Goal: Task Accomplishment & Management: Contribute content

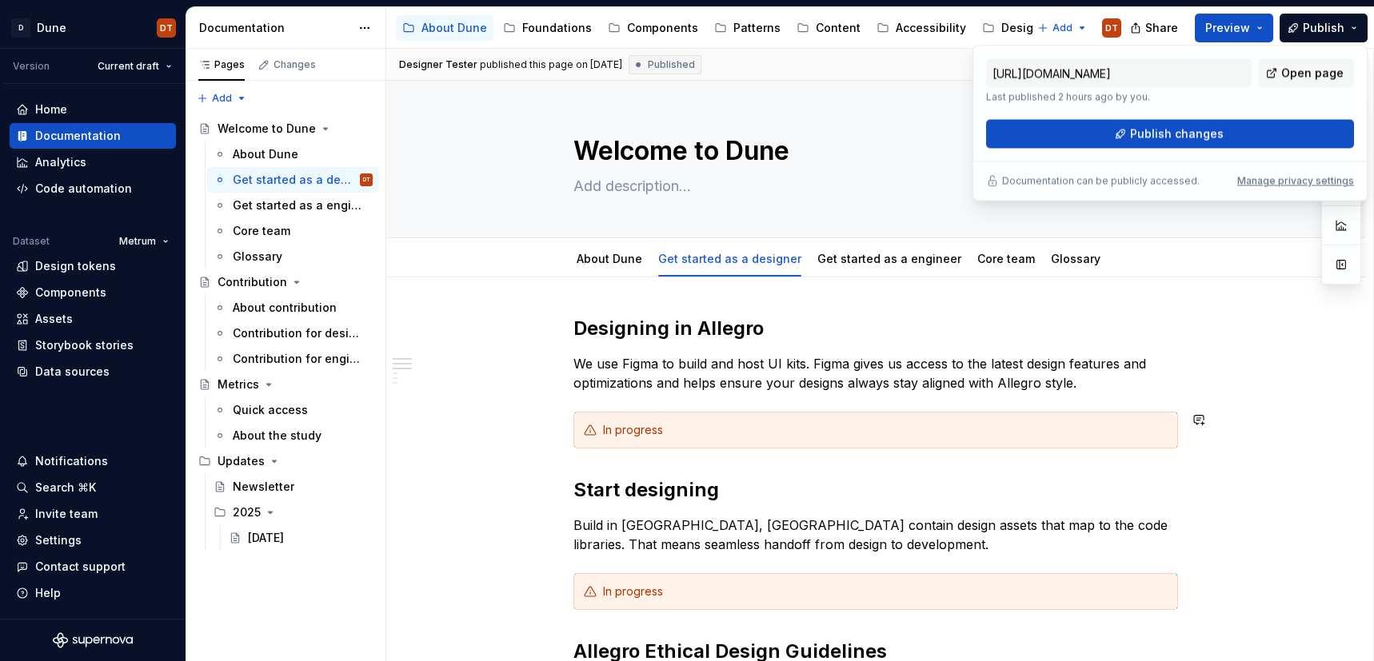
scroll to position [238, 0]
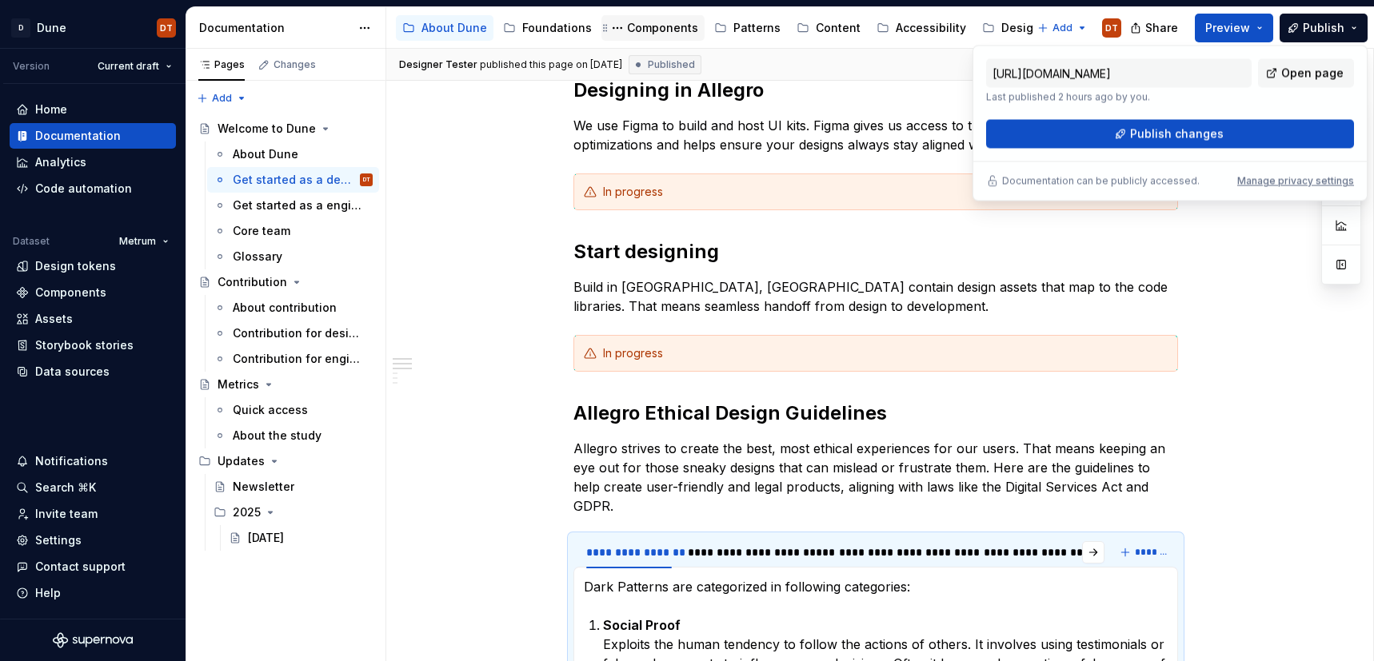
click at [662, 28] on div "Components" at bounding box center [662, 28] width 71 height 16
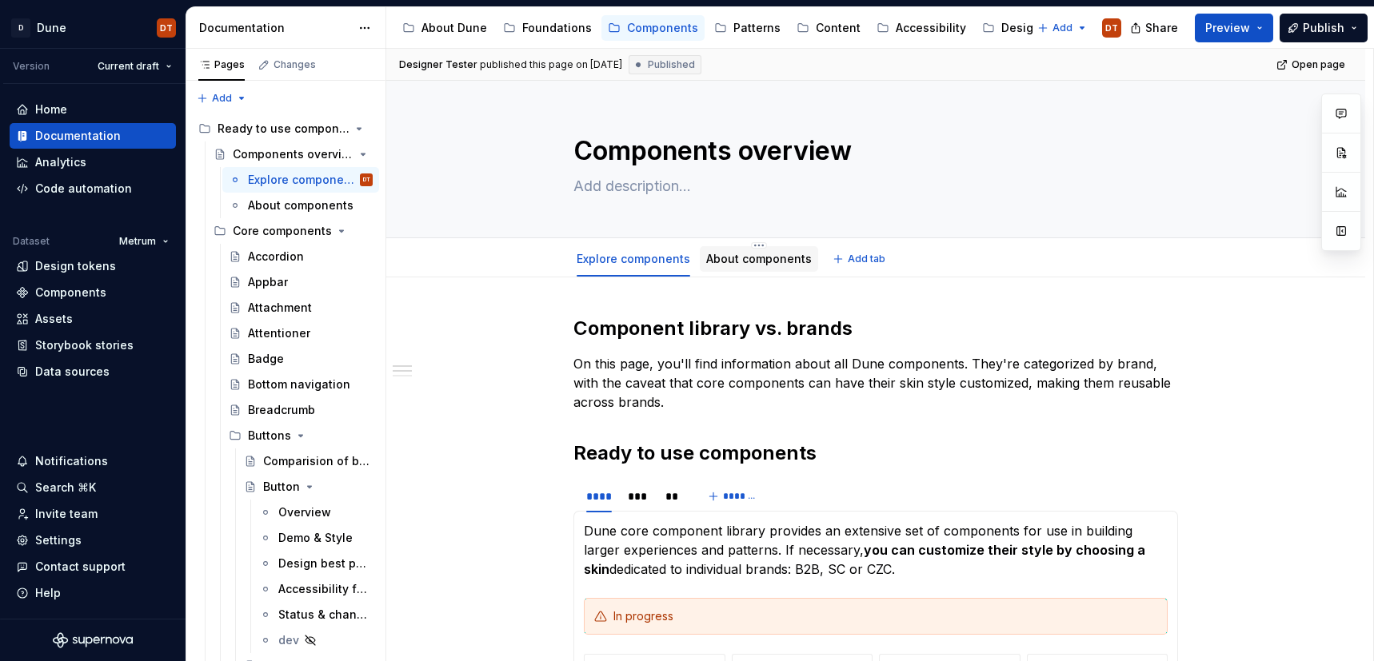
click at [768, 260] on link "About components" at bounding box center [759, 259] width 106 height 14
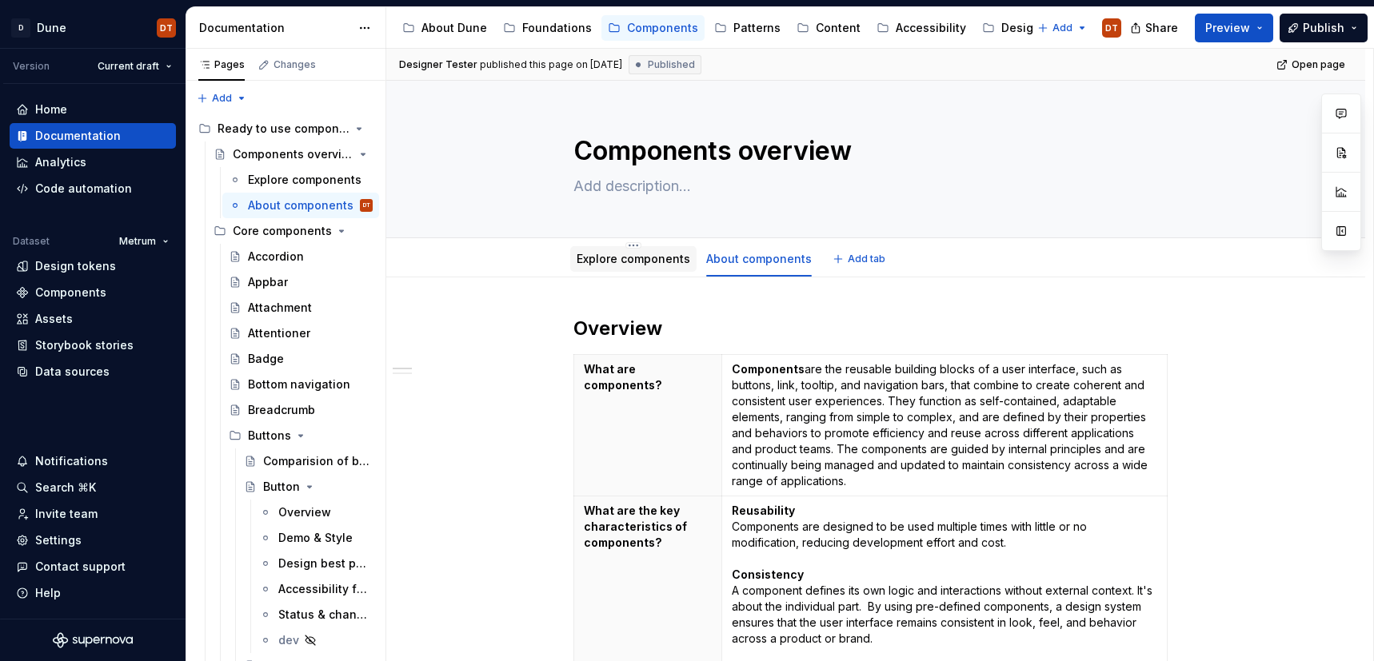
click at [629, 265] on link "Explore components" at bounding box center [633, 259] width 114 height 14
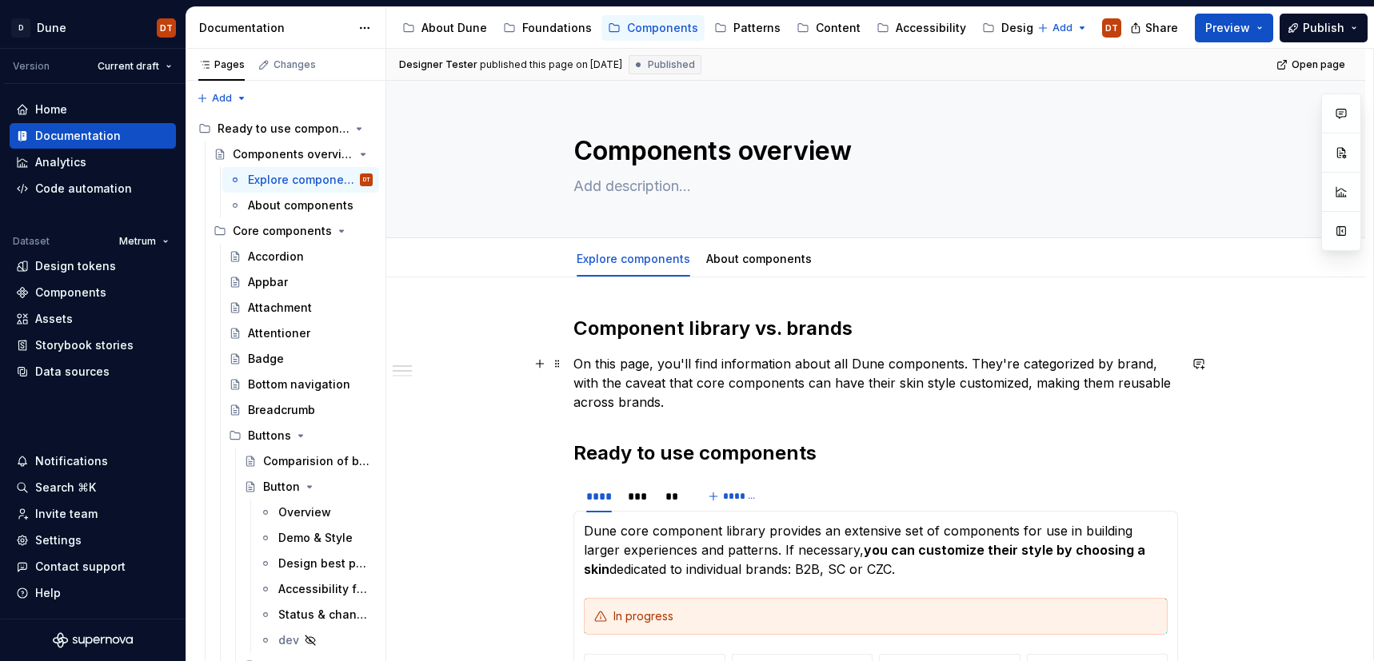
click at [978, 369] on p "On this page, you'll find information about all Dune components. They're catego…" at bounding box center [875, 383] width 604 height 58
click at [969, 363] on p "On this page, you'll find information about all Dune components. They're catego…" at bounding box center [875, 383] width 604 height 58
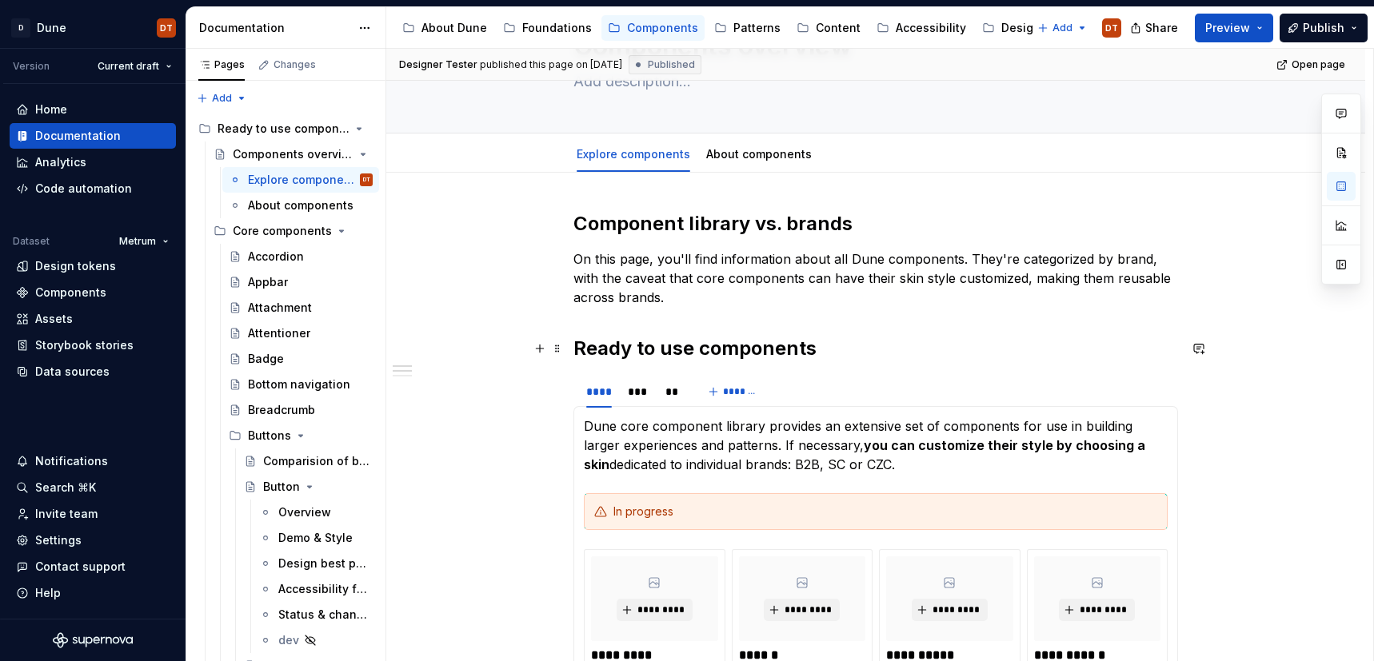
scroll to position [102, 0]
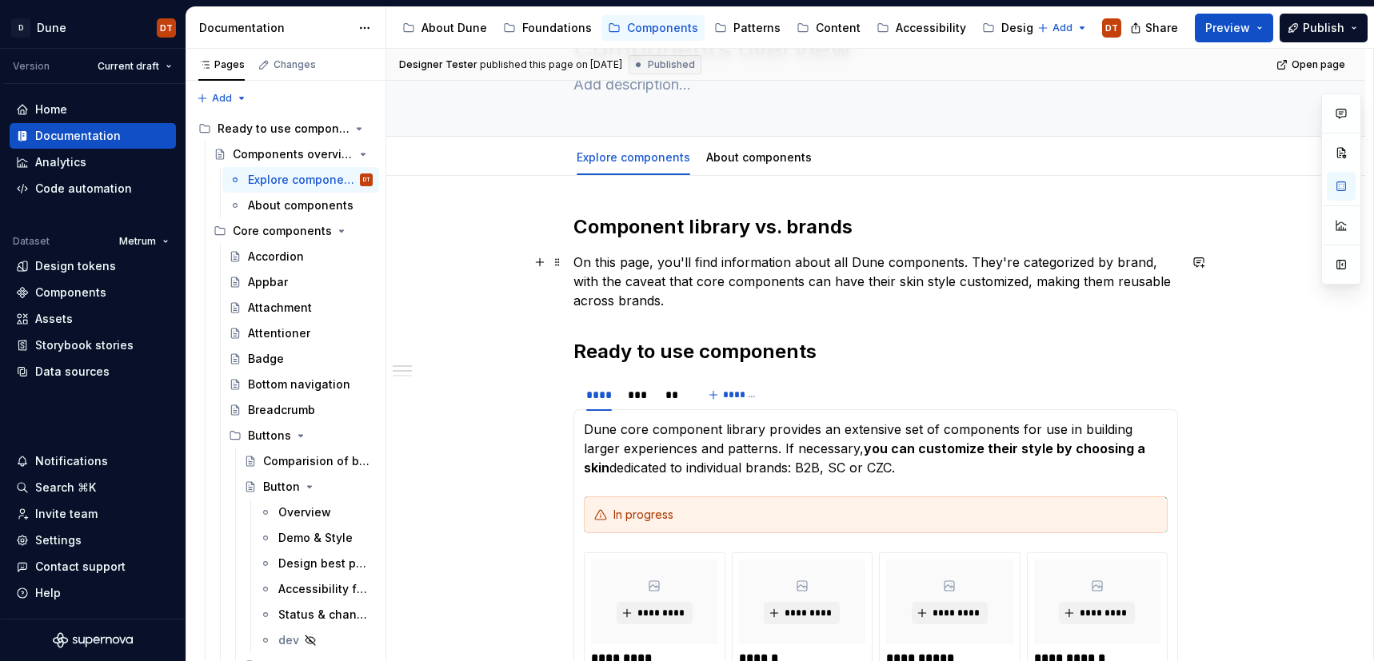
click at [930, 265] on p "On this page, you'll find information about all Dune components. They're catego…" at bounding box center [875, 282] width 604 height 58
click at [894, 266] on p "On this page, you'll find information about all Dune components. They're catego…" at bounding box center [875, 282] width 604 height 58
click at [848, 266] on p "On this page, you'll find information about all Dune components. They're catego…" at bounding box center [875, 282] width 604 height 58
click at [612, 28] on button "Page tree" at bounding box center [617, 27] width 19 height 19
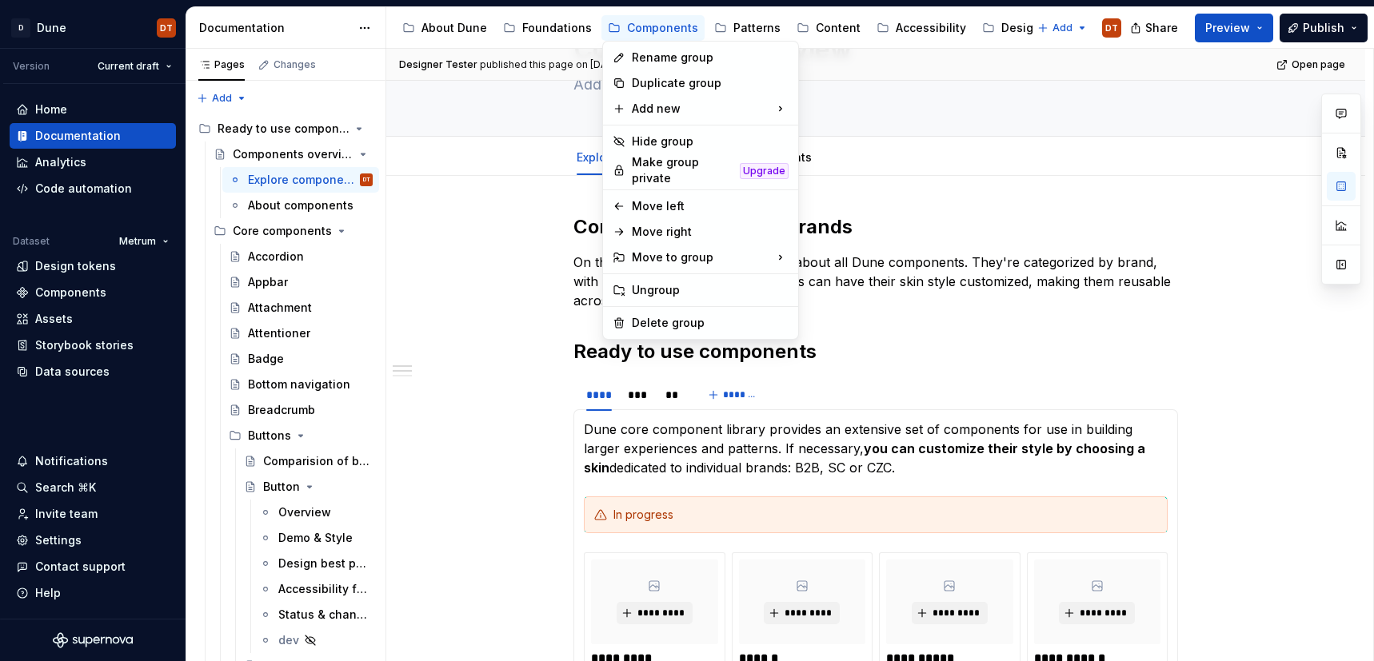
click at [608, 28] on html "D Dune DT Version Current draft Home Documentation Analytics Code automation Da…" at bounding box center [687, 330] width 1374 height 661
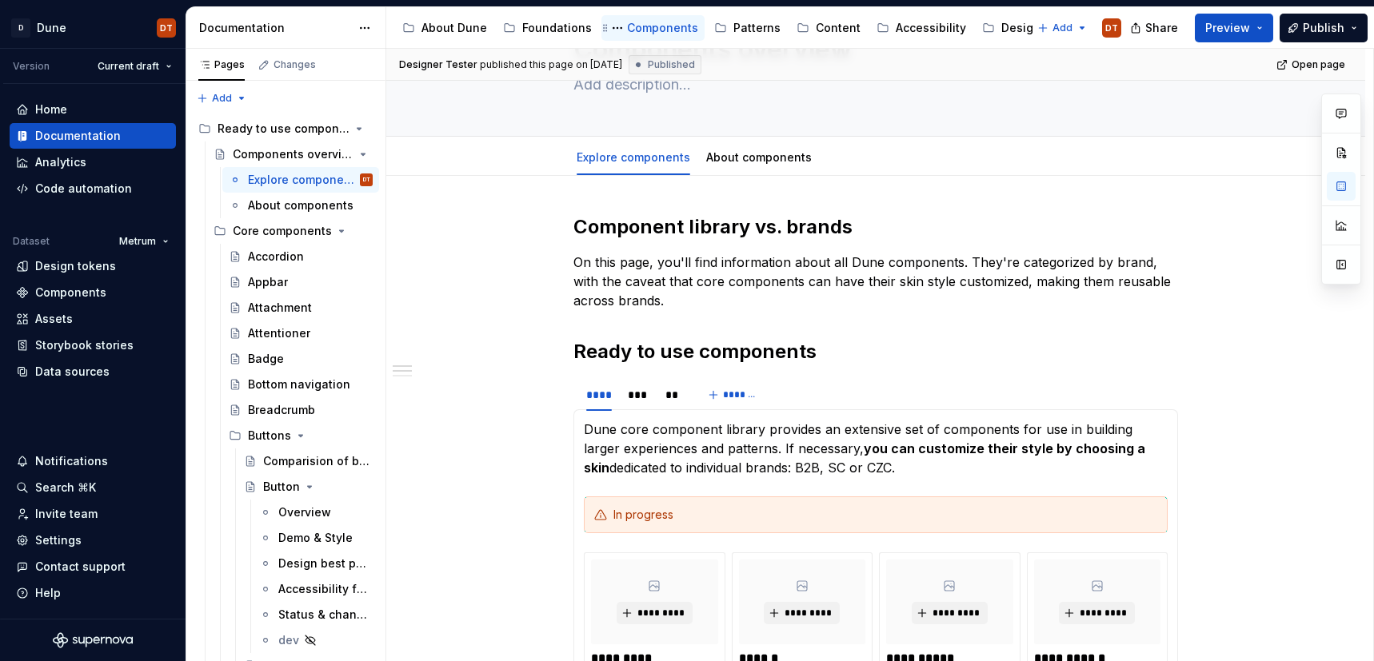
click at [655, 29] on div "Components" at bounding box center [662, 28] width 71 height 16
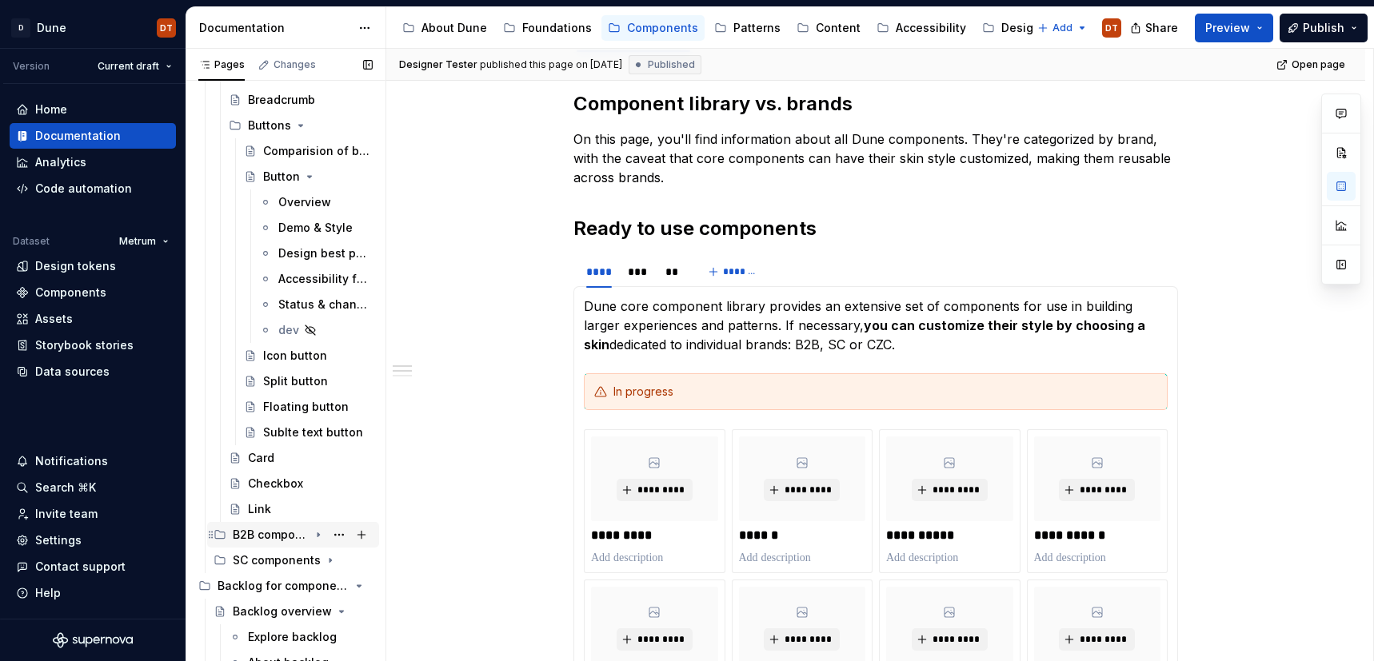
scroll to position [321, 0]
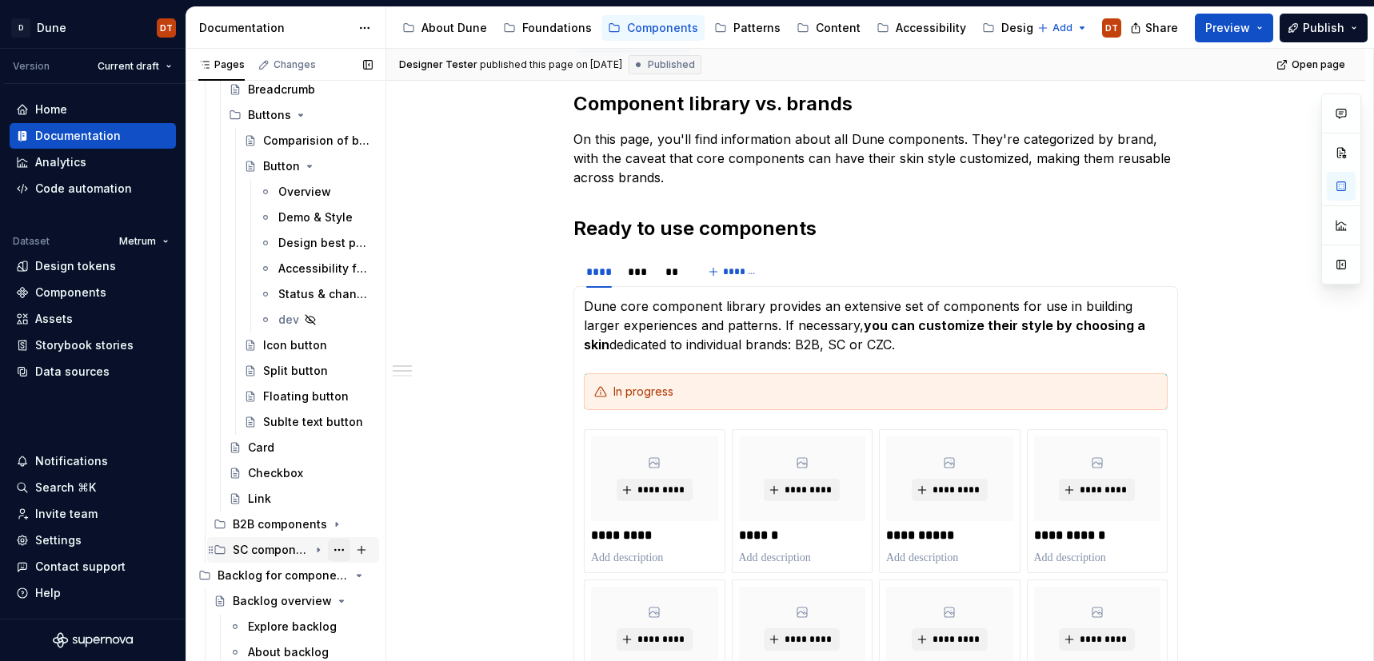
click at [340, 549] on button "Page tree" at bounding box center [339, 550] width 22 height 22
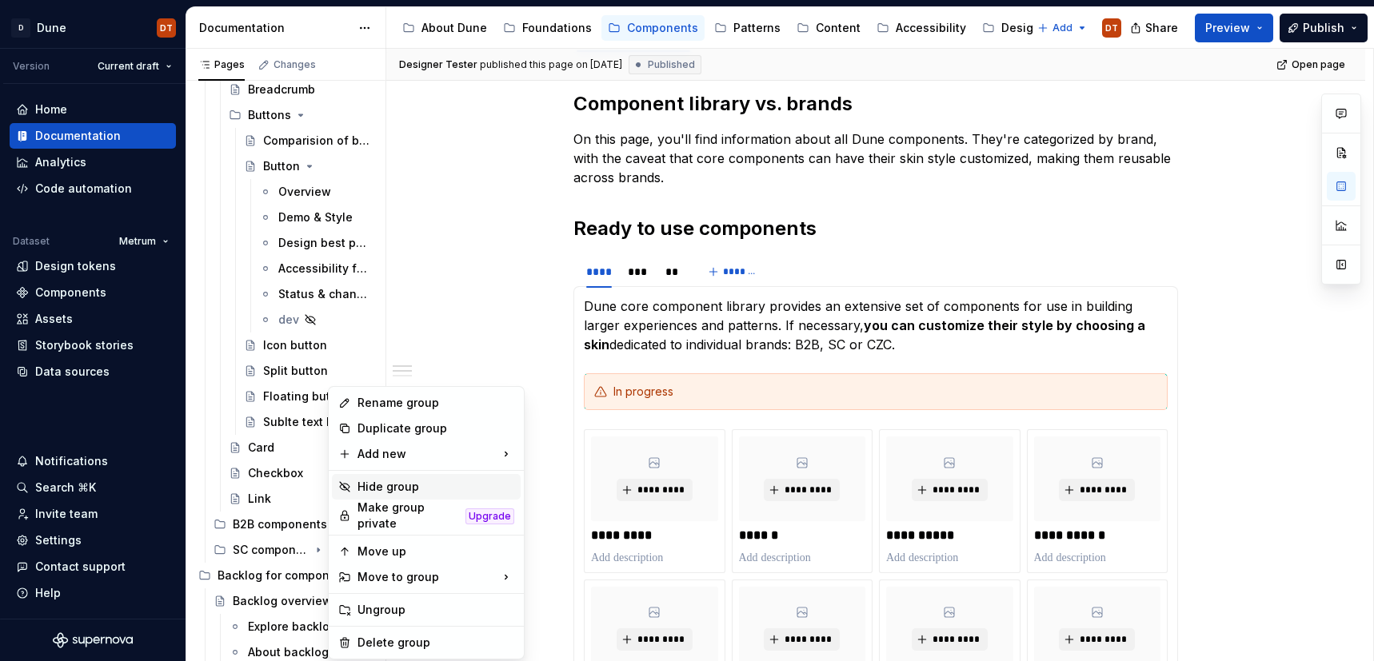
click at [381, 485] on div "Hide group" at bounding box center [435, 487] width 157 height 16
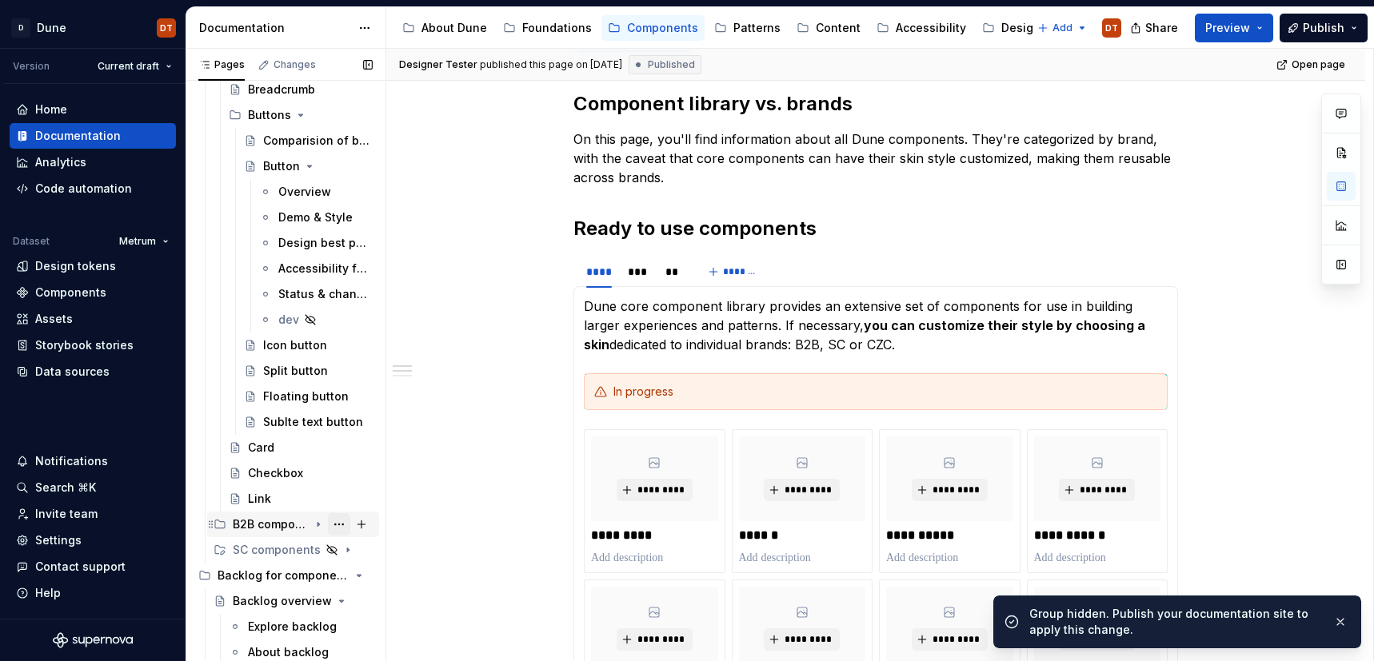
click at [338, 527] on button "Page tree" at bounding box center [339, 524] width 22 height 22
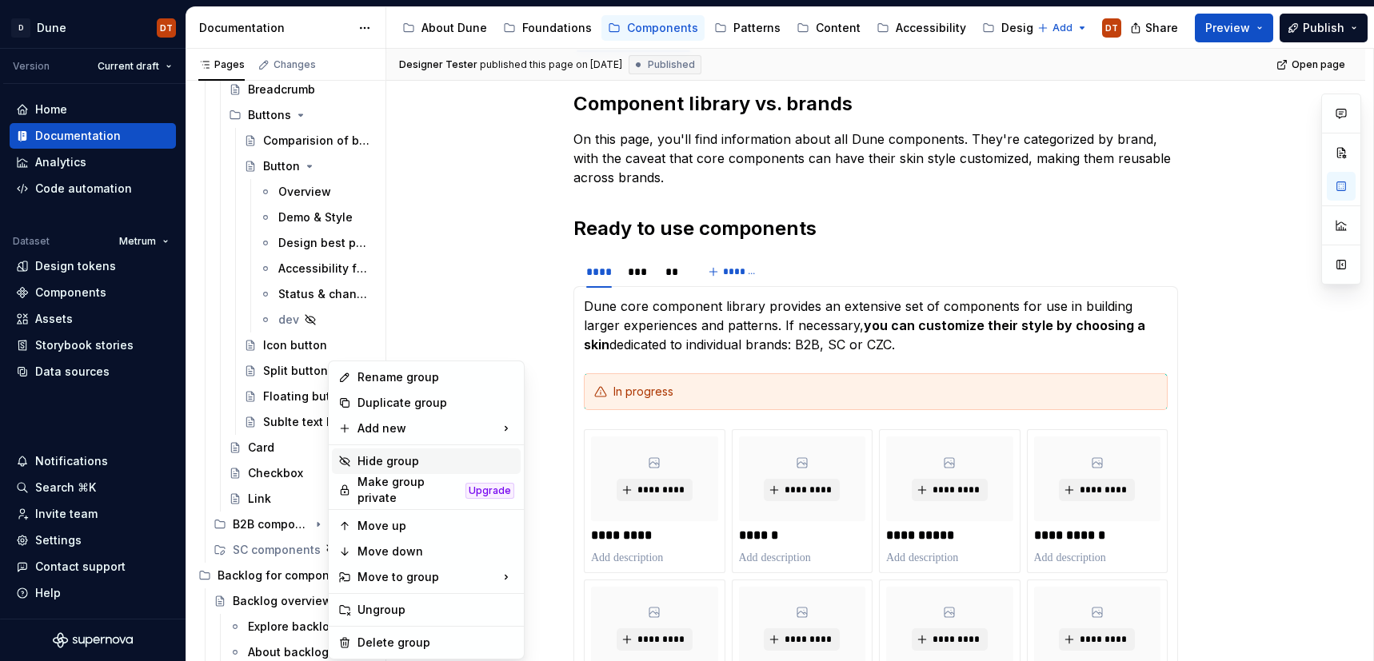
click at [390, 463] on div "Hide group" at bounding box center [435, 461] width 157 height 16
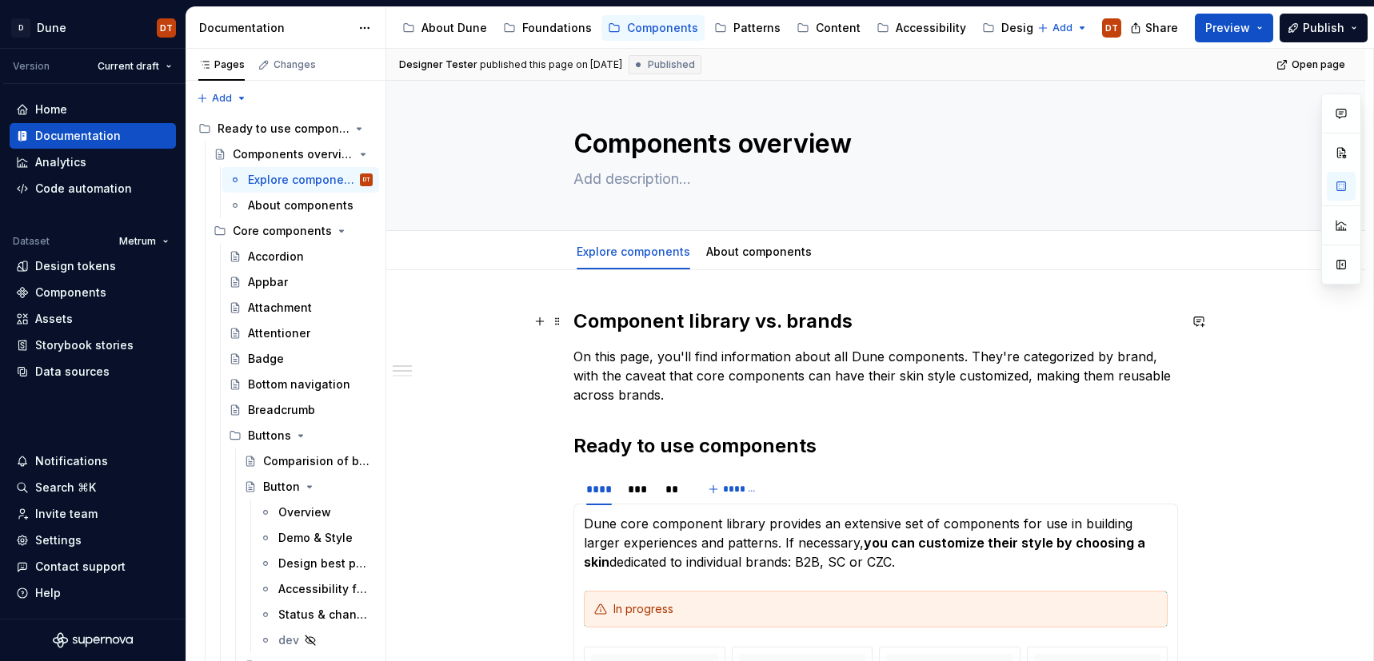
scroll to position [0, 0]
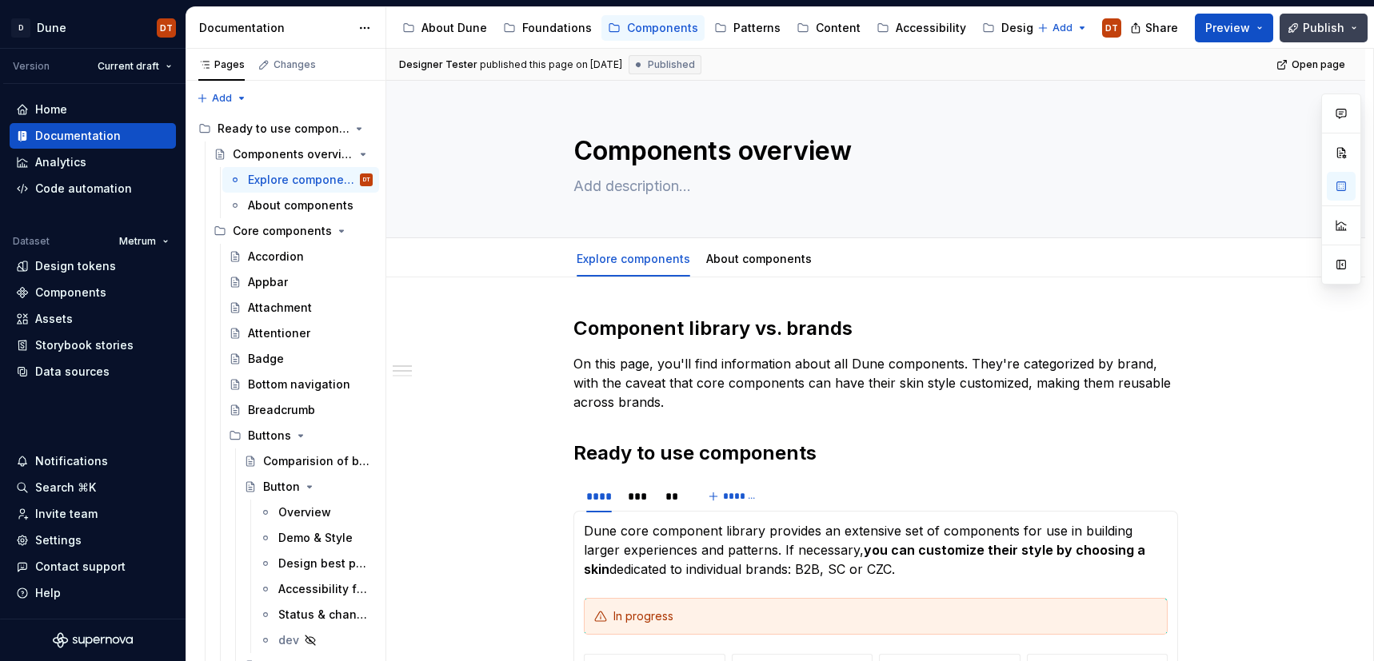
click at [1322, 25] on span "Publish" at bounding box center [1323, 28] width 42 height 16
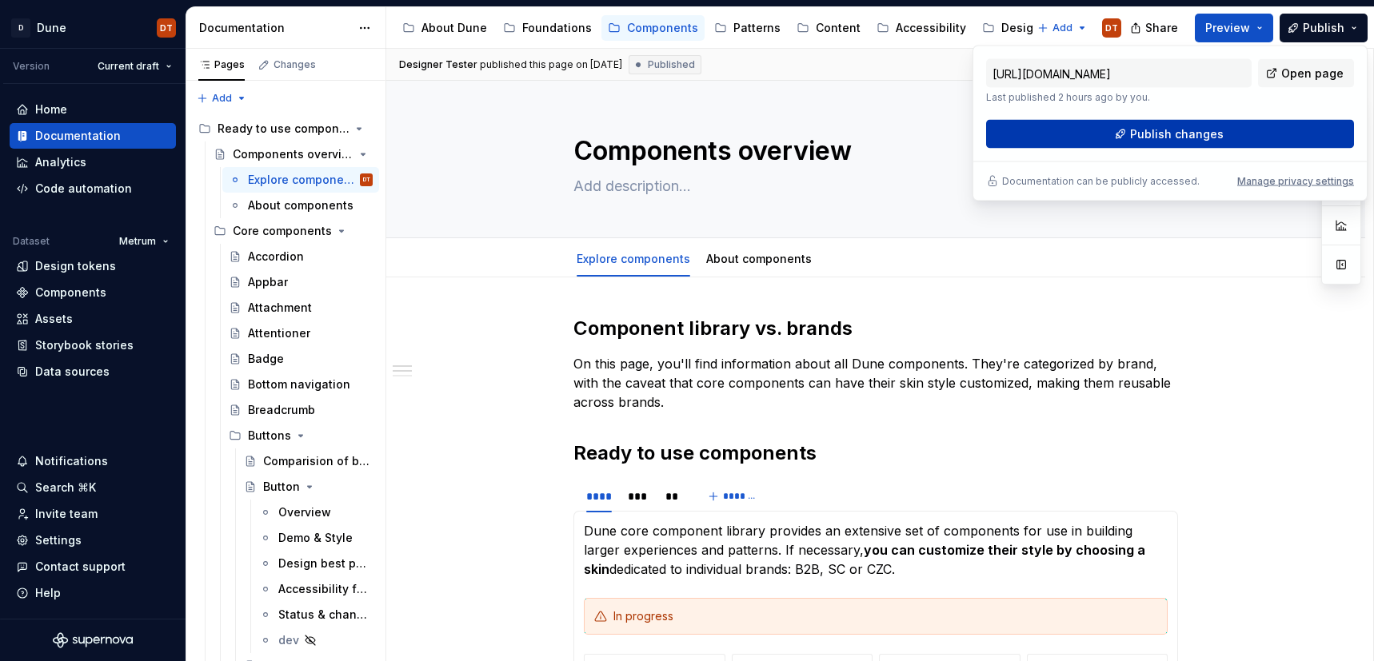
click at [1176, 135] on span "Publish changes" at bounding box center [1177, 134] width 94 height 16
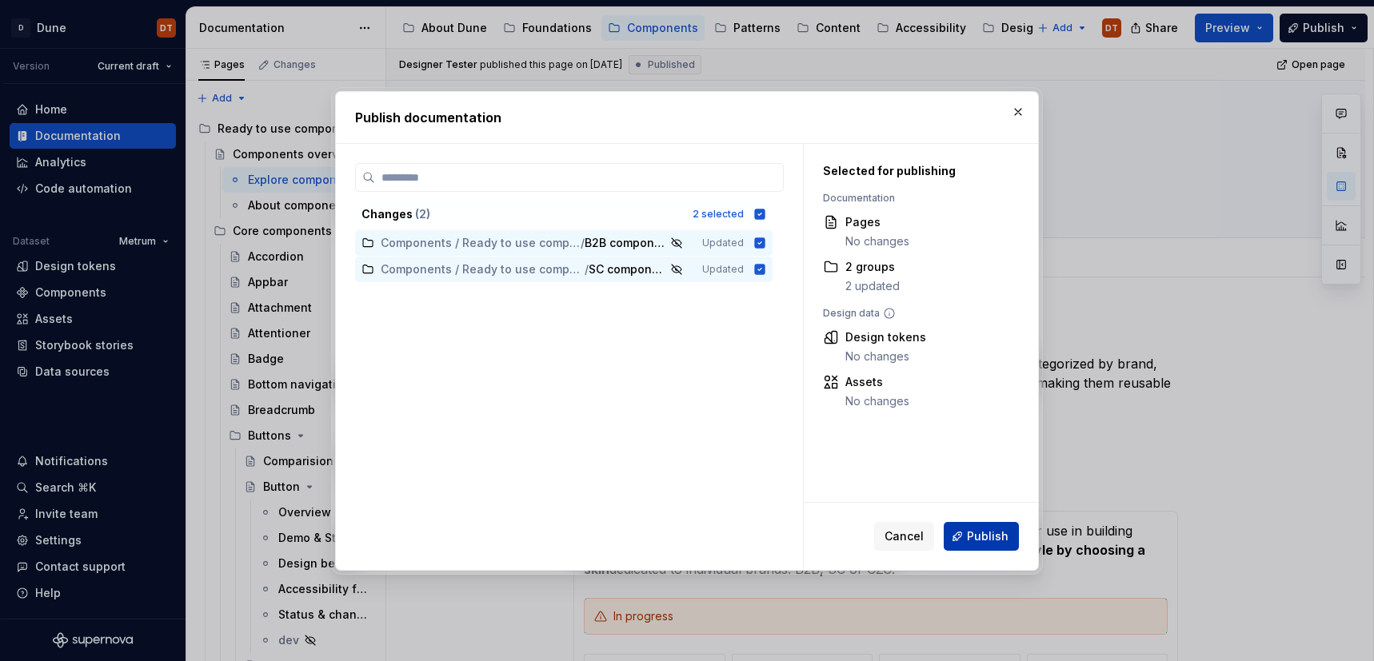
click at [983, 533] on span "Publish" at bounding box center [988, 537] width 42 height 16
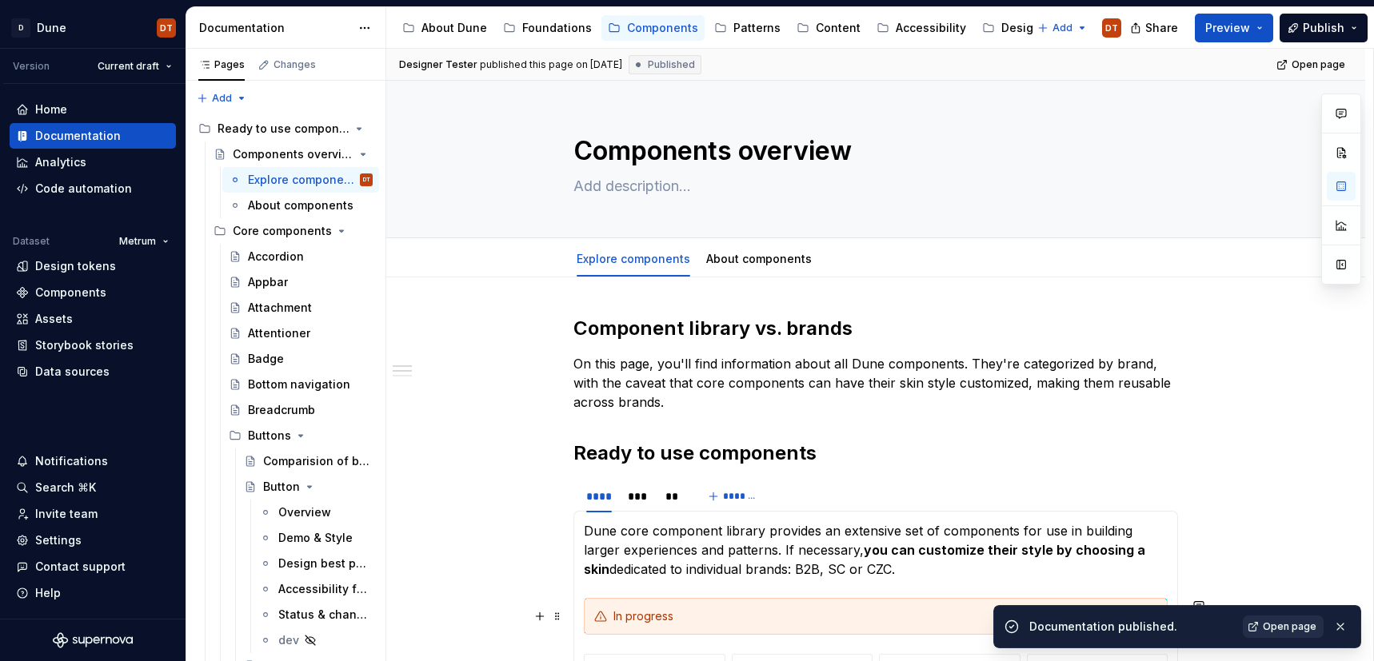
click at [1288, 631] on span "Open page" at bounding box center [1290, 626] width 54 height 13
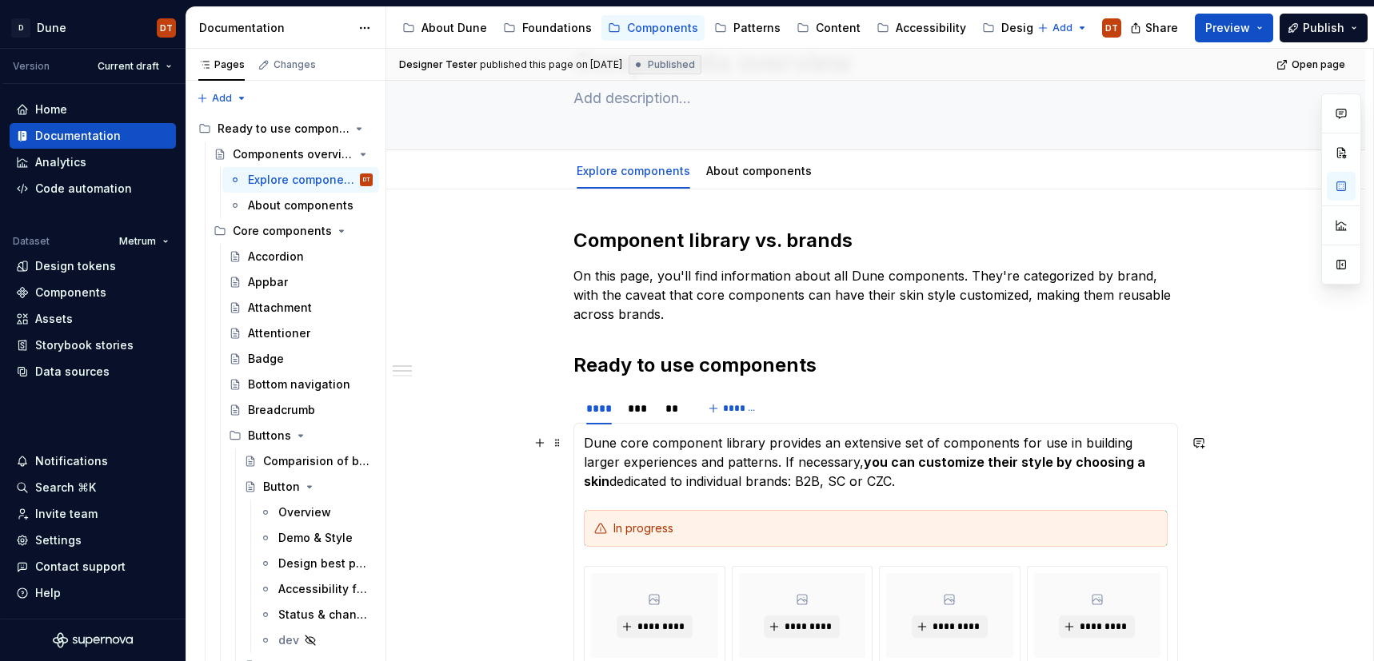
scroll to position [96, 0]
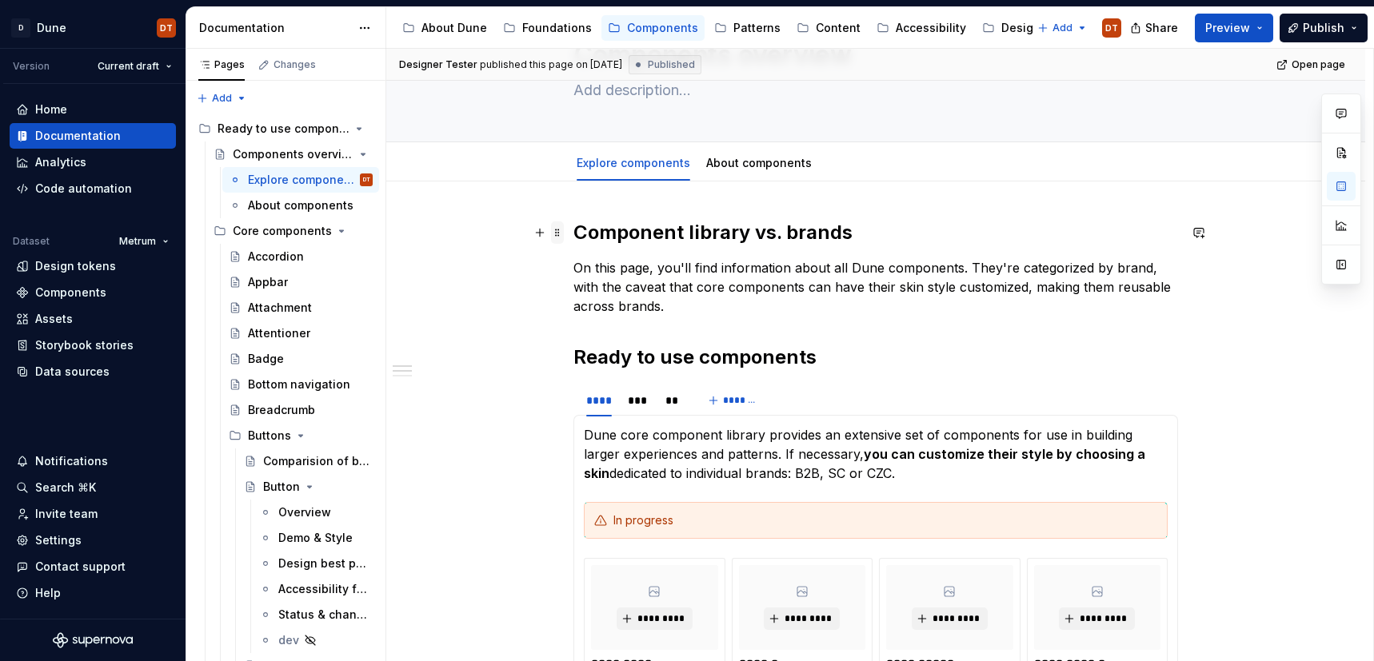
click at [563, 230] on span at bounding box center [557, 232] width 13 height 22
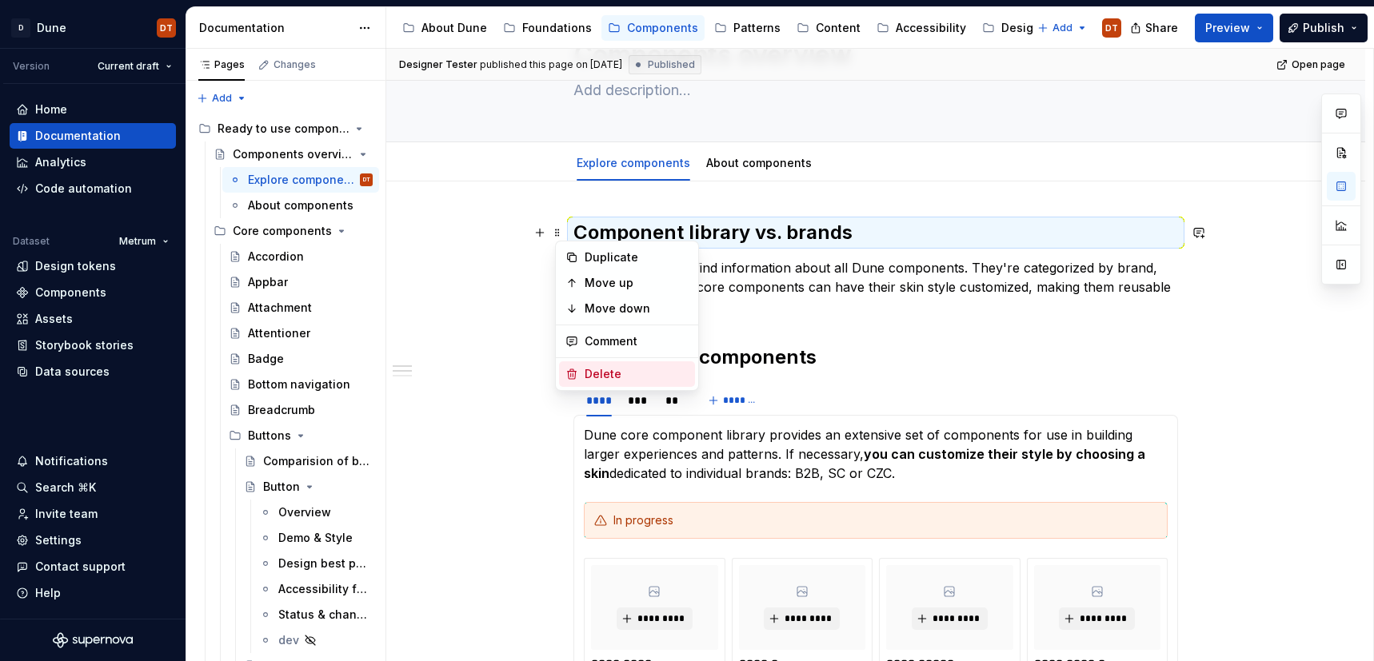
click at [572, 373] on icon at bounding box center [572, 374] width 9 height 10
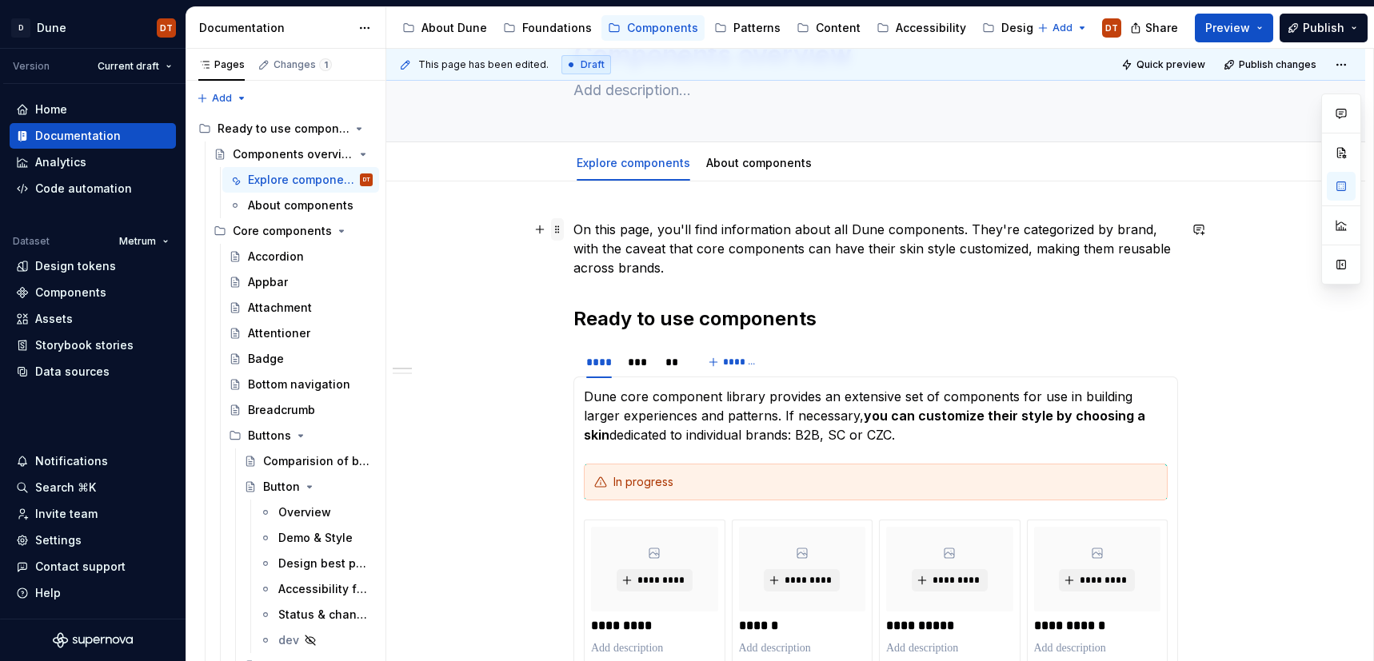
click at [561, 229] on span at bounding box center [557, 229] width 13 height 22
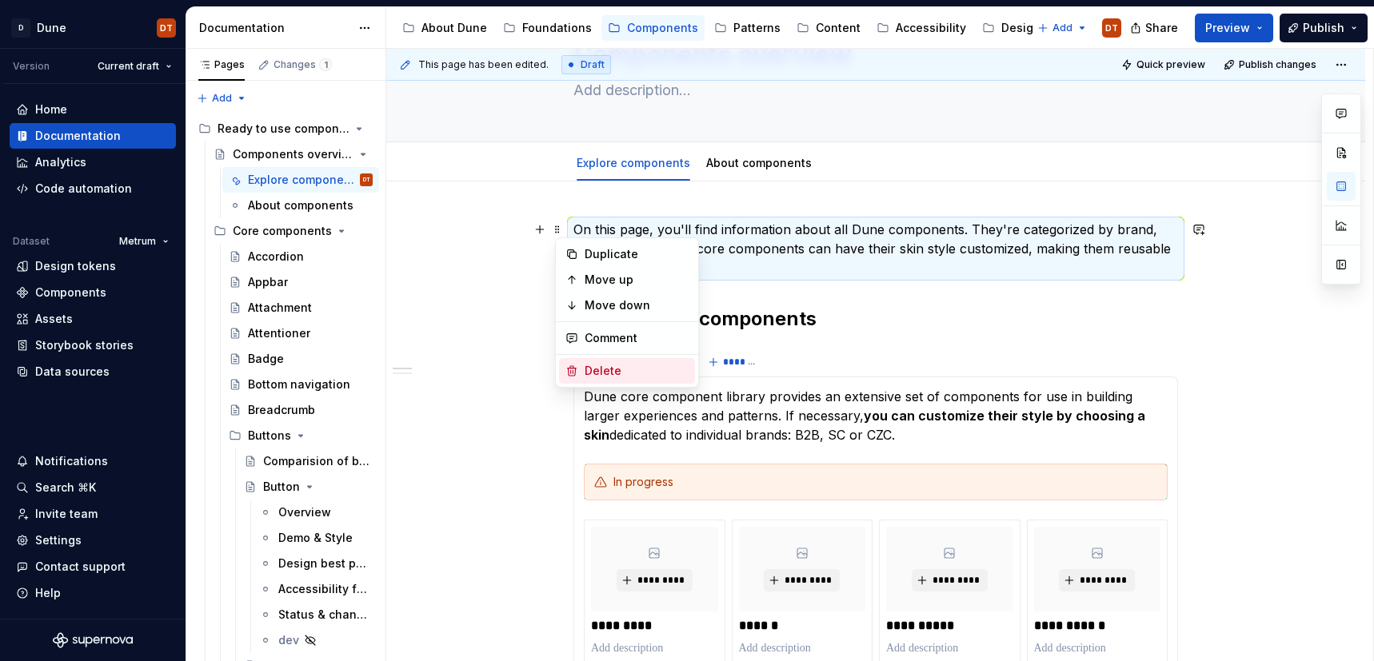
click at [569, 365] on icon at bounding box center [571, 371] width 13 height 13
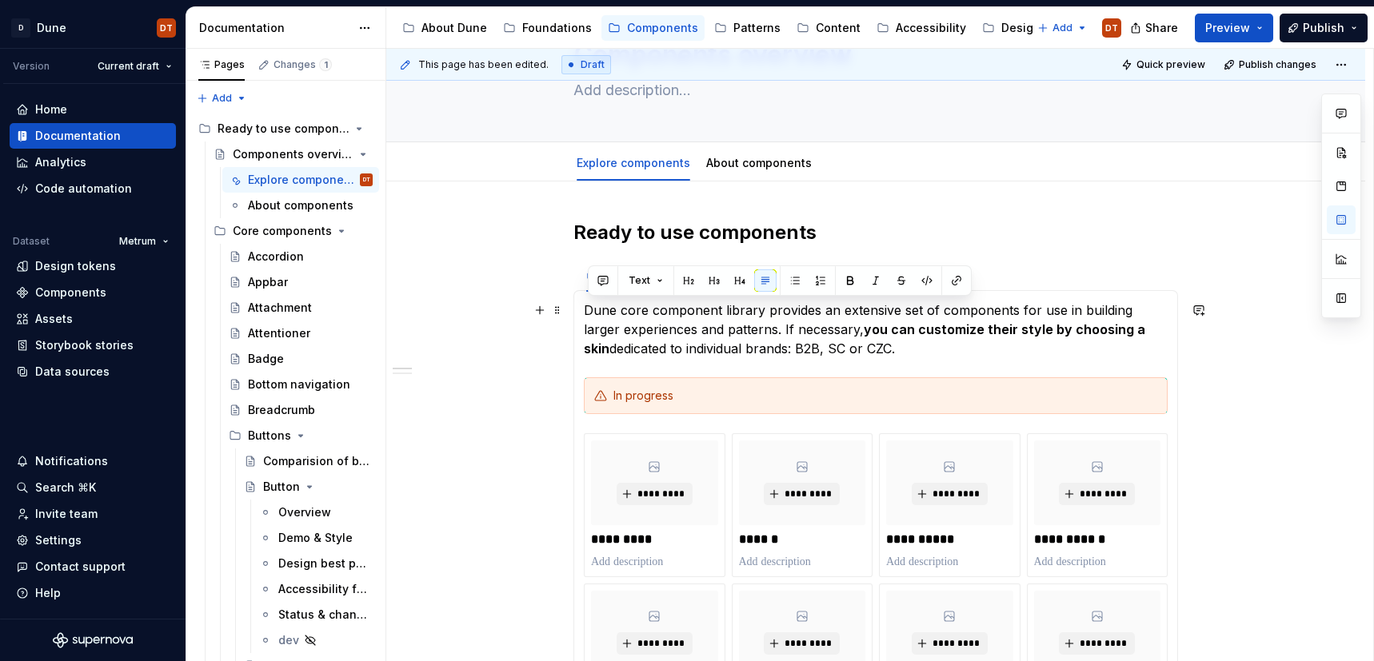
drag, startPoint x: 897, startPoint y: 353, endPoint x: 581, endPoint y: 313, distance: 318.3
click at [581, 313] on div "**********" at bounding box center [875, 664] width 604 height 748
copy p "Dune core component library provides an extensive set of components for use in …"
click at [879, 232] on h2 "Ready to use components" at bounding box center [875, 233] width 604 height 26
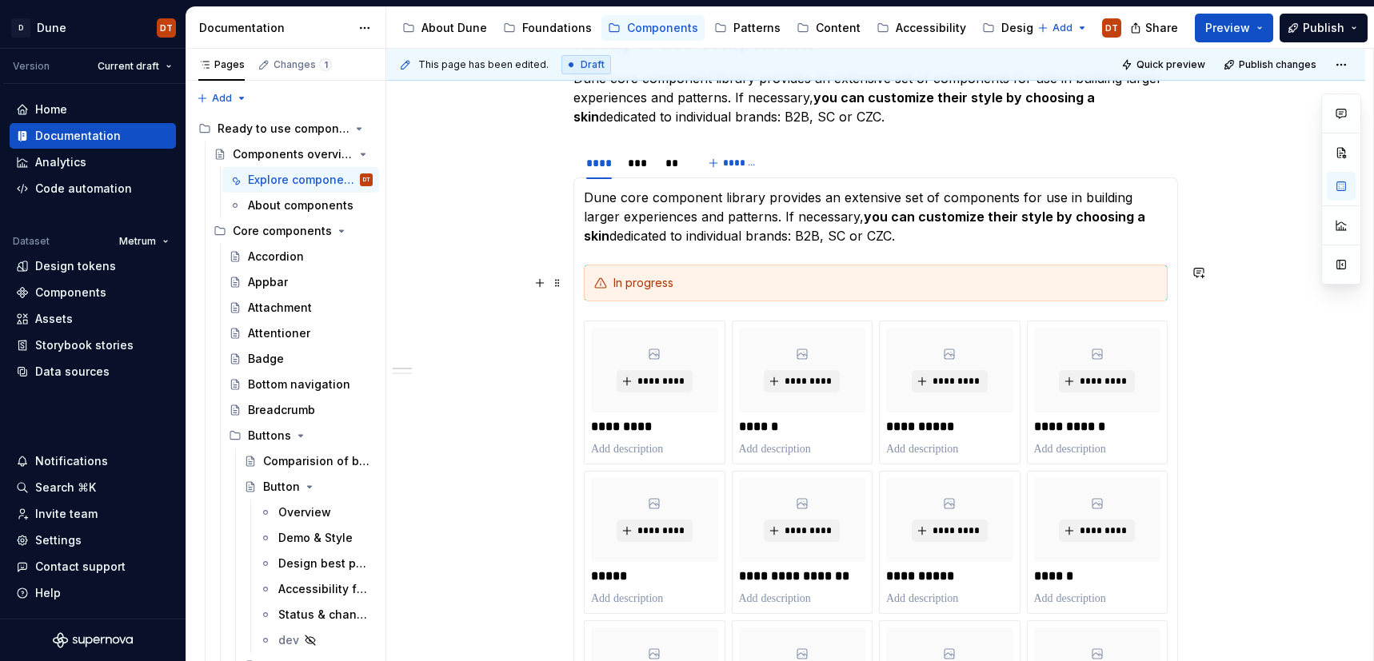
scroll to position [286, 0]
click at [676, 165] on div "**" at bounding box center [672, 162] width 15 height 16
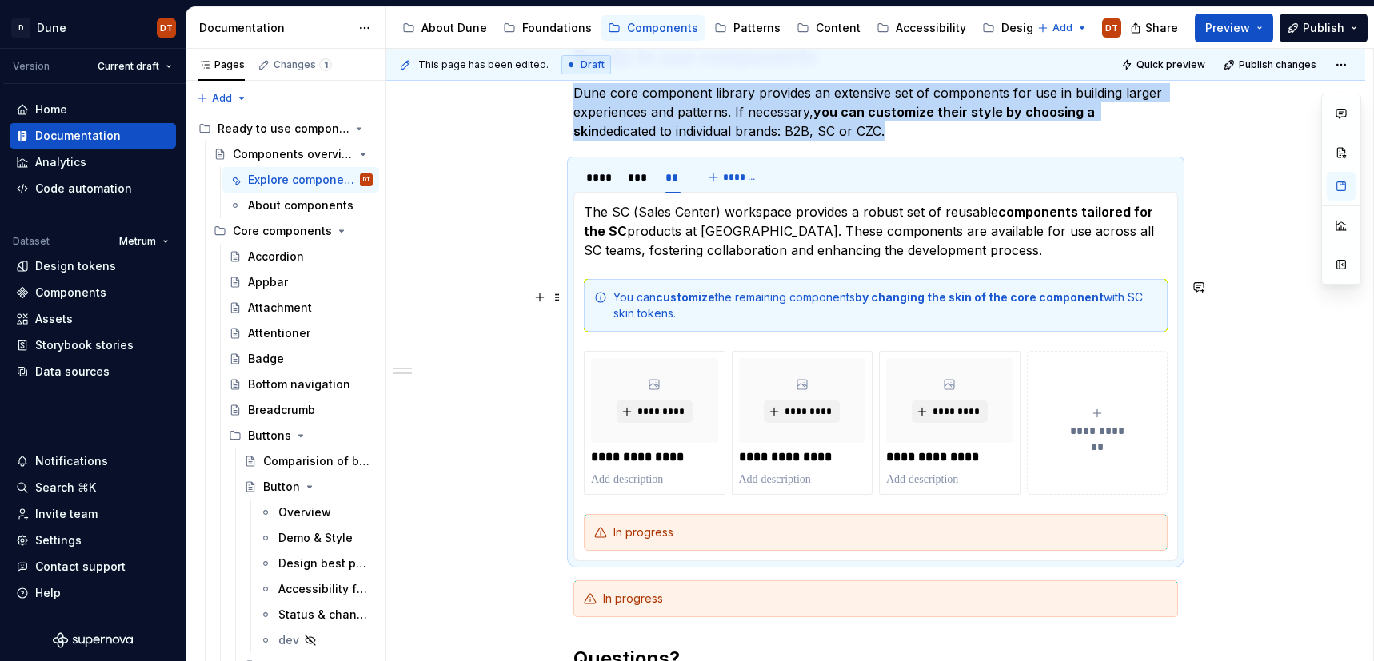
scroll to position [265, 0]
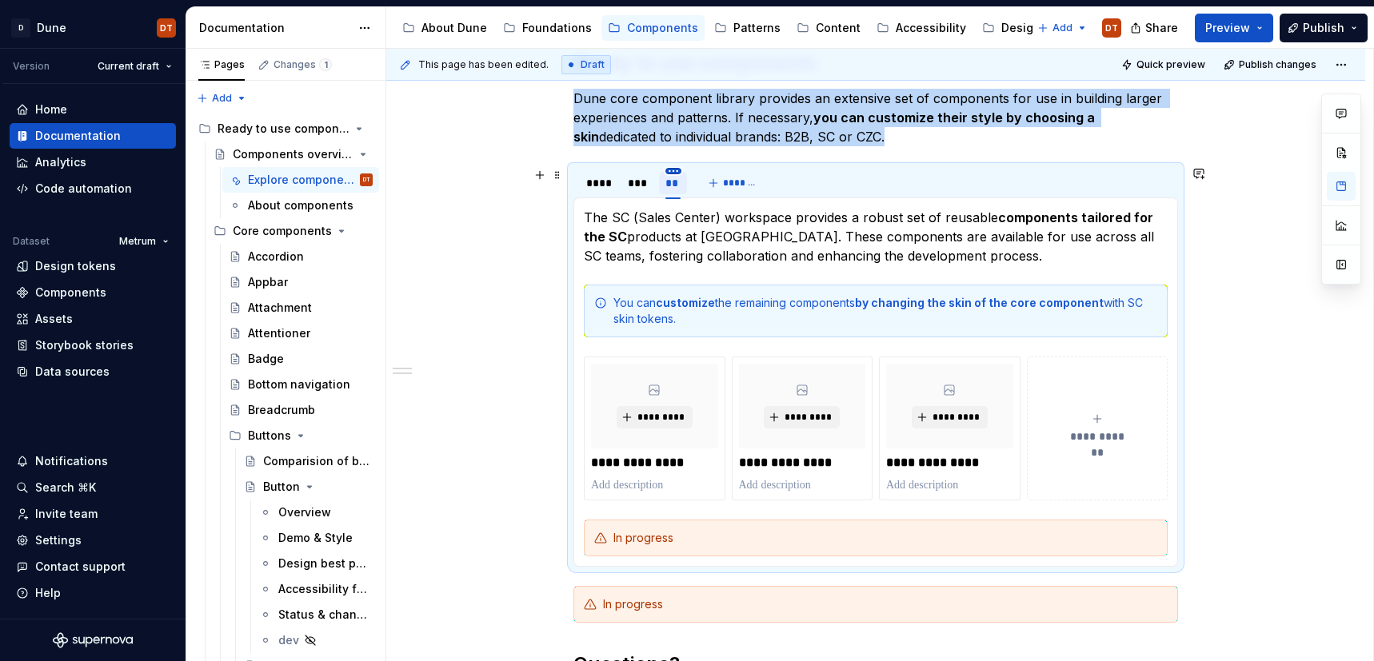
click at [679, 173] on html "D Dune DT Version Current draft Home Documentation Analytics Code automation Da…" at bounding box center [687, 330] width 1374 height 661
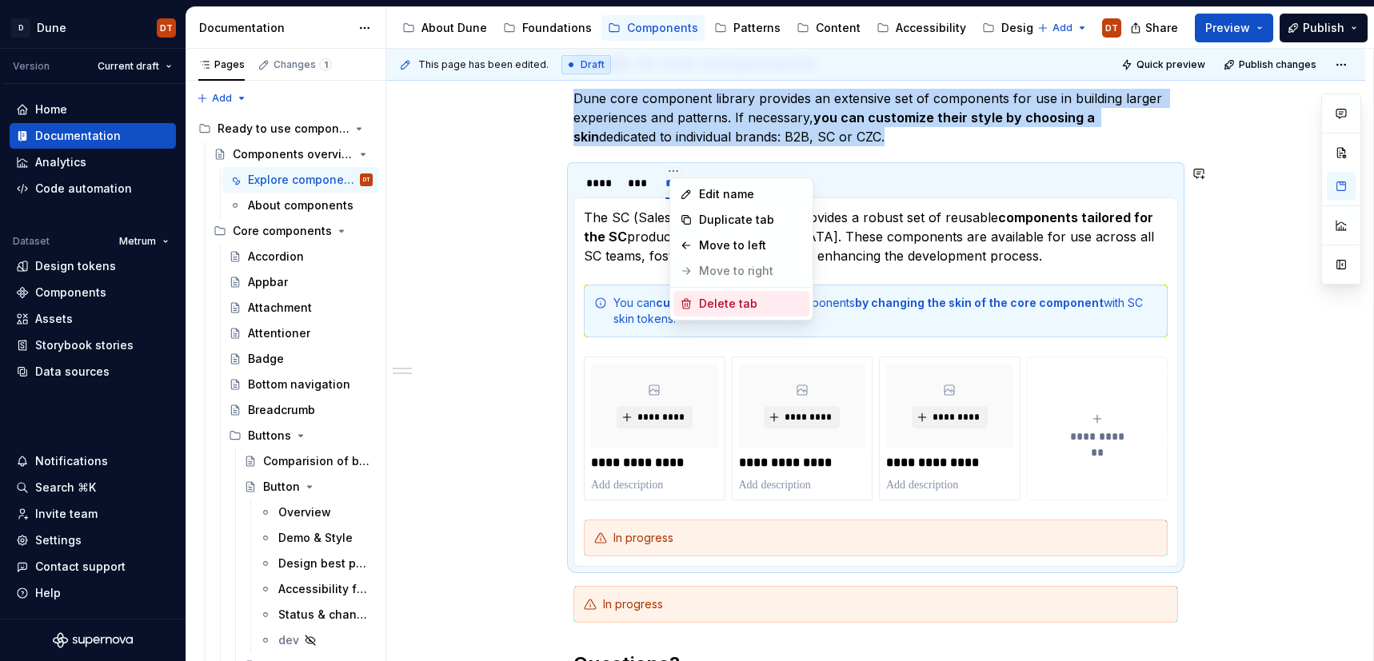
click at [685, 305] on icon at bounding box center [686, 303] width 13 height 13
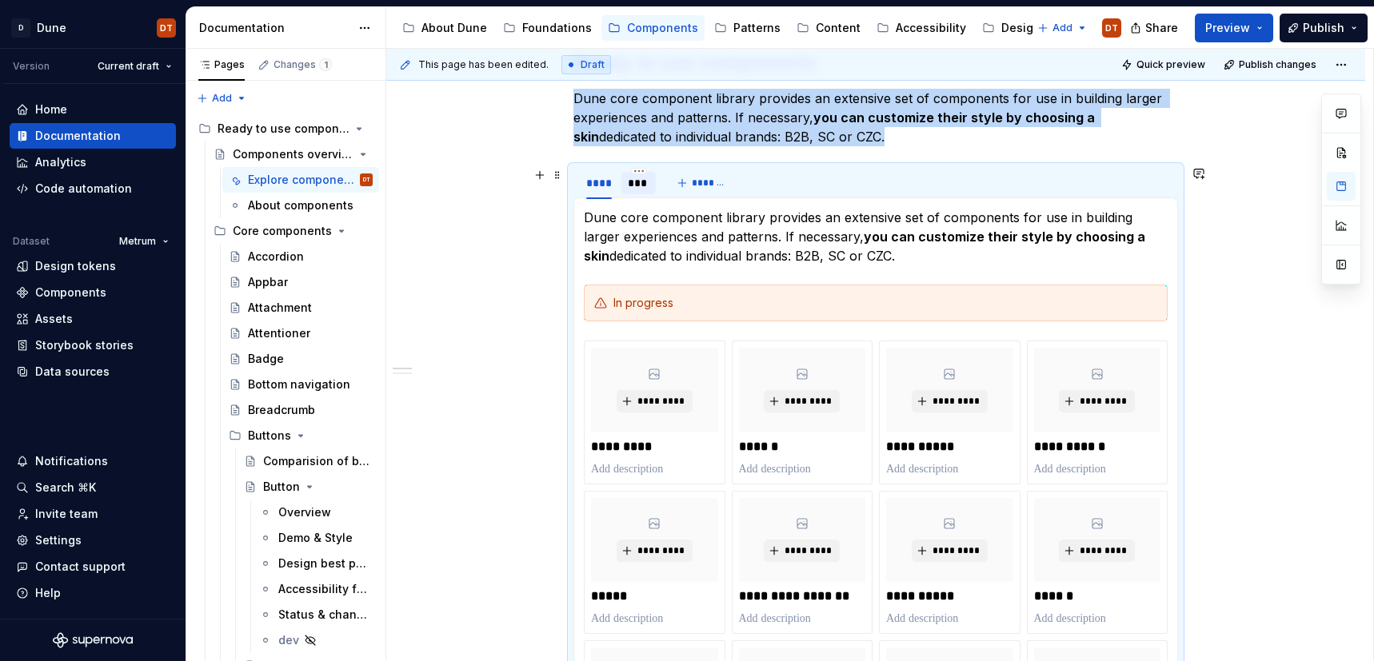
click at [644, 182] on div "***" at bounding box center [639, 183] width 22 height 16
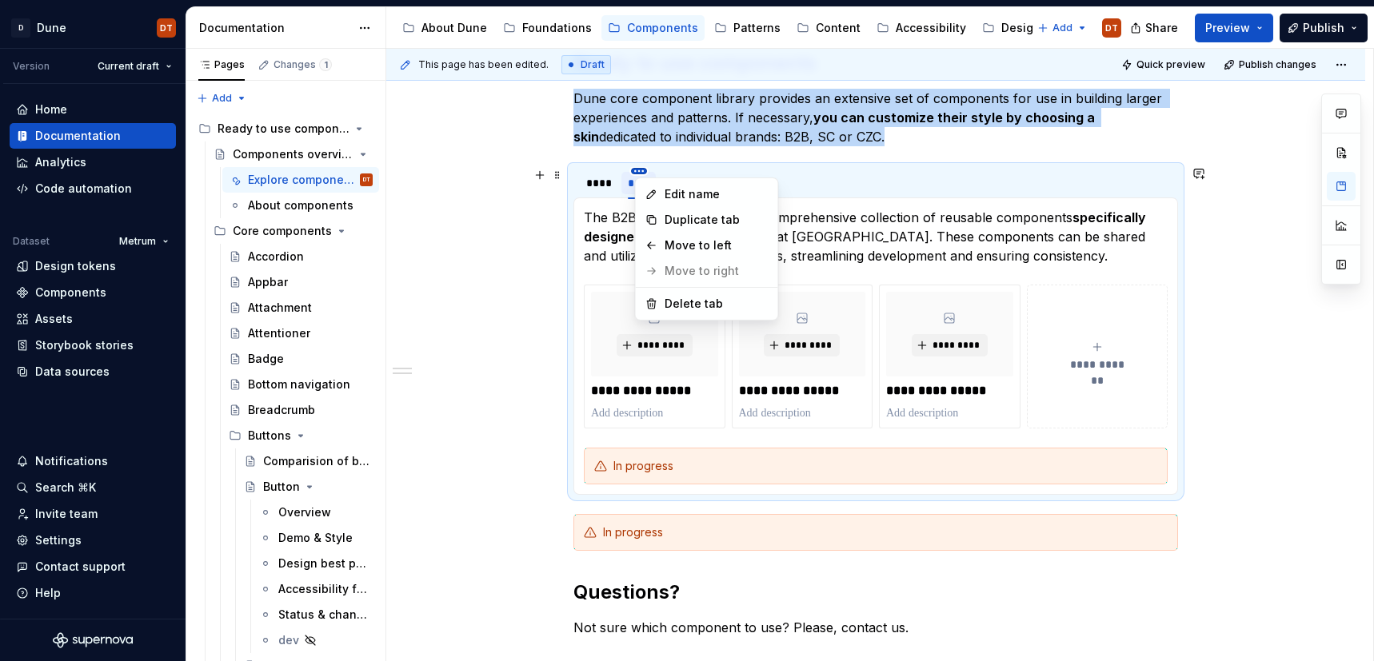
click at [642, 171] on html "D Dune DT Version Current draft Home Documentation Analytics Code automation Da…" at bounding box center [687, 330] width 1374 height 661
click at [652, 304] on icon at bounding box center [651, 303] width 13 height 13
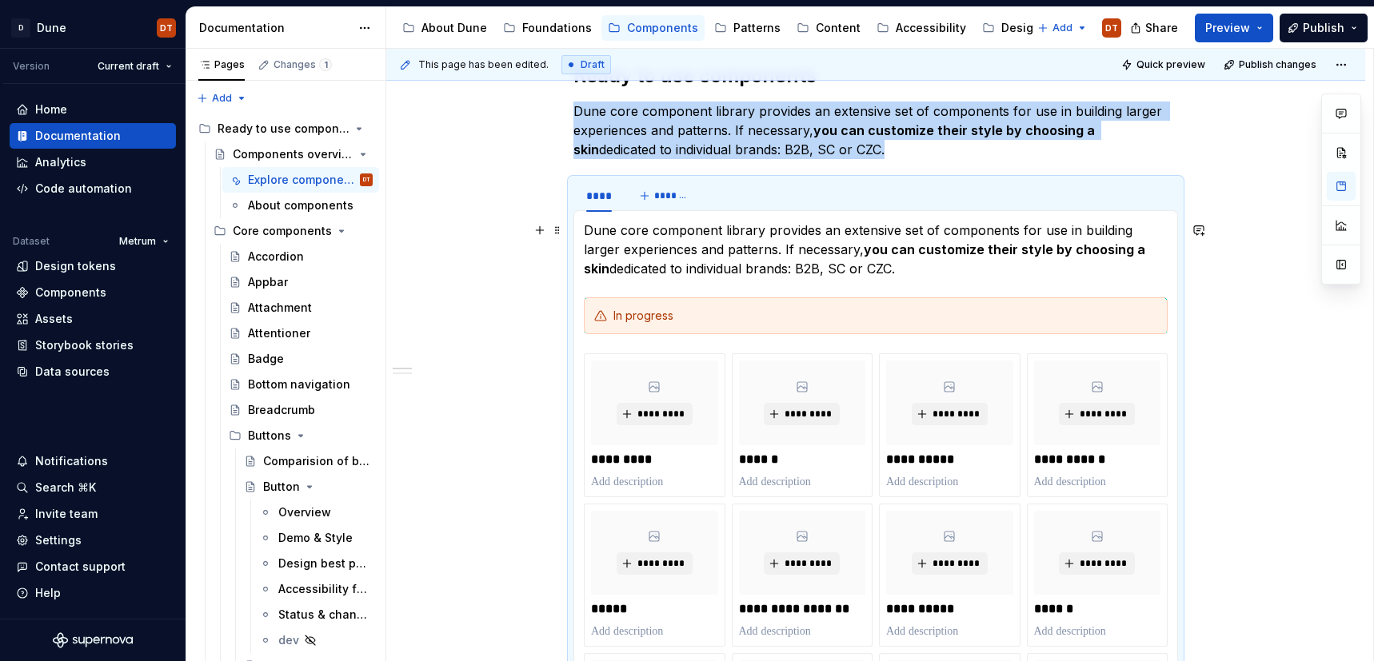
scroll to position [254, 0]
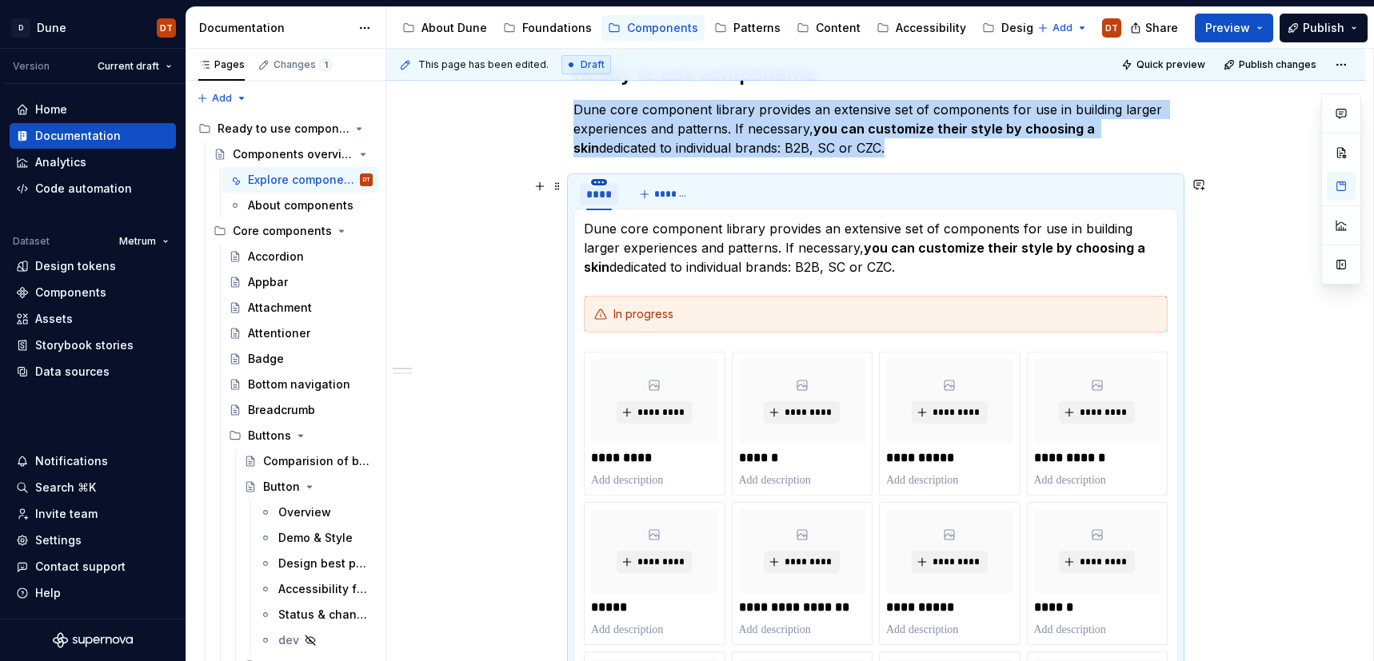
click at [602, 184] on html "D Dune DT Version Current draft Home Documentation Analytics Code automation Da…" at bounding box center [687, 330] width 1374 height 661
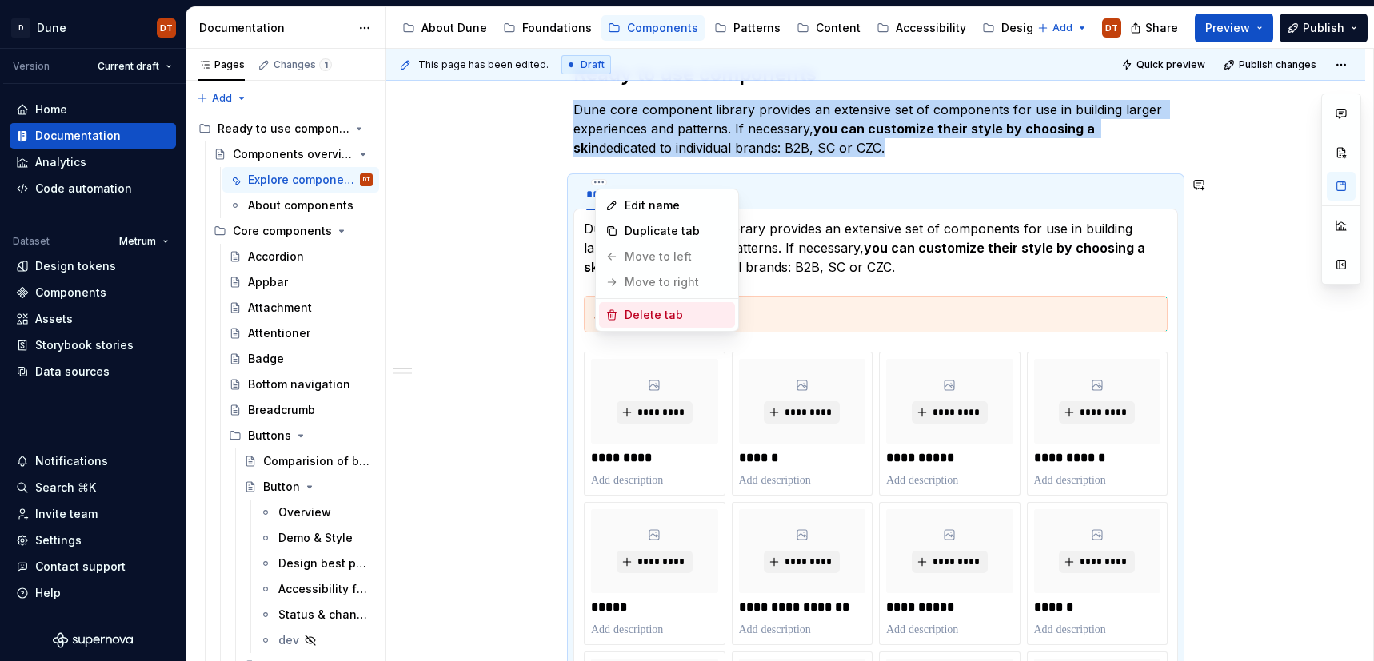
click at [636, 321] on div "Delete tab" at bounding box center [676, 315] width 104 height 16
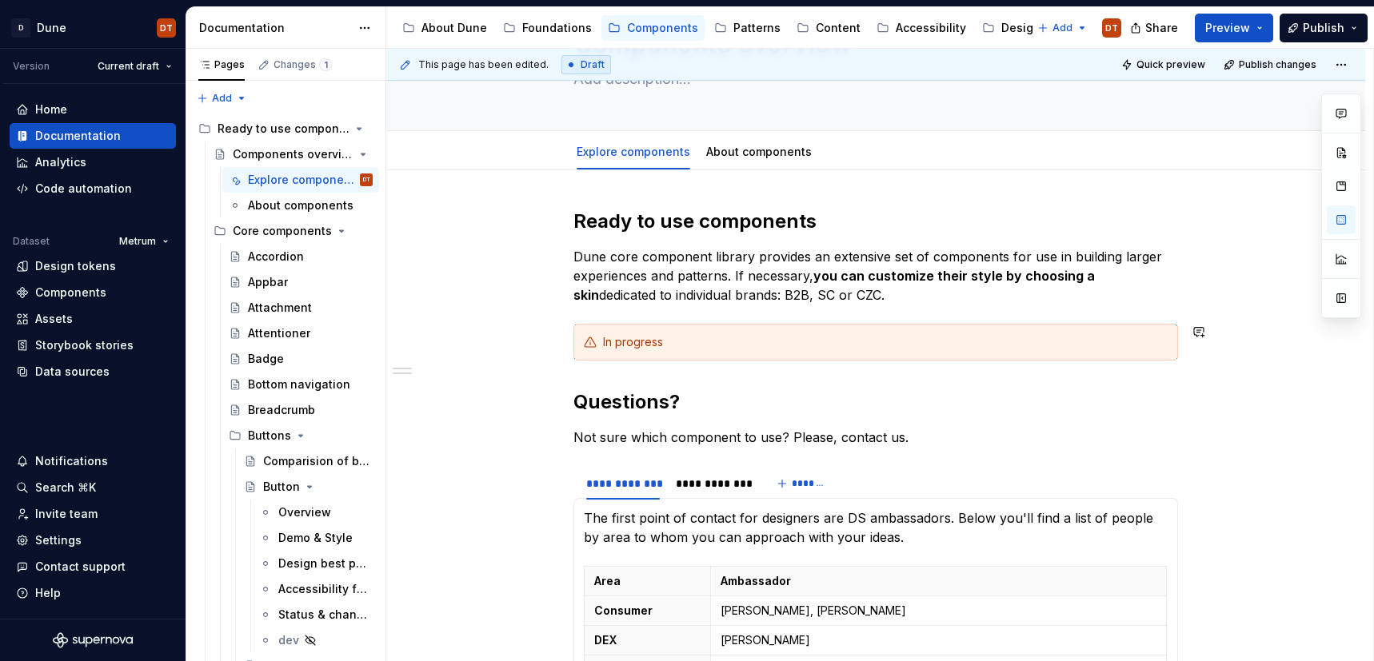
scroll to position [112, 0]
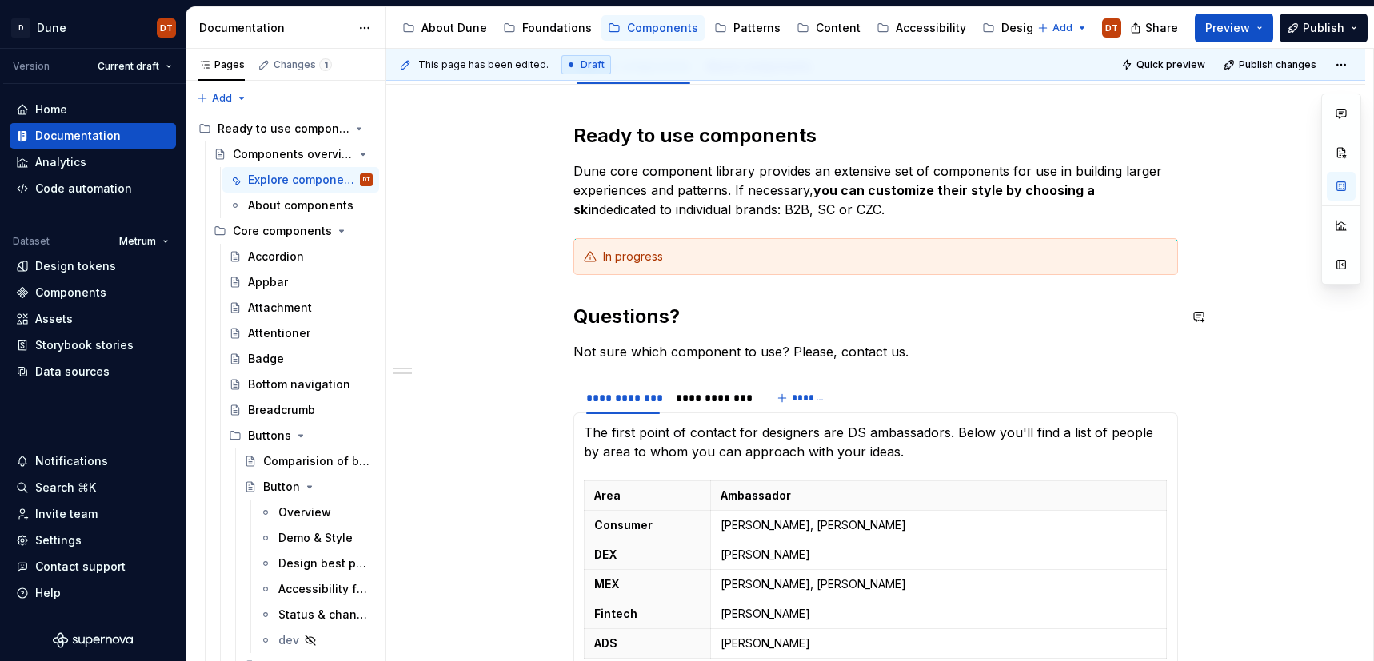
click at [622, 297] on div "**********" at bounding box center [875, 428] width 604 height 610
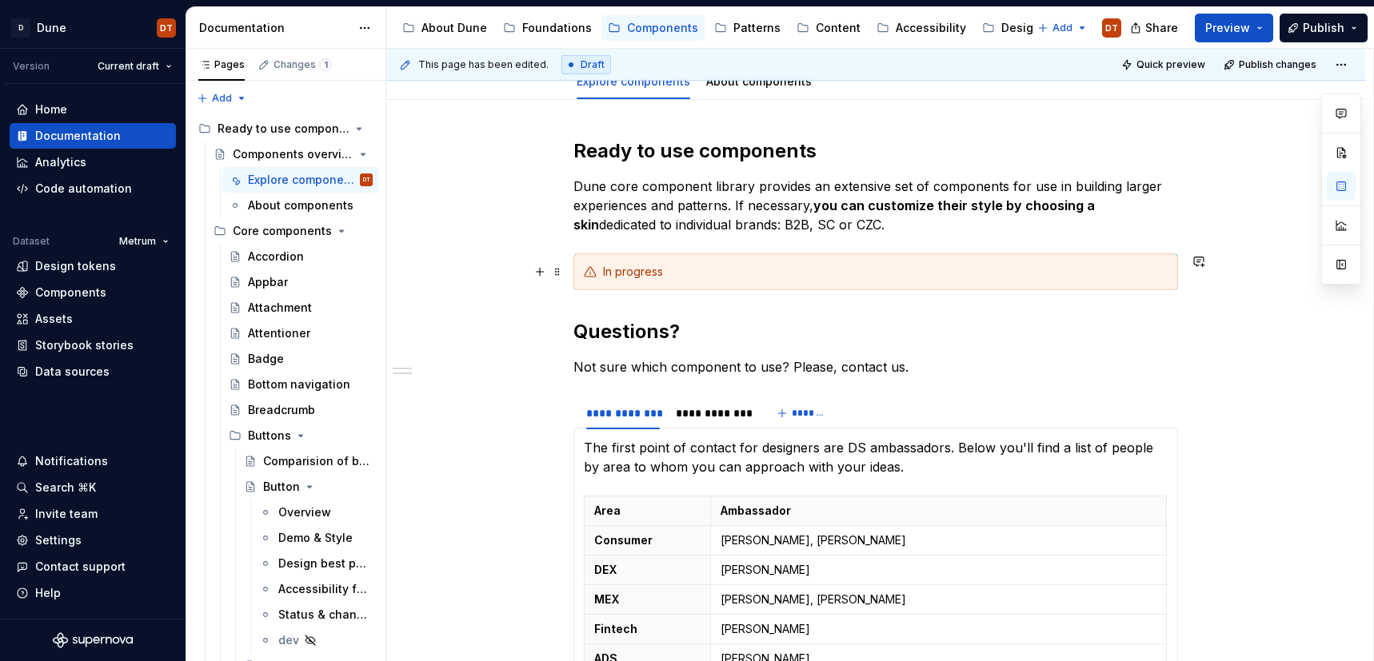
click at [728, 255] on div "In progress" at bounding box center [875, 271] width 604 height 37
click at [891, 229] on p "Dune core component library provides an extensive set of components for use in …" at bounding box center [875, 206] width 604 height 58
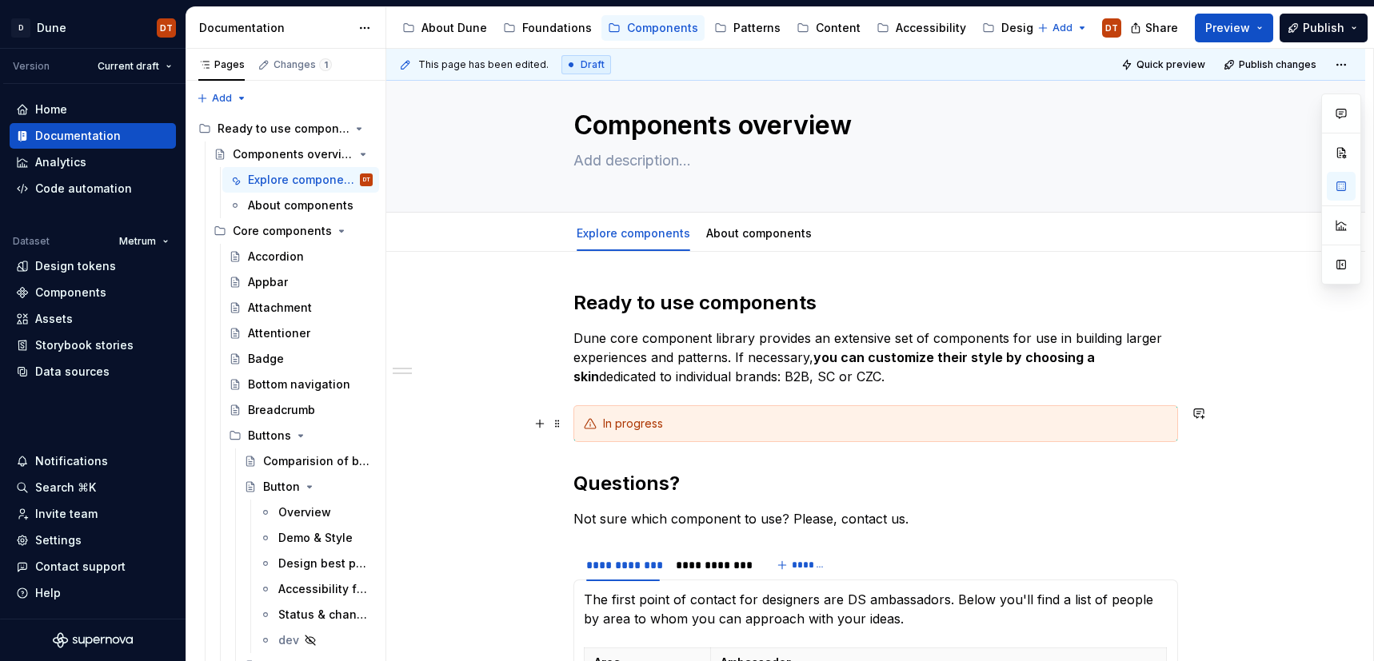
scroll to position [2, 0]
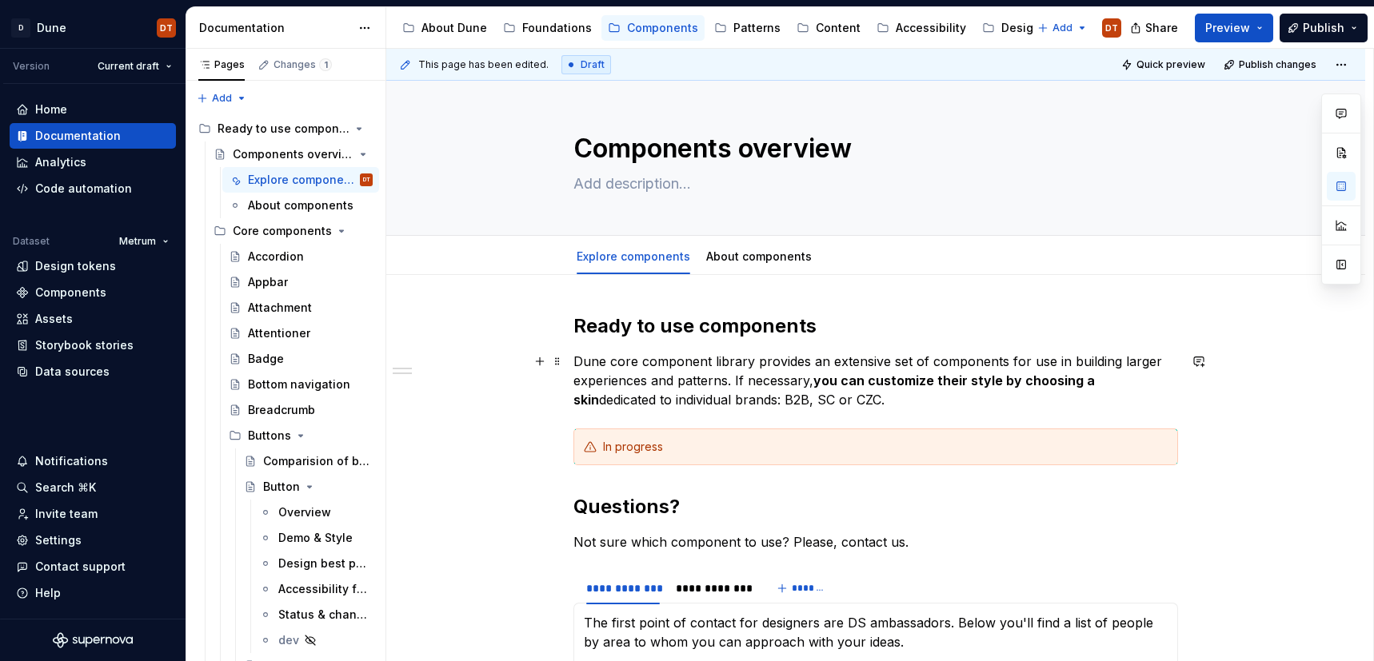
click at [892, 403] on p "Dune core component library provides an extensive set of components for use in …" at bounding box center [875, 381] width 604 height 58
click at [559, 446] on span at bounding box center [557, 447] width 13 height 22
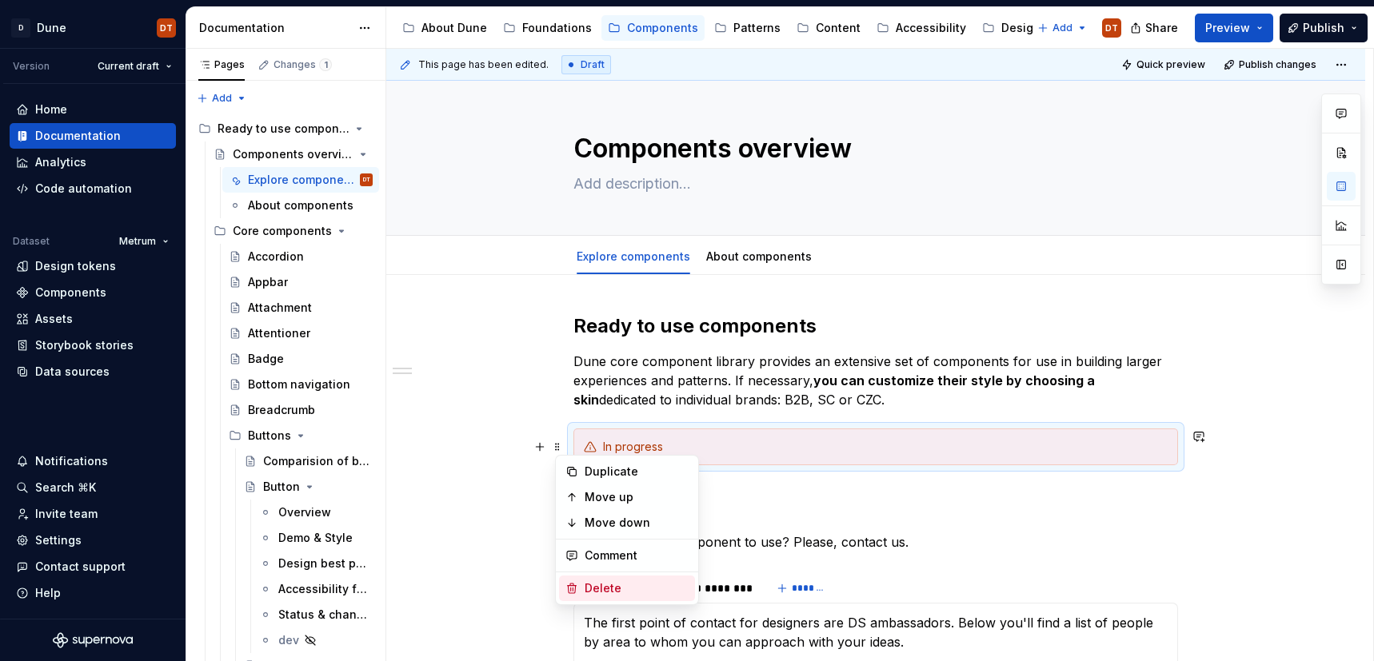
click at [613, 583] on div "Delete" at bounding box center [636, 588] width 104 height 16
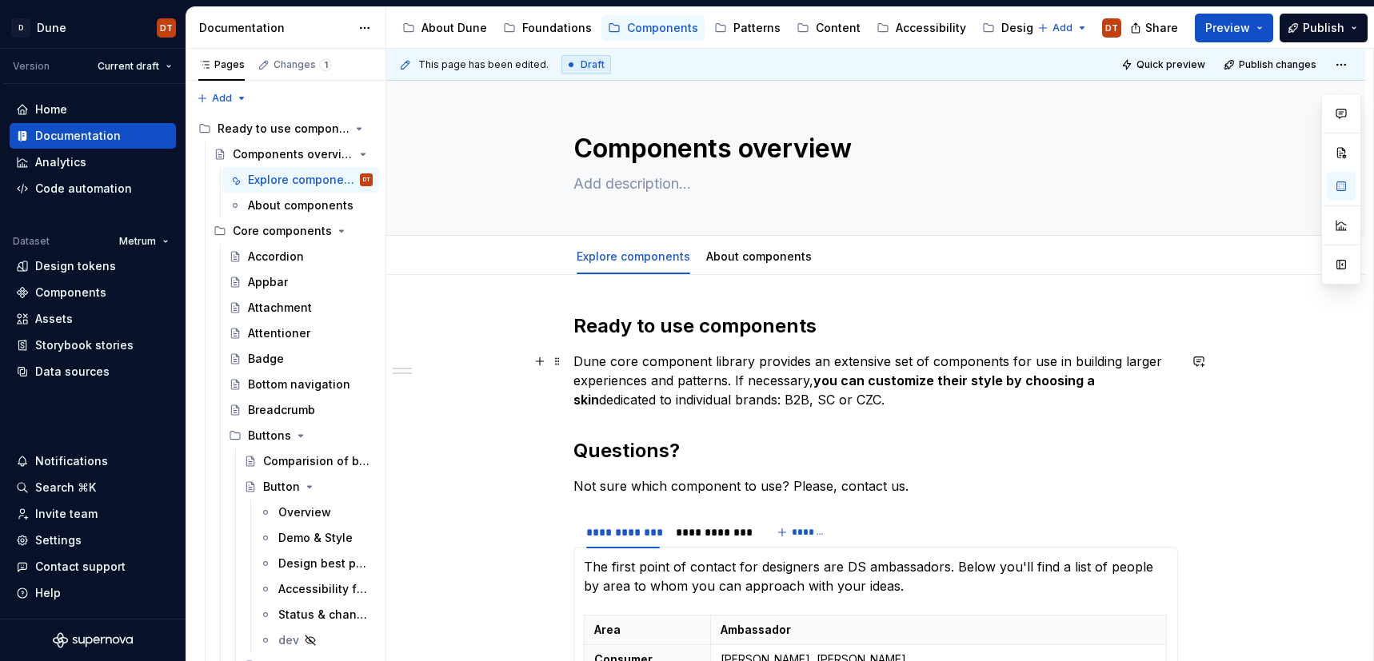
click at [890, 409] on p "Dune core component library provides an extensive set of components for use in …" at bounding box center [875, 381] width 604 height 58
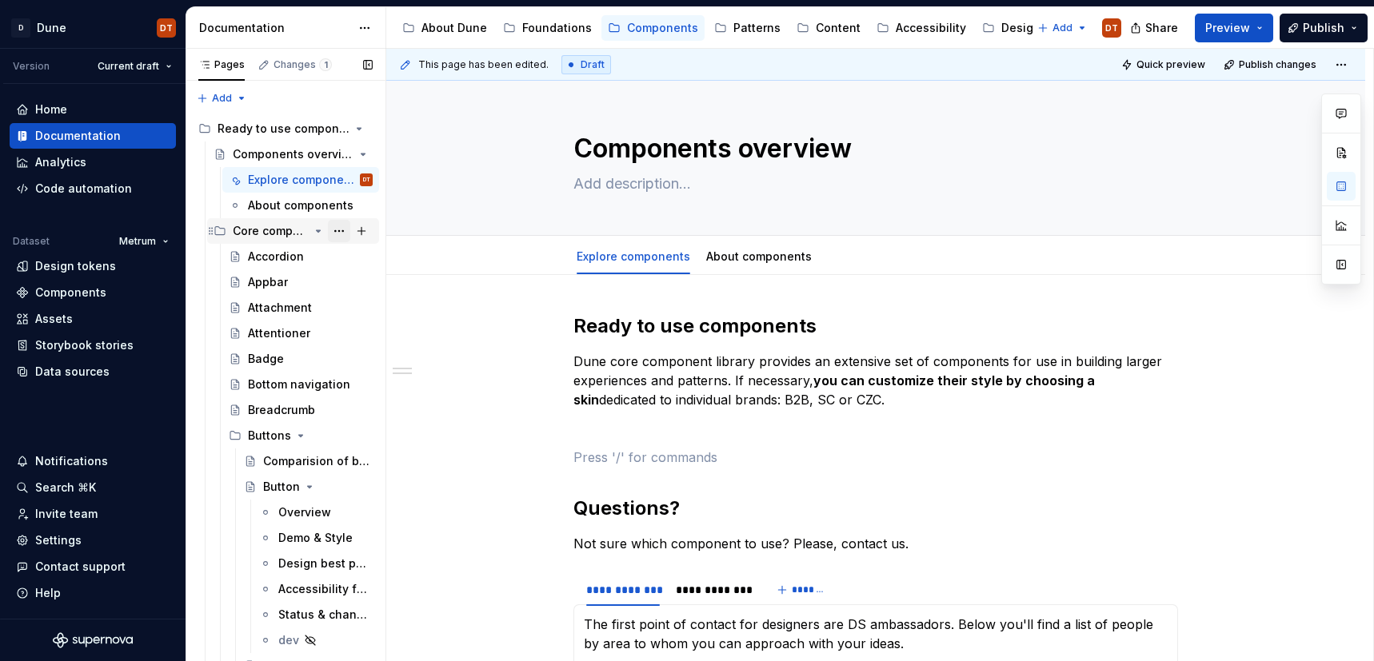
click at [342, 233] on button "Page tree" at bounding box center [339, 231] width 22 height 22
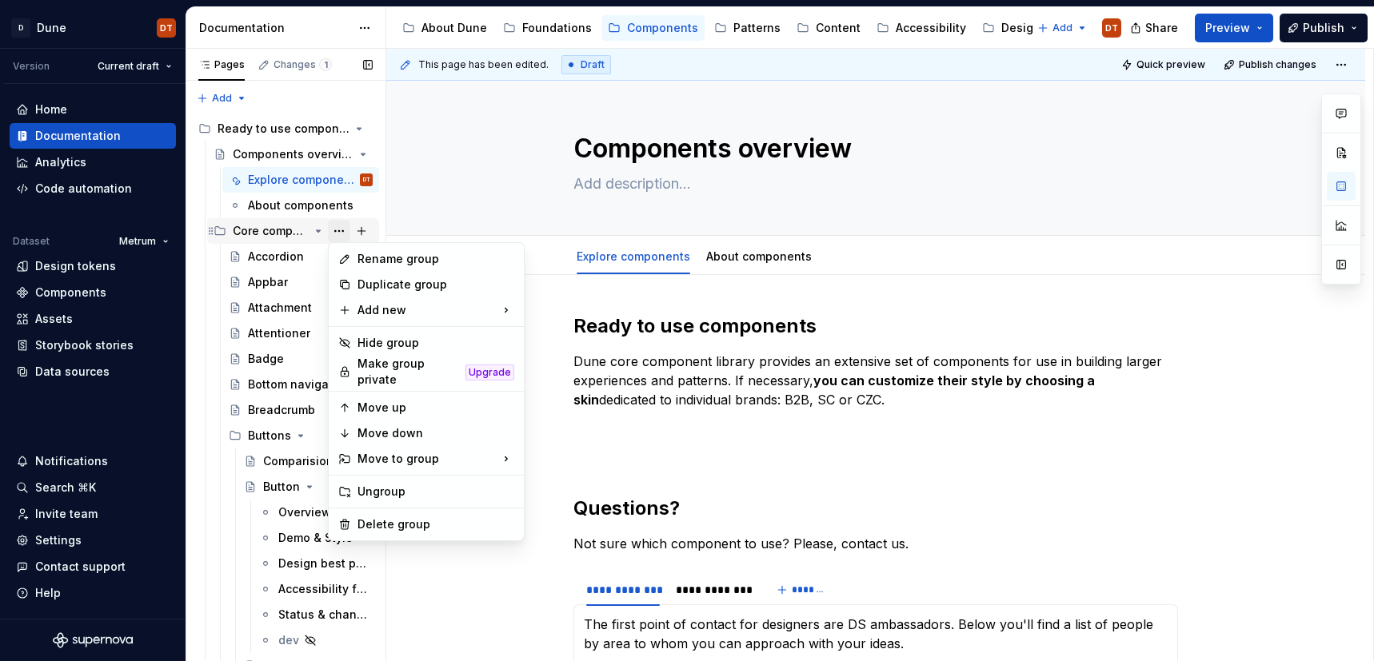
type textarea "*"
click at [560, 313] on div "New page" at bounding box center [602, 314] width 104 height 16
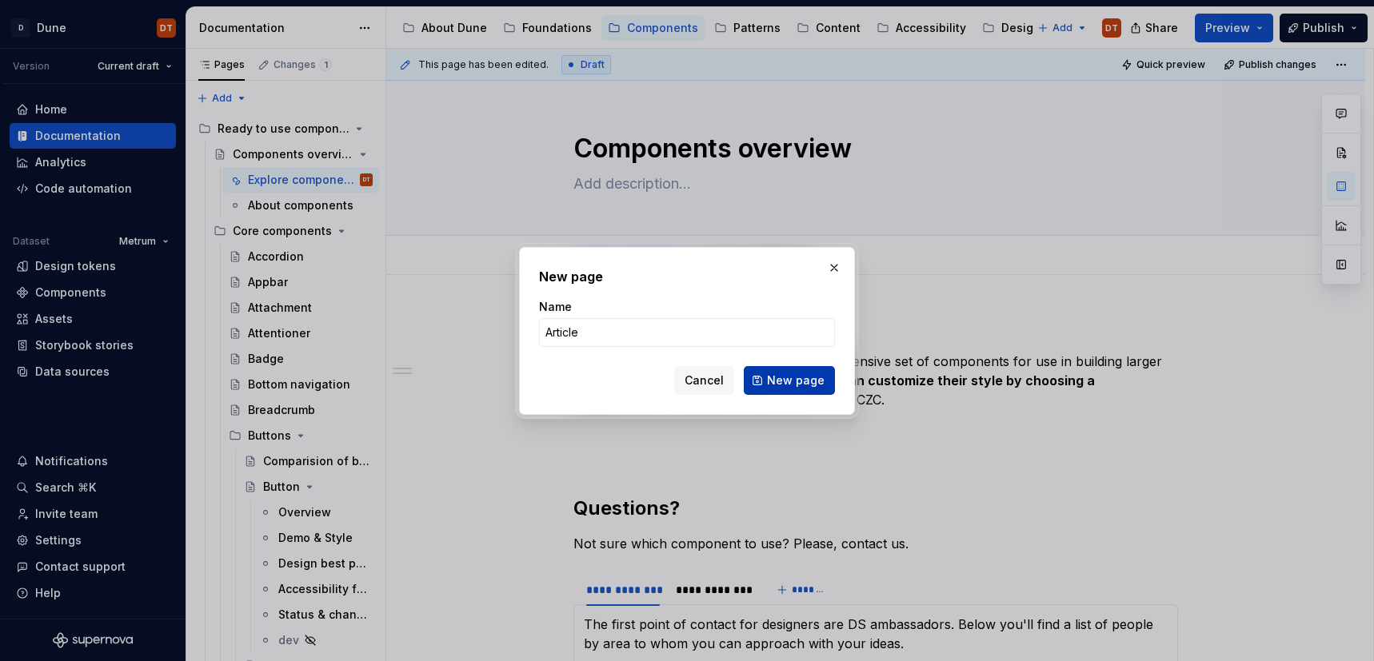
type input "Article"
click at [781, 381] on span "New page" at bounding box center [796, 381] width 58 height 16
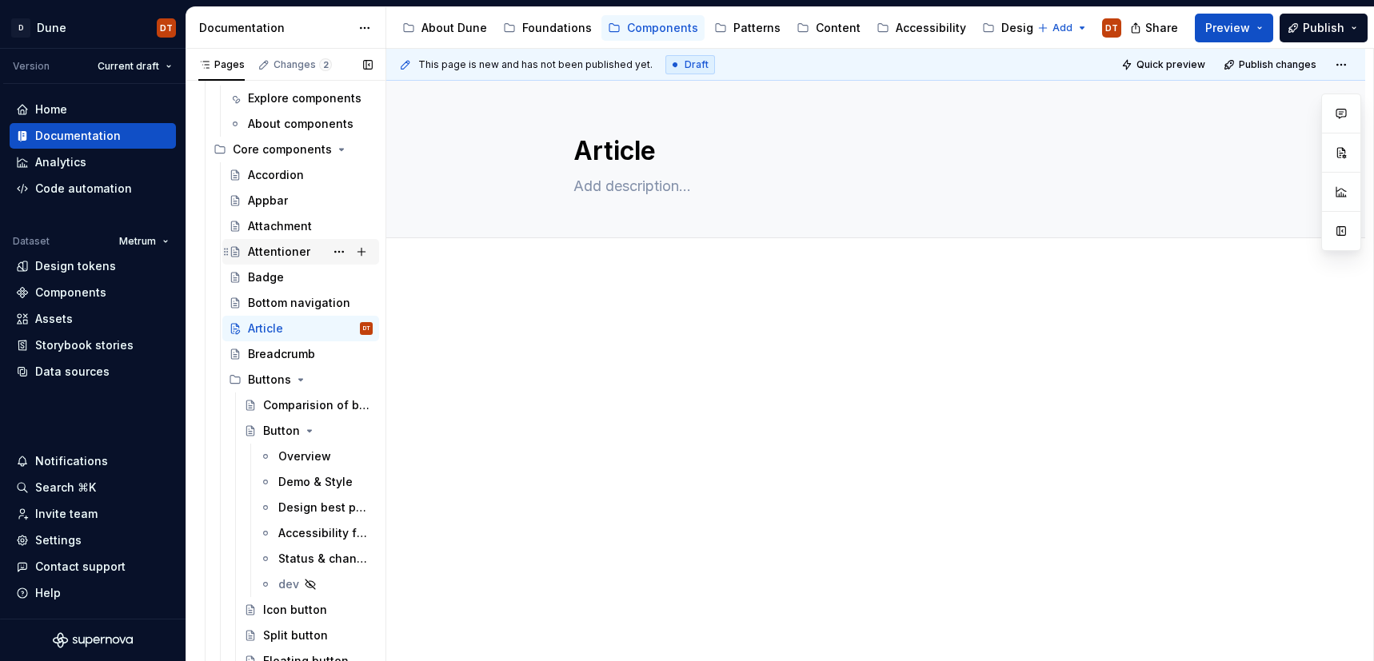
scroll to position [75, 0]
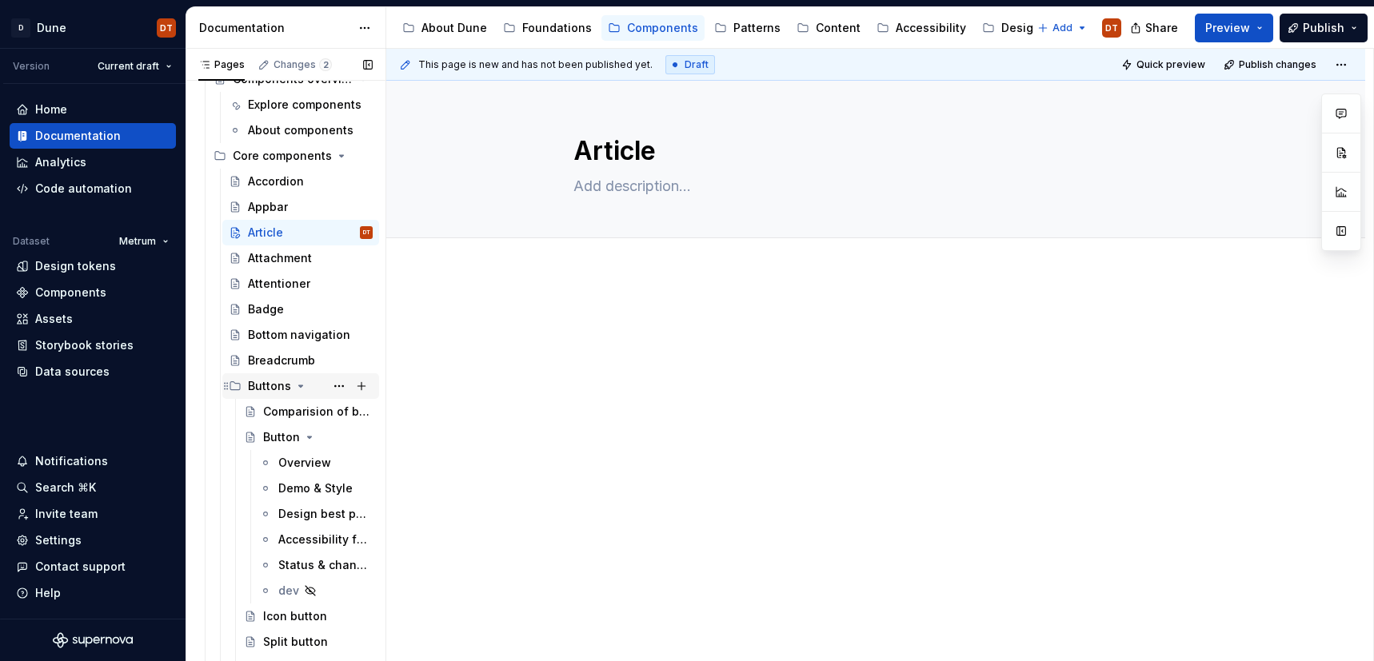
click at [297, 389] on icon "Page tree" at bounding box center [300, 386] width 13 height 13
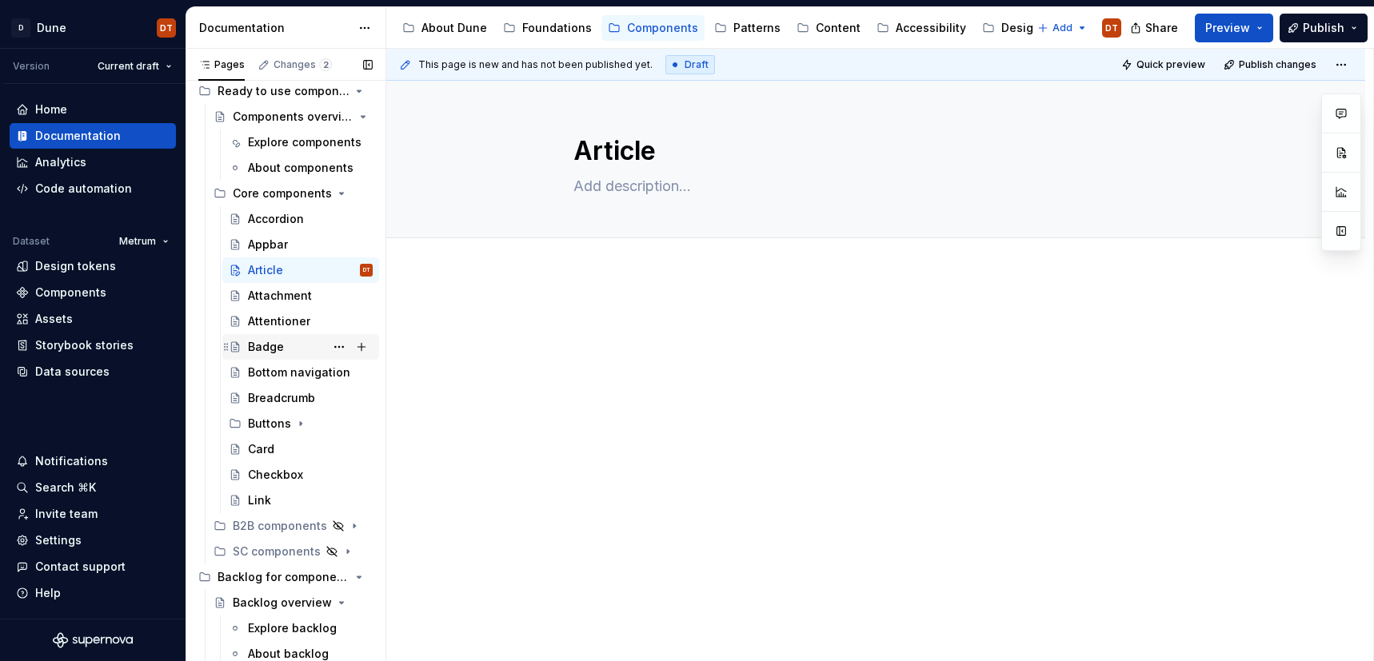
scroll to position [22, 0]
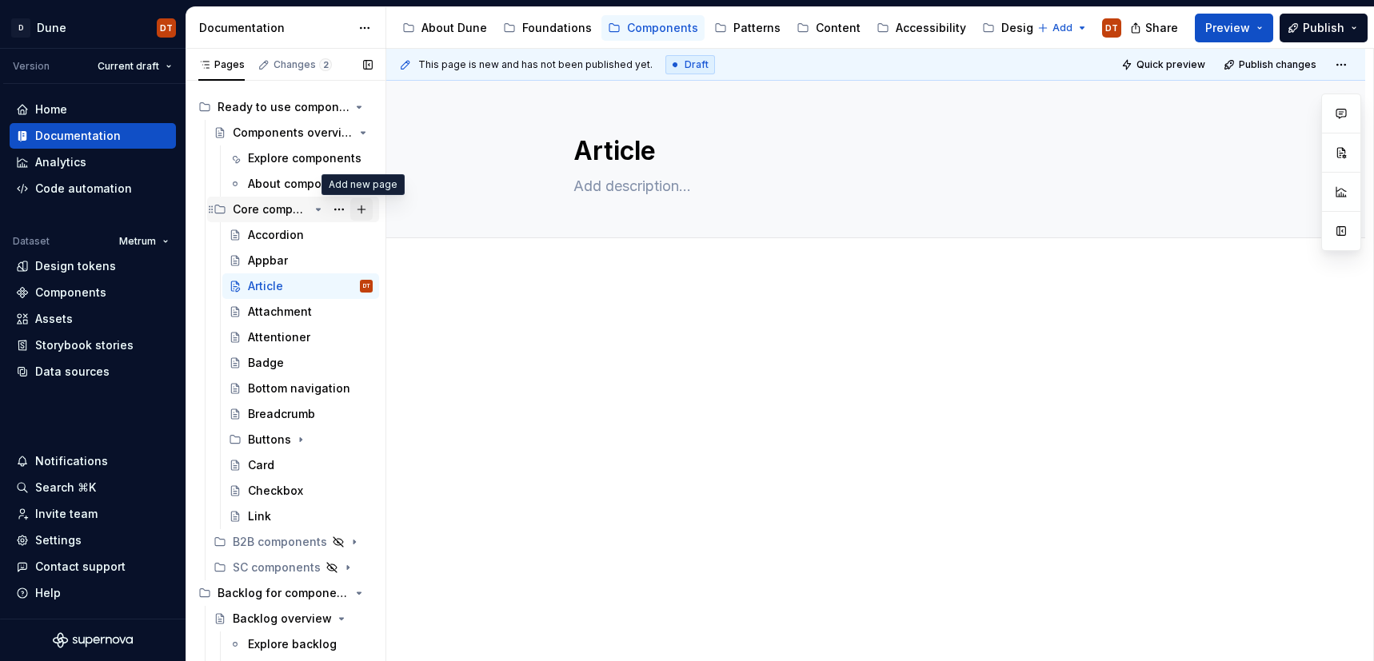
click at [360, 211] on button "Page tree" at bounding box center [361, 209] width 22 height 22
type textarea "*"
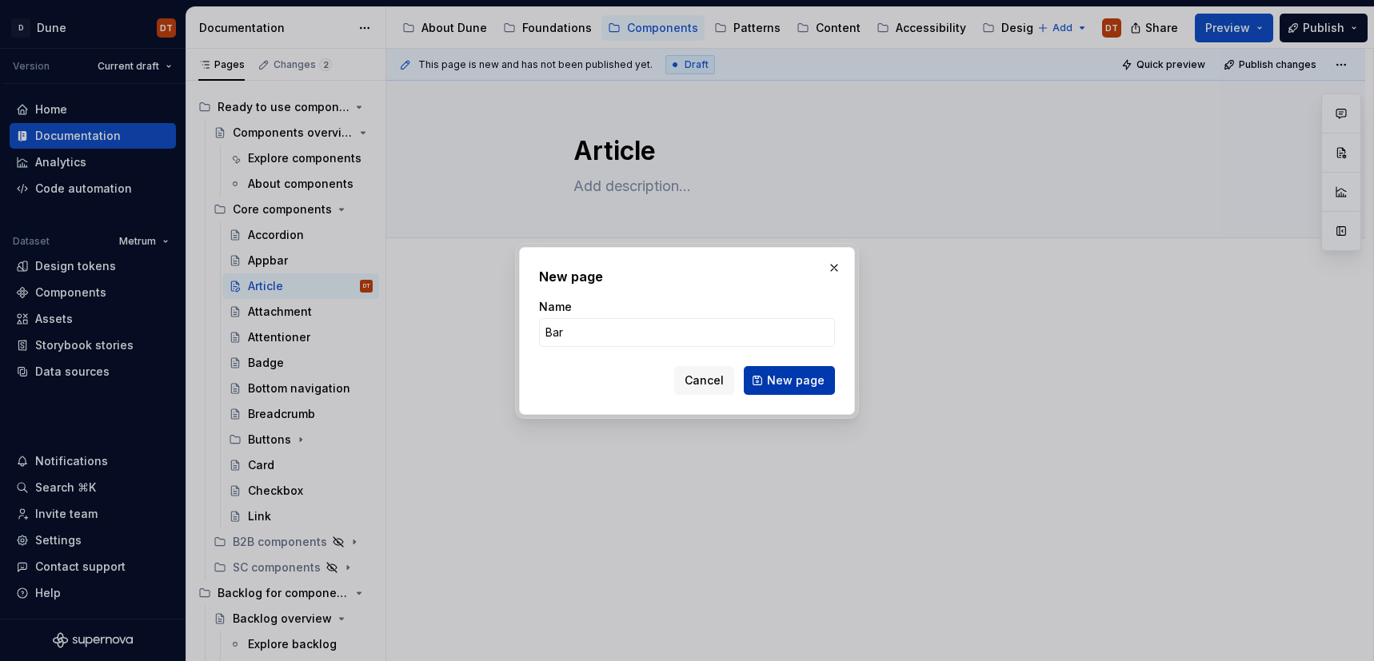
type input "Bar"
click at [790, 377] on span "New page" at bounding box center [796, 381] width 58 height 16
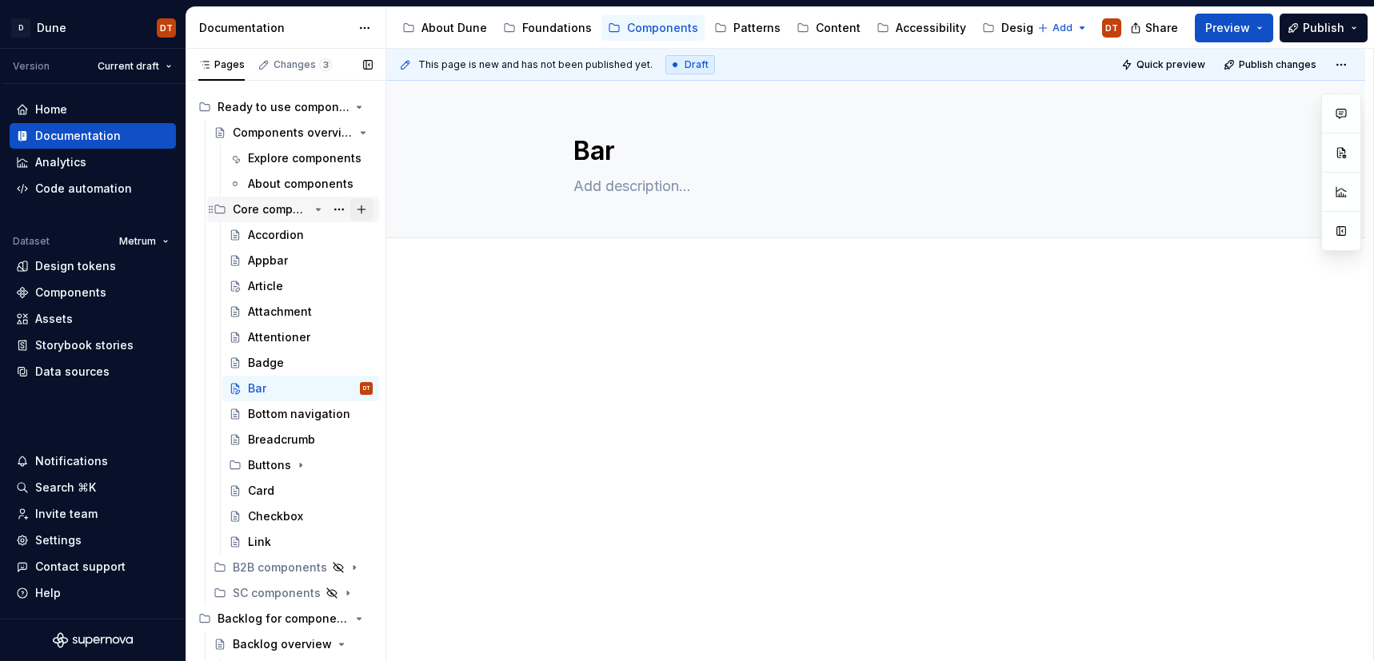
click at [360, 212] on button "Page tree" at bounding box center [361, 209] width 22 height 22
type textarea "*"
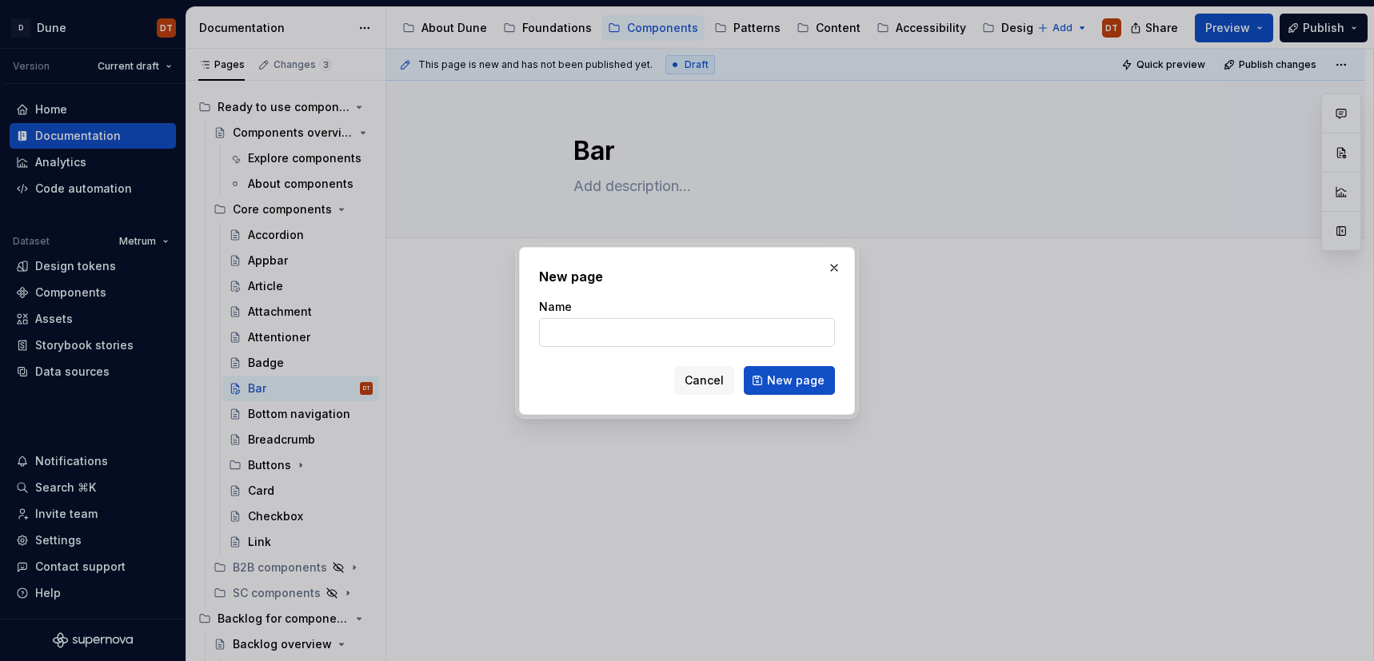
click at [562, 330] on input "Name" at bounding box center [687, 332] width 296 height 29
type input "Blockquote"
type textarea "*"
type input "Blockquote"
click at [775, 383] on span "New page" at bounding box center [796, 381] width 58 height 16
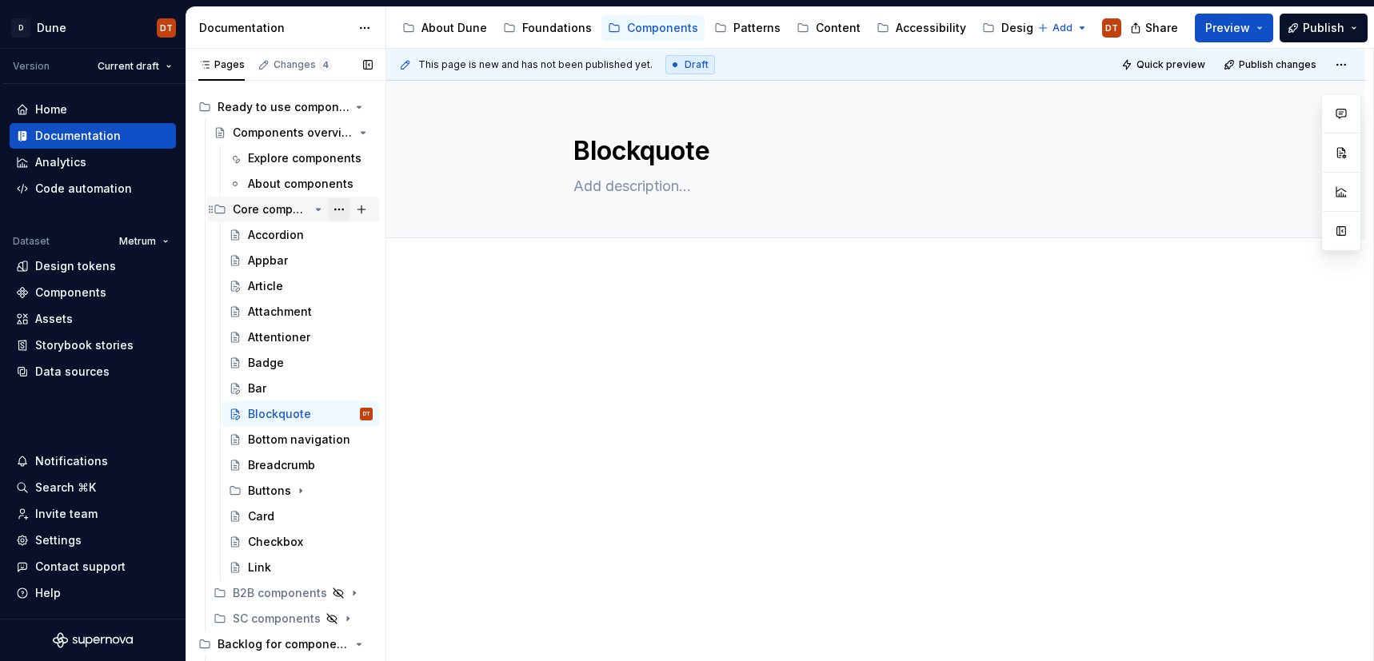
click at [343, 209] on button "Page tree" at bounding box center [339, 209] width 22 height 22
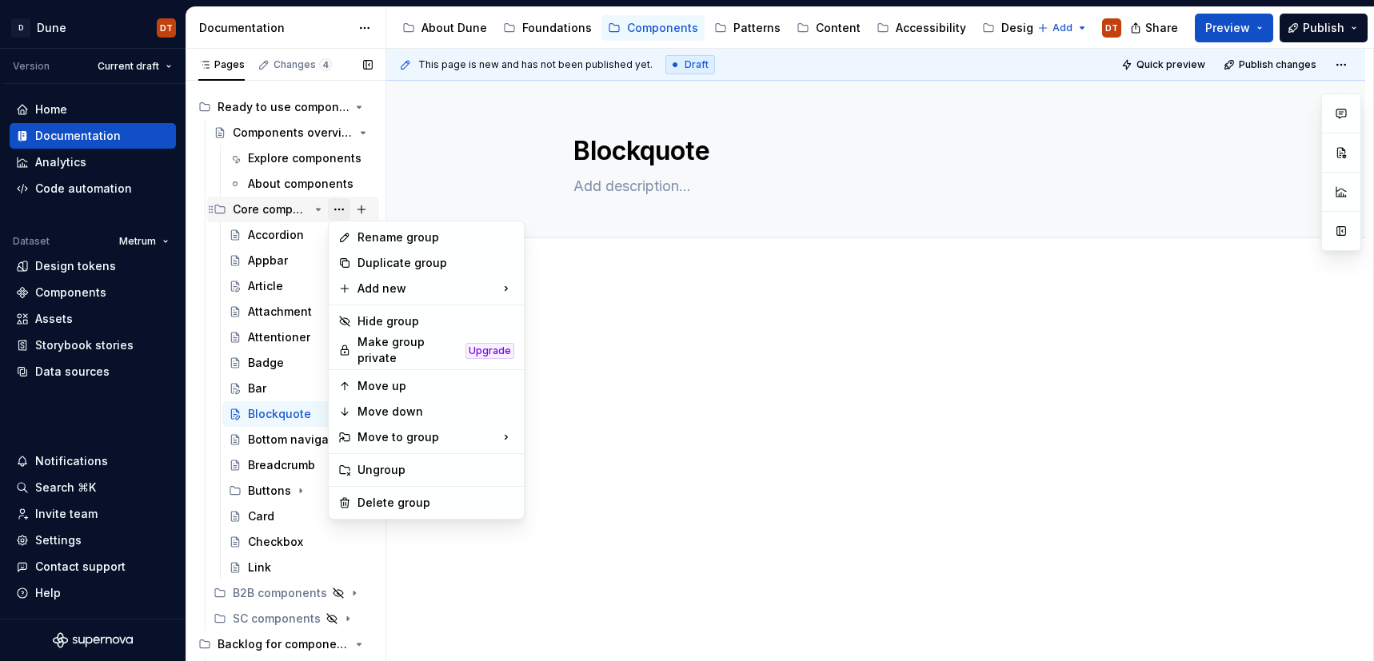
type textarea "*"
click at [568, 292] on div "New page" at bounding box center [602, 293] width 104 height 16
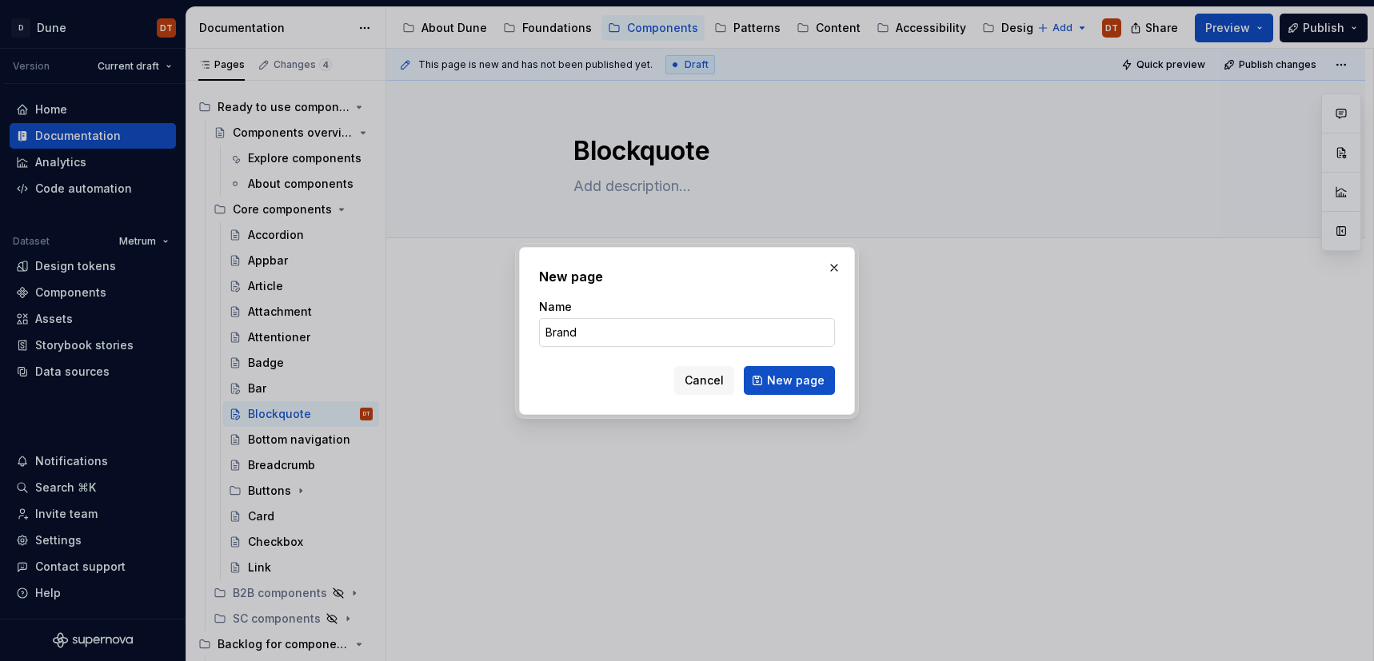
drag, startPoint x: 588, startPoint y: 321, endPoint x: 608, endPoint y: 331, distance: 21.8
click at [588, 321] on input "Brand" at bounding box center [687, 332] width 296 height 29
type input "Brand"
click at [810, 381] on span "New page" at bounding box center [796, 381] width 58 height 16
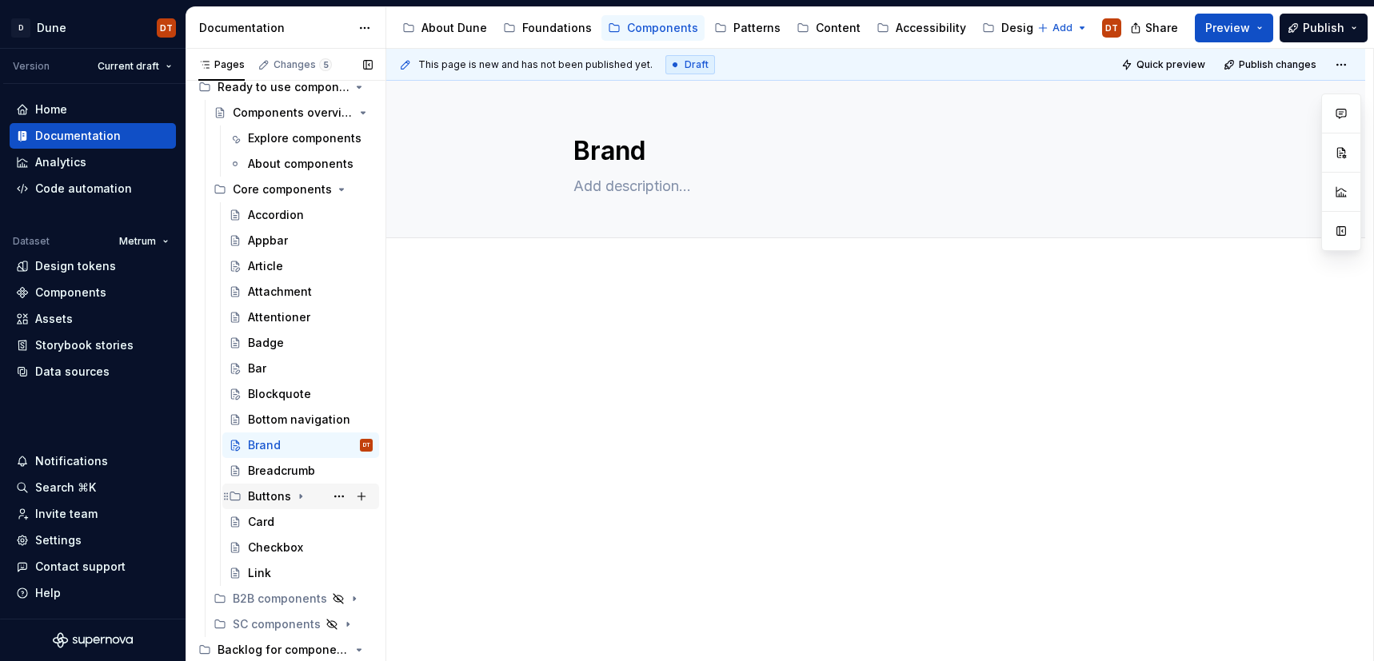
scroll to position [59, 0]
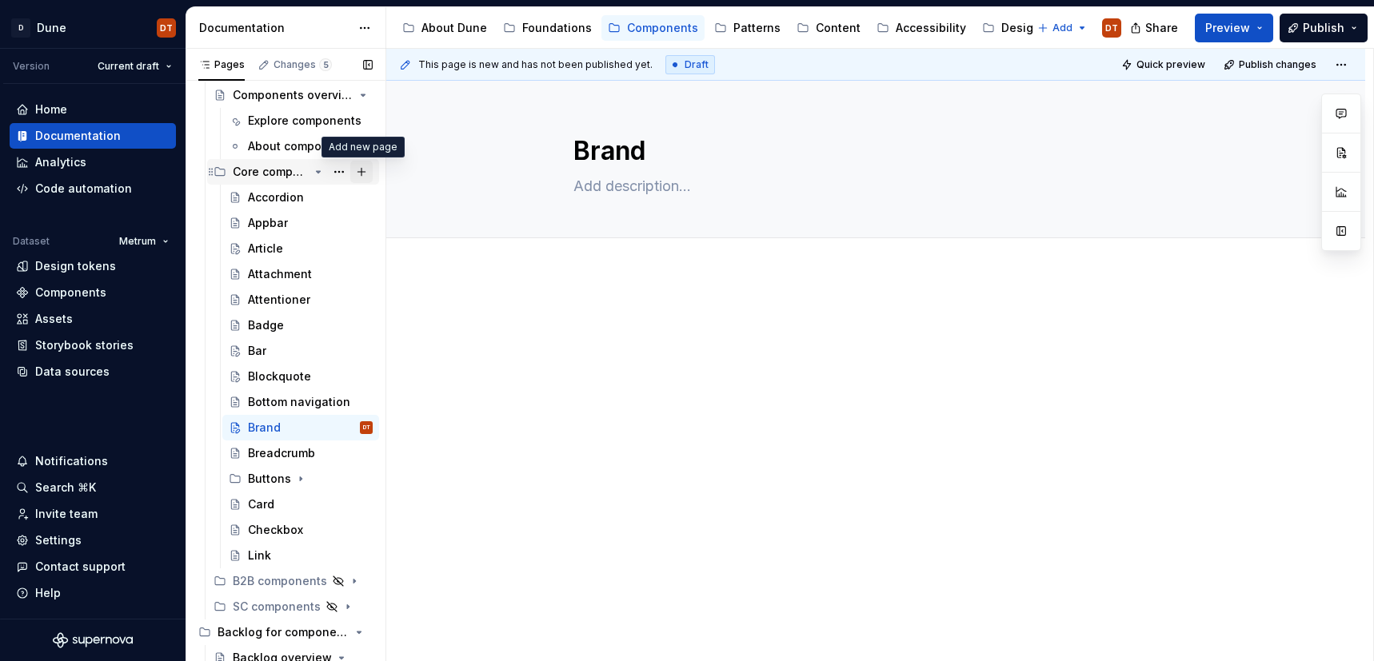
click at [361, 173] on button "Page tree" at bounding box center [361, 172] width 22 height 22
type textarea "*"
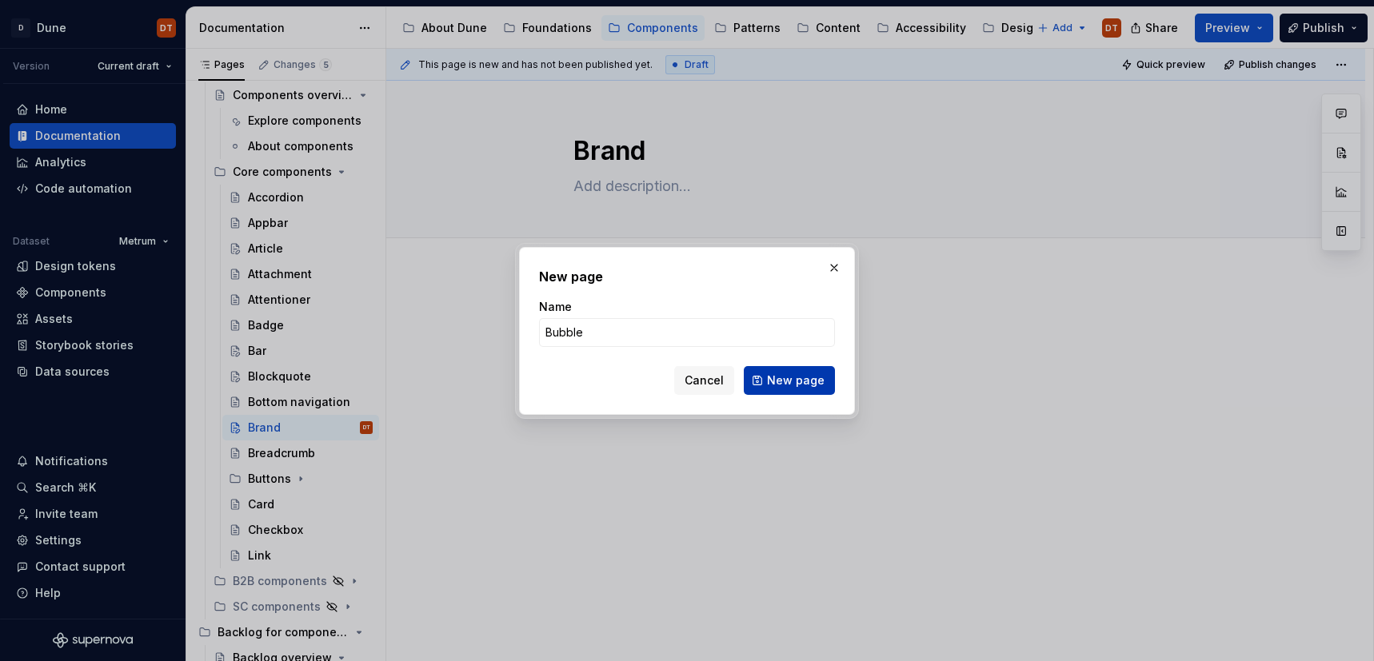
type input "Bubble"
click at [780, 377] on span "New page" at bounding box center [796, 381] width 58 height 16
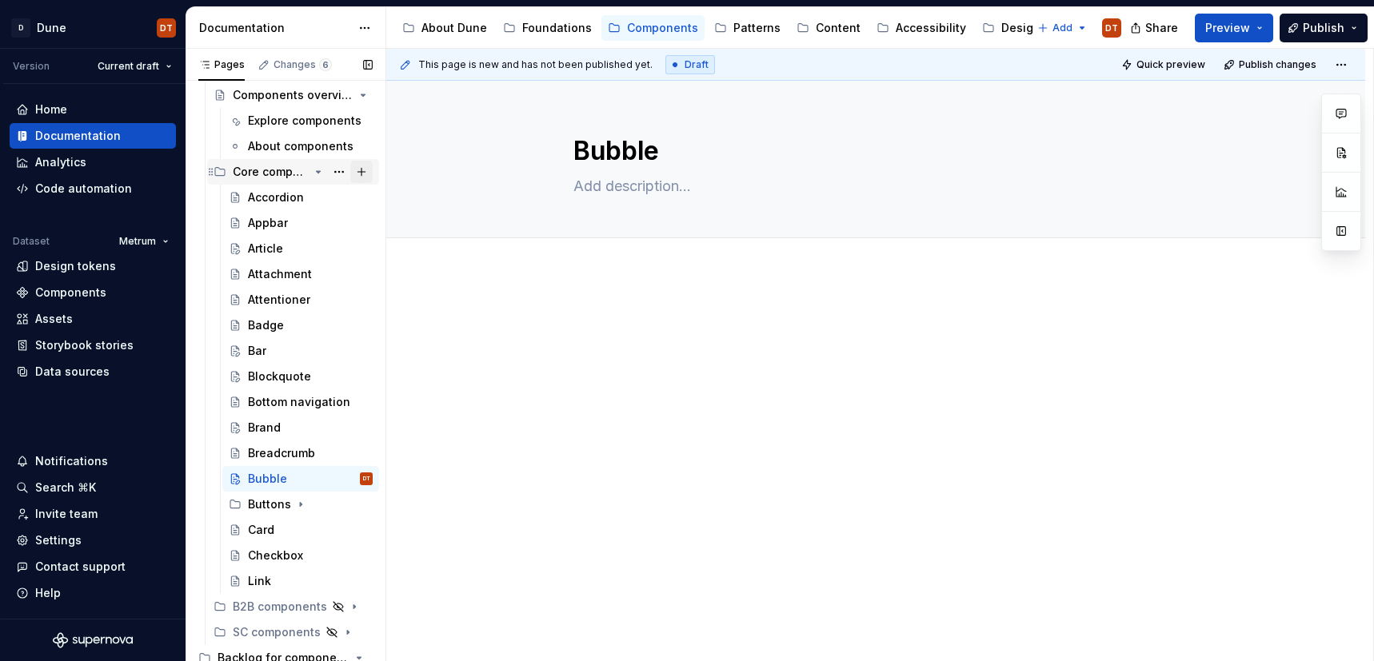
click at [359, 173] on button "Page tree" at bounding box center [361, 172] width 22 height 22
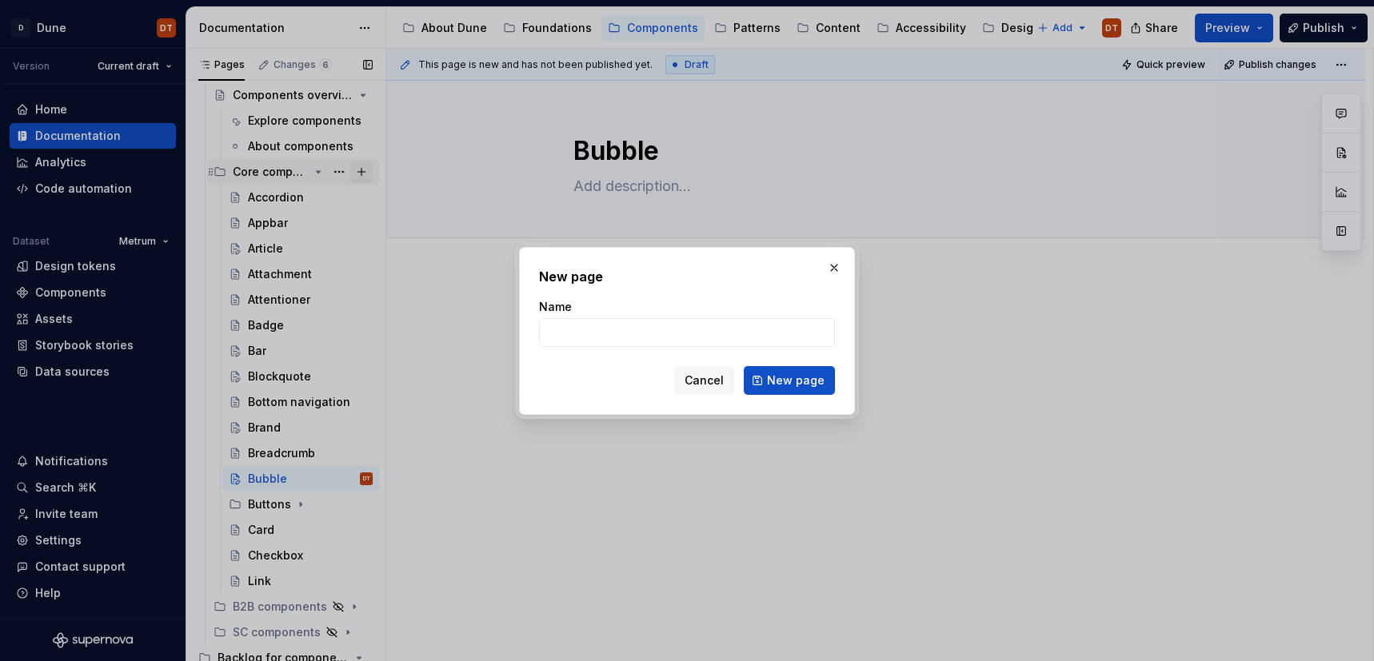
type textarea "*"
type input "Carousel"
click at [780, 377] on span "New page" at bounding box center [796, 381] width 58 height 16
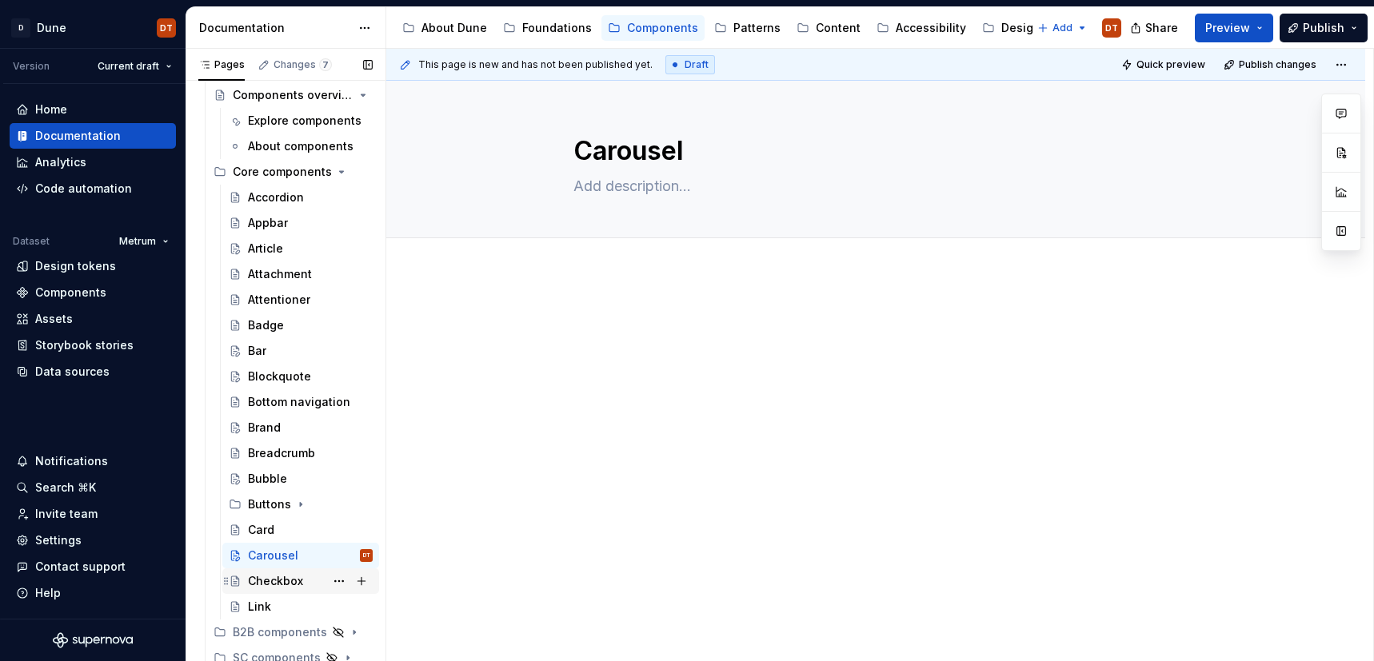
scroll to position [74, 0]
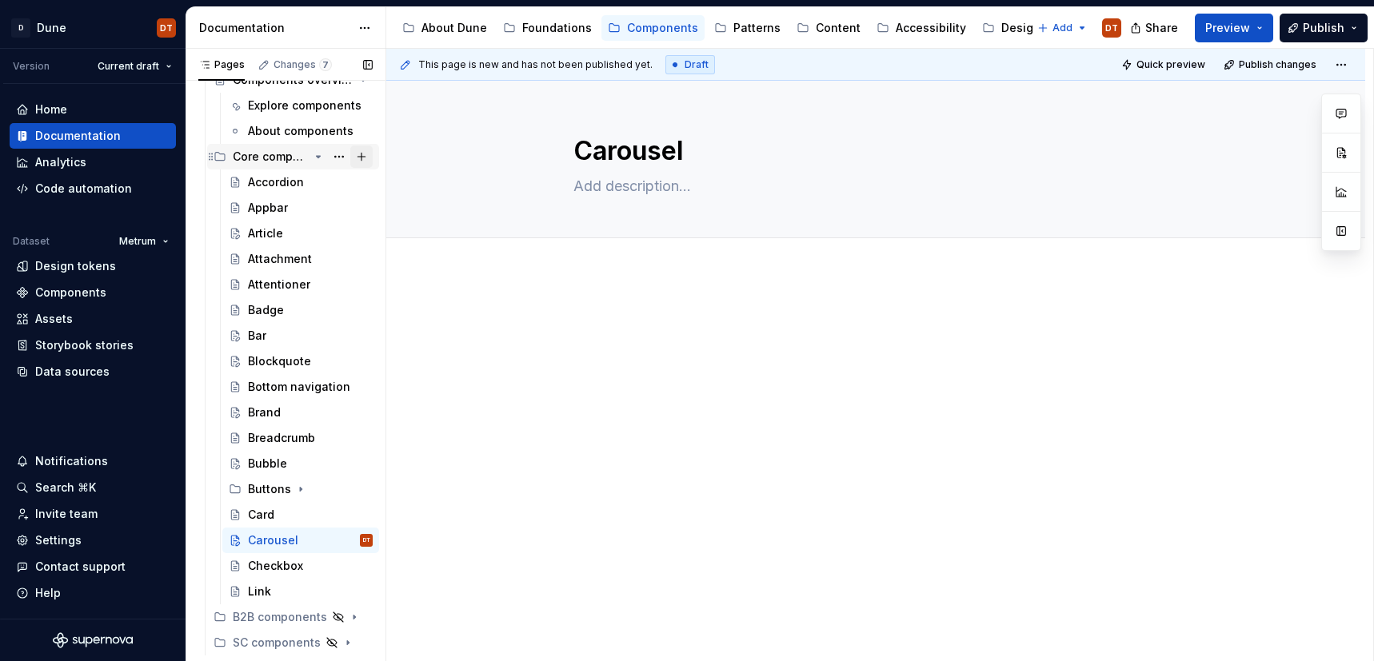
click at [361, 156] on button "Page tree" at bounding box center [361, 157] width 22 height 22
type textarea "*"
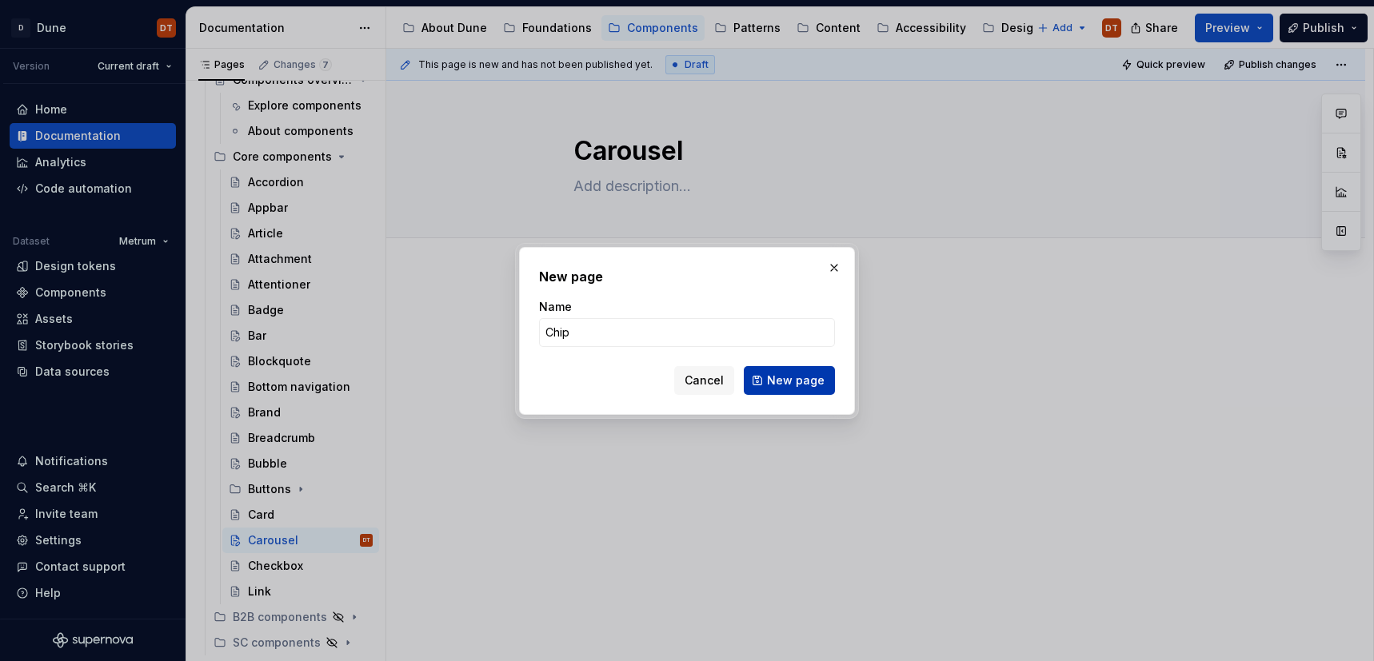
type input "Chip"
click at [785, 375] on span "New page" at bounding box center [796, 381] width 58 height 16
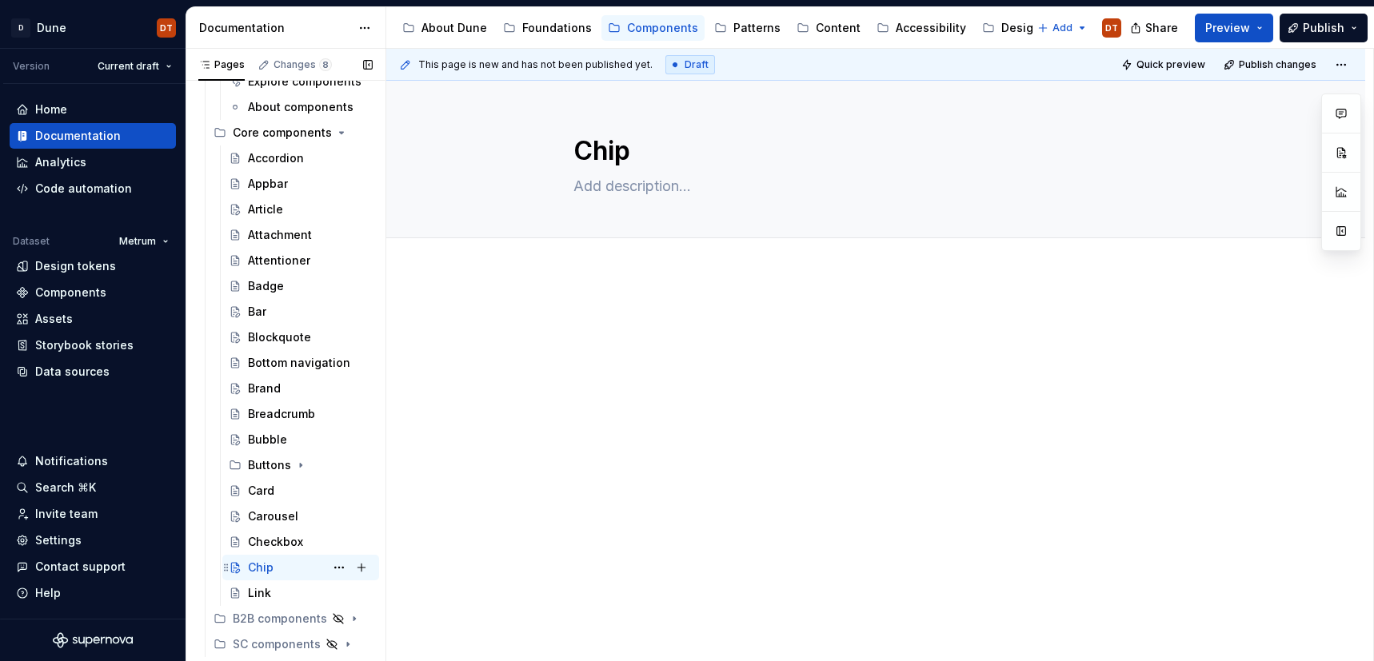
scroll to position [110, 0]
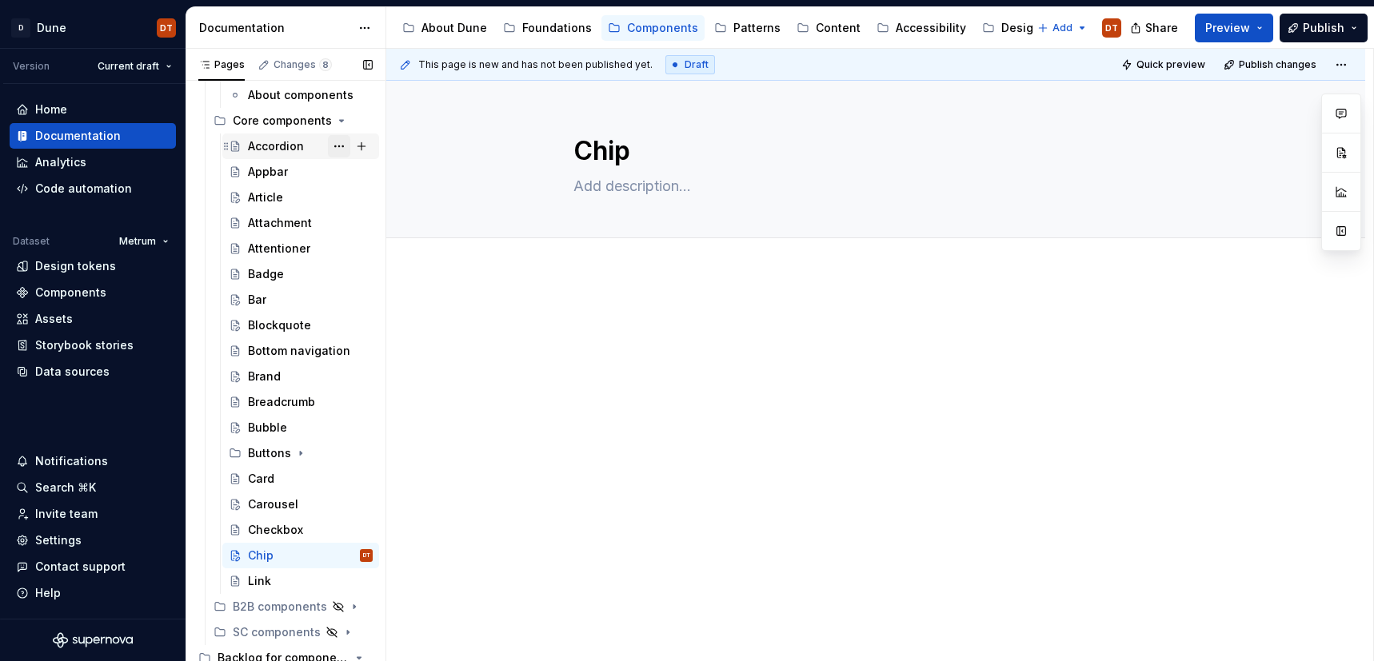
click at [338, 148] on button "Page tree" at bounding box center [339, 146] width 22 height 22
click at [596, 288] on html "D Dune DT Version Current draft Home Documentation Analytics Code automation Da…" at bounding box center [687, 330] width 1374 height 661
click at [358, 122] on button "Page tree" at bounding box center [361, 121] width 22 height 22
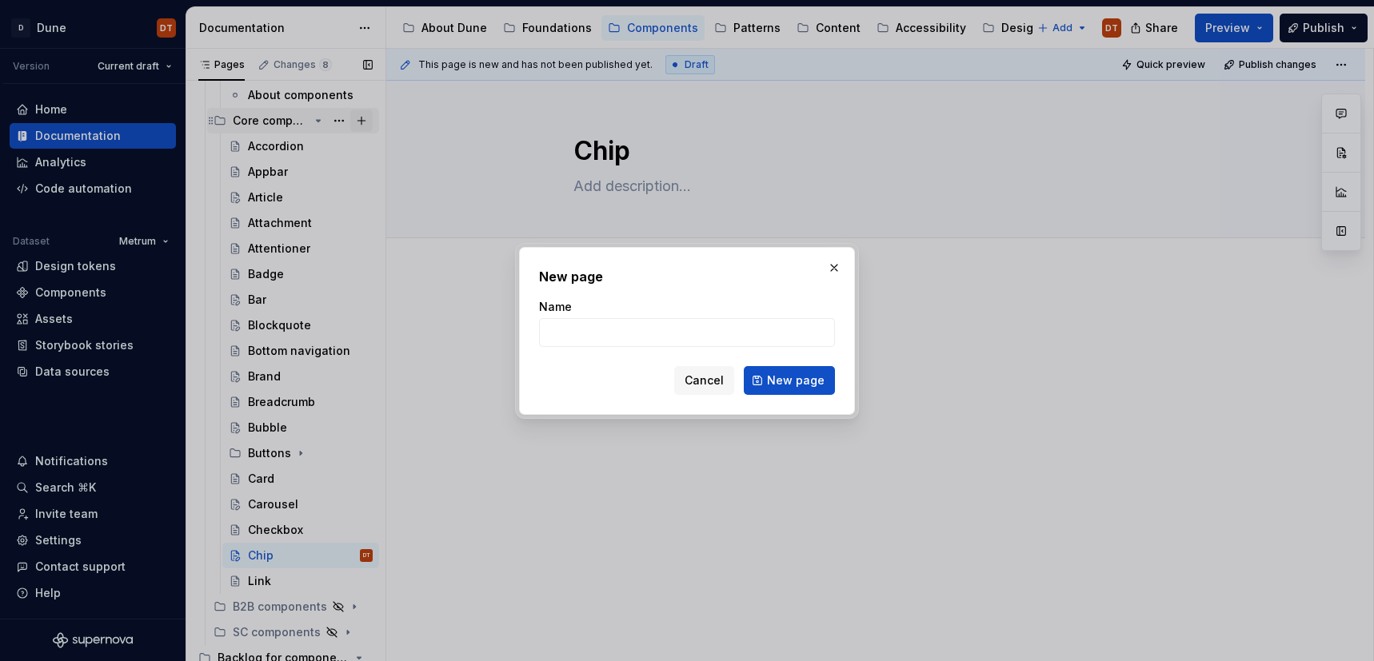
type textarea "*"
click at [610, 335] on input "Name" at bounding box center [687, 332] width 296 height 29
type input "Date format"
click at [784, 385] on span "New page" at bounding box center [796, 381] width 58 height 16
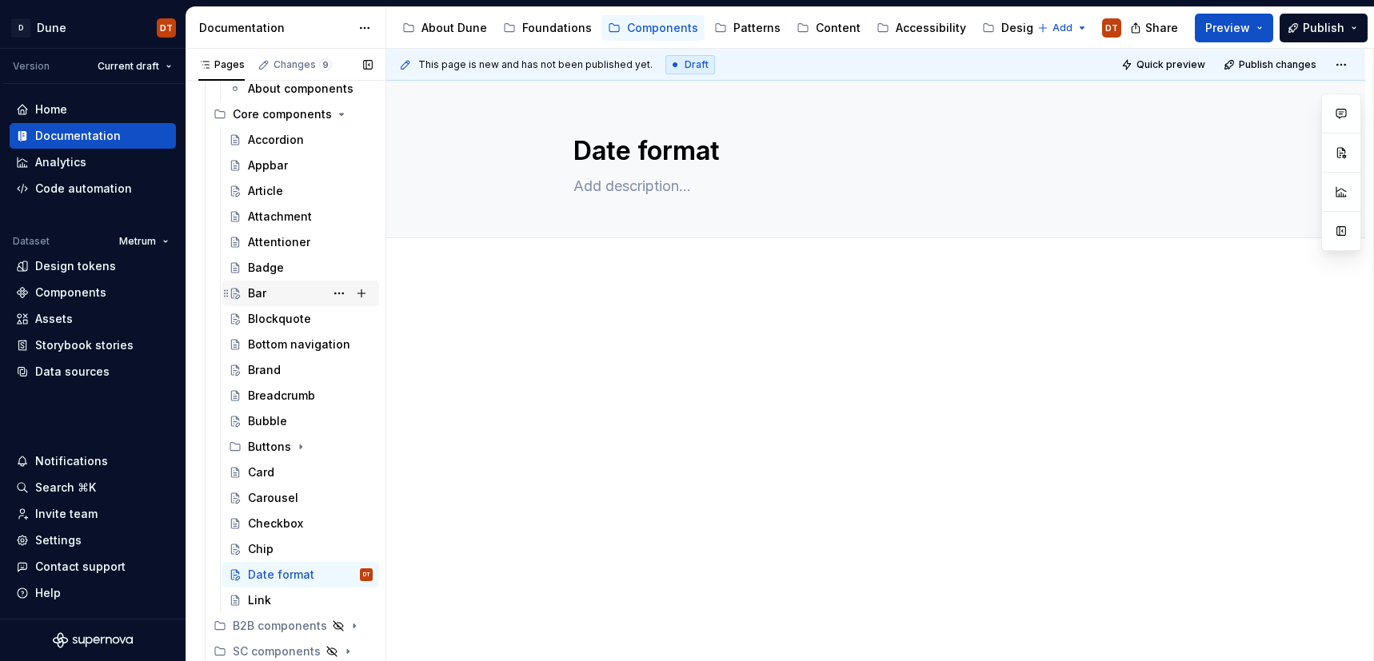
scroll to position [116, 0]
click at [360, 118] on button "Page tree" at bounding box center [361, 115] width 22 height 22
type textarea "*"
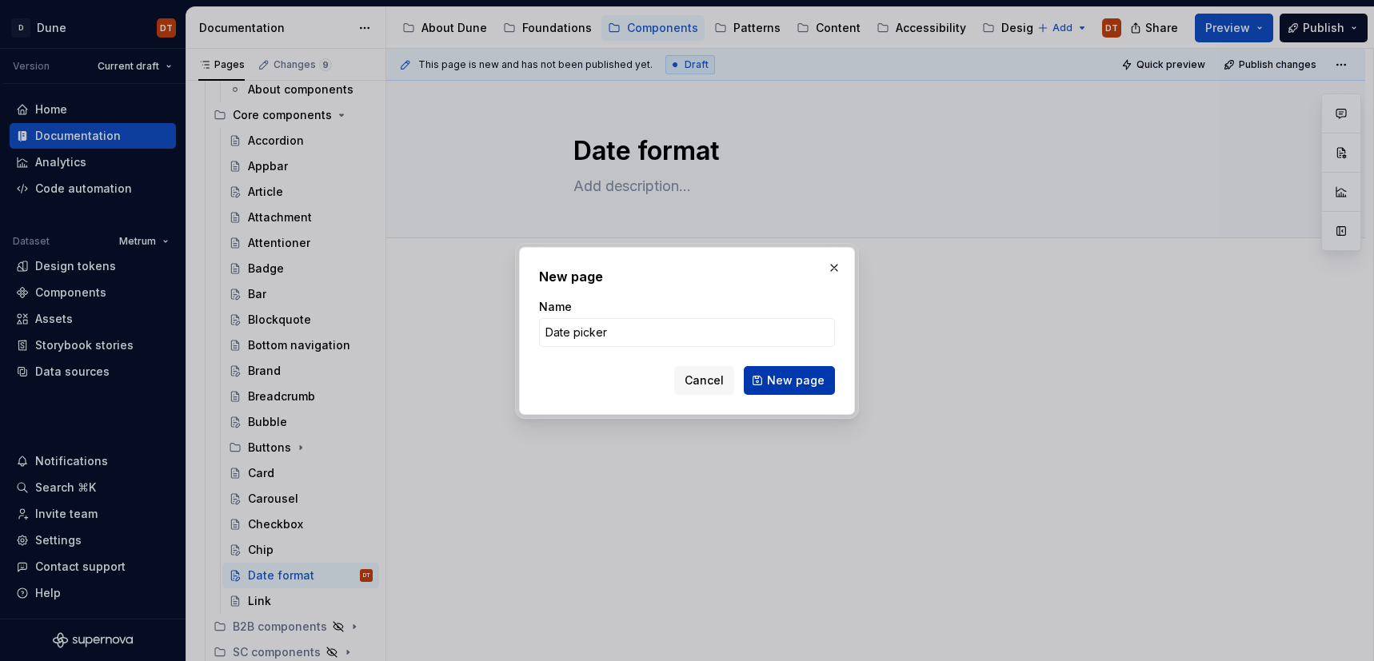
type input "Date picker"
click at [774, 378] on span "New page" at bounding box center [796, 381] width 58 height 16
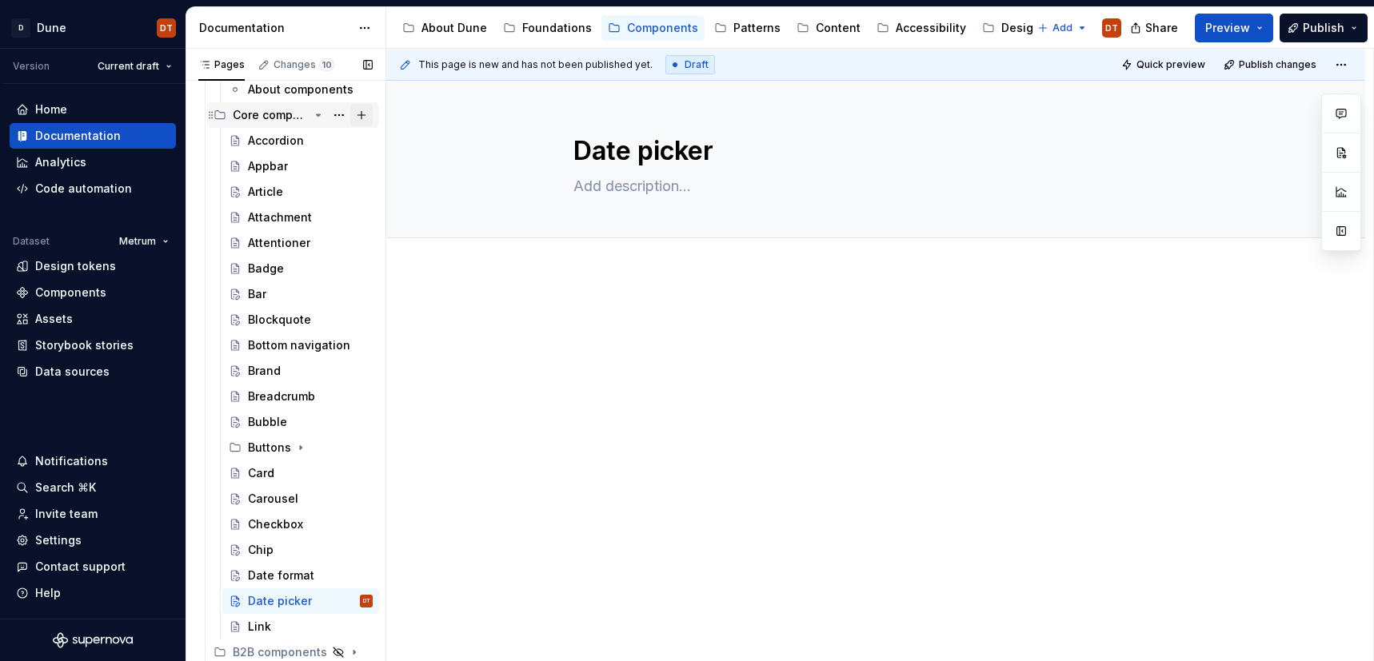
click at [359, 114] on button "Page tree" at bounding box center [361, 115] width 22 height 22
type textarea "*"
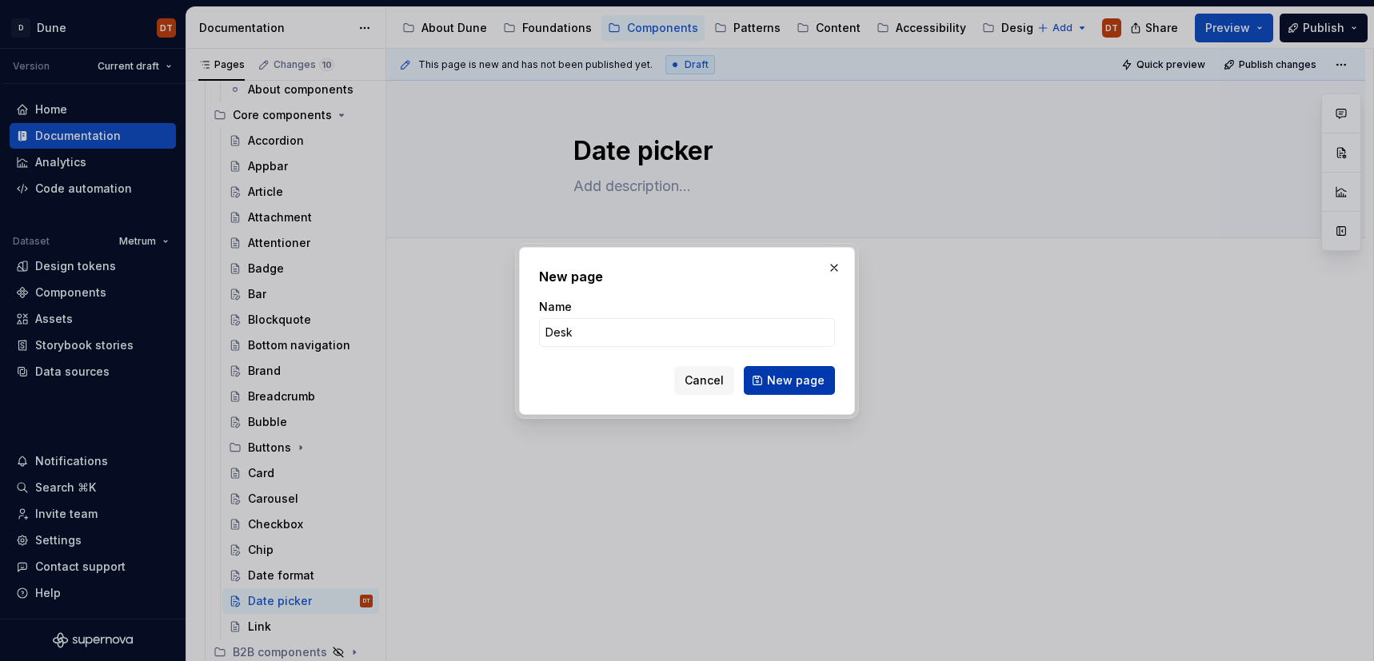
type input "Desk"
click at [789, 380] on span "New page" at bounding box center [796, 381] width 58 height 16
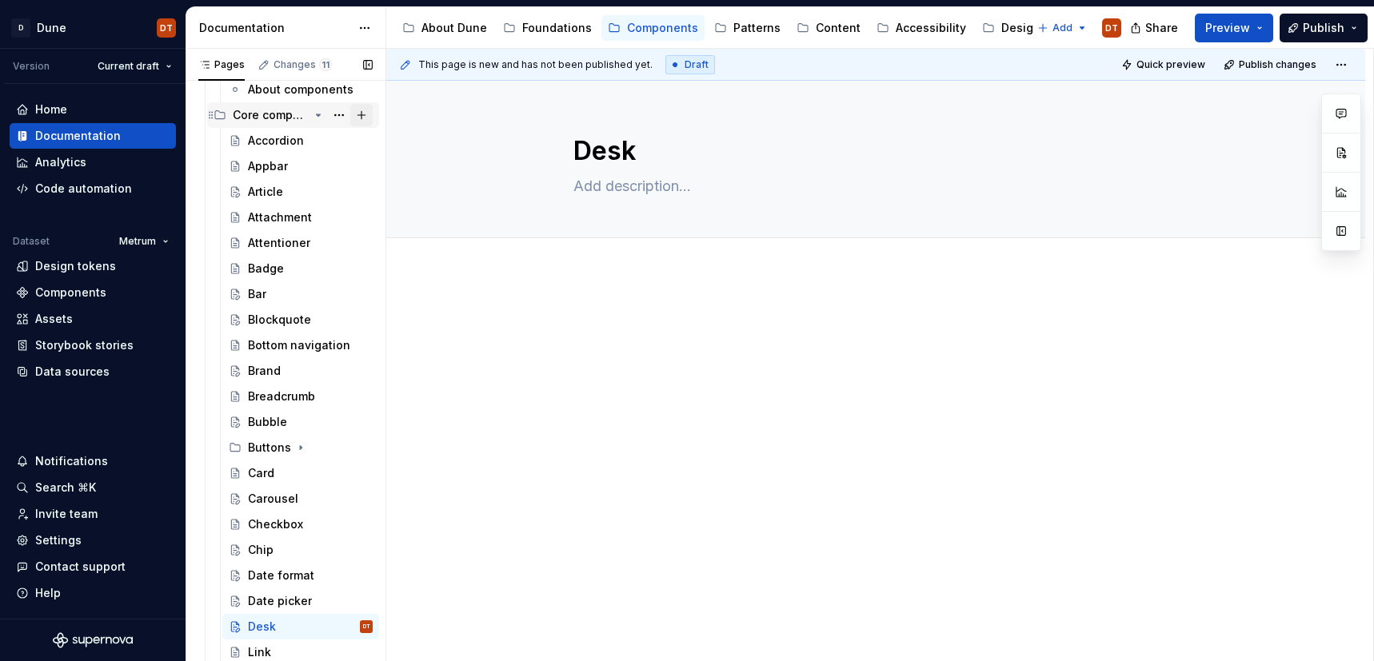
click at [363, 113] on button "Page tree" at bounding box center [361, 115] width 22 height 22
type textarea "*"
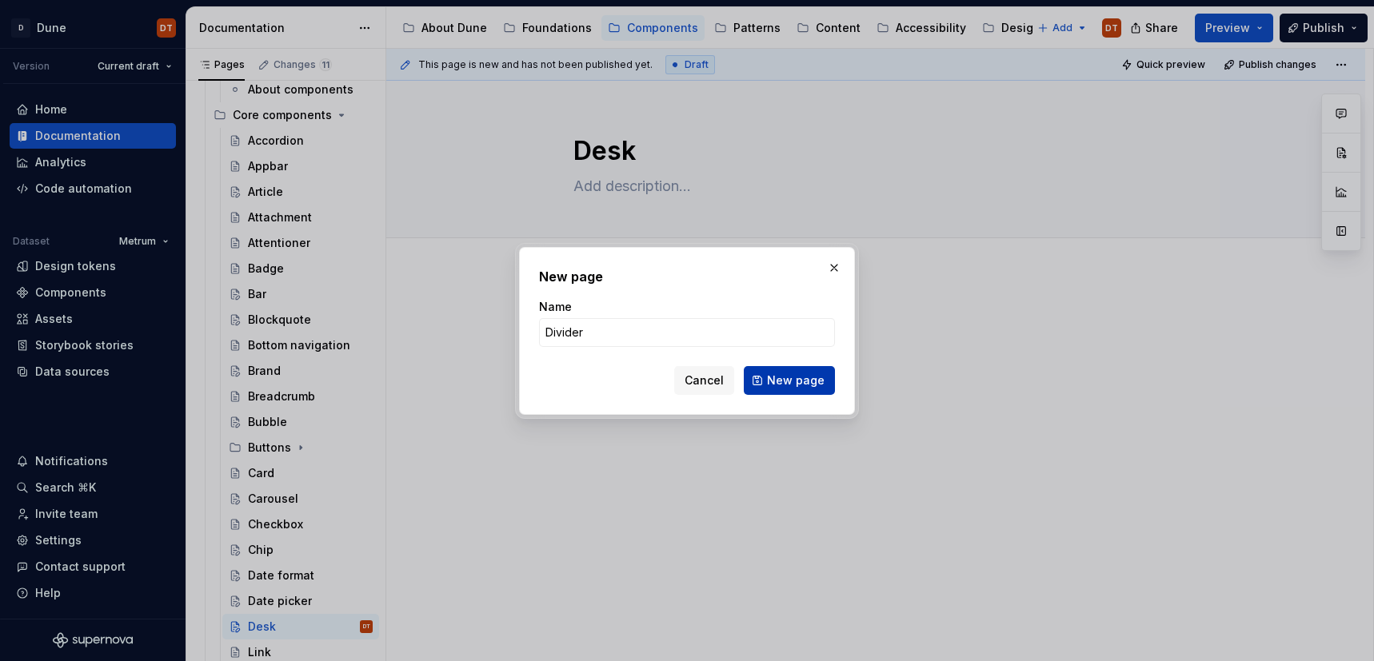
type input "Divider"
click at [780, 380] on span "New page" at bounding box center [796, 381] width 58 height 16
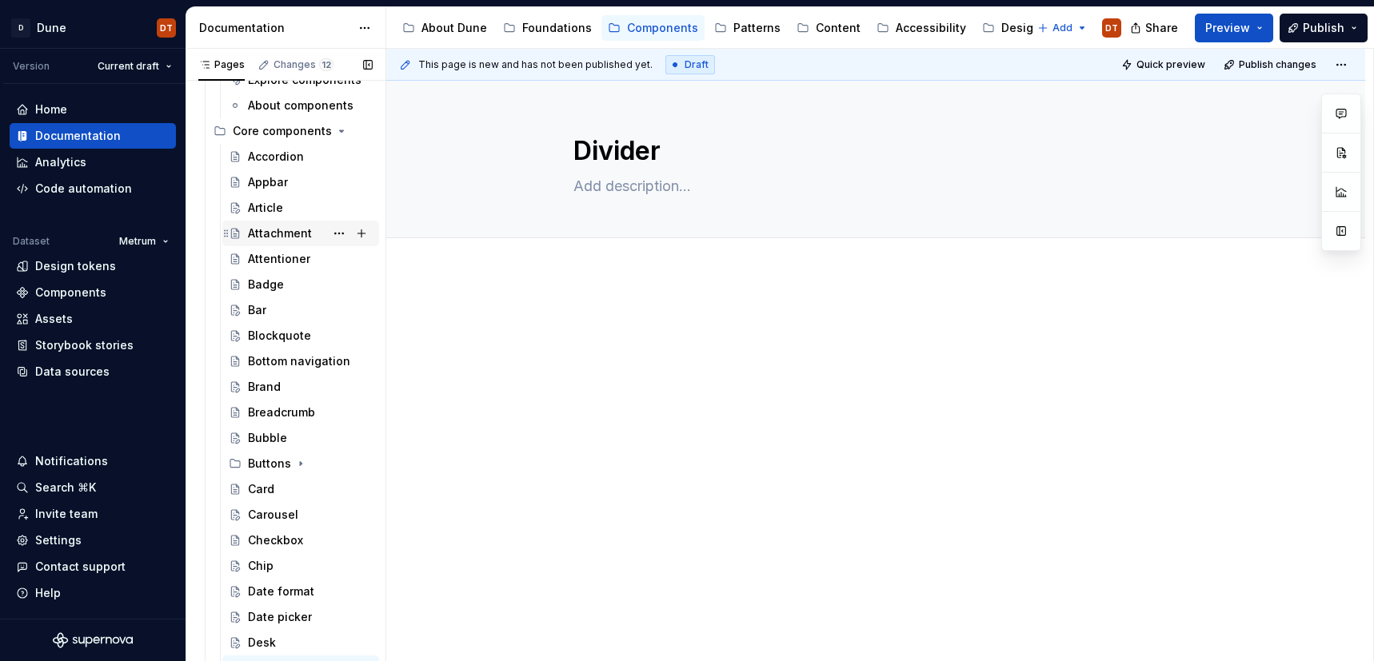
scroll to position [98, 0]
click at [363, 134] on button "Page tree" at bounding box center [361, 133] width 22 height 22
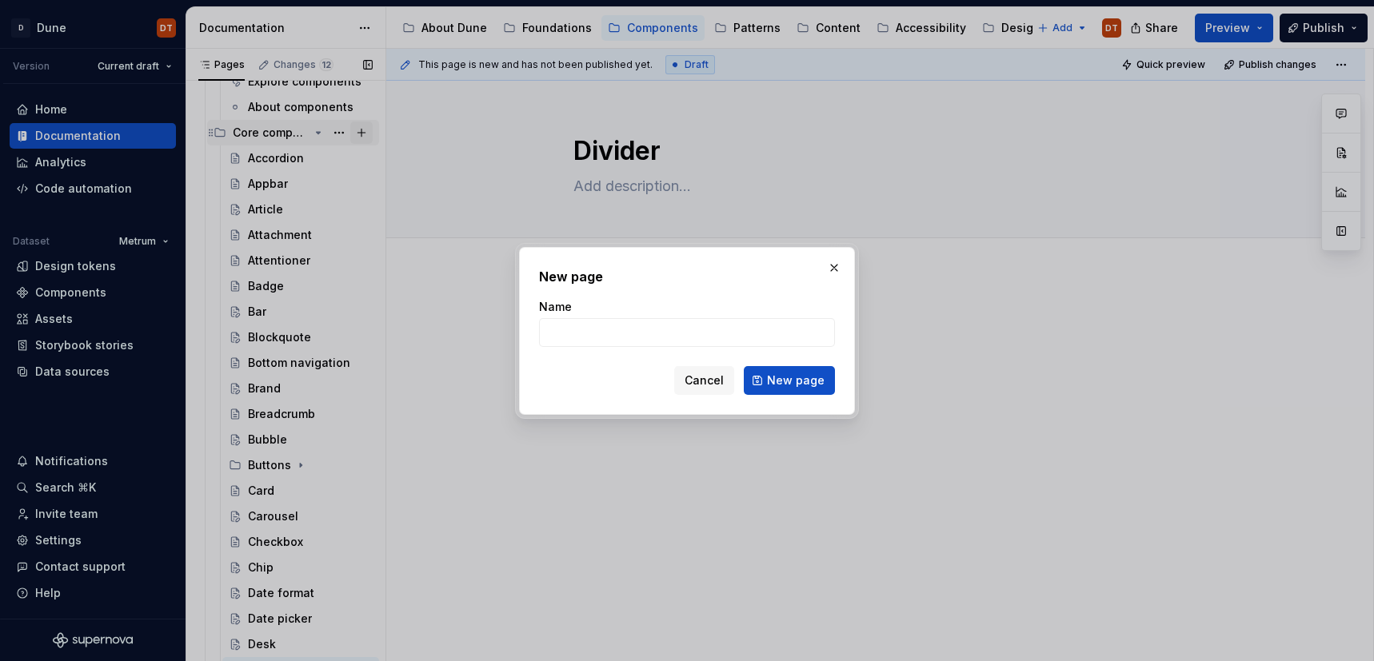
type textarea "*"
type input "Dropdown"
click at [793, 381] on span "New page" at bounding box center [796, 381] width 58 height 16
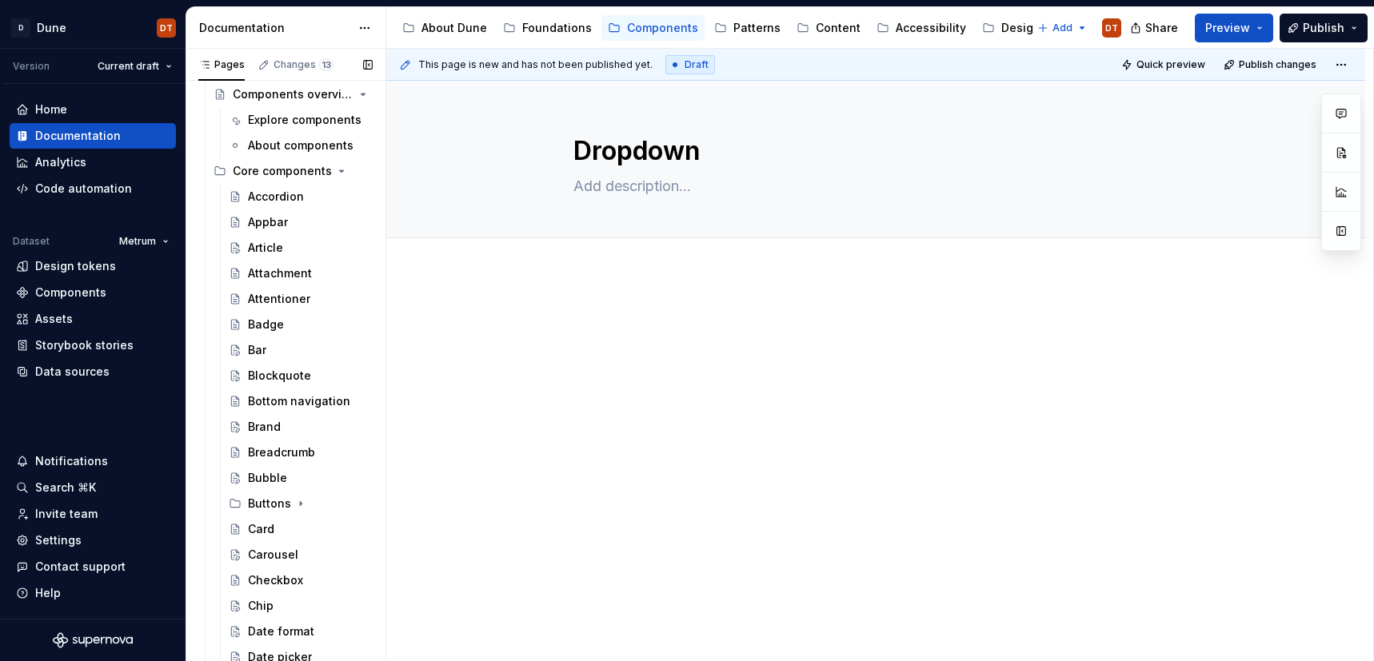
scroll to position [54, 0]
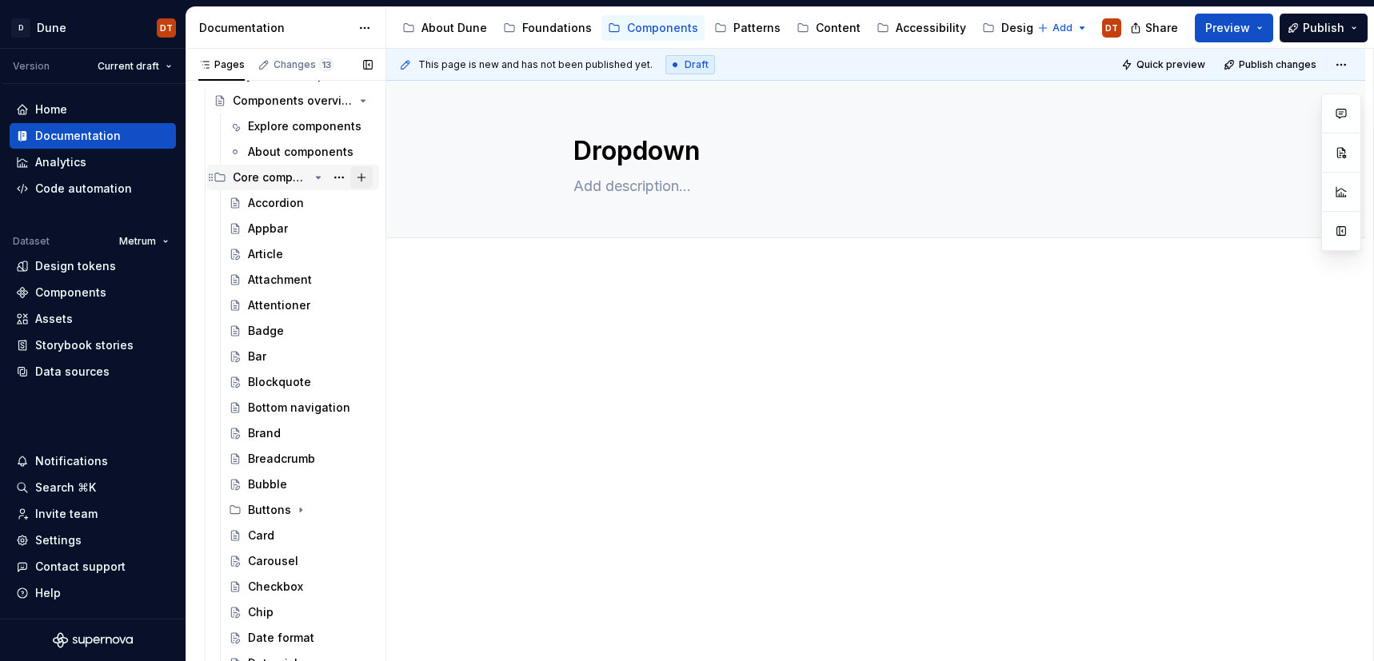
click at [360, 173] on button "Page tree" at bounding box center [361, 177] width 22 height 22
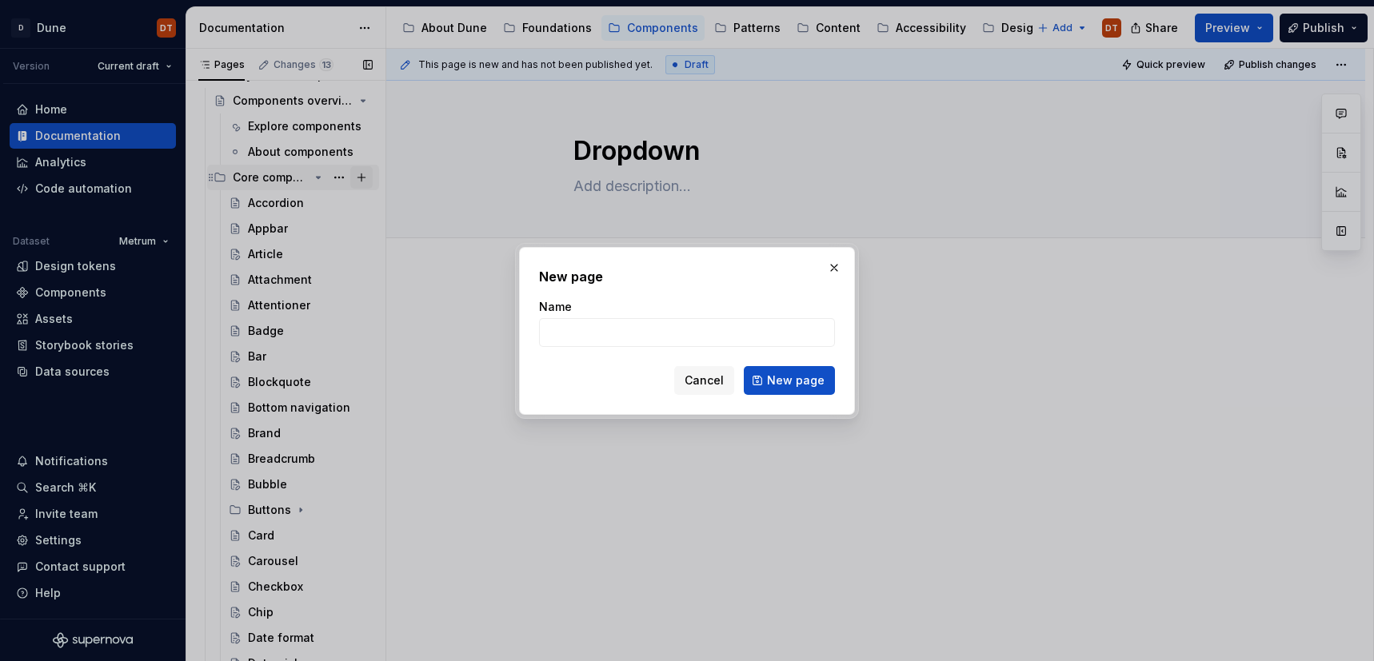
type textarea "*"
type input "Edu"
click at [769, 381] on button "New page" at bounding box center [789, 380] width 91 height 29
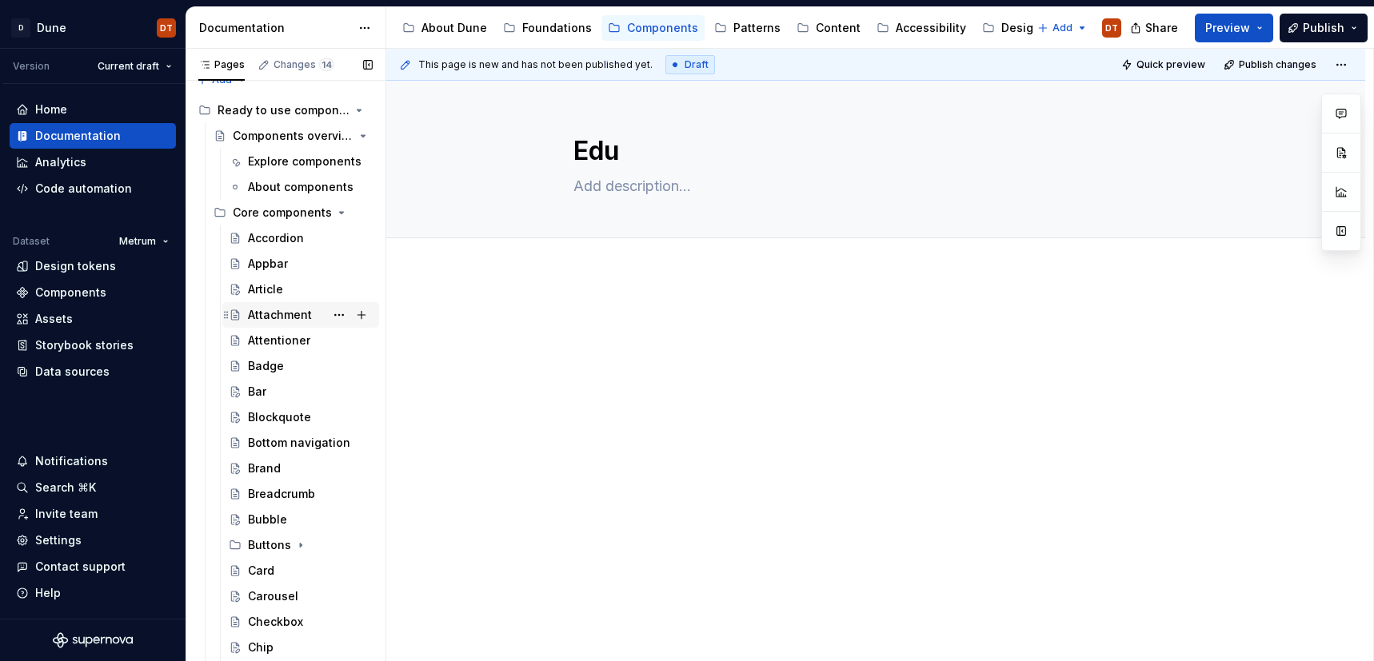
scroll to position [14, 0]
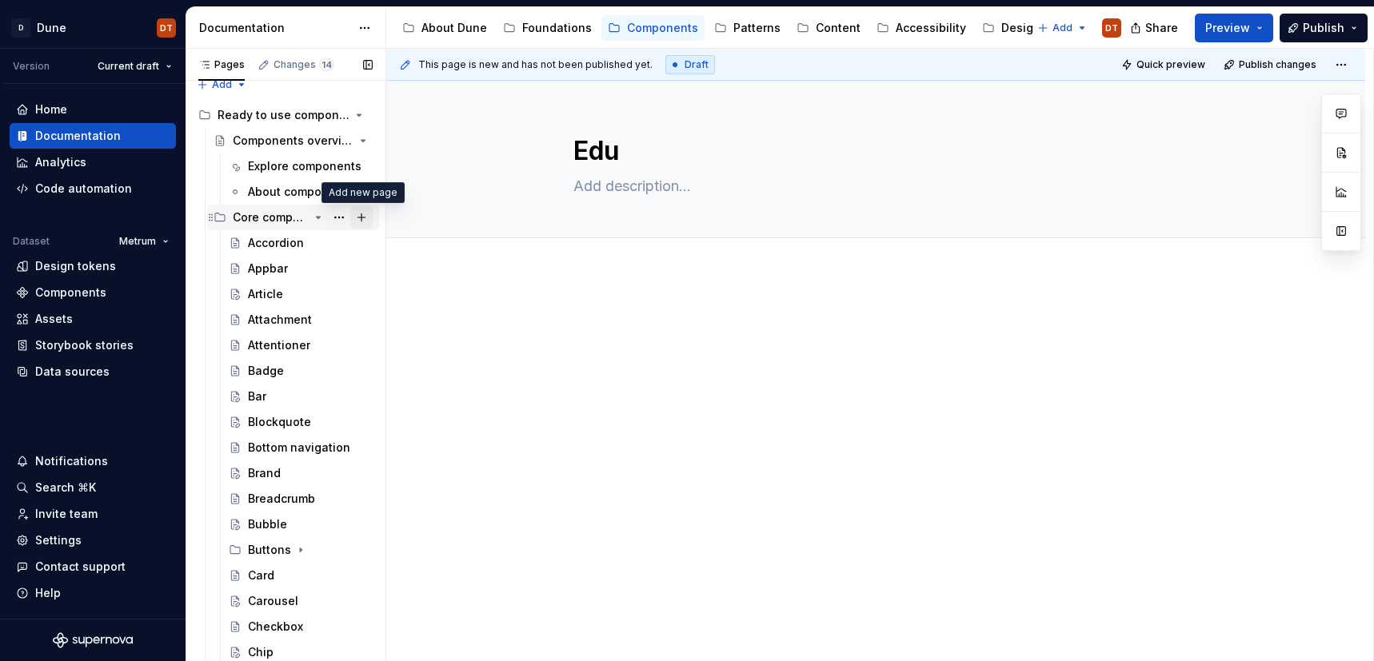
click at [359, 218] on button "Page tree" at bounding box center [361, 217] width 22 height 22
type textarea "*"
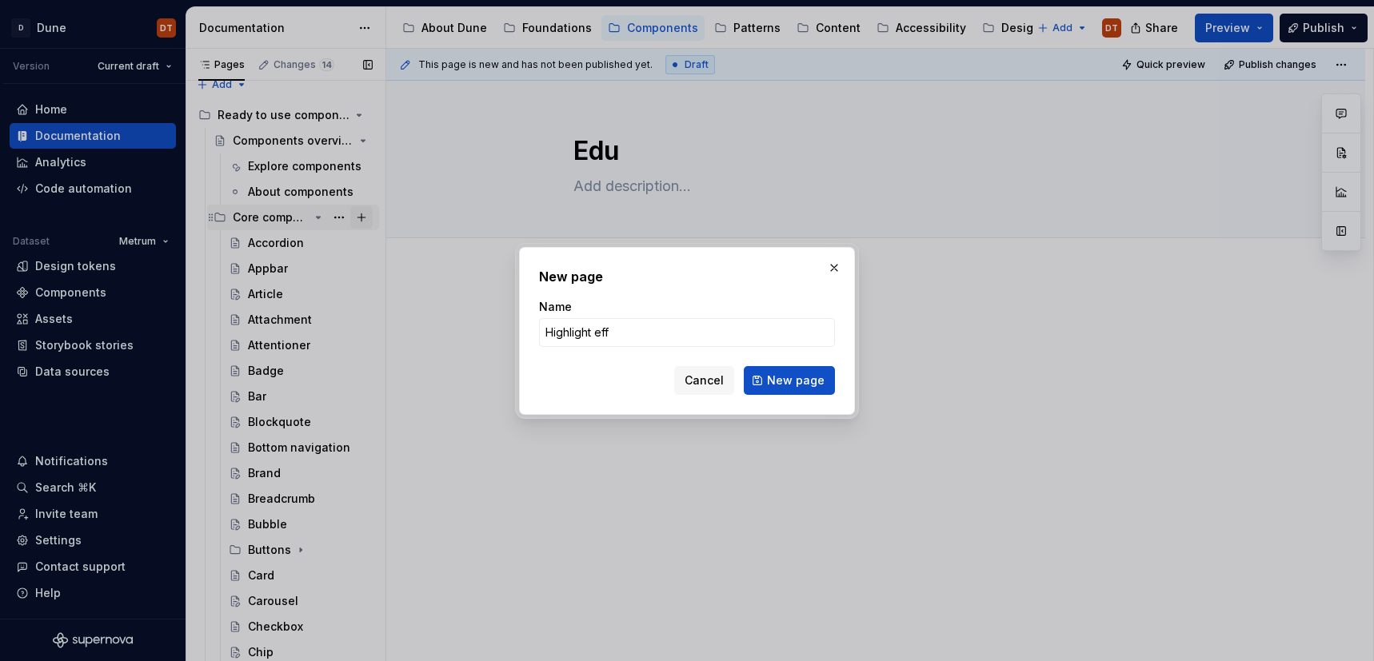
type input "Highlight effe"
type textarea "*"
type input "Highlight effect"
click at [786, 380] on span "New page" at bounding box center [796, 381] width 58 height 16
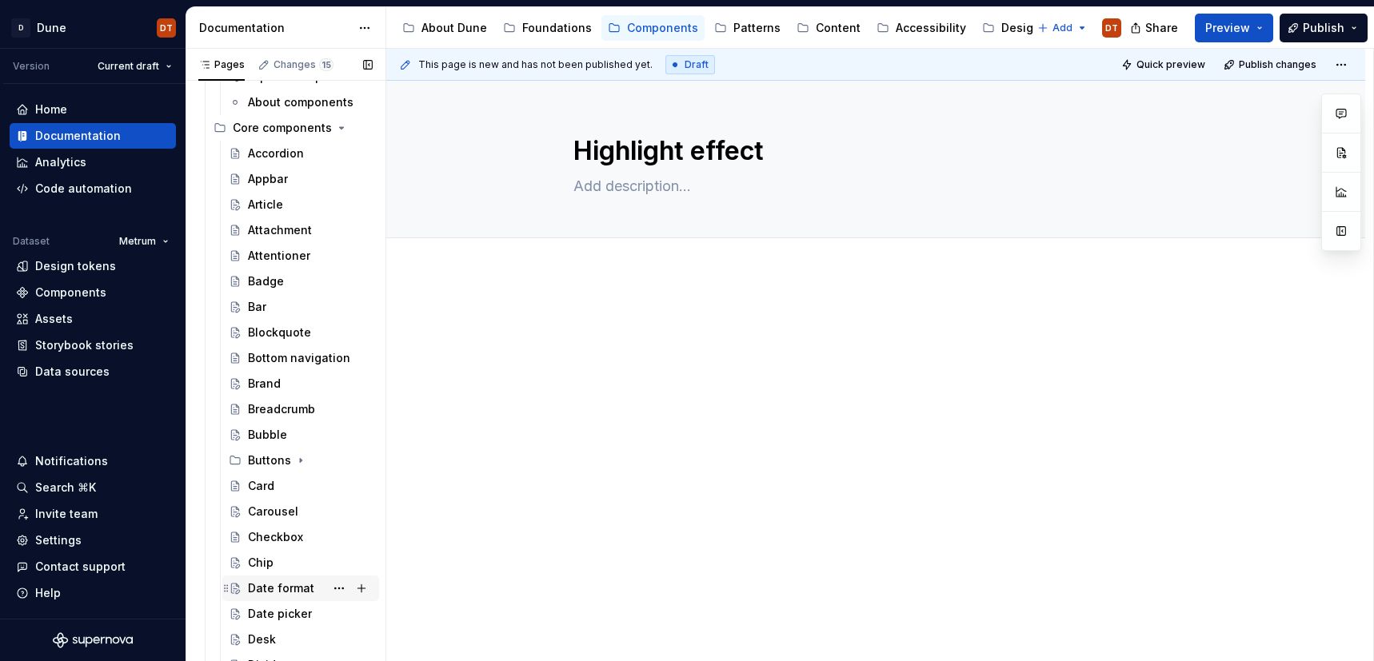
scroll to position [74, 0]
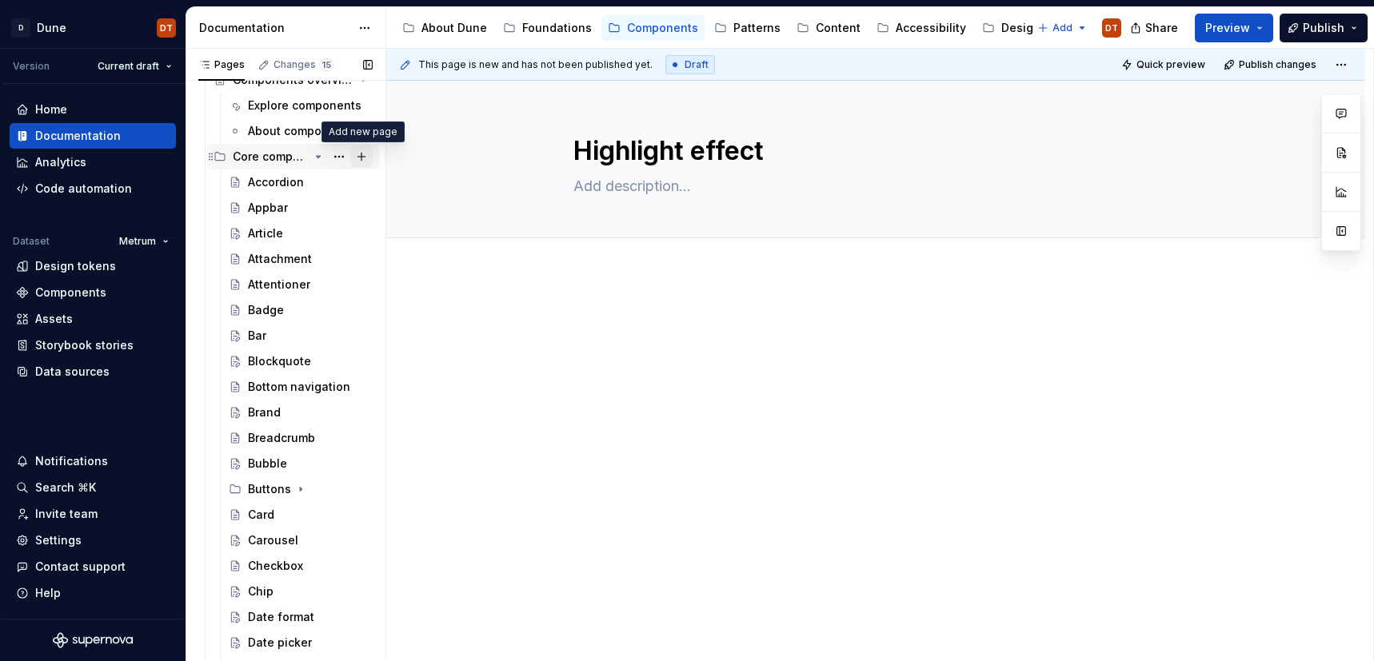
click at [364, 154] on button "Page tree" at bounding box center [361, 157] width 22 height 22
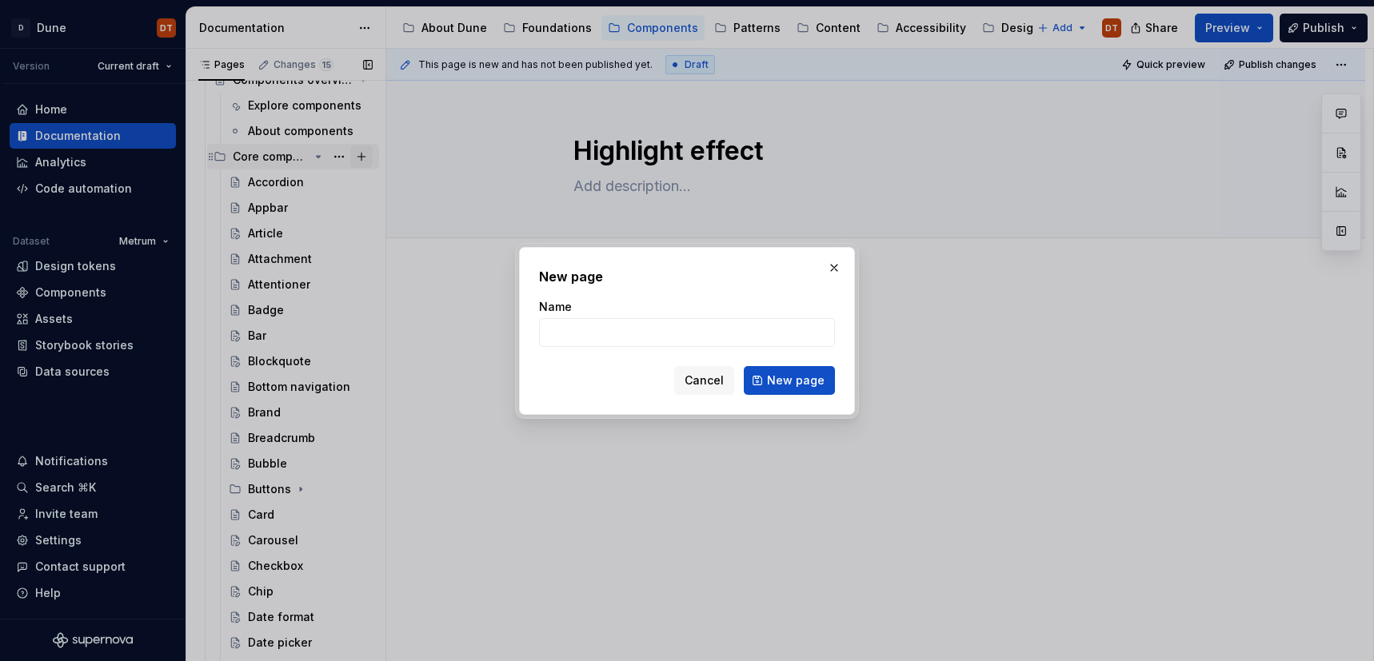
type textarea "*"
type input "Icon"
click at [777, 378] on span "New page" at bounding box center [796, 381] width 58 height 16
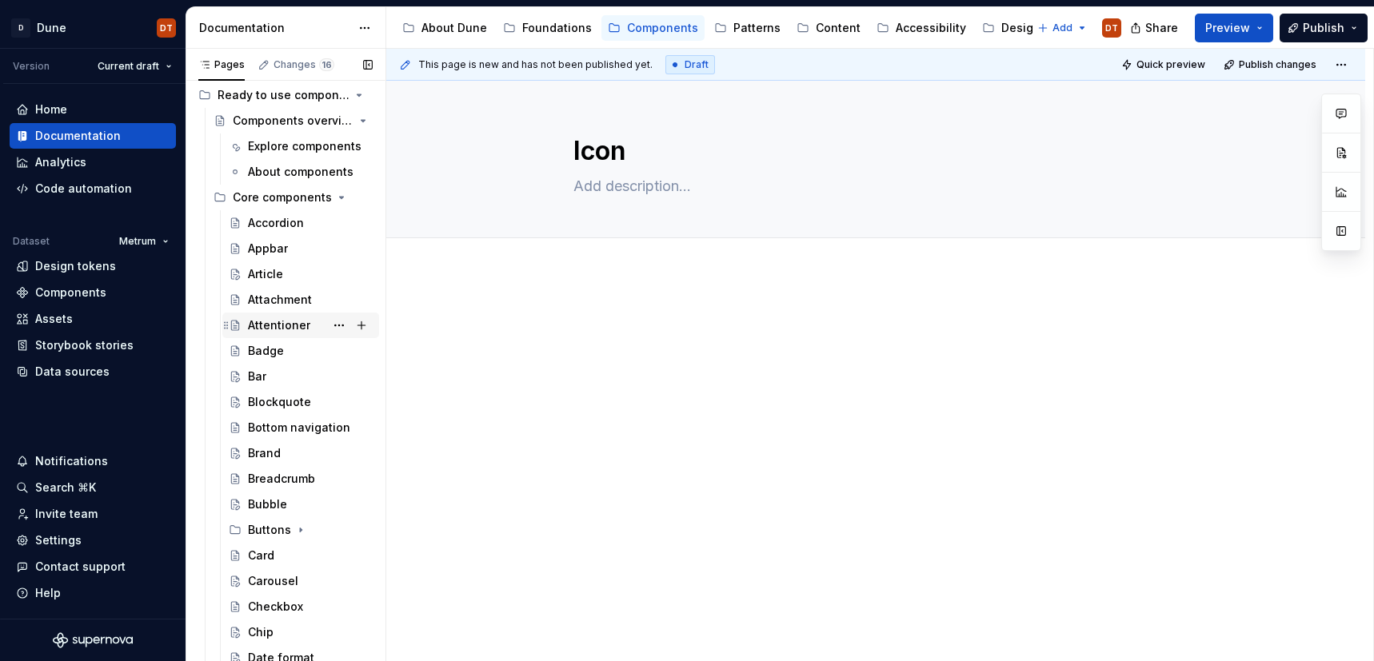
scroll to position [32, 0]
click at [364, 195] on button "Page tree" at bounding box center [361, 199] width 22 height 22
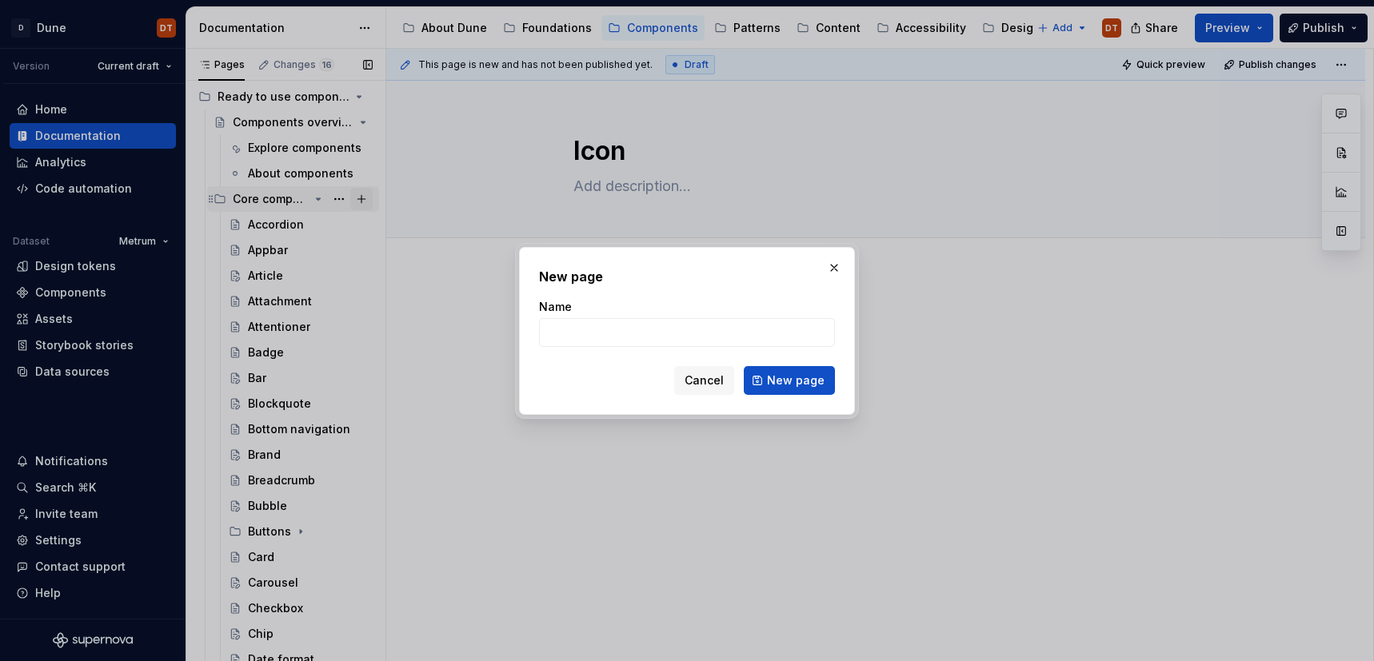
type textarea "*"
type input "Illustration"
drag, startPoint x: 801, startPoint y: 377, endPoint x: 681, endPoint y: 413, distance: 125.0
click at [801, 377] on span "New page" at bounding box center [796, 381] width 58 height 16
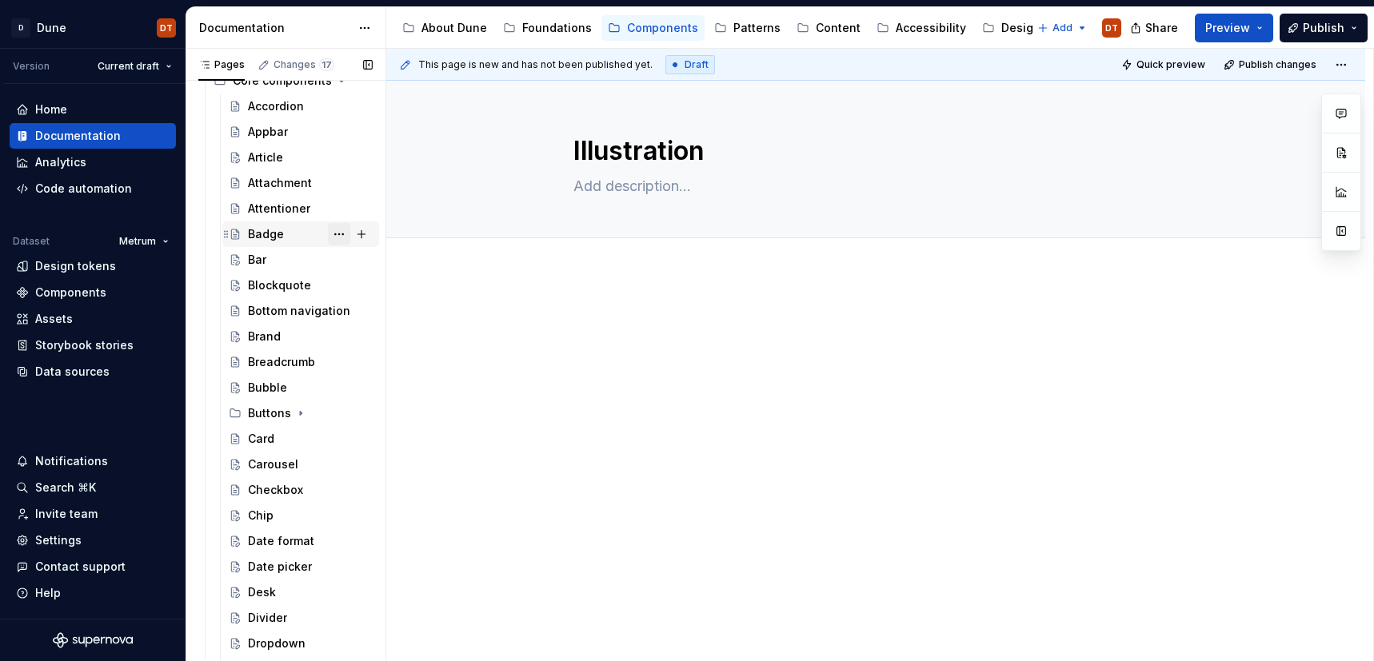
scroll to position [122, 0]
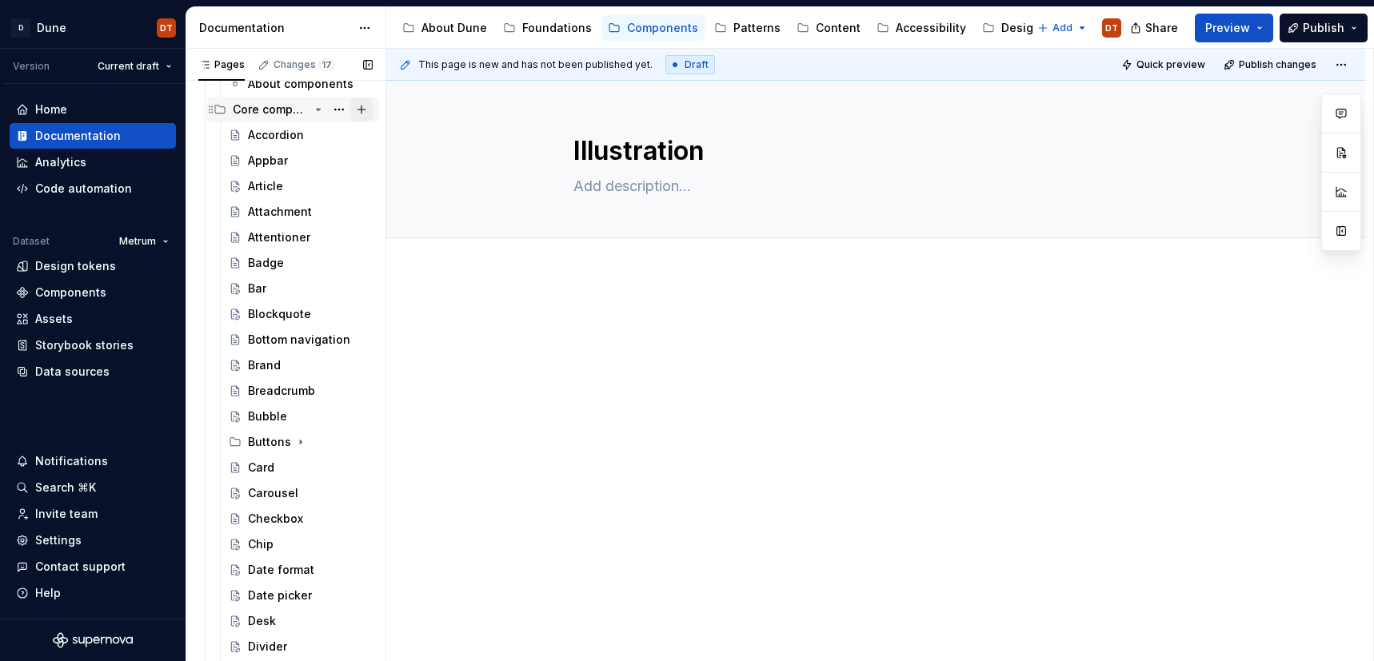
click at [366, 111] on button "Page tree" at bounding box center [361, 109] width 22 height 22
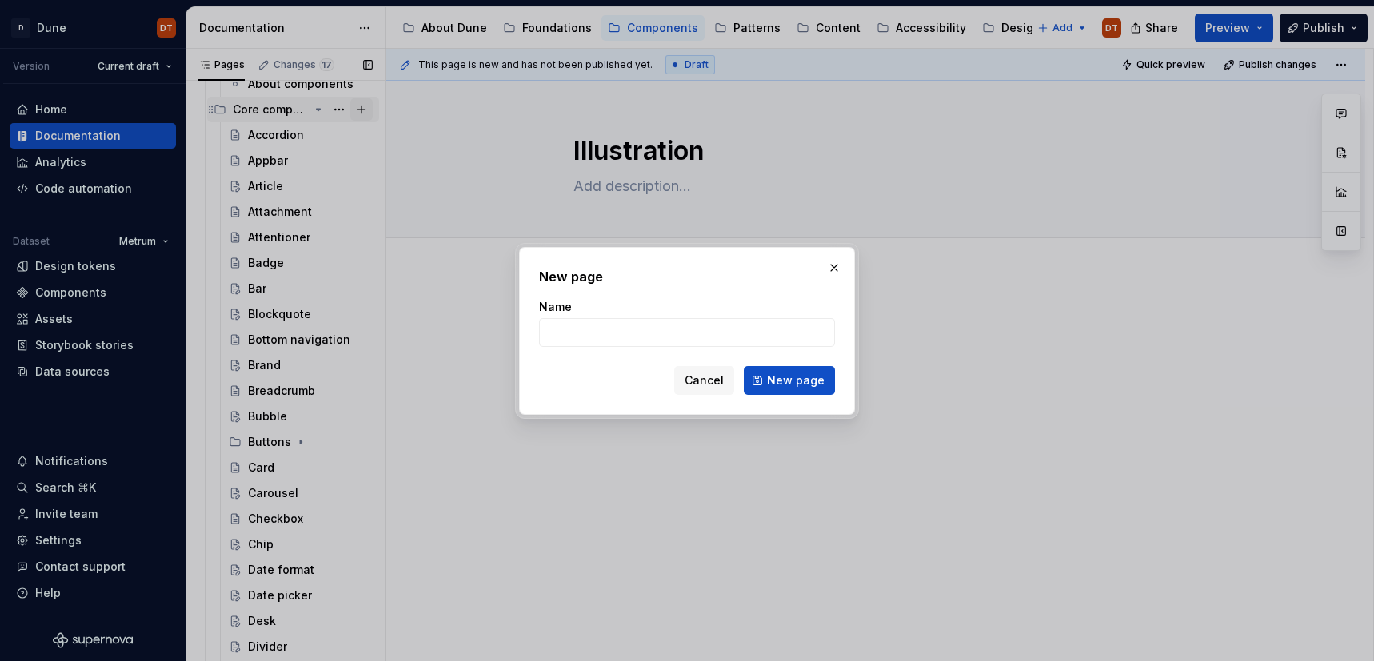
type textarea "*"
type input "List"
click at [784, 375] on span "New page" at bounding box center [796, 381] width 58 height 16
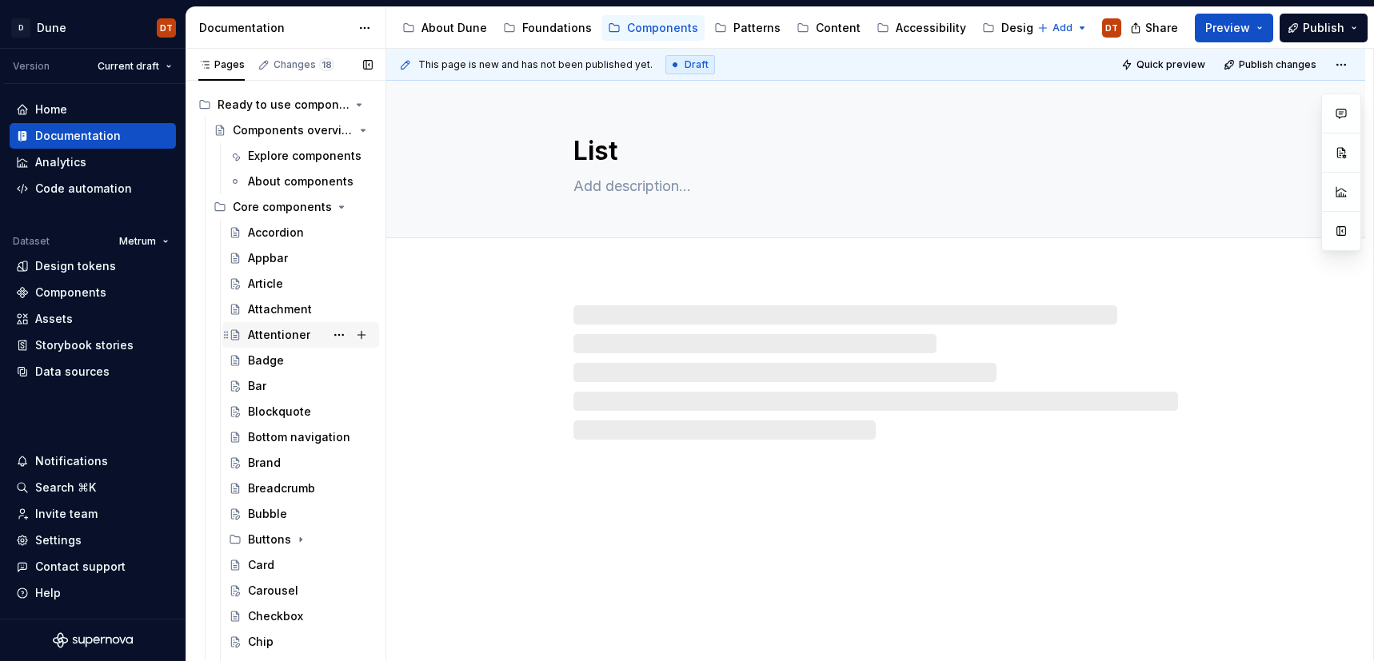
scroll to position [14, 0]
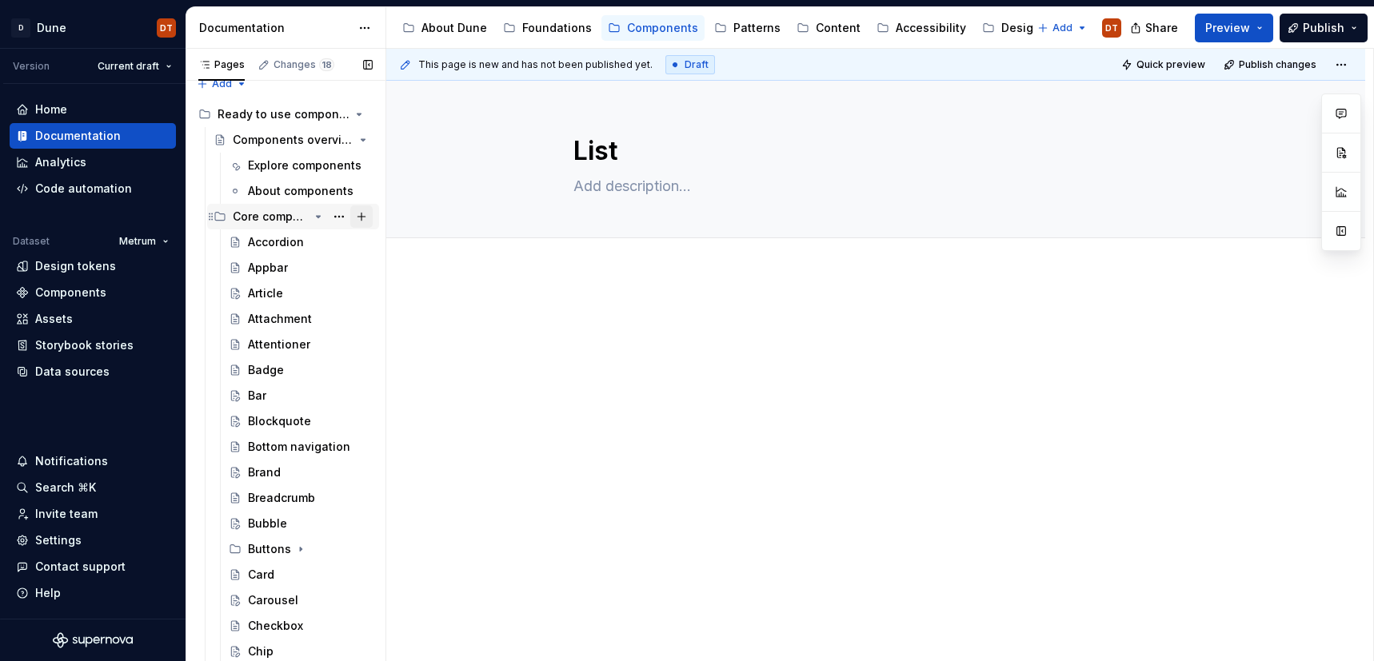
click at [357, 216] on button "Page tree" at bounding box center [361, 216] width 22 height 22
type textarea "*"
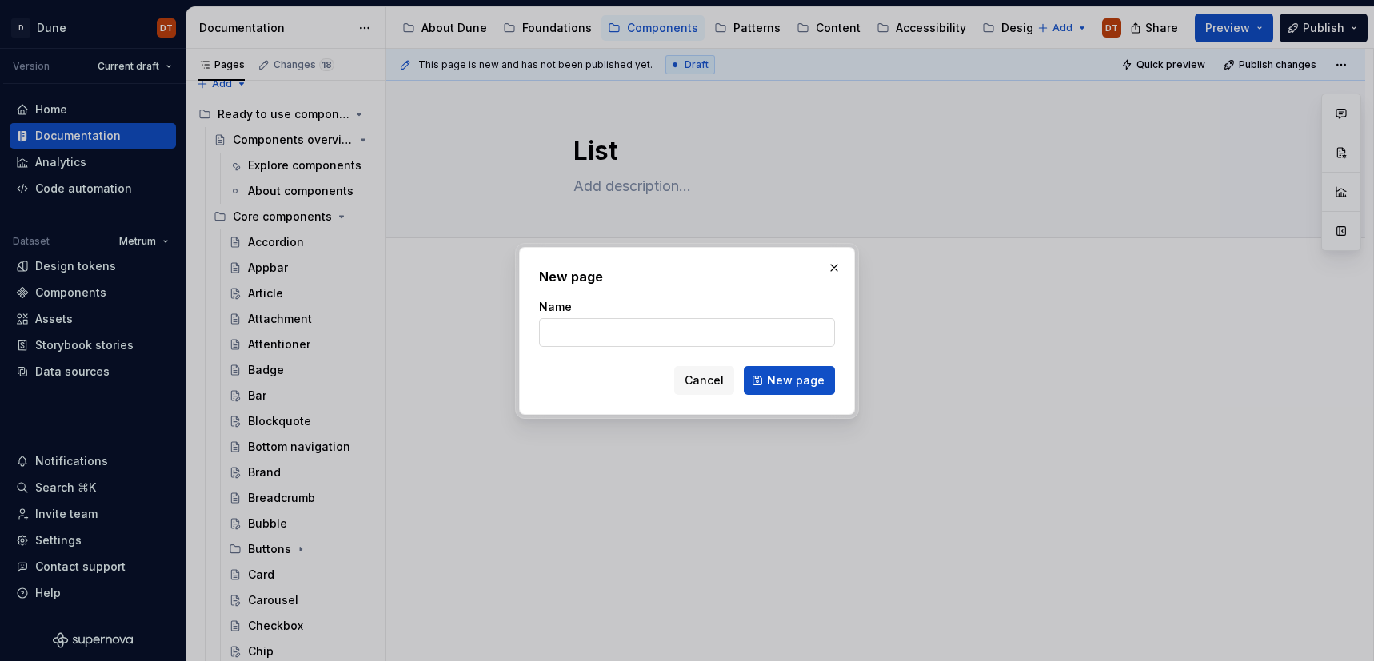
click at [656, 337] on input "Name" at bounding box center [687, 332] width 296 height 29
type input "M"
type textarea "*"
type input "MA Heading"
click at [795, 385] on span "New page" at bounding box center [796, 381] width 58 height 16
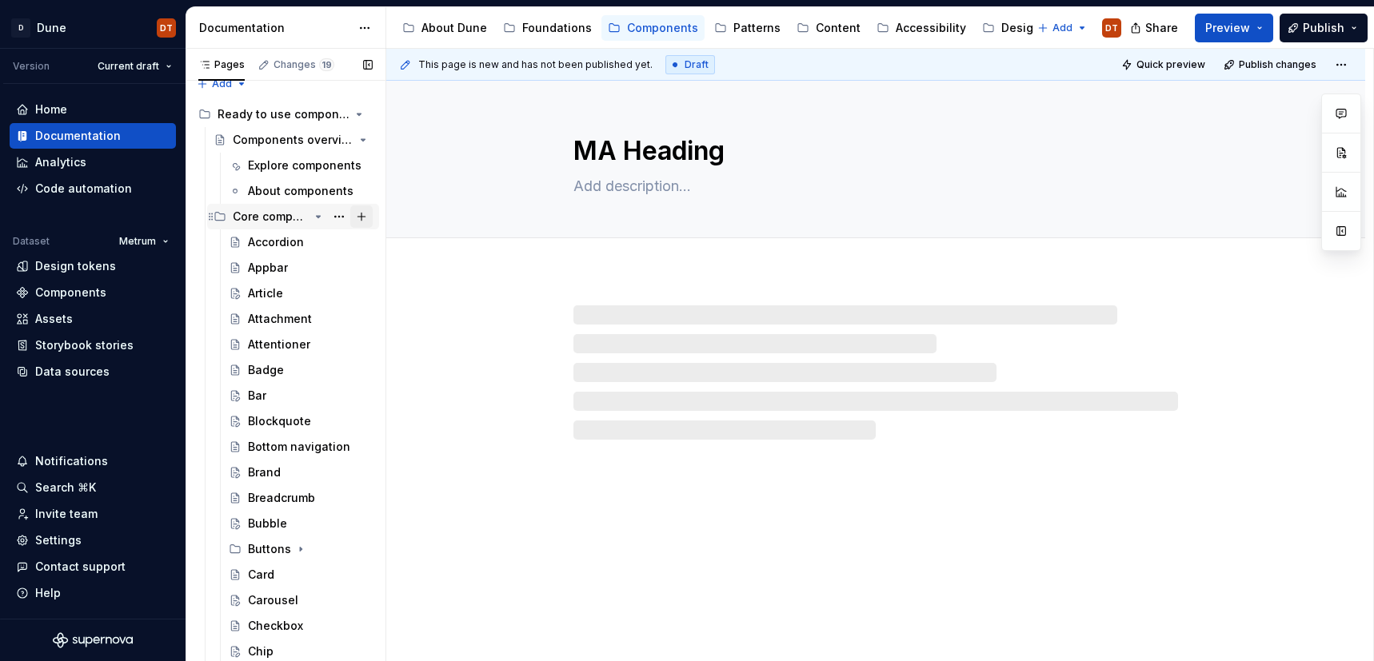
click at [359, 218] on button "Page tree" at bounding box center [361, 216] width 22 height 22
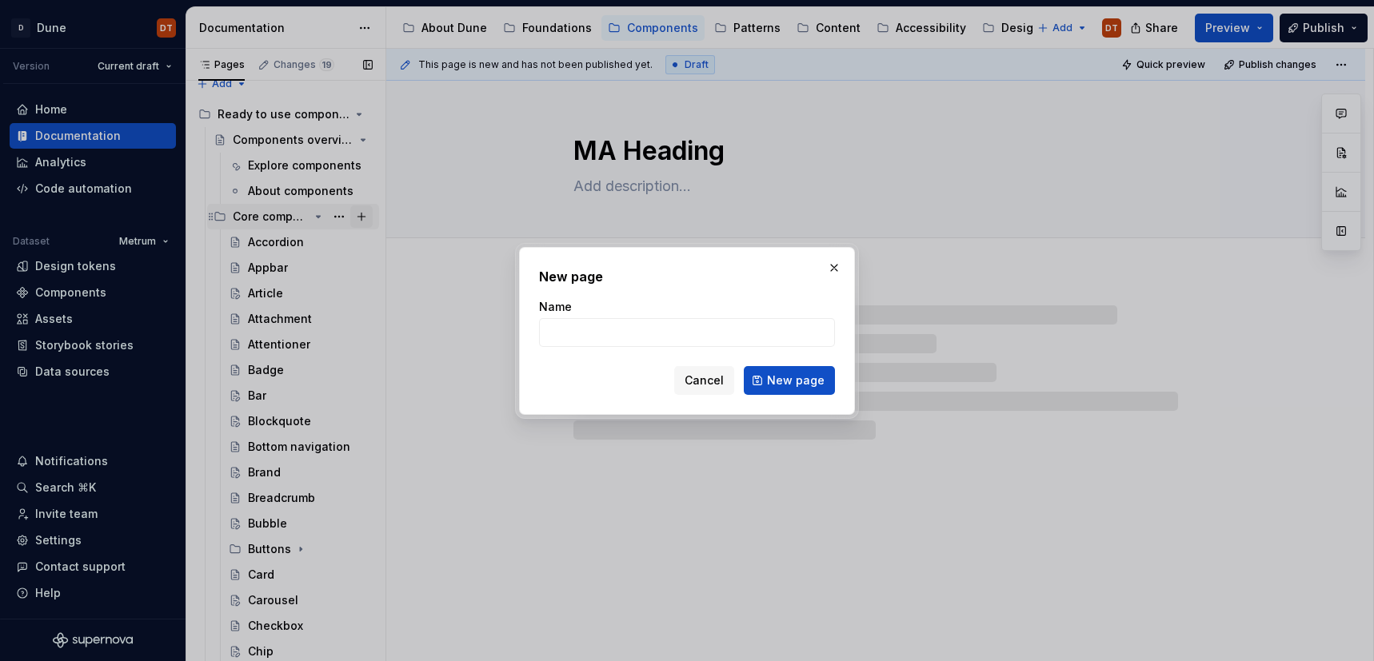
type textarea "*"
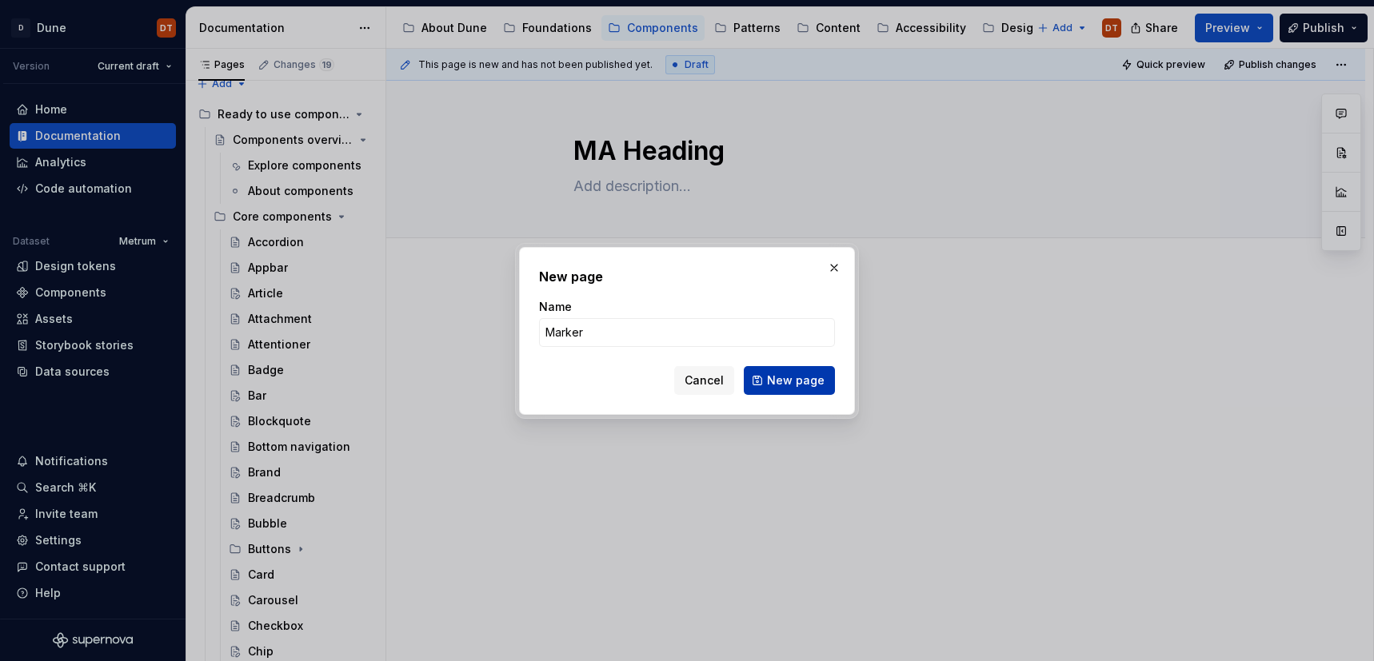
type input "Marker"
click at [775, 381] on span "New page" at bounding box center [796, 381] width 58 height 16
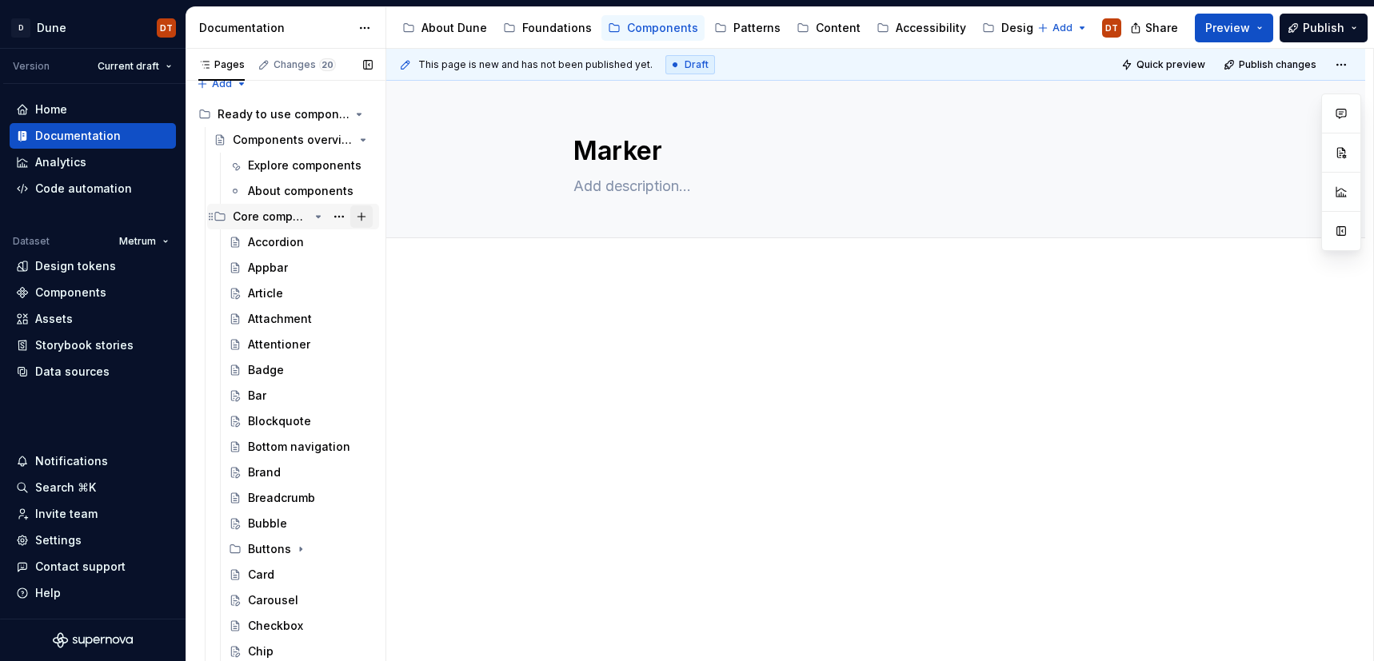
click at [360, 217] on button "Page tree" at bounding box center [361, 216] width 22 height 22
type textarea "*"
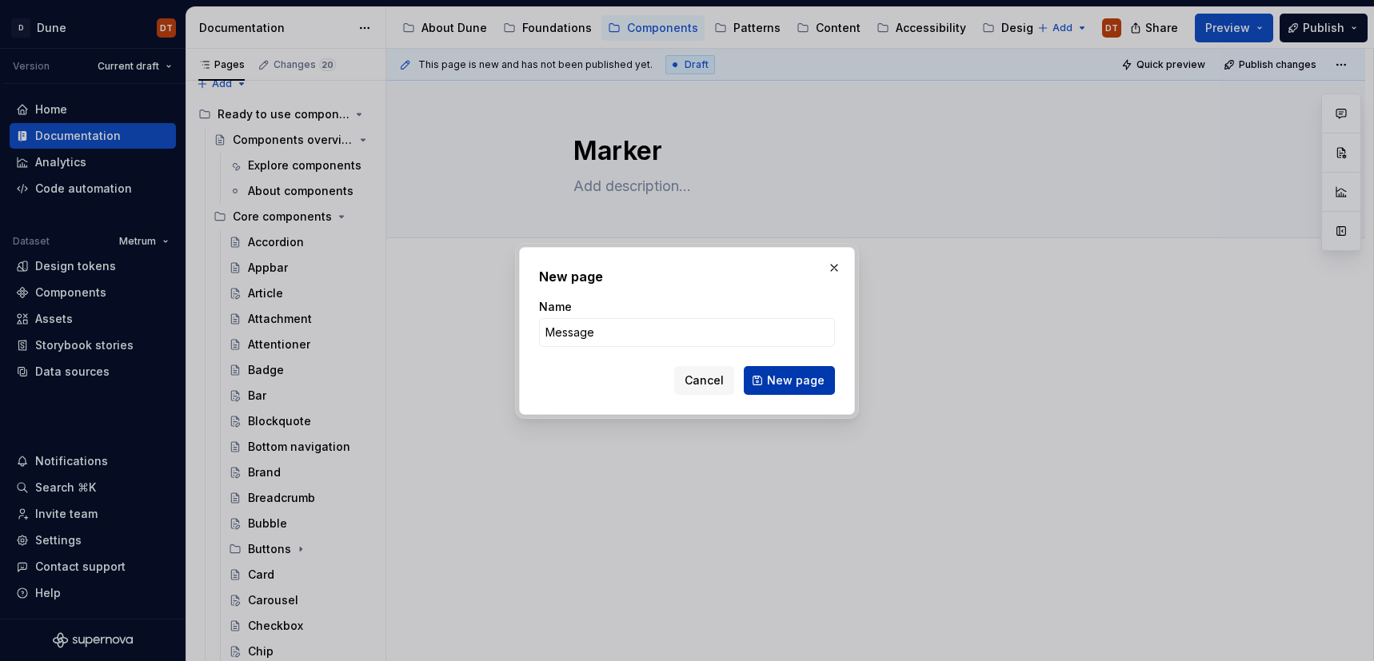
type input "Message"
click at [771, 380] on span "New page" at bounding box center [796, 381] width 58 height 16
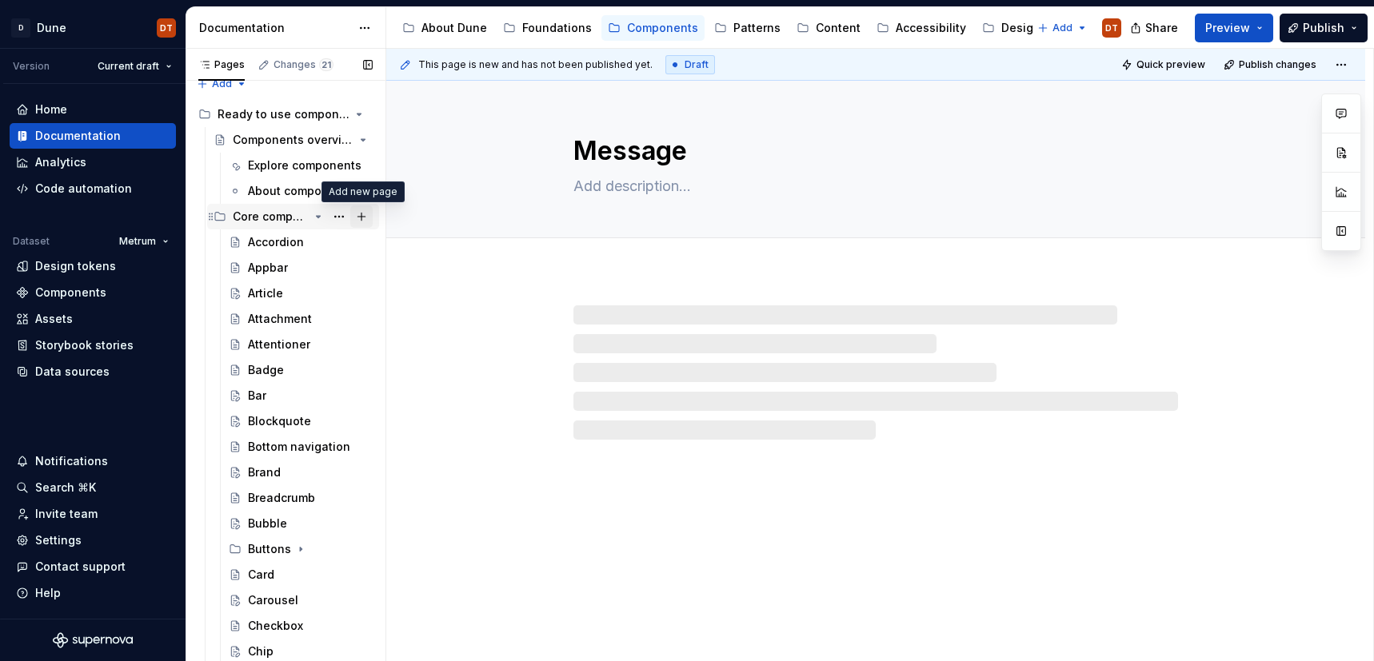
click at [361, 217] on button "Page tree" at bounding box center [361, 216] width 22 height 22
type textarea "*"
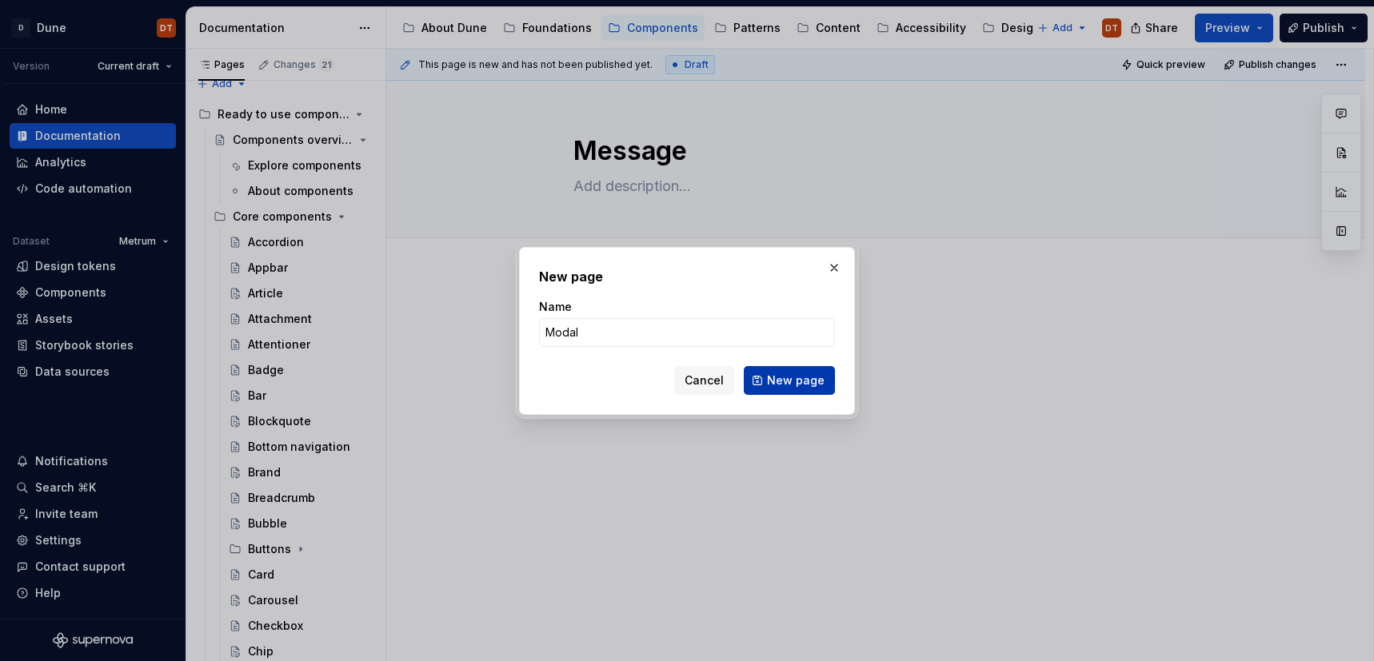
type input "Modal"
click at [764, 376] on button "New page" at bounding box center [789, 380] width 91 height 29
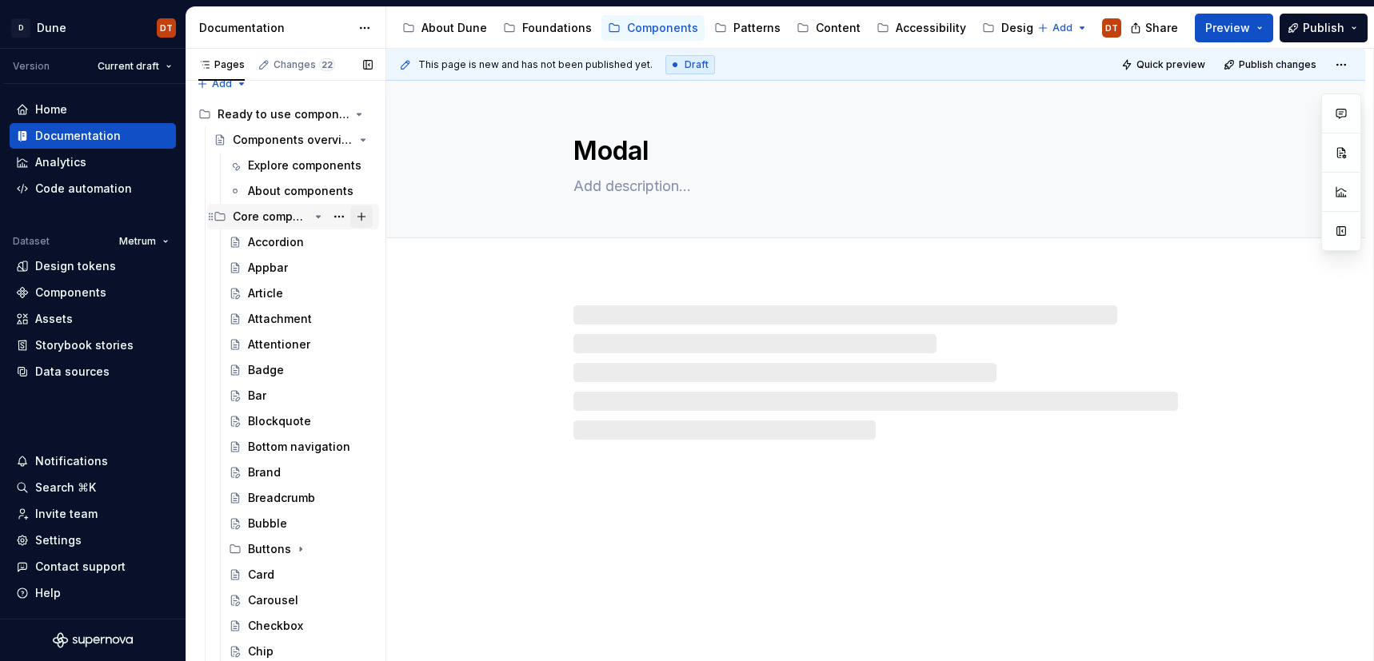
click at [363, 219] on button "Page tree" at bounding box center [361, 216] width 22 height 22
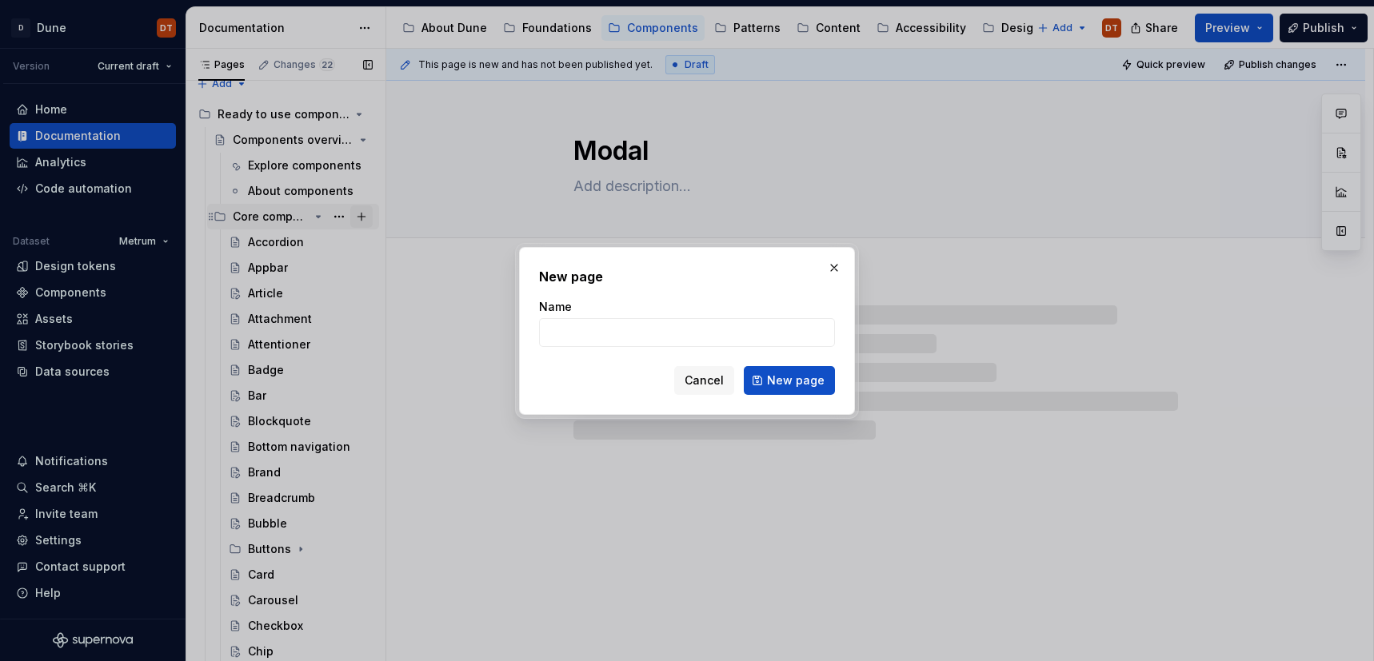
type textarea "*"
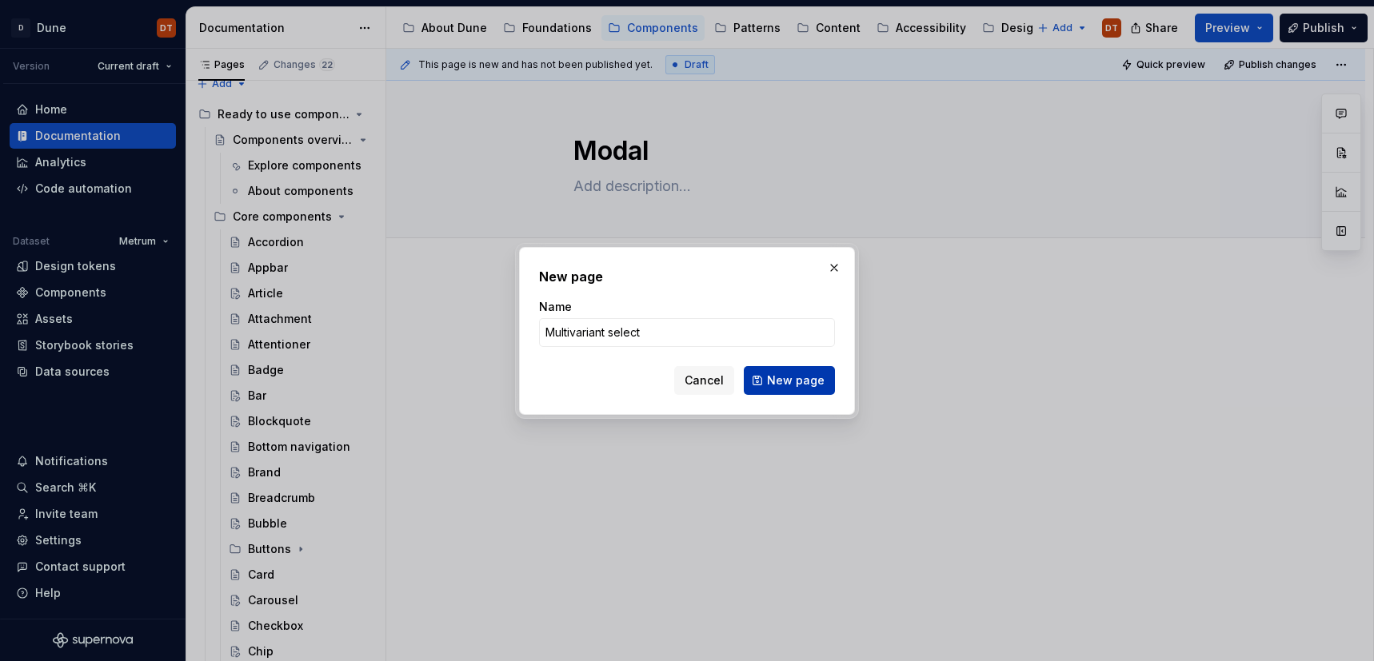
type input "Multivariant select"
click at [782, 380] on span "New page" at bounding box center [796, 381] width 58 height 16
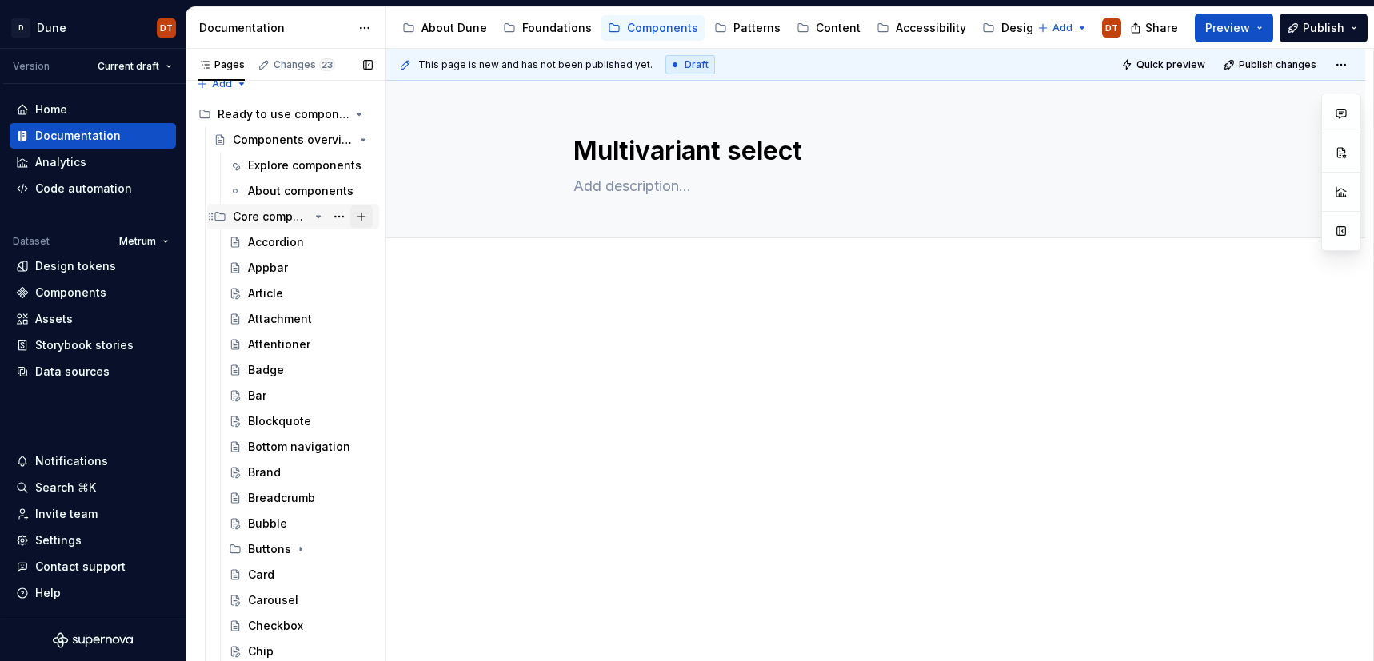
click at [363, 216] on button "Page tree" at bounding box center [361, 216] width 22 height 22
type textarea "*"
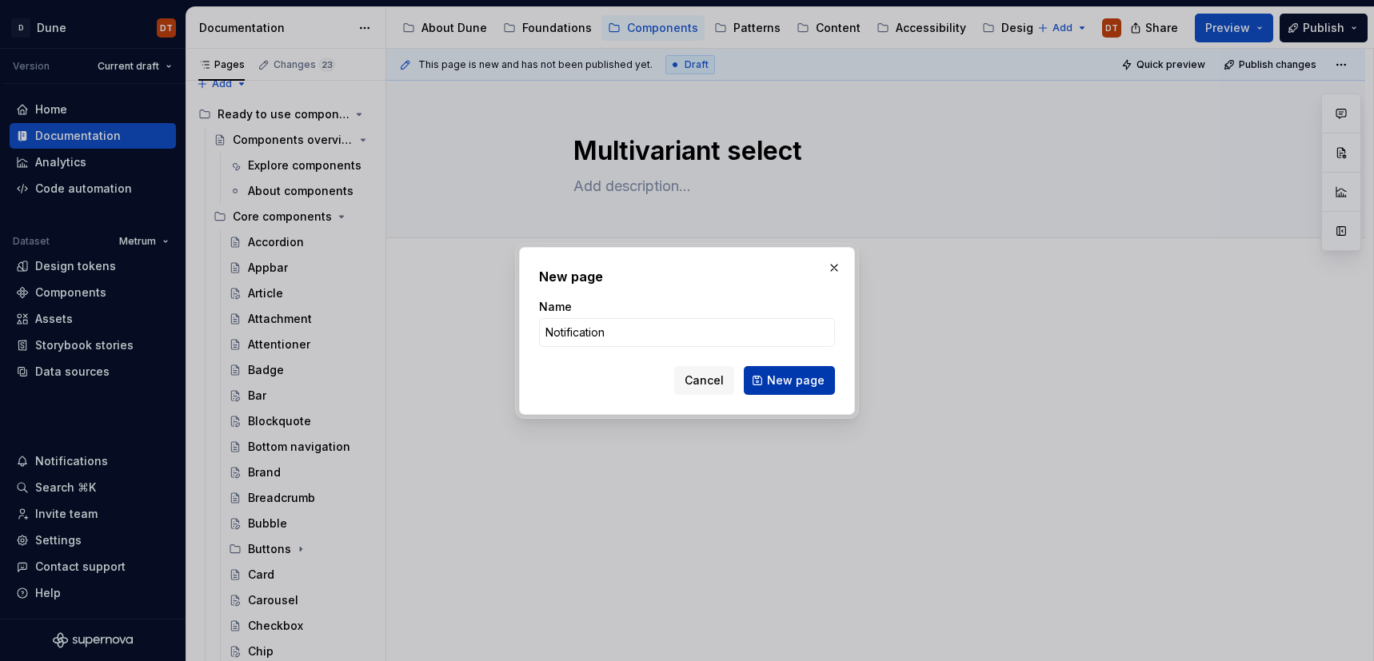
type input "Notification"
click at [796, 384] on span "New page" at bounding box center [796, 381] width 58 height 16
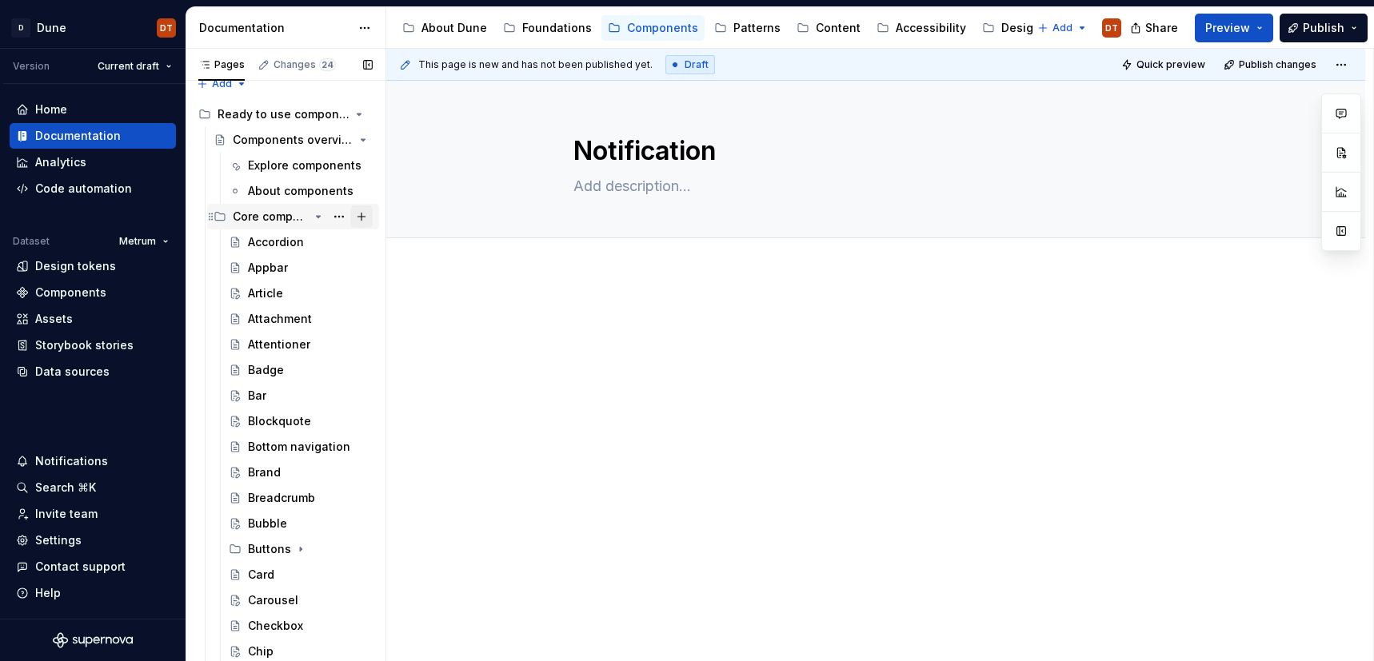
click at [367, 217] on button "Page tree" at bounding box center [361, 216] width 22 height 22
type textarea "*"
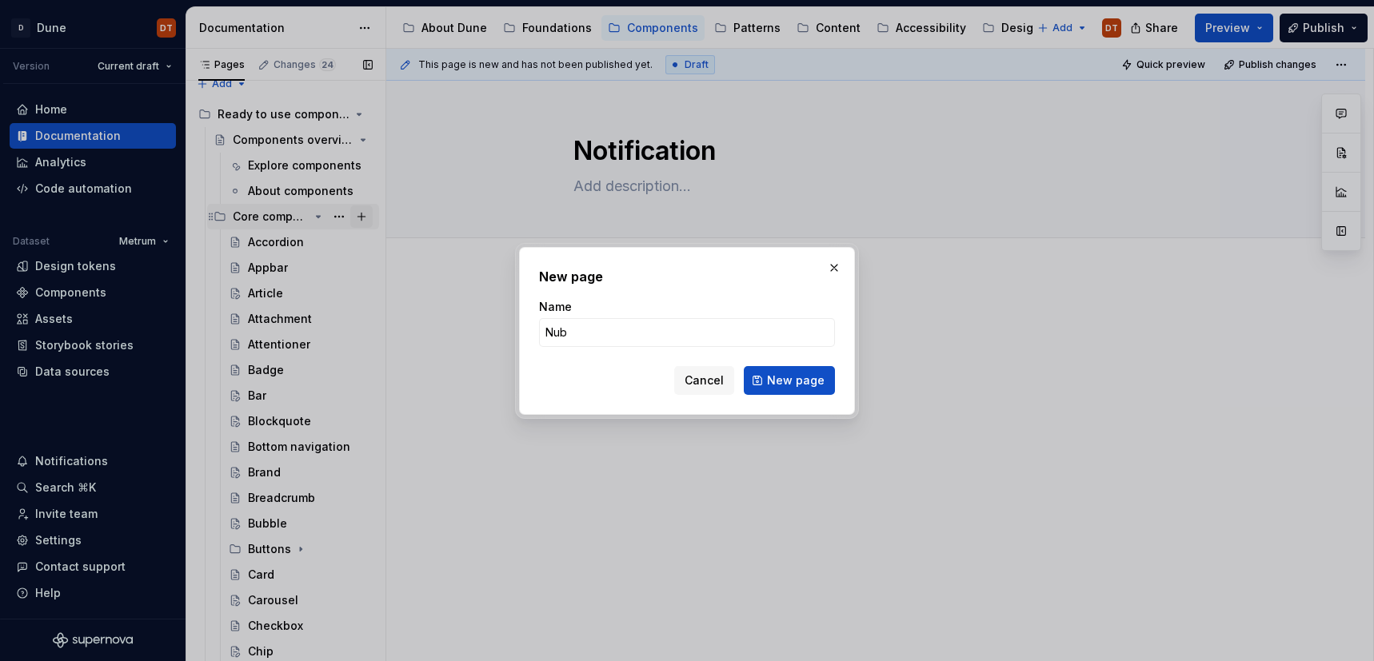
type input "Nube"
type textarea "*"
type input "Nuber"
type textarea "*"
type input "Number picker"
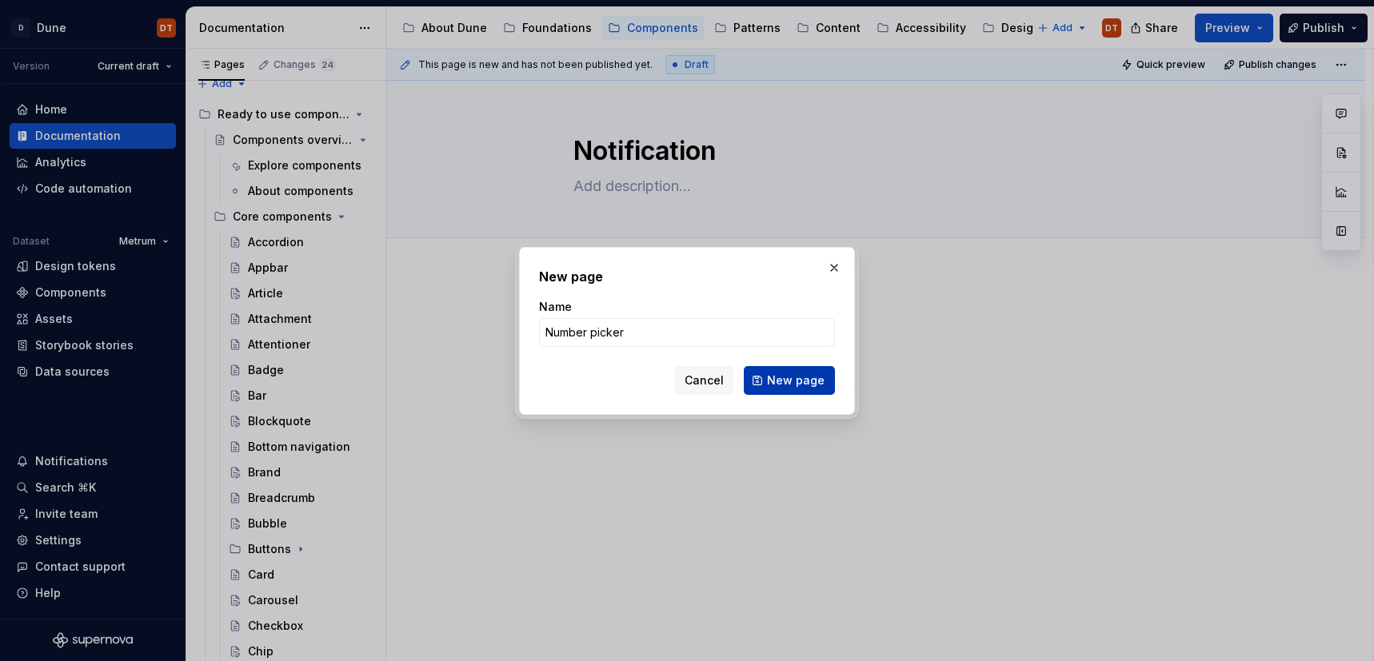
click at [778, 379] on span "New page" at bounding box center [796, 381] width 58 height 16
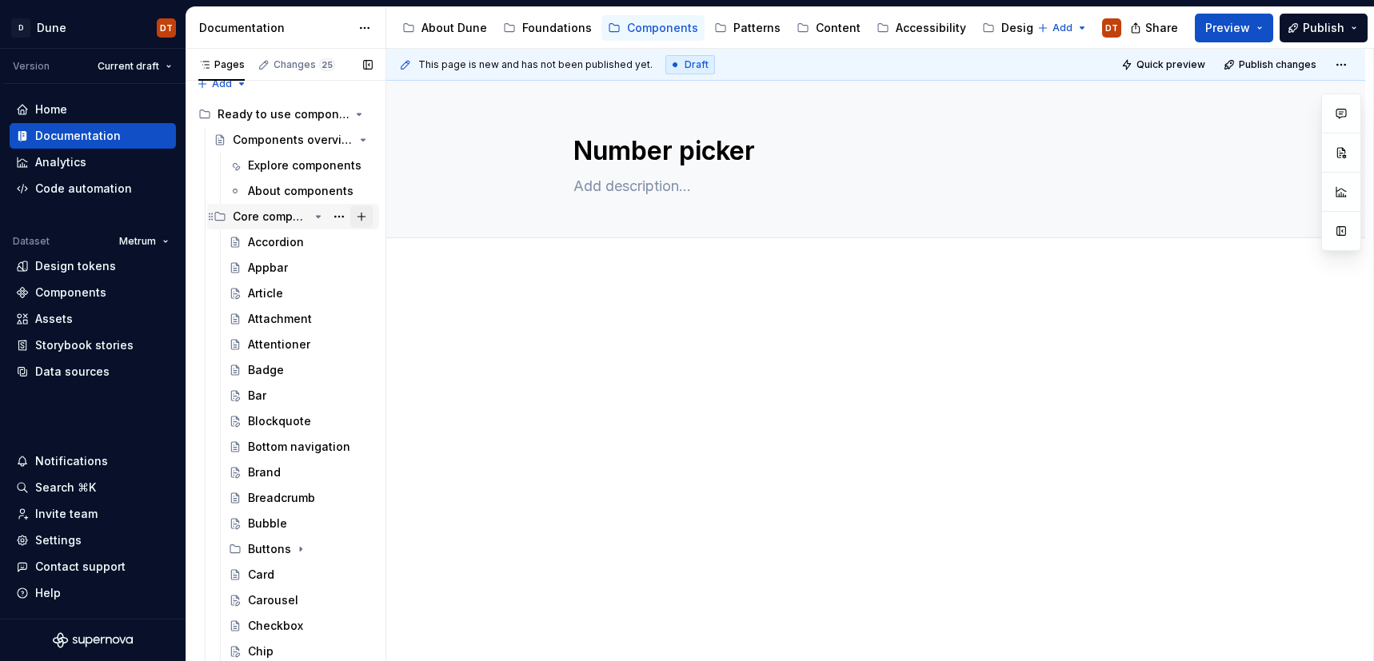
click at [361, 214] on button "Page tree" at bounding box center [361, 216] width 22 height 22
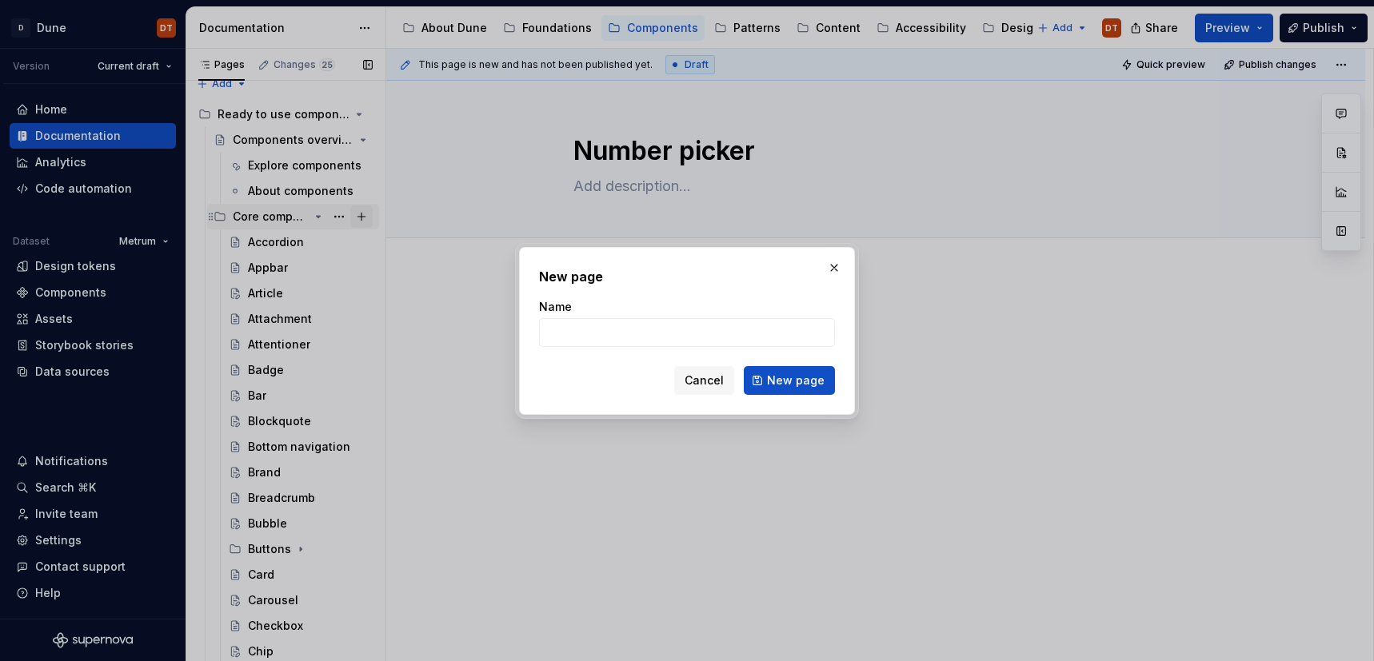
type textarea "*"
type input "Pagination"
click at [784, 377] on span "New page" at bounding box center [796, 381] width 58 height 16
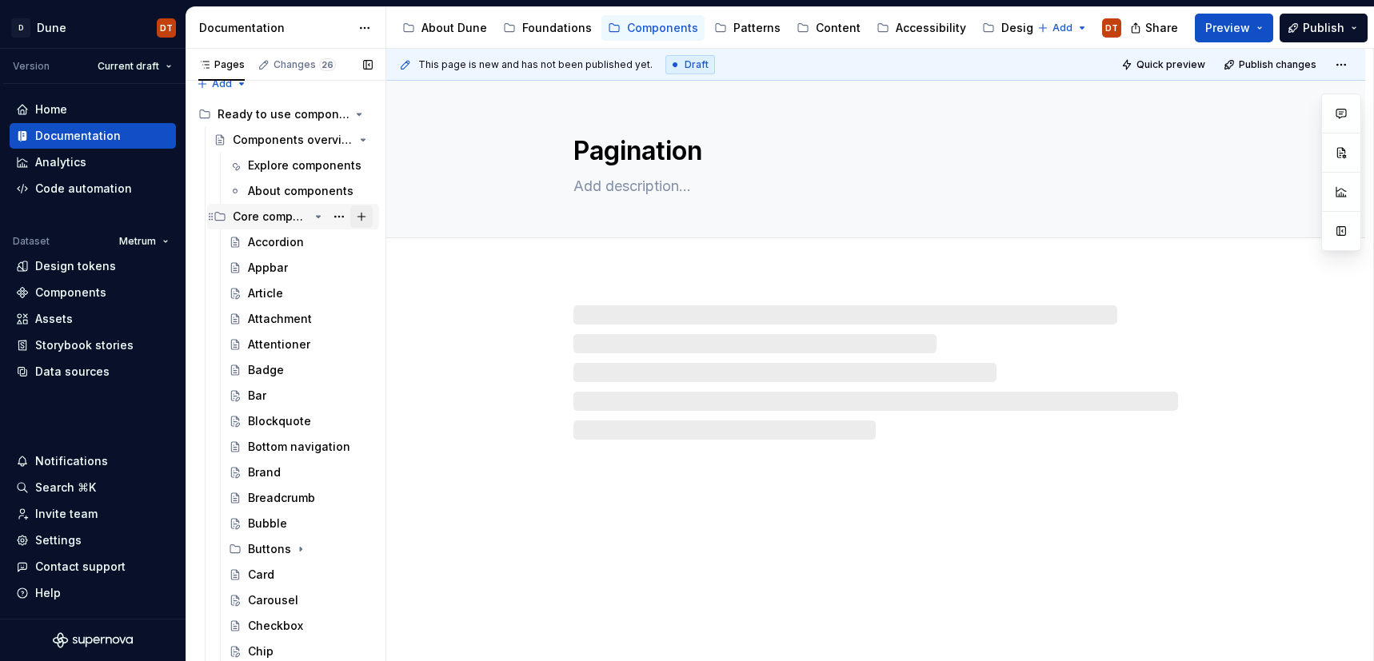
click at [365, 213] on button "Page tree" at bounding box center [361, 216] width 22 height 22
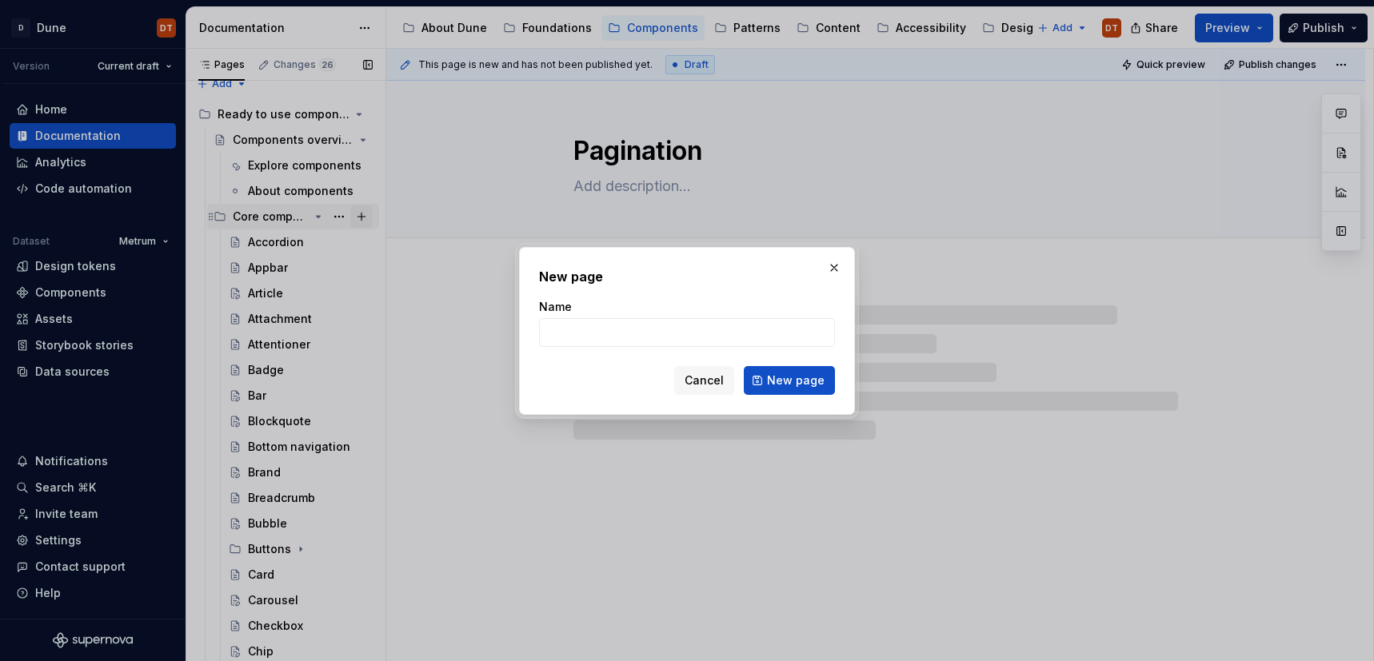
type textarea "*"
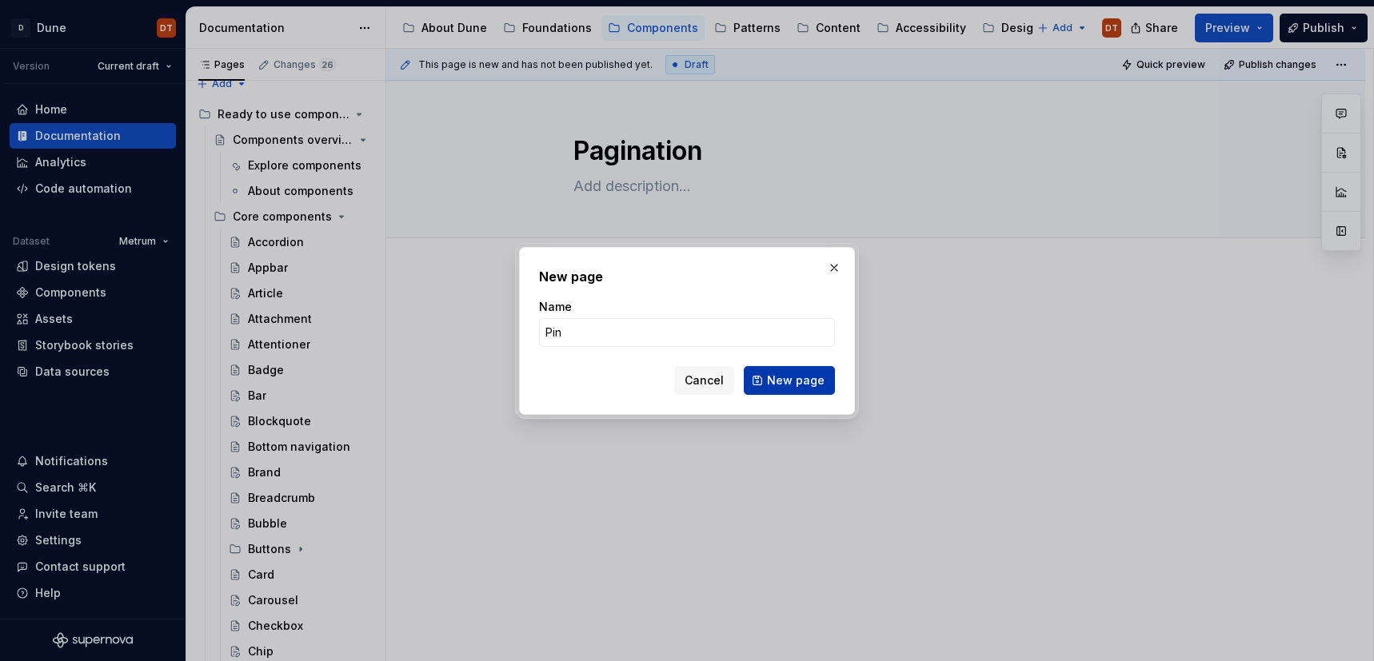
type input "Pin"
click at [783, 377] on span "New page" at bounding box center [796, 381] width 58 height 16
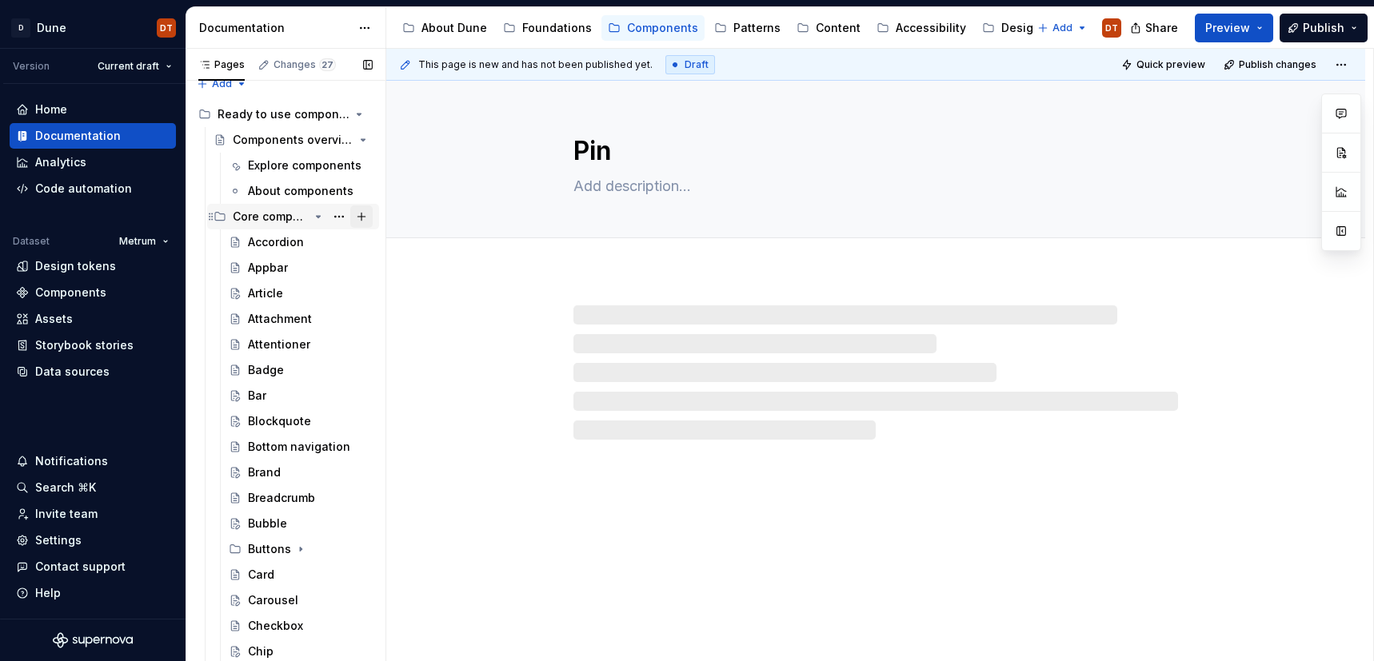
click at [365, 213] on button "Page tree" at bounding box center [361, 216] width 22 height 22
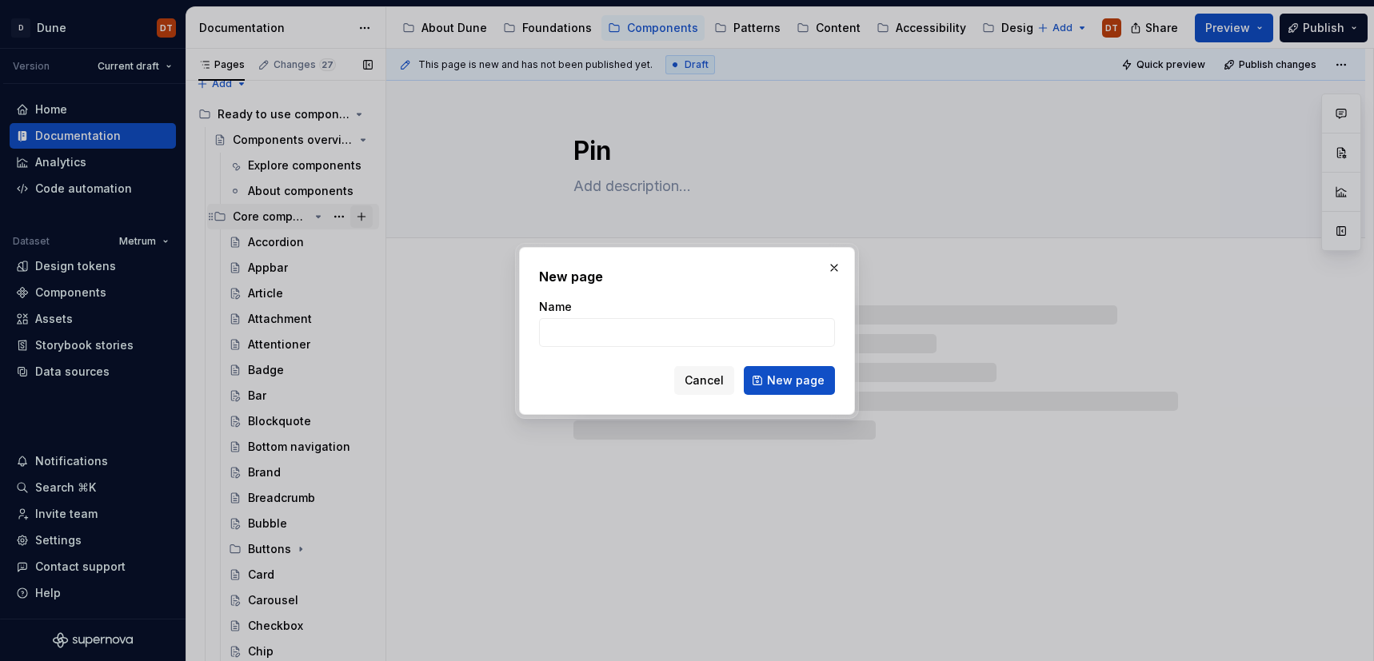
type textarea "*"
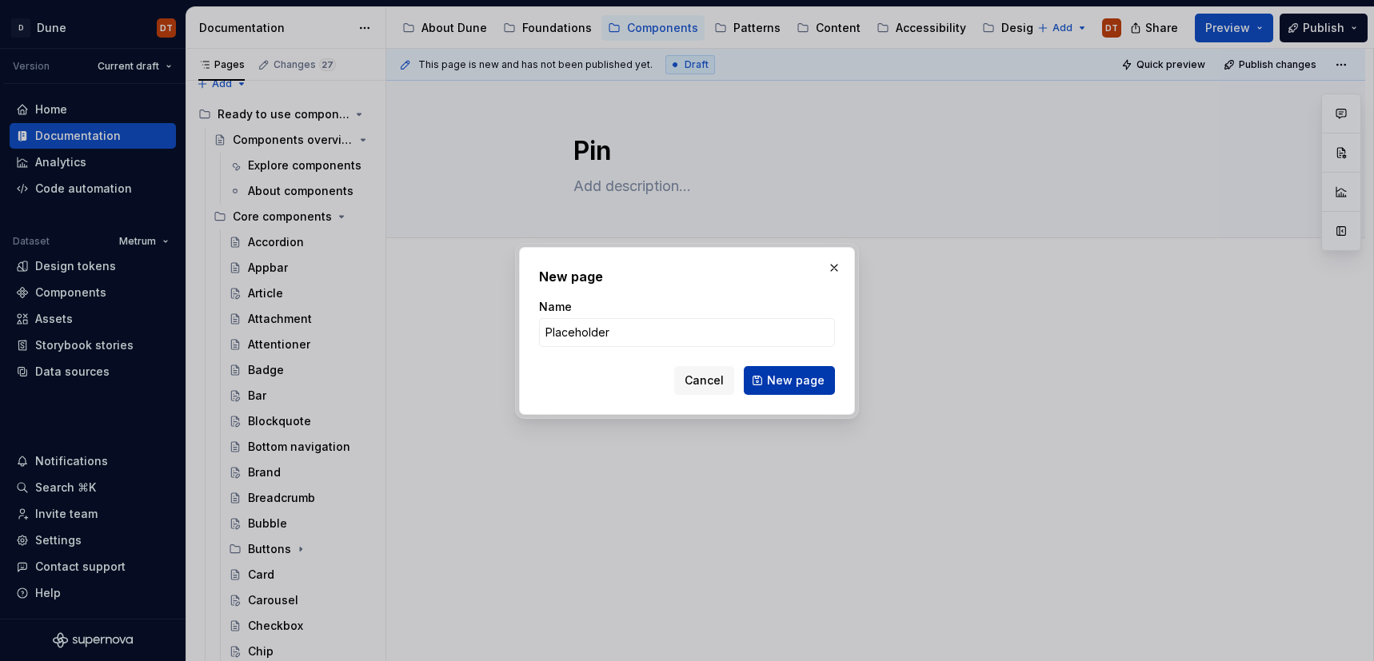
type input "Placeholder"
click at [776, 377] on span "New page" at bounding box center [796, 381] width 58 height 16
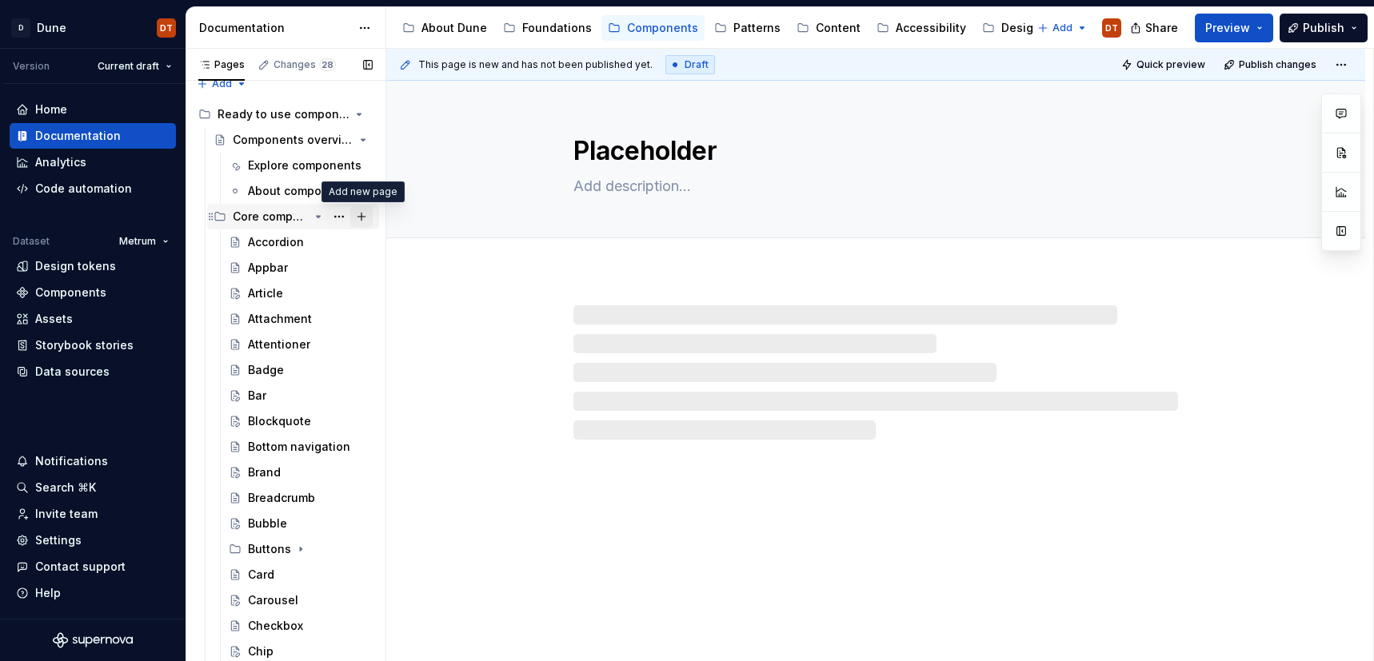
click at [361, 216] on button "Page tree" at bounding box center [361, 216] width 22 height 22
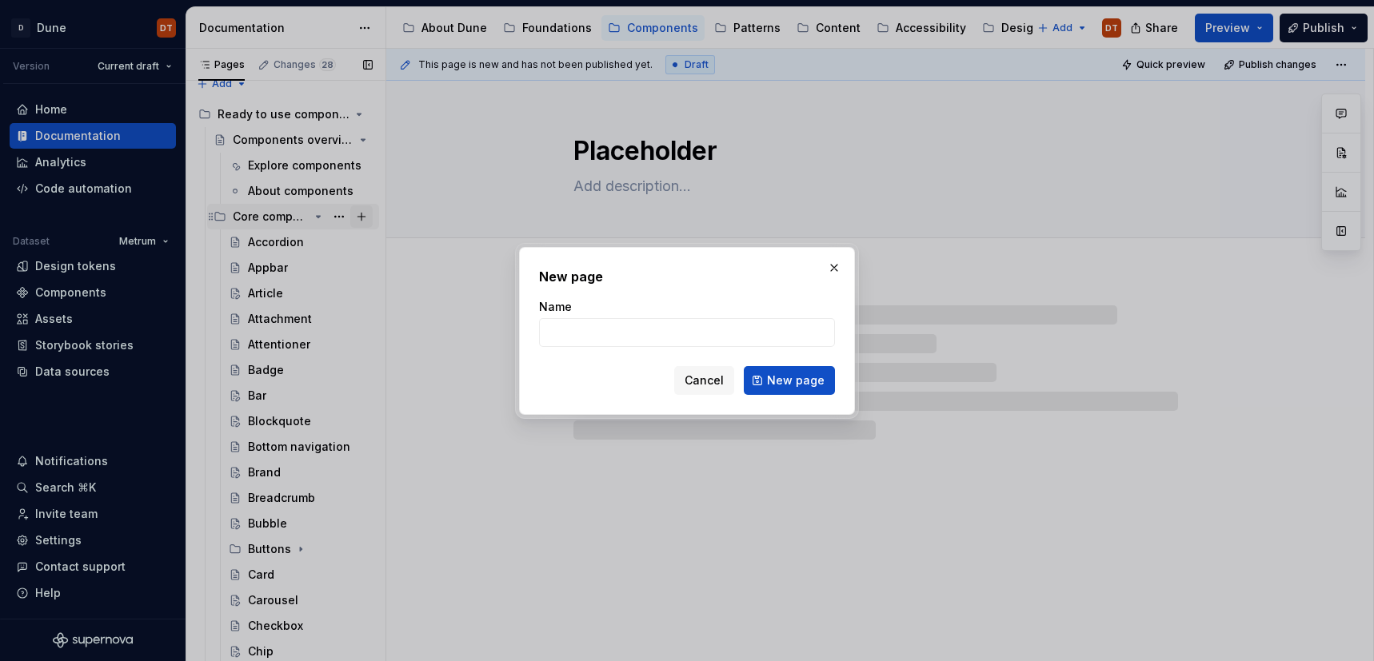
type textarea "*"
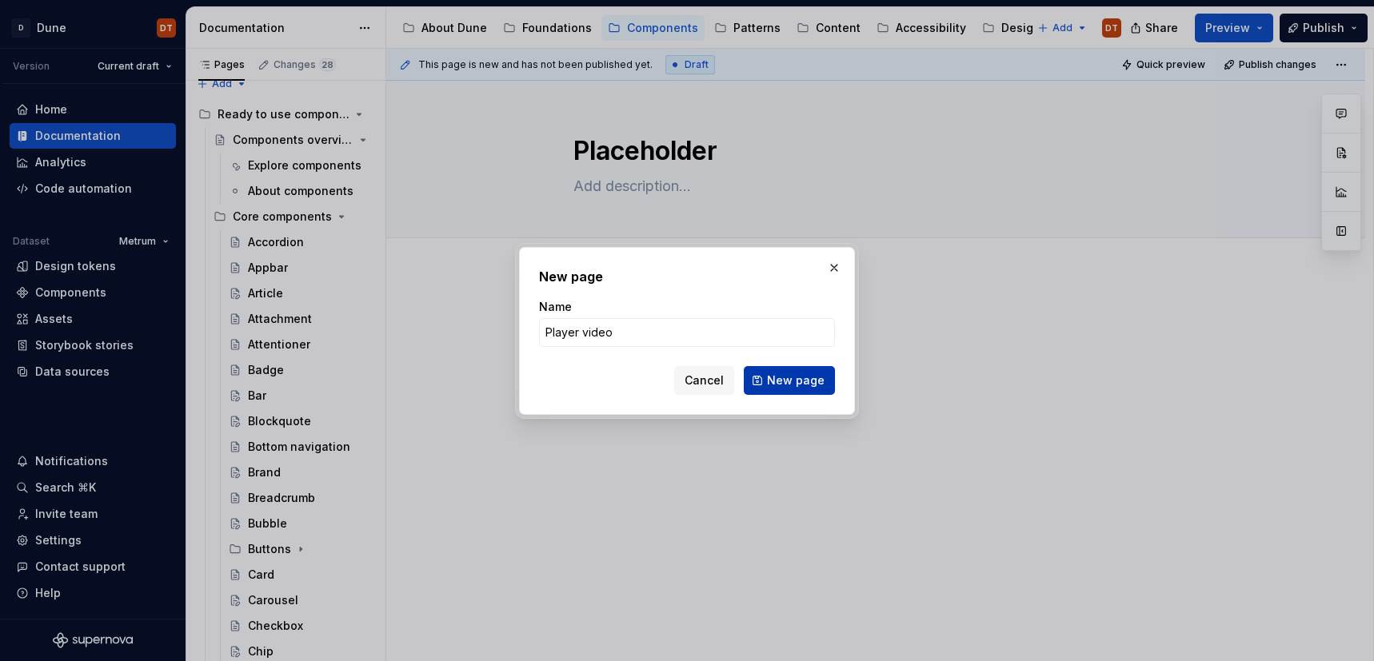
type input "Player video"
click at [776, 381] on span "New page" at bounding box center [796, 381] width 58 height 16
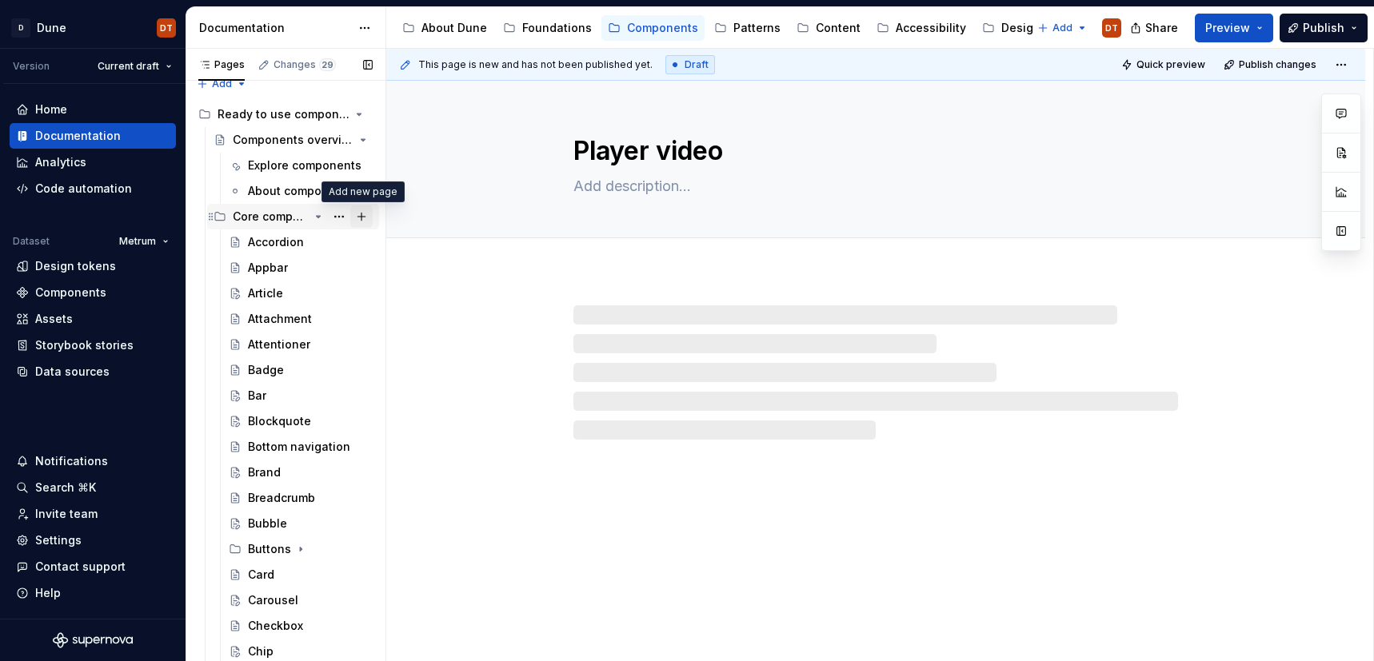
click at [356, 217] on button "Page tree" at bounding box center [361, 216] width 22 height 22
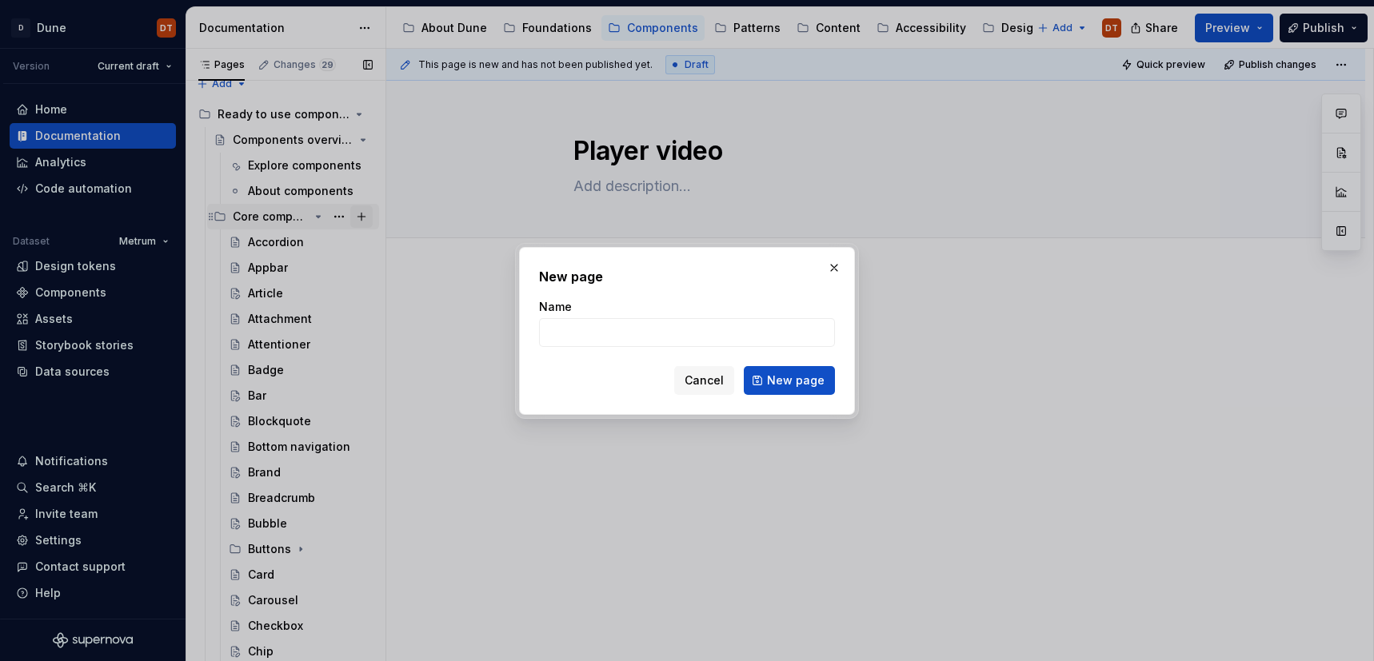
type textarea "*"
type input "Podcast player"
click at [777, 377] on span "New page" at bounding box center [796, 381] width 58 height 16
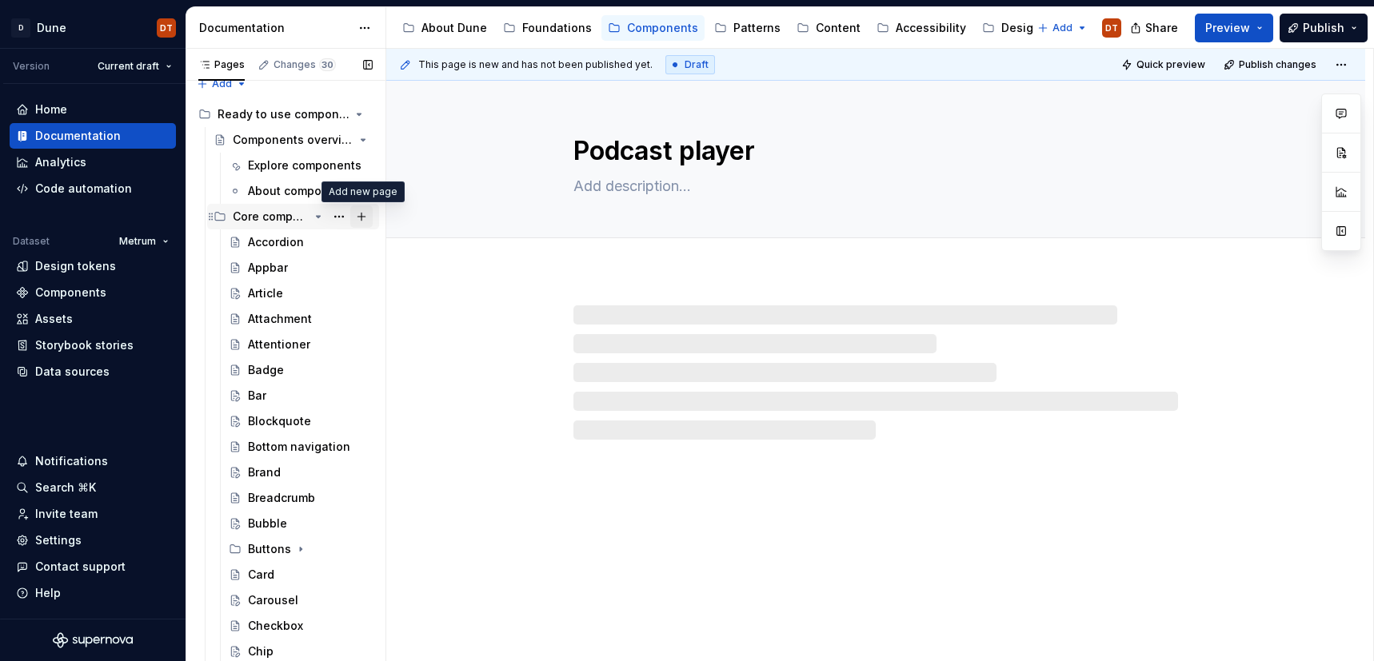
click at [361, 218] on button "Page tree" at bounding box center [361, 216] width 22 height 22
type textarea "*"
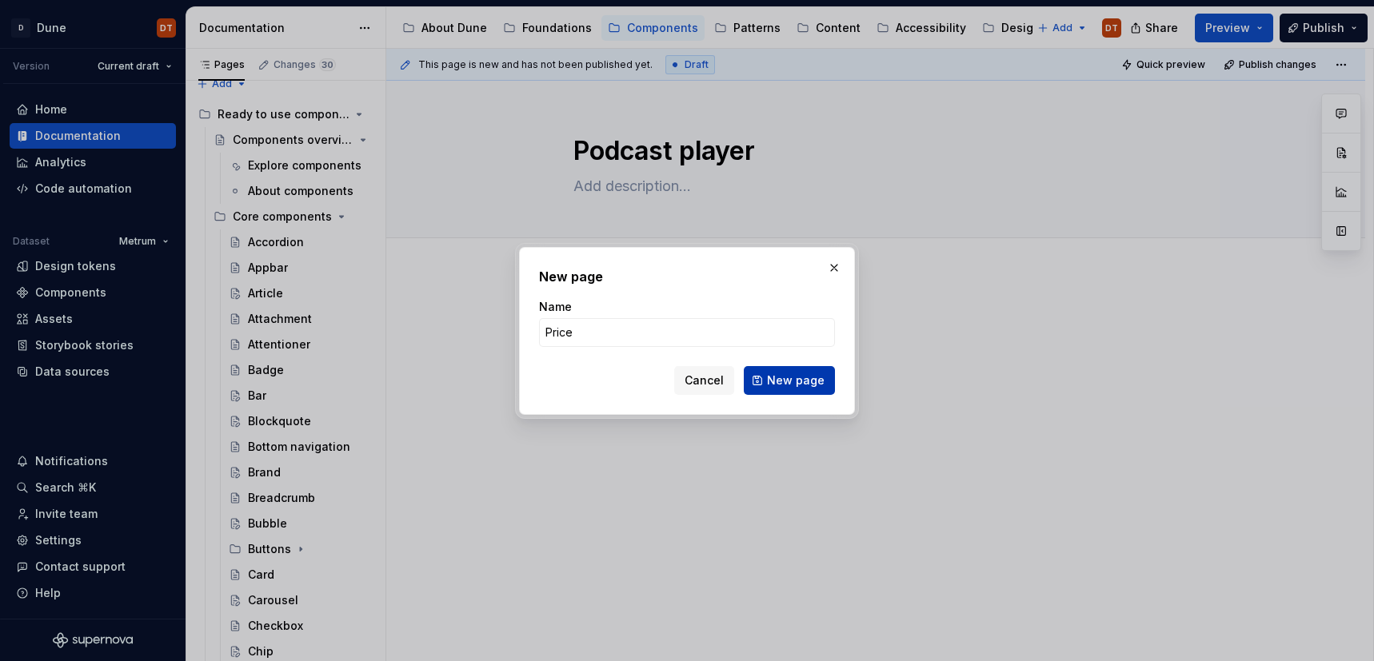
type input "Price"
click at [772, 374] on span "New page" at bounding box center [796, 381] width 58 height 16
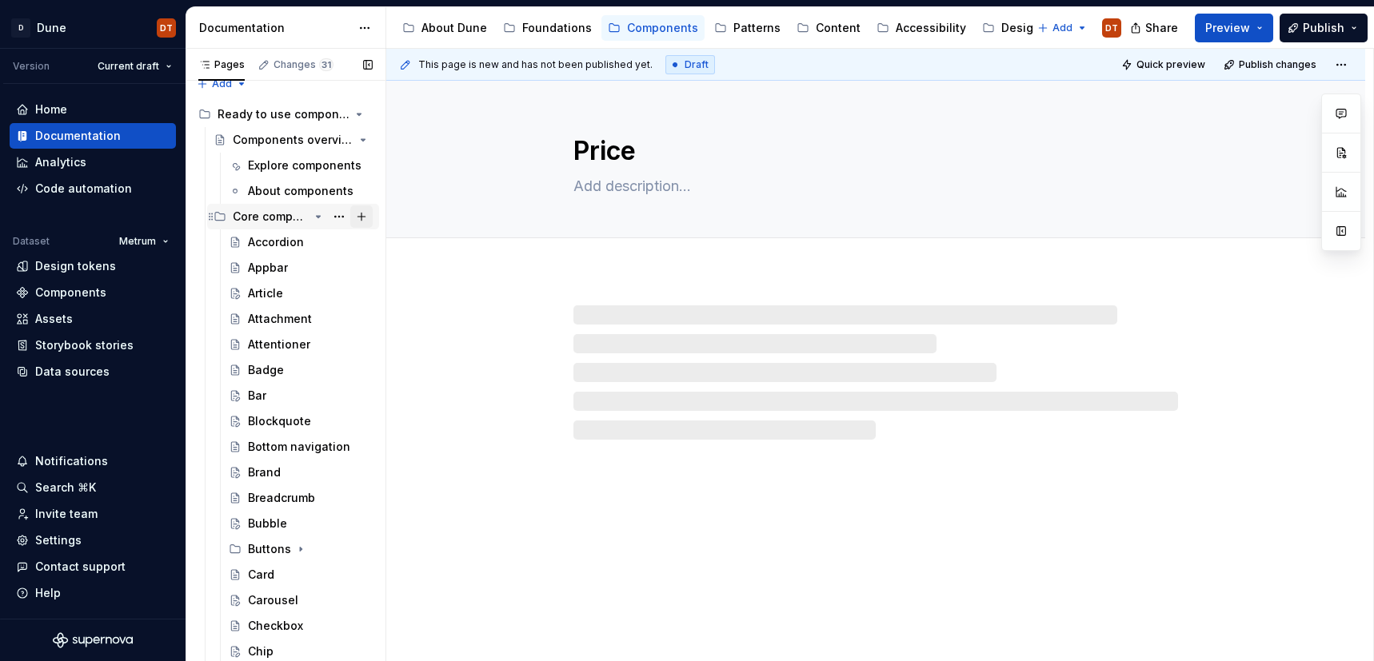
click at [362, 216] on button "Page tree" at bounding box center [361, 216] width 22 height 22
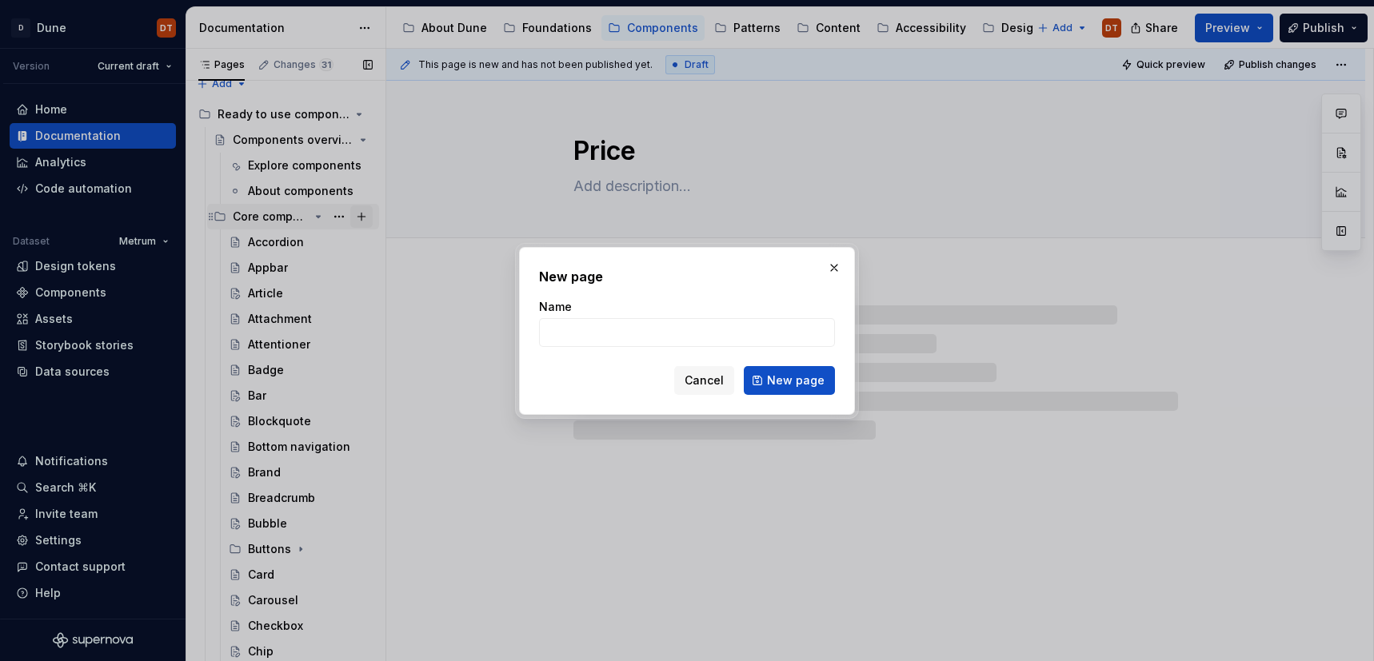
type textarea "*"
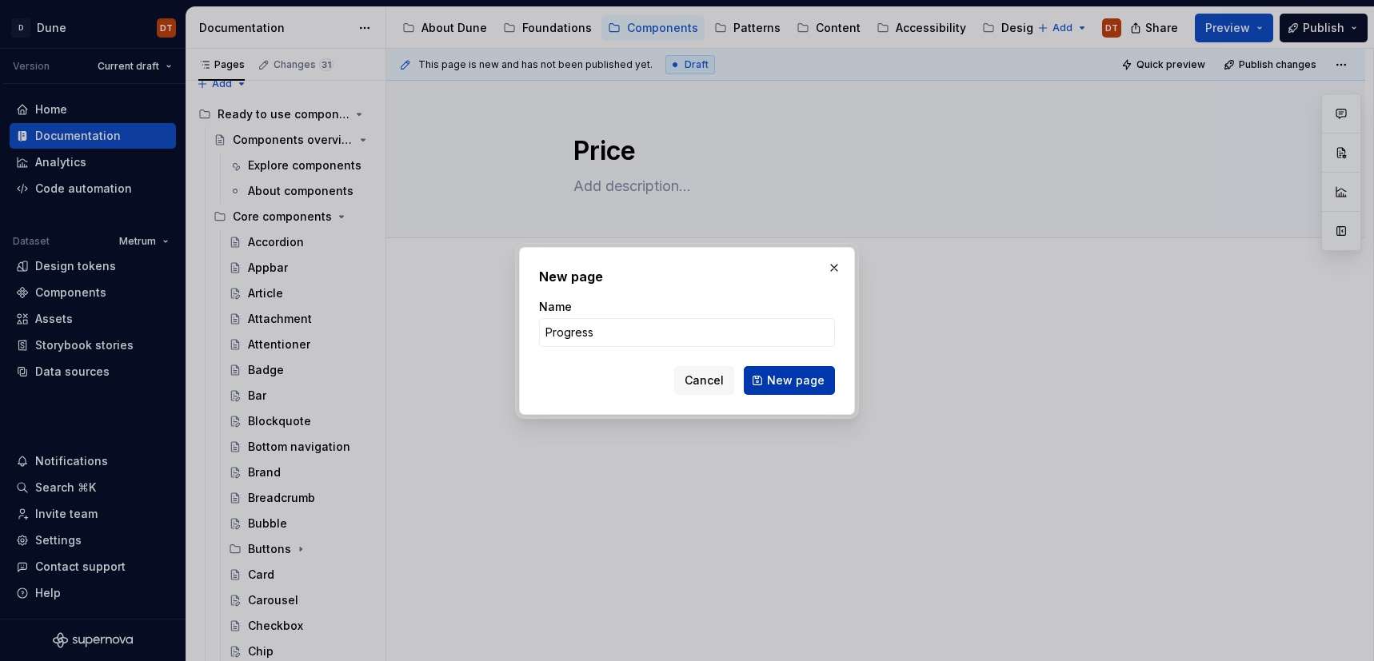
type input "Progress"
click at [770, 377] on span "New page" at bounding box center [796, 381] width 58 height 16
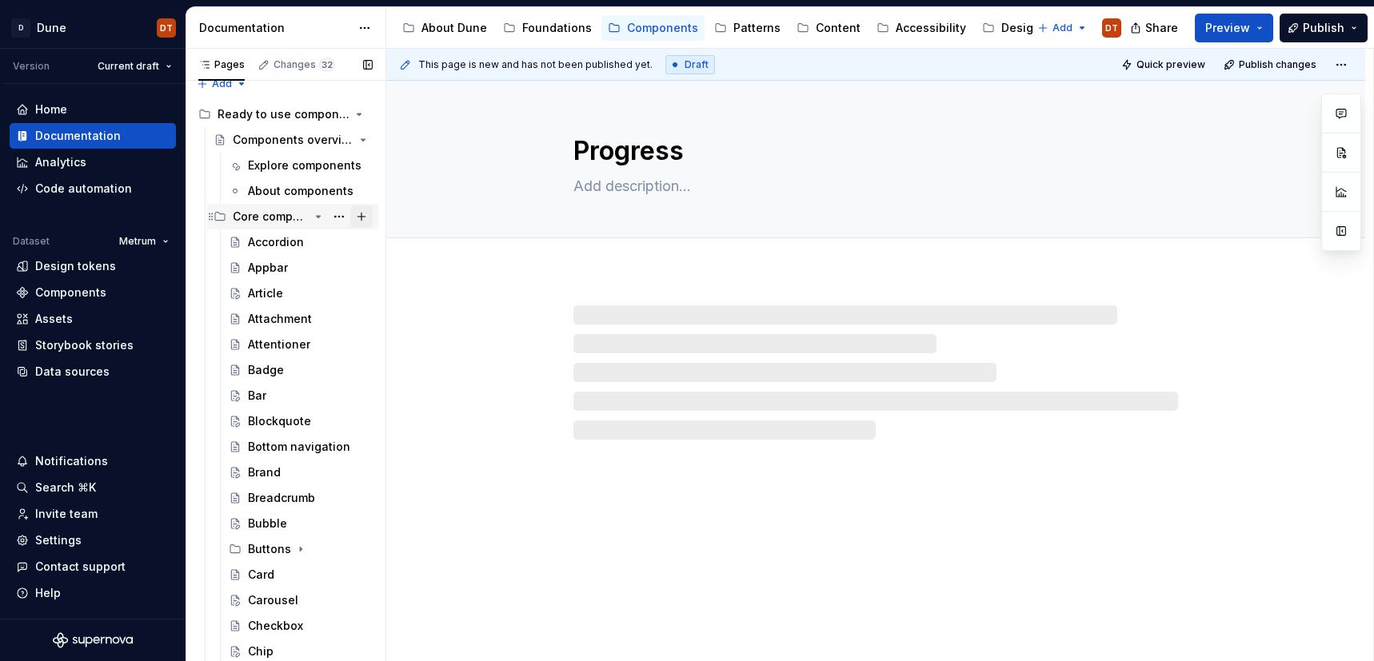
click at [359, 218] on button "Page tree" at bounding box center [361, 216] width 22 height 22
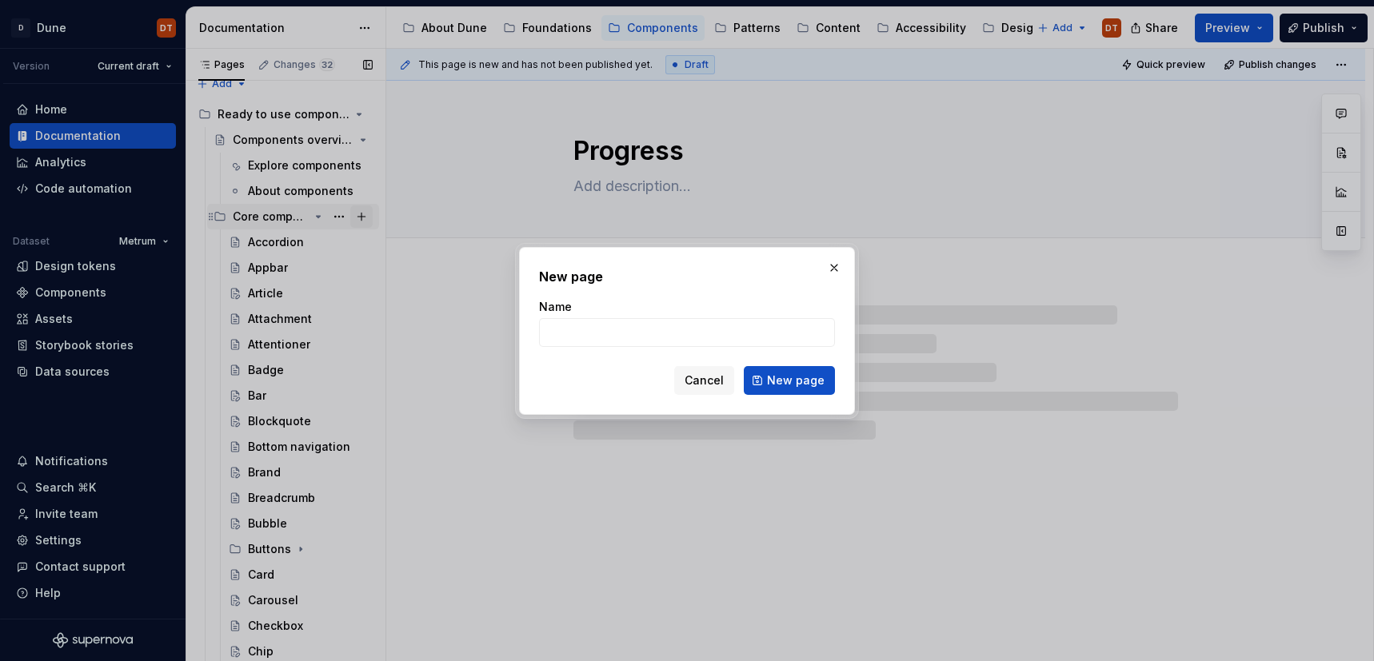
type textarea "*"
type input "R"
type textarea "*"
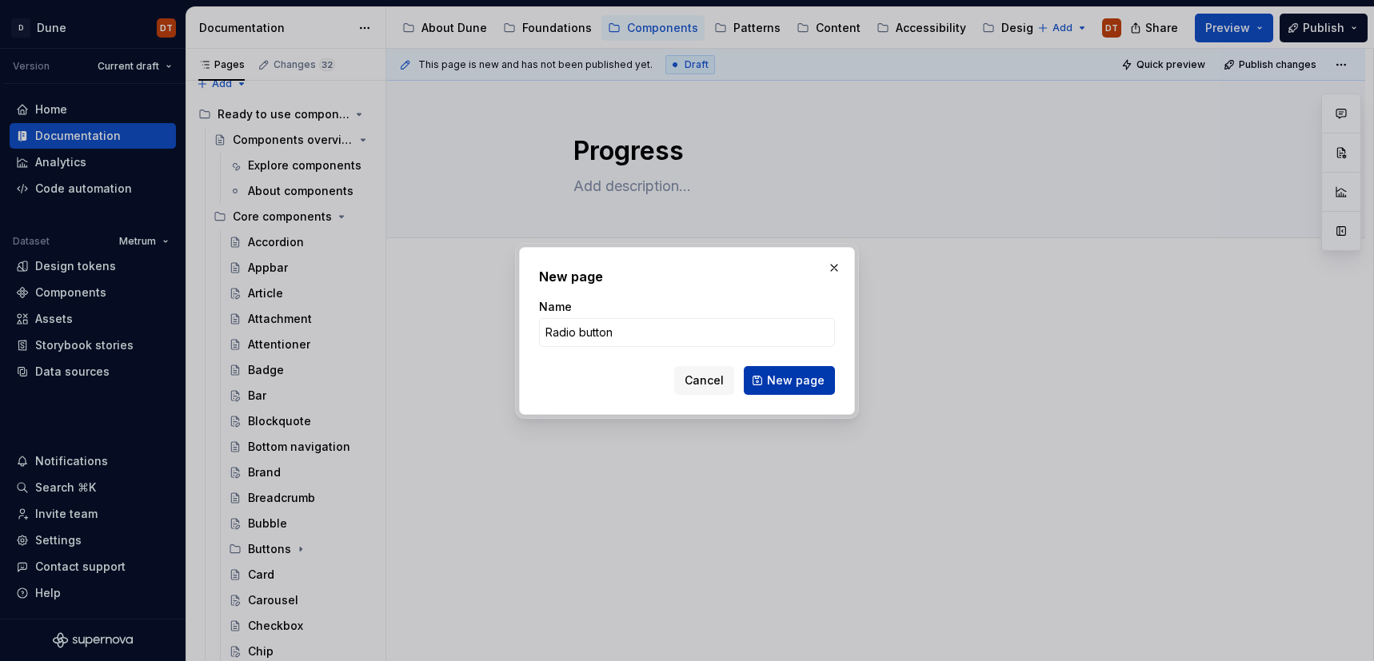
type input "Radio button"
click at [784, 378] on span "New page" at bounding box center [796, 381] width 58 height 16
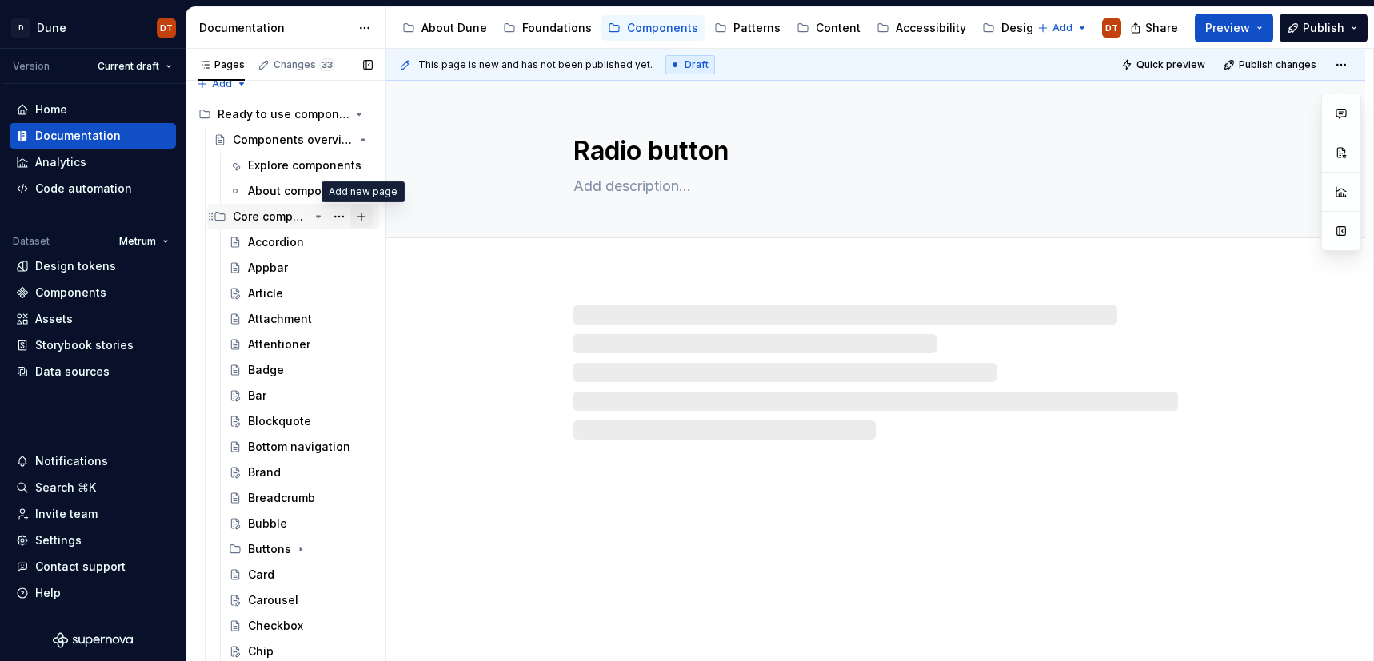
click at [361, 218] on button "Page tree" at bounding box center [361, 216] width 22 height 22
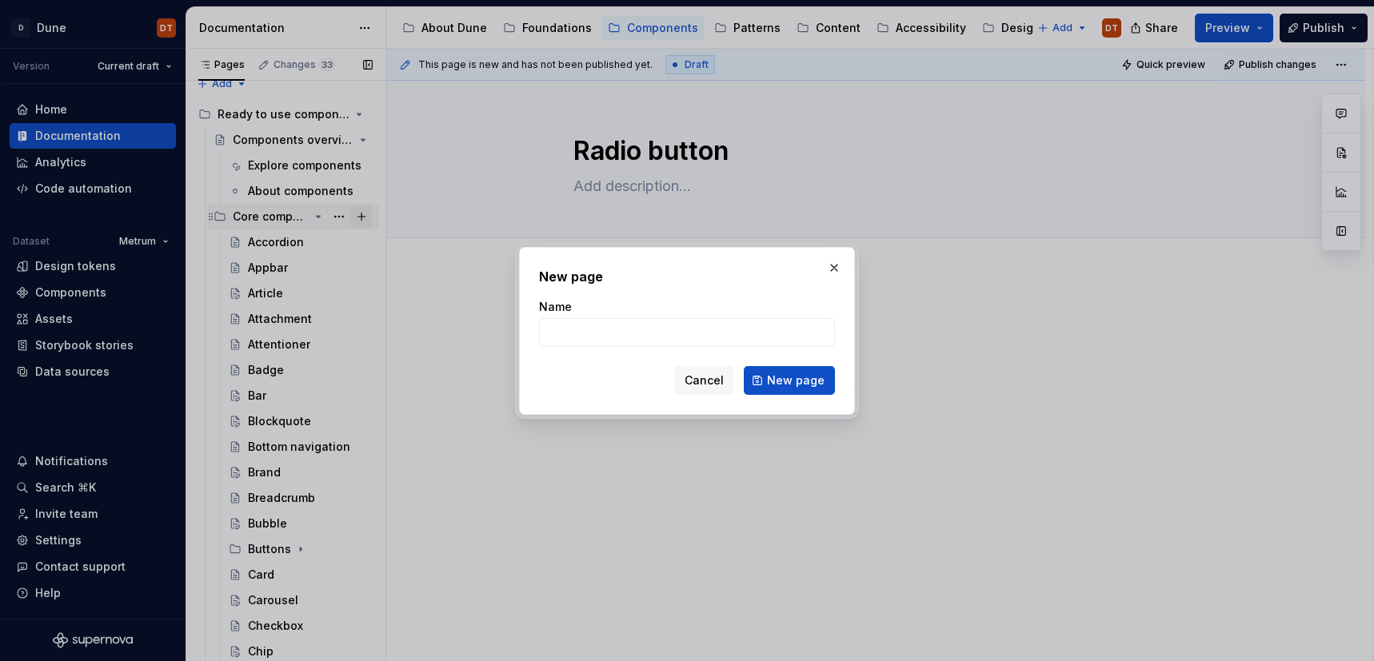
type textarea "*"
type input "Search"
click at [779, 382] on span "New page" at bounding box center [796, 381] width 58 height 16
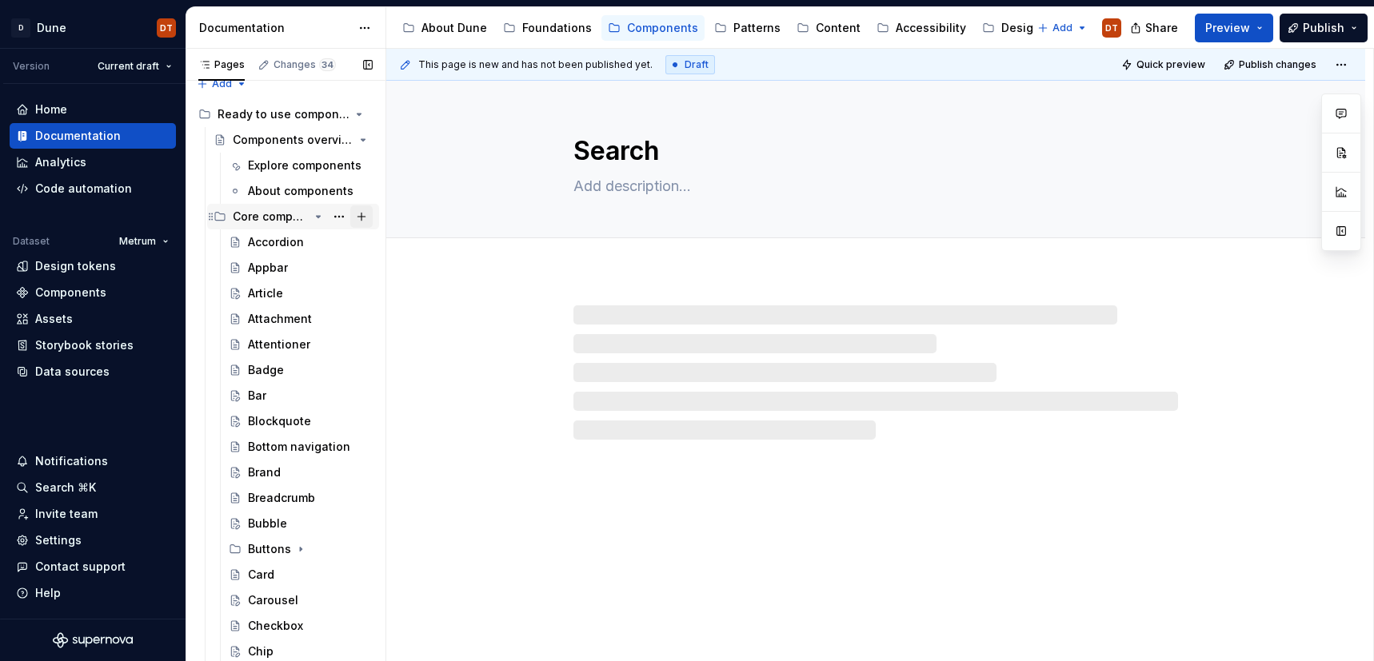
click at [360, 217] on button "Page tree" at bounding box center [361, 216] width 22 height 22
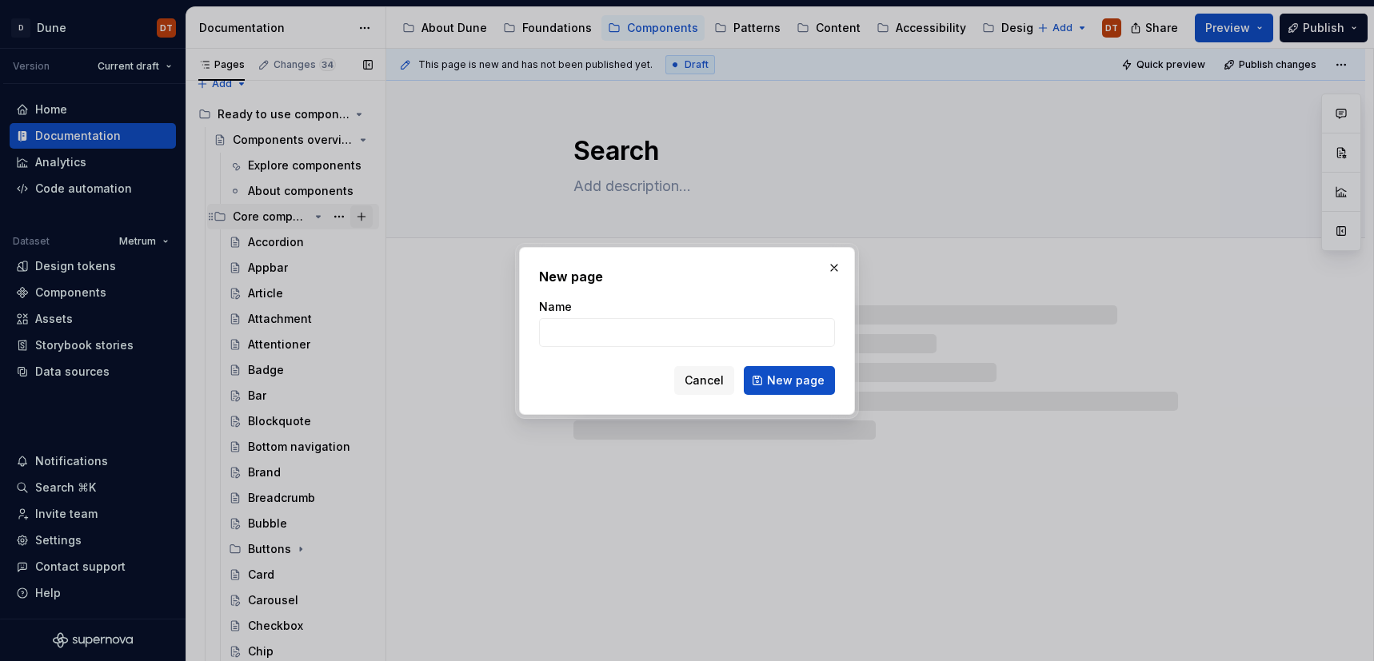
type textarea "*"
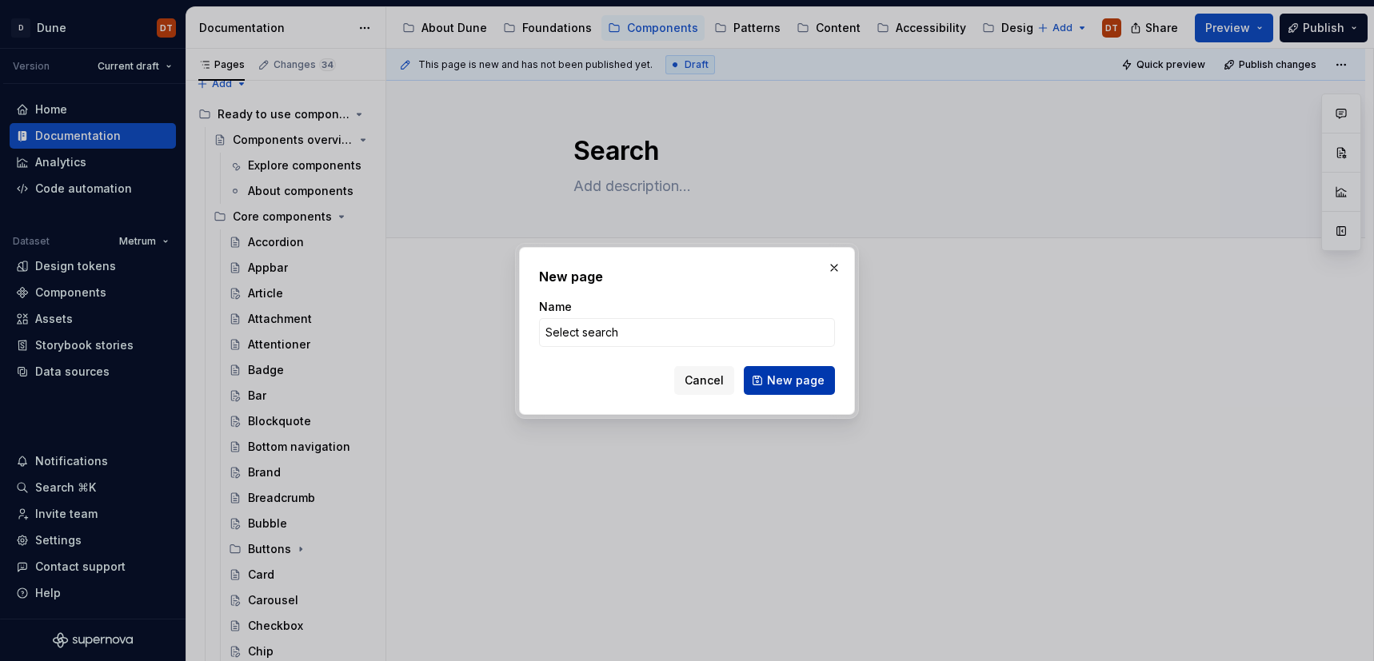
type input "Select search"
click at [776, 377] on span "New page" at bounding box center [796, 381] width 58 height 16
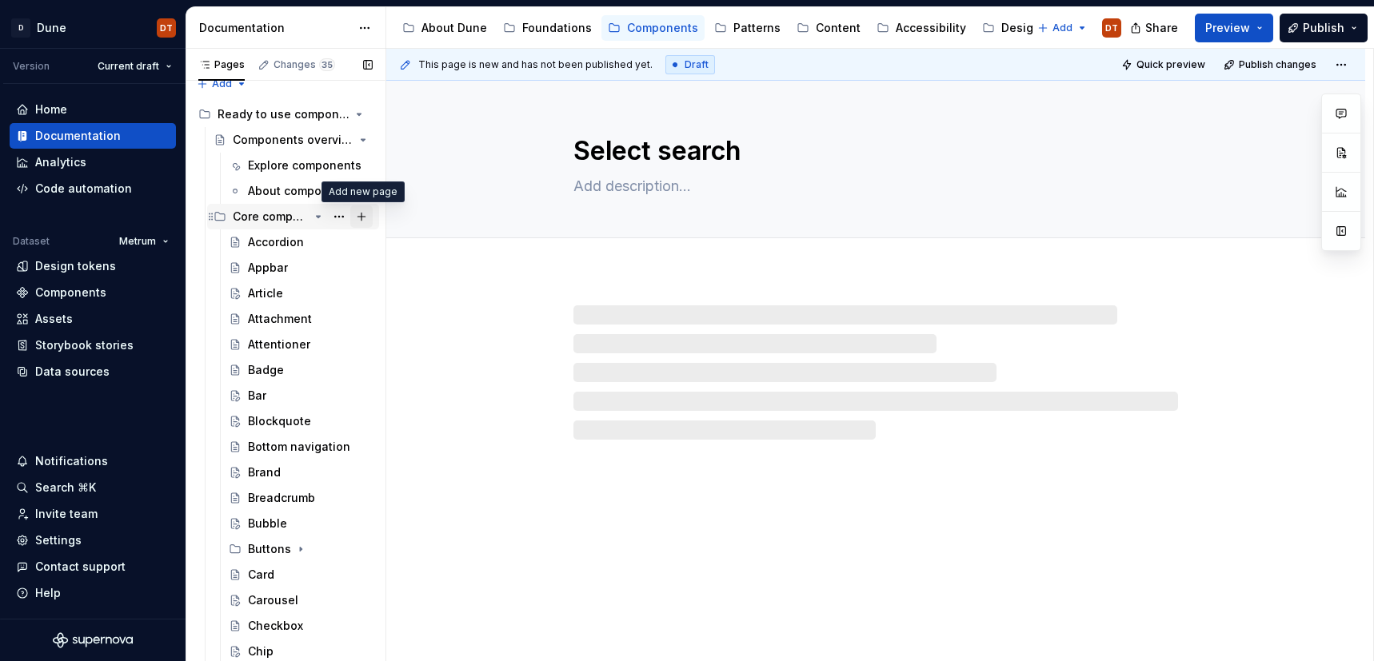
click at [357, 217] on button "Page tree" at bounding box center [361, 216] width 22 height 22
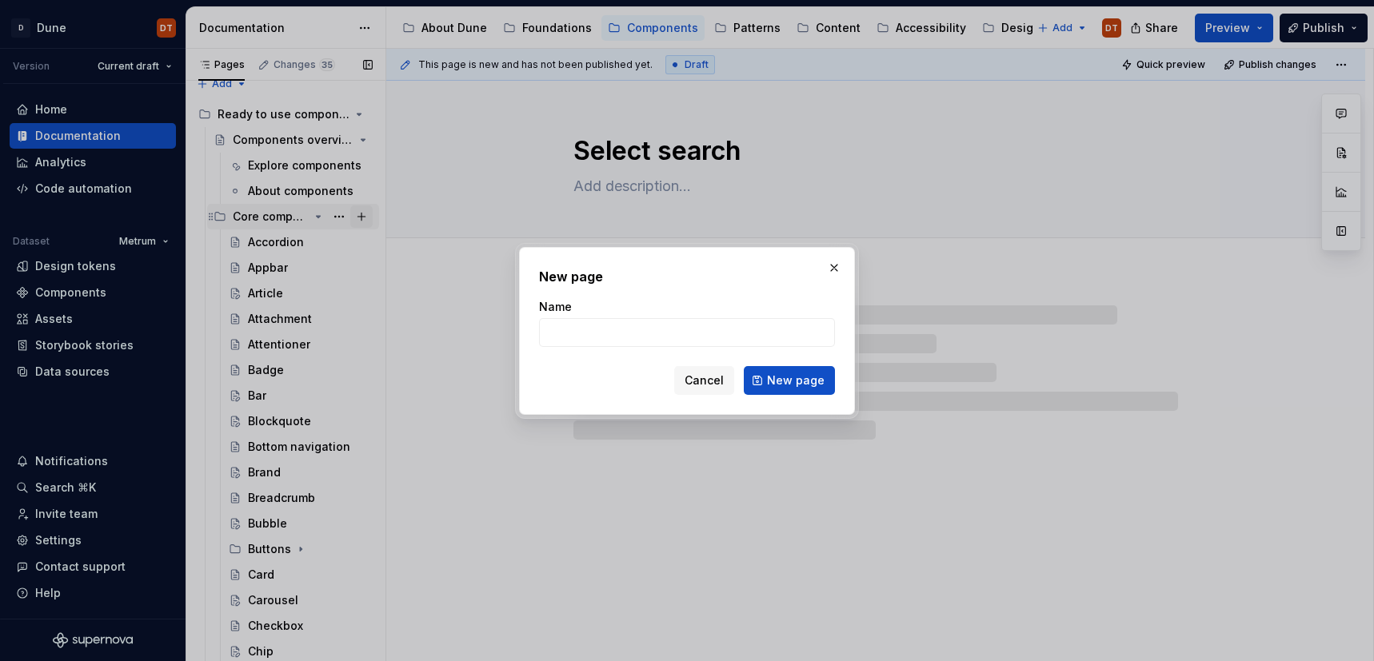
type textarea "*"
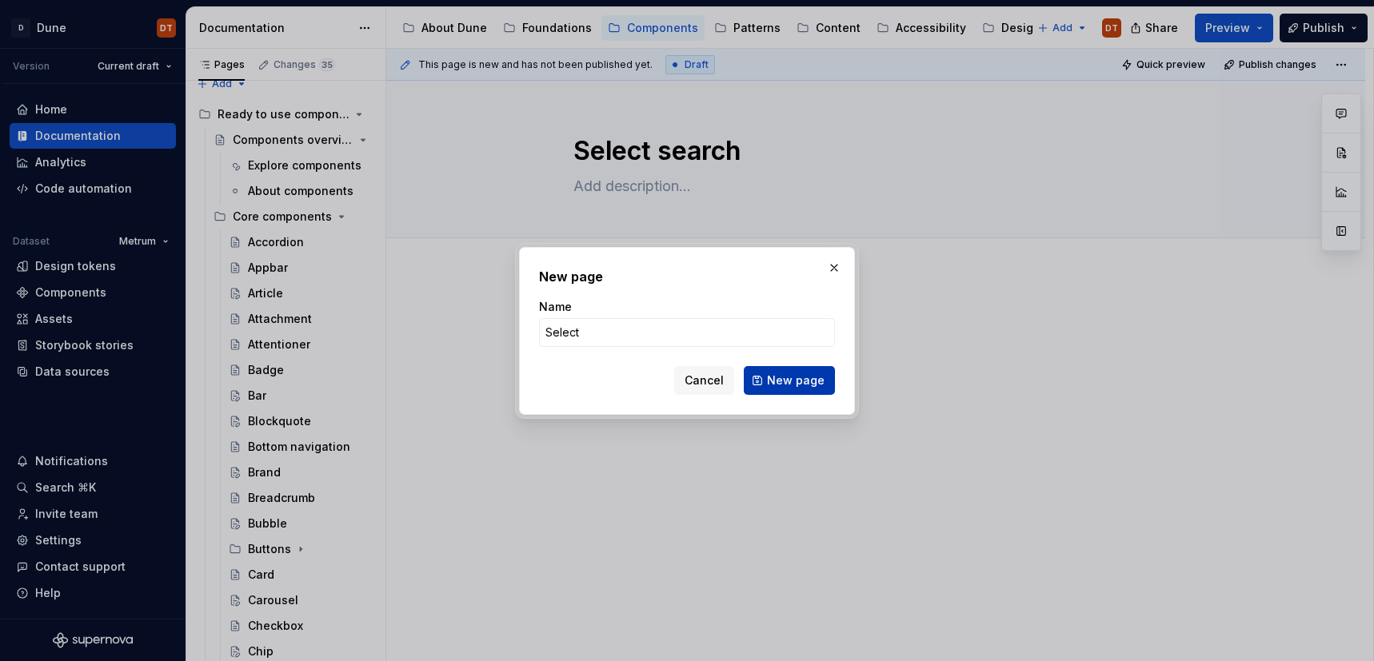
type input "Select"
click at [792, 382] on span "New page" at bounding box center [796, 381] width 58 height 16
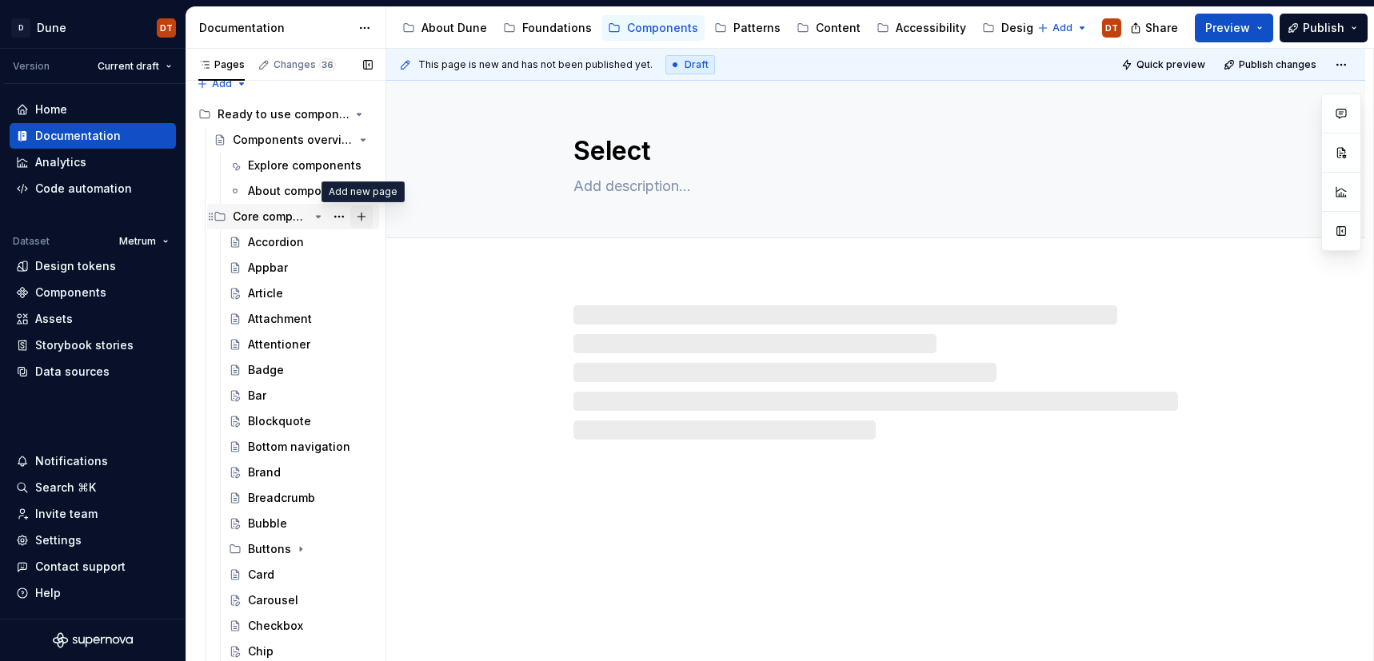
click at [361, 217] on button "Page tree" at bounding box center [361, 216] width 22 height 22
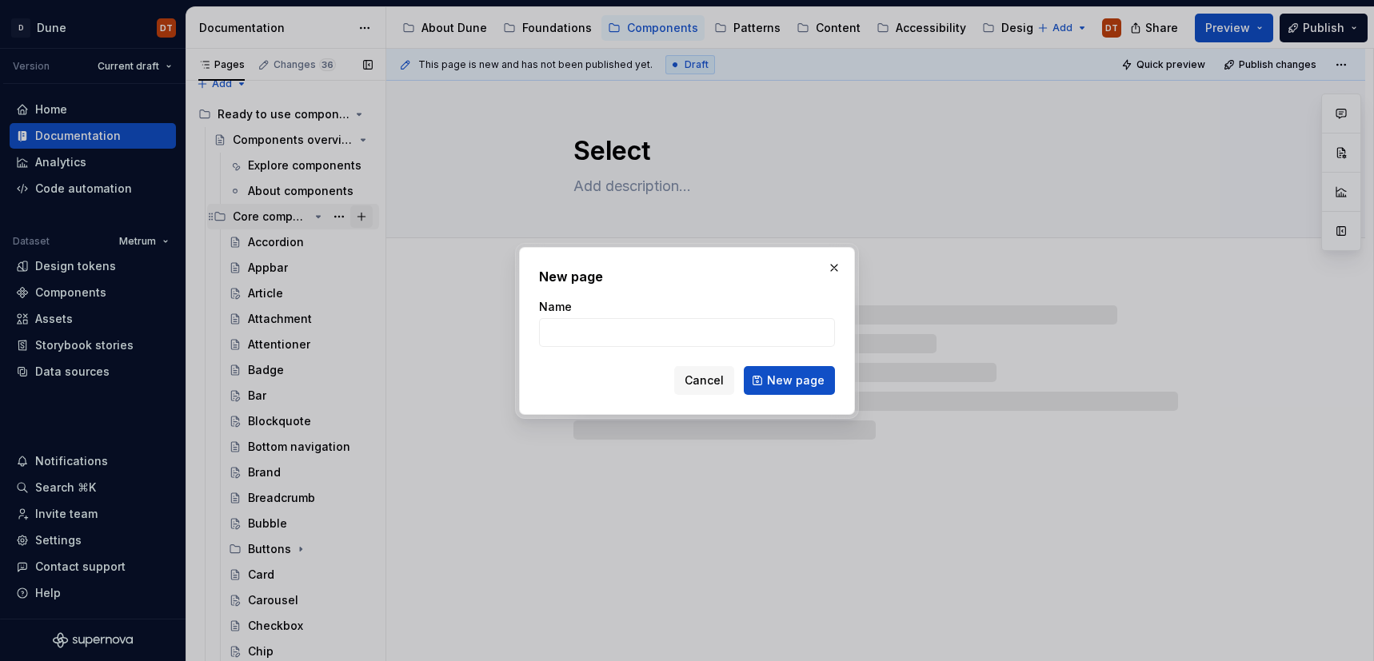
type textarea "*"
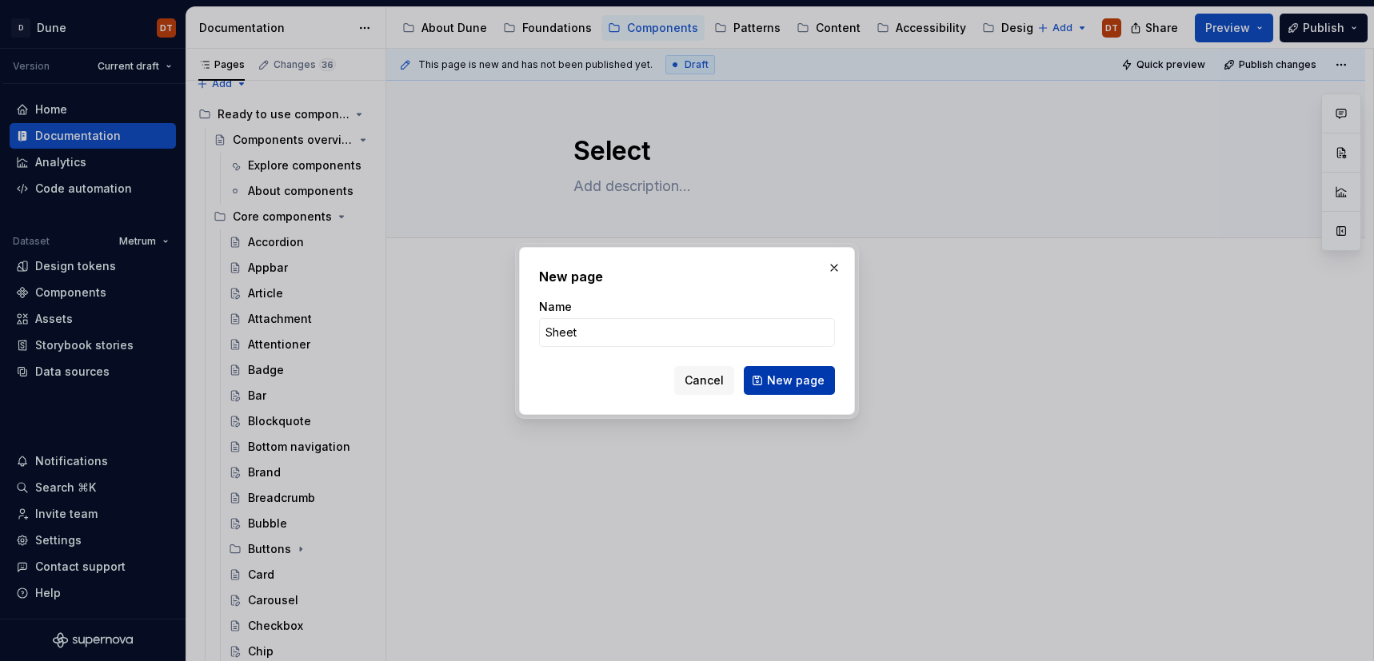
type input "Sheet"
click at [774, 380] on span "New page" at bounding box center [796, 381] width 58 height 16
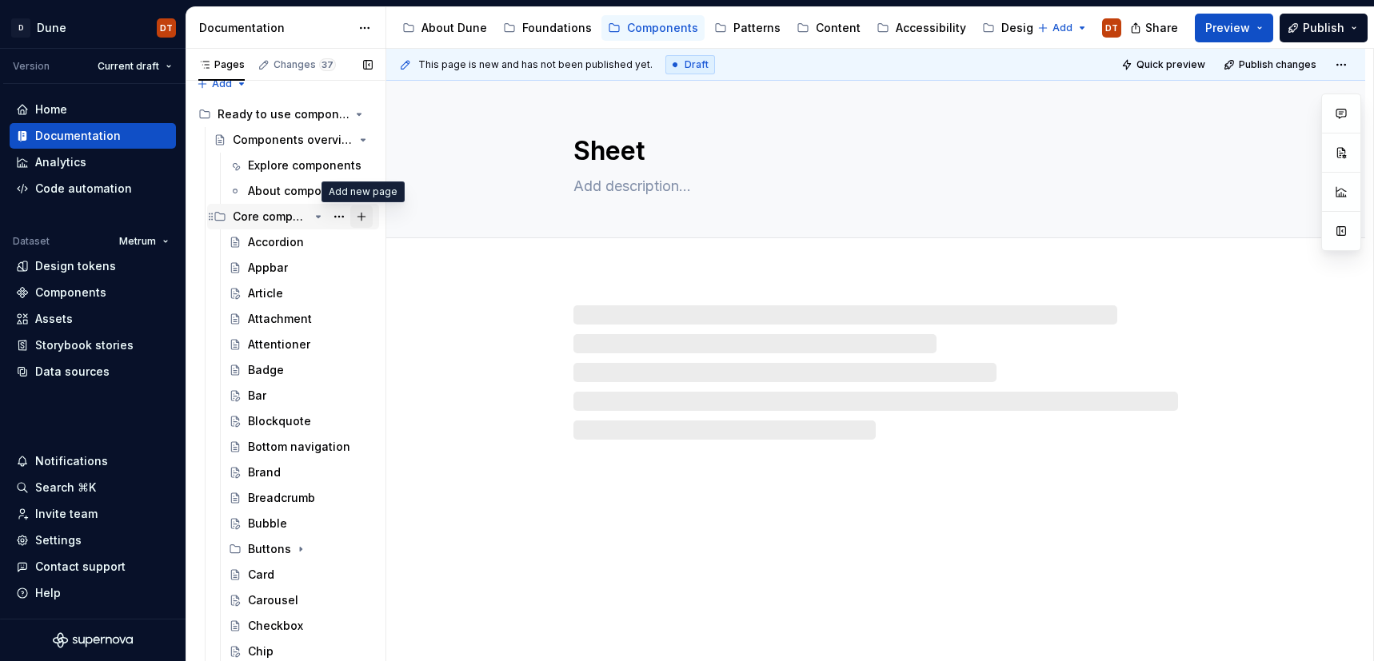
click at [367, 217] on button "Page tree" at bounding box center [361, 216] width 22 height 22
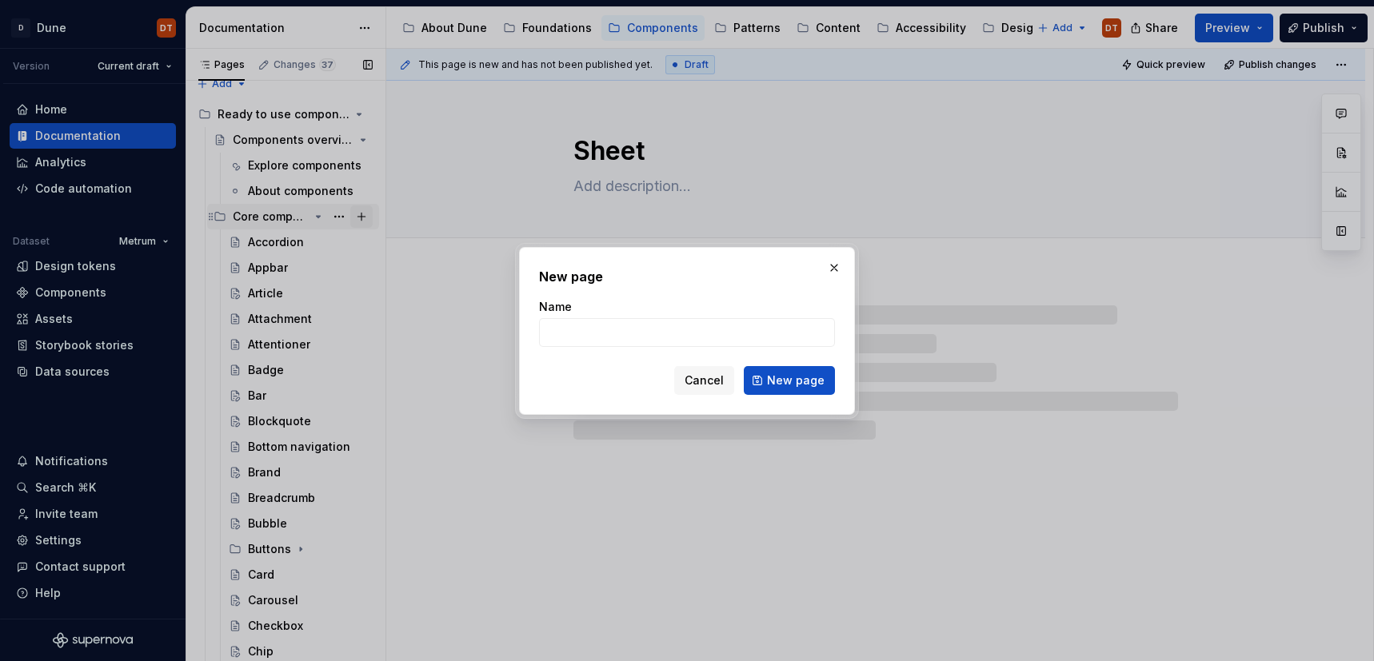
type textarea "*"
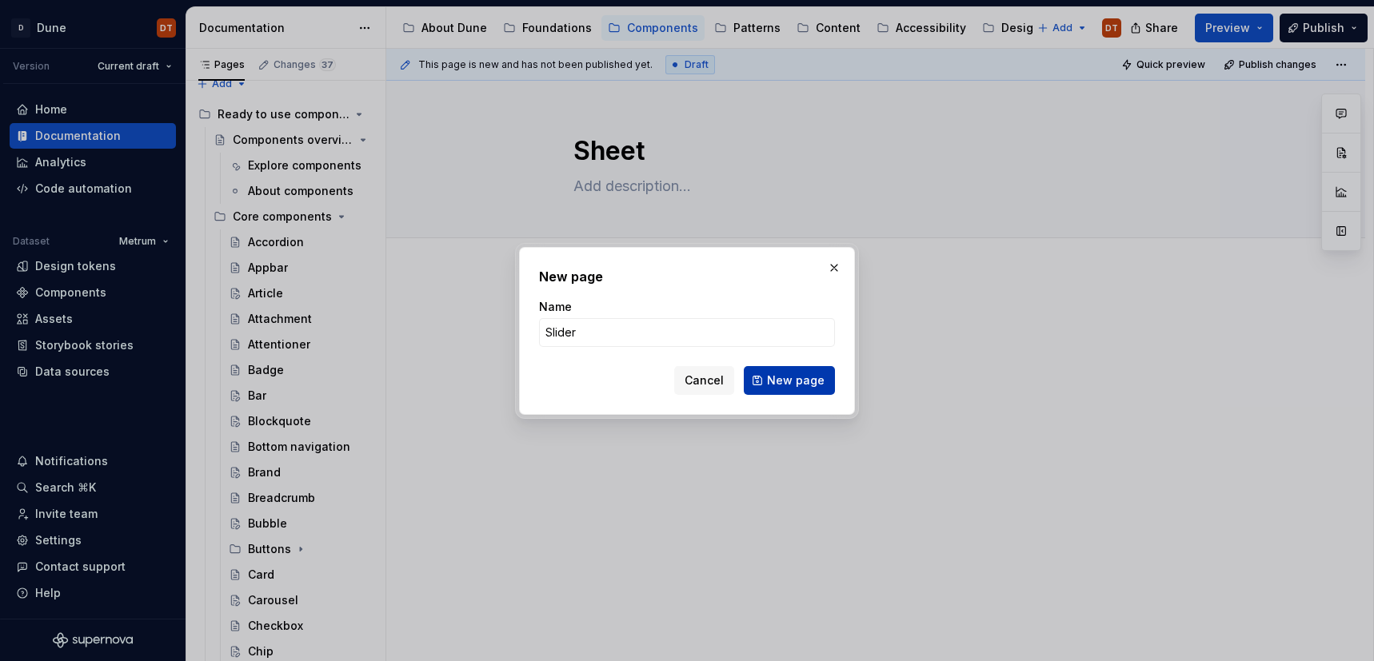
type input "Slider"
click at [779, 377] on span "New page" at bounding box center [796, 381] width 58 height 16
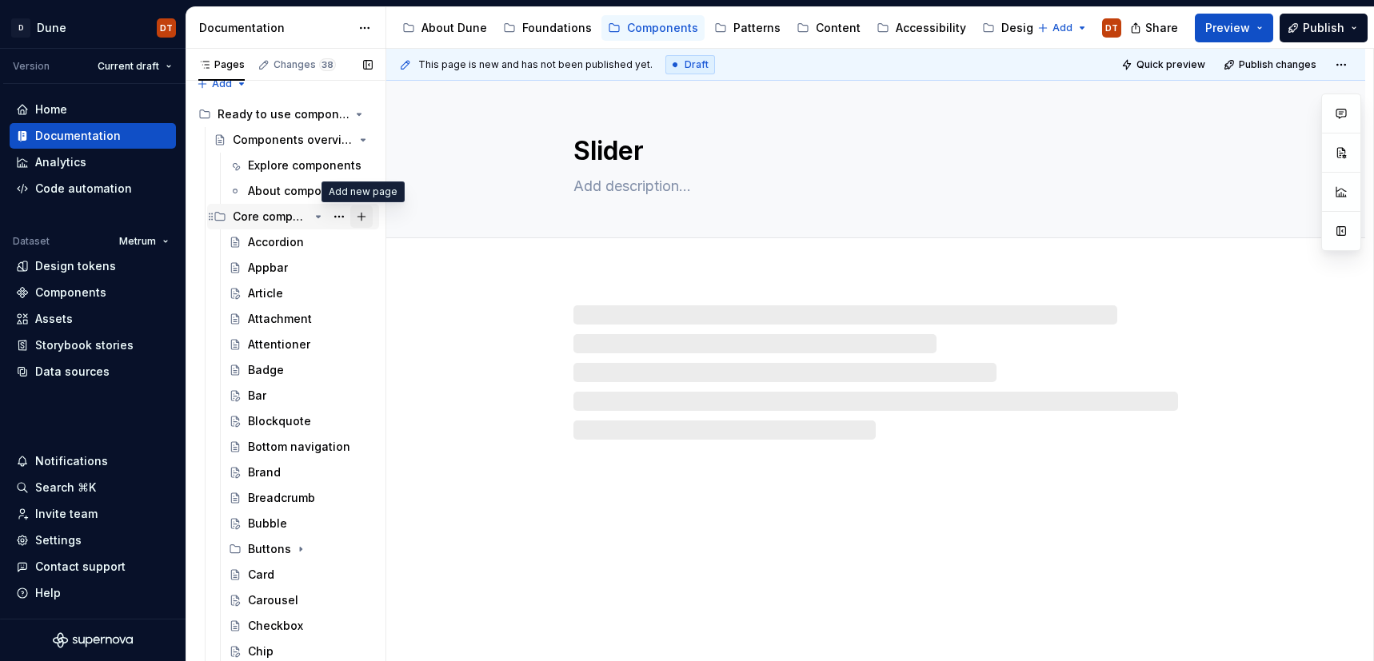
click at [363, 218] on button "Page tree" at bounding box center [361, 216] width 22 height 22
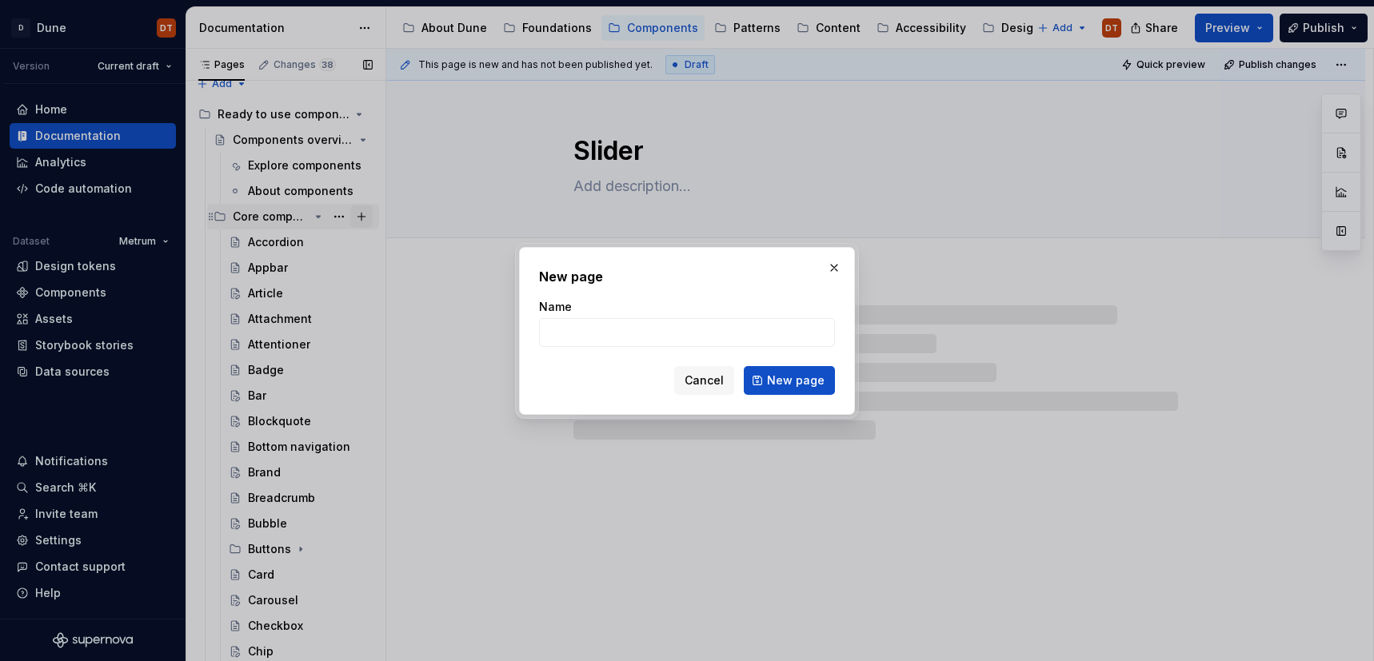
type textarea "*"
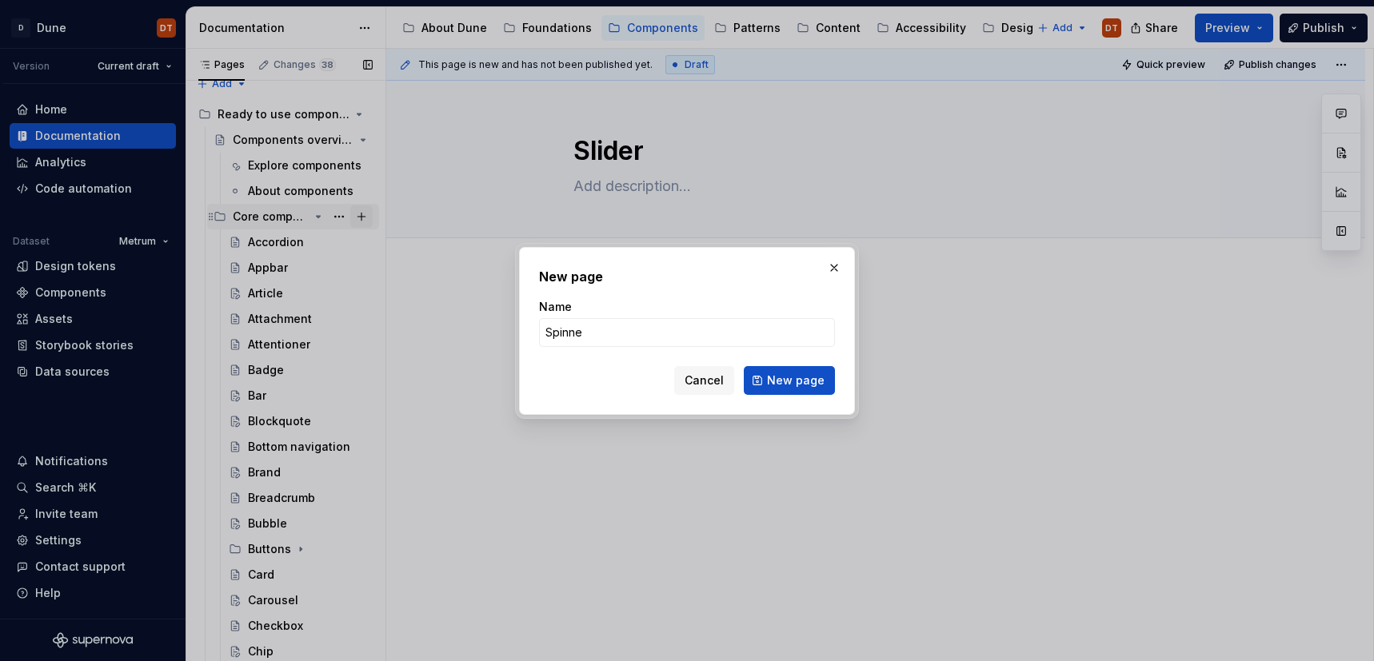
type input "Spinner"
type textarea "*"
type input "Spinner"
click at [782, 383] on span "New page" at bounding box center [796, 381] width 58 height 16
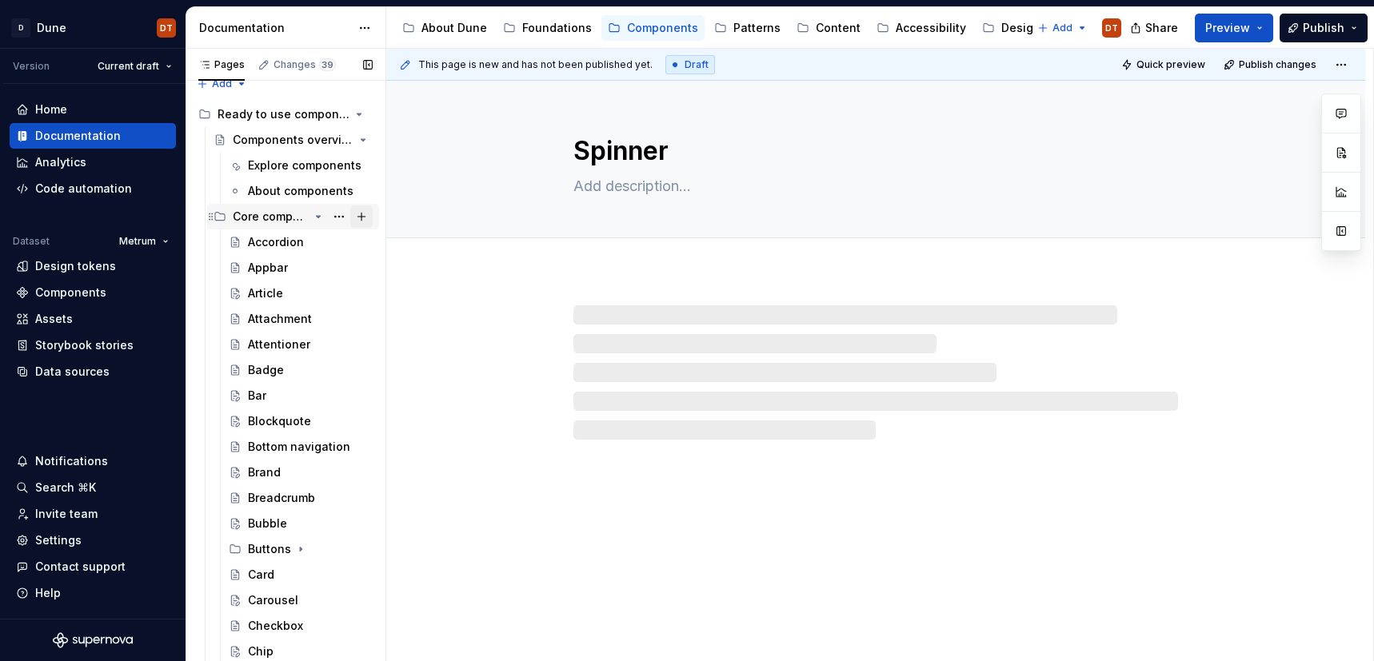
click at [359, 217] on button "Page tree" at bounding box center [361, 216] width 22 height 22
type textarea "*"
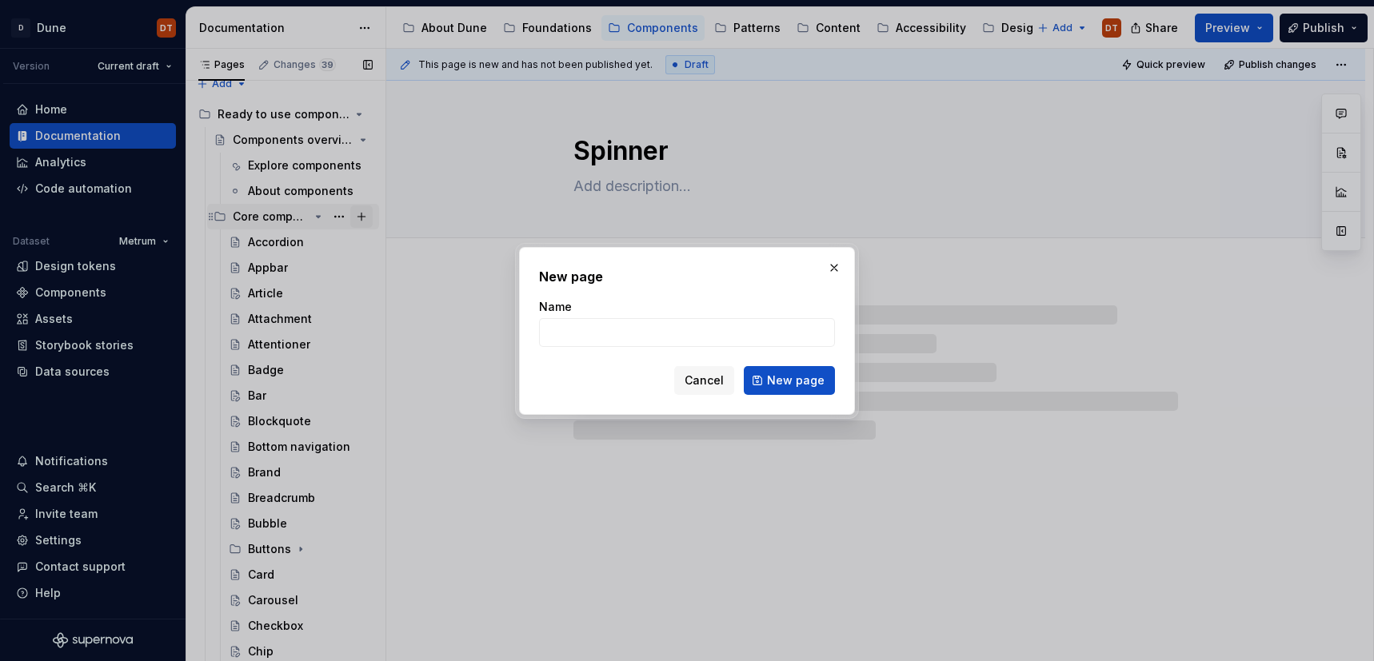
type input "A"
type textarea "*"
type input "Step"
type textarea "*"
type input "Steppe"
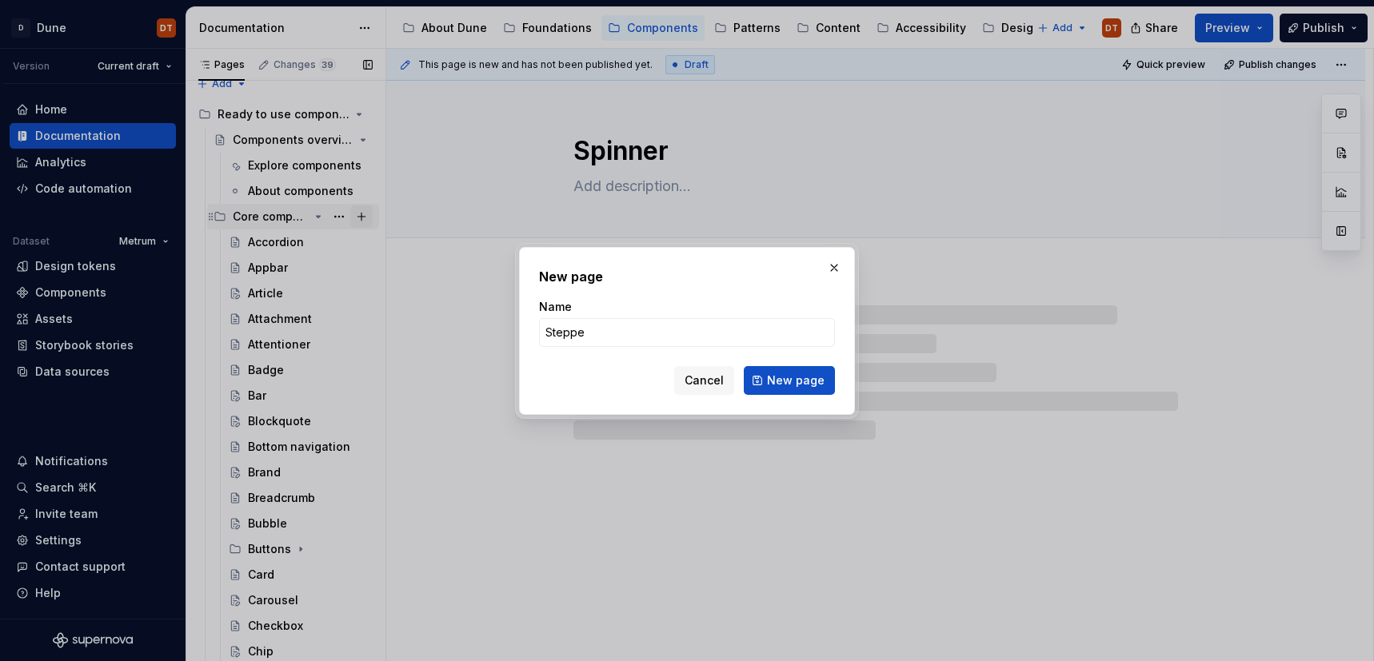
type textarea "*"
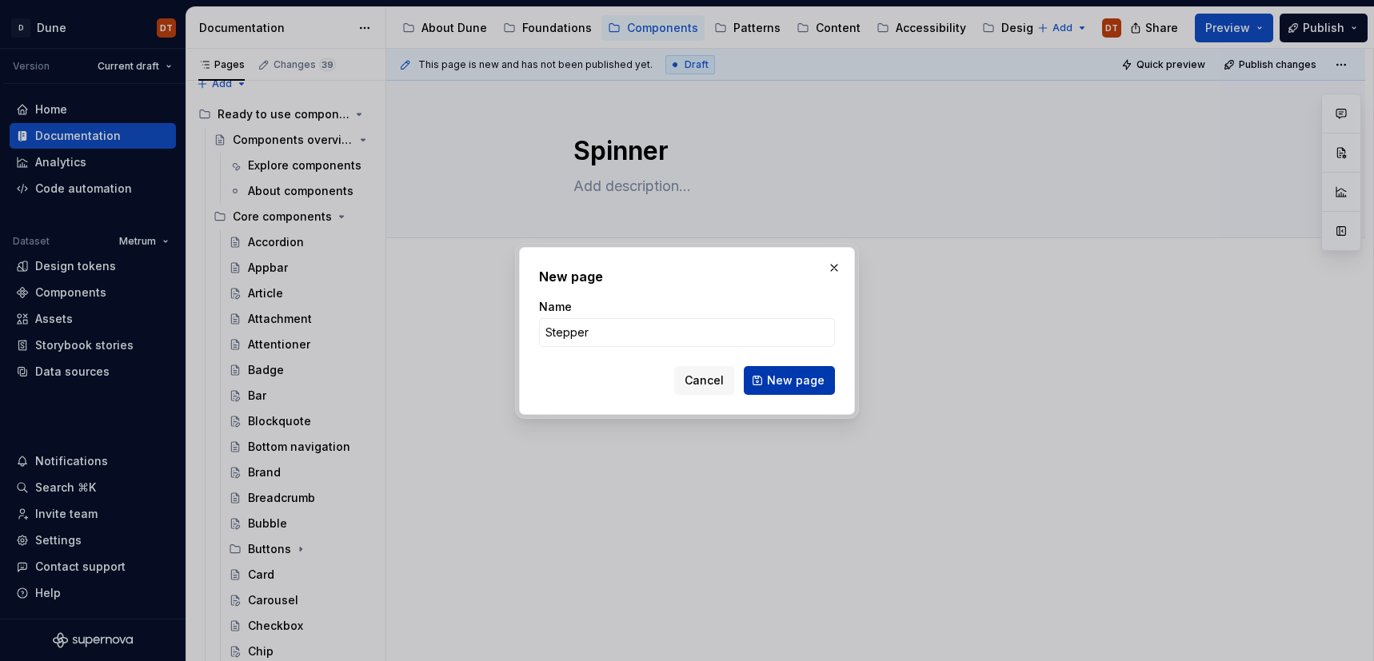
type input "Stepper"
click at [796, 381] on span "New page" at bounding box center [796, 381] width 58 height 16
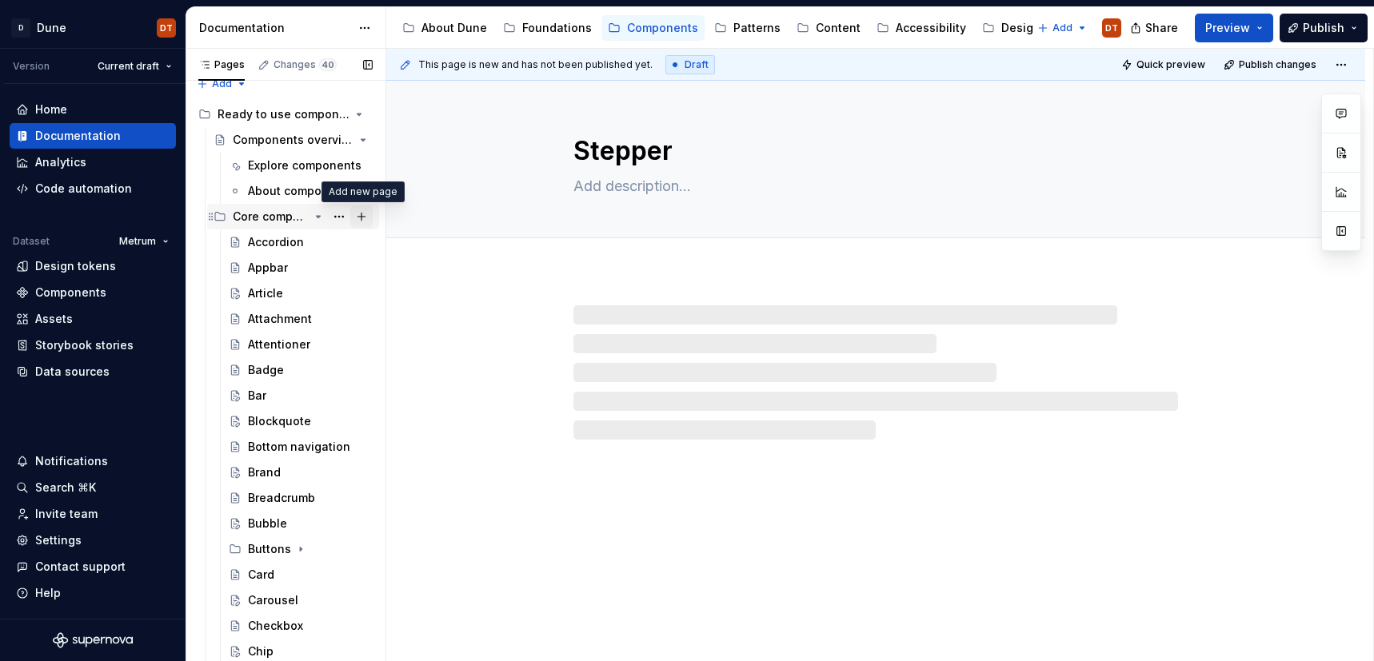
click at [360, 218] on button "Page tree" at bounding box center [361, 216] width 22 height 22
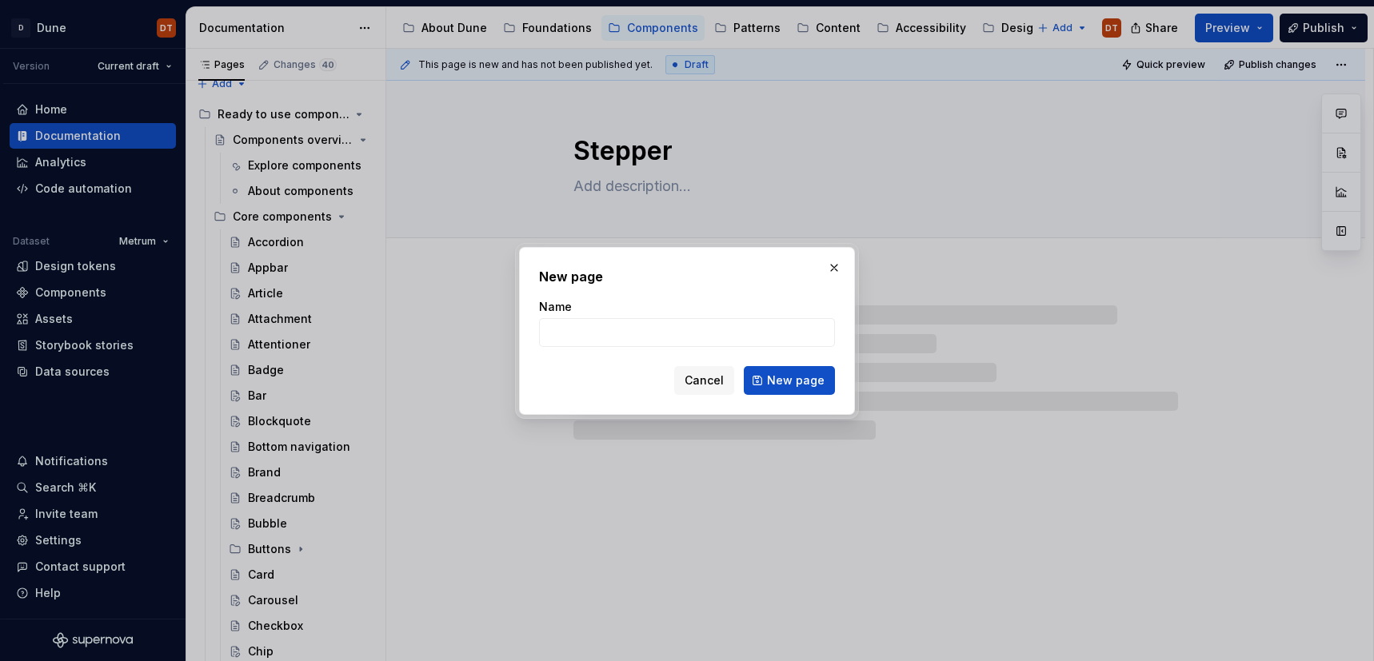
type textarea "*"
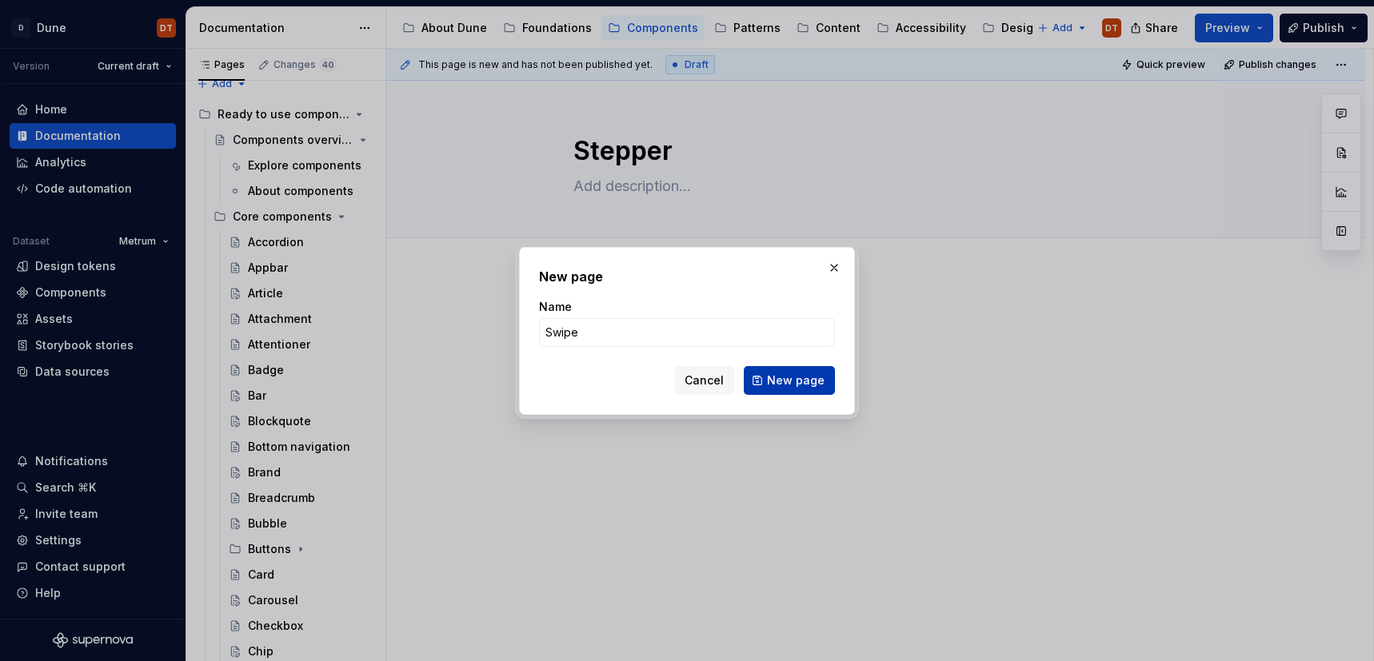
type input "Swipe"
click at [764, 383] on button "New page" at bounding box center [789, 380] width 91 height 29
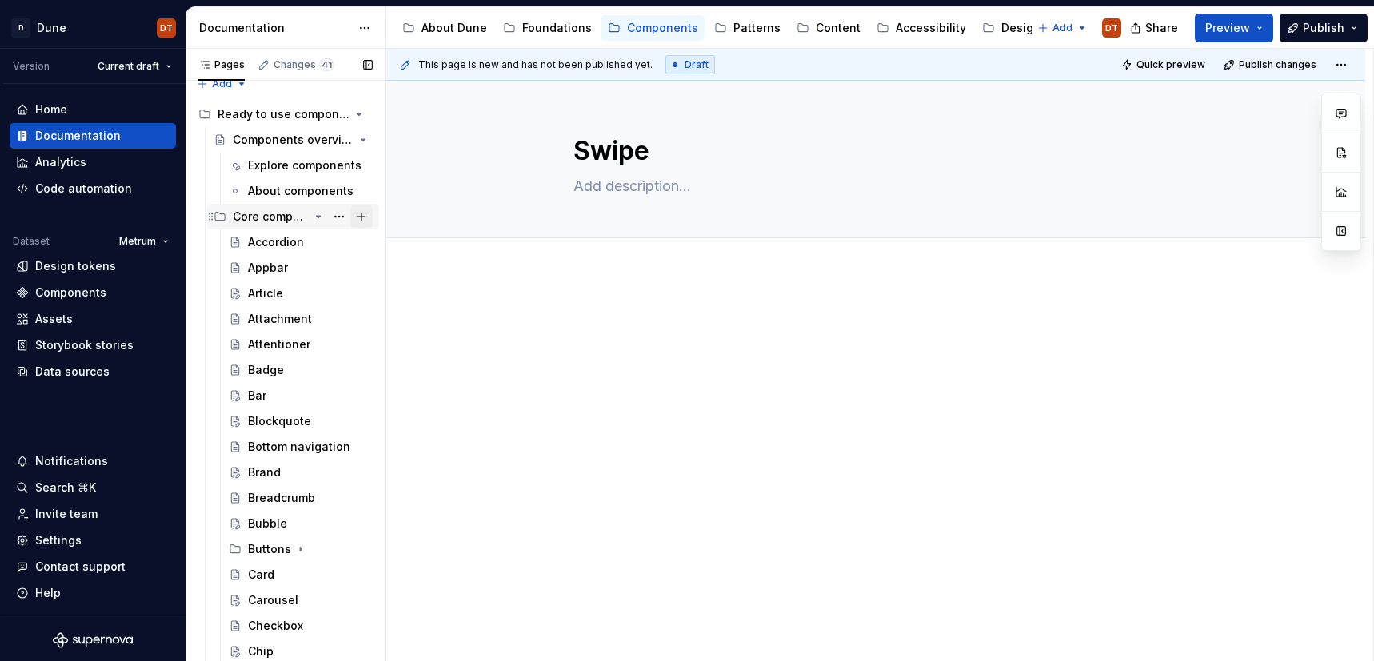
click at [364, 217] on button "Page tree" at bounding box center [361, 216] width 22 height 22
type textarea "*"
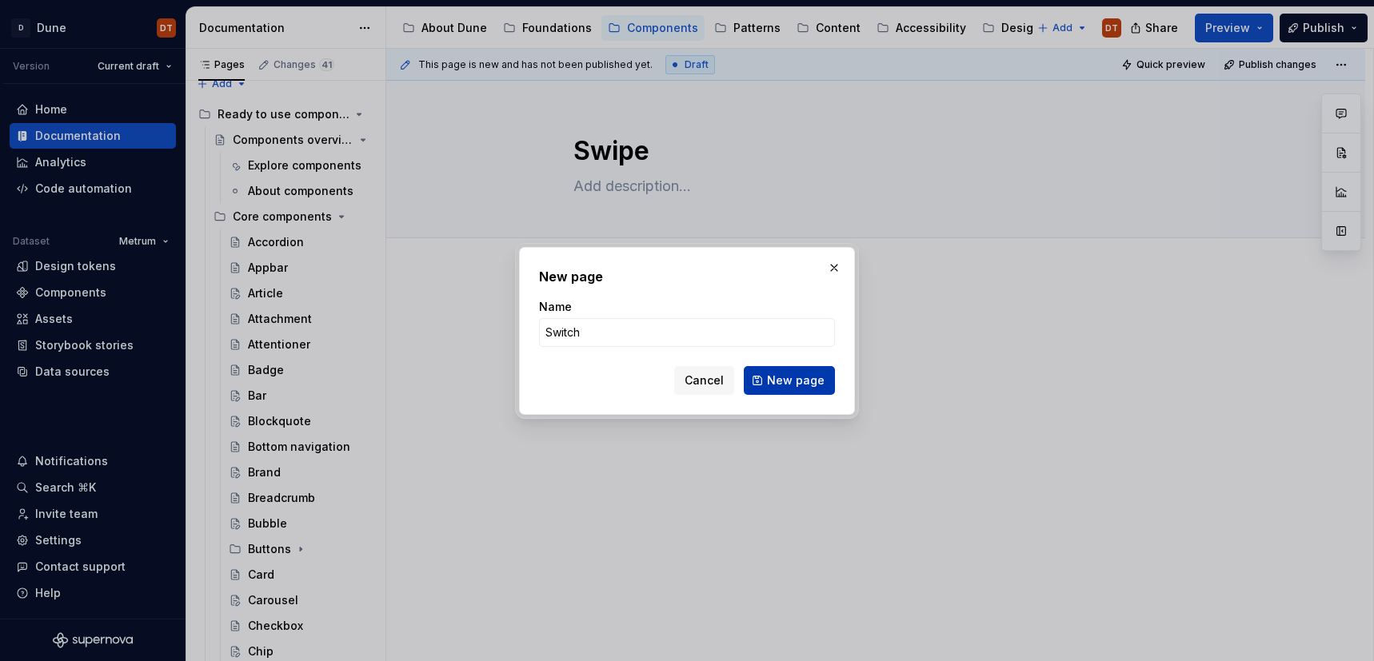
type input "Switch"
click at [792, 377] on span "New page" at bounding box center [796, 381] width 58 height 16
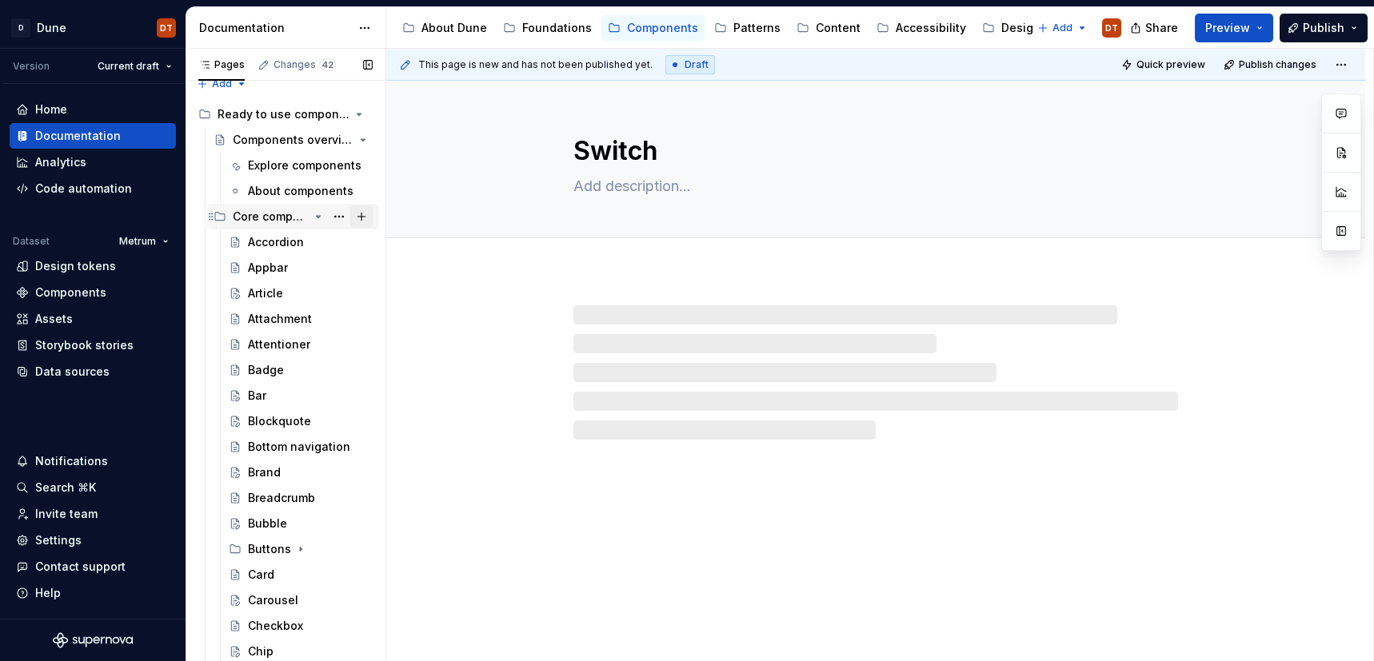
click at [362, 217] on button "Page tree" at bounding box center [361, 216] width 22 height 22
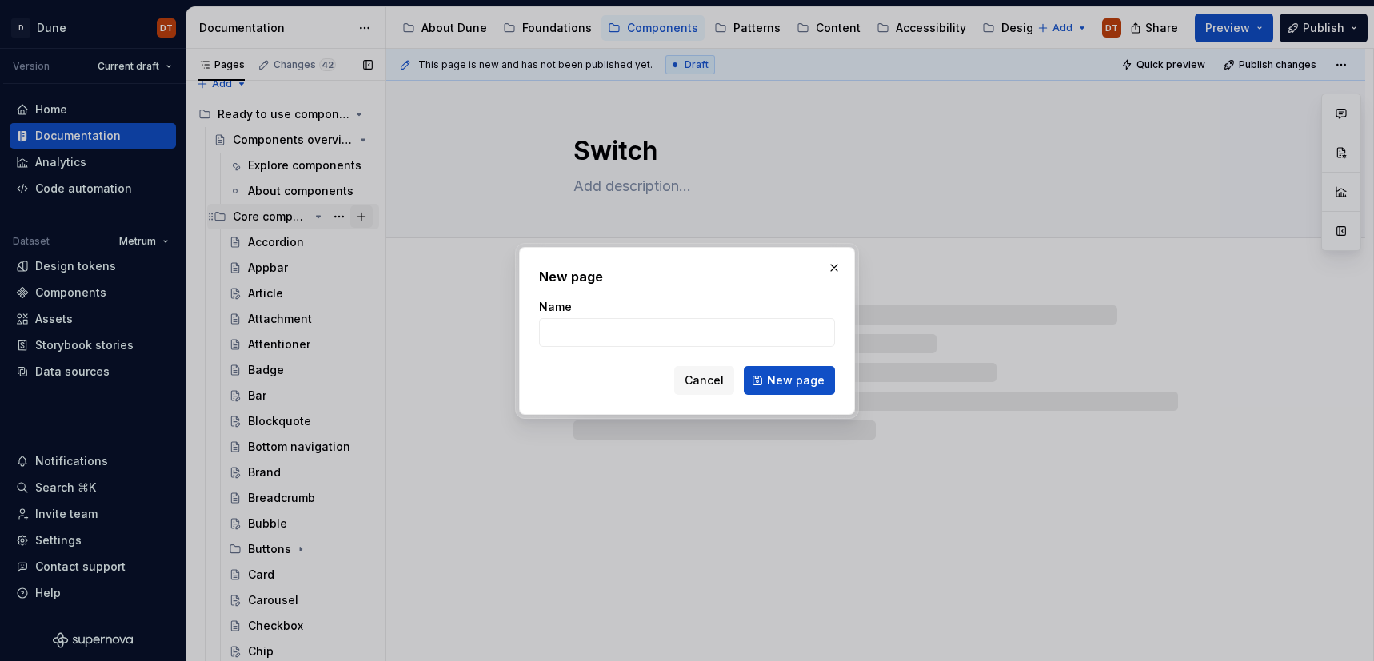
type textarea "*"
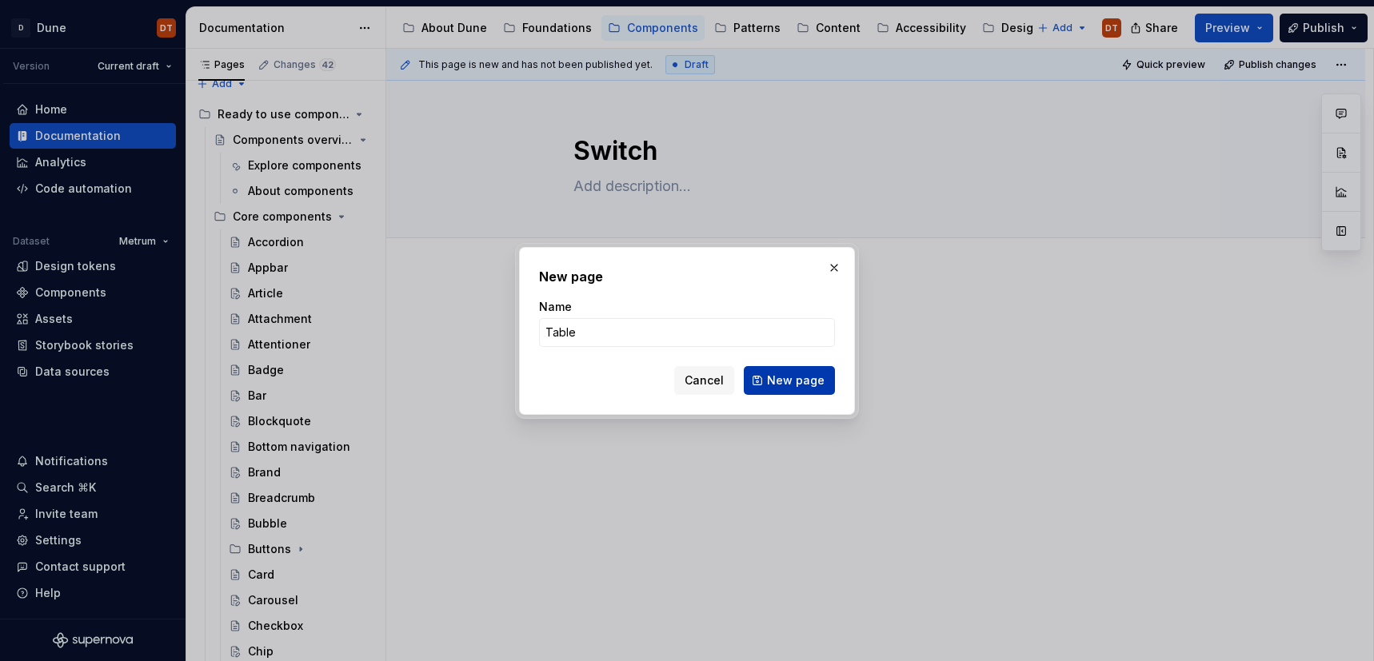
type input "Table"
click at [781, 378] on span "New page" at bounding box center [796, 381] width 58 height 16
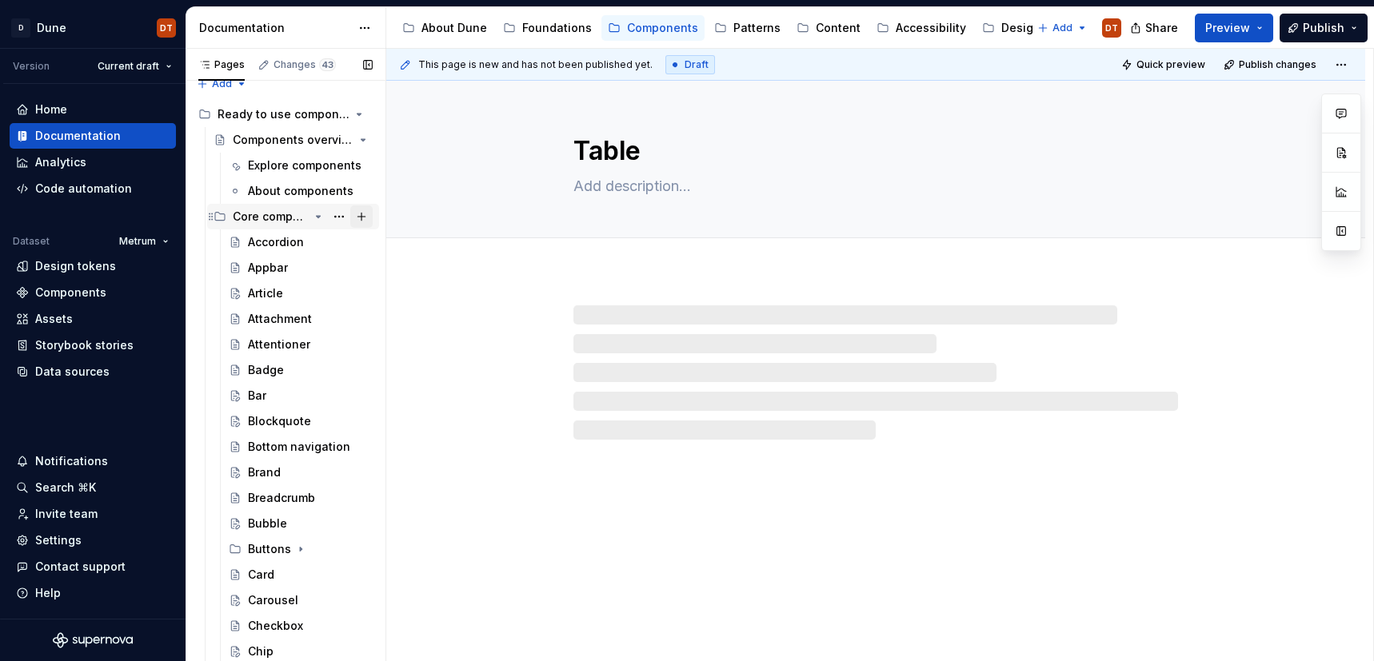
click at [361, 217] on button "Page tree" at bounding box center [361, 216] width 22 height 22
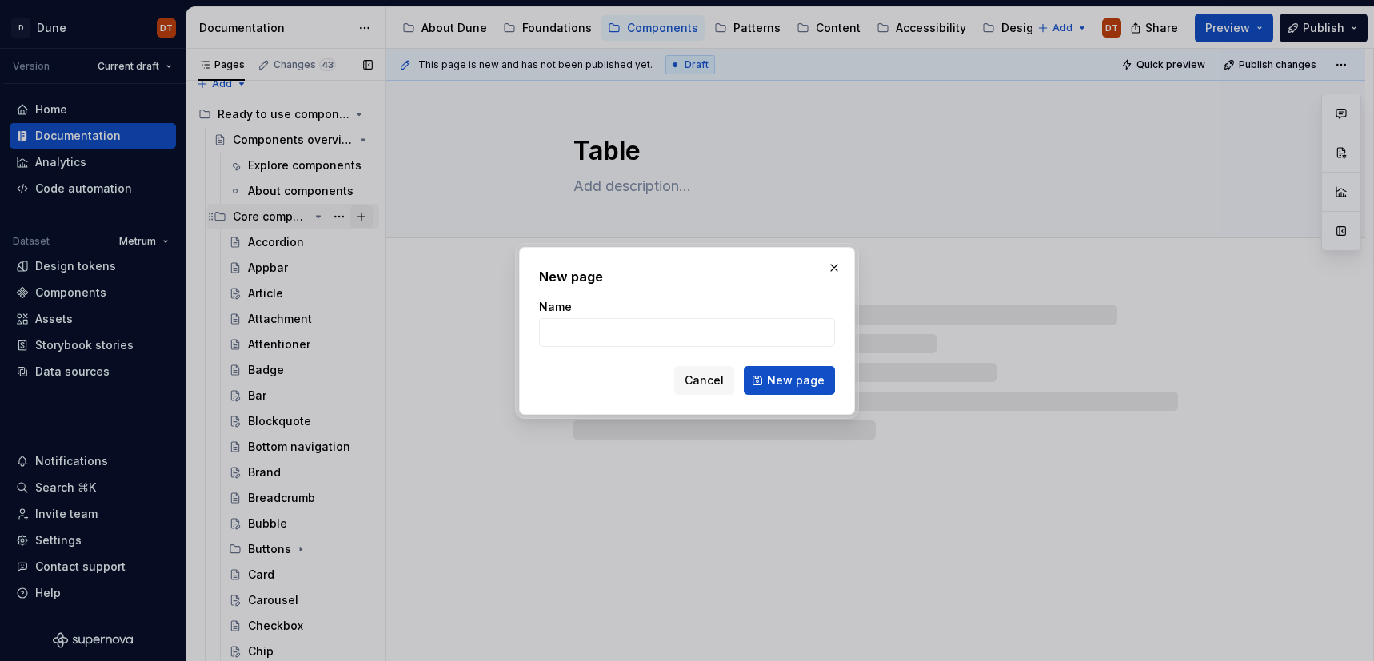
type textarea "*"
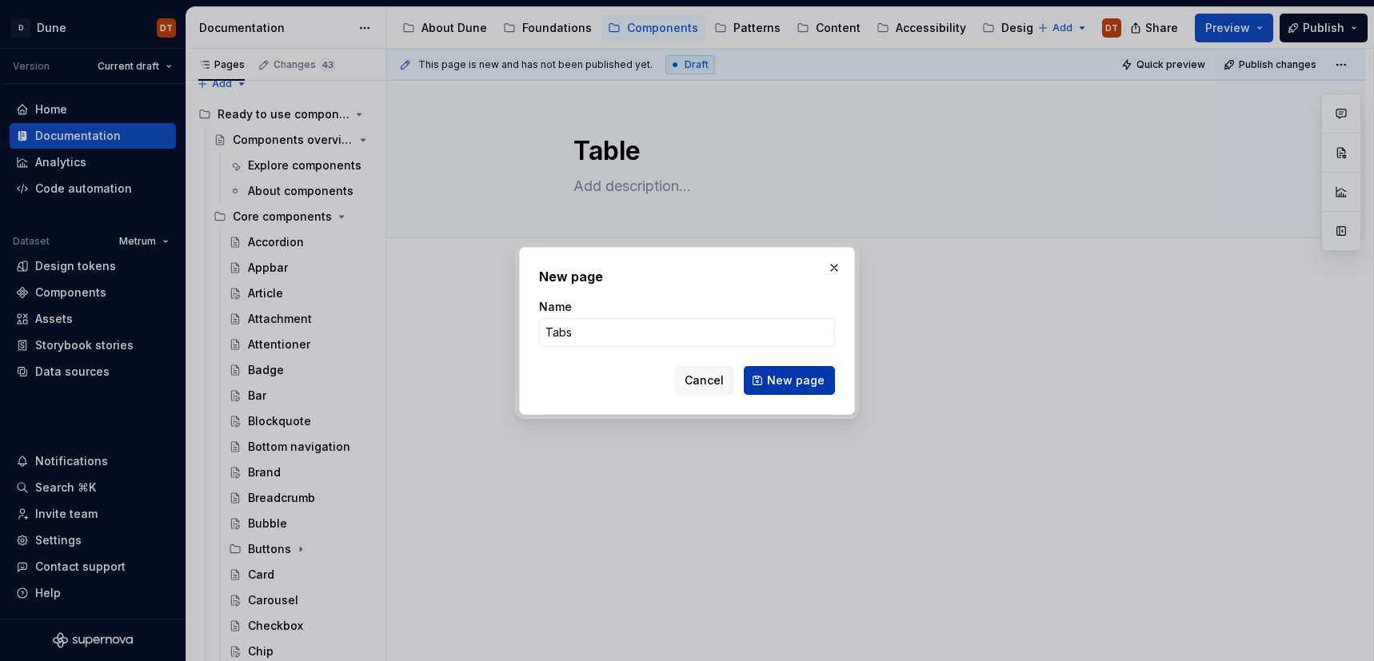
type input "Tabs"
click at [789, 381] on span "New page" at bounding box center [796, 381] width 58 height 16
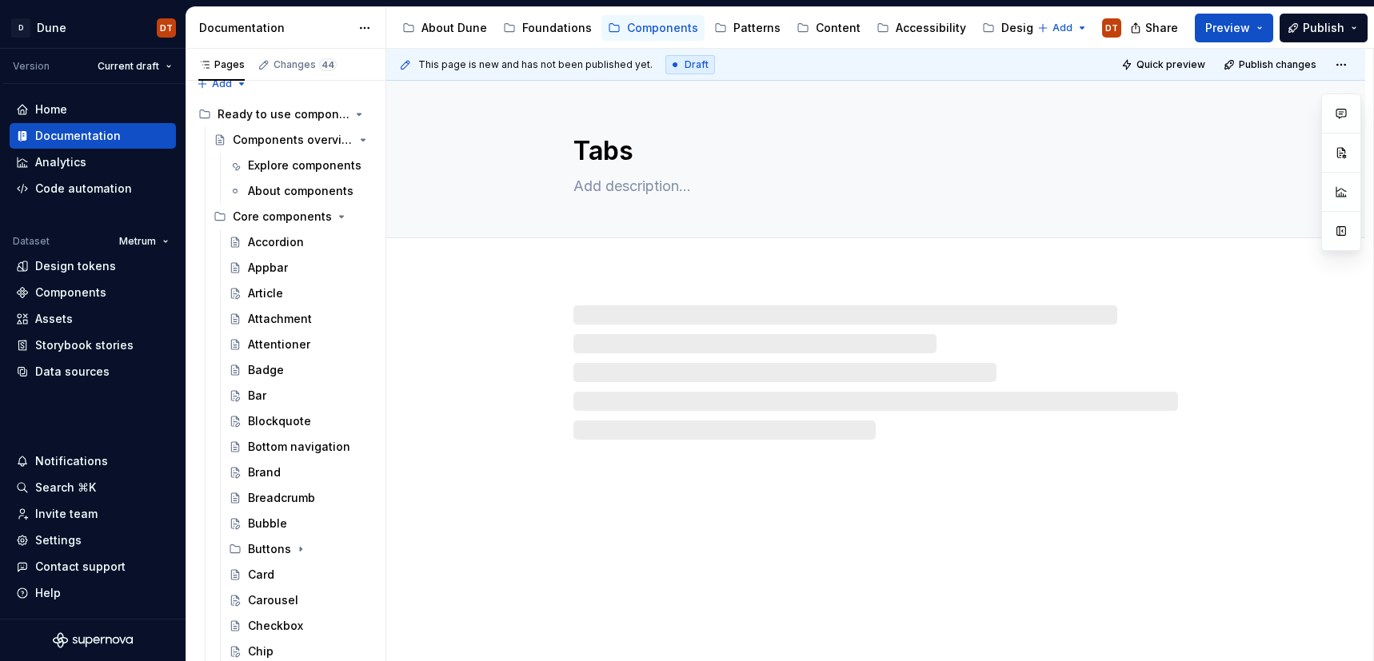
type textarea "*"
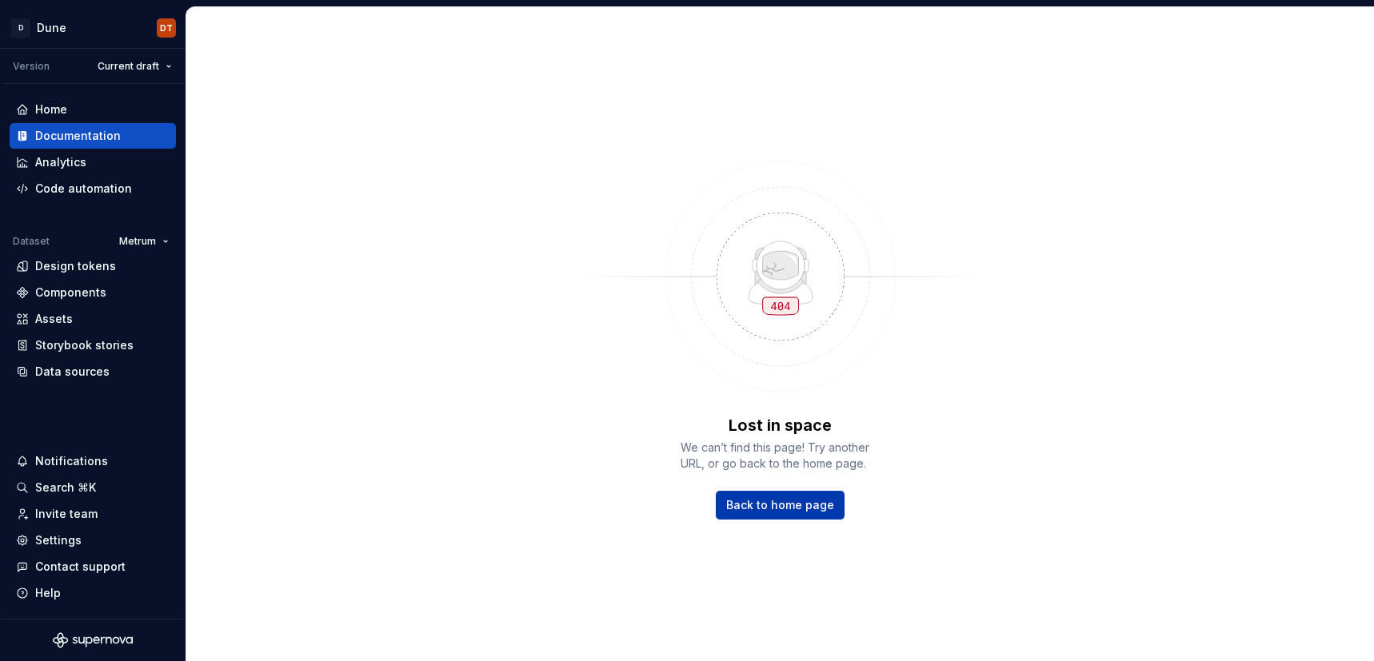
click at [768, 501] on span "Back to home page" at bounding box center [780, 505] width 108 height 16
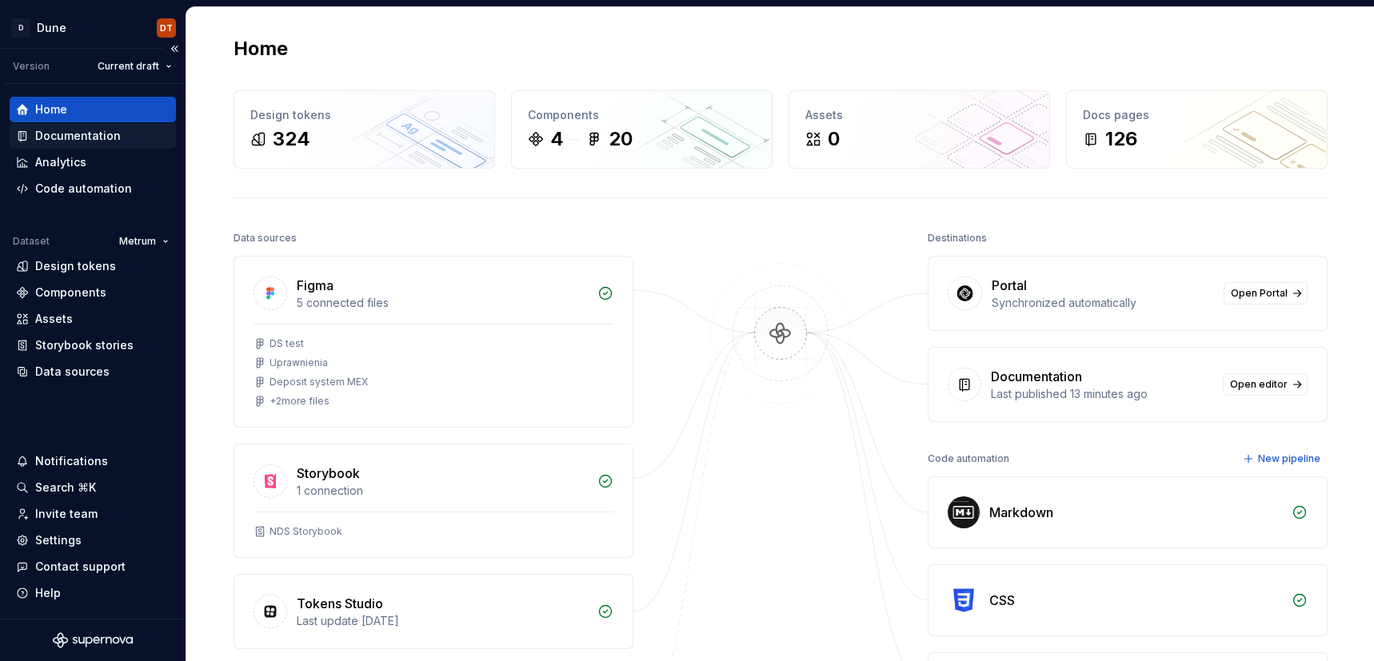
click at [93, 142] on div "Documentation" at bounding box center [78, 136] width 86 height 16
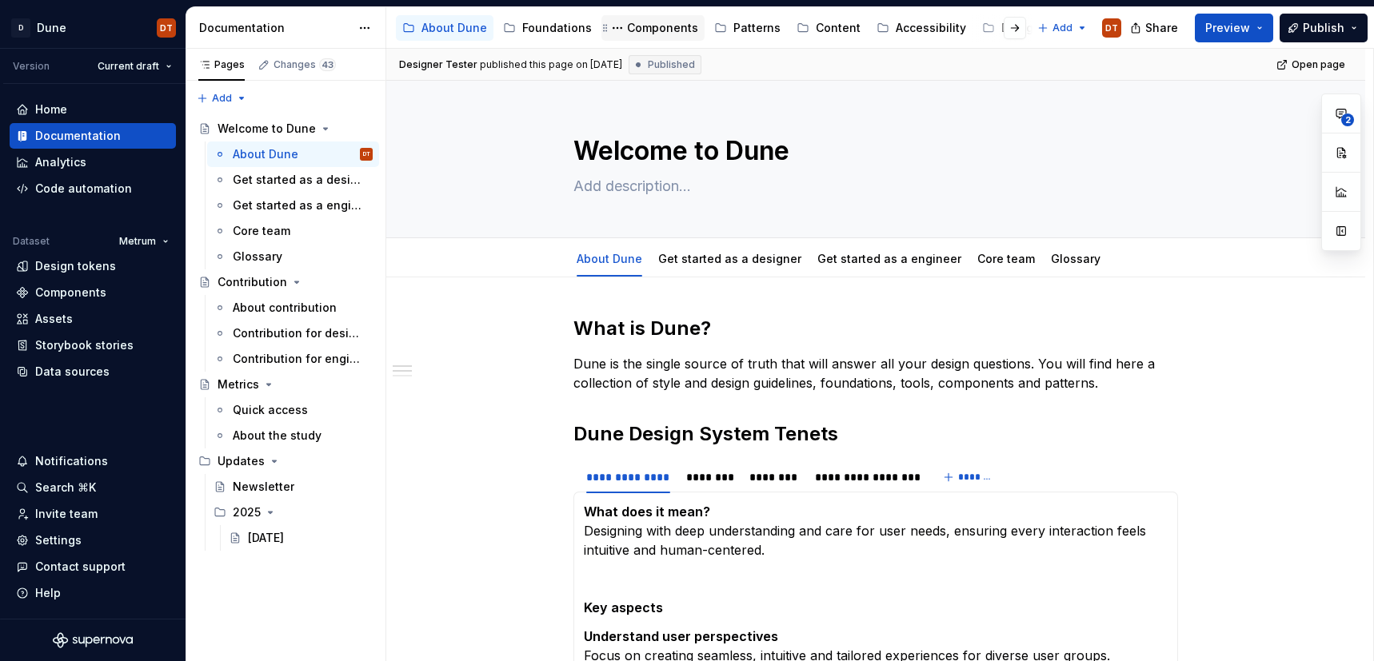
click at [654, 30] on div "Components" at bounding box center [662, 28] width 71 height 16
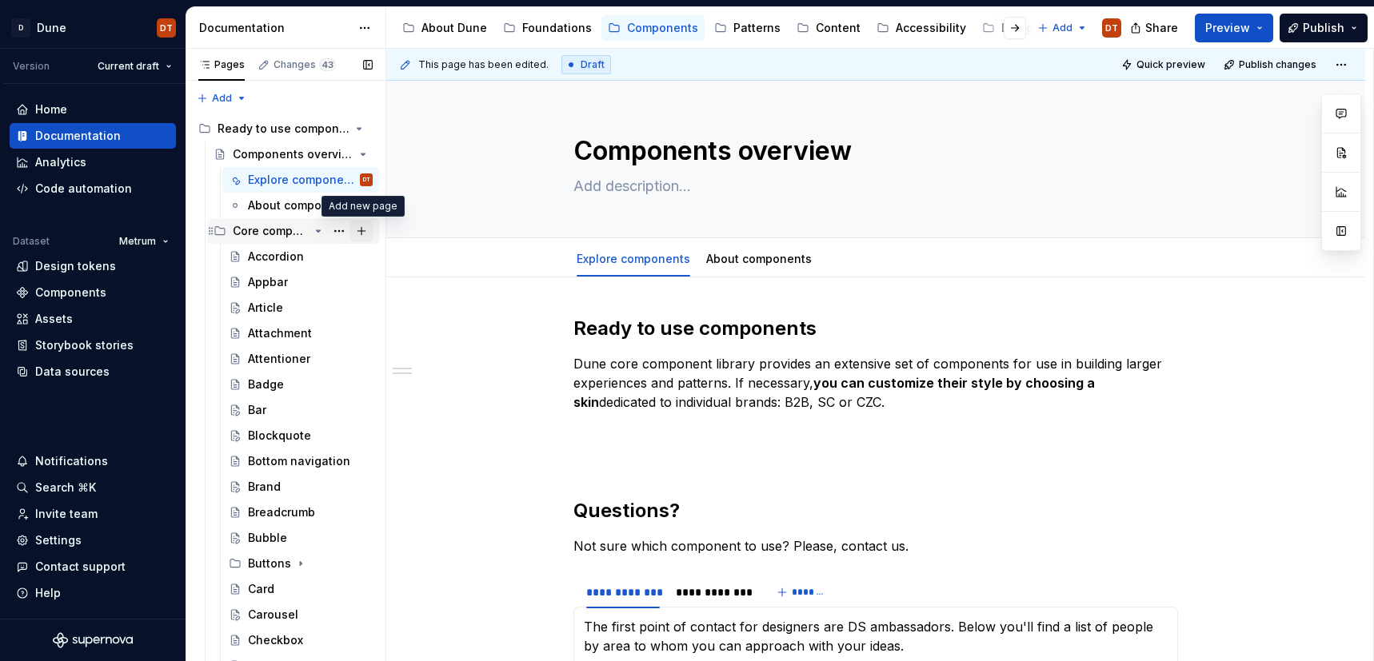
click at [361, 233] on button "Page tree" at bounding box center [361, 231] width 22 height 22
type textarea "*"
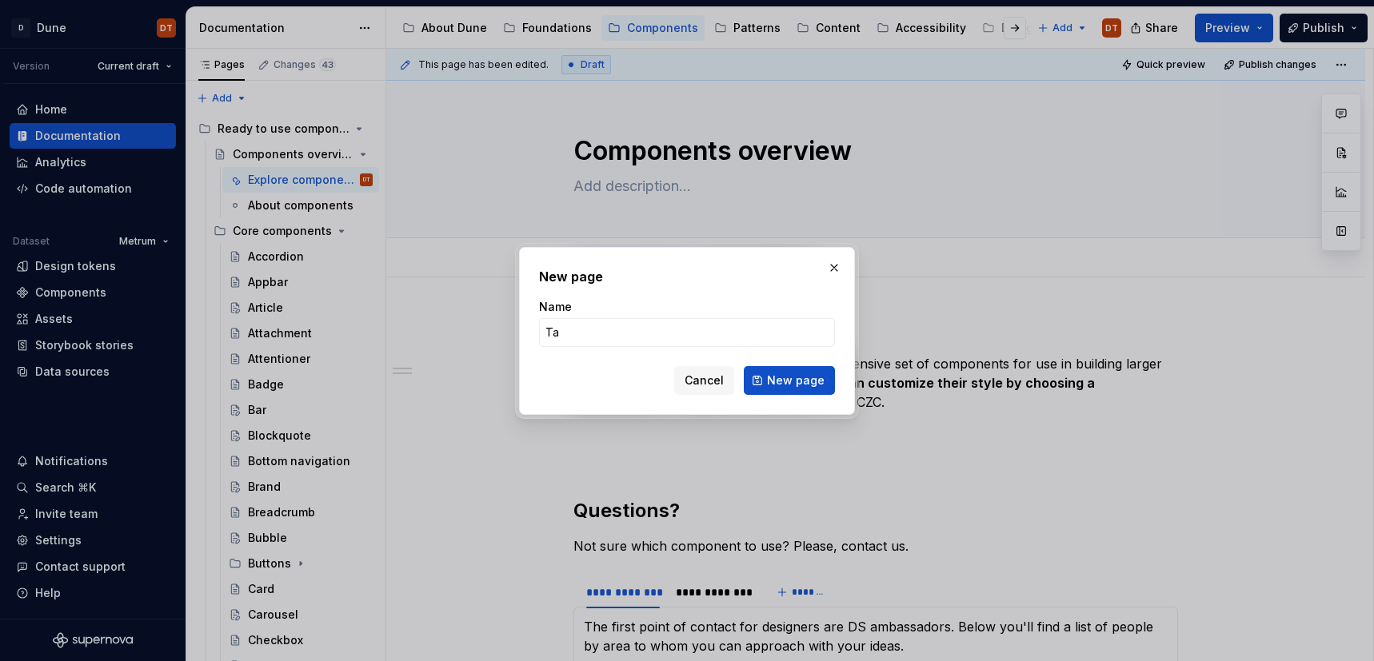
type input "Tabs"
click at [789, 377] on span "New page" at bounding box center [796, 381] width 58 height 16
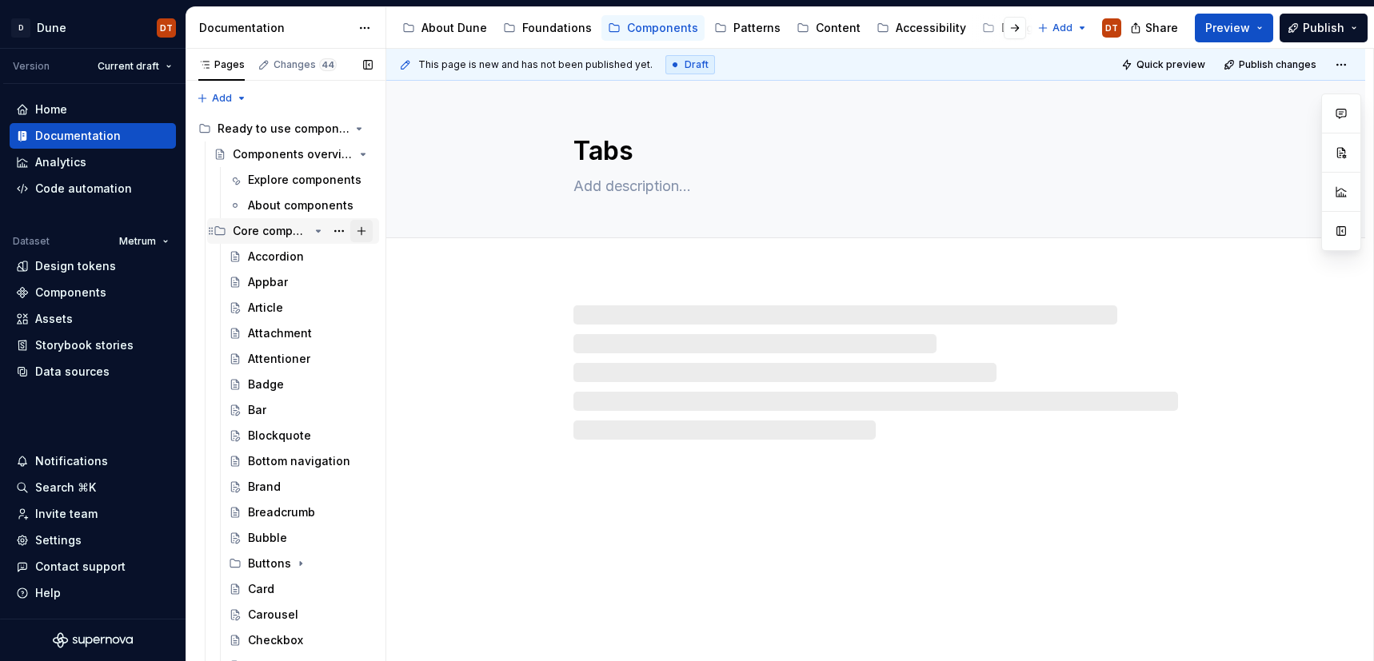
click at [361, 230] on button "Page tree" at bounding box center [361, 231] width 22 height 22
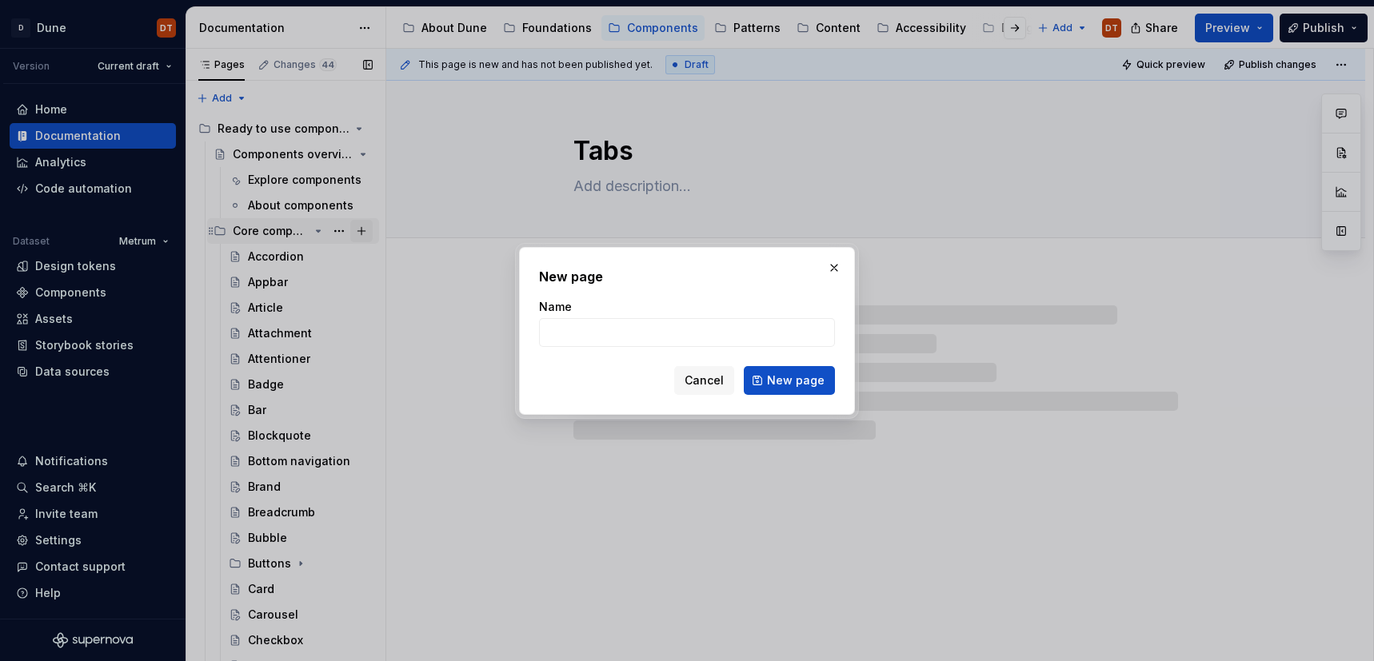
type textarea "*"
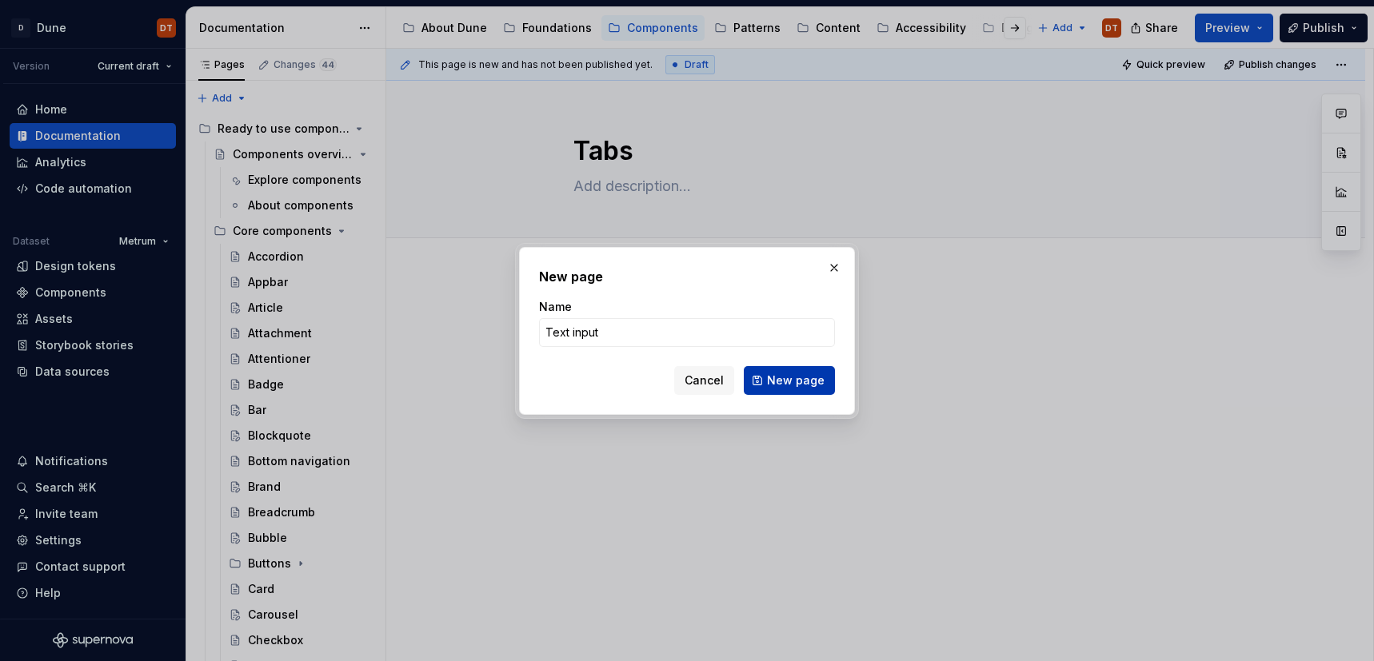
type input "Text input"
click at [783, 378] on span "New page" at bounding box center [796, 381] width 58 height 16
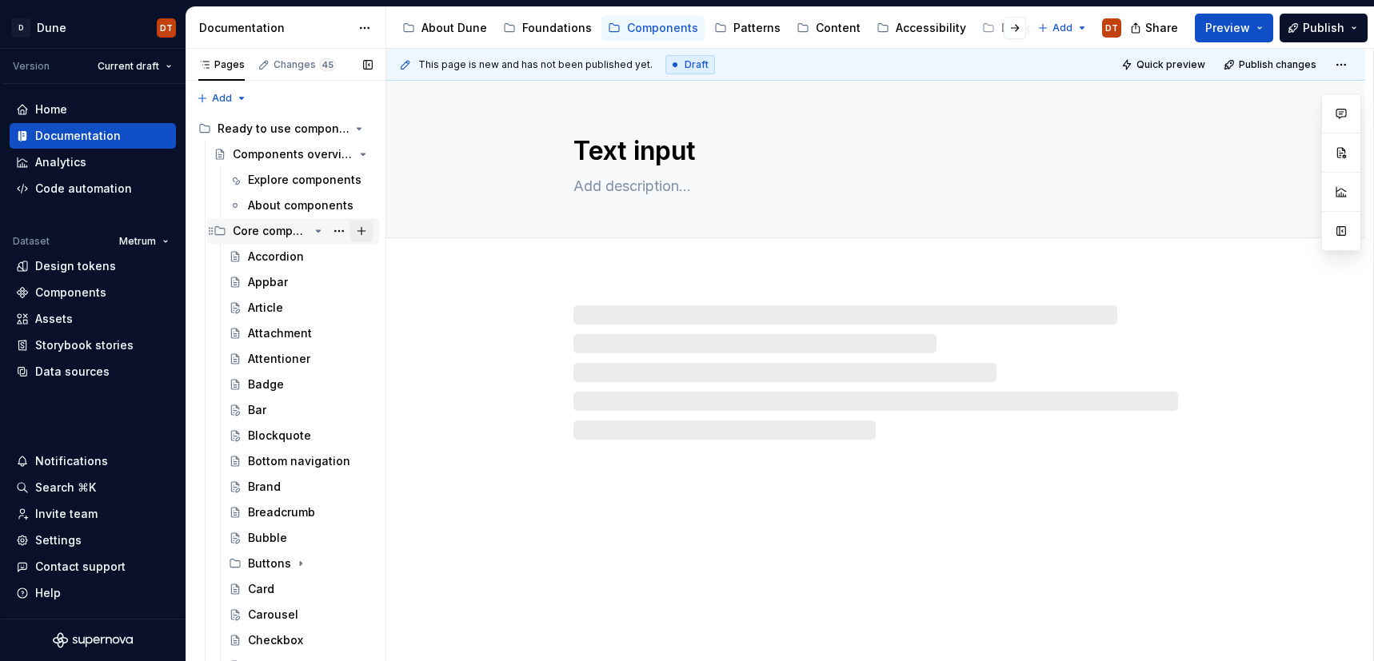
click at [361, 233] on button "Page tree" at bounding box center [361, 231] width 22 height 22
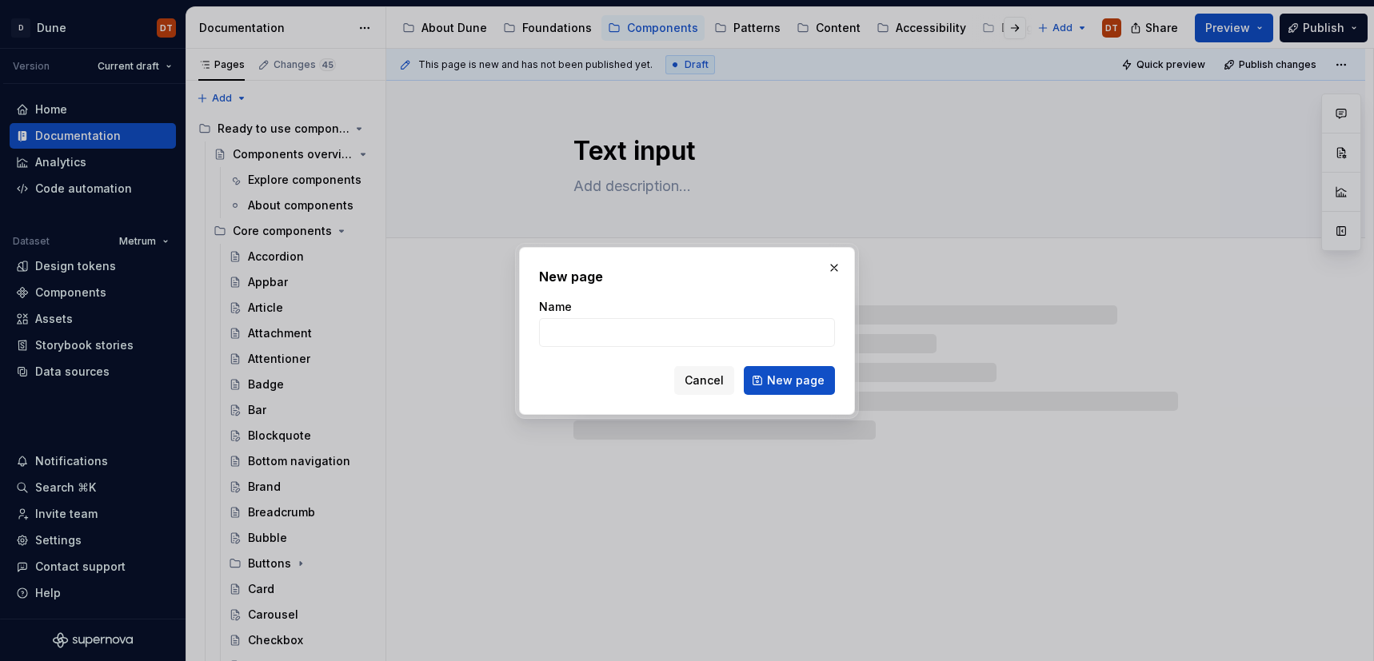
type textarea "*"
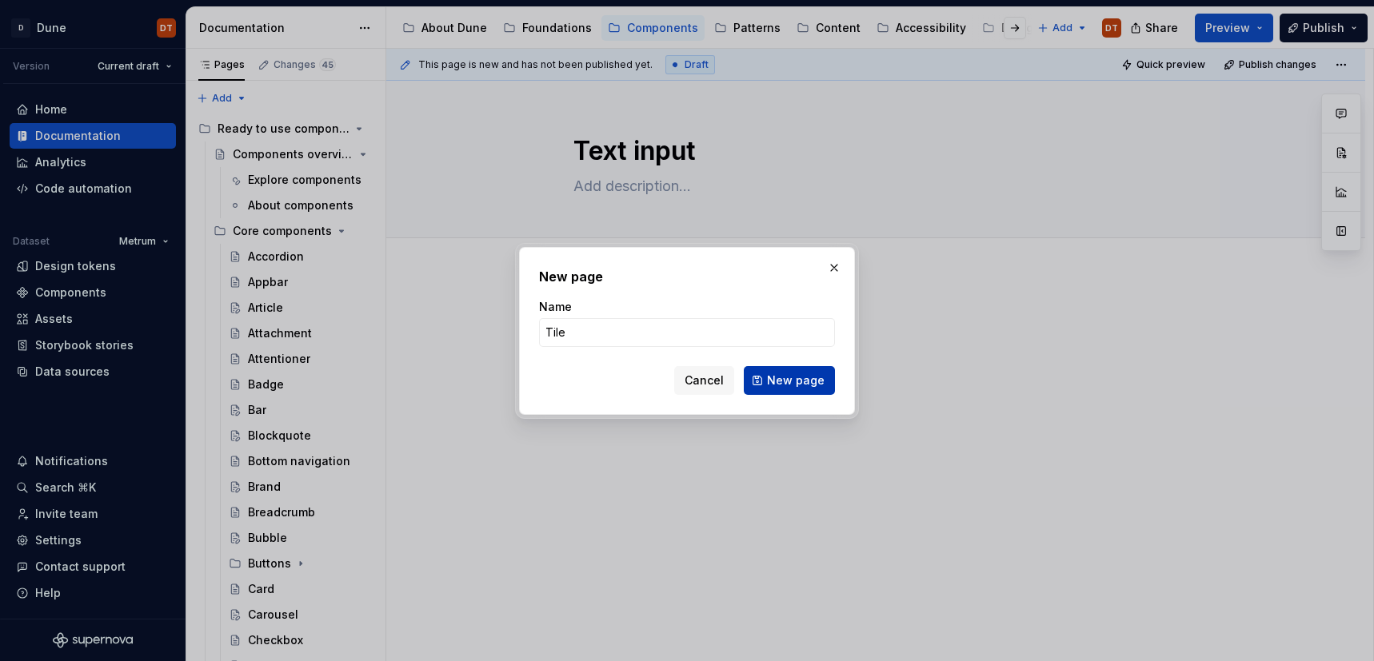
type input "Tile"
click at [792, 379] on span "New page" at bounding box center [796, 381] width 58 height 16
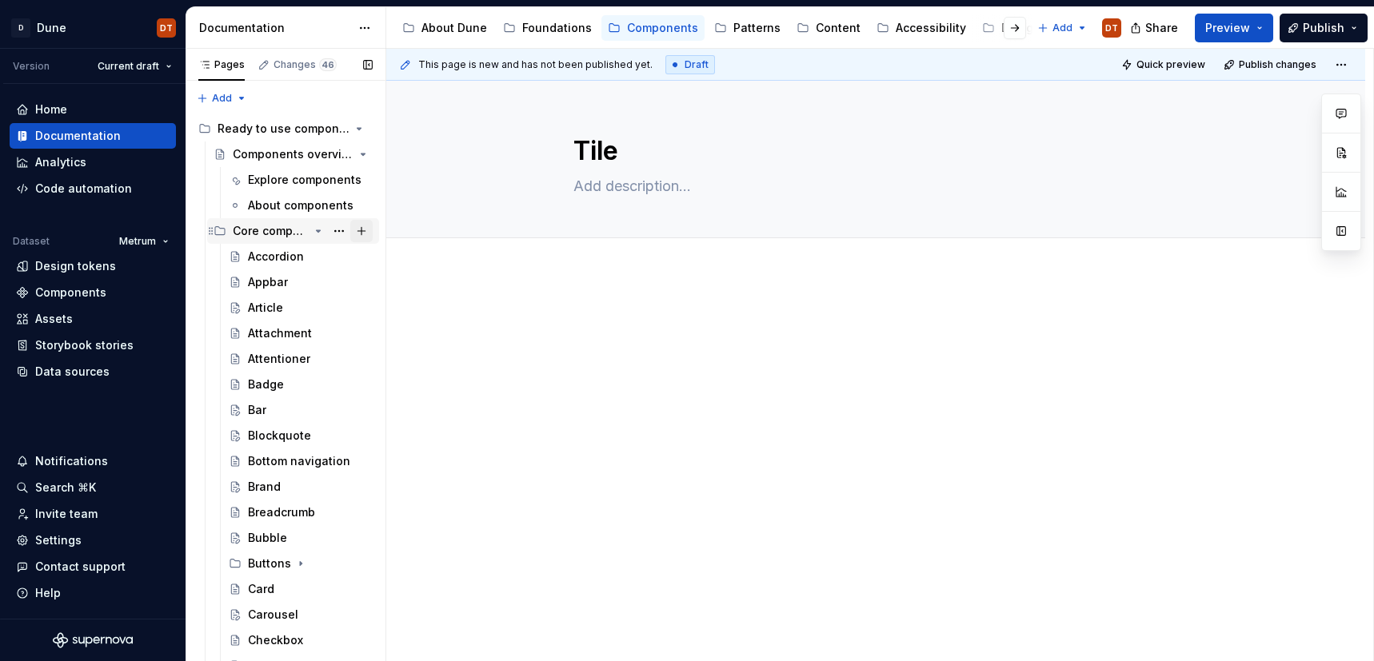
click at [364, 231] on button "Page tree" at bounding box center [361, 231] width 22 height 22
type textarea "*"
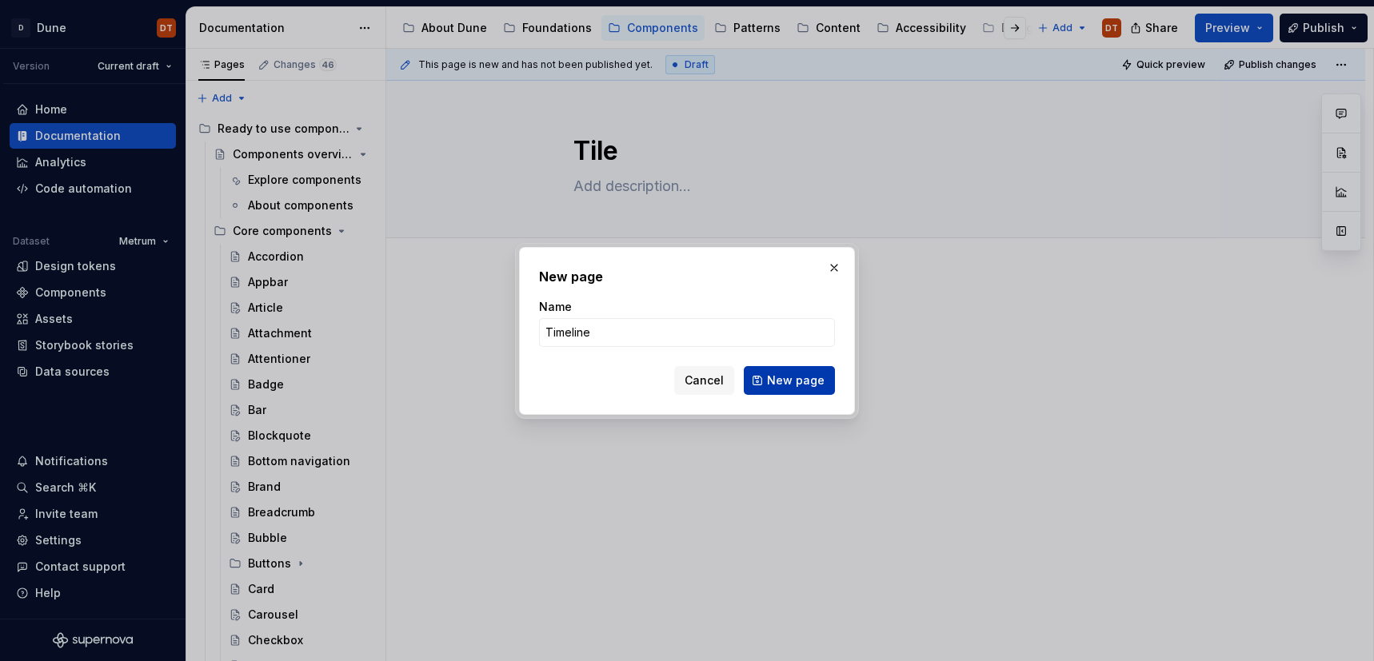
type input "Timeline"
click at [783, 381] on span "New page" at bounding box center [796, 381] width 58 height 16
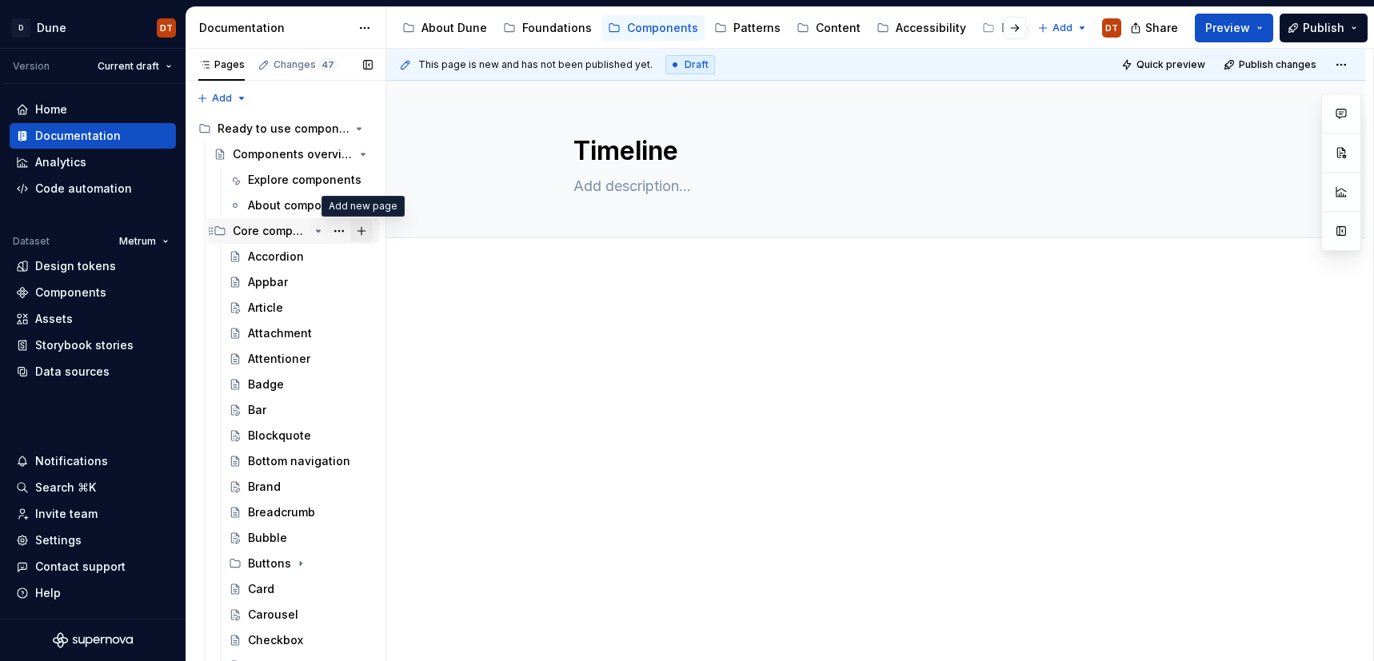
click at [362, 231] on button "Page tree" at bounding box center [361, 231] width 22 height 22
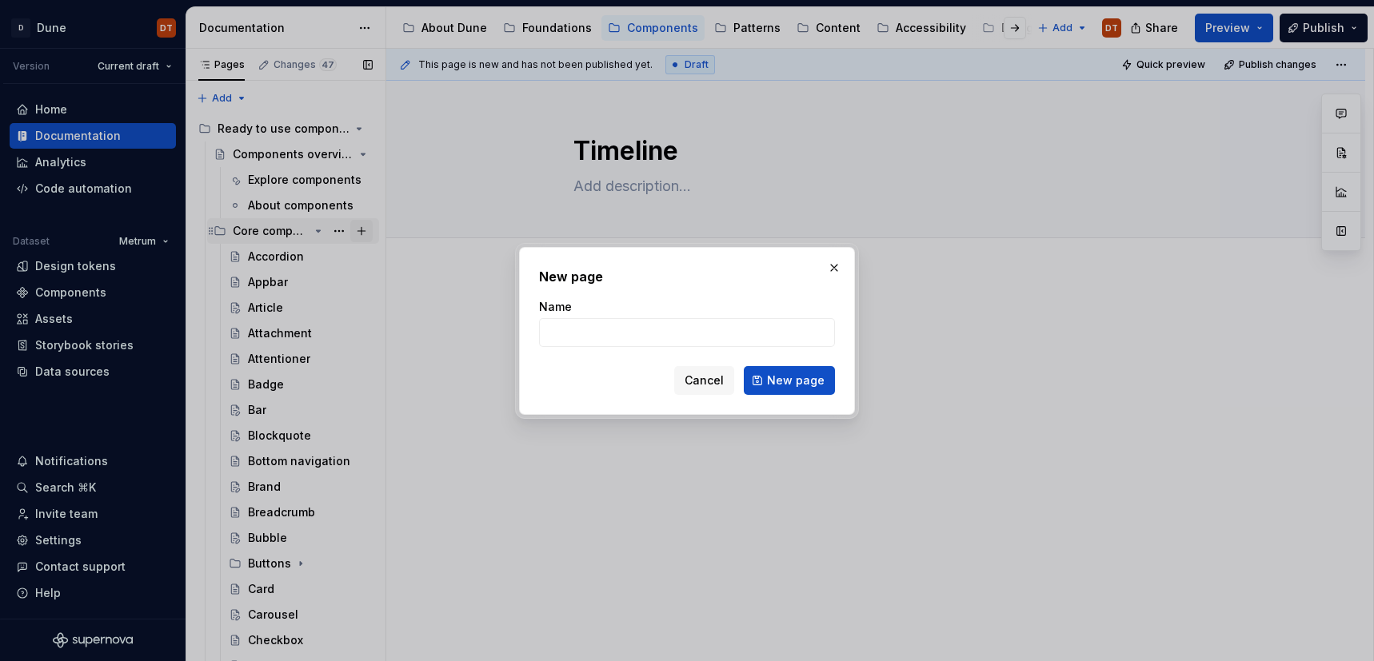
type textarea "*"
type input "Tip"
type textarea "*"
type input "Tip"
click at [780, 381] on span "New page" at bounding box center [796, 381] width 58 height 16
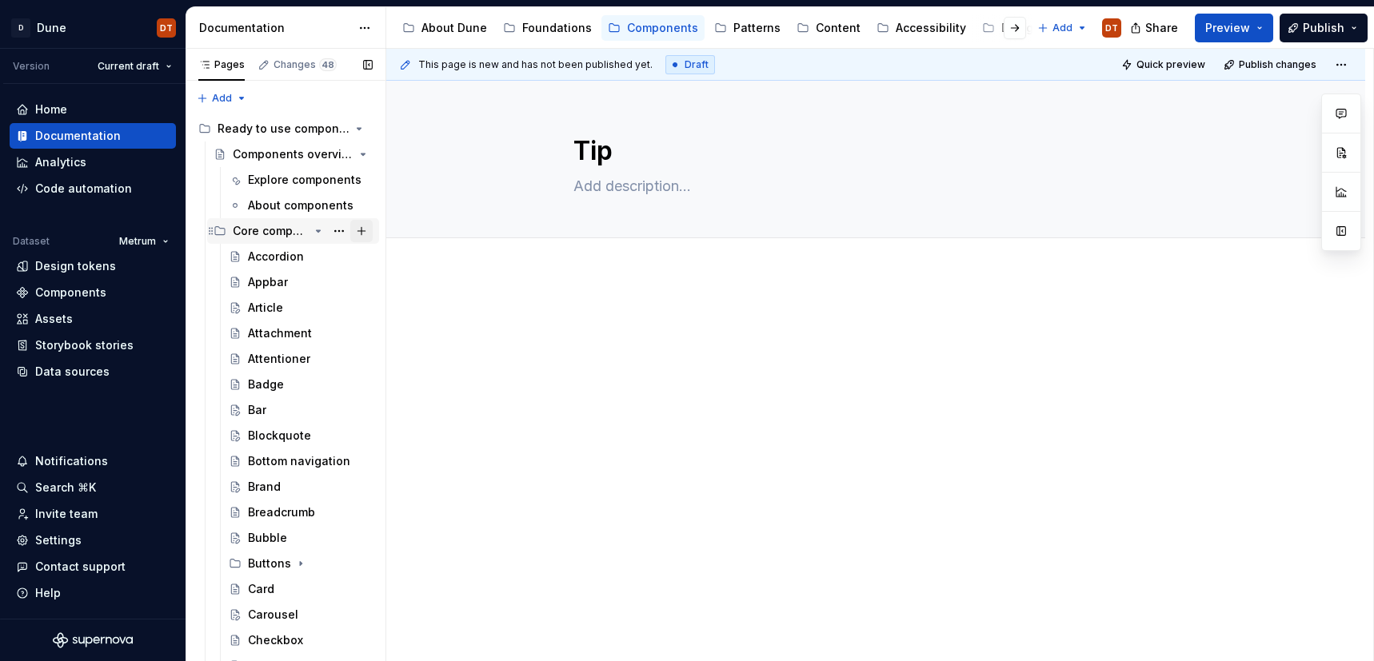
click at [360, 233] on button "Page tree" at bounding box center [361, 231] width 22 height 22
type textarea "*"
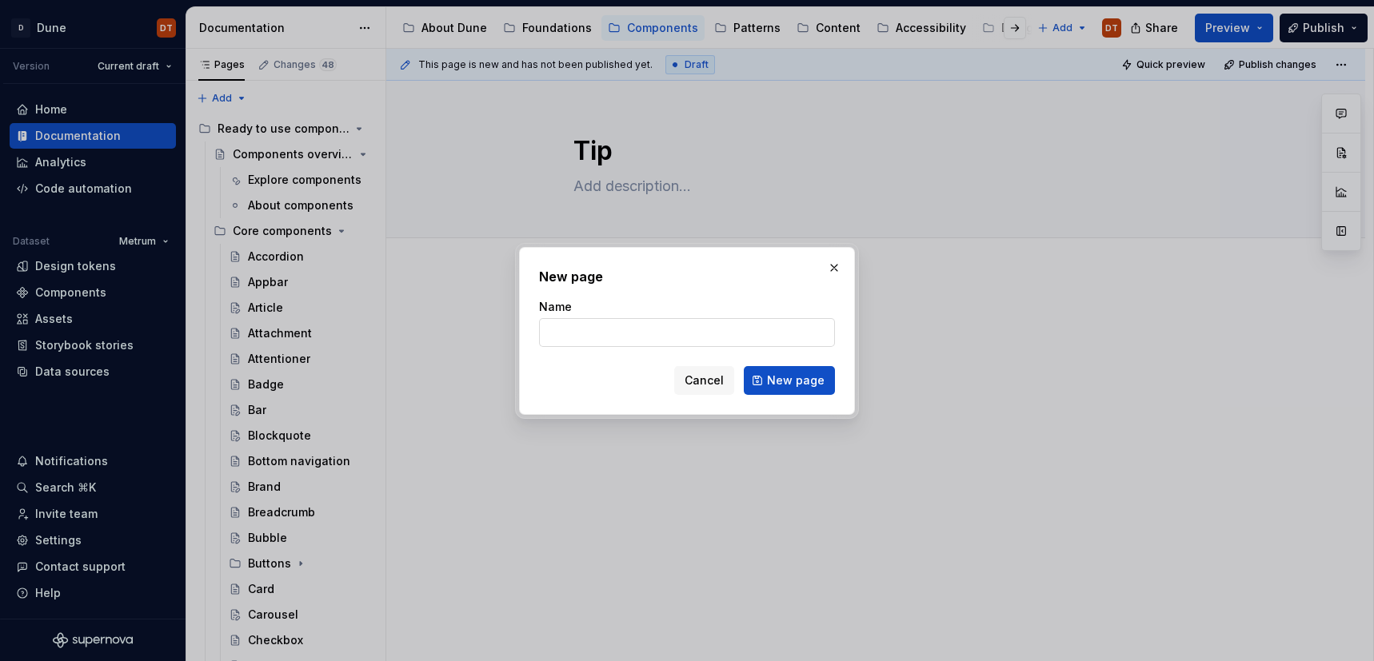
click at [587, 332] on input "Name" at bounding box center [687, 332] width 296 height 29
type input "Typography"
click at [788, 377] on span "New page" at bounding box center [796, 381] width 58 height 16
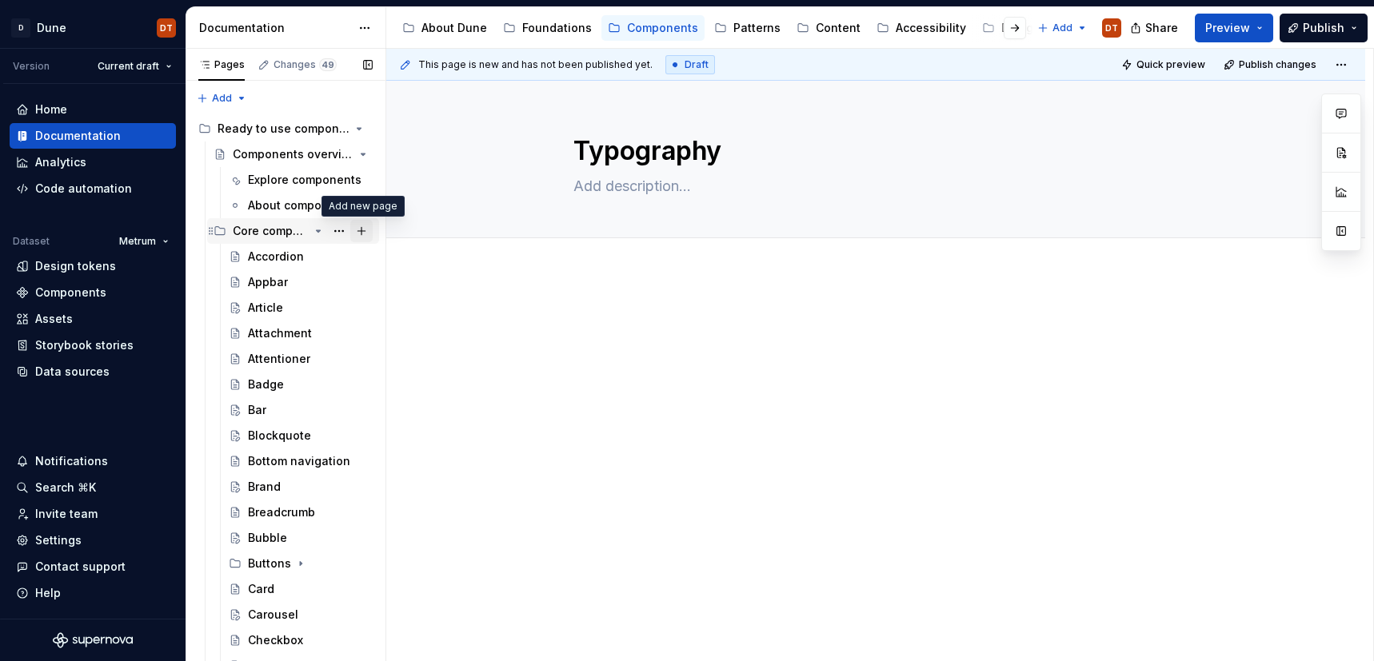
click at [358, 232] on button "Page tree" at bounding box center [361, 231] width 22 height 22
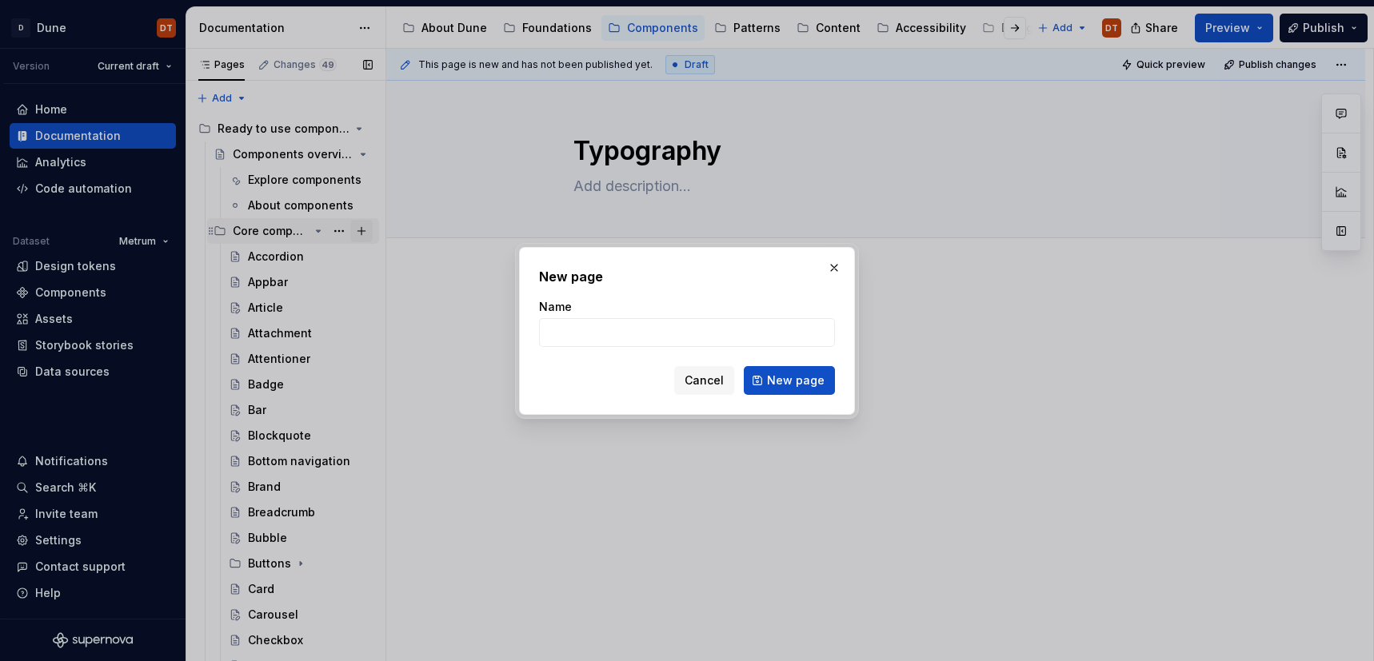
type textarea "*"
type input "Validation"
click at [792, 385] on span "New page" at bounding box center [796, 381] width 58 height 16
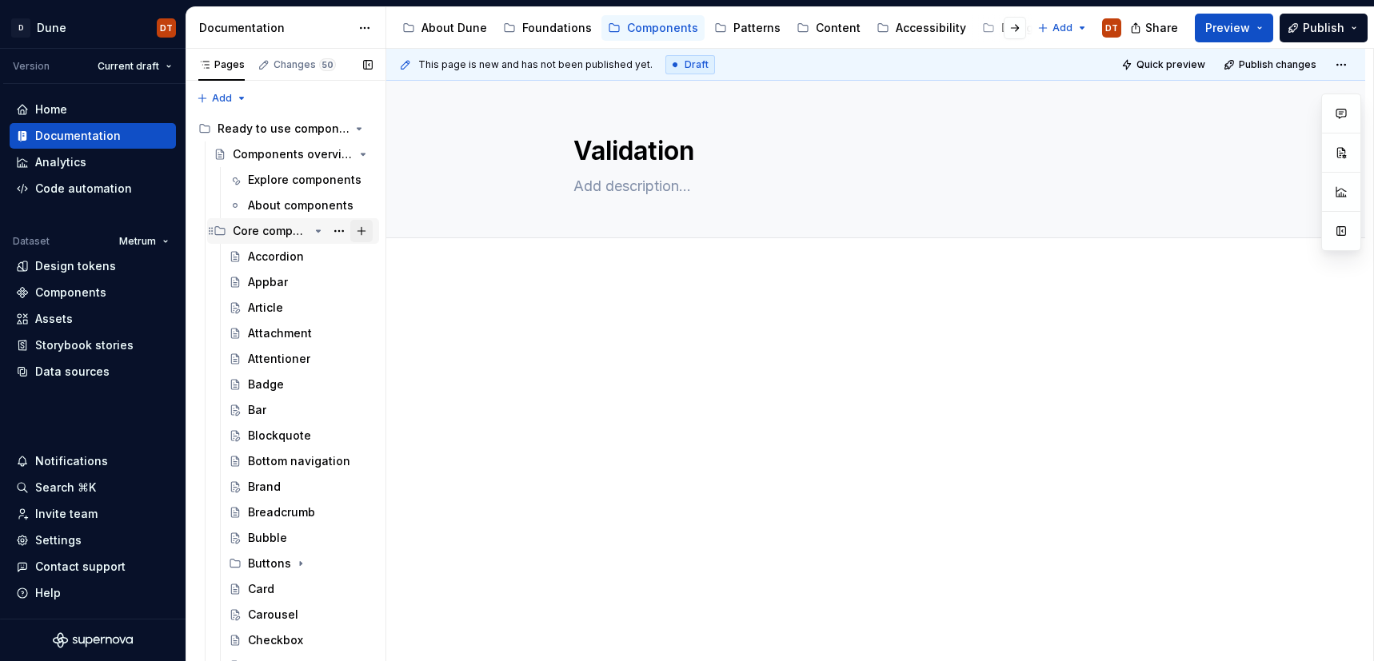
click at [363, 231] on button "Page tree" at bounding box center [361, 231] width 22 height 22
type textarea "*"
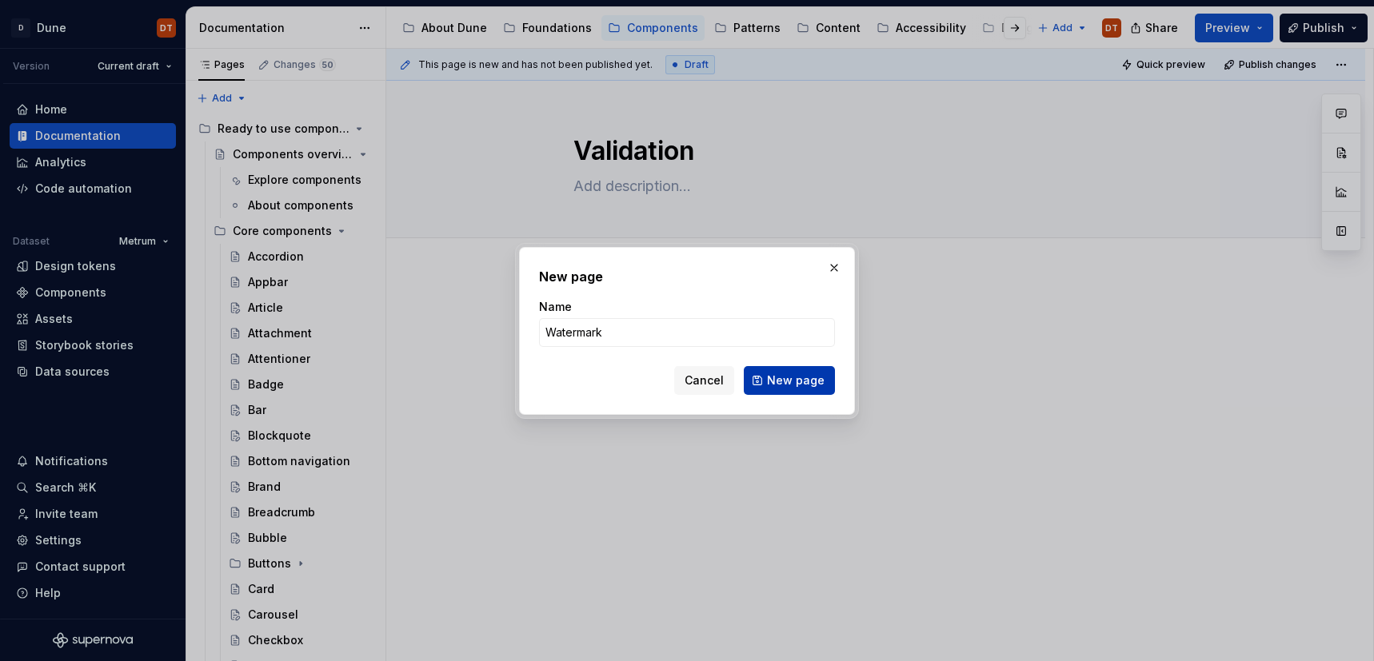
type input "Watermark"
click at [787, 379] on span "New page" at bounding box center [796, 381] width 58 height 16
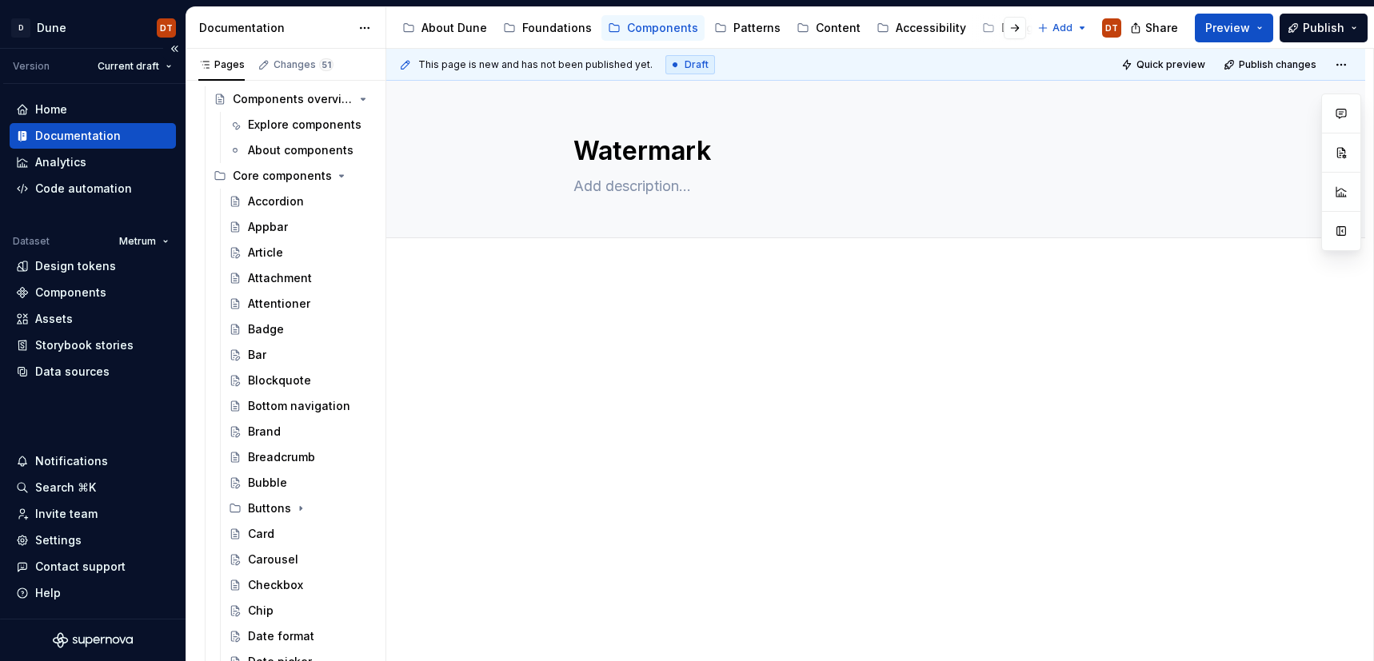
scroll to position [53, 0]
click at [277, 126] on div "Explore components" at bounding box center [286, 127] width 77 height 16
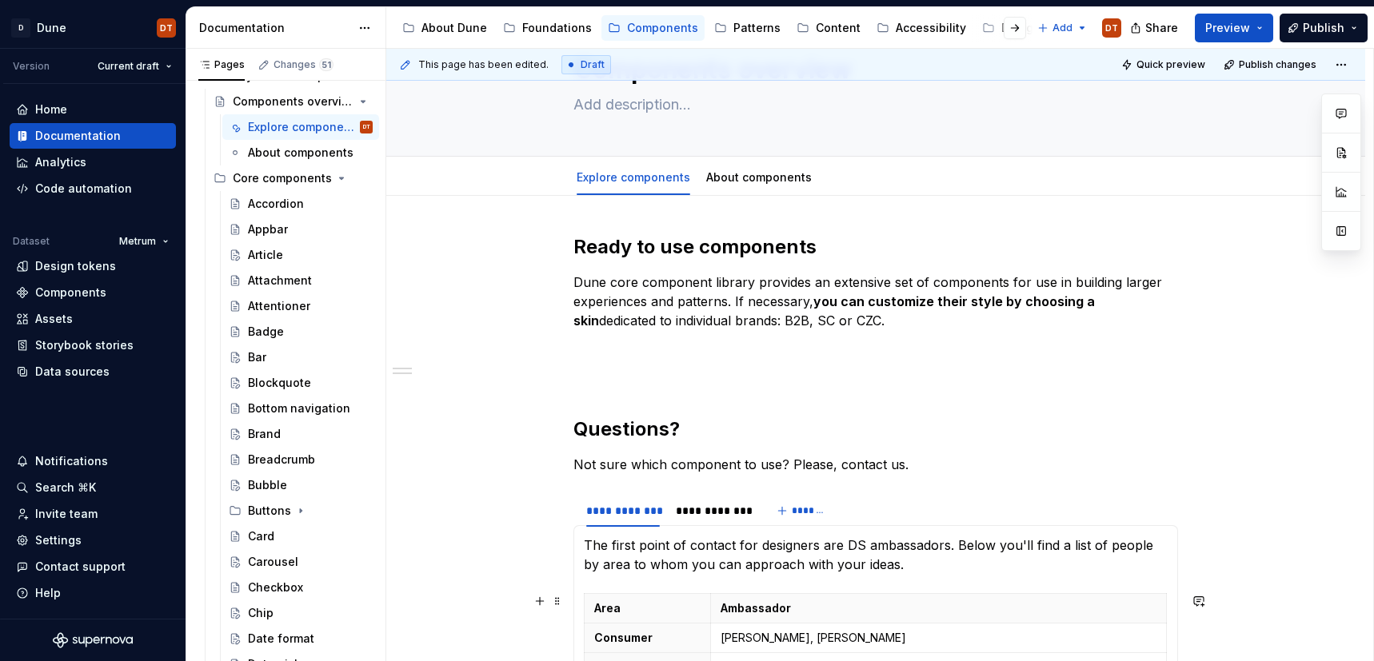
scroll to position [96, 0]
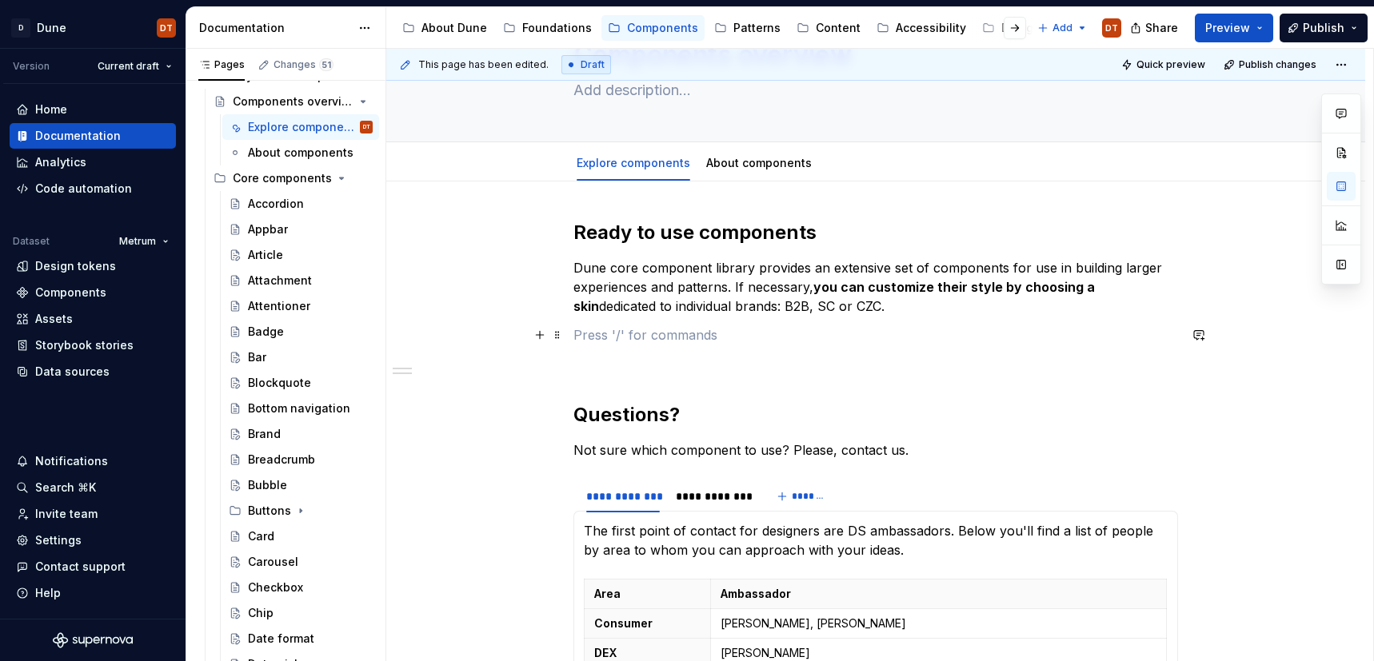
click at [600, 342] on p at bounding box center [875, 334] width 604 height 19
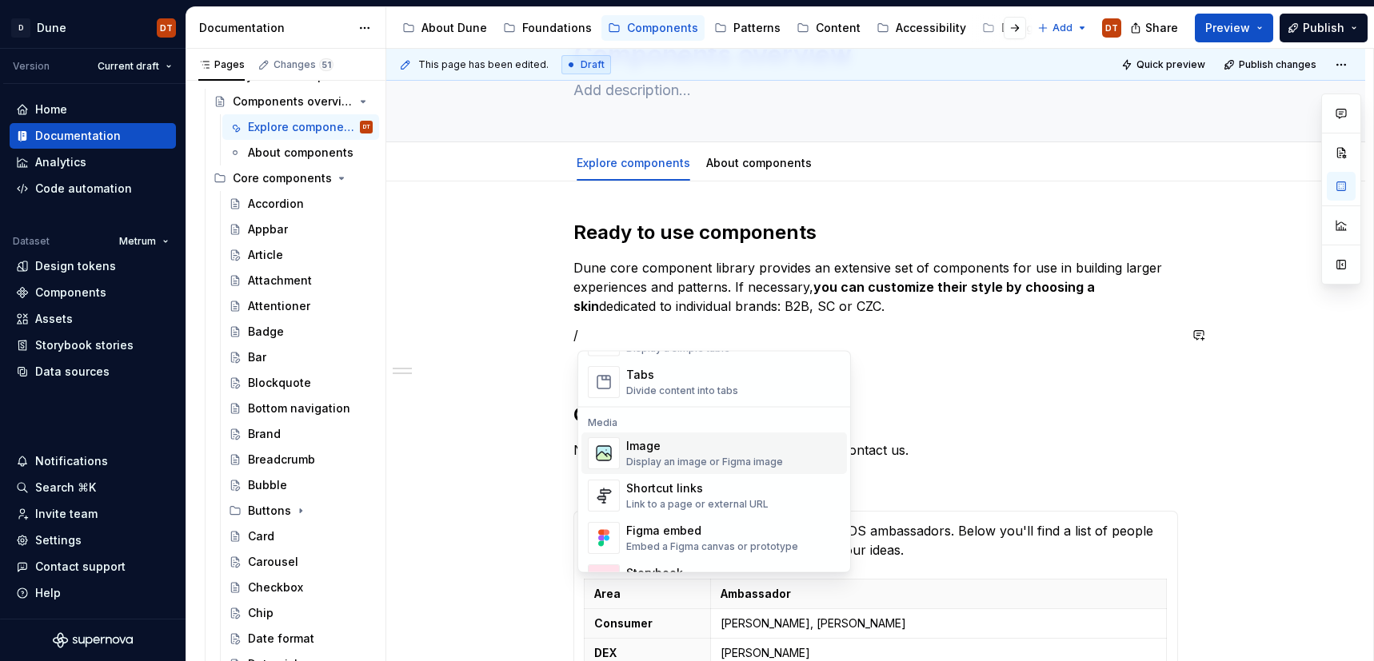
scroll to position [634, 0]
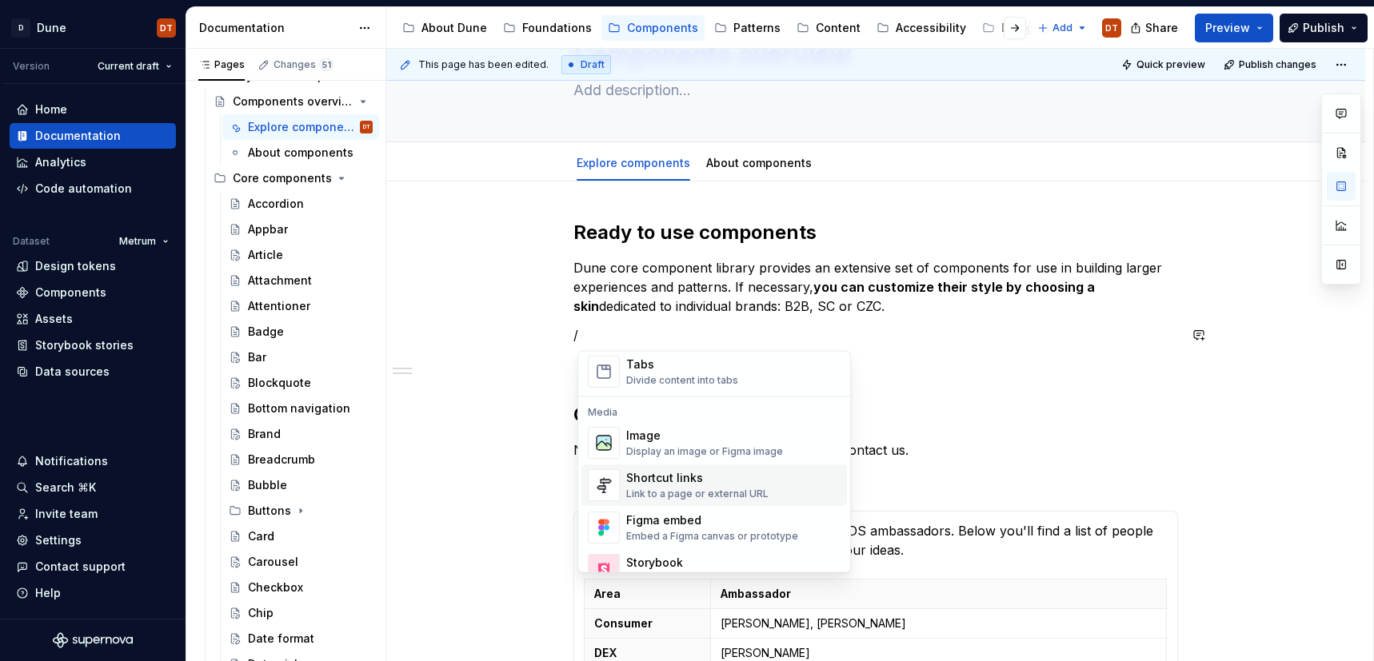
click at [663, 486] on div "Shortcut links" at bounding box center [697, 479] width 142 height 16
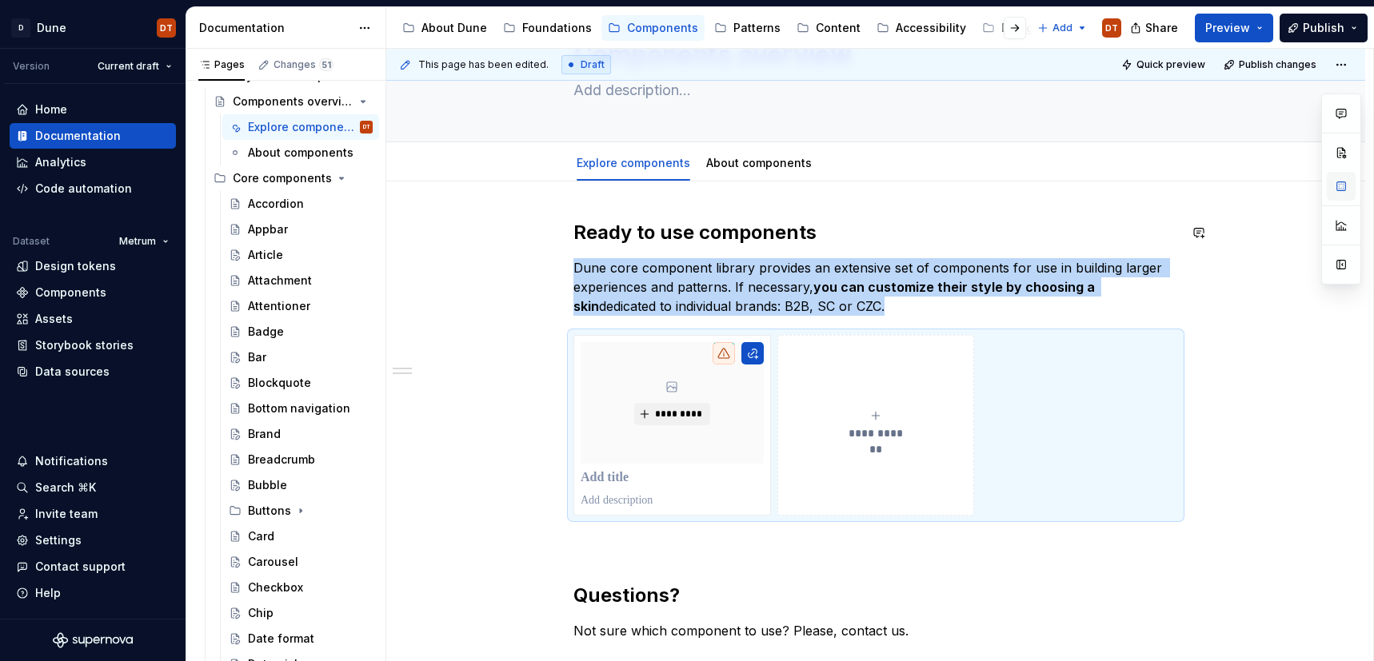
click at [1343, 189] on button "button" at bounding box center [1340, 186] width 29 height 29
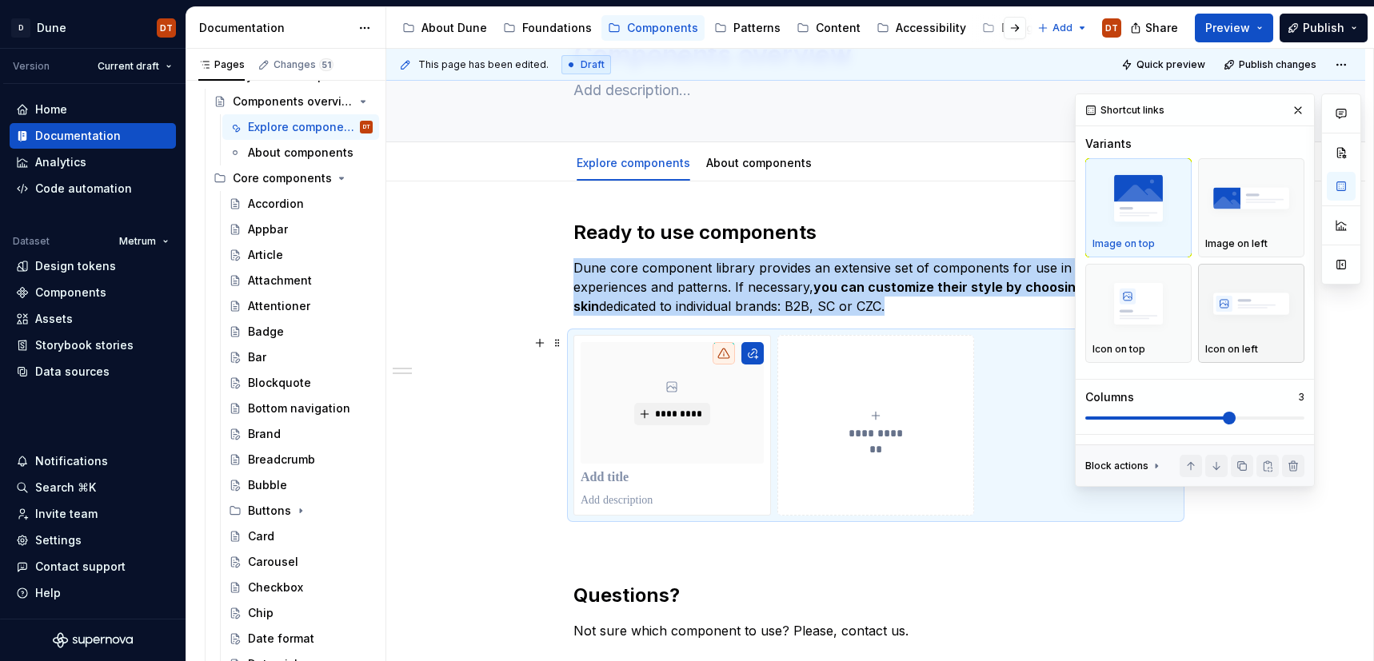
click at [1243, 337] on div "Icon on left" at bounding box center [1251, 313] width 92 height 85
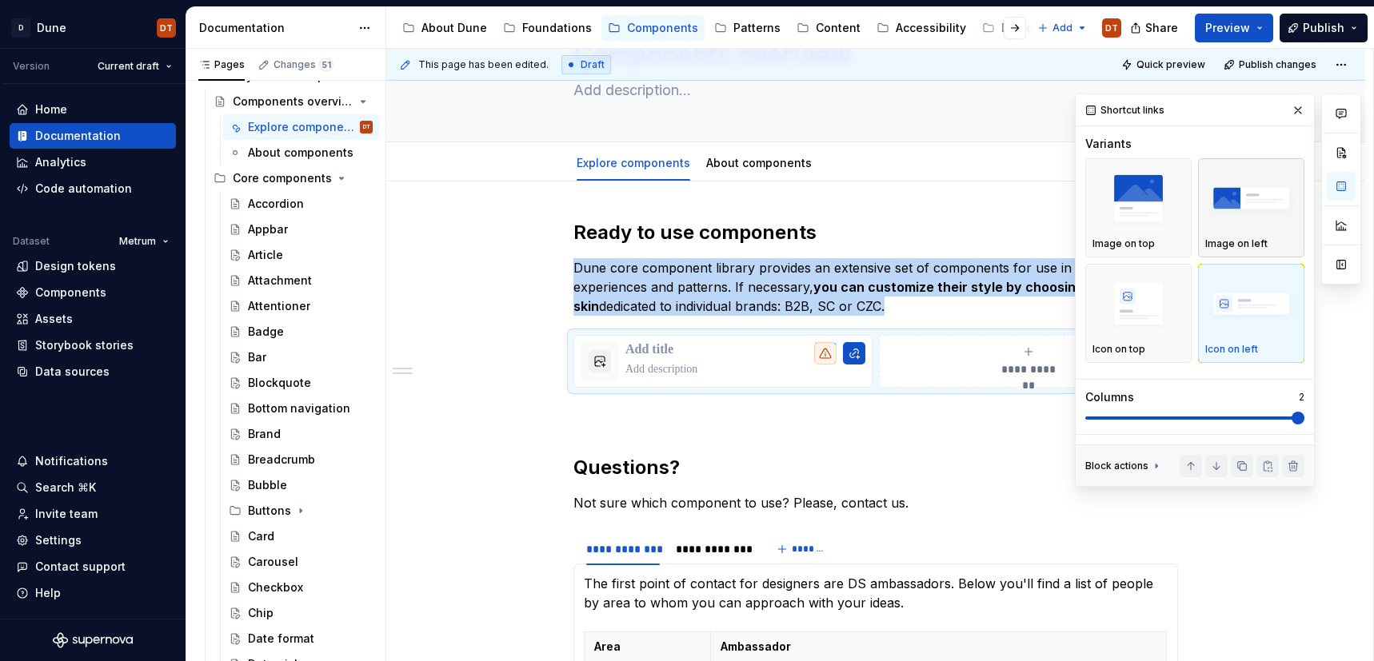
drag, startPoint x: 1241, startPoint y: 205, endPoint x: 1224, endPoint y: 235, distance: 34.7
click at [1240, 205] on img "button" at bounding box center [1251, 199] width 92 height 58
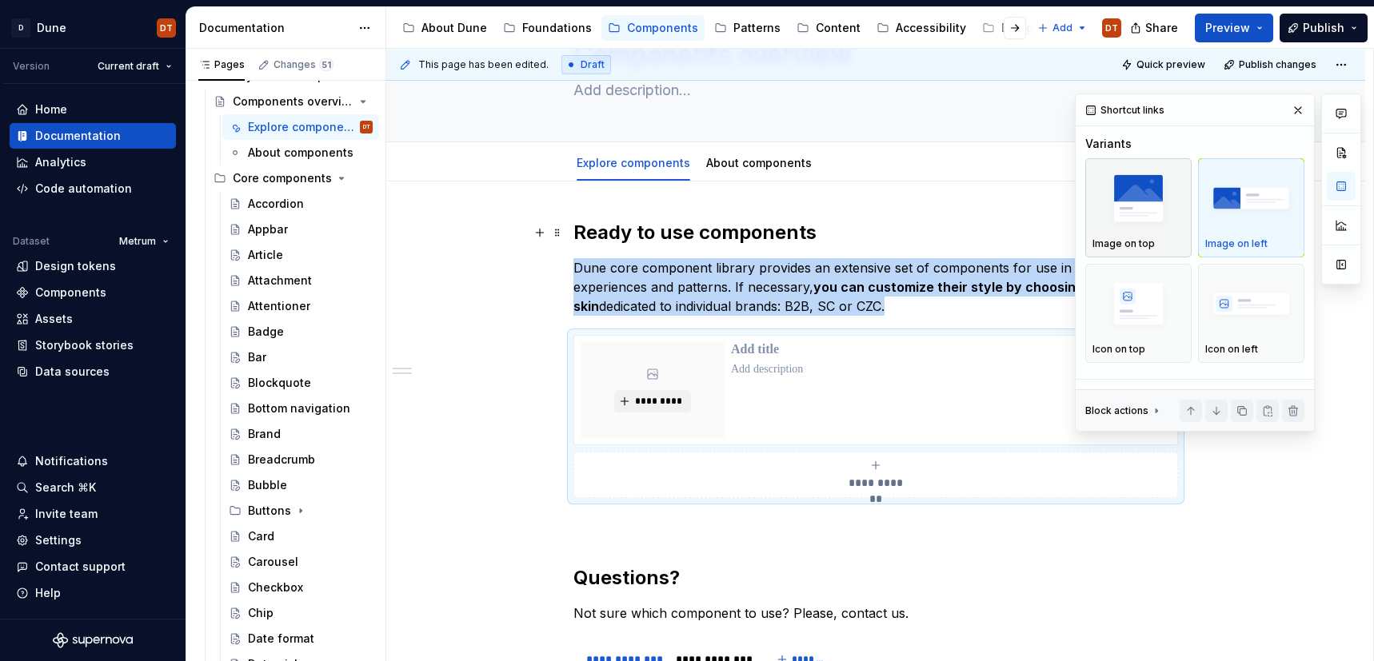
click at [1159, 238] on div "Image on top" at bounding box center [1138, 243] width 92 height 13
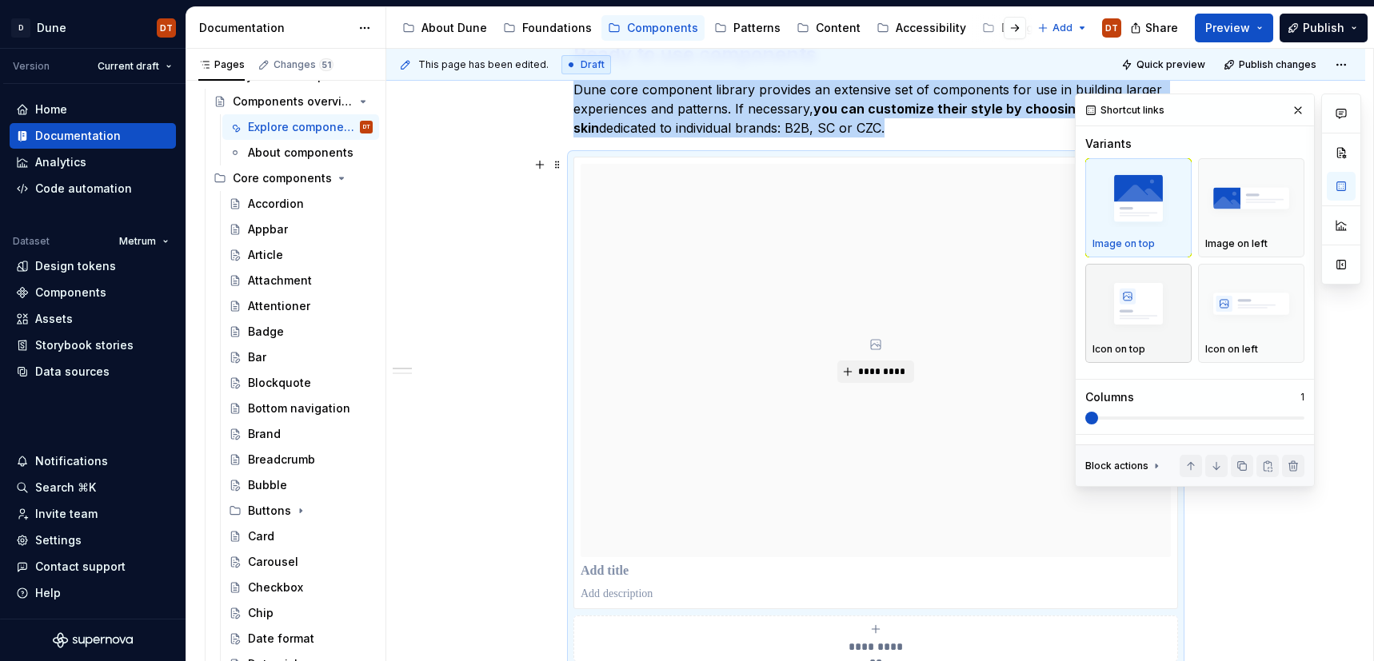
click at [1134, 319] on img "button" at bounding box center [1138, 304] width 92 height 58
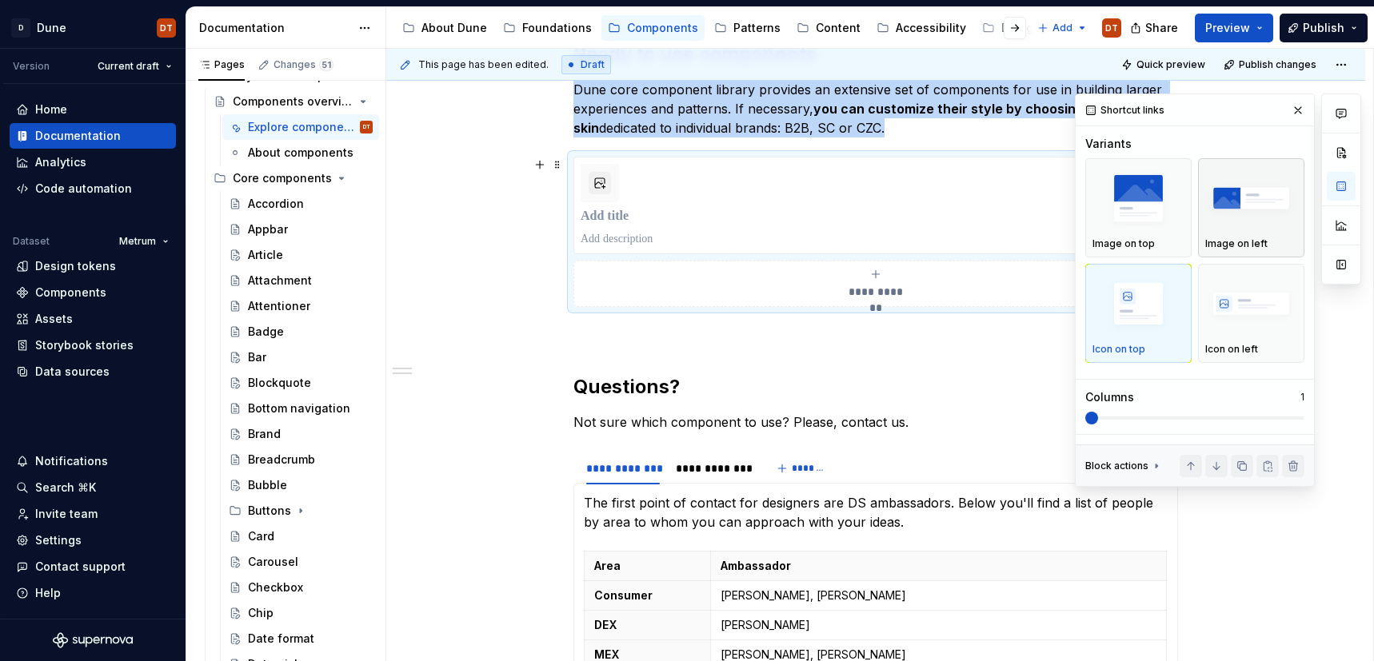
click at [1251, 225] on img "button" at bounding box center [1251, 199] width 92 height 58
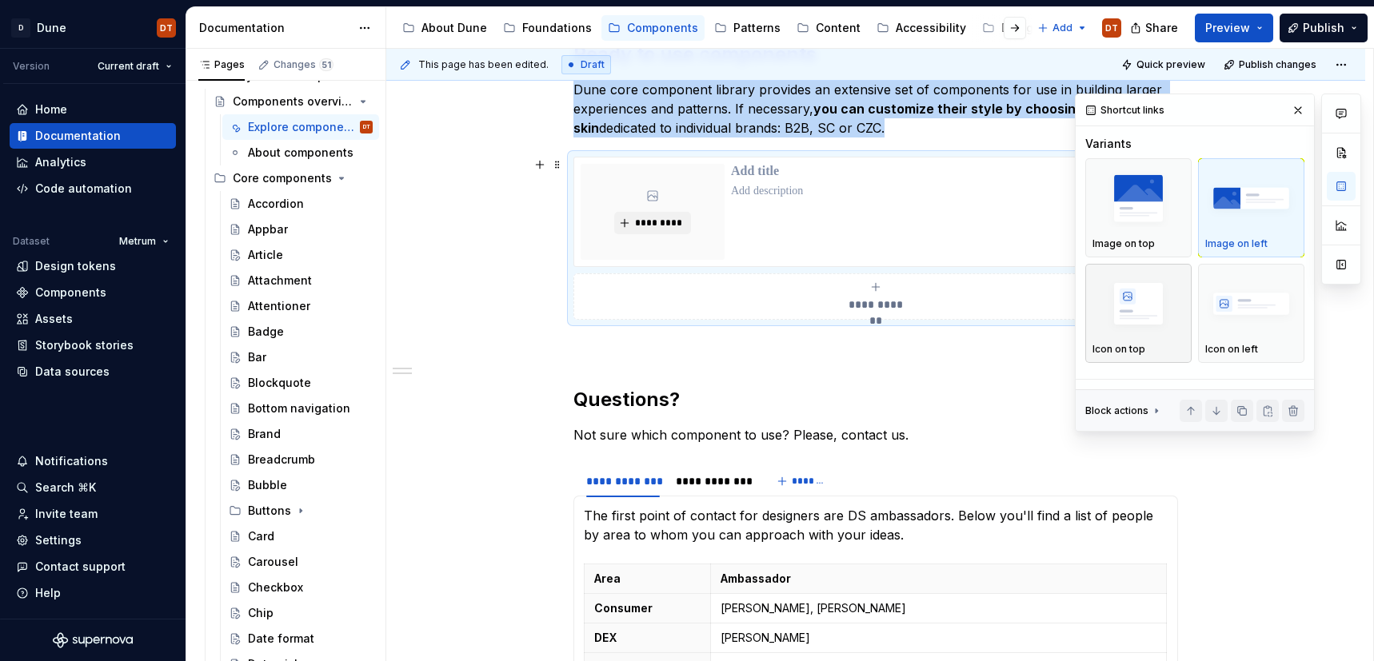
click at [1164, 294] on img "button" at bounding box center [1138, 304] width 92 height 58
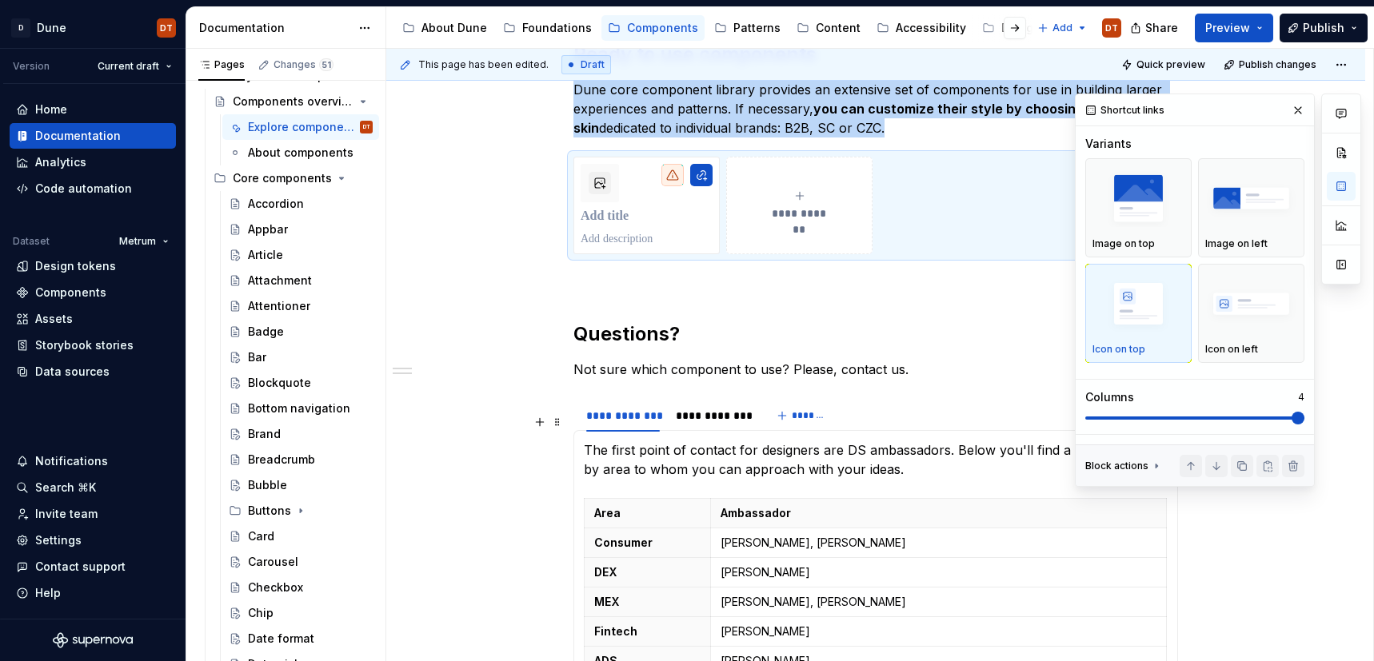
click at [1298, 421] on span at bounding box center [1297, 418] width 13 height 13
click at [1266, 294] on img "button" at bounding box center [1251, 304] width 92 height 58
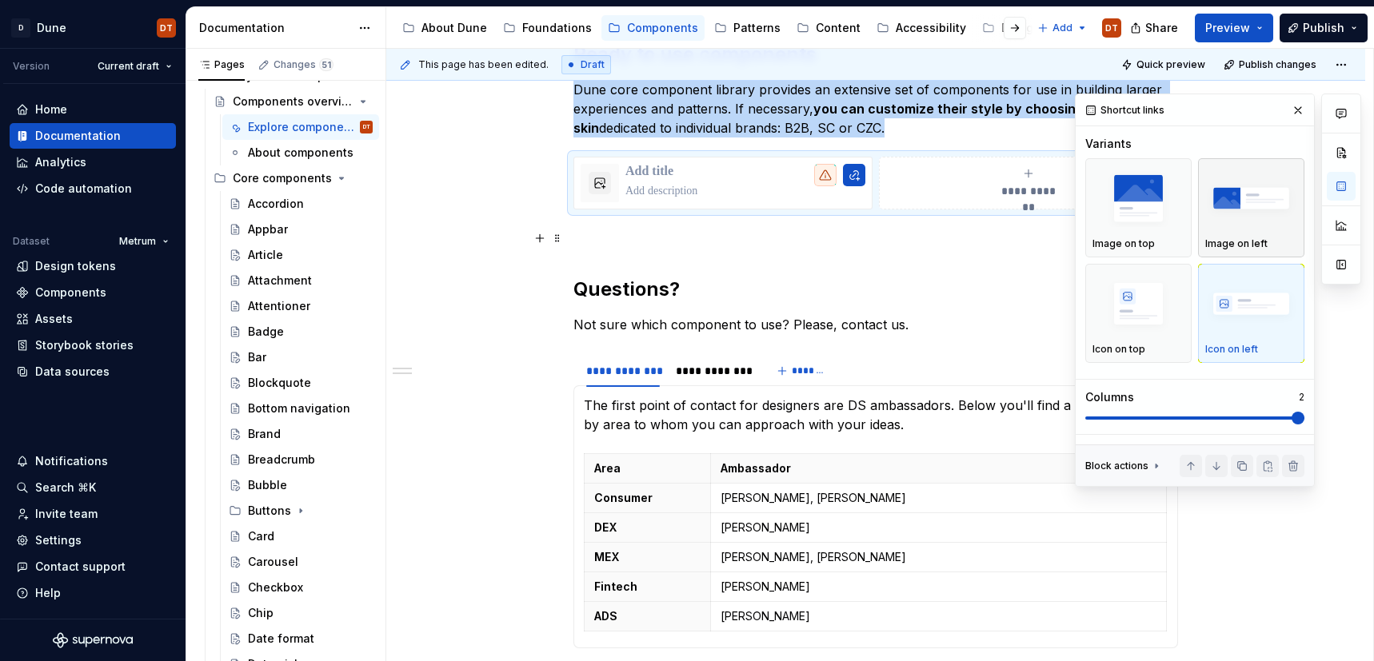
click at [1226, 233] on div "Image on left" at bounding box center [1251, 208] width 92 height 85
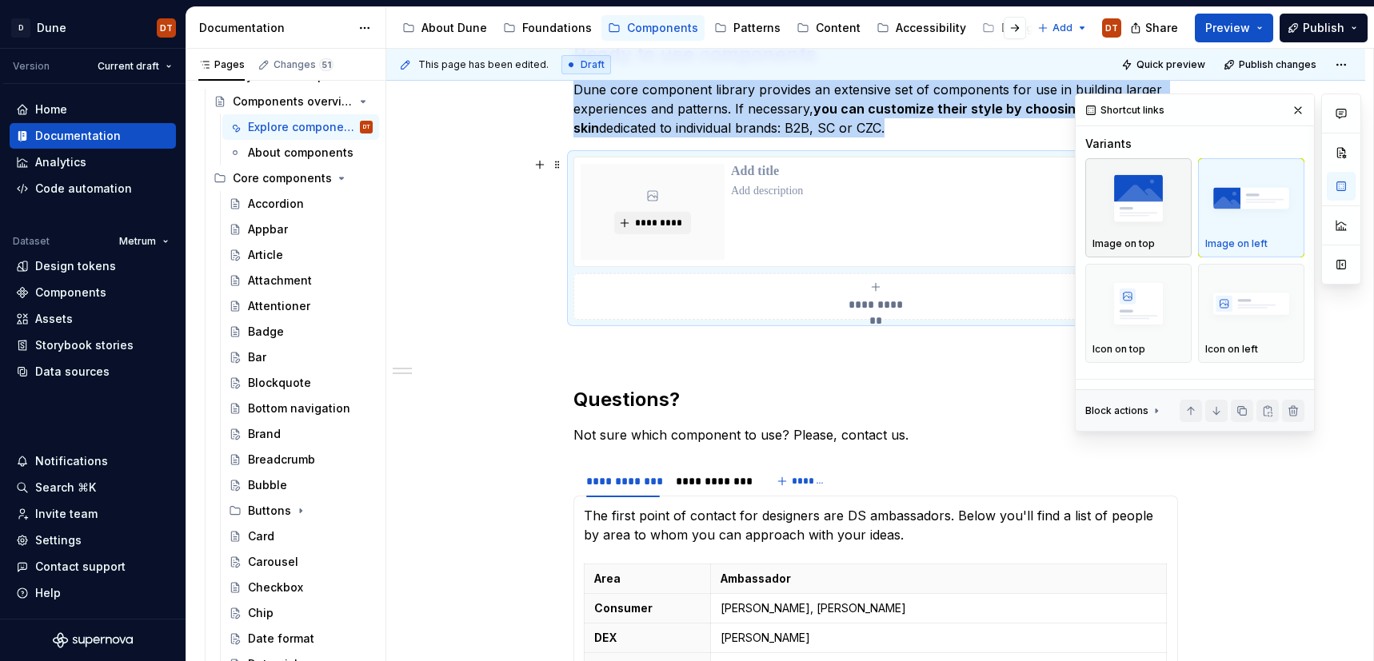
click at [1157, 237] on div "Image on top" at bounding box center [1138, 243] width 92 height 13
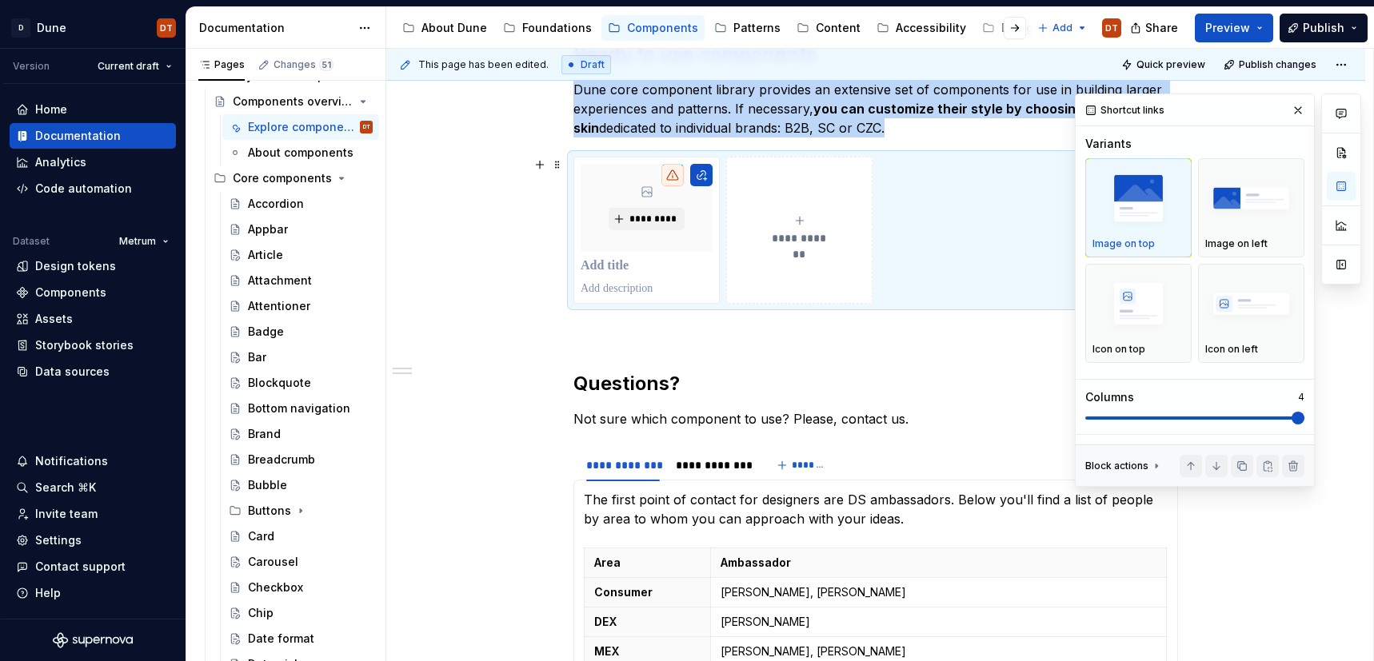
click at [1304, 417] on span at bounding box center [1297, 418] width 13 height 13
click at [1298, 110] on button "button" at bounding box center [1298, 110] width 22 height 22
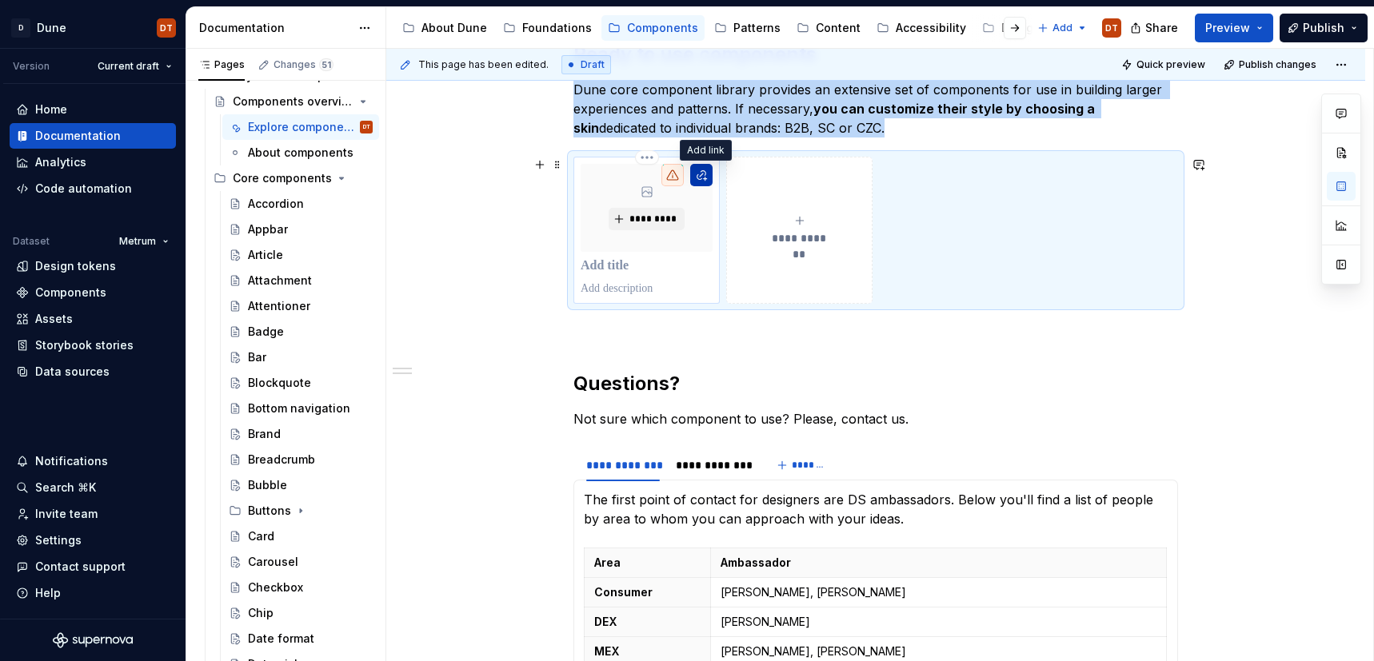
click at [704, 176] on button "button" at bounding box center [701, 175] width 22 height 22
type textarea "*"
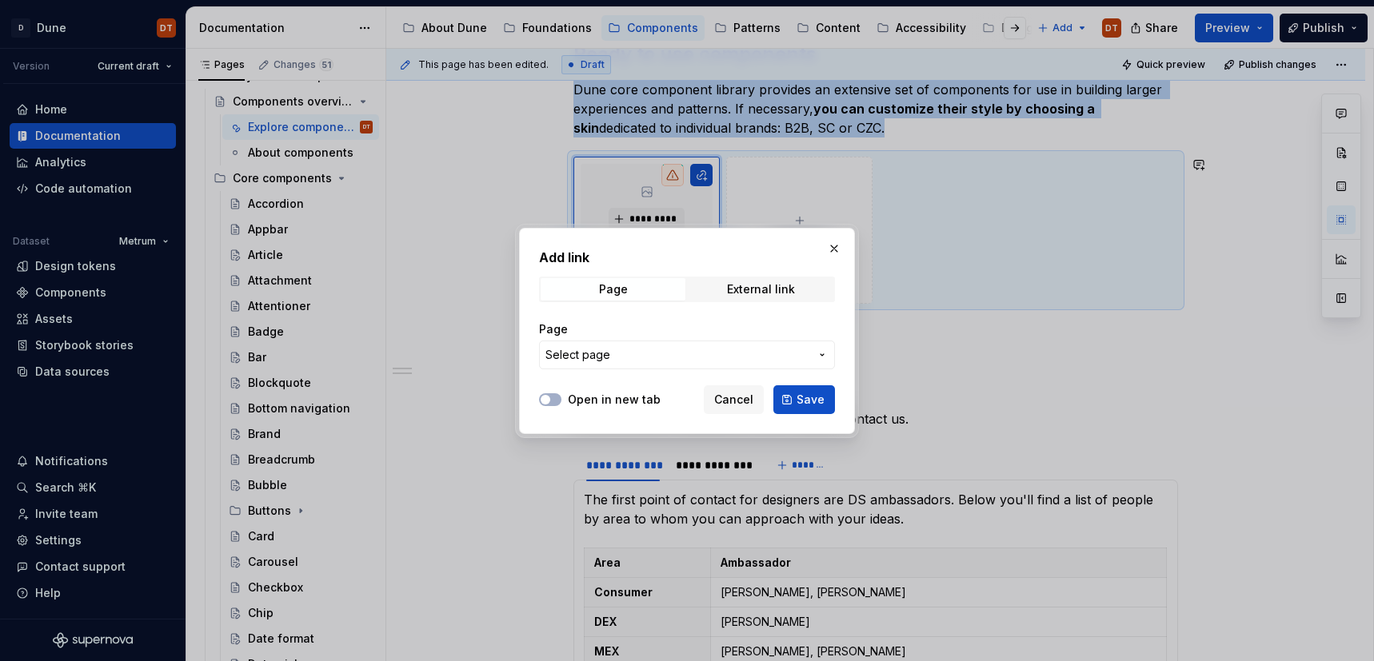
click at [825, 356] on icon "button" at bounding box center [822, 355] width 13 height 13
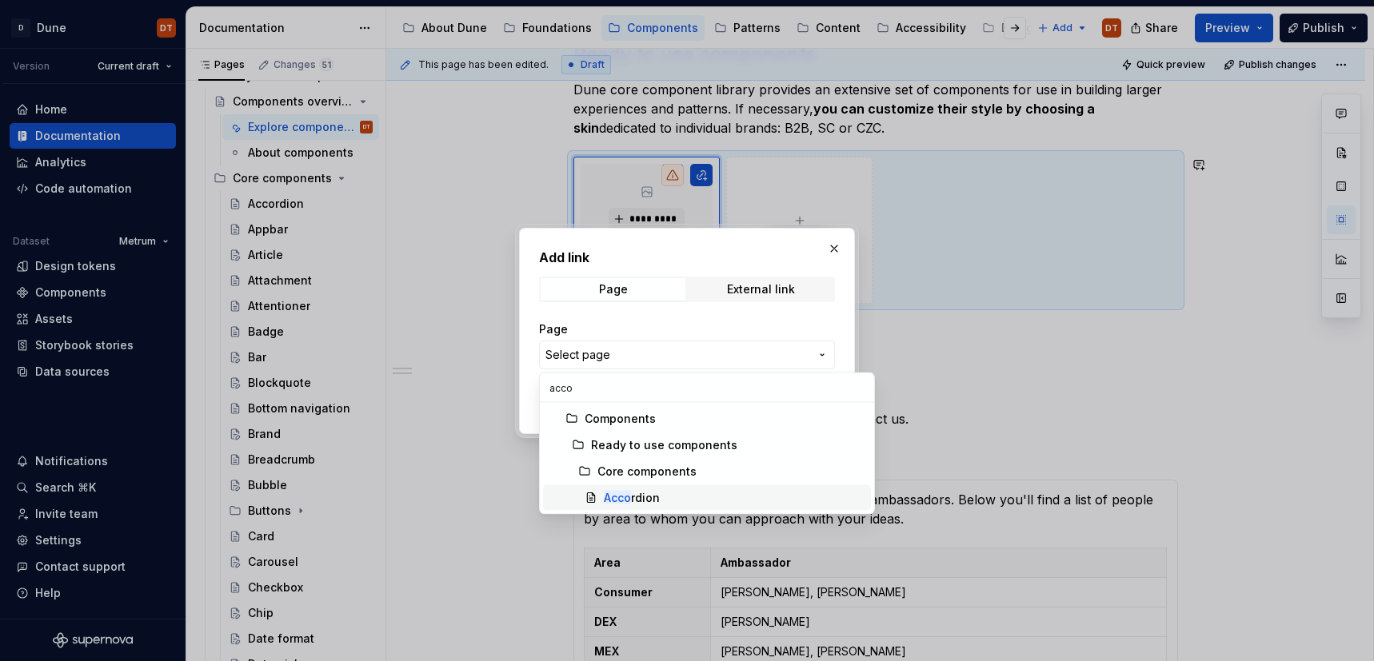
type input "acco"
click at [648, 492] on div "Acco rdion" at bounding box center [632, 498] width 56 height 16
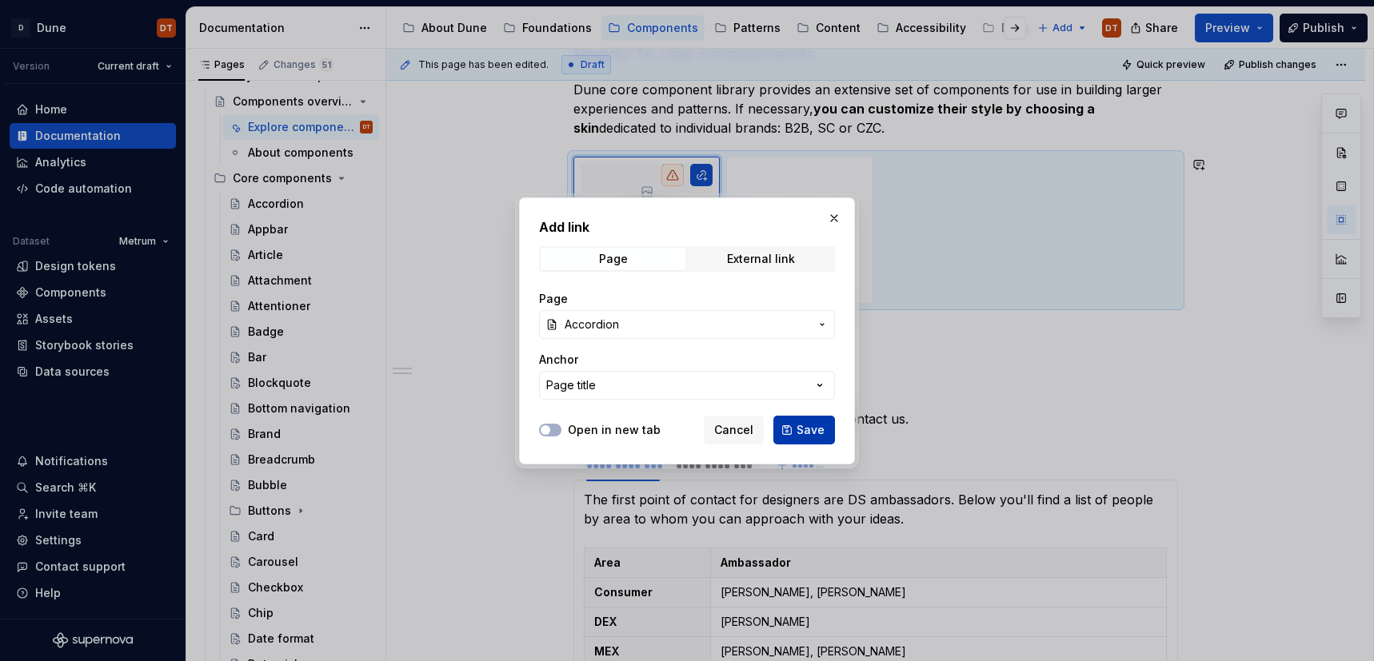
click at [800, 430] on span "Save" at bounding box center [810, 430] width 28 height 16
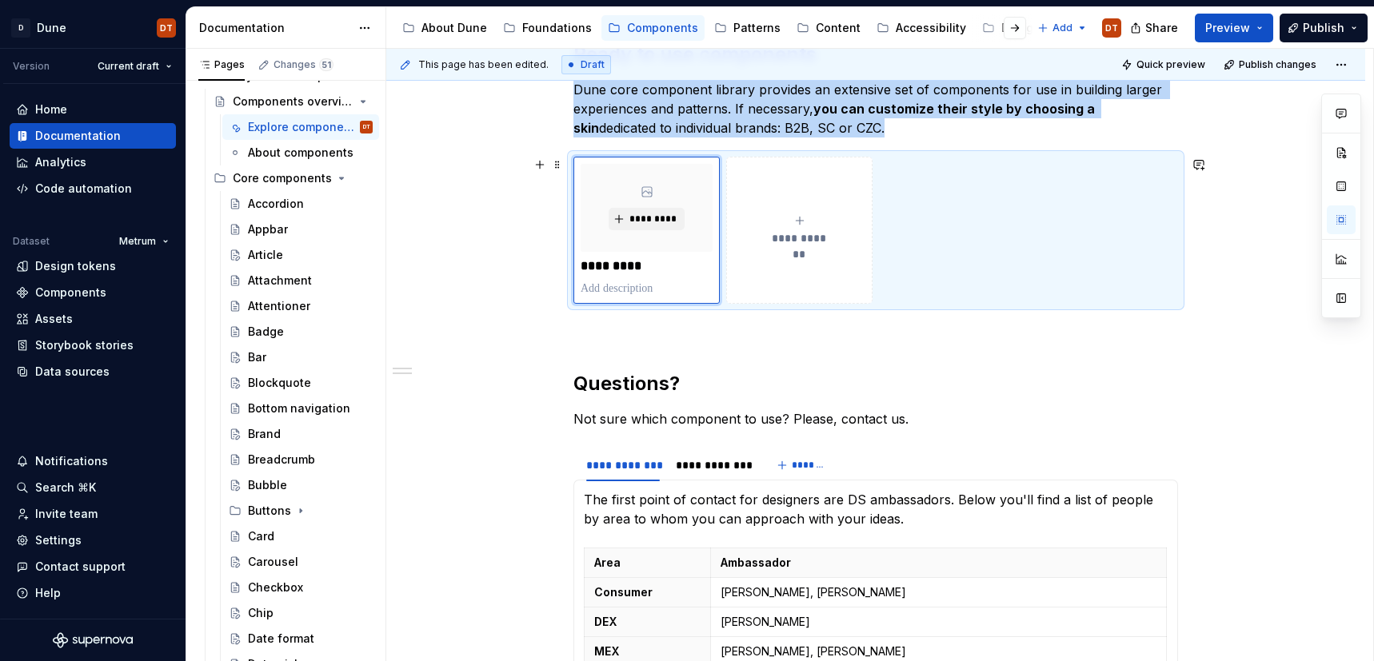
click at [804, 223] on icon "submit" at bounding box center [799, 220] width 13 height 13
type textarea "*"
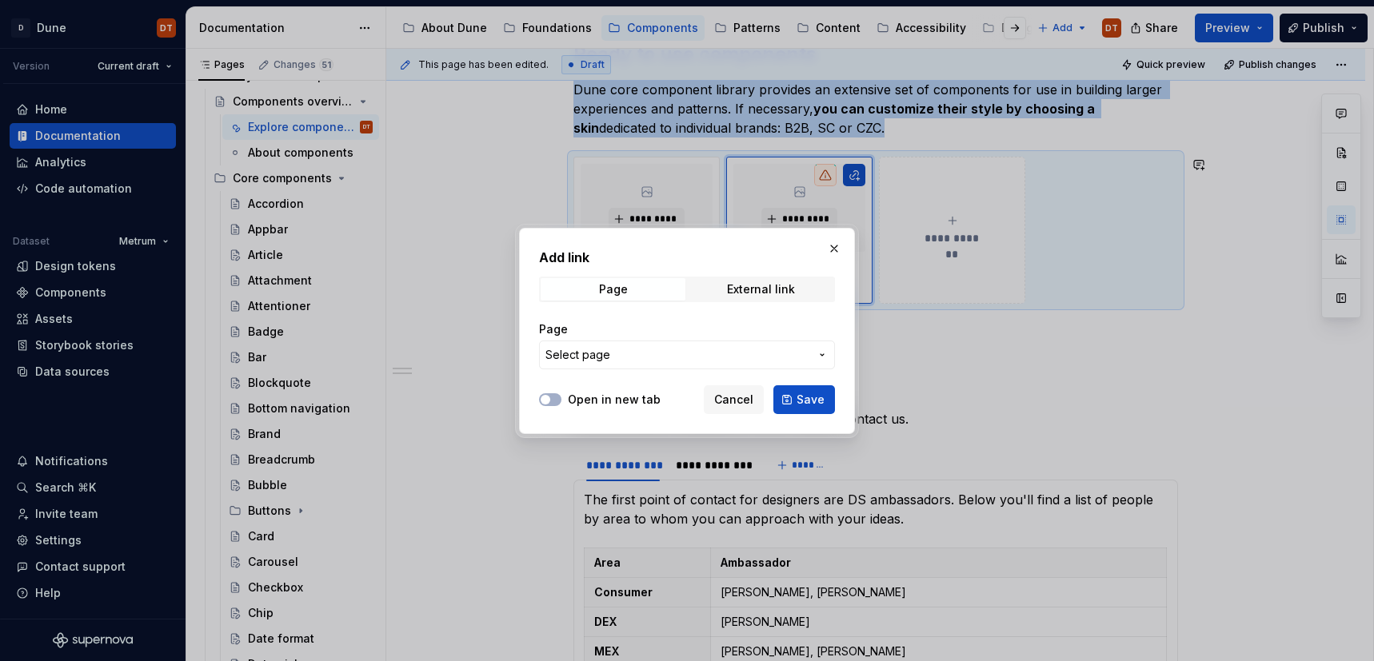
click at [820, 357] on icon "button" at bounding box center [822, 355] width 13 height 13
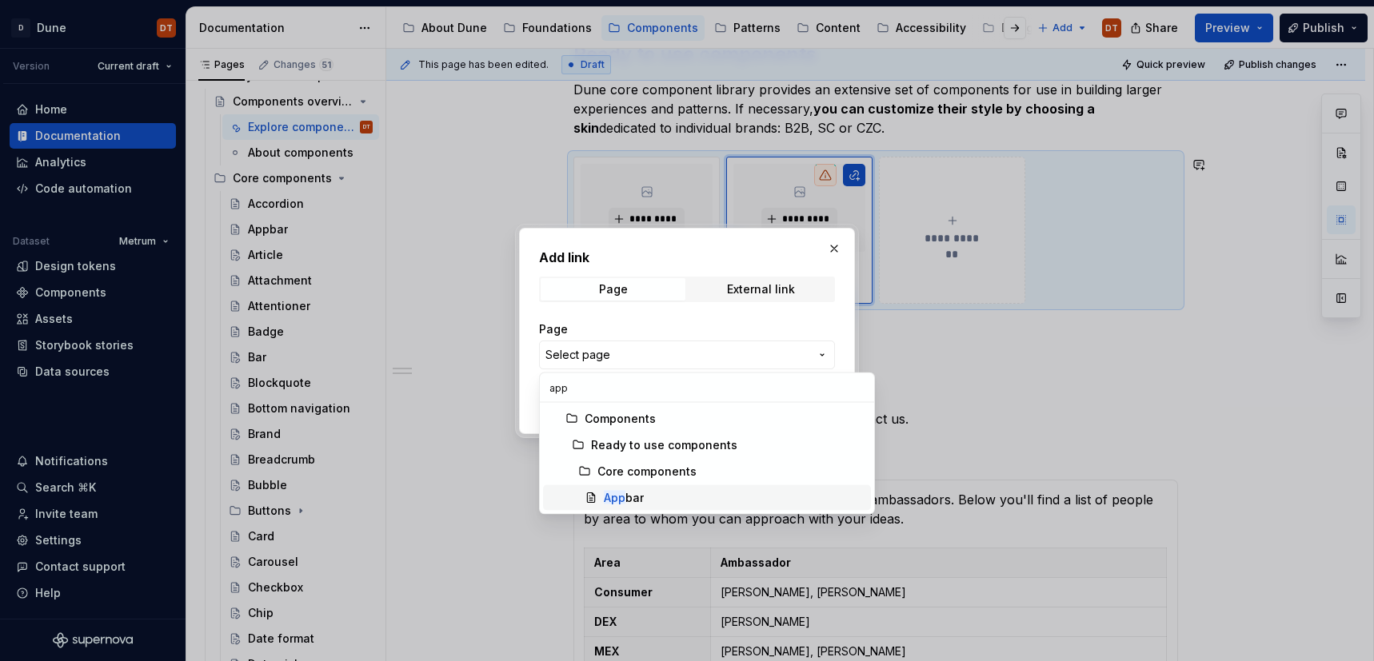
type input "app"
click at [639, 497] on div "App bar" at bounding box center [624, 498] width 40 height 16
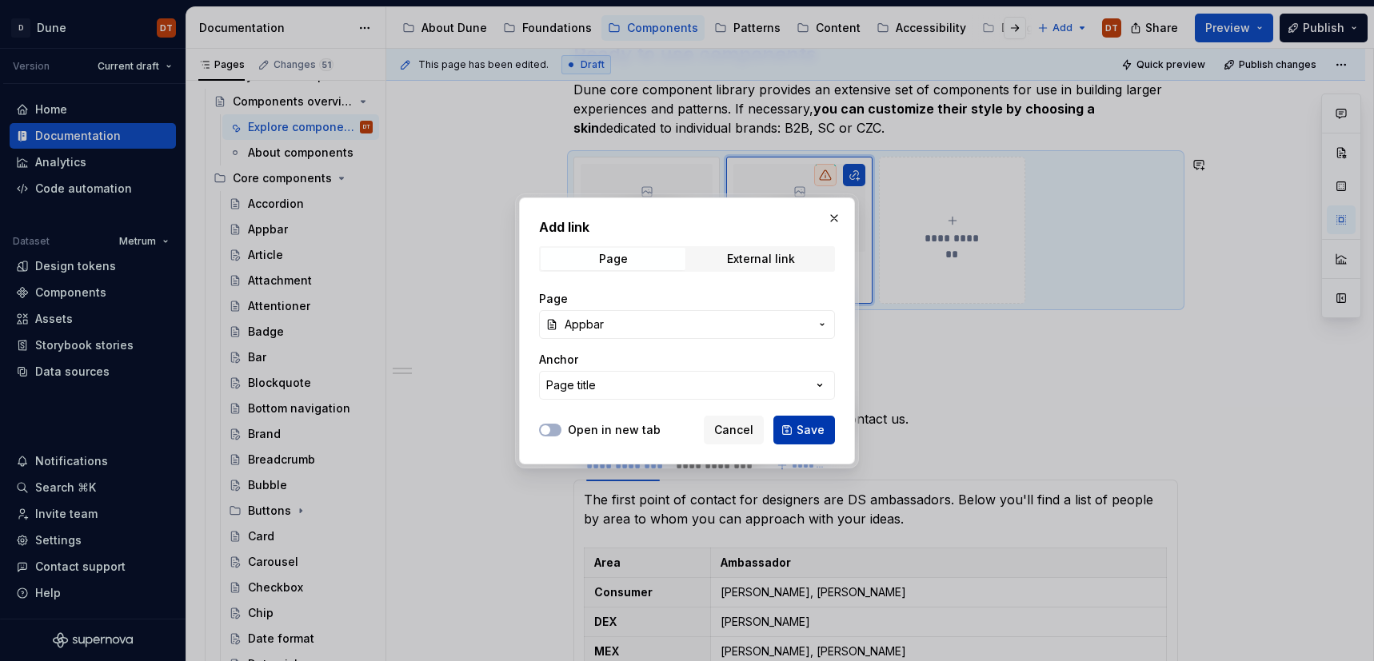
click at [803, 429] on span "Save" at bounding box center [810, 430] width 28 height 16
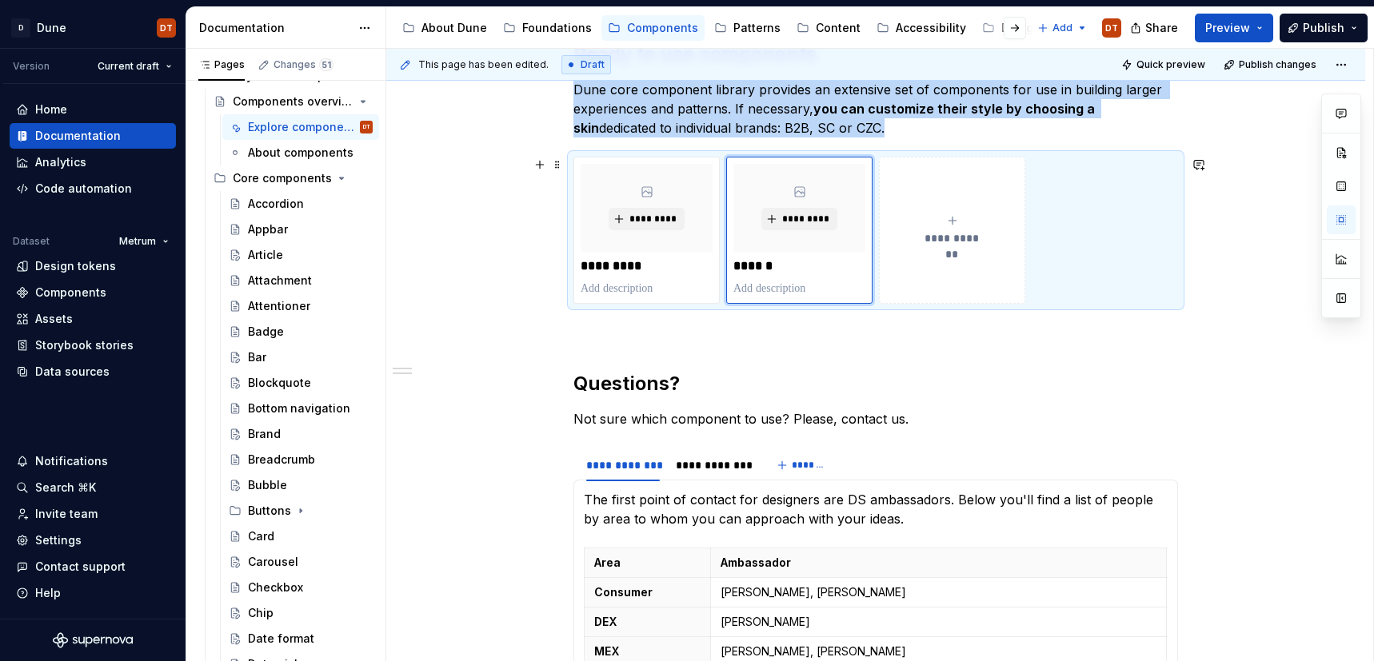
click at [942, 249] on button "**********" at bounding box center [952, 230] width 146 height 147
type textarea "*"
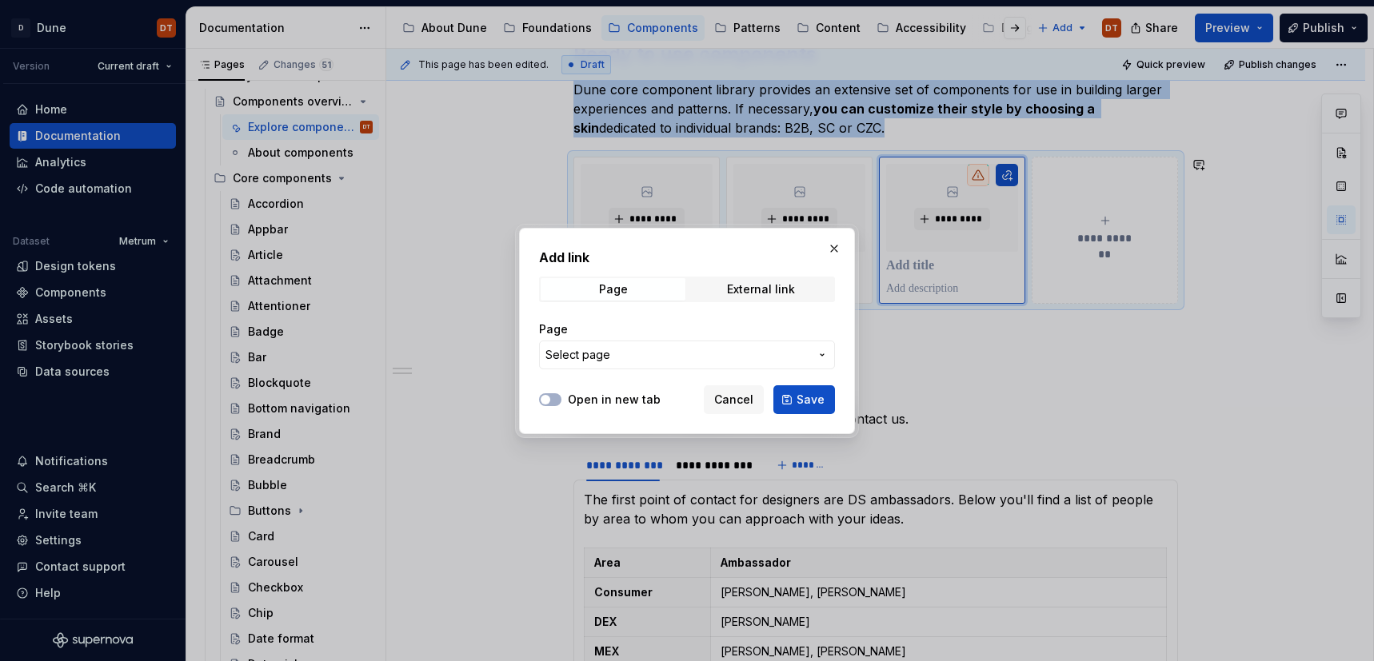
click at [817, 356] on icon "button" at bounding box center [822, 355] width 13 height 13
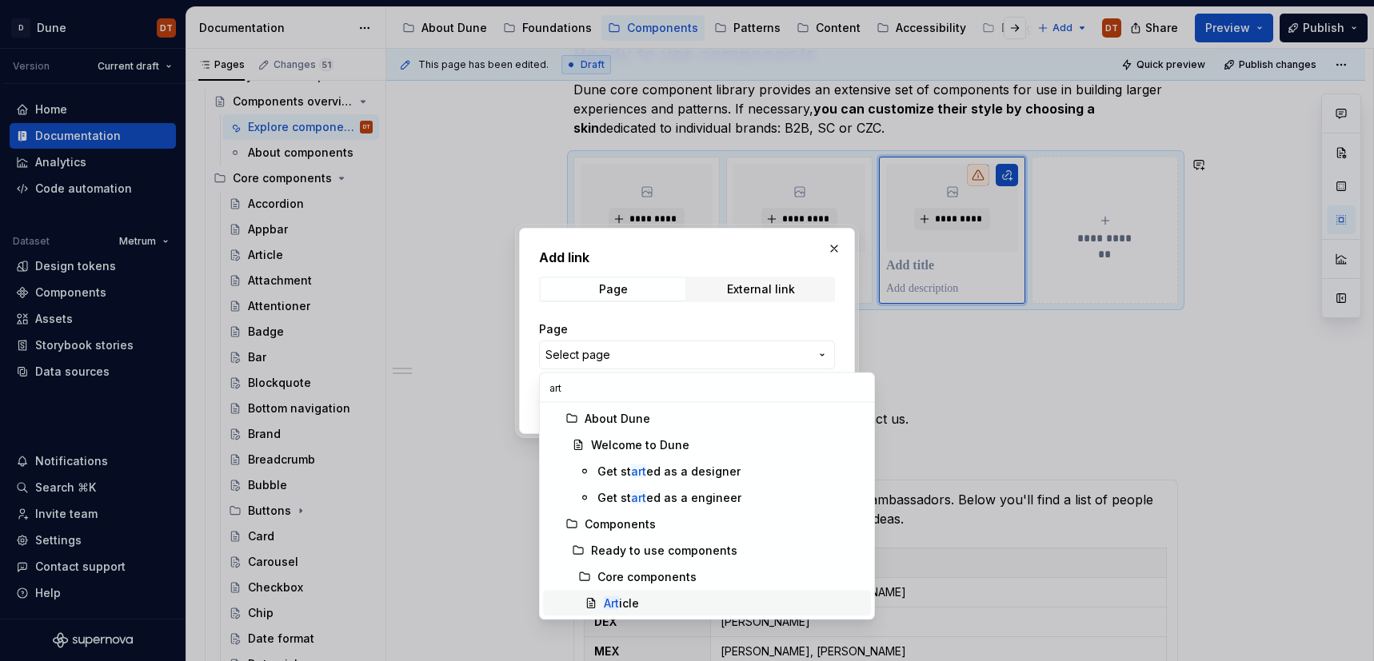
type input "art"
click at [620, 603] on div "Art icle" at bounding box center [621, 604] width 35 height 16
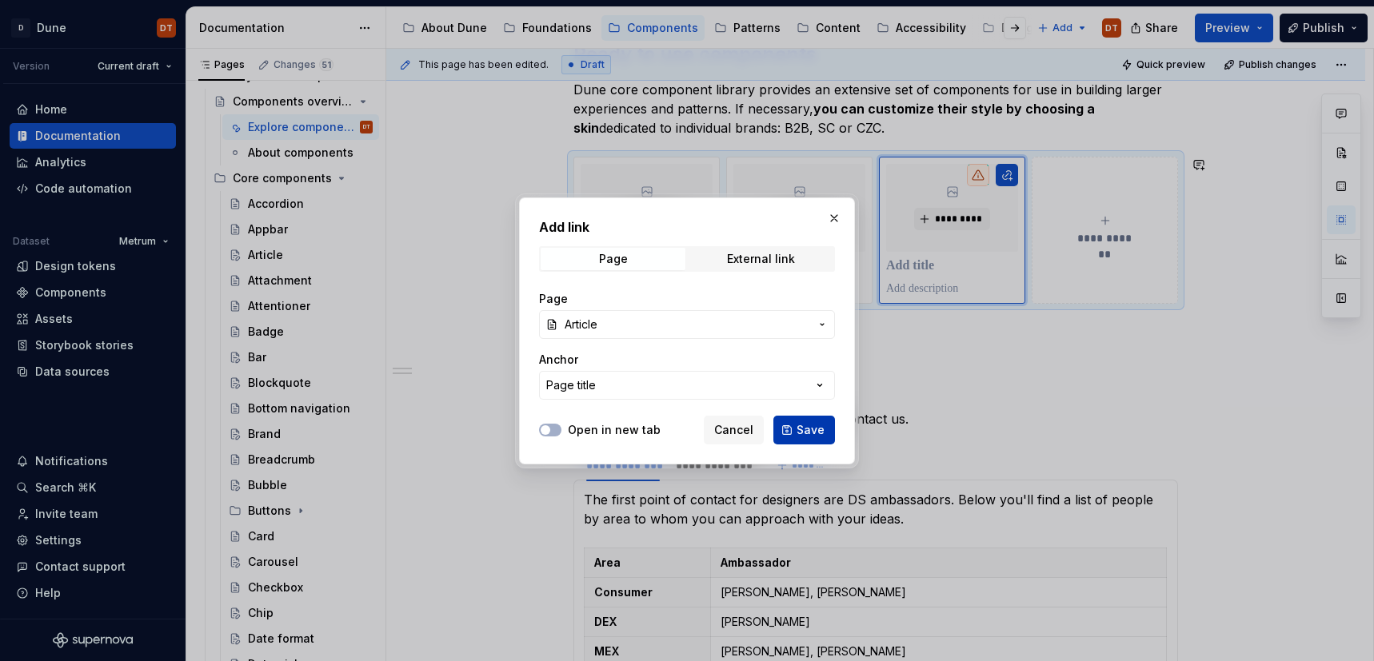
click at [805, 427] on span "Save" at bounding box center [810, 430] width 28 height 16
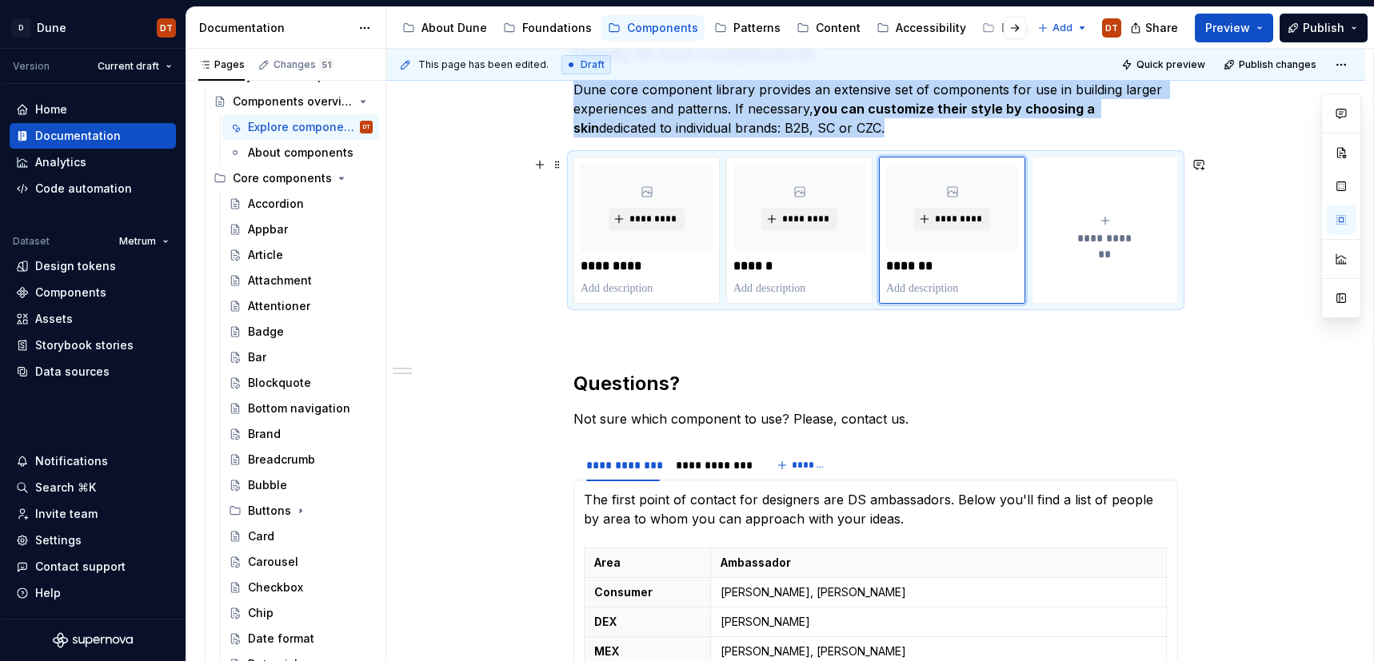
click at [1107, 259] on button "**********" at bounding box center [1104, 230] width 146 height 147
type textarea "*"
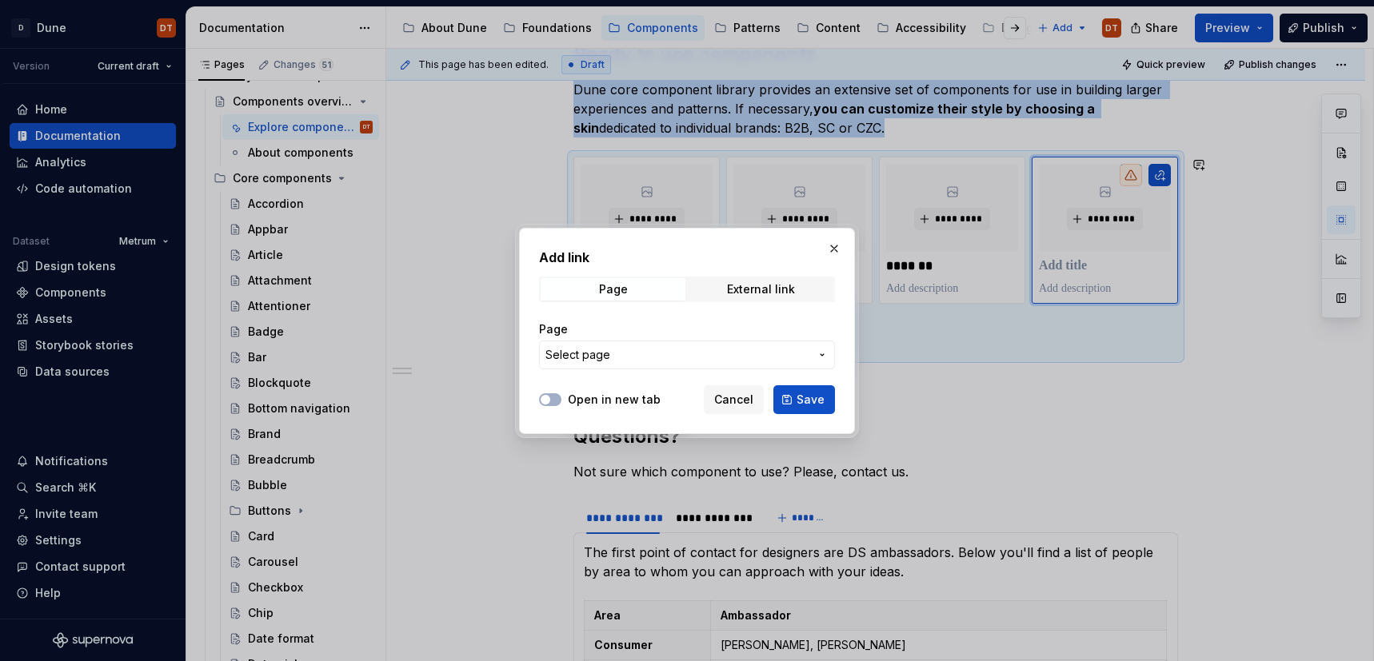
click at [825, 354] on icon "button" at bounding box center [822, 355] width 13 height 13
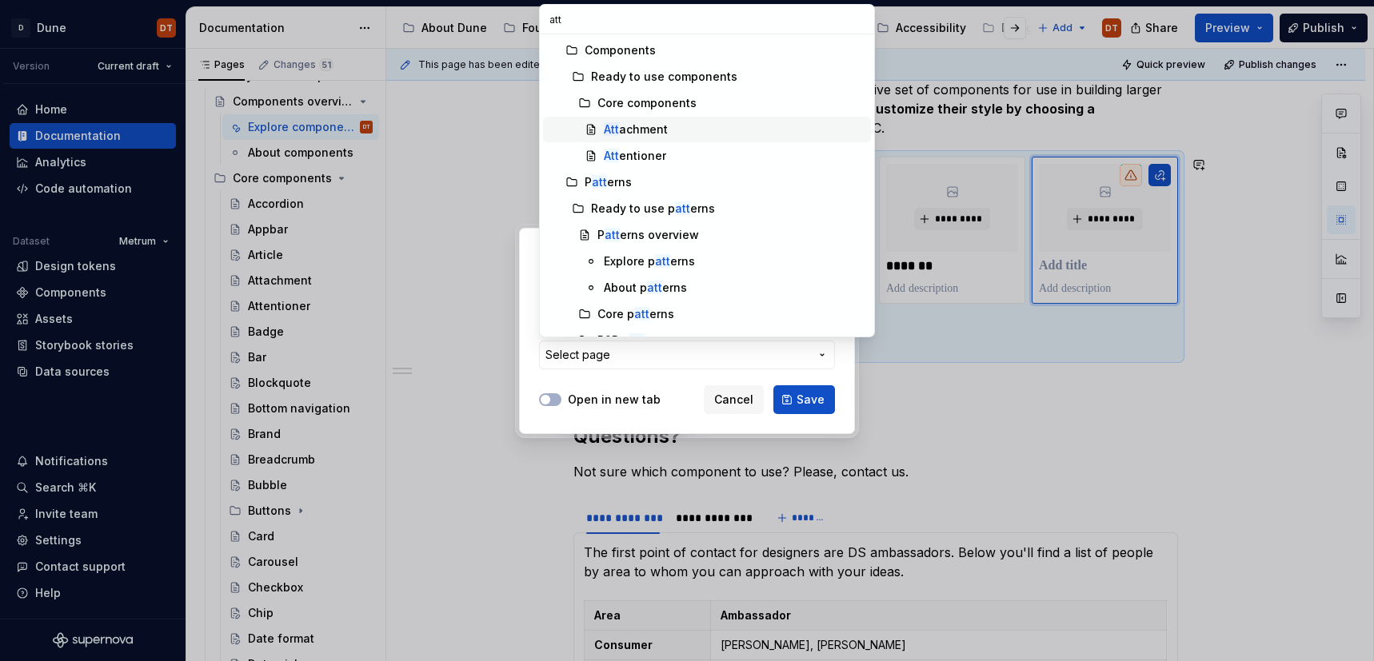
type input "att"
click at [651, 130] on div "Att achment" at bounding box center [636, 130] width 64 height 16
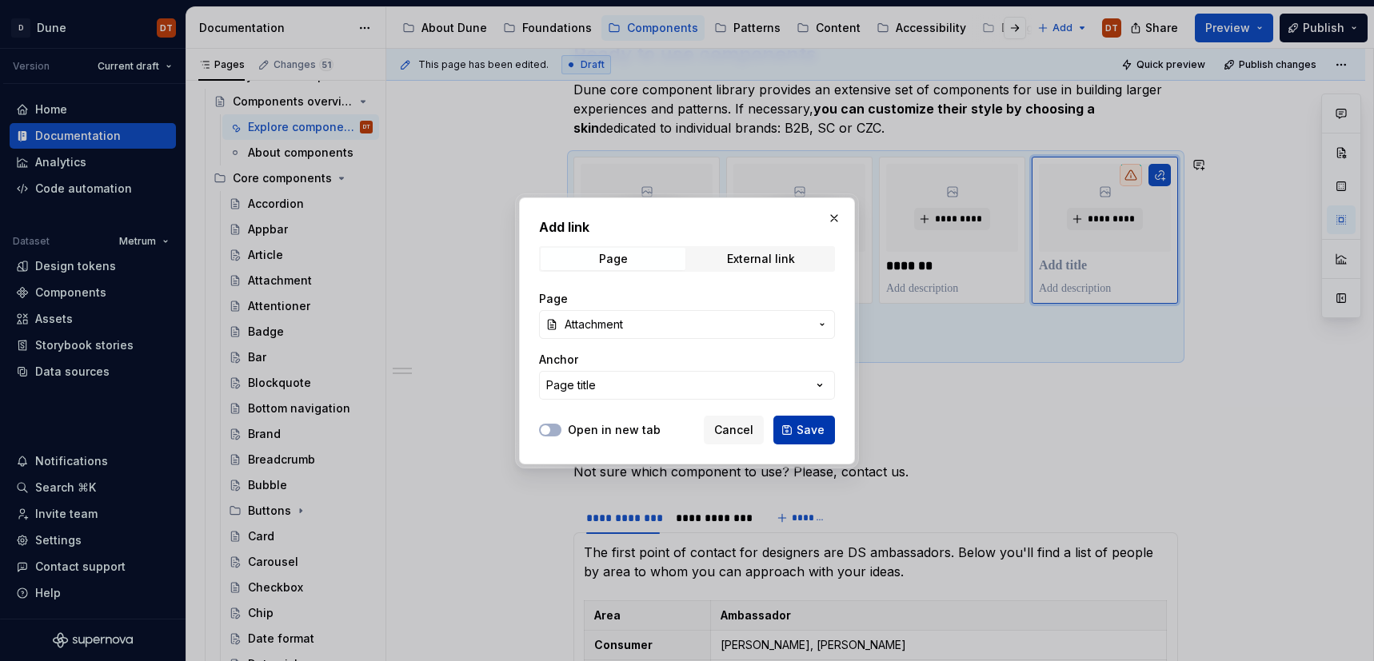
click at [807, 429] on span "Save" at bounding box center [810, 430] width 28 height 16
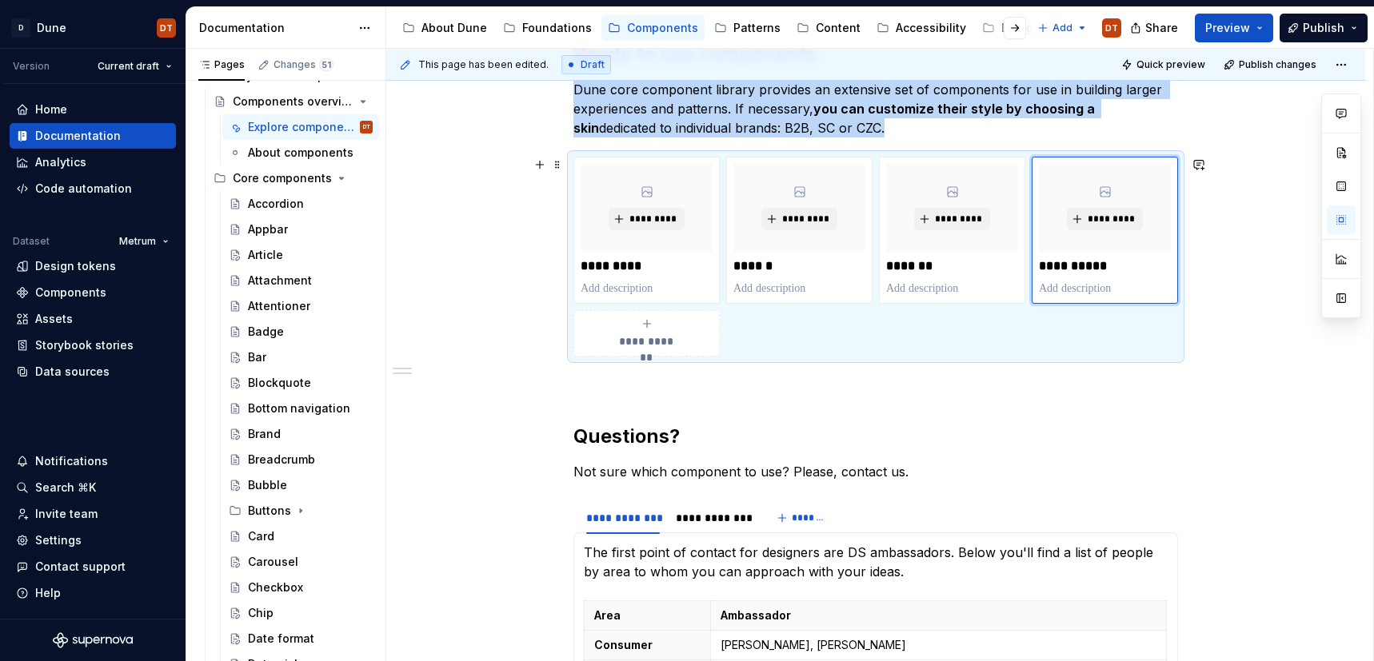
click at [676, 343] on span "**********" at bounding box center [647, 341] width 70 height 16
type textarea "*"
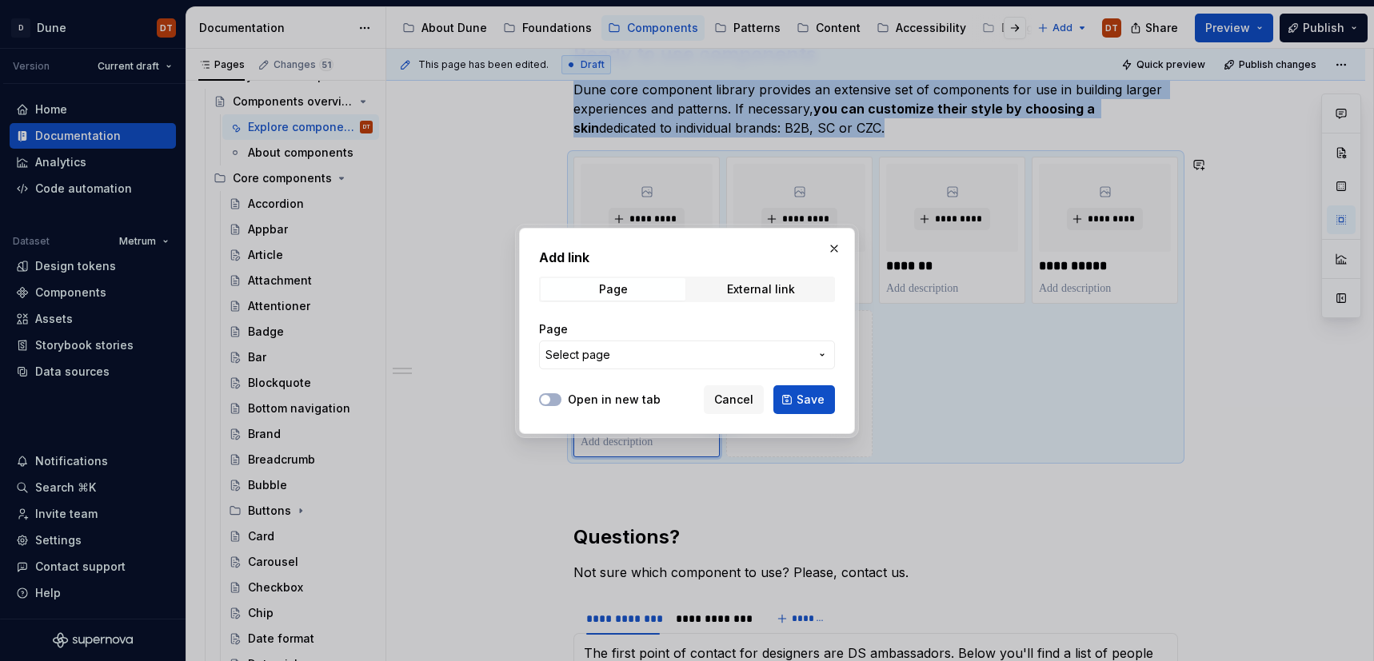
click at [820, 347] on button "Select page" at bounding box center [687, 355] width 296 height 29
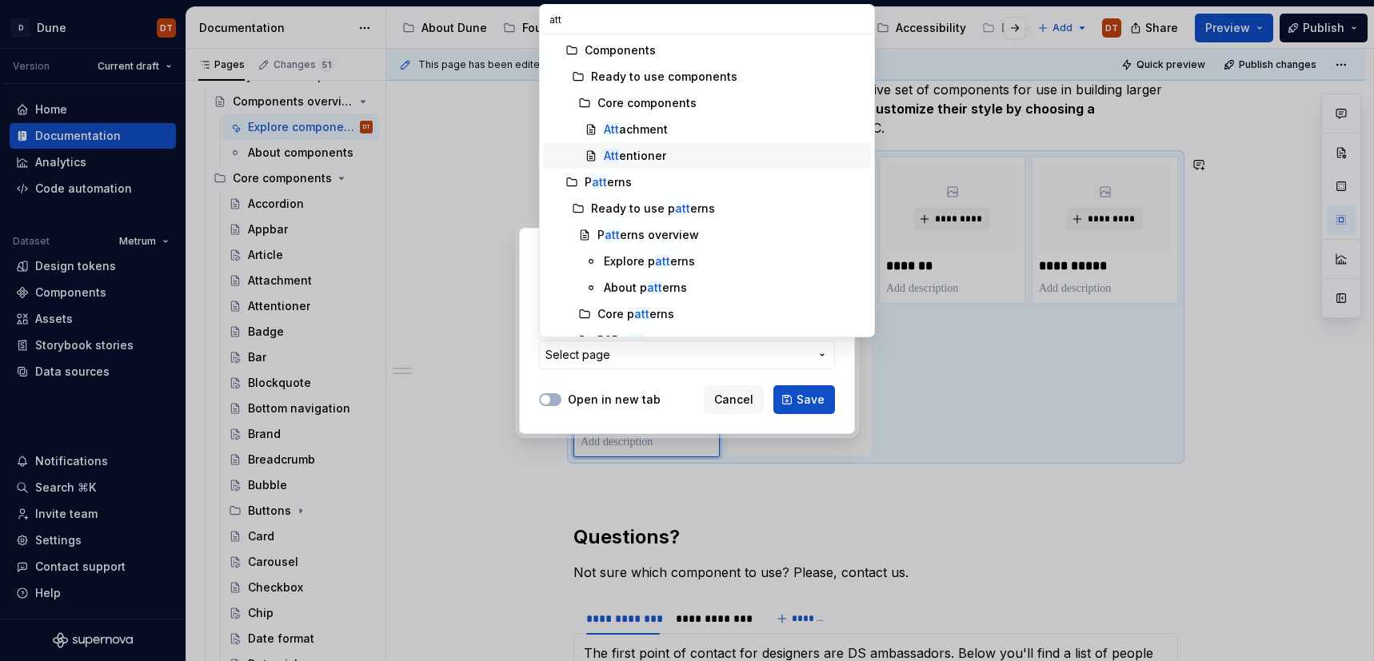
type input "att"
click at [651, 158] on div "Att entioner" at bounding box center [635, 156] width 62 height 16
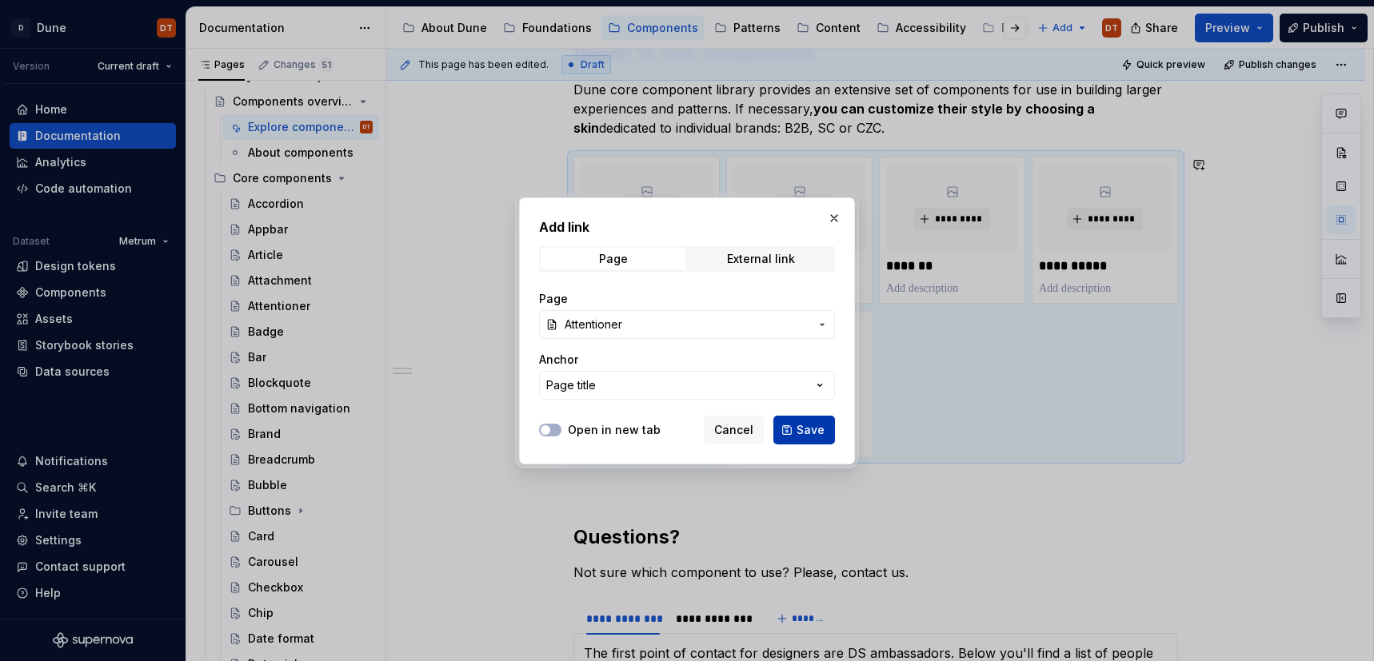
click at [811, 433] on span "Save" at bounding box center [810, 430] width 28 height 16
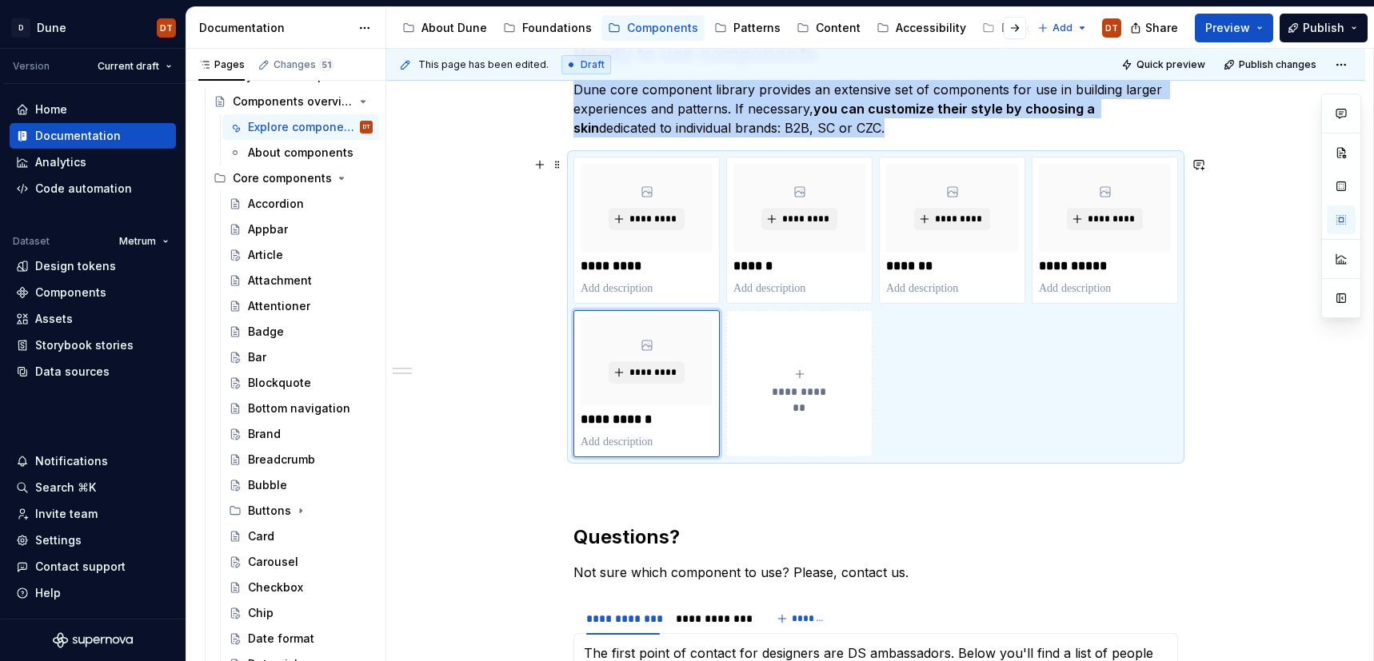
click at [816, 417] on button "**********" at bounding box center [799, 383] width 146 height 147
type textarea "*"
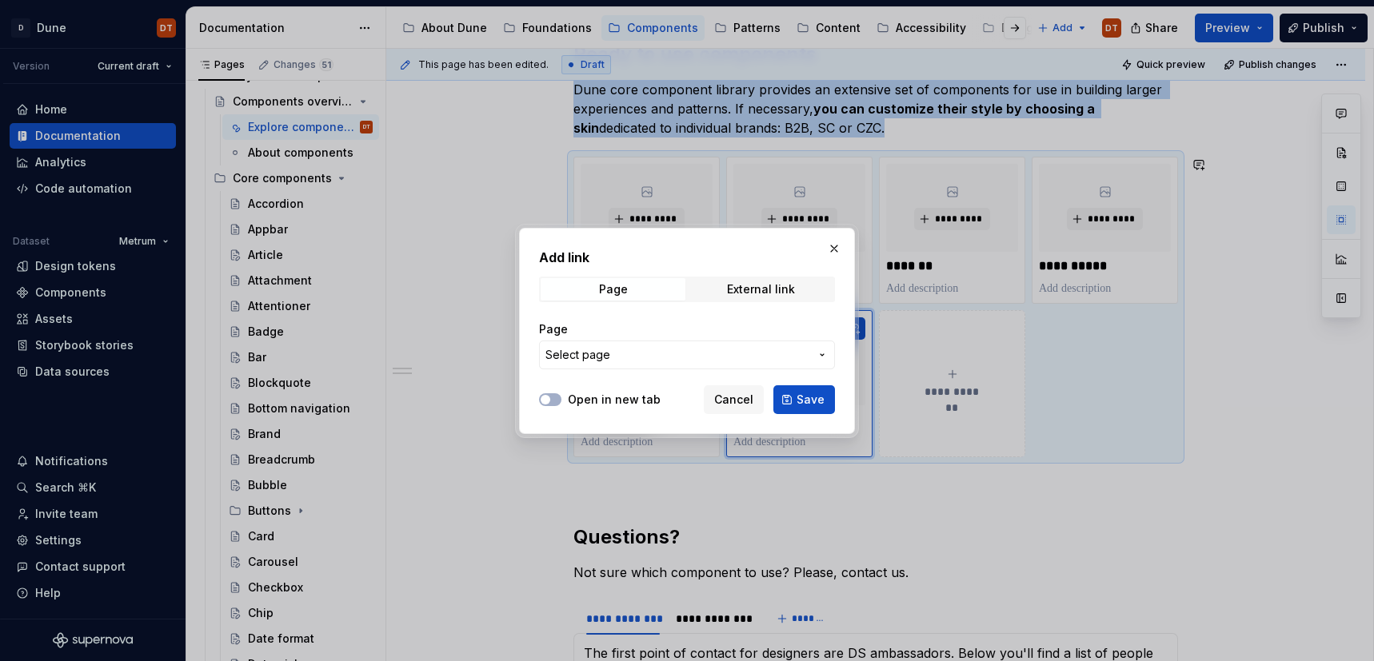
click at [820, 356] on icon "button" at bounding box center [822, 355] width 13 height 13
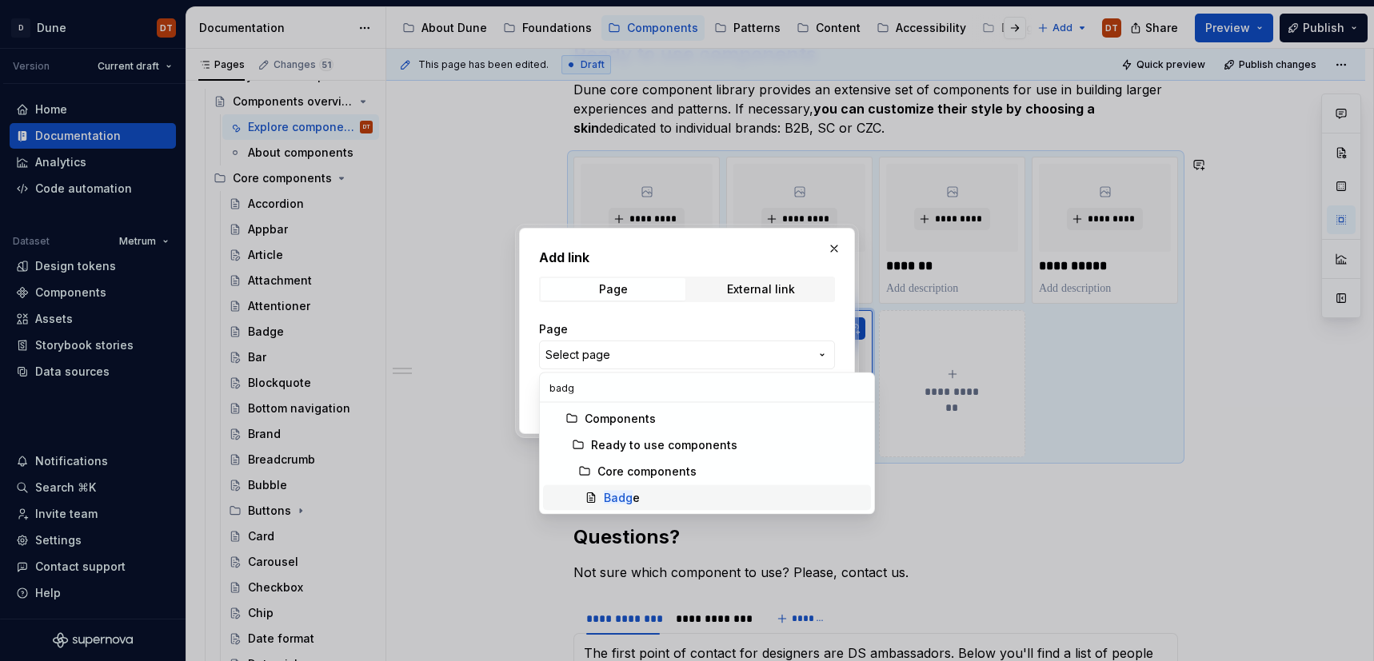
type input "badg"
click at [637, 493] on div "Badg e" at bounding box center [622, 498] width 36 height 16
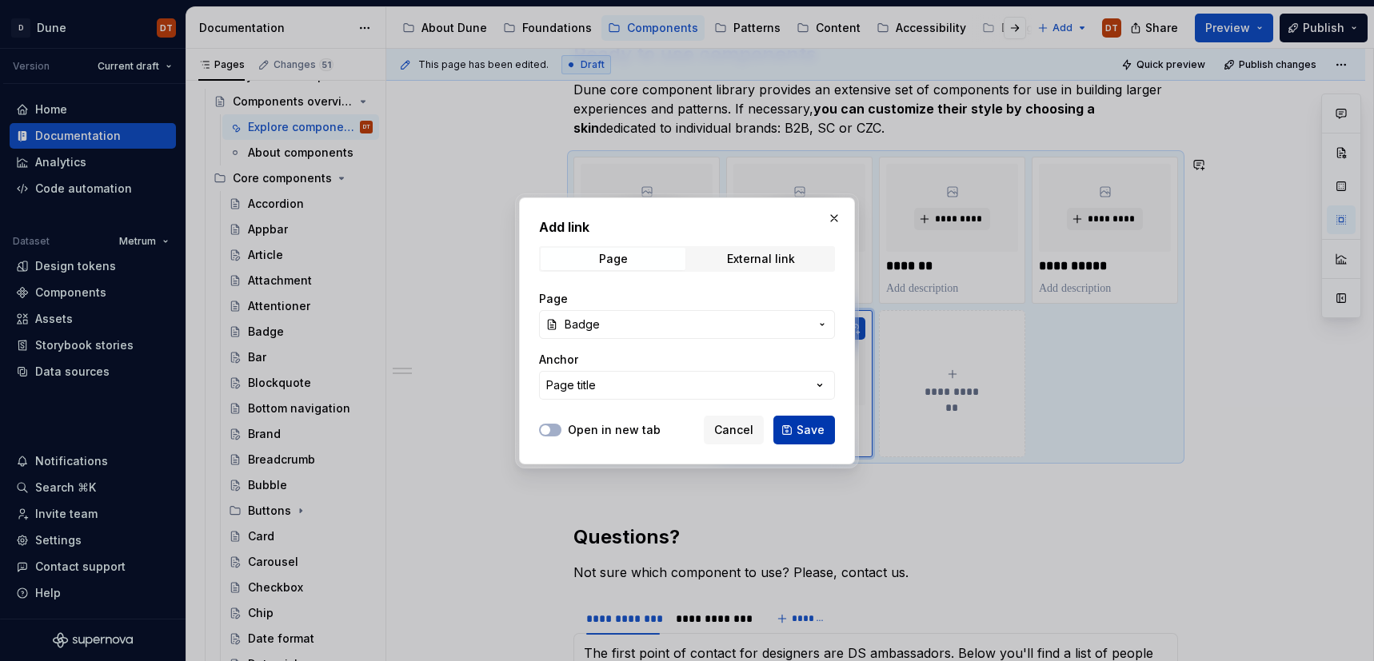
click at [814, 421] on button "Save" at bounding box center [804, 430] width 62 height 29
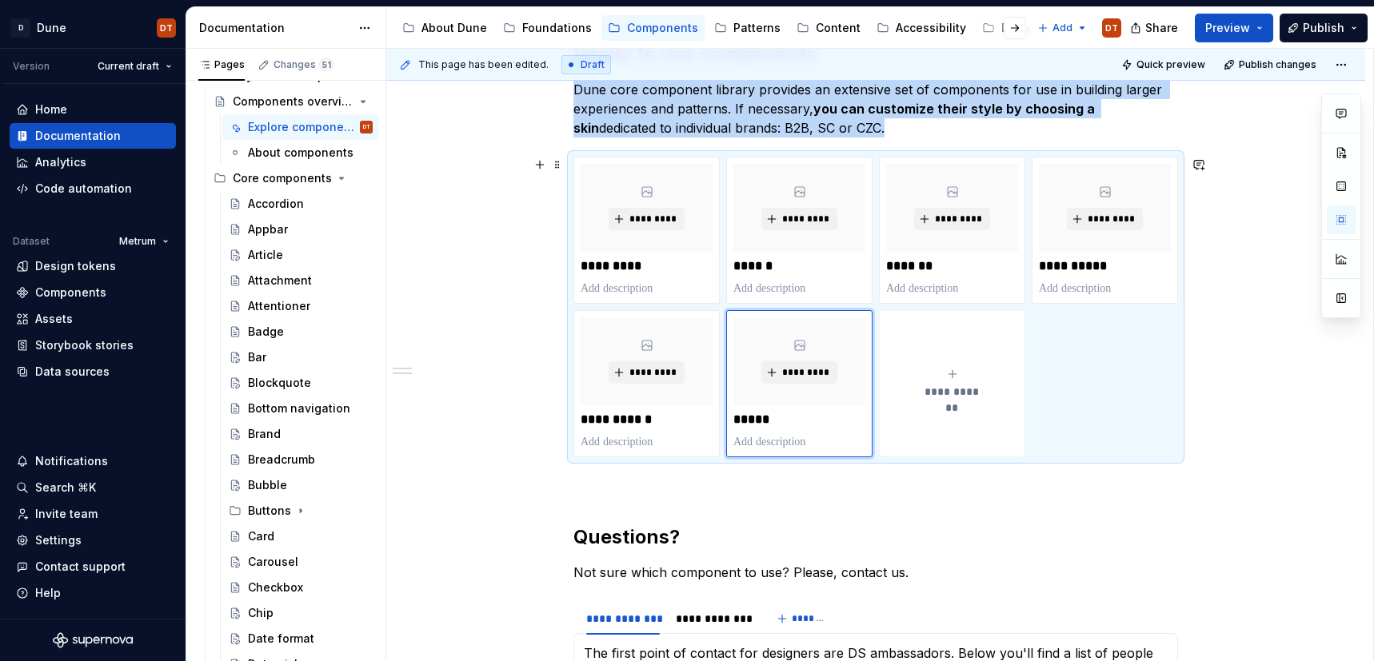
click at [924, 431] on button "**********" at bounding box center [952, 383] width 146 height 147
type textarea "*"
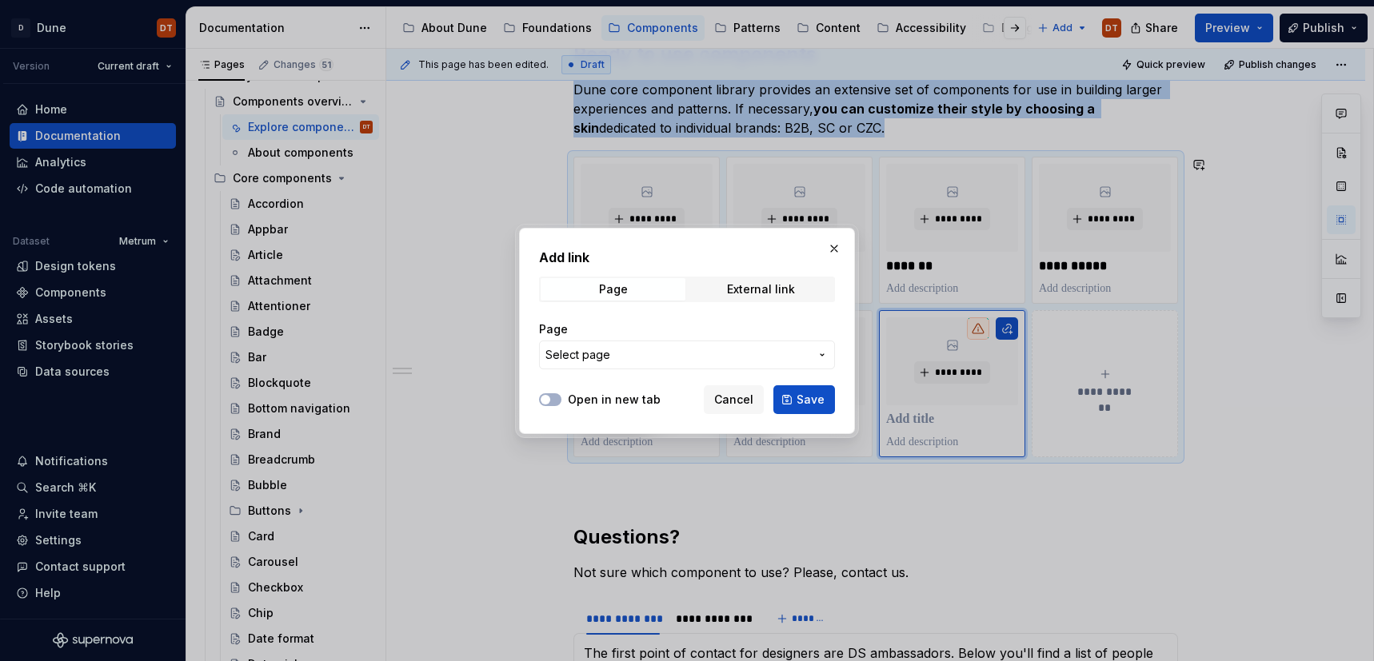
click at [823, 357] on icon "button" at bounding box center [822, 355] width 13 height 13
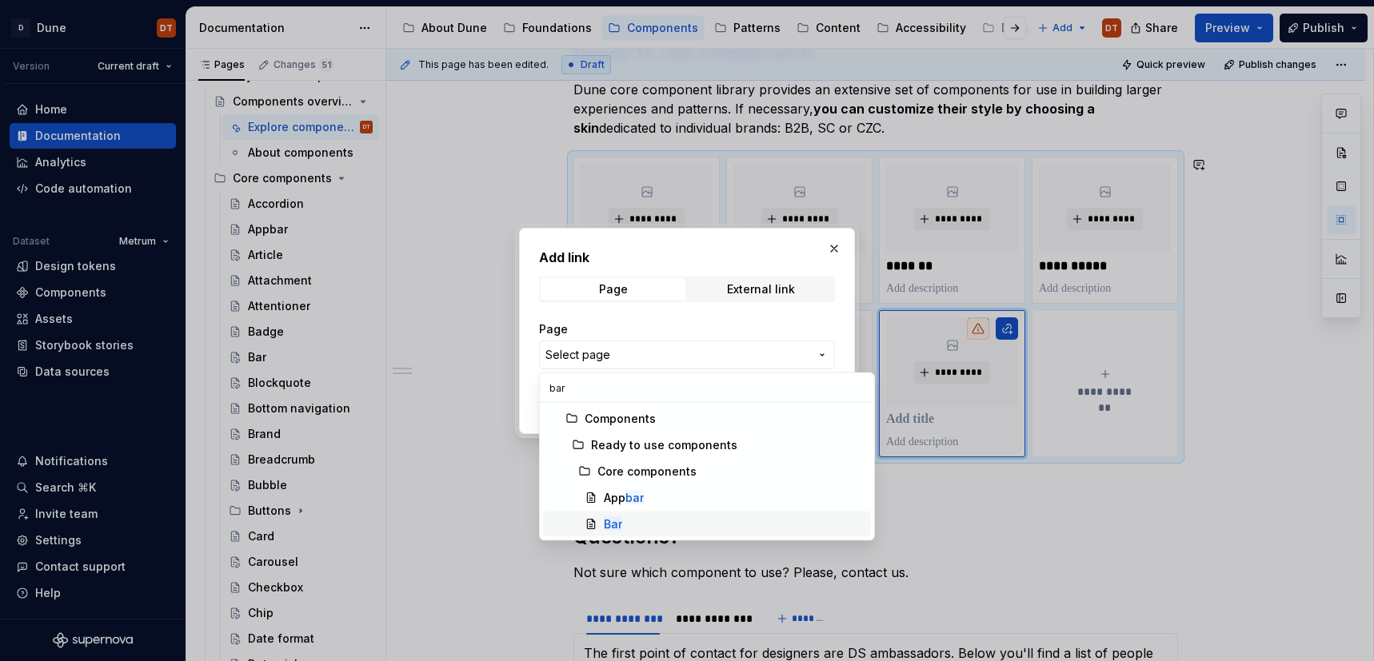
type input "bar"
click at [620, 524] on mark "Bar" at bounding box center [613, 524] width 18 height 14
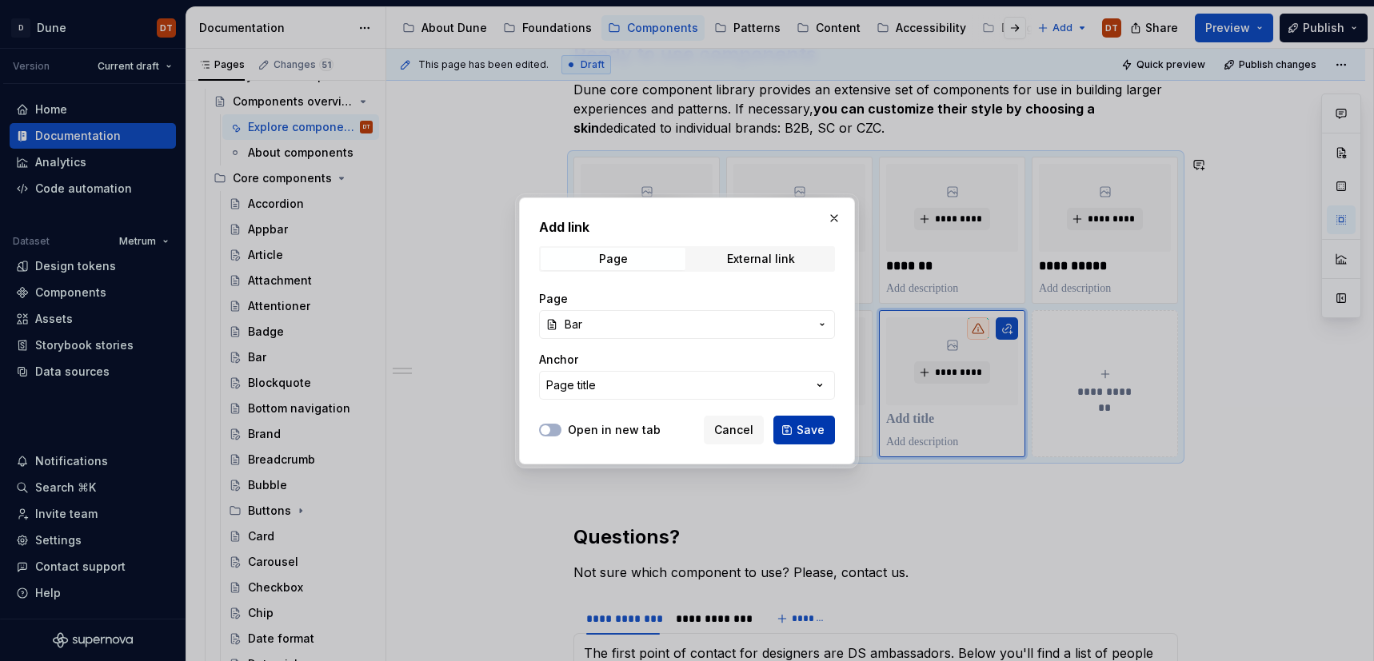
click at [816, 419] on button "Save" at bounding box center [804, 430] width 62 height 29
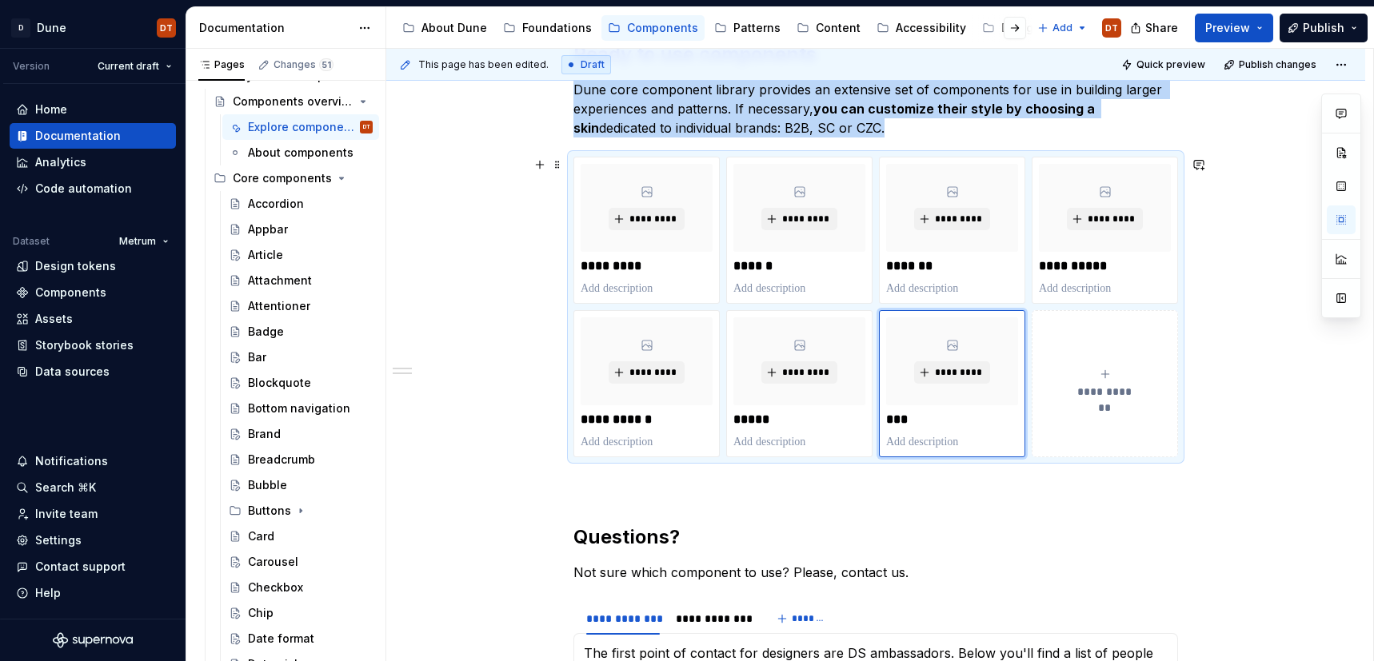
click at [1074, 421] on button "**********" at bounding box center [1104, 383] width 146 height 147
type textarea "*"
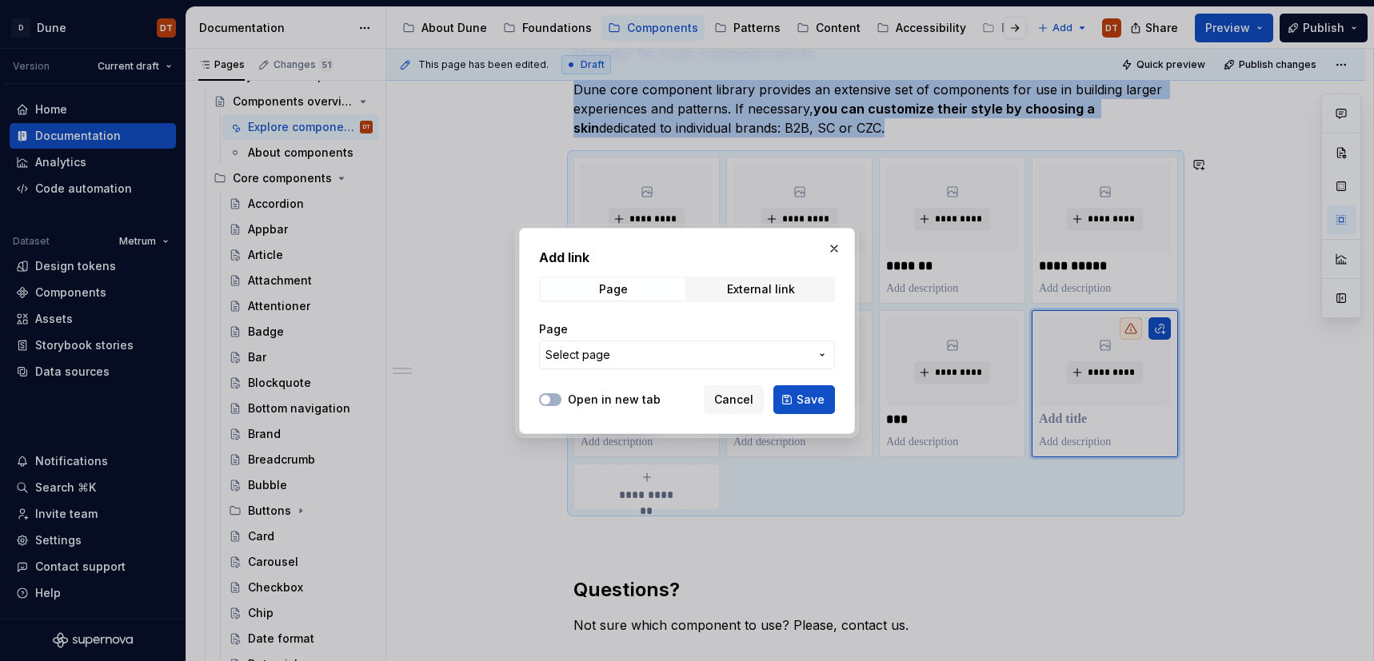
click at [824, 353] on icon "button" at bounding box center [822, 355] width 13 height 13
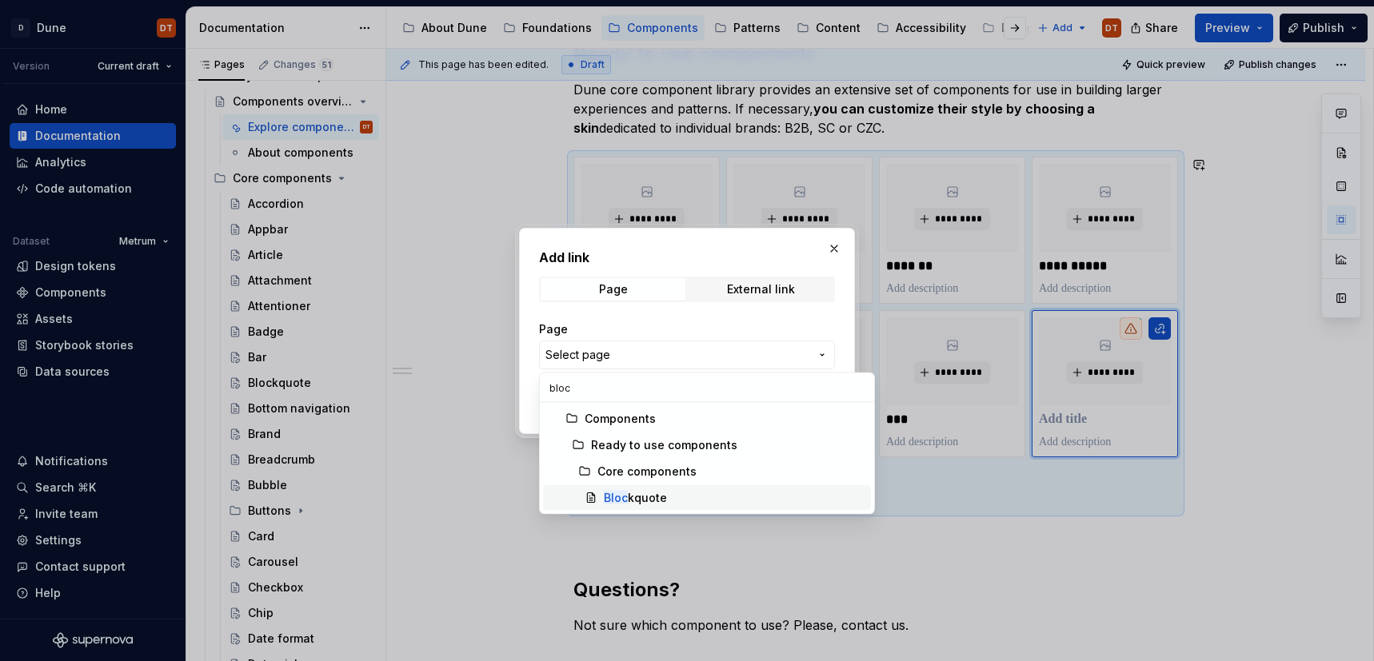
type input "bloc"
click at [651, 497] on div "Bloc kquote" at bounding box center [635, 498] width 63 height 16
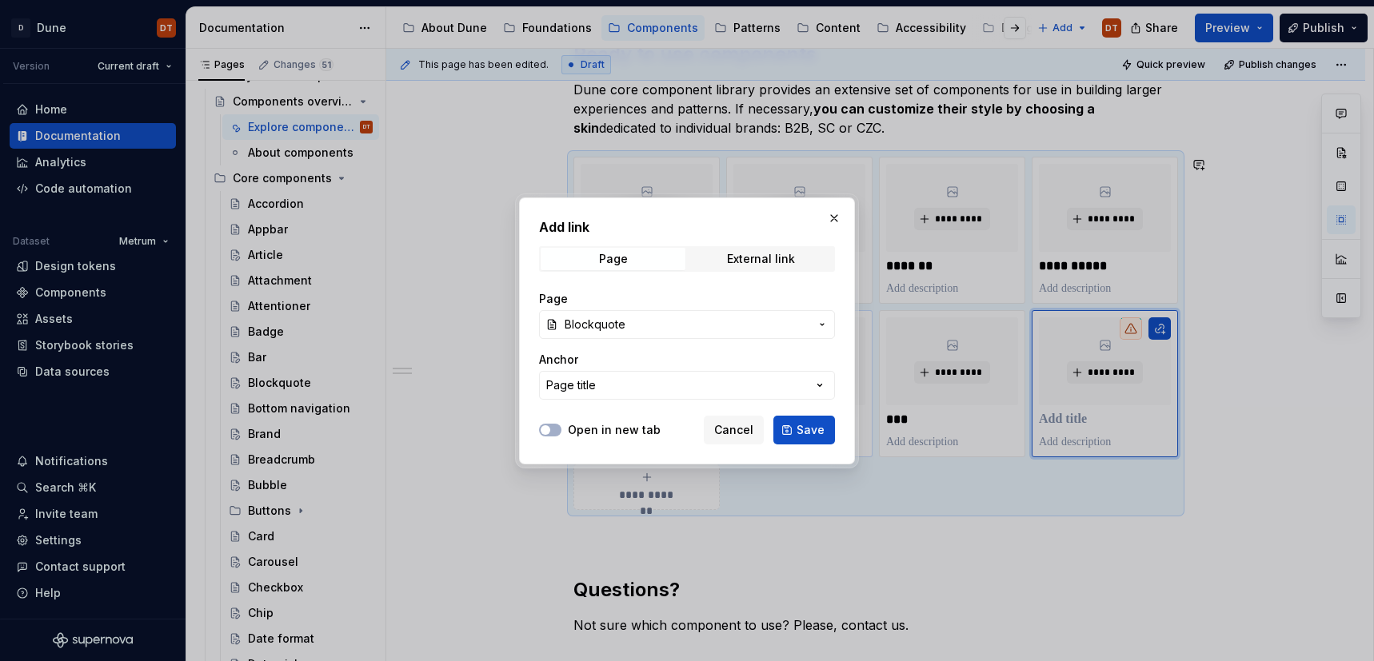
drag, startPoint x: 818, startPoint y: 434, endPoint x: 777, endPoint y: 451, distance: 44.1
click at [818, 434] on span "Save" at bounding box center [810, 430] width 28 height 16
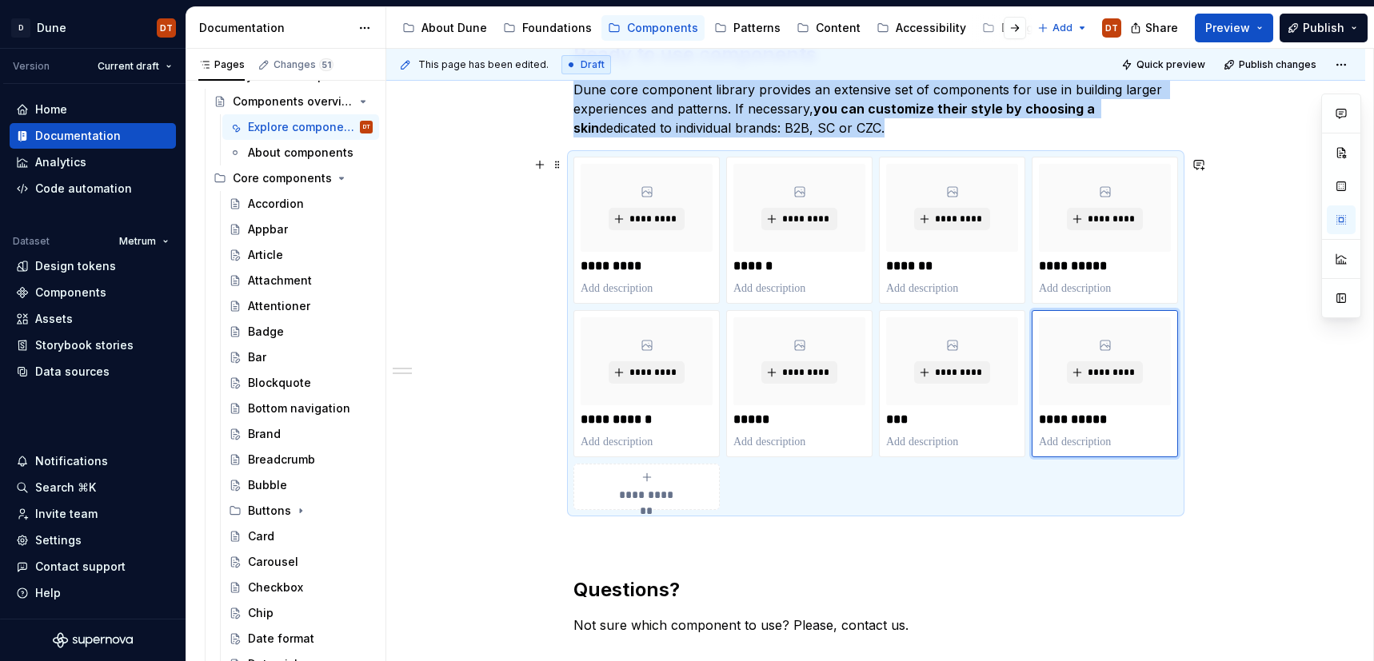
click at [681, 487] on span "**********" at bounding box center [647, 495] width 70 height 16
type textarea "*"
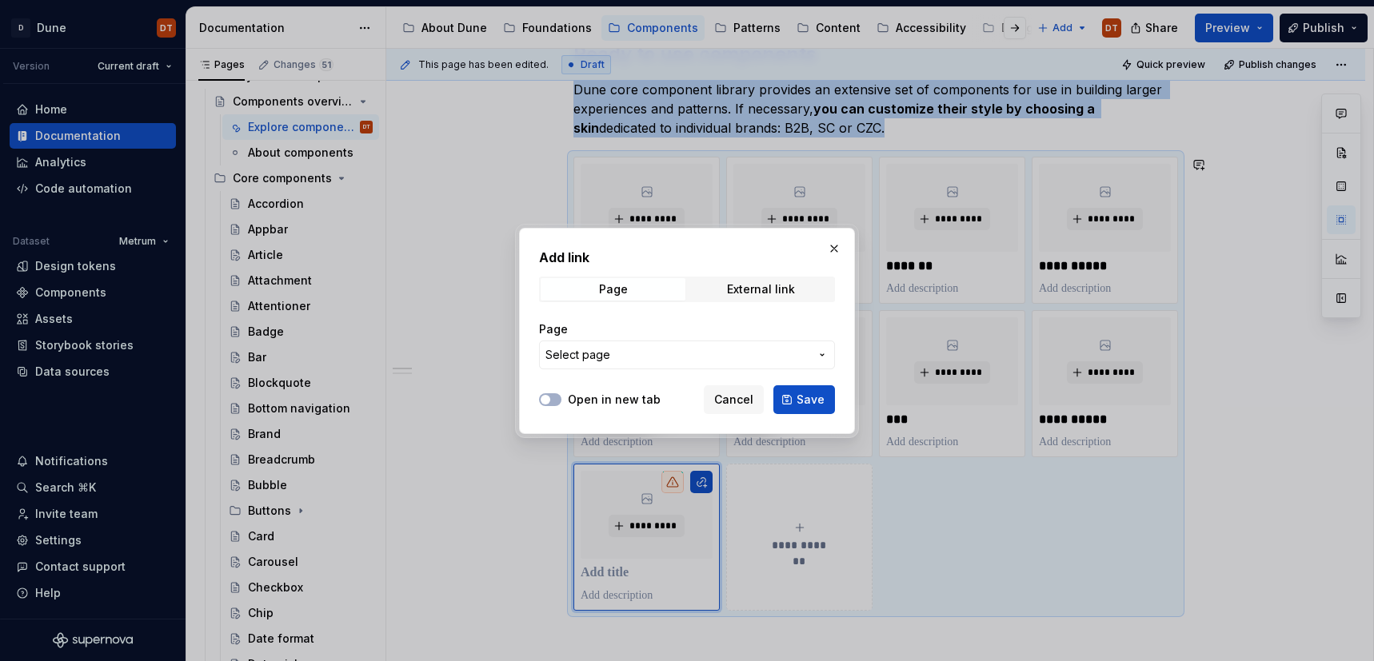
click at [821, 357] on icon "button" at bounding box center [822, 355] width 13 height 13
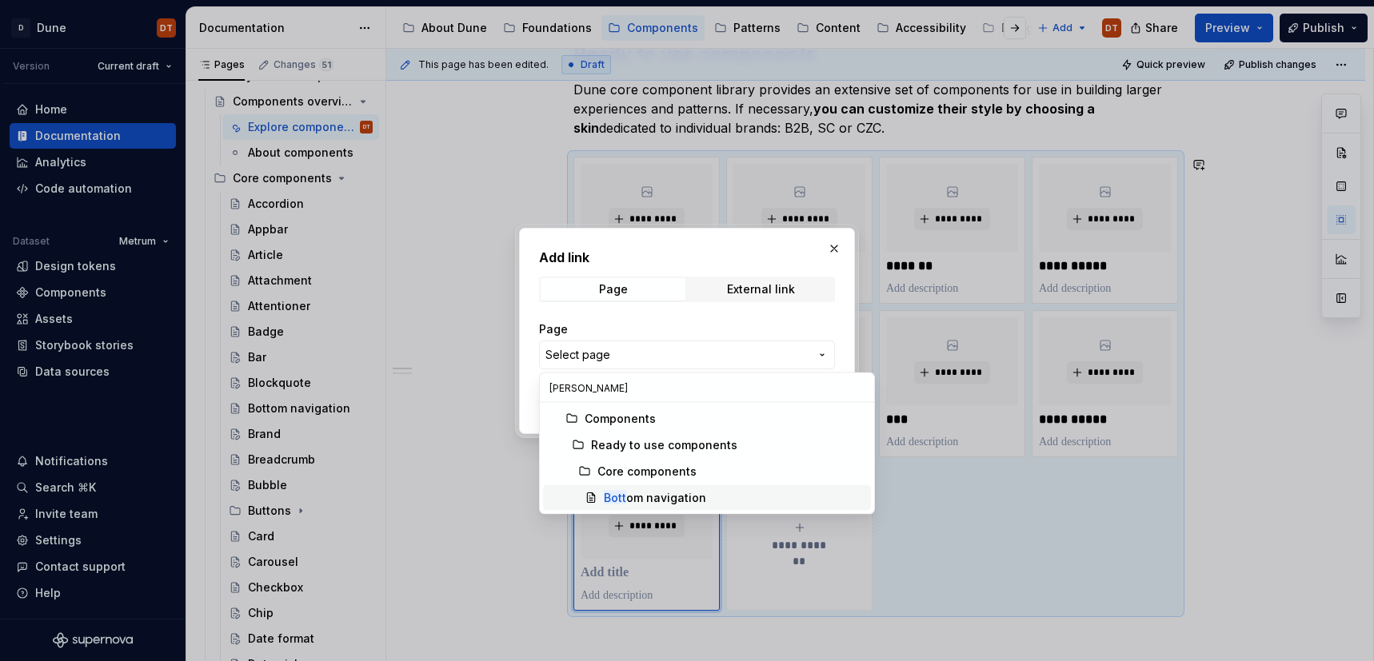
type input "[PERSON_NAME]"
click at [683, 501] on div "[PERSON_NAME] navigation" at bounding box center [655, 498] width 102 height 16
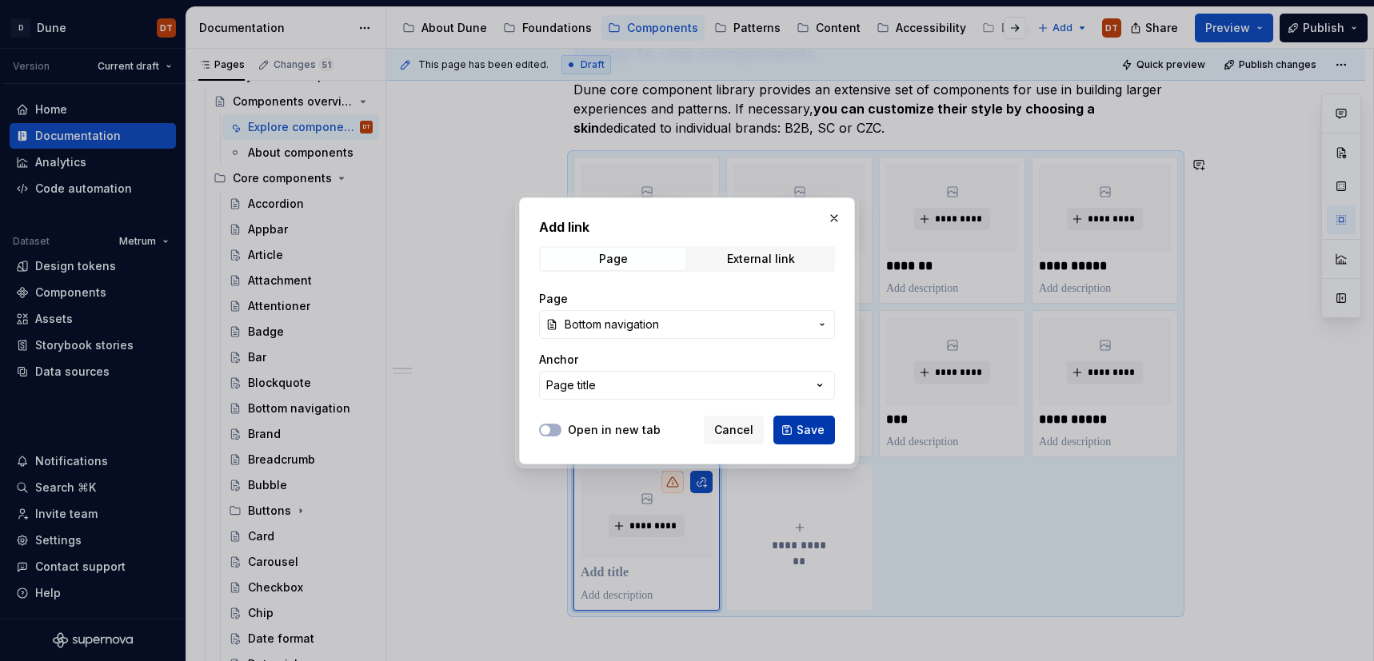
click at [806, 433] on span "Save" at bounding box center [810, 430] width 28 height 16
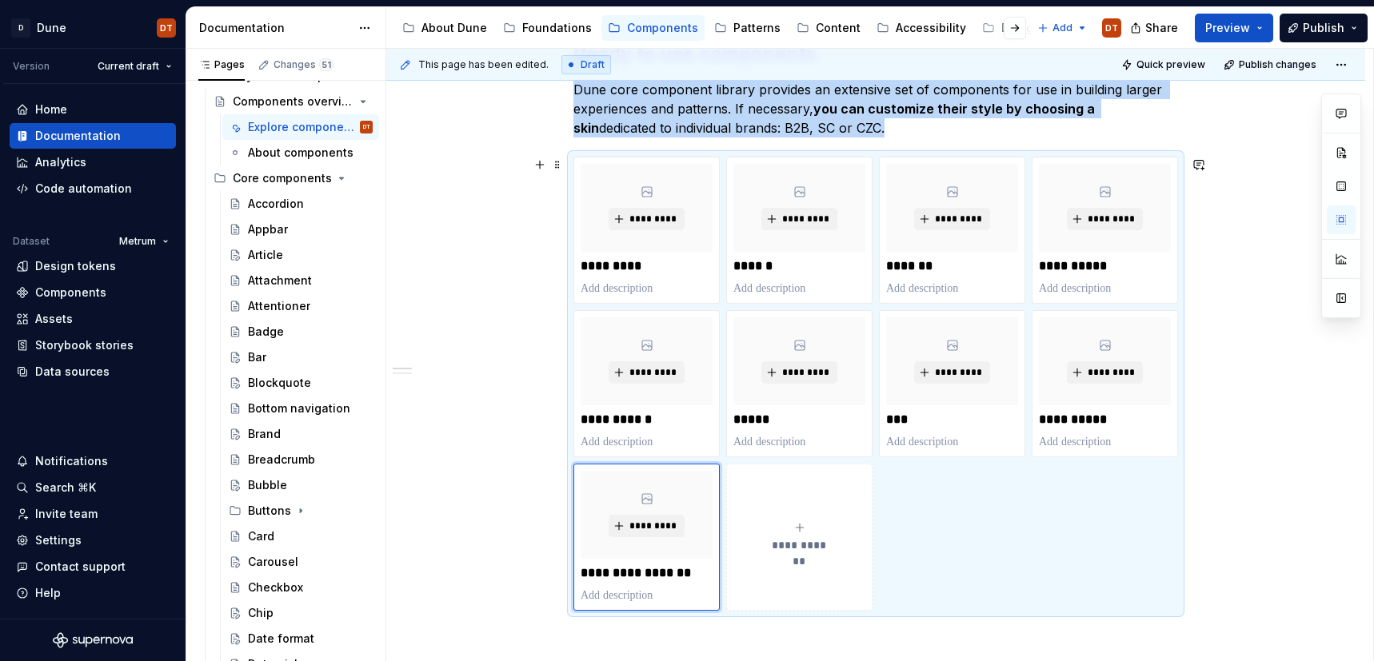
click at [797, 517] on button "**********" at bounding box center [799, 537] width 146 height 147
type textarea "*"
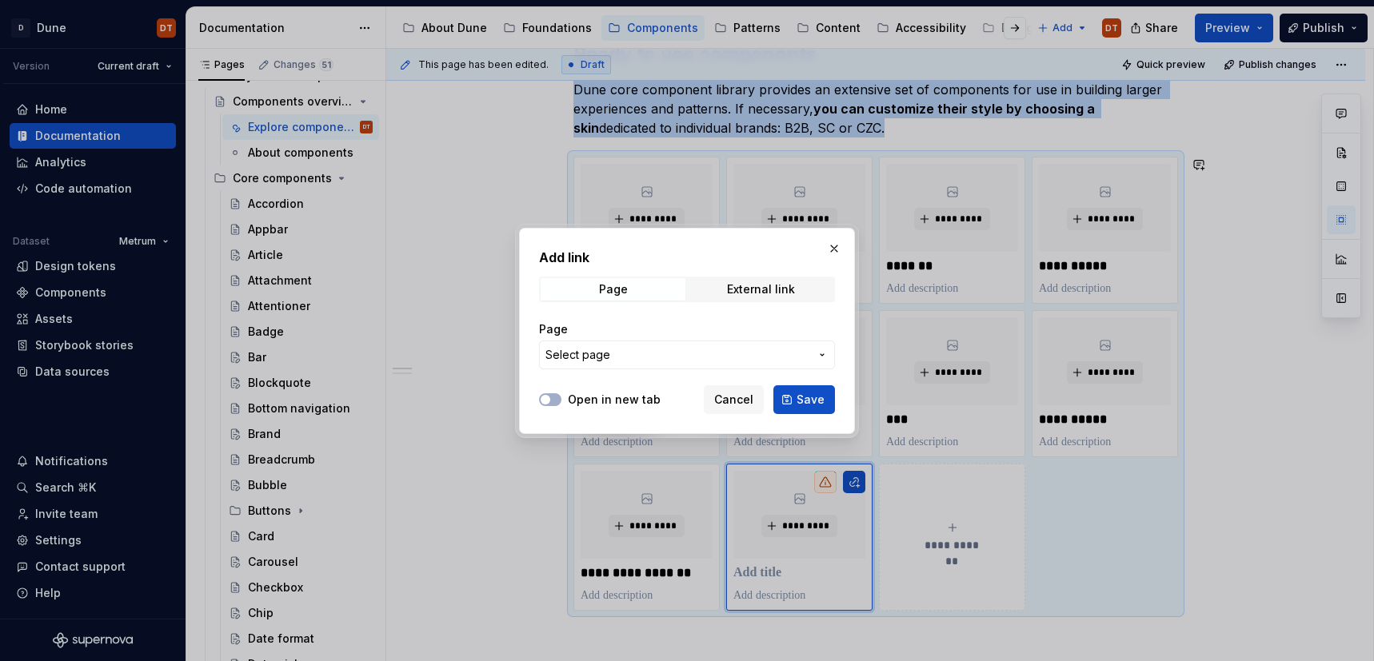
drag, startPoint x: 826, startPoint y: 354, endPoint x: 810, endPoint y: 371, distance: 23.2
click at [826, 354] on icon "button" at bounding box center [822, 355] width 13 height 13
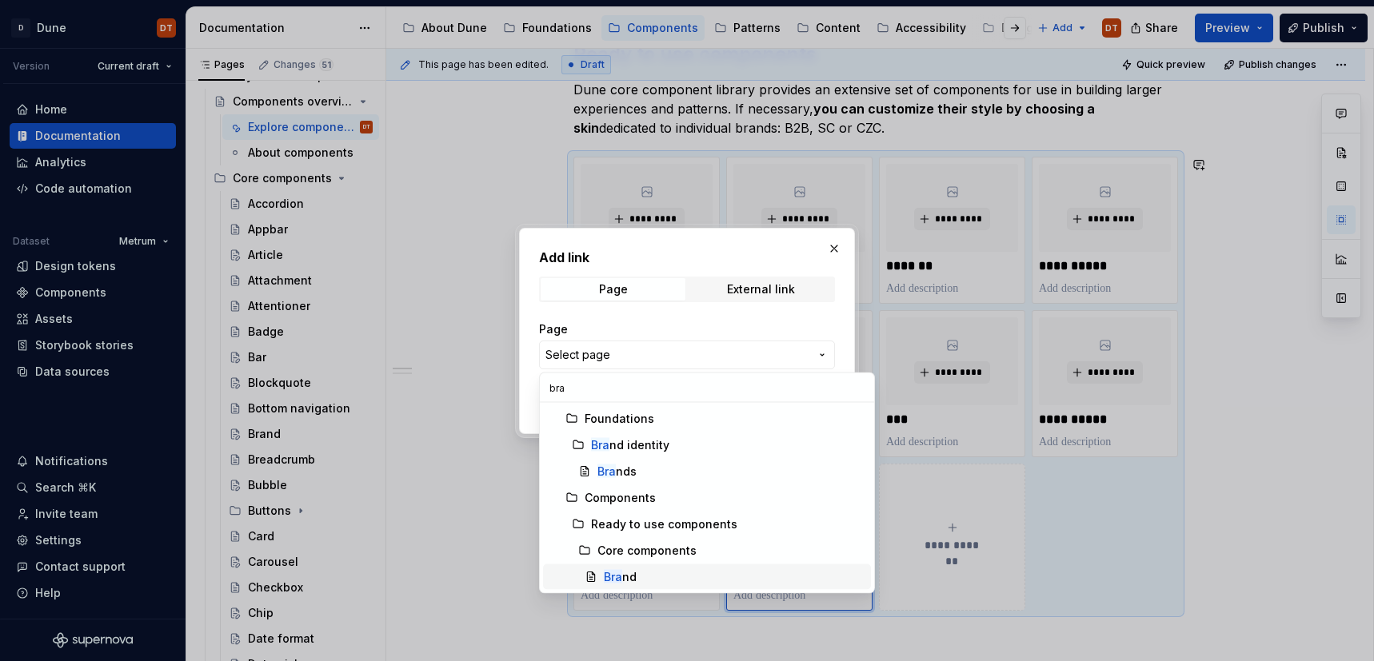
type input "bra"
click at [626, 572] on div "Bra nd" at bounding box center [620, 577] width 33 height 16
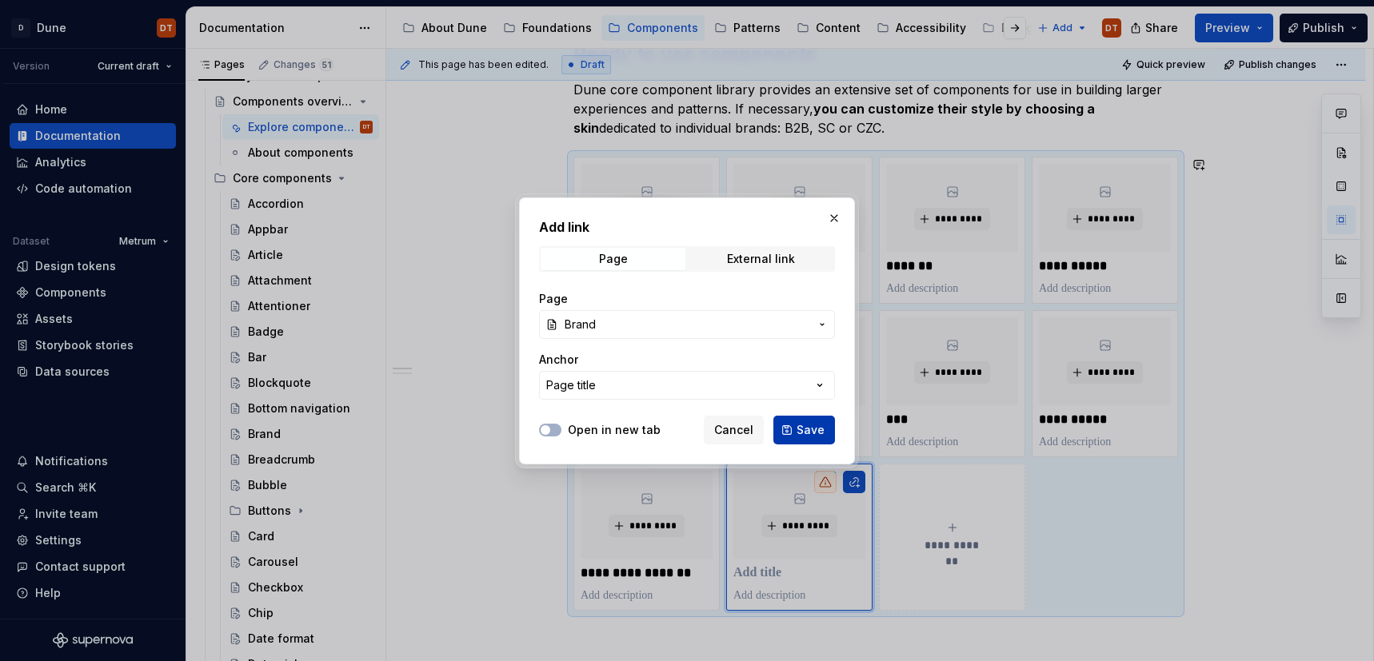
click at [801, 427] on span "Save" at bounding box center [810, 430] width 28 height 16
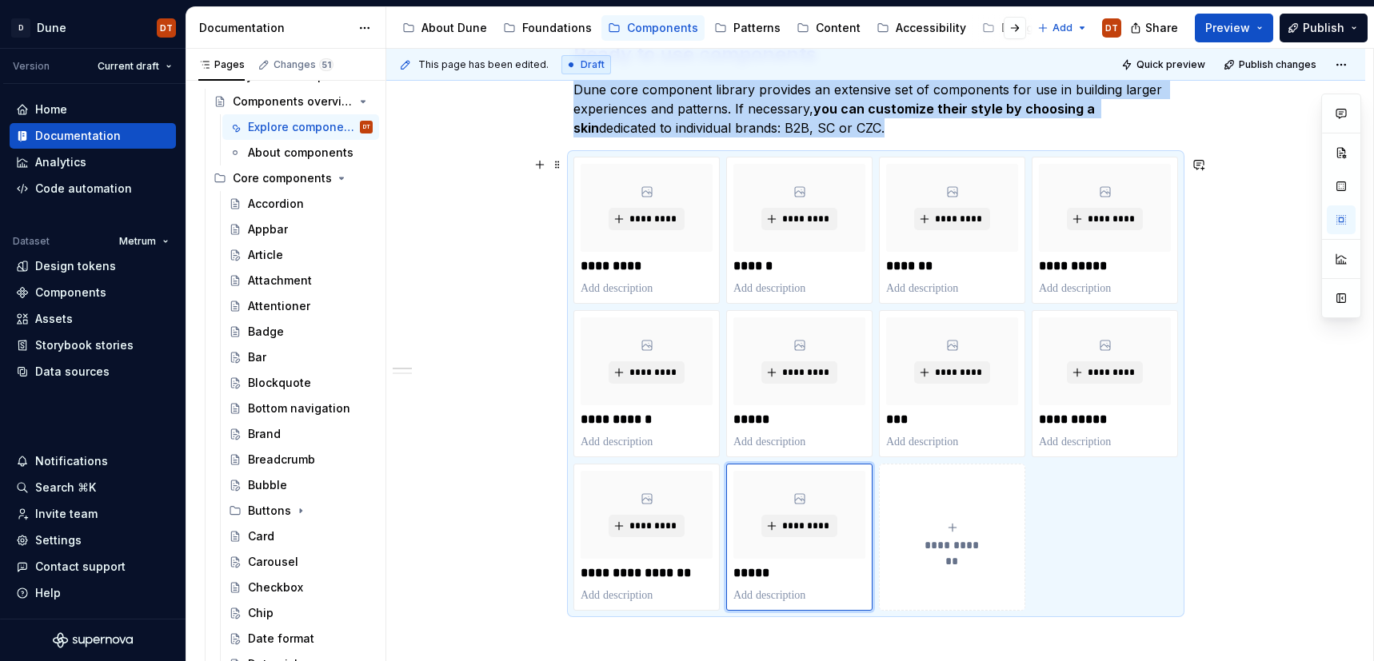
click at [926, 552] on span "**********" at bounding box center [952, 545] width 70 height 16
type textarea "*"
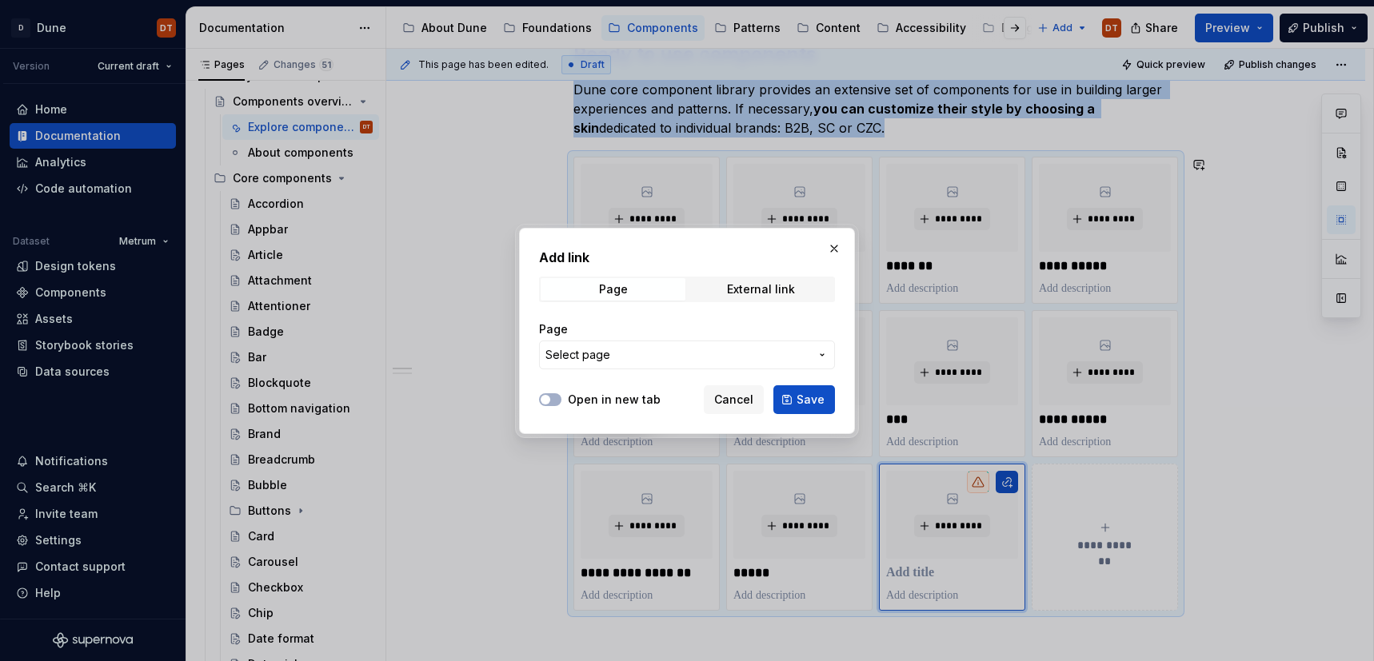
click at [823, 349] on icon "button" at bounding box center [822, 355] width 13 height 13
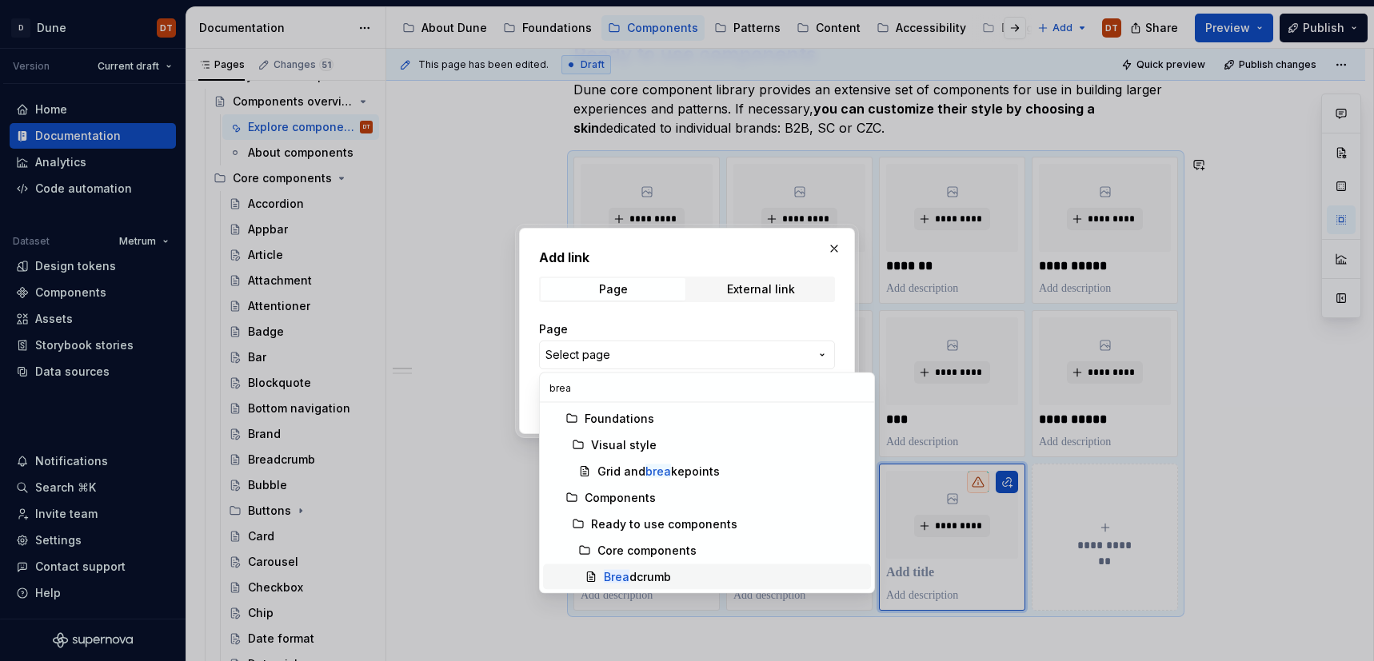
type input "brea"
click at [631, 573] on div "Brea dcrumb" at bounding box center [637, 577] width 67 height 16
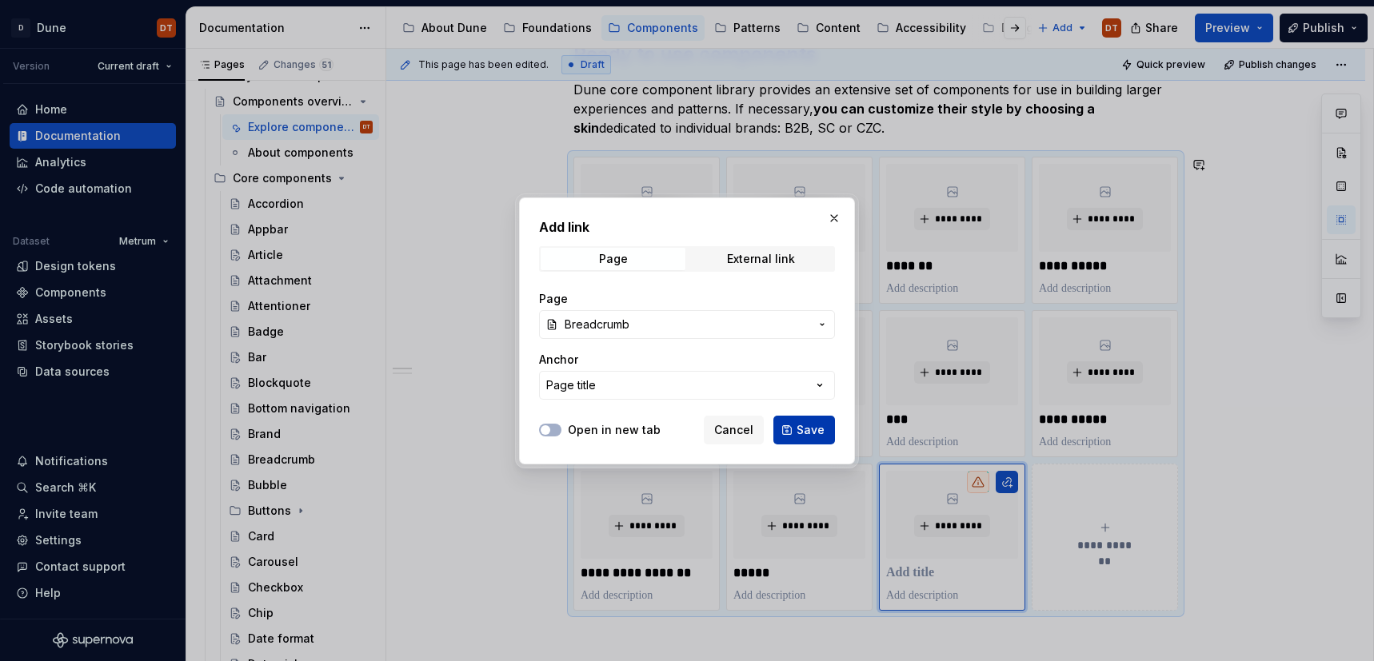
click at [811, 427] on span "Save" at bounding box center [810, 430] width 28 height 16
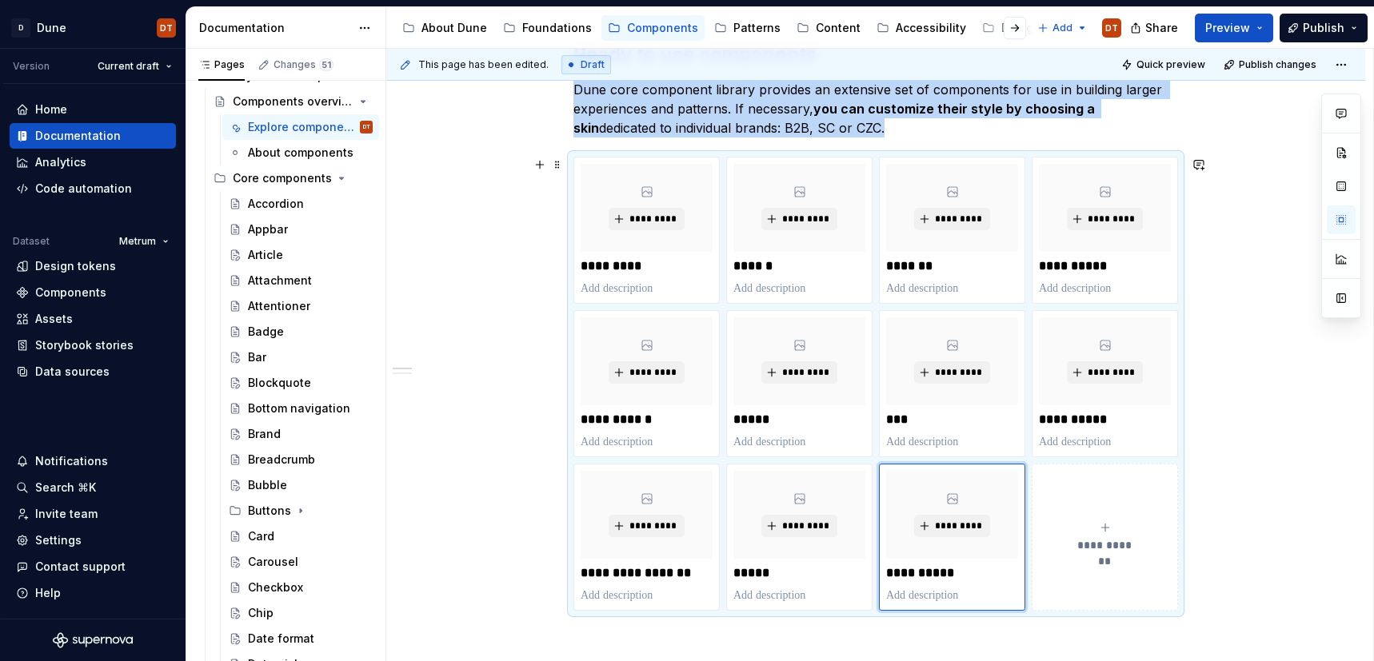
click at [1062, 497] on button "**********" at bounding box center [1104, 537] width 146 height 147
type textarea "*"
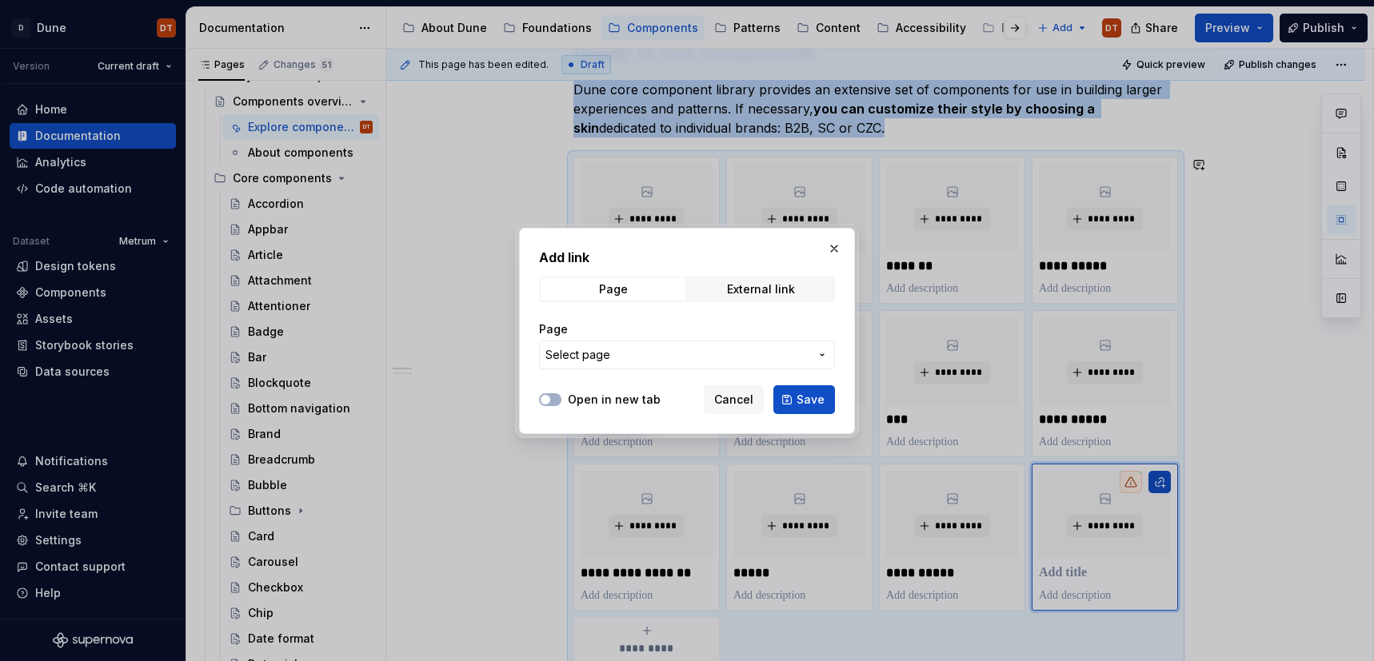
click at [824, 355] on icon "button" at bounding box center [822, 355] width 13 height 13
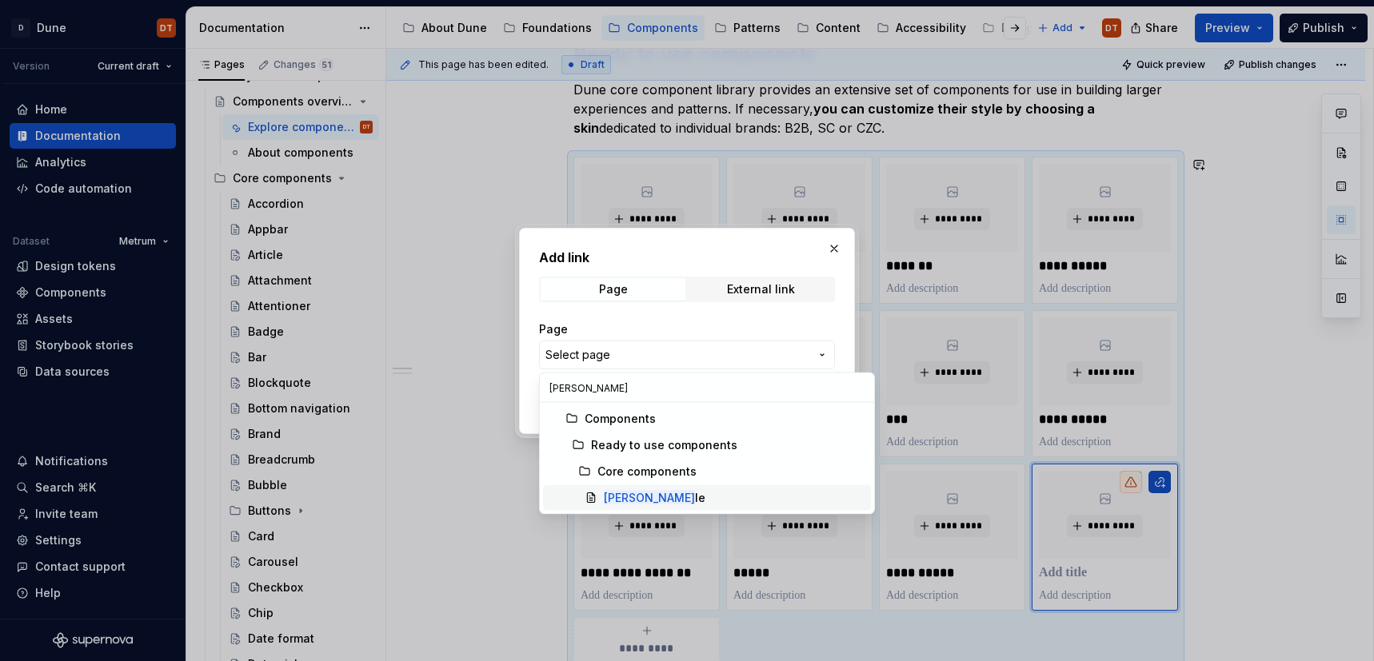
type input "[PERSON_NAME]"
click at [633, 494] on div "[PERSON_NAME] le" at bounding box center [655, 498] width 102 height 16
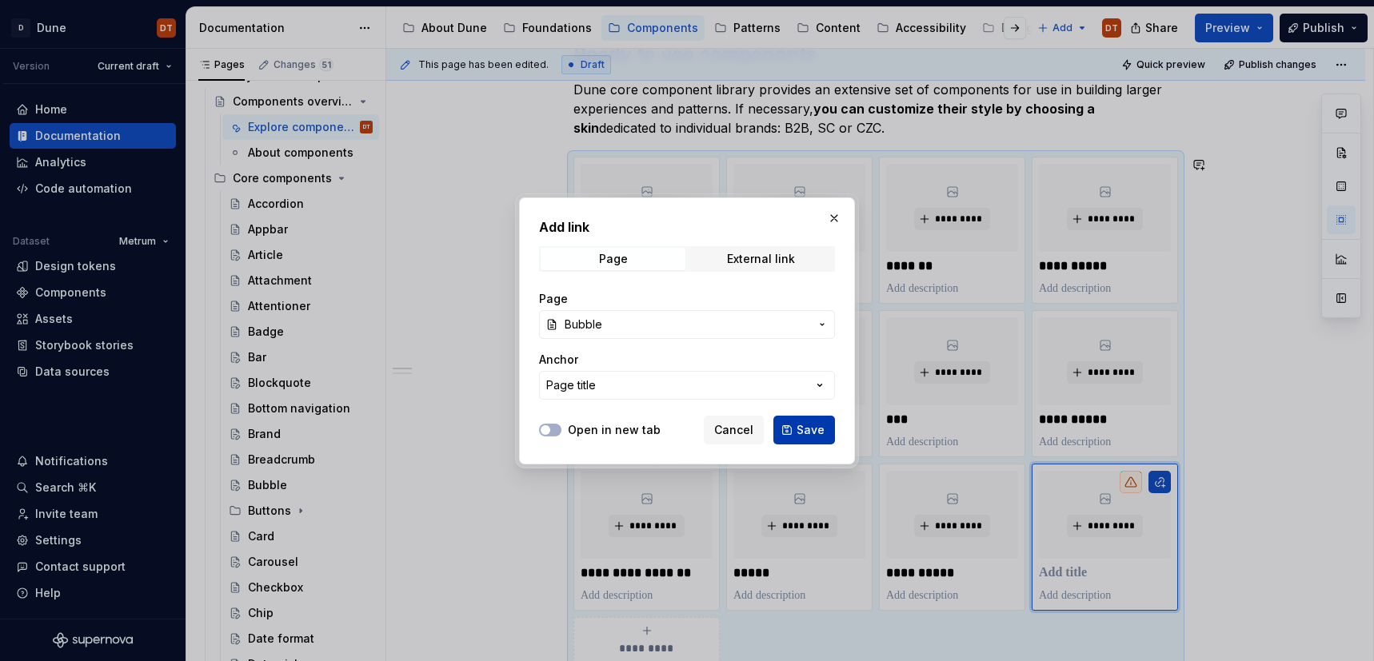
click at [805, 429] on span "Save" at bounding box center [810, 430] width 28 height 16
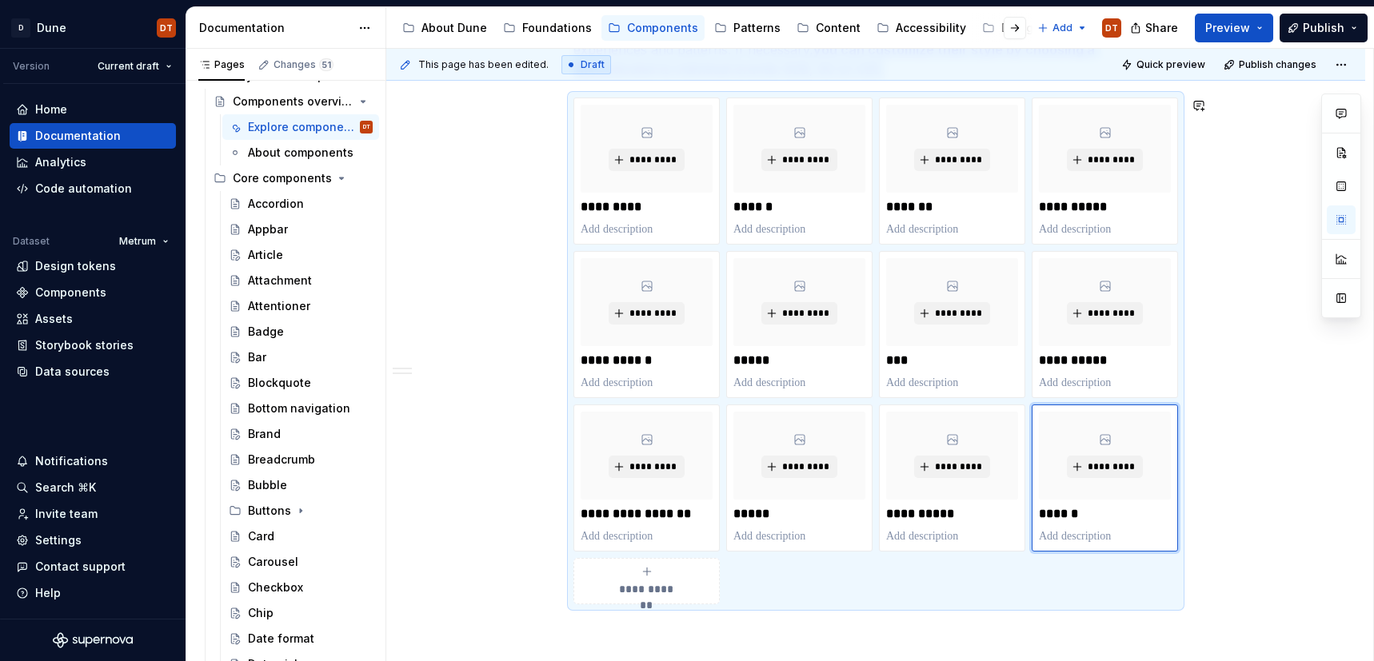
scroll to position [335, 0]
click at [690, 578] on div "**********" at bounding box center [646, 580] width 132 height 32
type textarea "*"
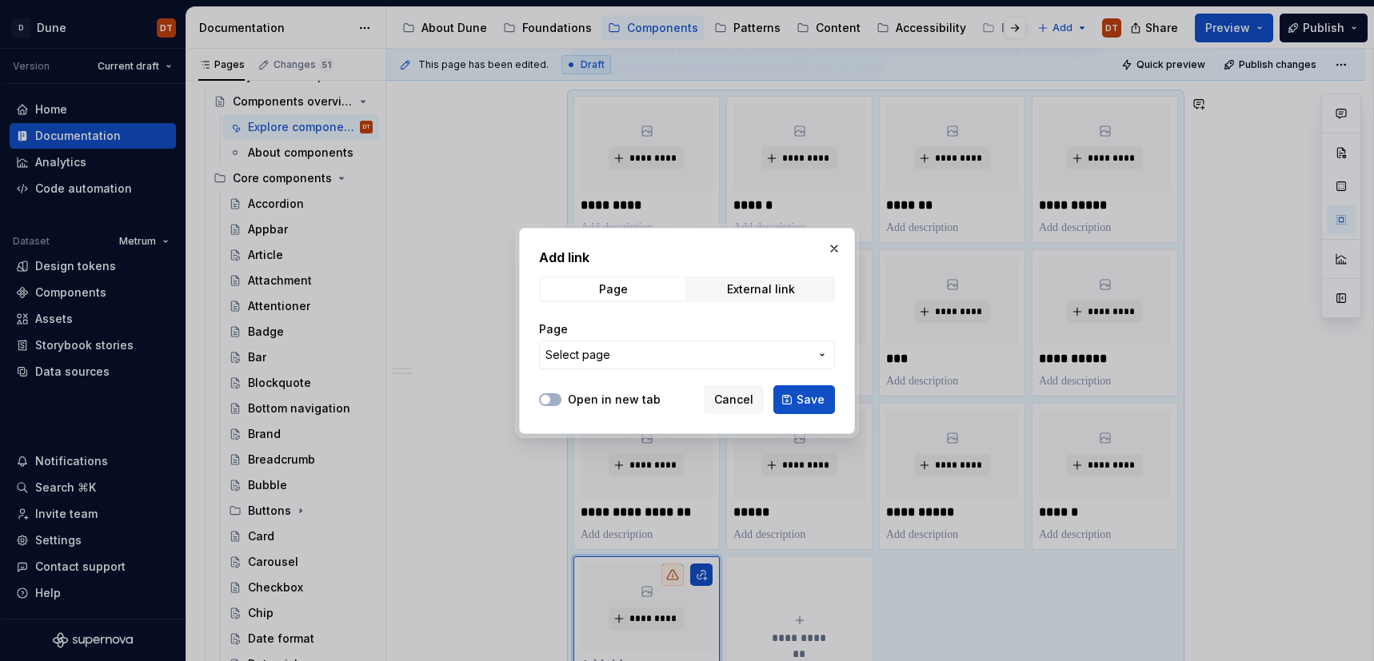
click at [822, 356] on icon "button" at bounding box center [822, 355] width 13 height 13
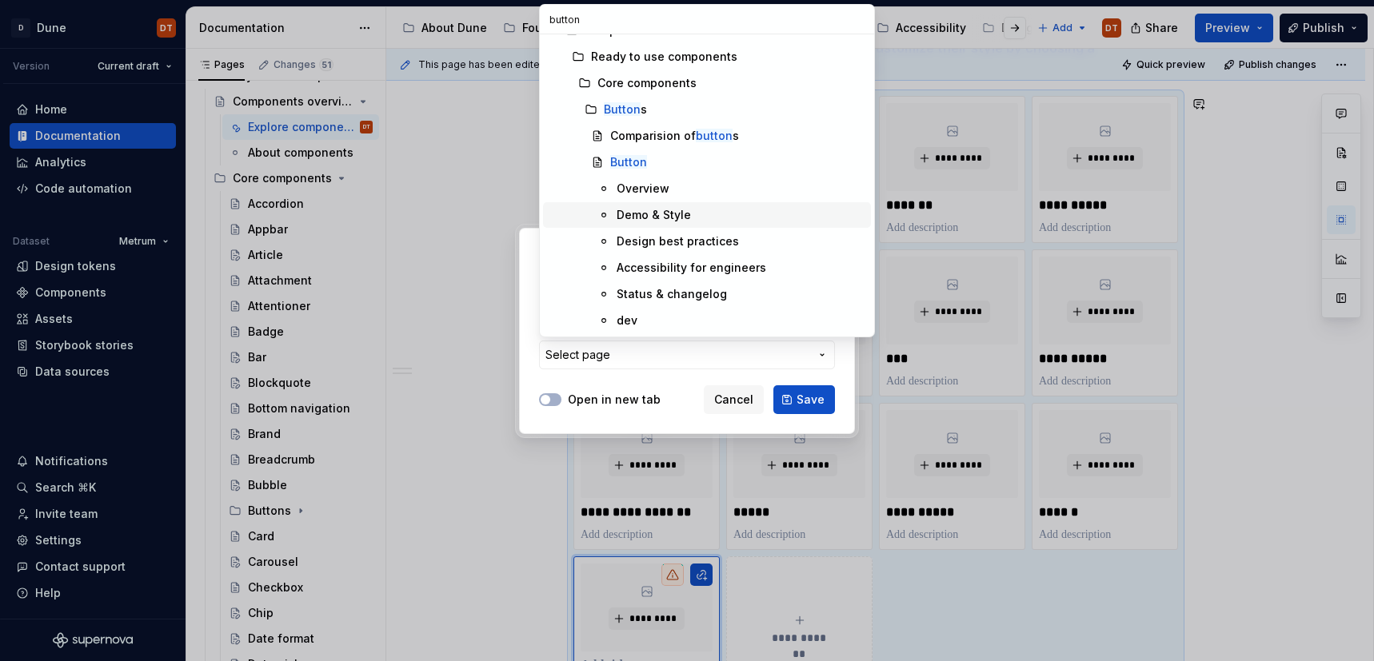
scroll to position [27, 0]
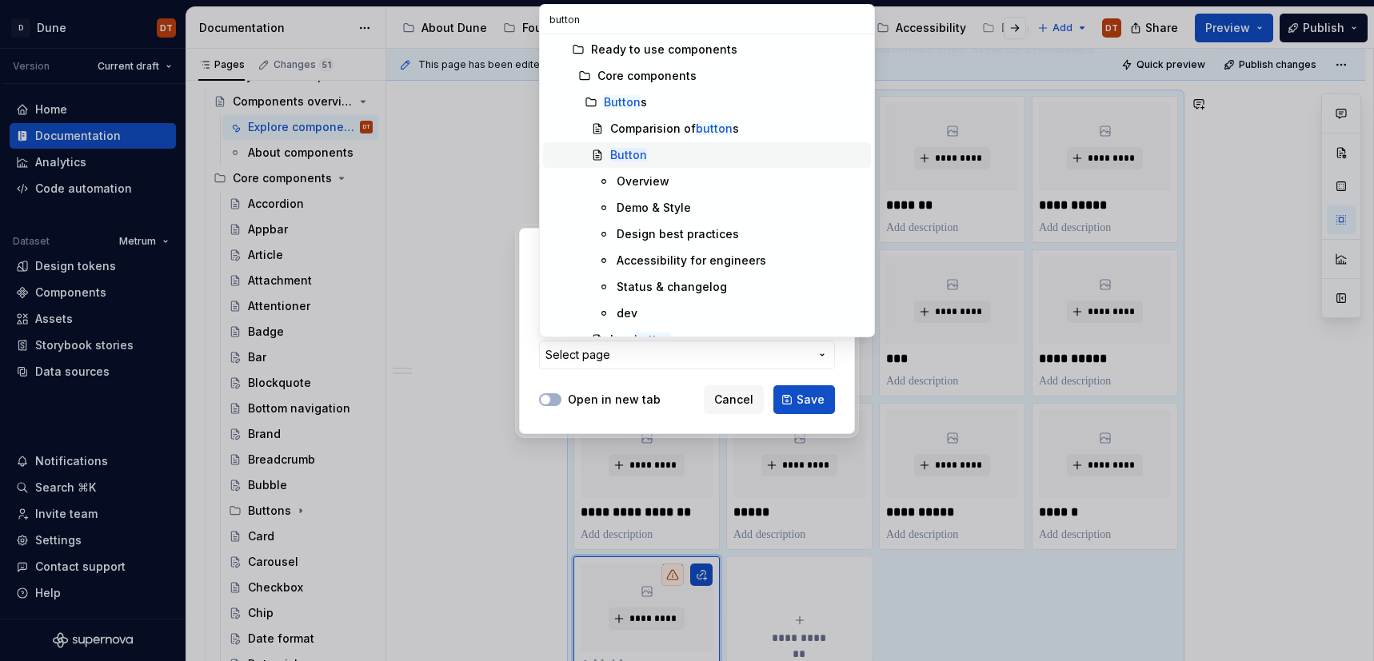
type input "button"
click at [623, 155] on mark "Button" at bounding box center [628, 155] width 37 height 14
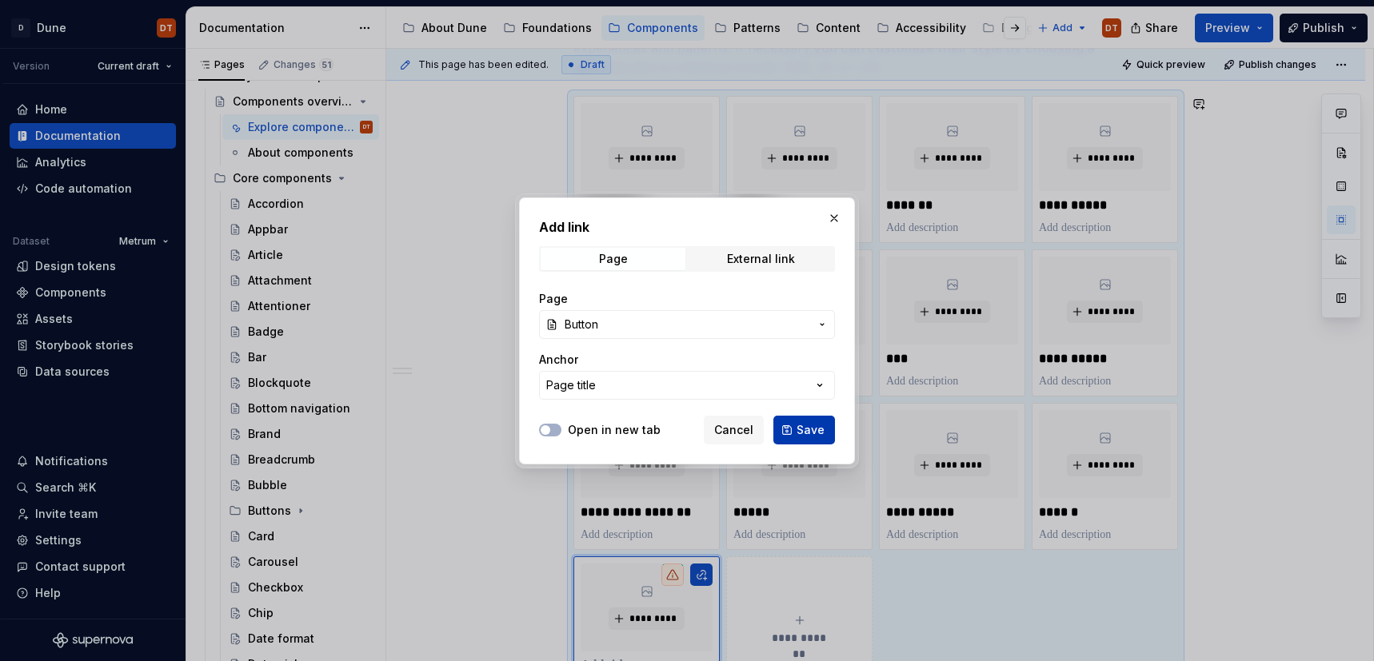
click at [801, 425] on span "Save" at bounding box center [810, 430] width 28 height 16
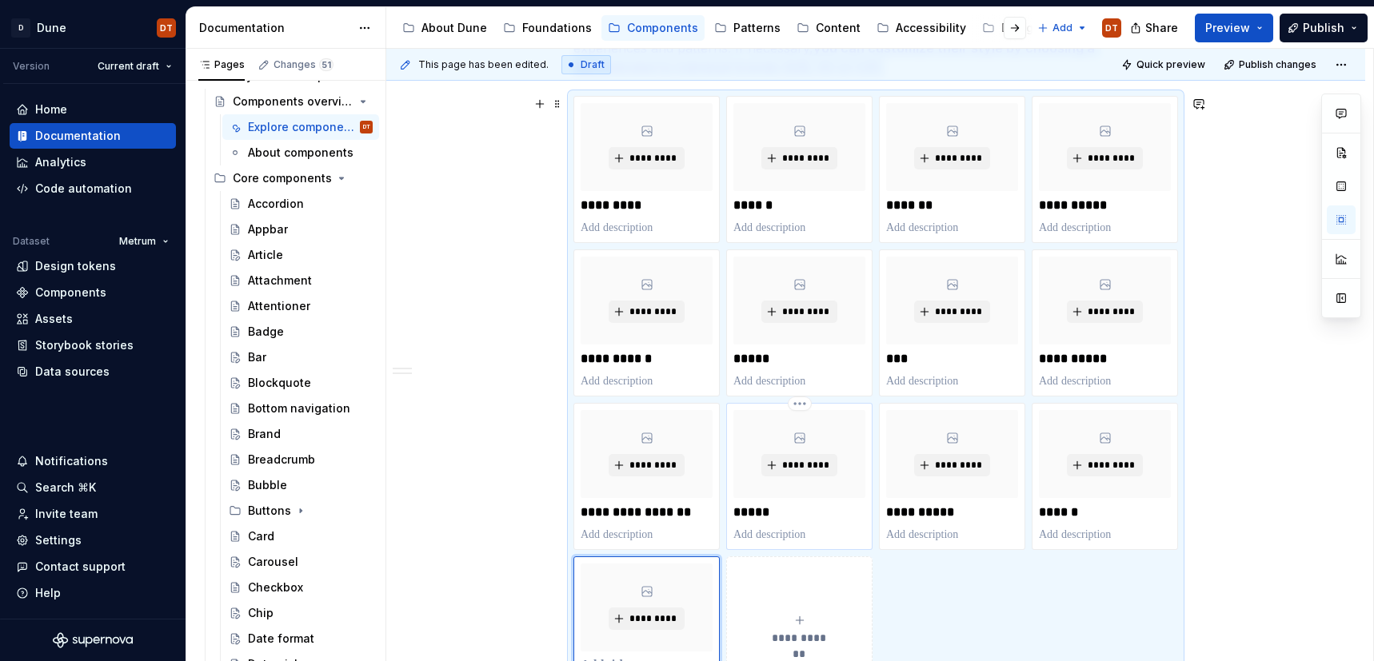
scroll to position [400, 0]
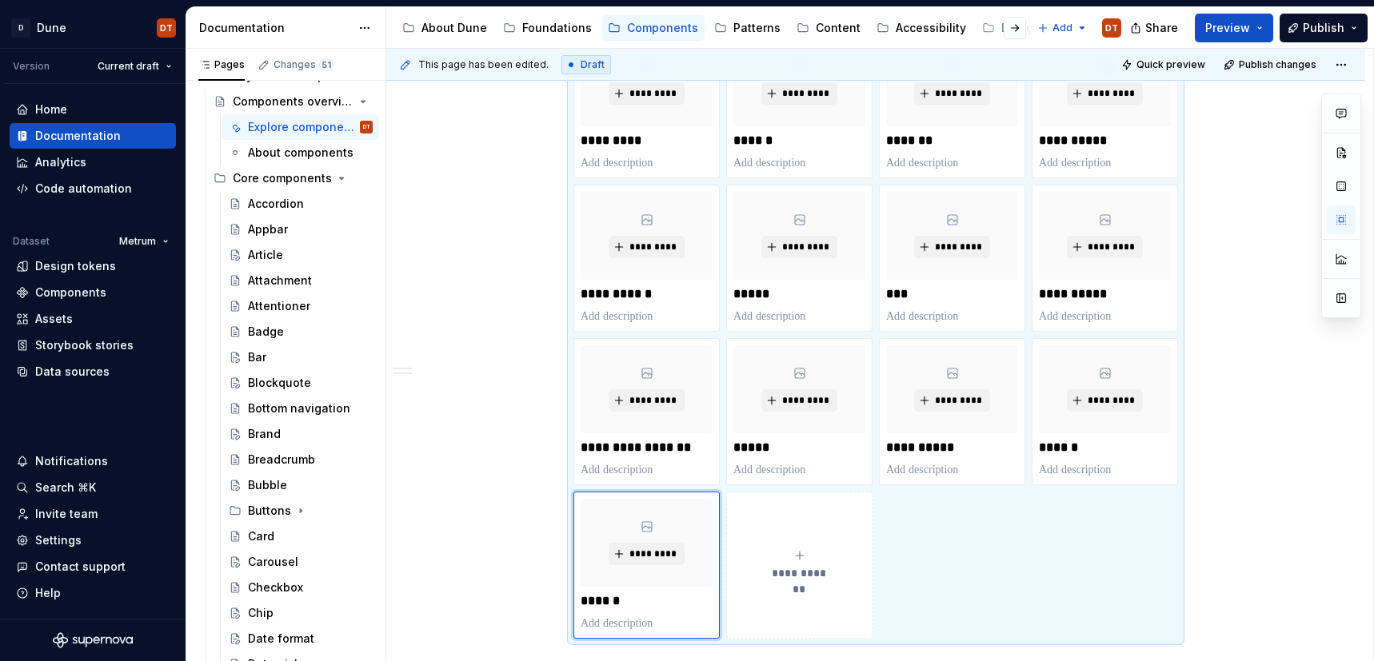
click at [800, 580] on span "**********" at bounding box center [799, 573] width 70 height 16
type textarea "*"
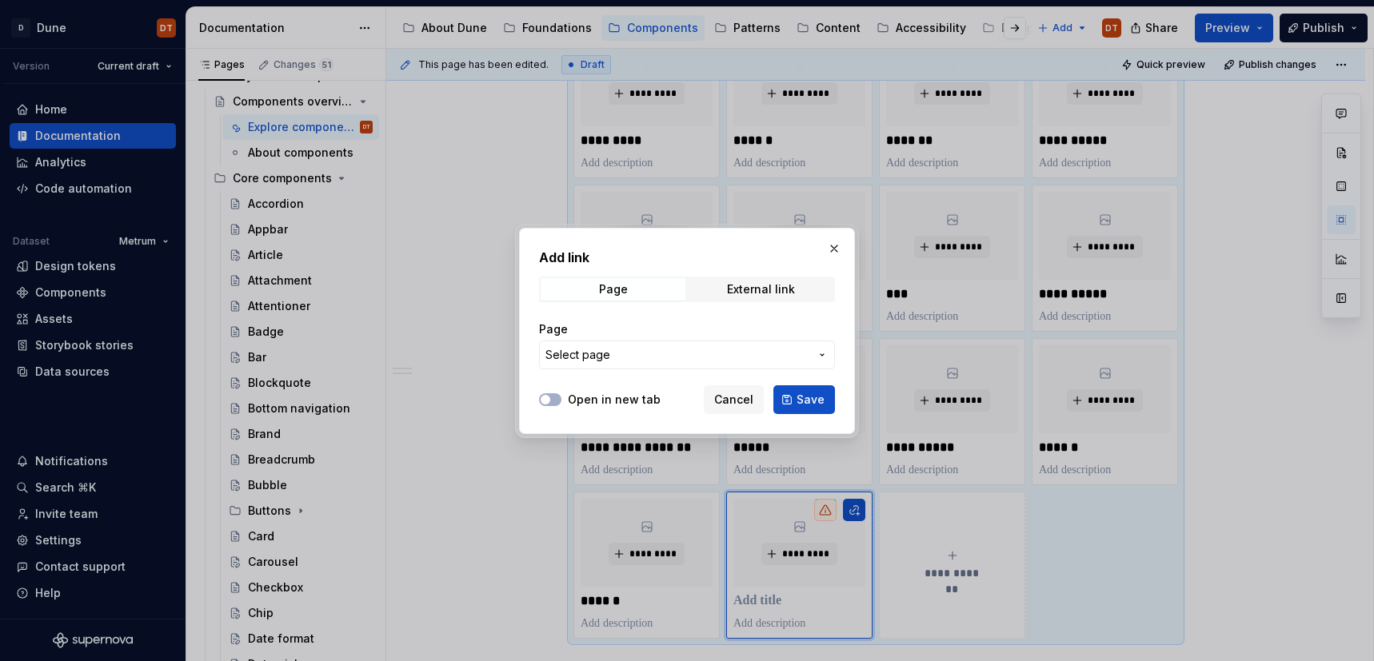
click at [820, 357] on icon "button" at bounding box center [822, 355] width 13 height 13
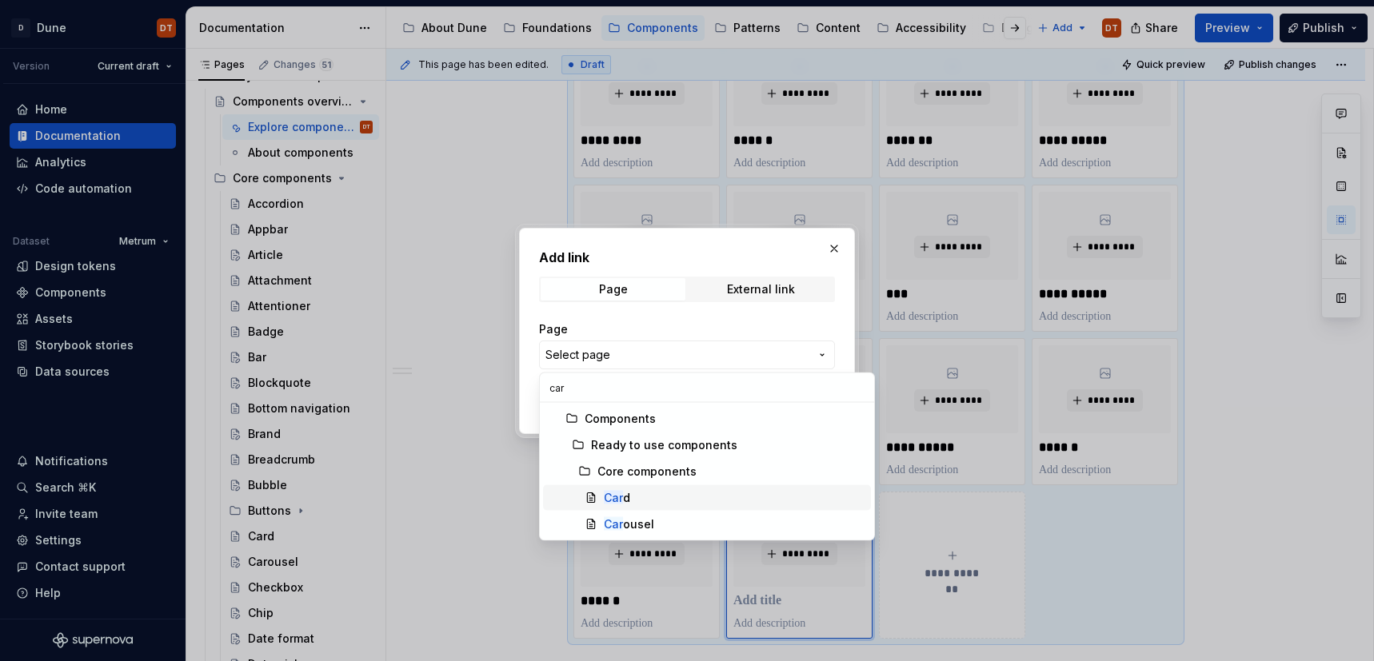
type input "car"
click at [613, 496] on mark "Car" at bounding box center [613, 498] width 19 height 14
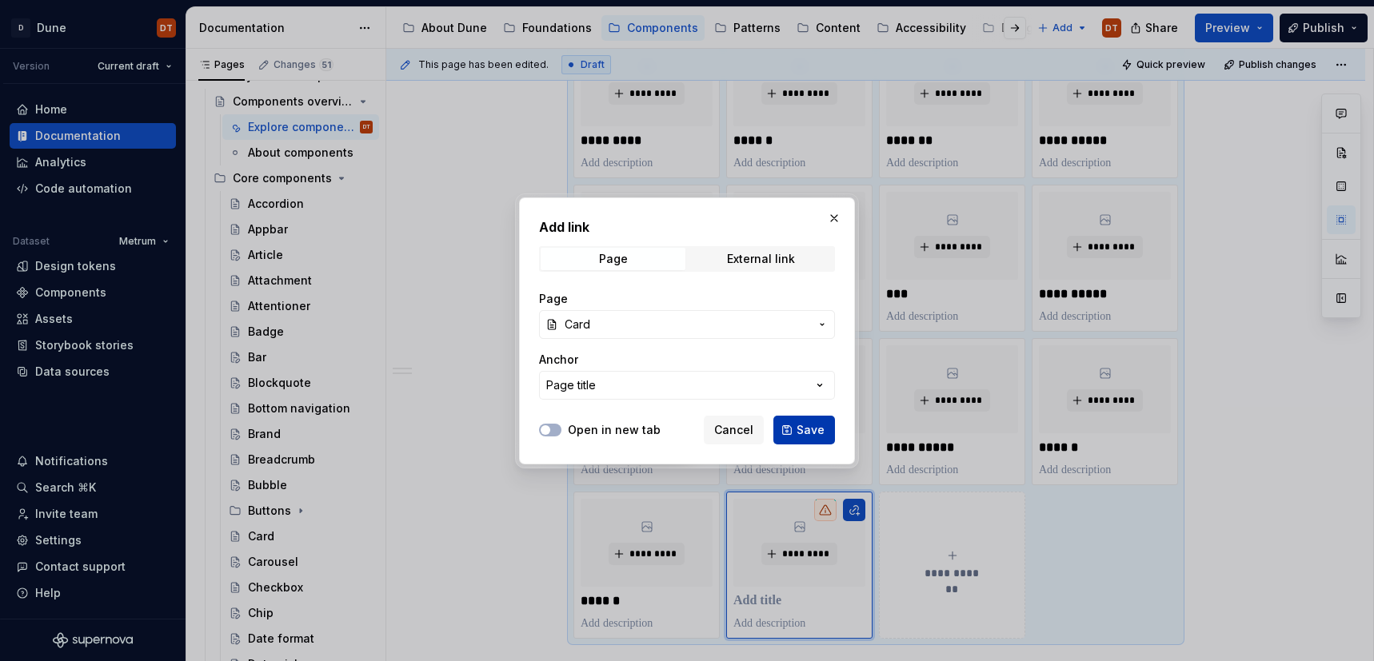
click at [798, 428] on span "Save" at bounding box center [810, 430] width 28 height 16
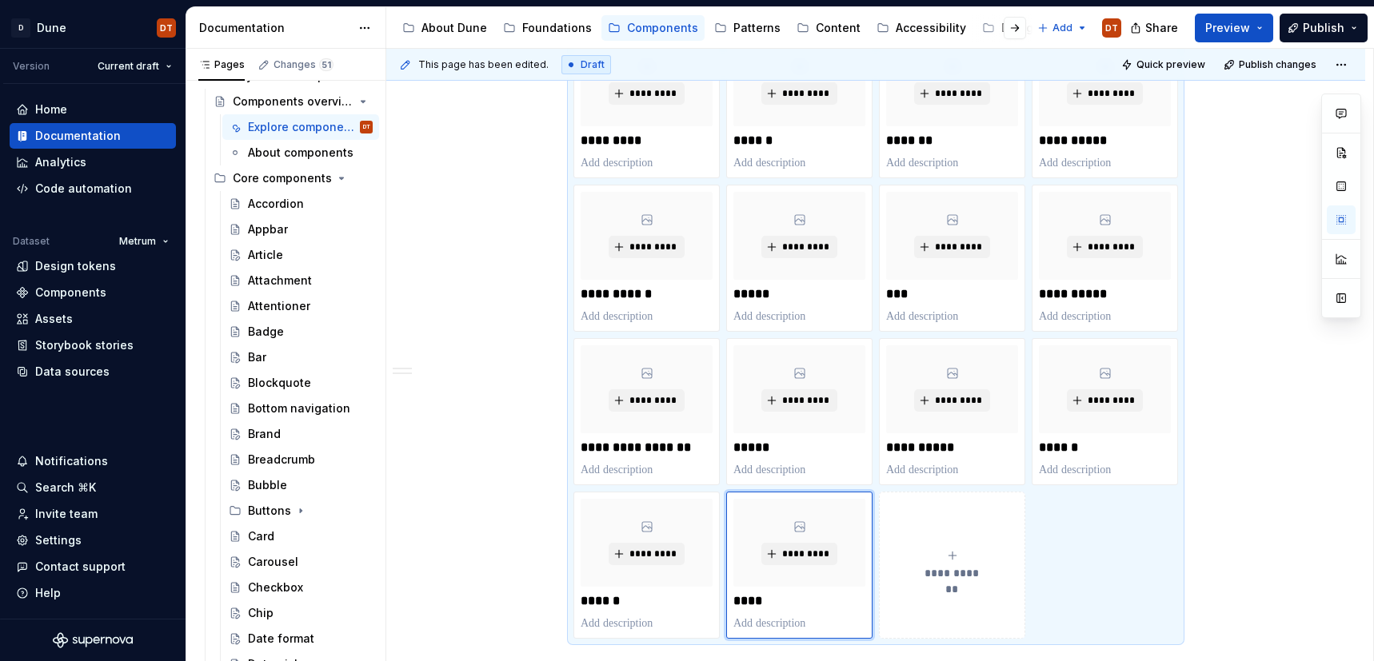
click at [937, 580] on span "**********" at bounding box center [952, 573] width 70 height 16
type textarea "*"
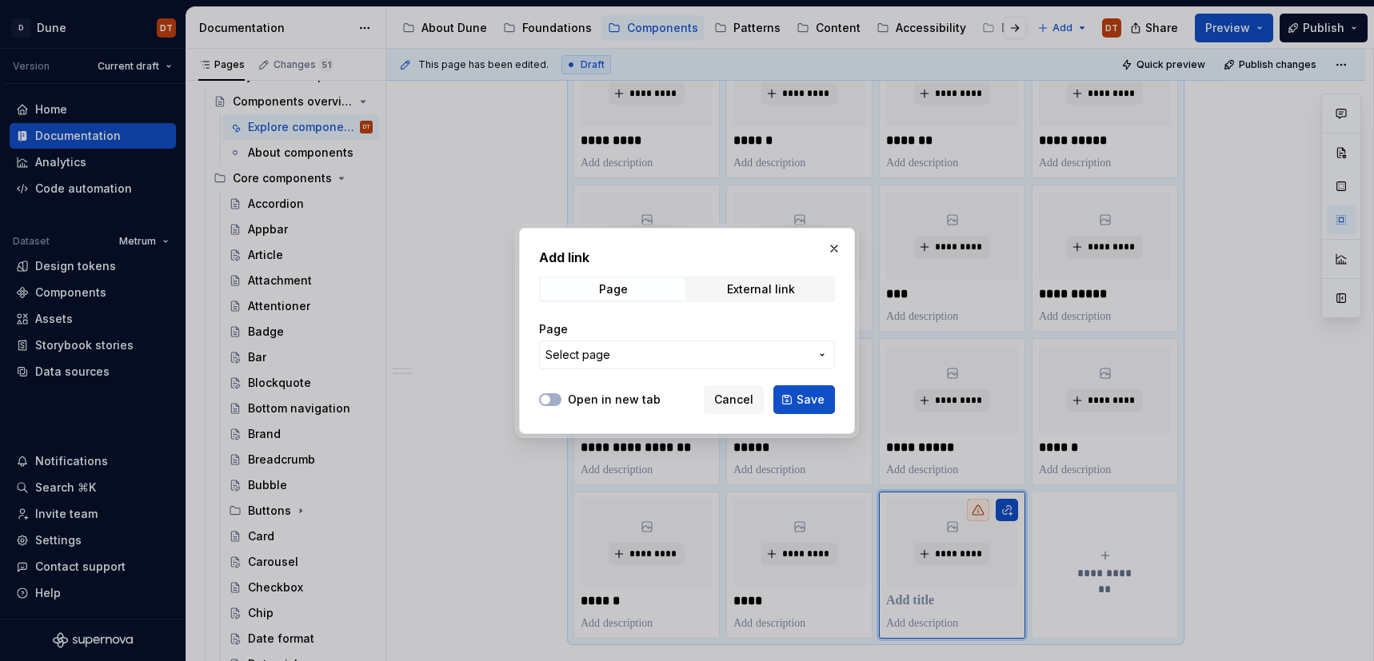
drag, startPoint x: 824, startPoint y: 349, endPoint x: 820, endPoint y: 359, distance: 10.9
click at [824, 349] on icon "button" at bounding box center [822, 355] width 13 height 13
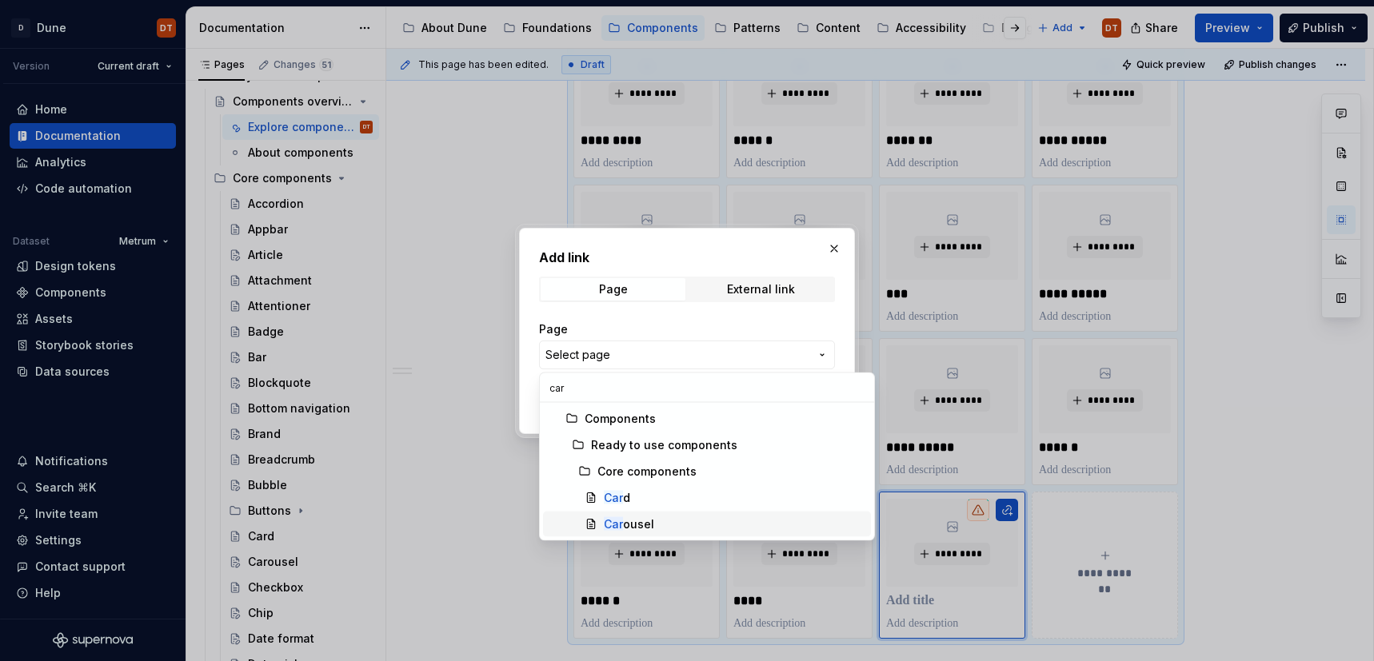
type input "car"
click at [622, 525] on div "Car ousel" at bounding box center [629, 525] width 50 height 16
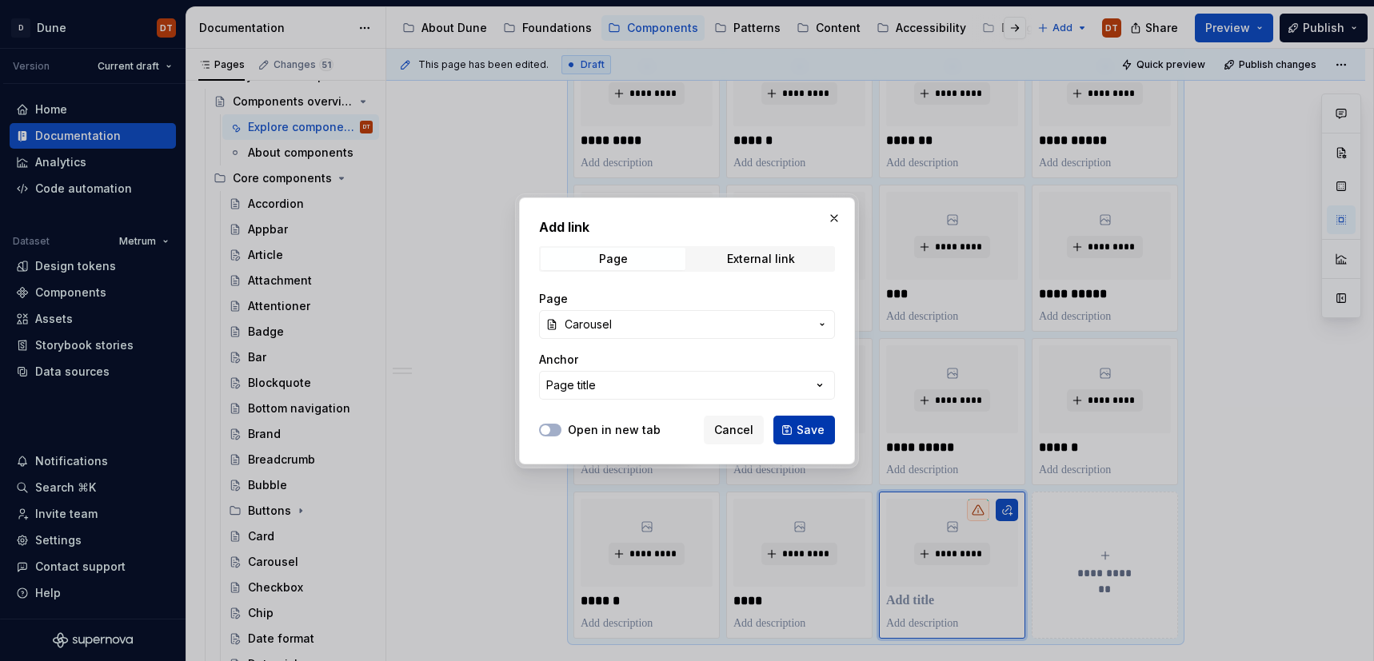
click at [813, 429] on span "Save" at bounding box center [810, 430] width 28 height 16
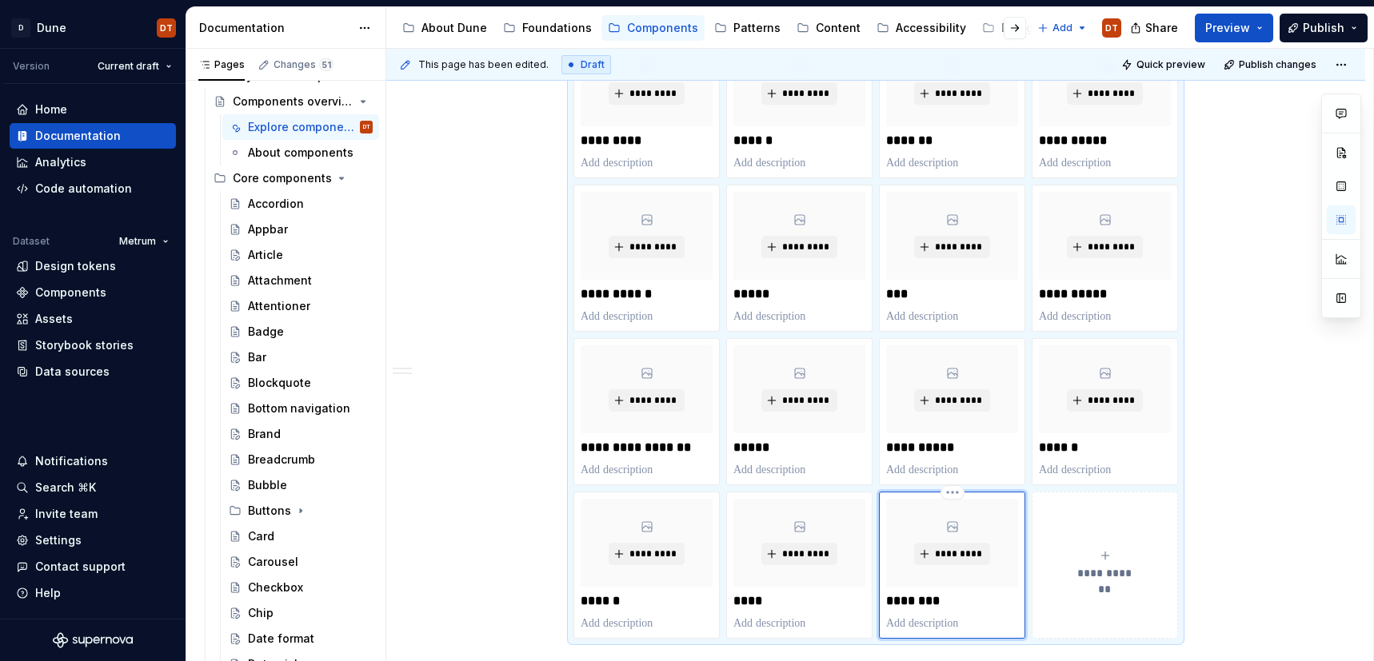
click at [1018, 555] on div "*********" at bounding box center [952, 543] width 132 height 88
click at [1087, 556] on div "**********" at bounding box center [1105, 565] width 132 height 32
type textarea "*"
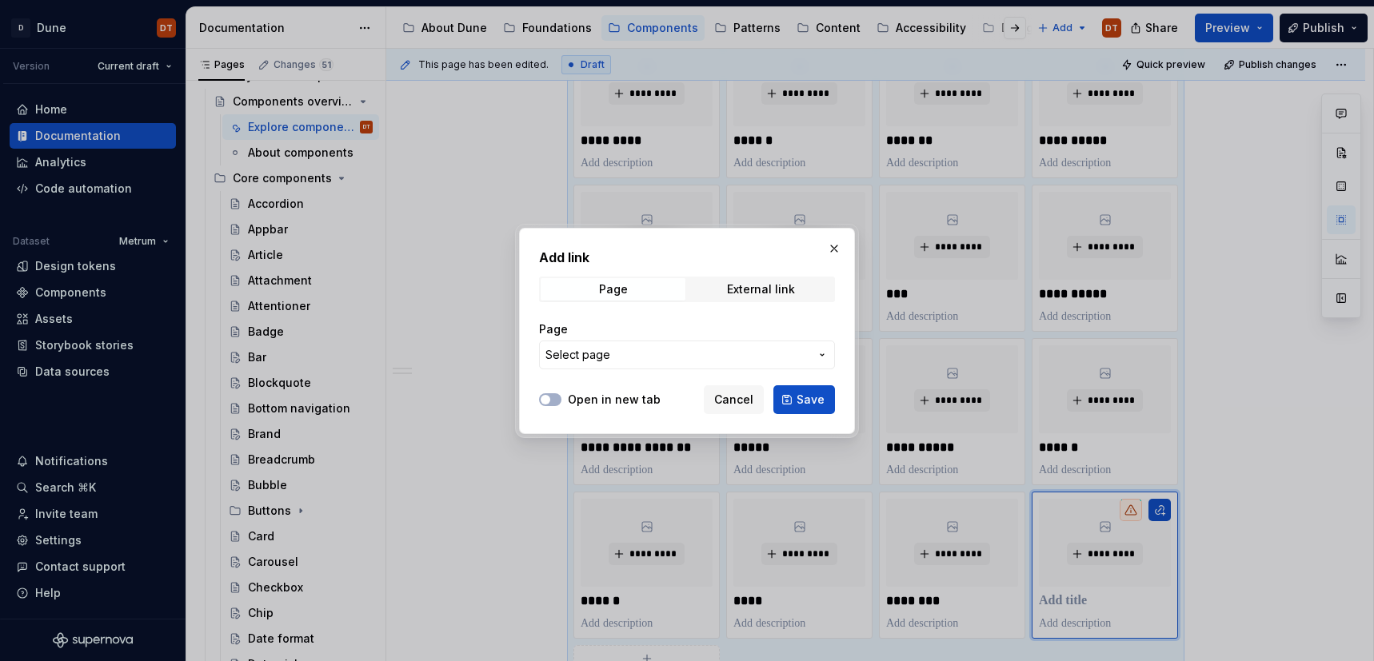
drag, startPoint x: 824, startPoint y: 354, endPoint x: 808, endPoint y: 370, distance: 23.2
click at [825, 354] on icon "button" at bounding box center [822, 355] width 13 height 13
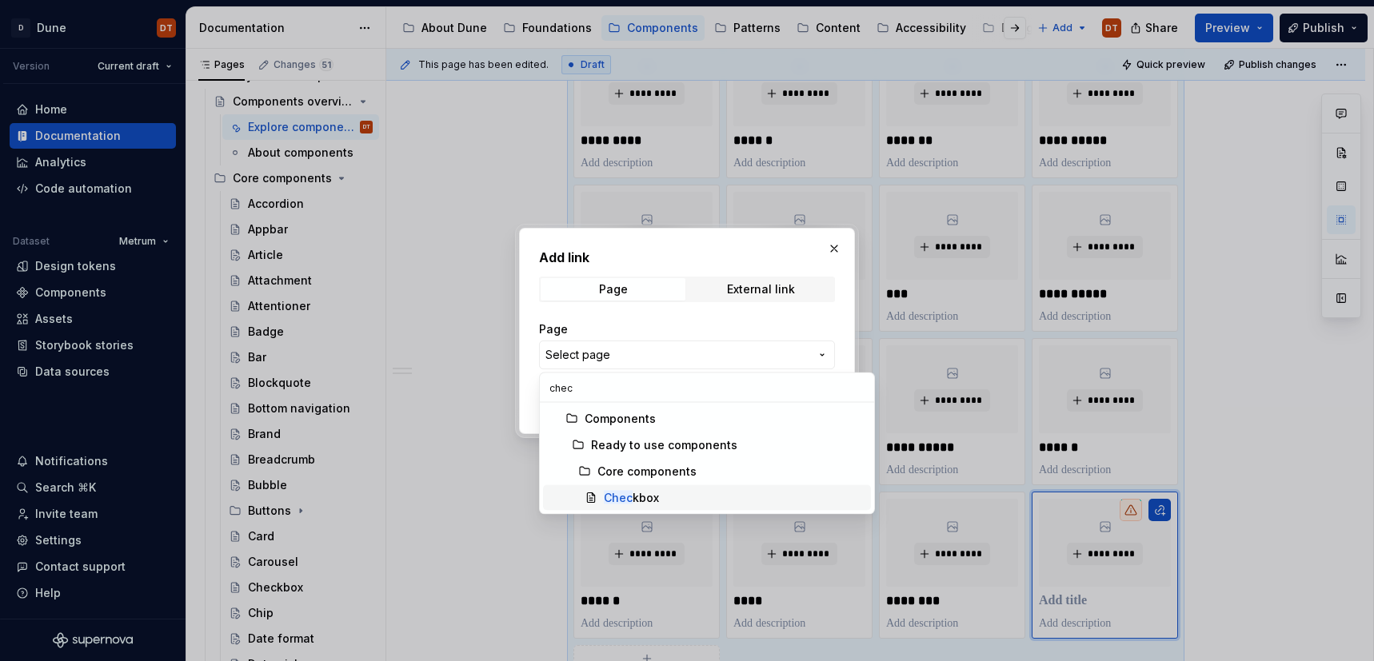
type input "chec"
click at [643, 492] on div "Chec kbox" at bounding box center [631, 498] width 55 height 16
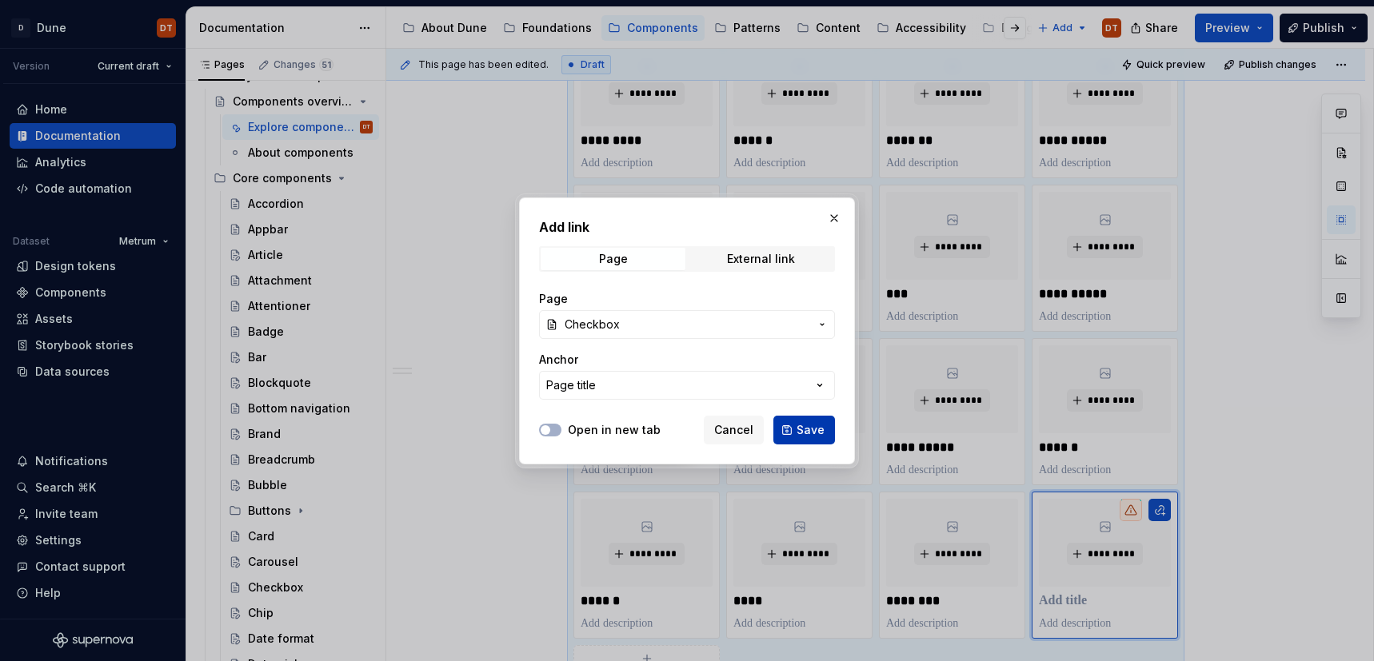
click at [808, 431] on span "Save" at bounding box center [810, 430] width 28 height 16
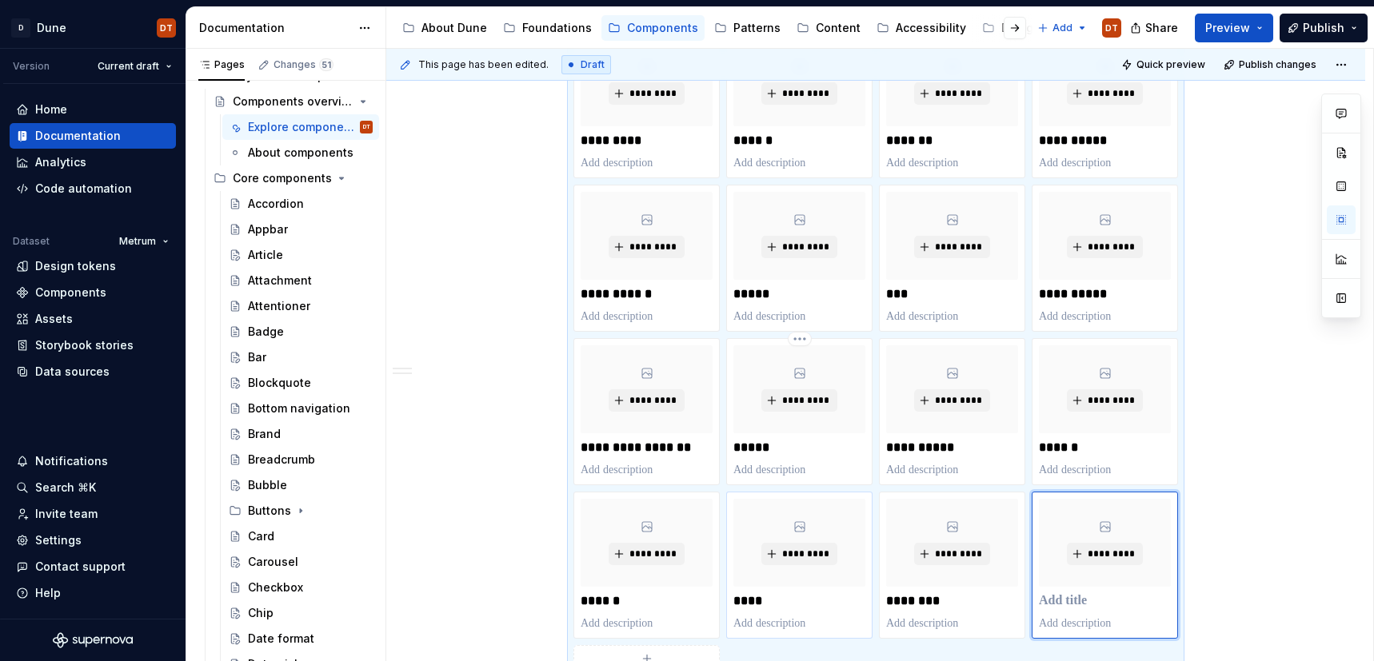
scroll to position [453, 0]
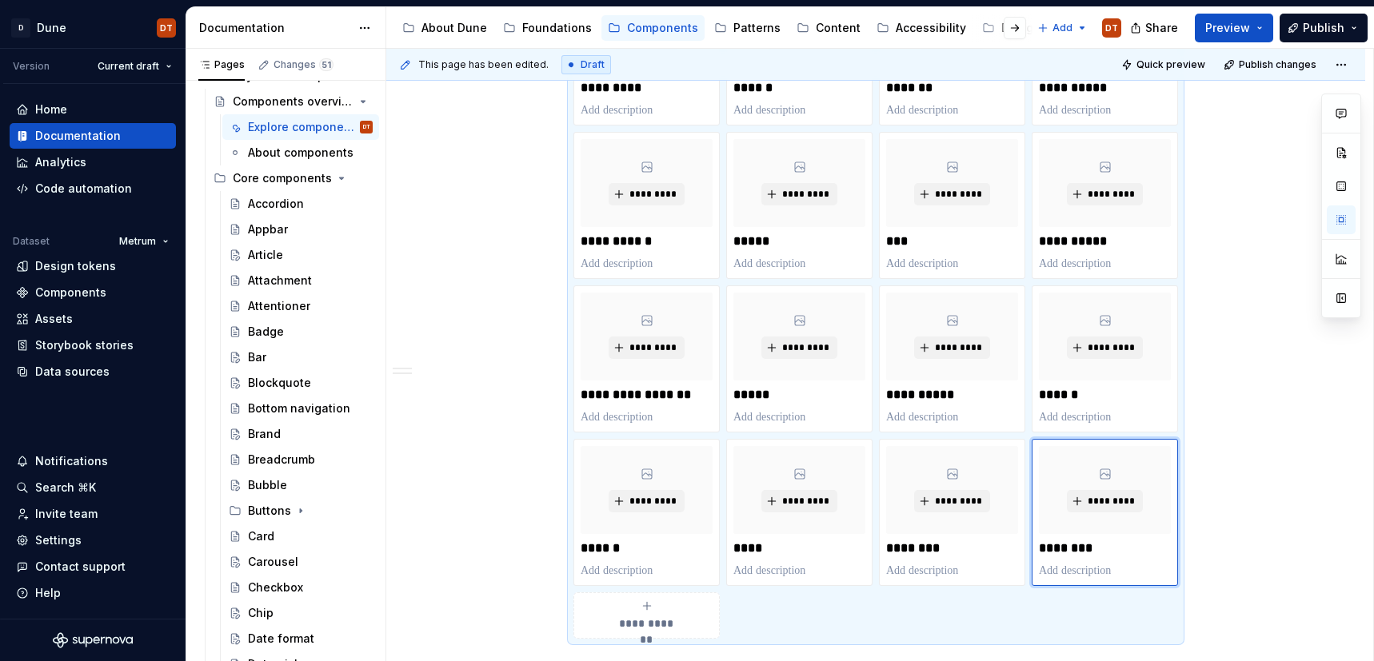
click at [659, 612] on div "**********" at bounding box center [646, 616] width 132 height 32
type textarea "*"
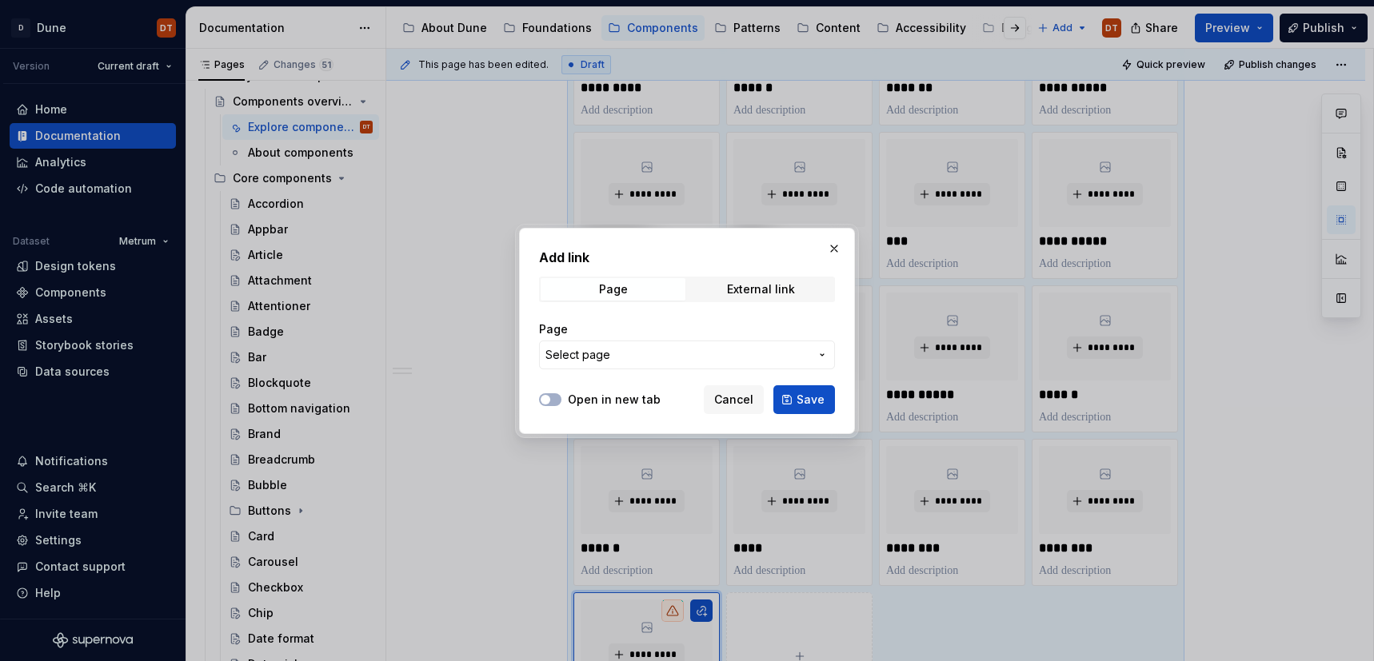
click at [822, 356] on icon "button" at bounding box center [822, 355] width 13 height 13
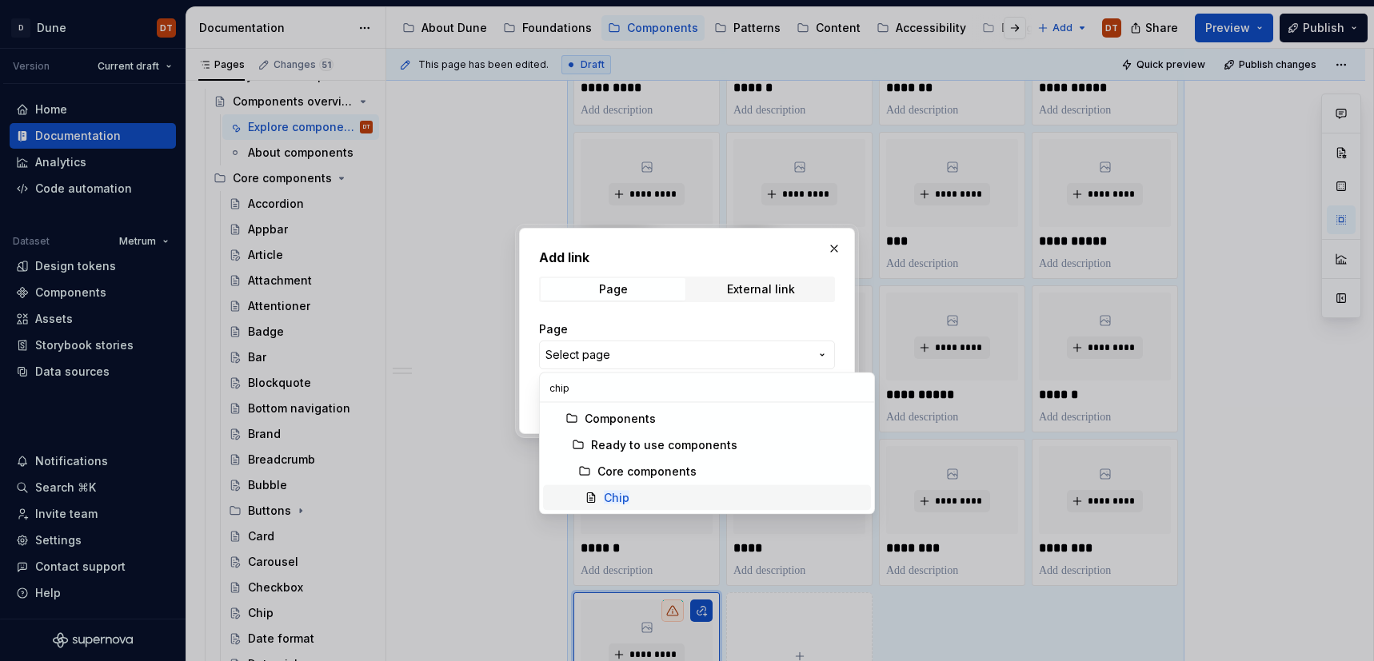
type input "chip"
click at [670, 497] on div "Chip" at bounding box center [734, 498] width 261 height 16
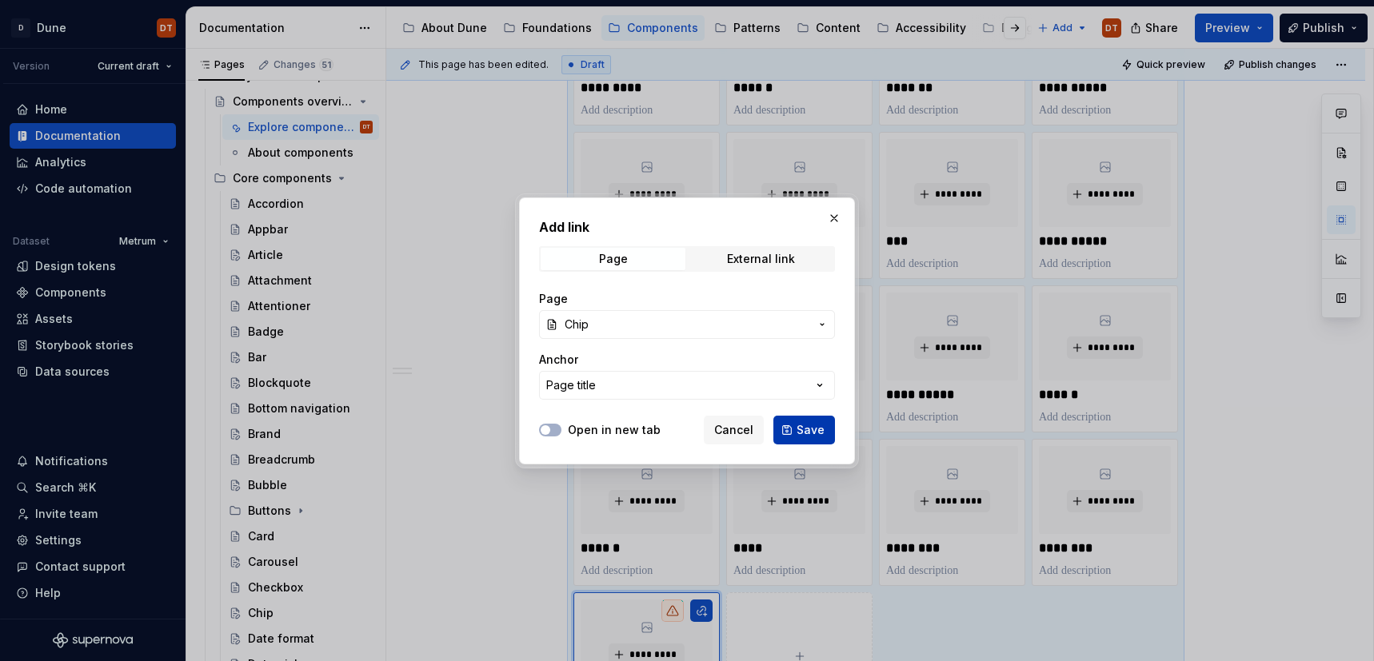
click at [808, 430] on span "Save" at bounding box center [810, 430] width 28 height 16
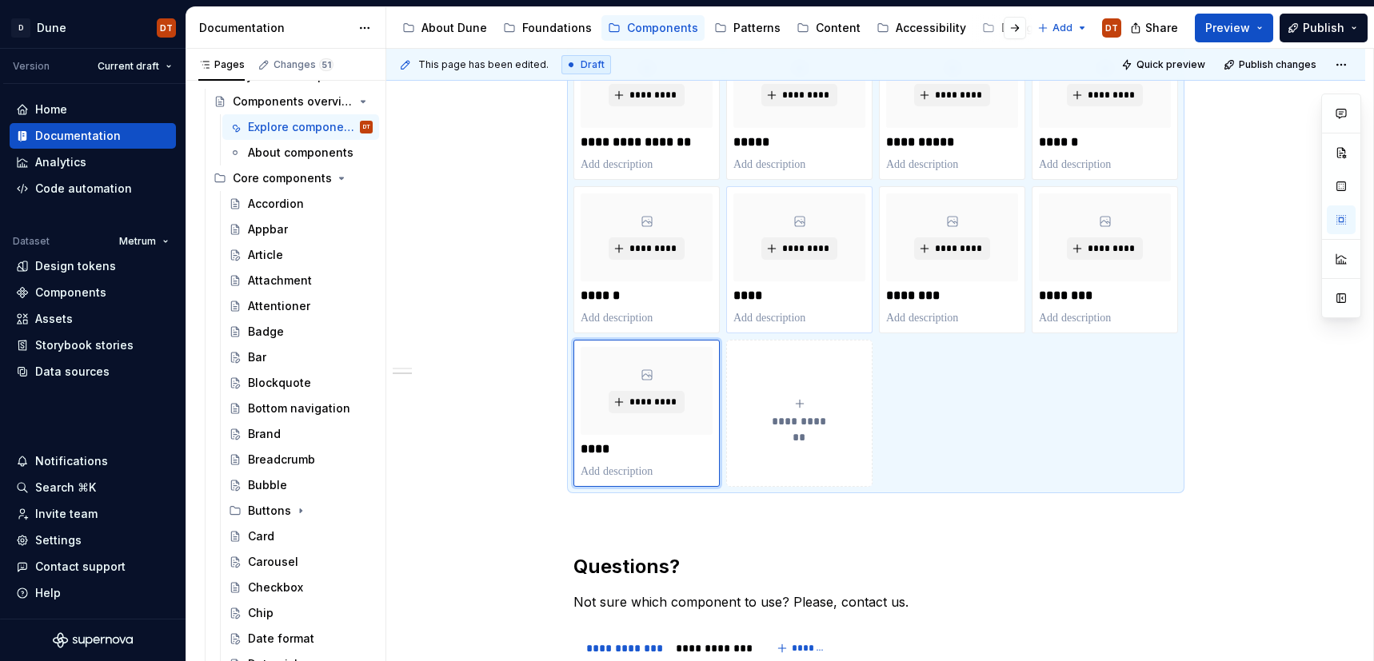
scroll to position [708, 0]
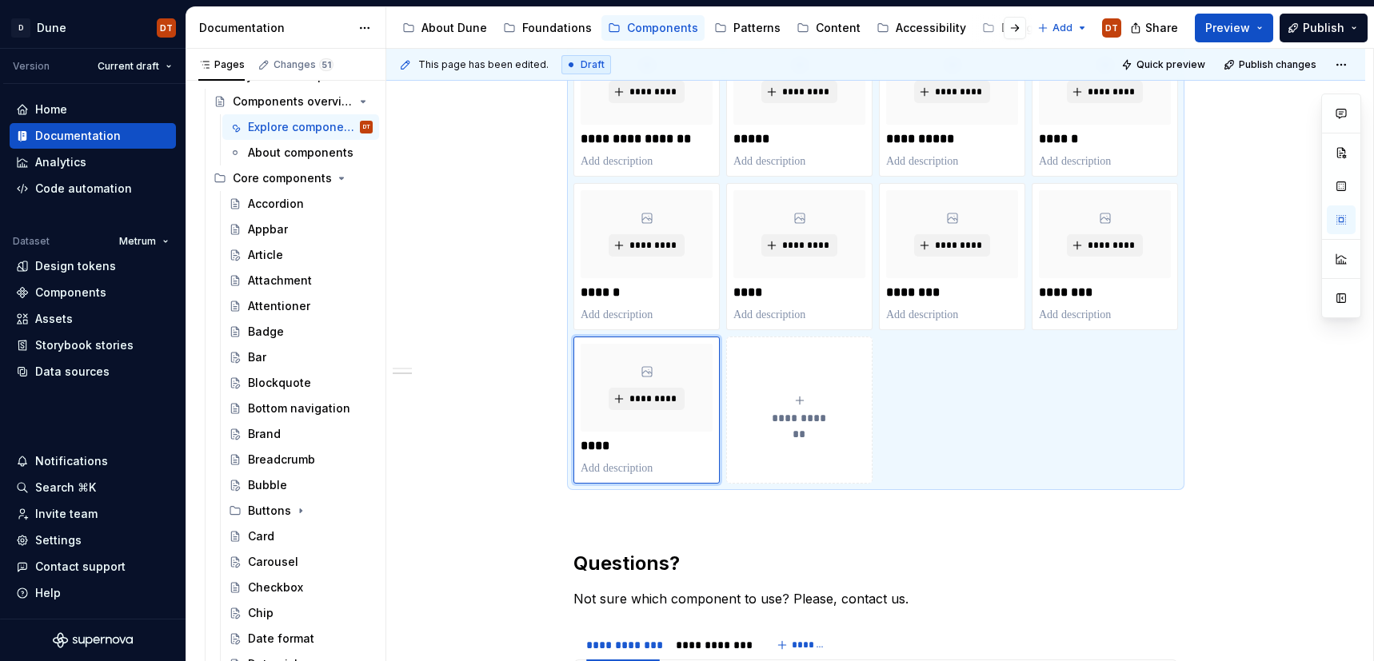
click at [815, 437] on button "**********" at bounding box center [799, 410] width 146 height 147
type textarea "*"
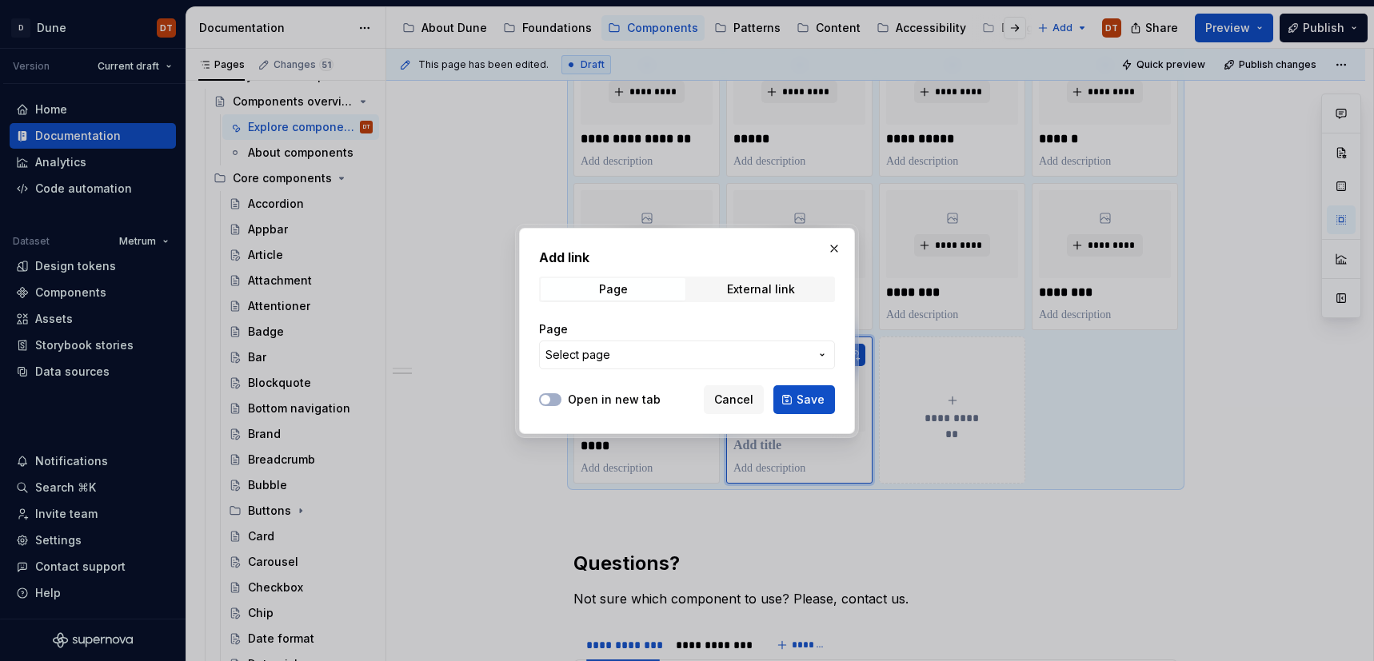
click at [822, 350] on icon "button" at bounding box center [822, 355] width 13 height 13
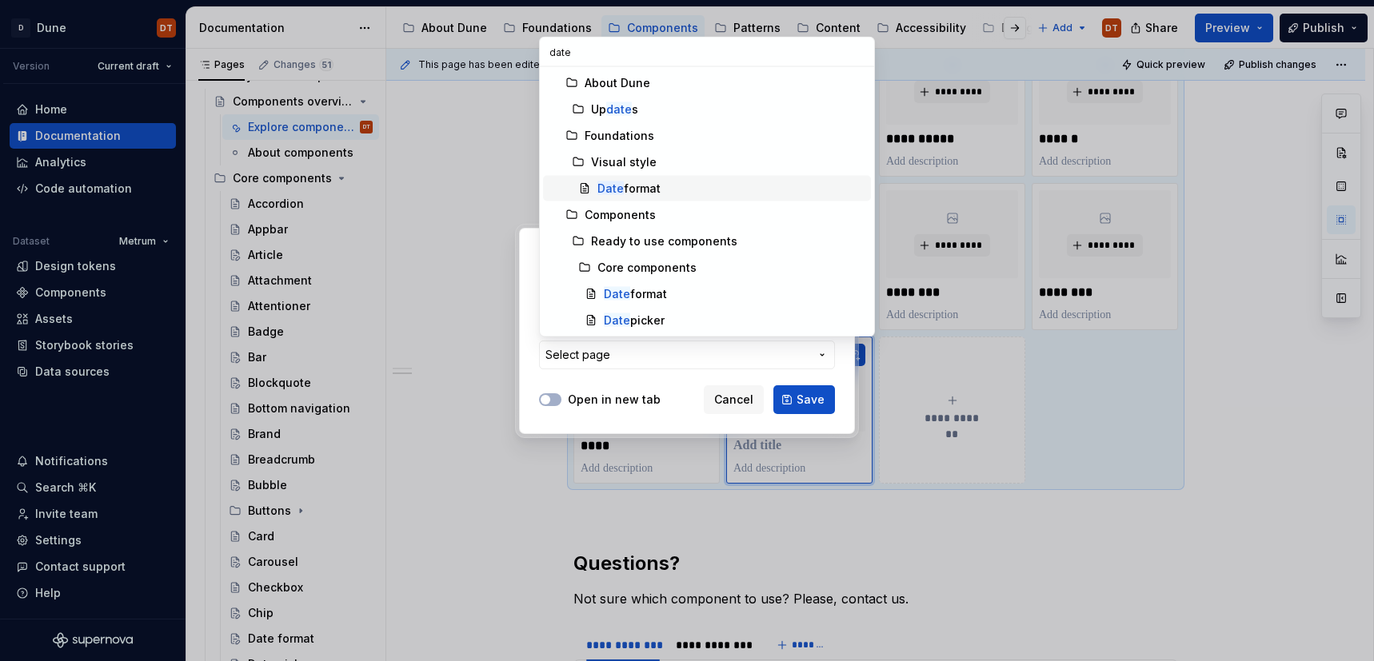
type input "date"
click at [623, 183] on div "Date format" at bounding box center [628, 189] width 63 height 16
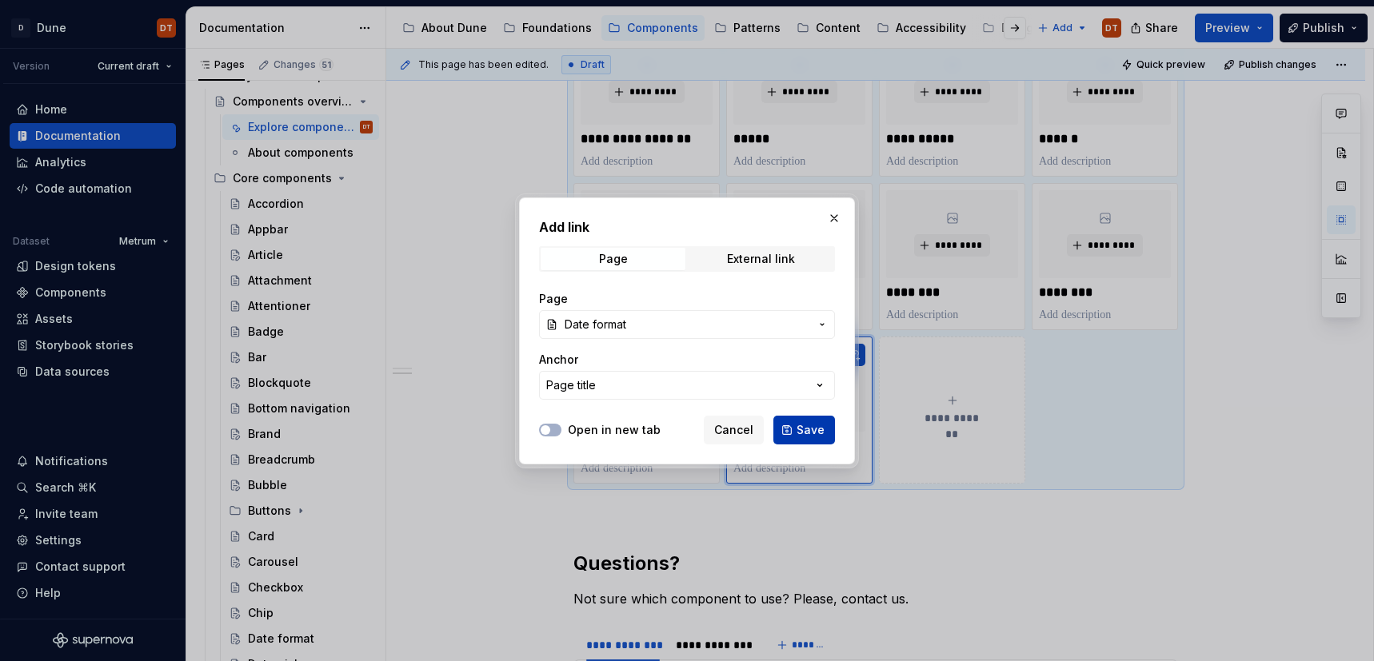
click at [812, 431] on span "Save" at bounding box center [810, 430] width 28 height 16
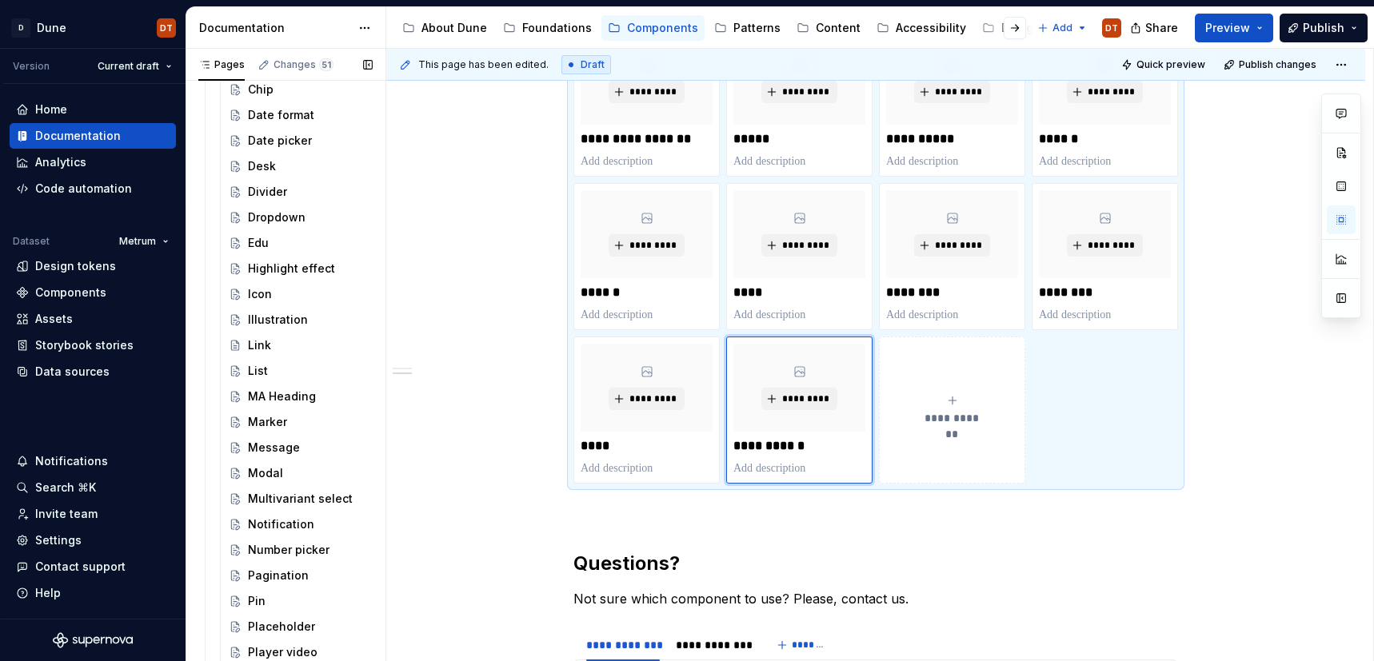
scroll to position [608, 0]
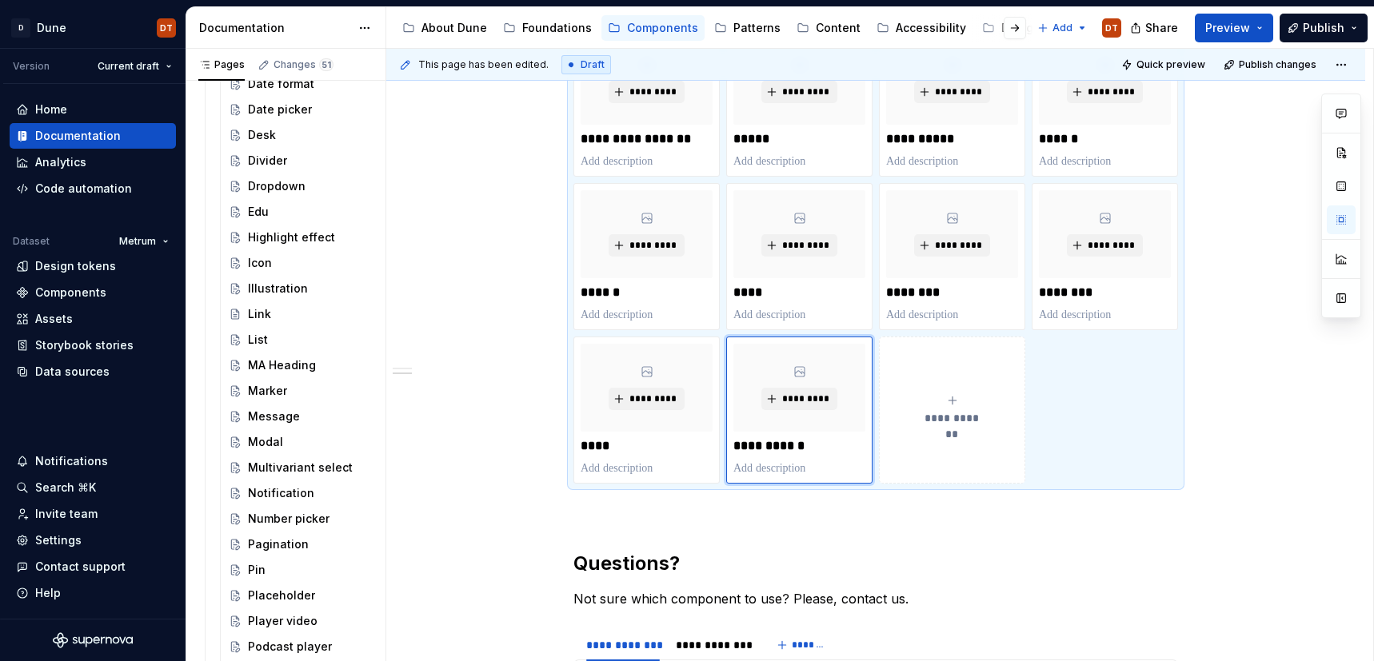
click at [974, 415] on span "**********" at bounding box center [952, 418] width 70 height 16
type textarea "*"
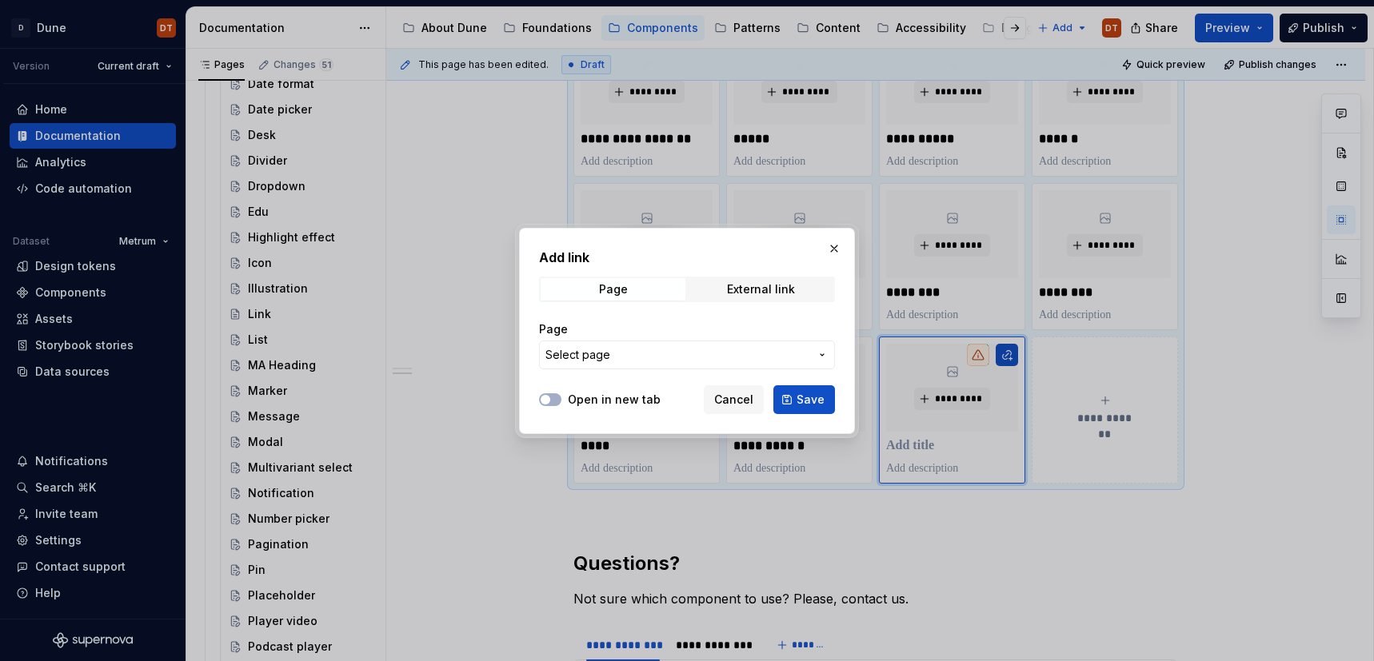
click at [820, 355] on icon "button" at bounding box center [822, 355] width 13 height 13
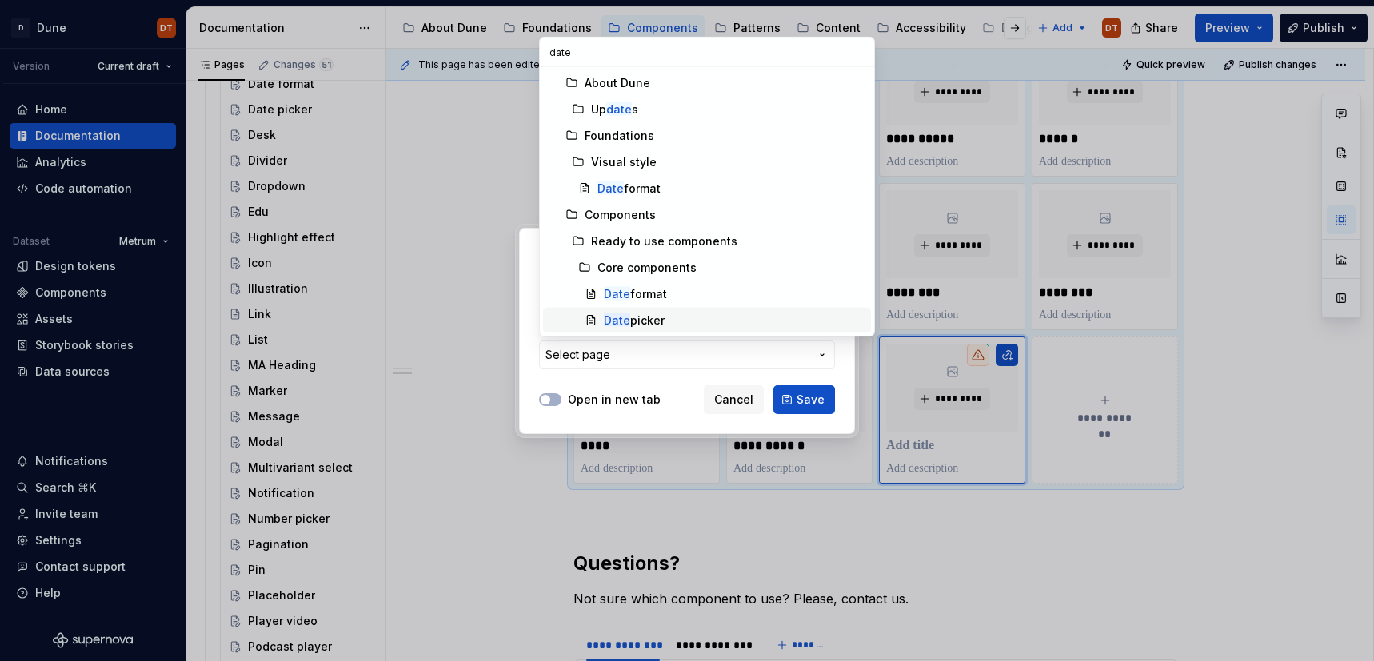
type input "date"
click at [647, 321] on div "Date picker" at bounding box center [634, 321] width 61 height 16
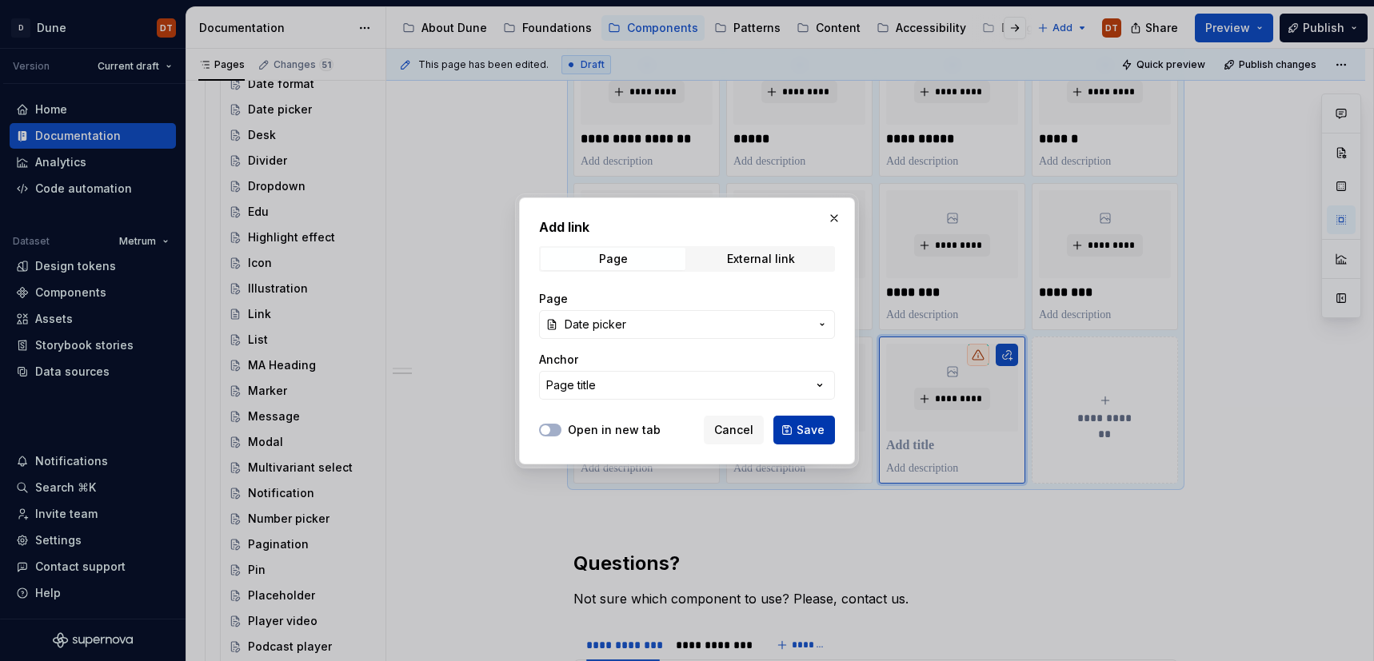
click at [809, 435] on span "Save" at bounding box center [810, 430] width 28 height 16
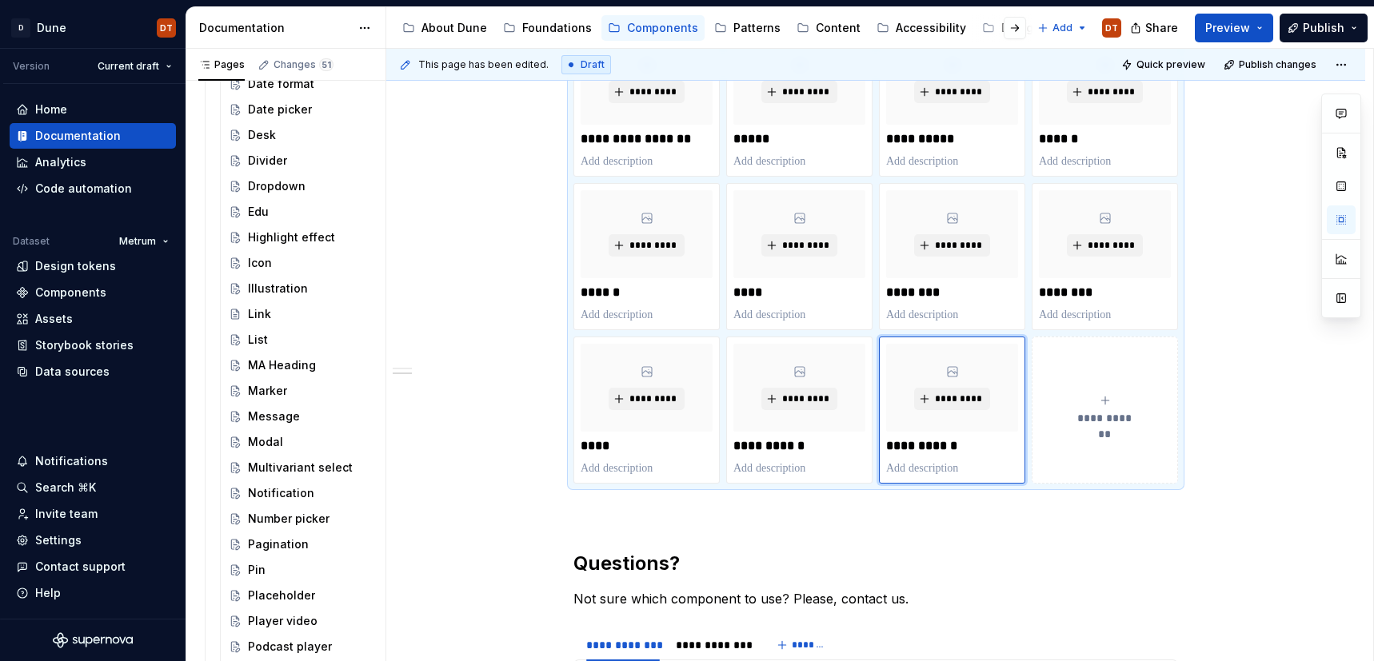
click at [1083, 418] on span "**********" at bounding box center [1105, 418] width 70 height 16
type textarea "*"
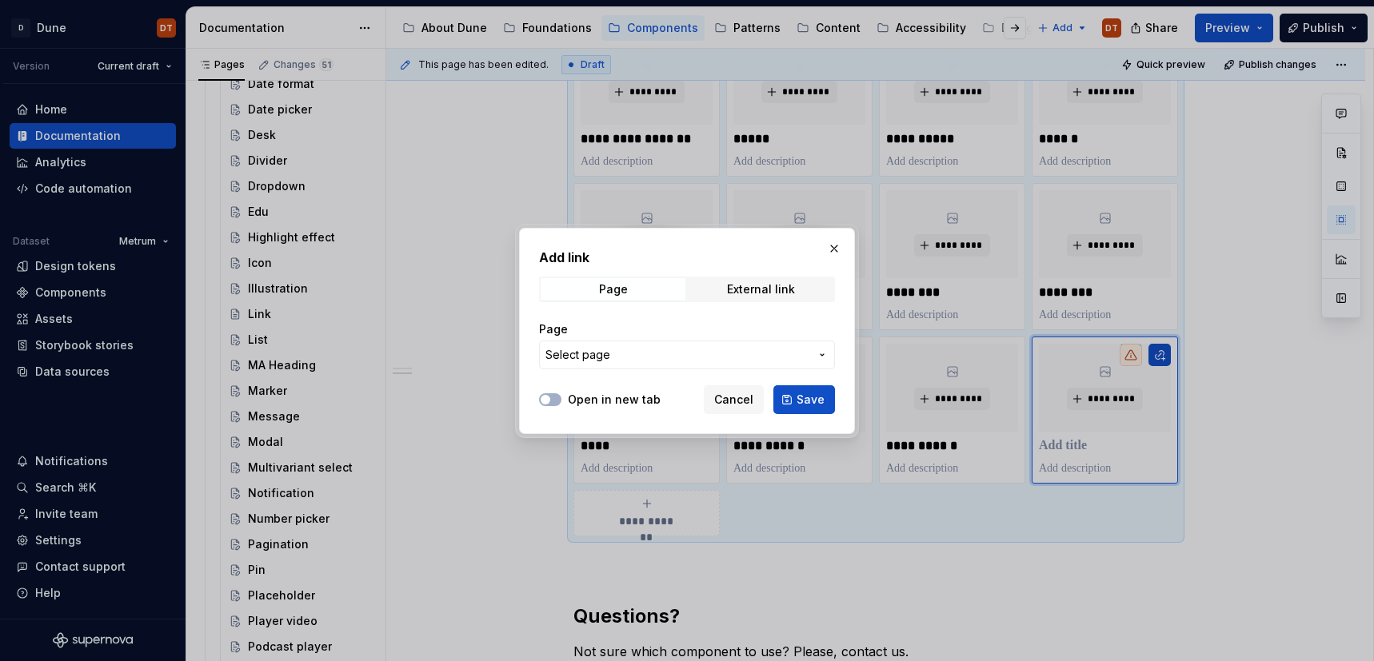
click at [820, 353] on icon "button" at bounding box center [822, 355] width 13 height 13
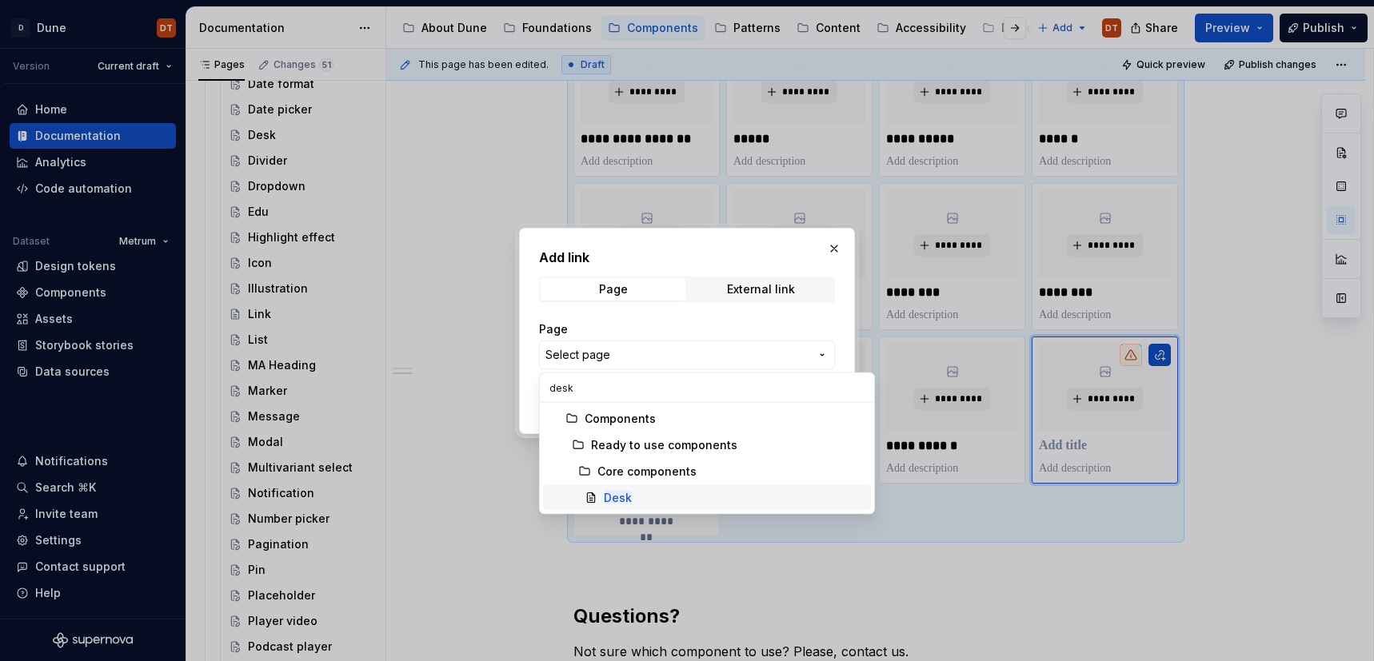
type input "desk"
drag, startPoint x: 613, startPoint y: 488, endPoint x: 606, endPoint y: 479, distance: 11.4
click at [613, 488] on span "Desk" at bounding box center [707, 498] width 328 height 26
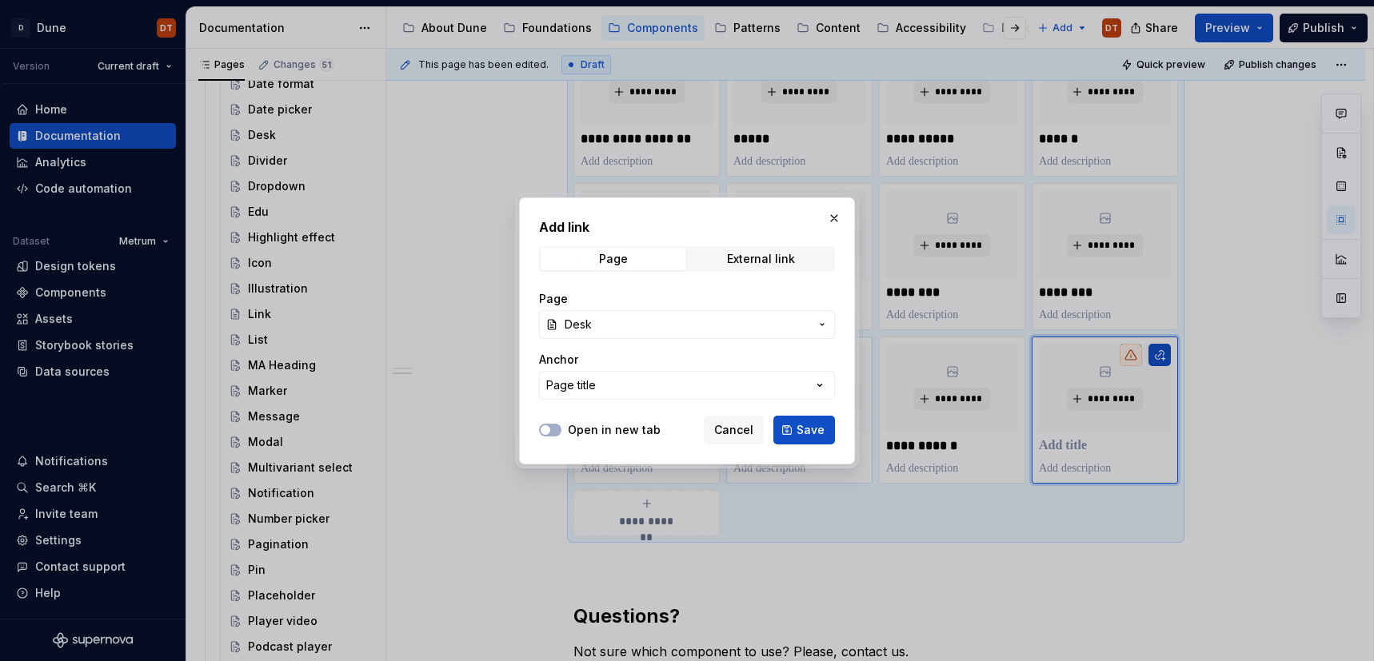
click at [814, 430] on span "Save" at bounding box center [810, 430] width 28 height 16
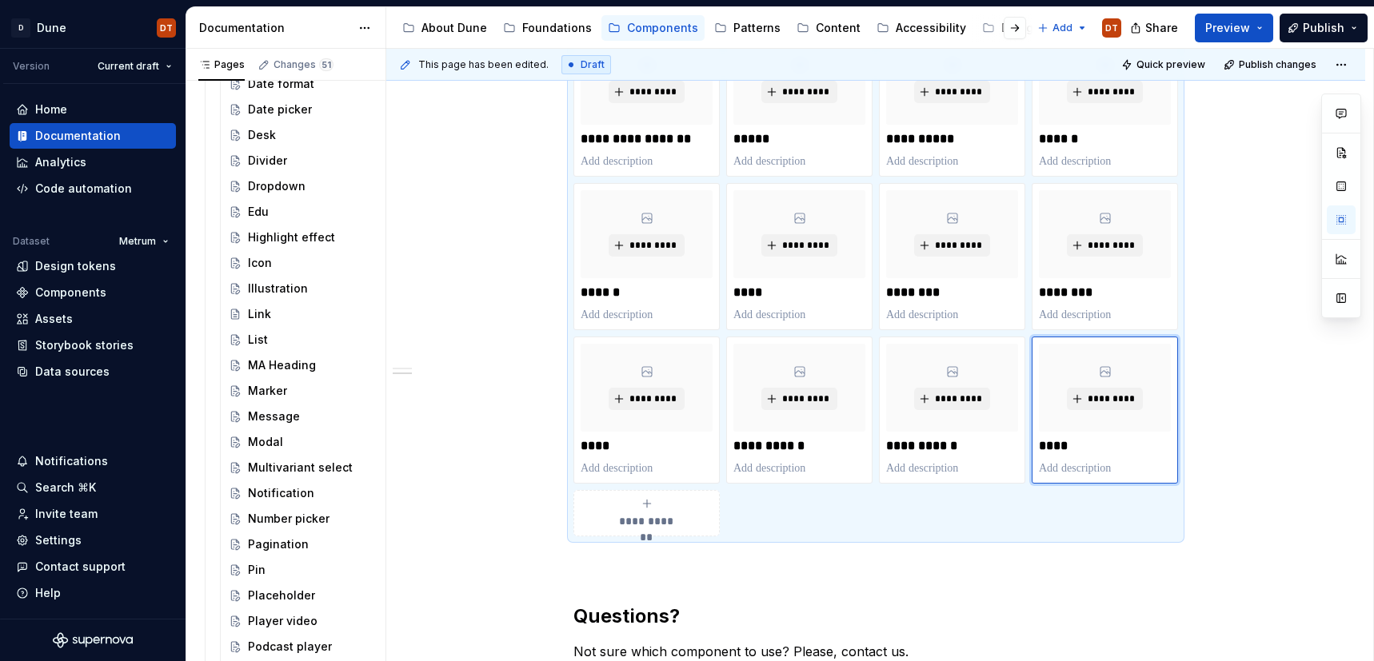
click at [644, 510] on div "**********" at bounding box center [646, 513] width 132 height 32
type textarea "*"
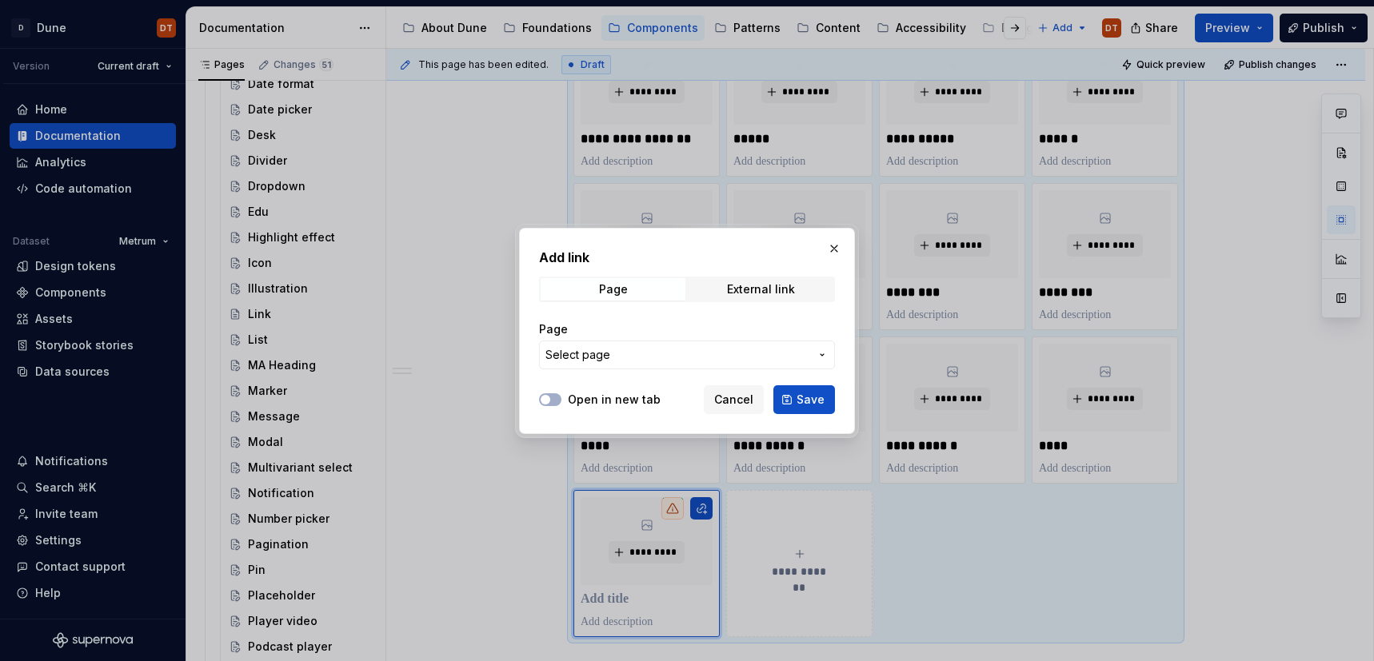
click at [819, 353] on icon "button" at bounding box center [822, 355] width 13 height 13
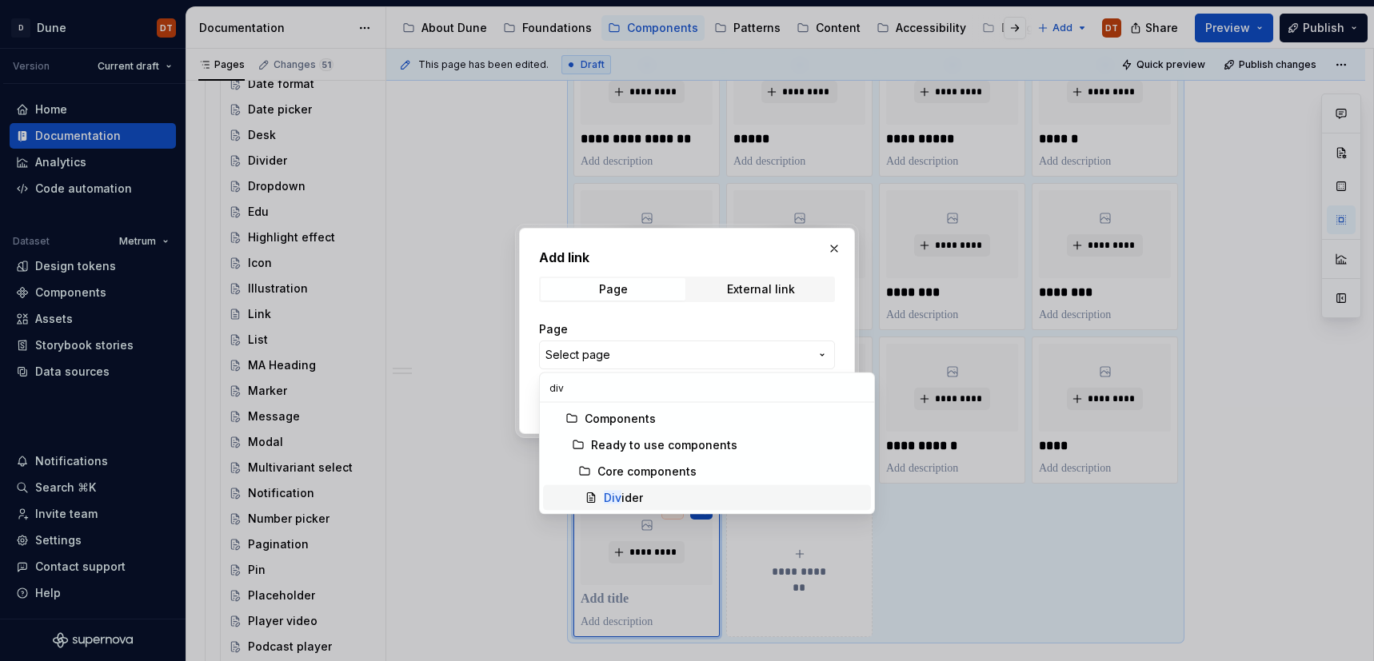
type input "div"
click at [650, 497] on div "Div ider" at bounding box center [734, 498] width 261 height 16
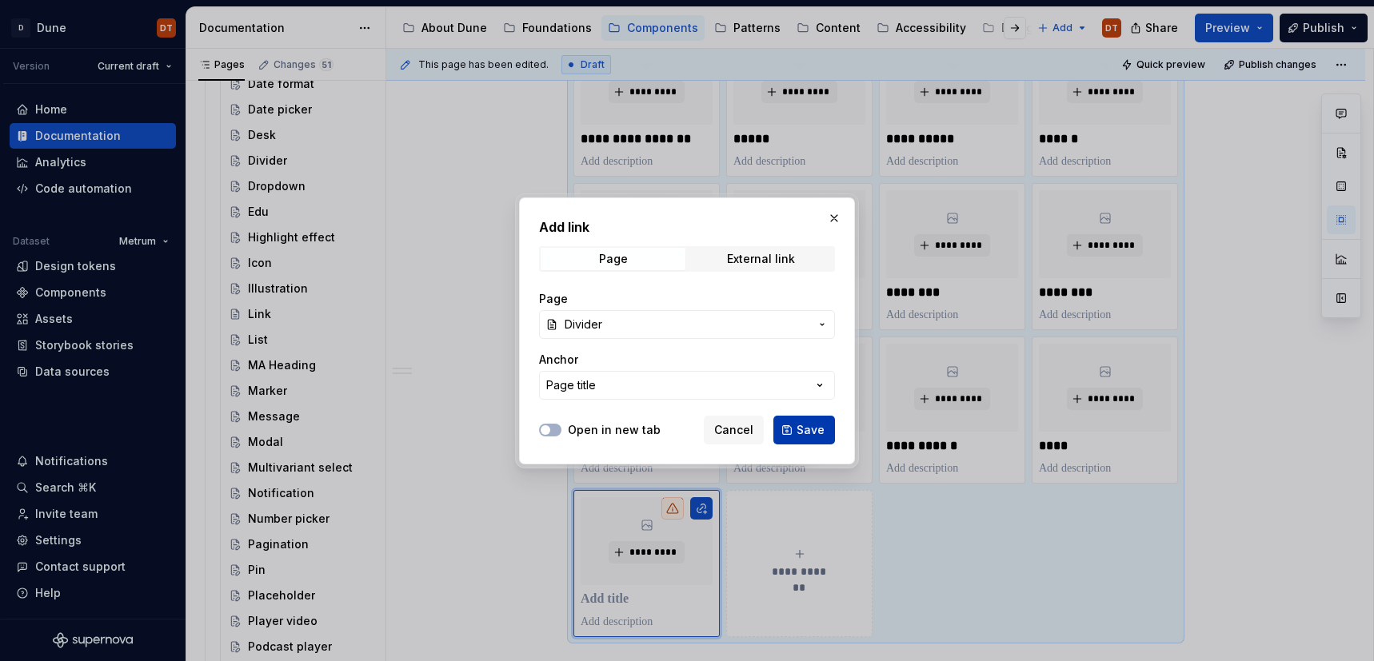
click at [808, 432] on span "Save" at bounding box center [810, 430] width 28 height 16
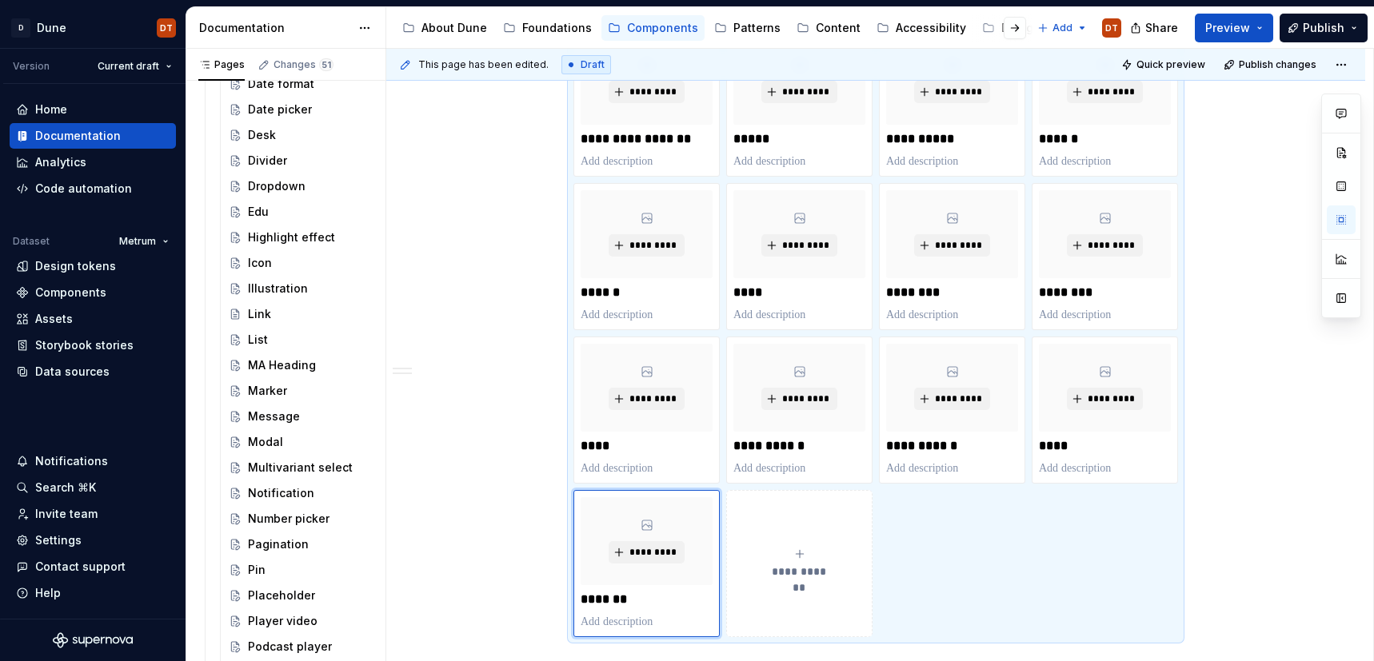
click at [810, 534] on button "**********" at bounding box center [799, 563] width 146 height 147
type textarea "*"
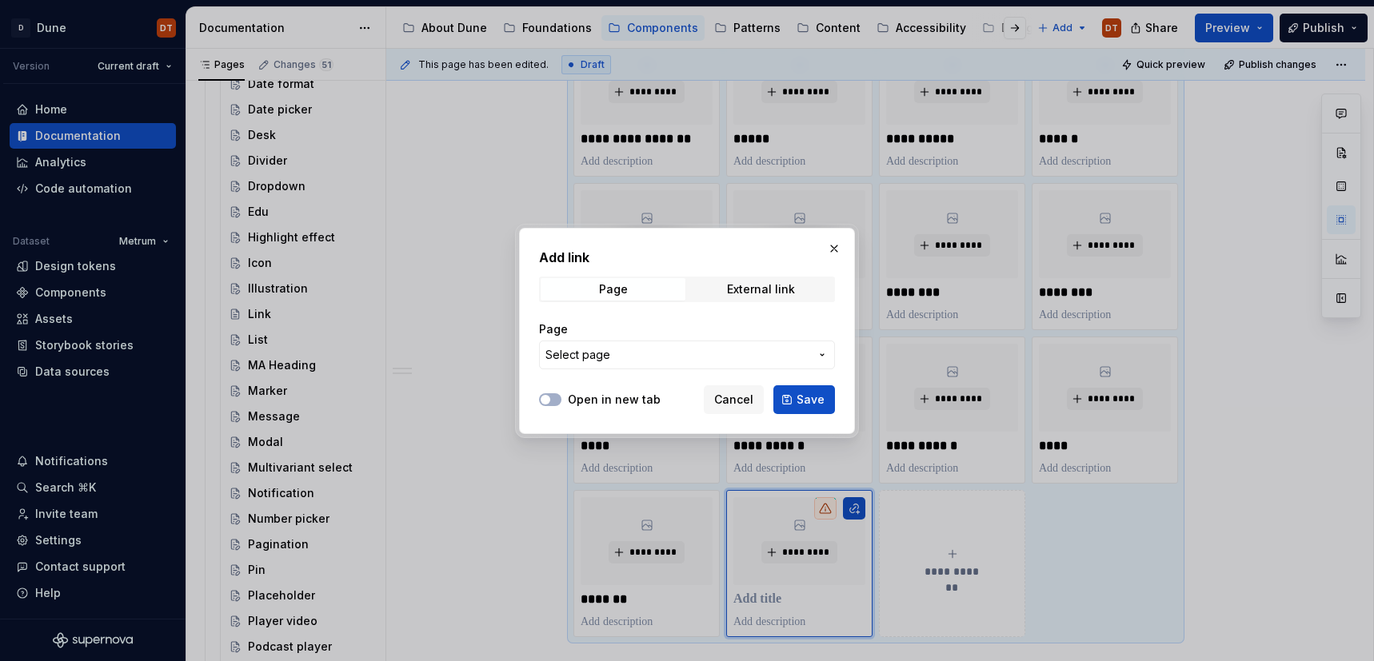
click at [822, 355] on icon "button" at bounding box center [821, 355] width 3 height 2
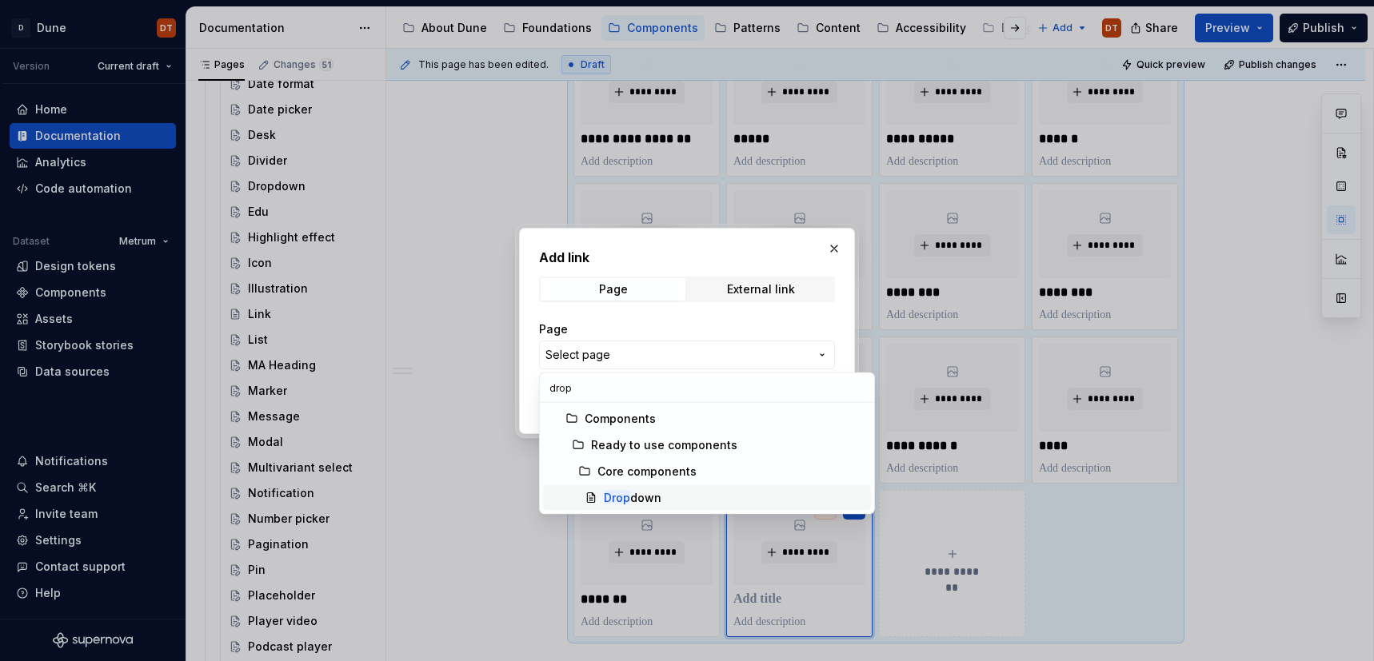
type input "drop"
click at [640, 492] on div "Drop down" at bounding box center [633, 498] width 58 height 16
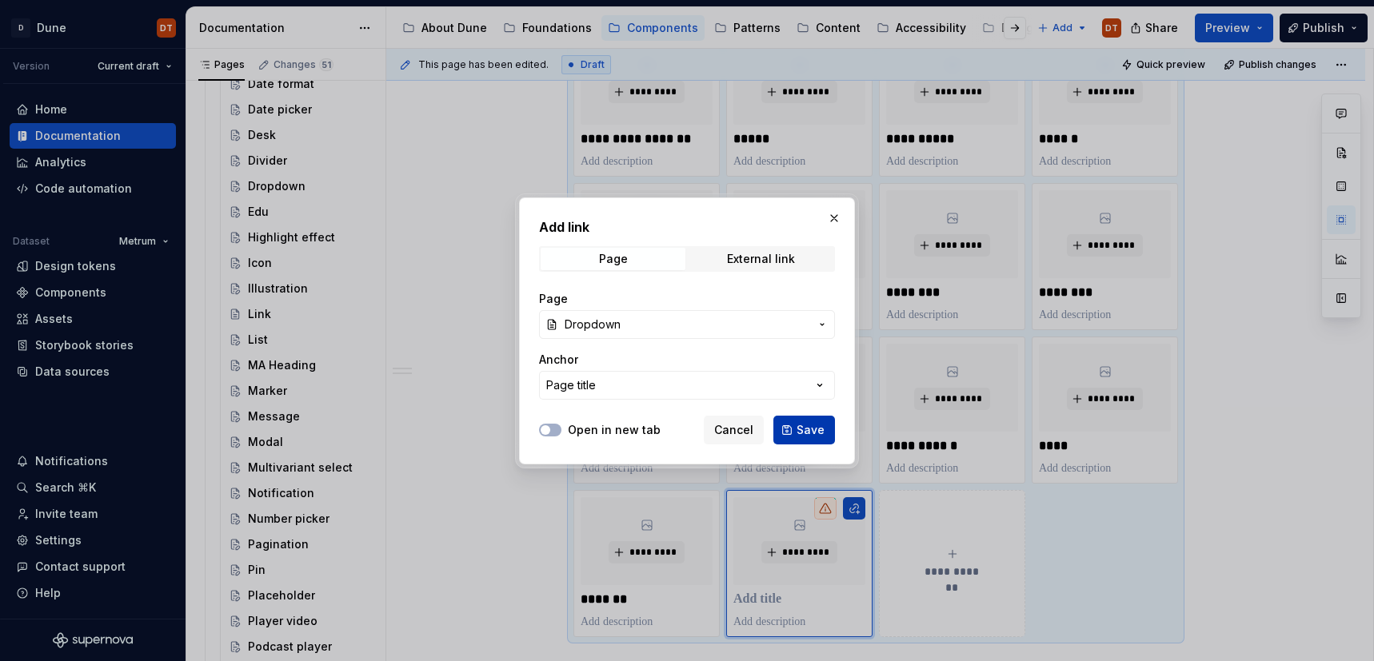
click at [813, 429] on span "Save" at bounding box center [810, 430] width 28 height 16
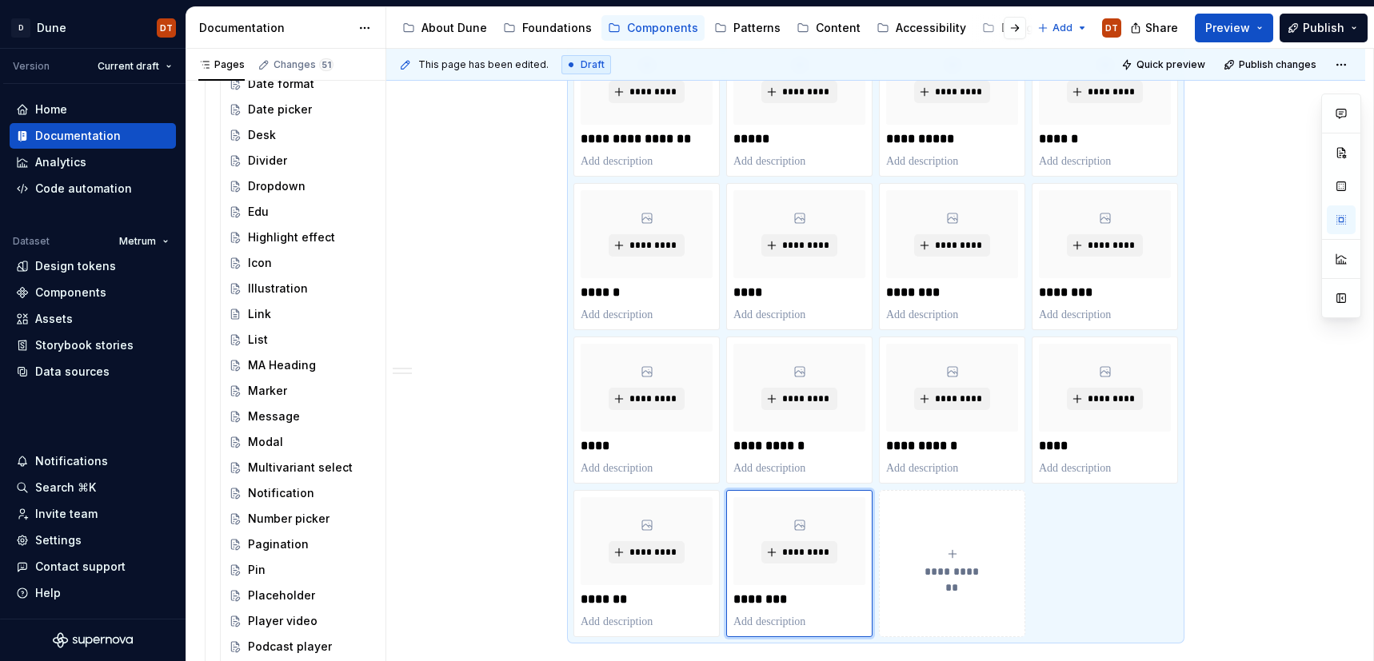
click at [959, 527] on button "**********" at bounding box center [952, 563] width 146 height 147
type textarea "*"
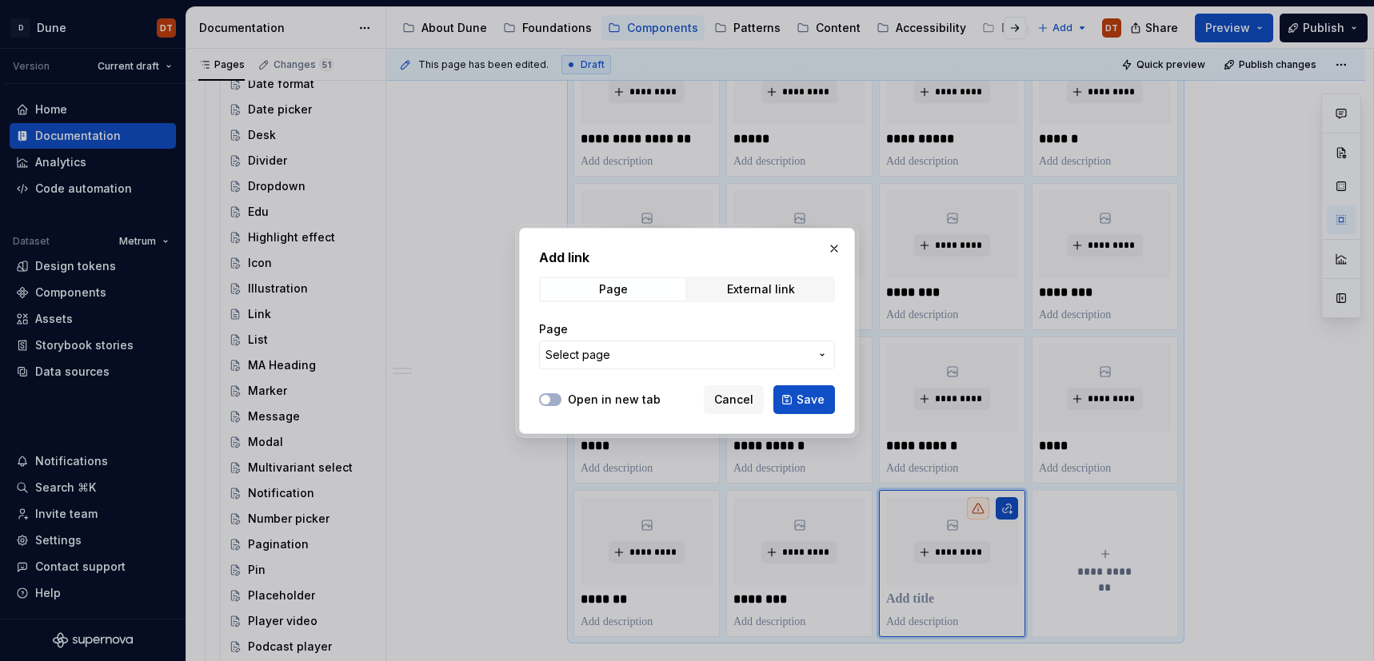
click at [824, 354] on icon "button" at bounding box center [822, 355] width 13 height 13
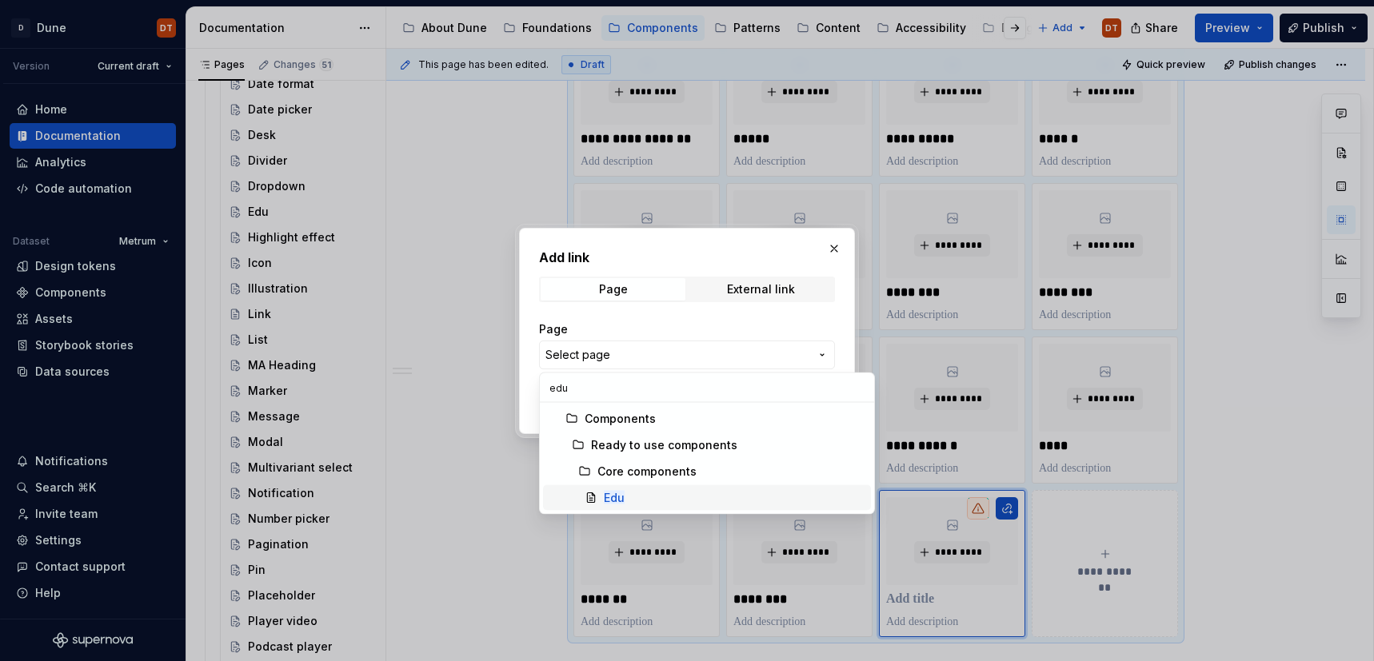
type input "edu"
click at [609, 491] on mark "Edu" at bounding box center [614, 498] width 21 height 14
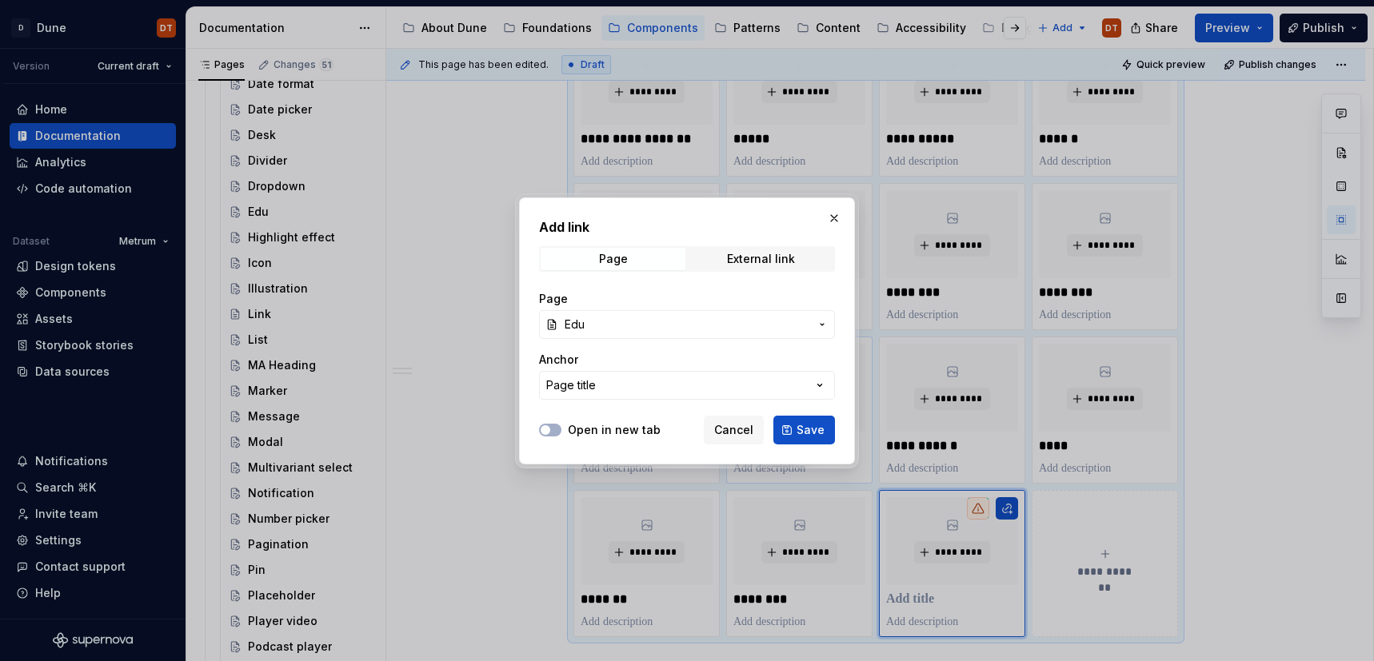
click at [817, 427] on span "Save" at bounding box center [810, 430] width 28 height 16
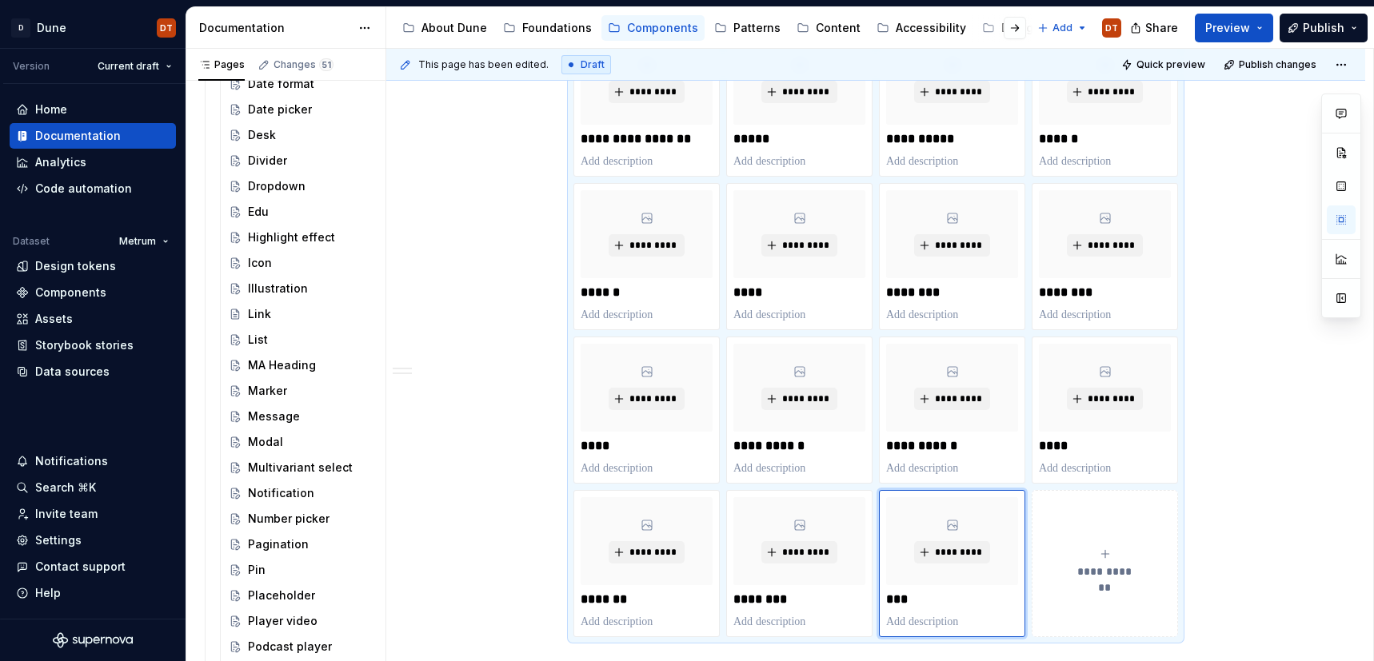
click at [1077, 551] on div "**********" at bounding box center [1105, 564] width 132 height 32
type textarea "*"
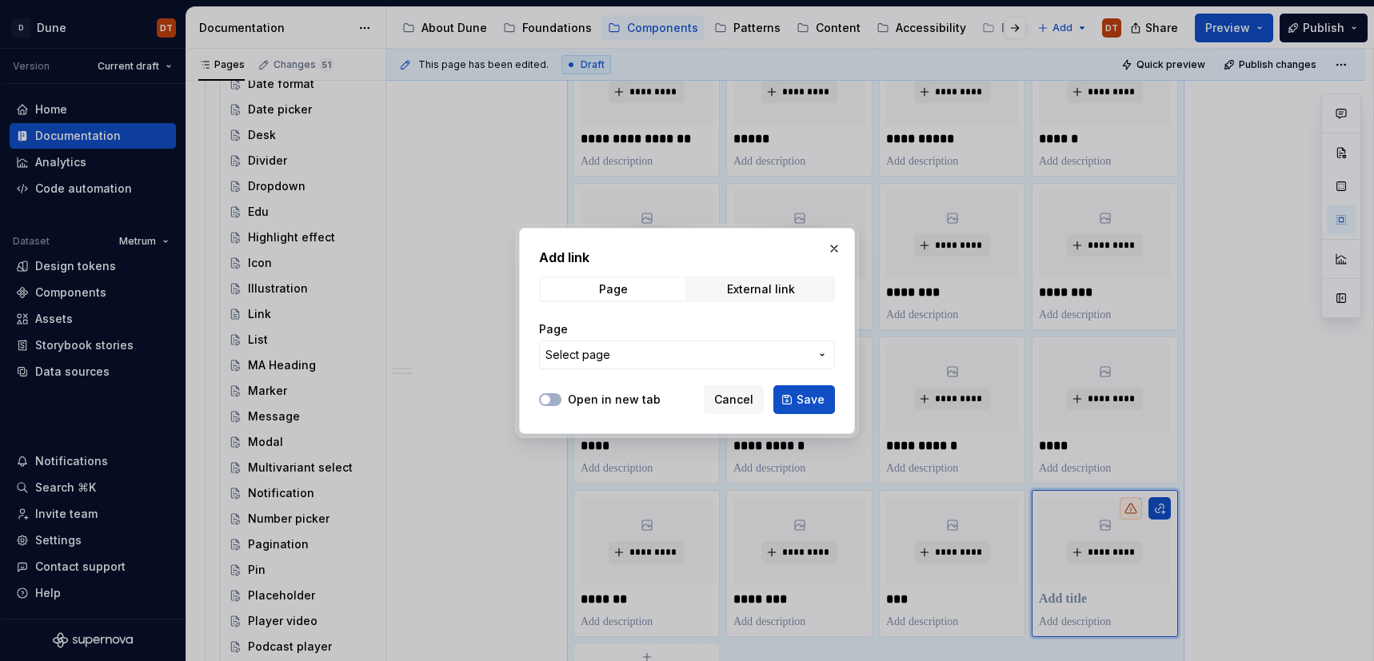
click at [821, 355] on icon "button" at bounding box center [821, 355] width 3 height 2
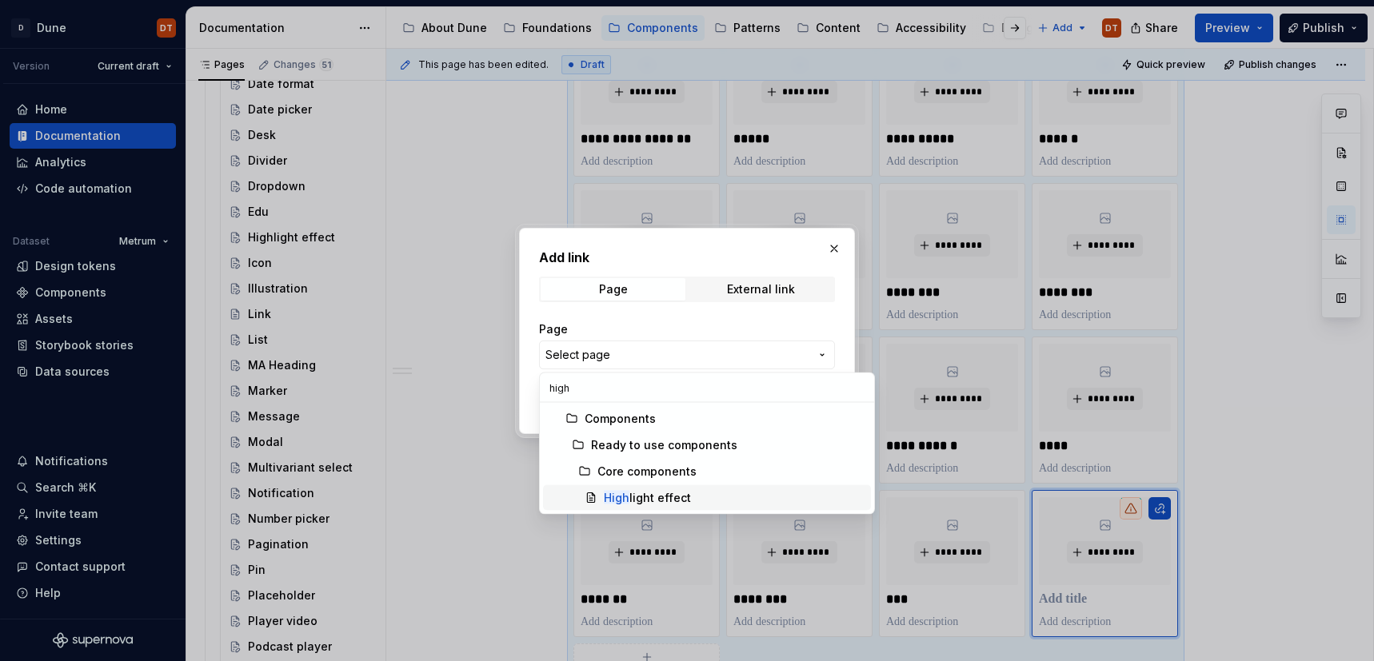
type input "high"
click at [688, 501] on div "High light effect" at bounding box center [734, 498] width 261 height 16
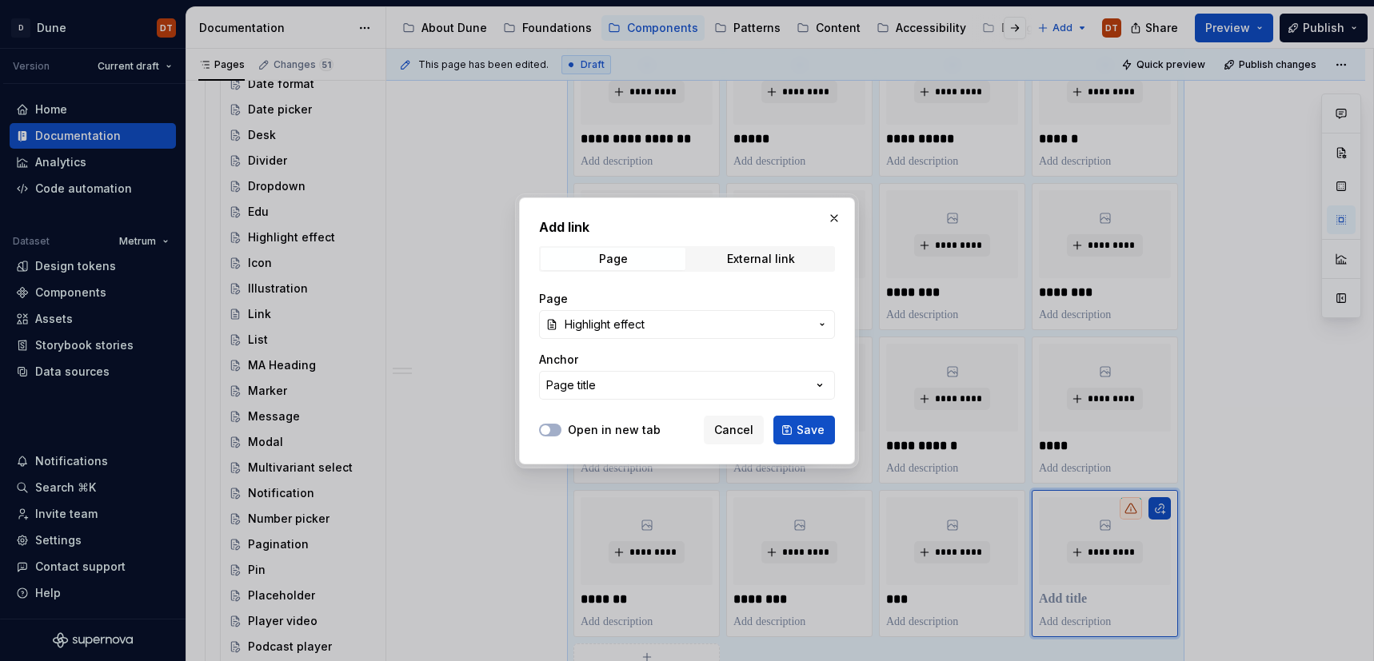
drag, startPoint x: 805, startPoint y: 429, endPoint x: 802, endPoint y: 437, distance: 8.6
click at [805, 429] on span "Save" at bounding box center [810, 430] width 28 height 16
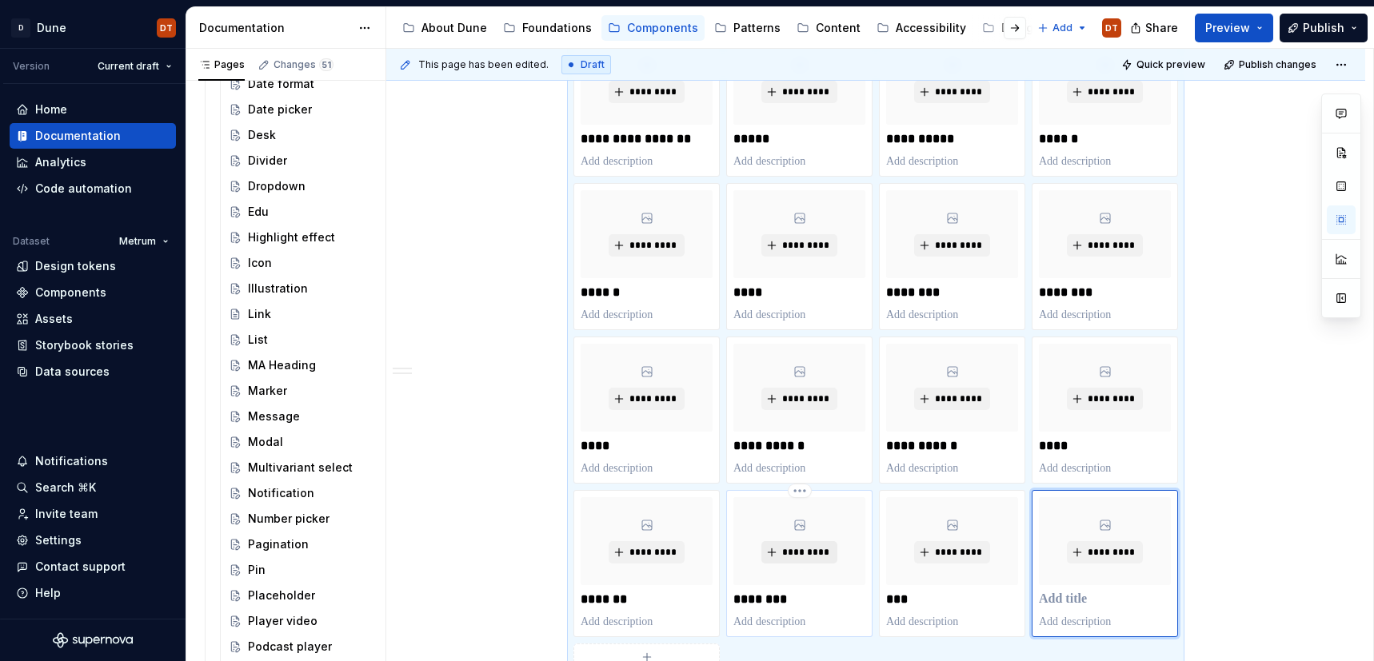
scroll to position [760, 0]
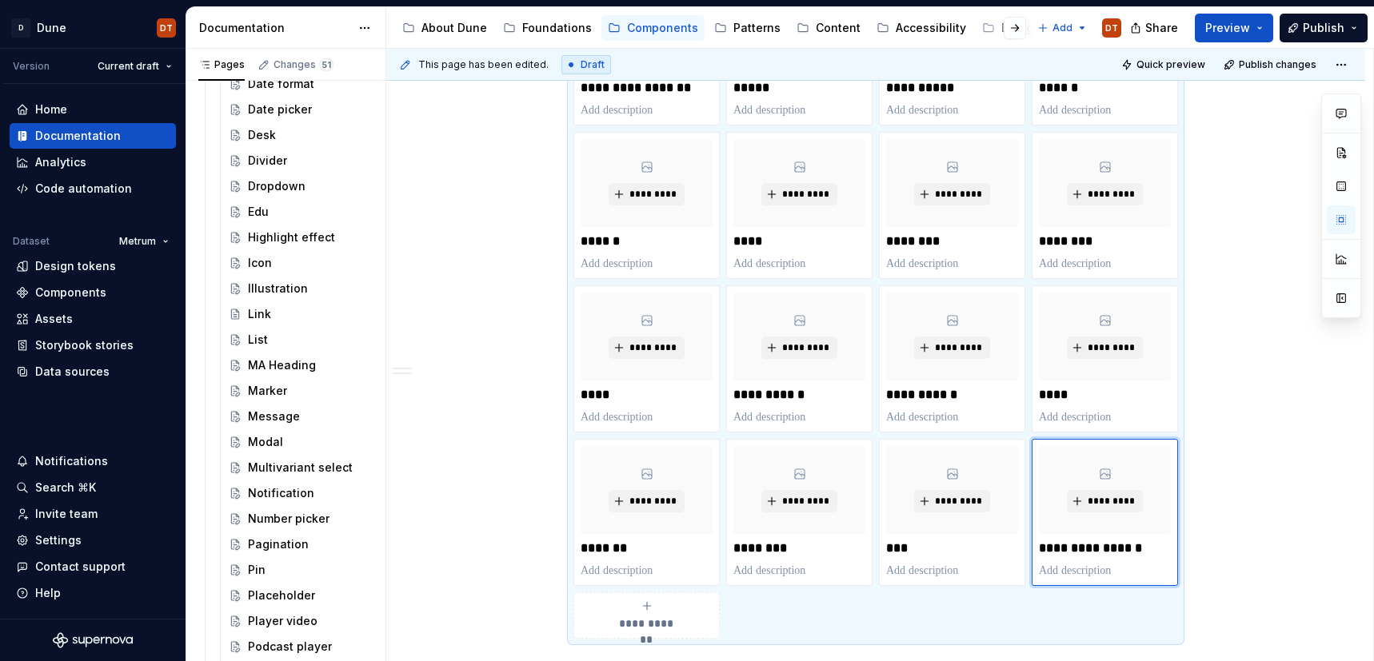
click at [680, 609] on div "**********" at bounding box center [646, 616] width 132 height 32
type textarea "*"
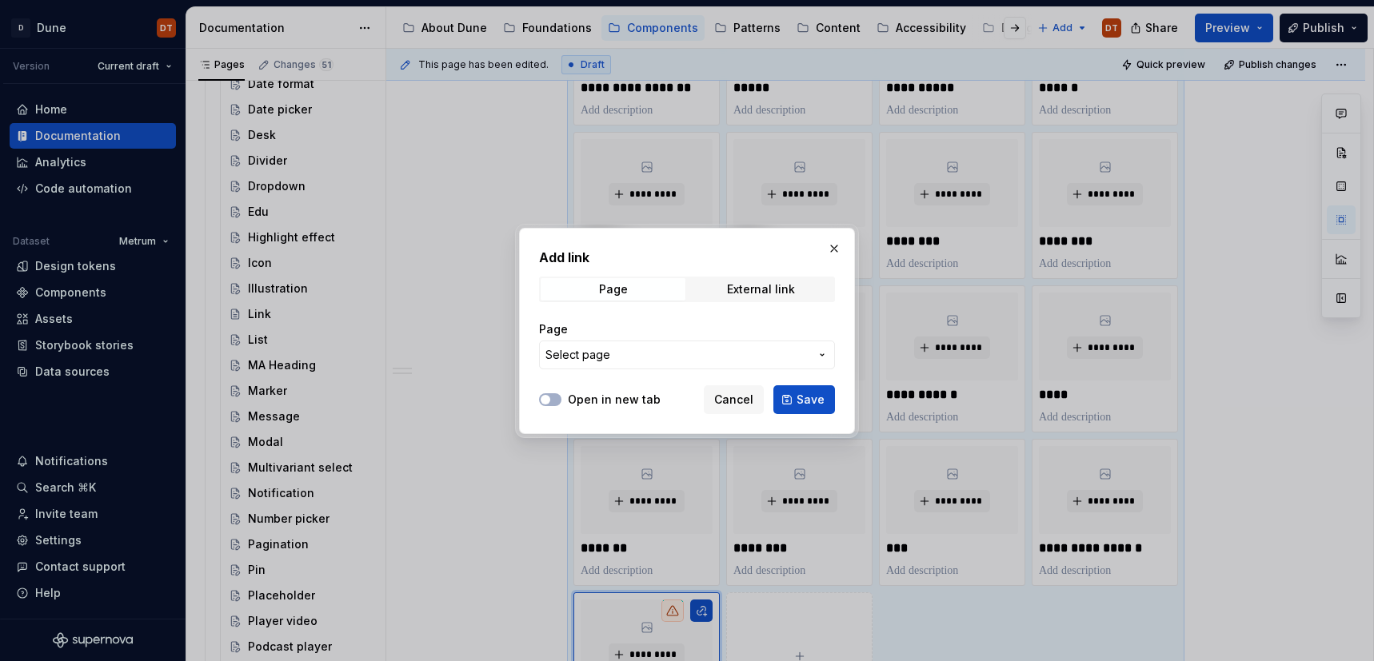
click at [817, 353] on icon "button" at bounding box center [822, 355] width 13 height 13
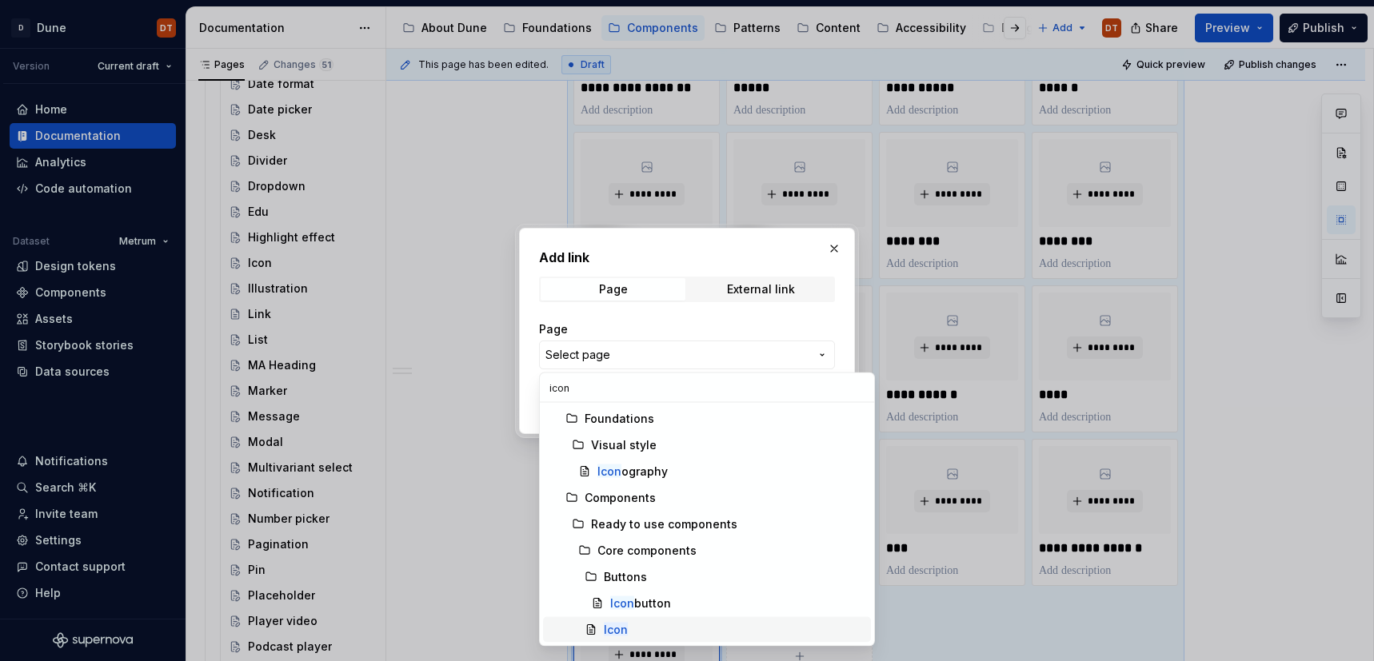
type input "icon"
click at [612, 624] on mark "Icon" at bounding box center [616, 630] width 24 height 14
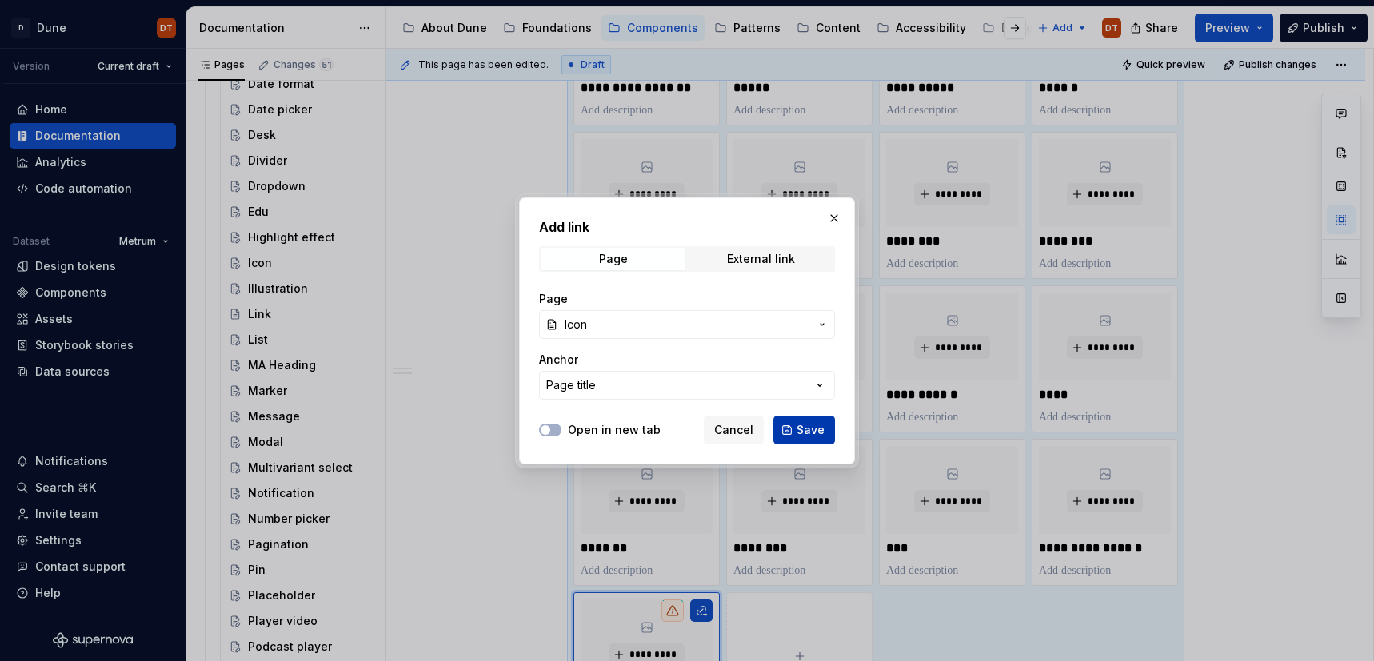
click at [797, 437] on button "Save" at bounding box center [804, 430] width 62 height 29
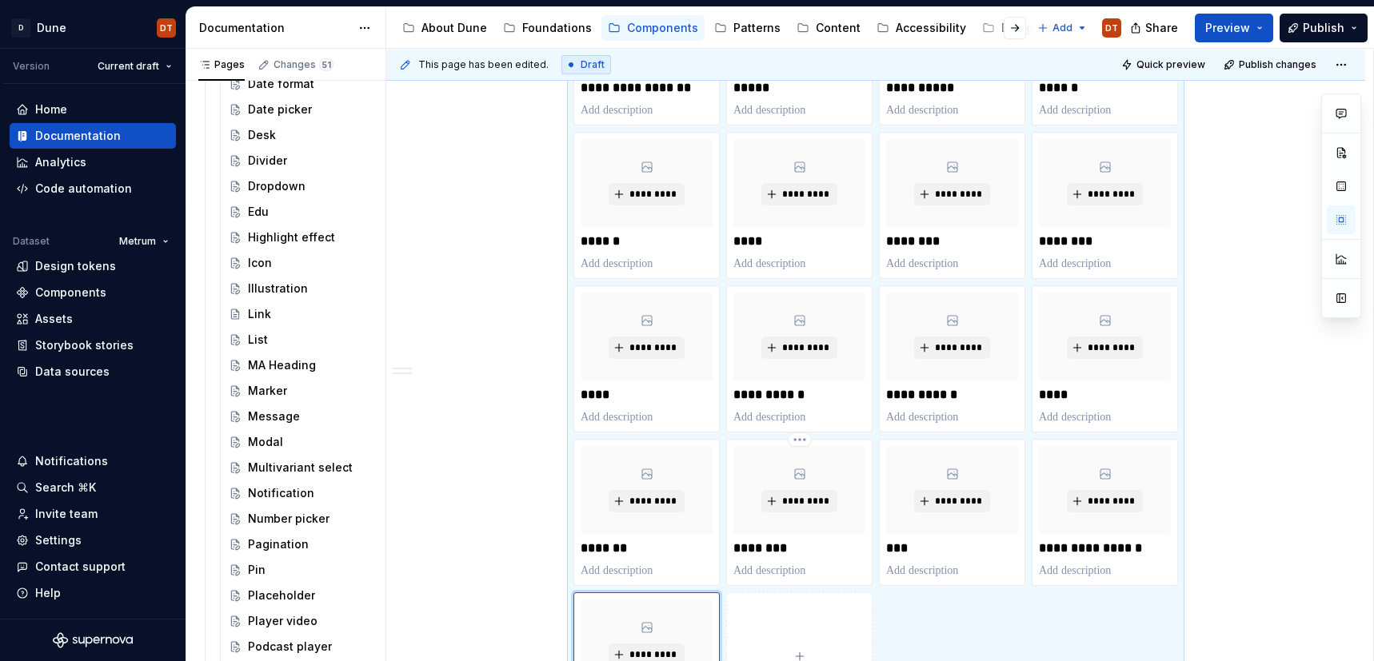
scroll to position [860, 0]
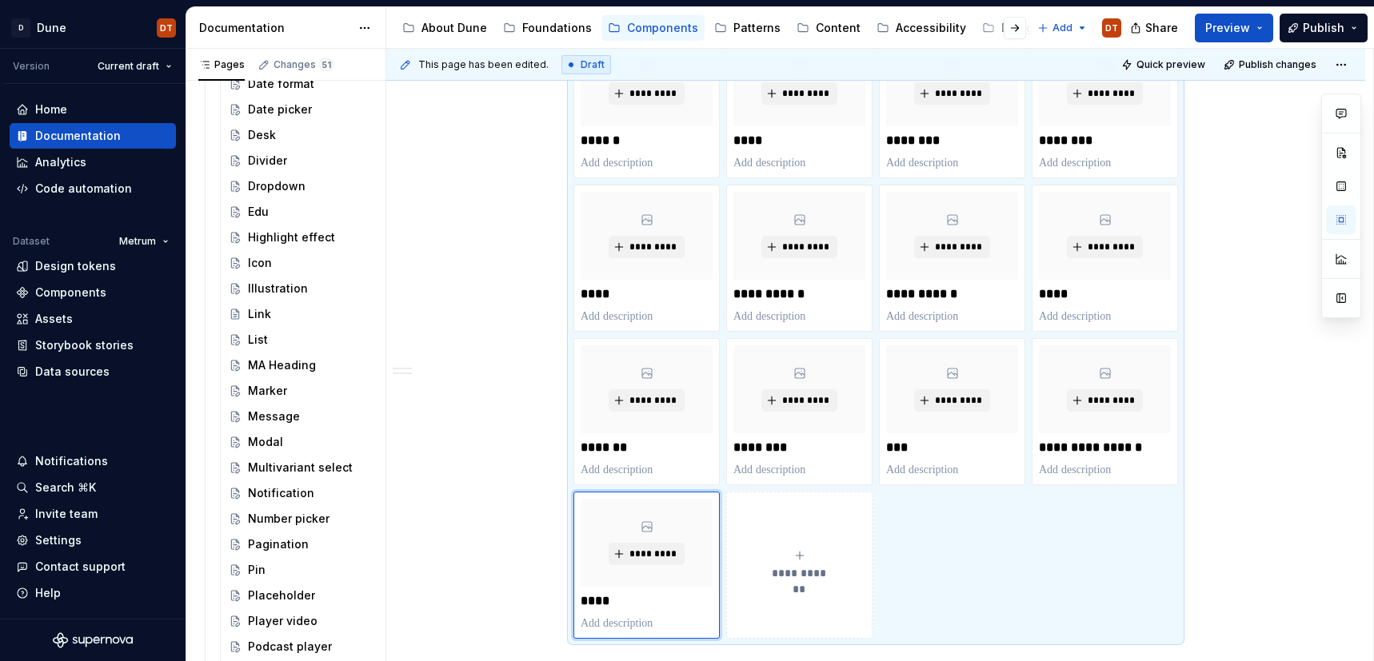
click at [790, 556] on div "**********" at bounding box center [799, 565] width 132 height 32
type textarea "*"
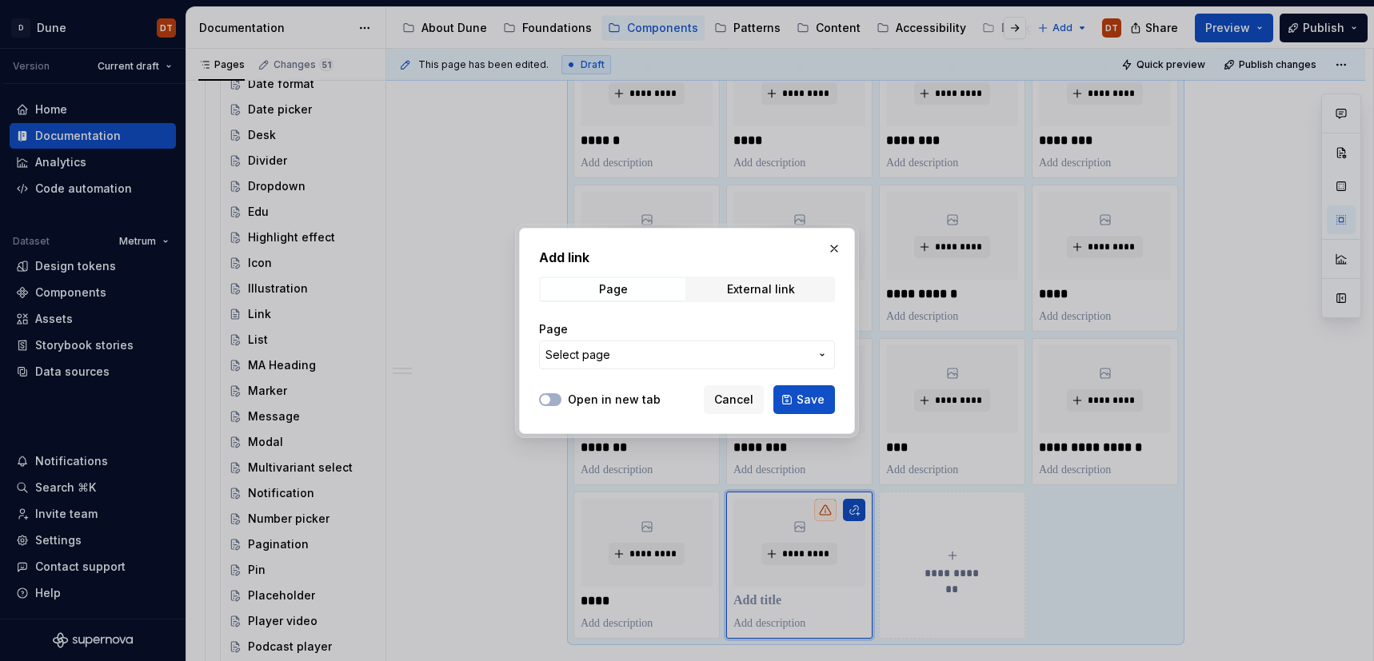
click at [821, 353] on icon "button" at bounding box center [822, 355] width 13 height 13
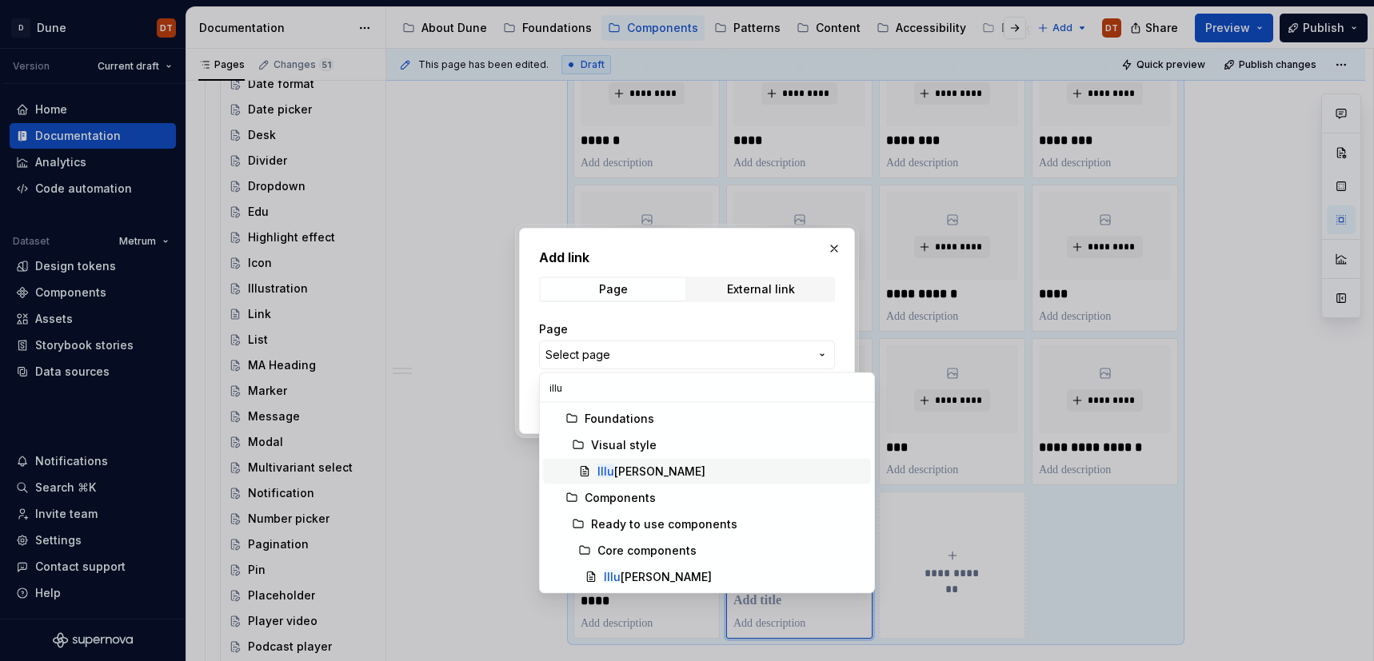
type input "illu"
click at [639, 473] on div "Illu stration" at bounding box center [651, 472] width 108 height 16
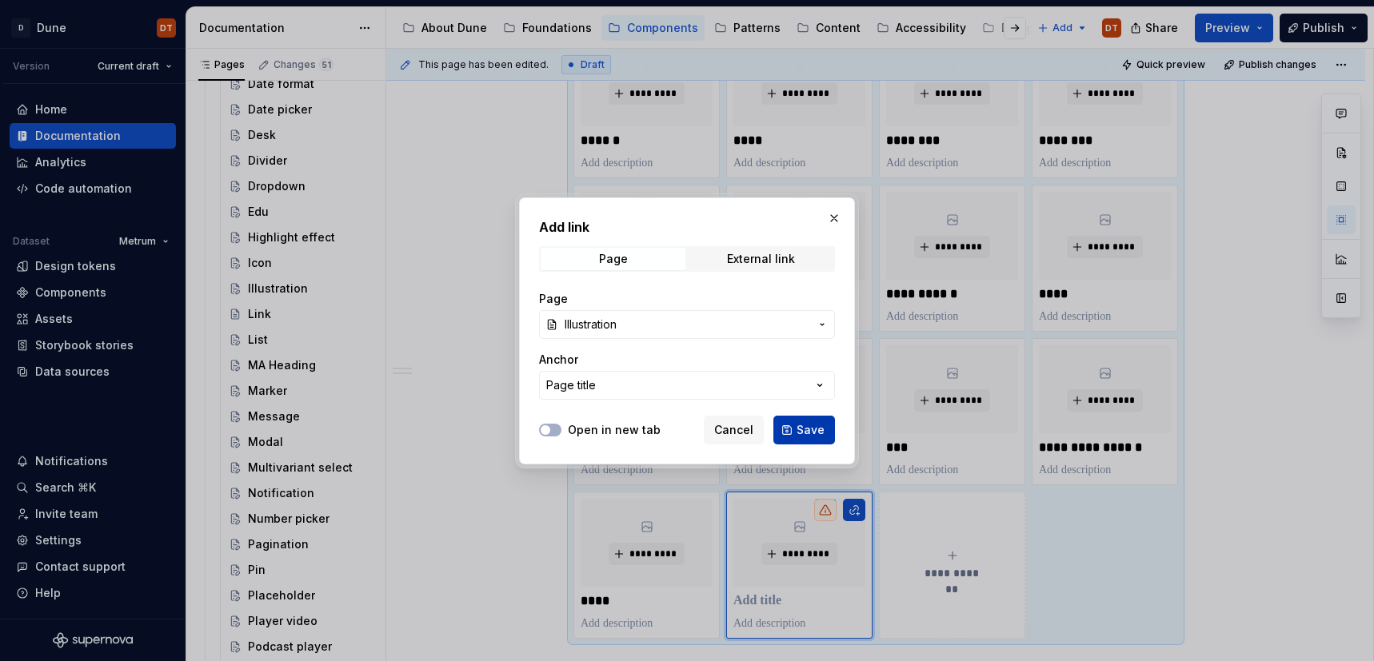
click at [808, 429] on span "Save" at bounding box center [810, 430] width 28 height 16
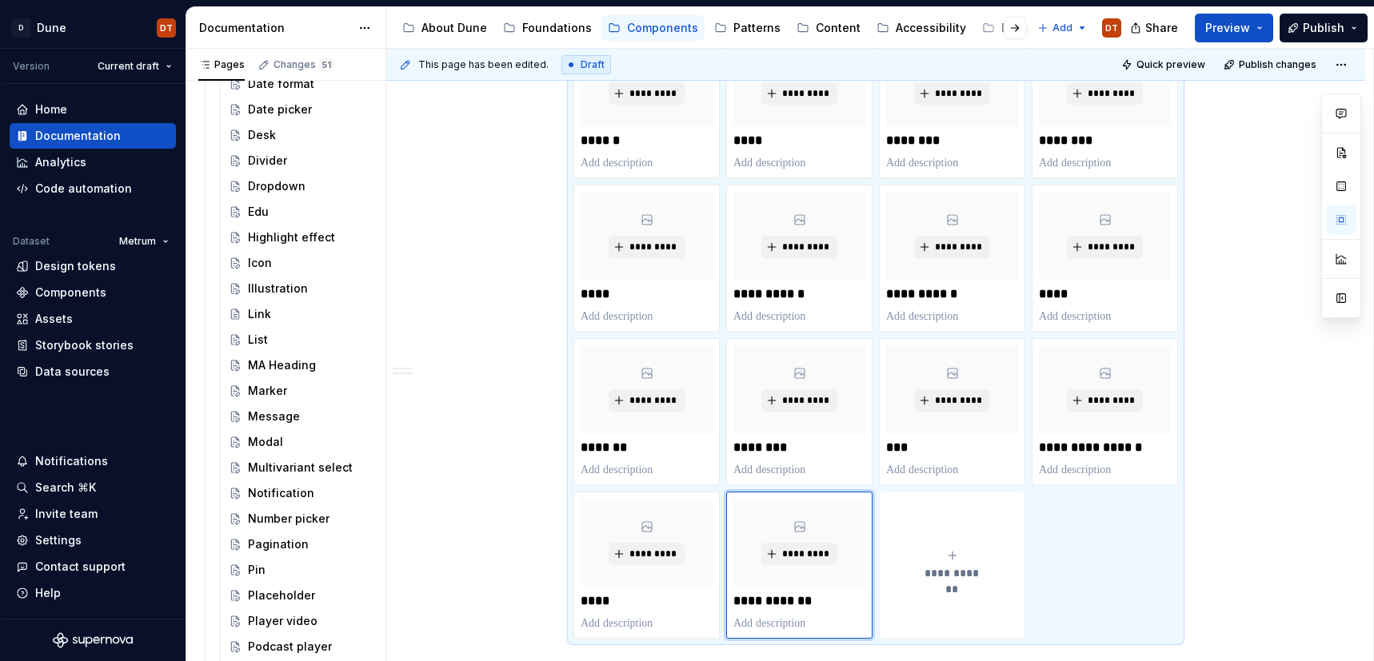
click at [914, 547] on button "**********" at bounding box center [952, 565] width 146 height 147
type textarea "*"
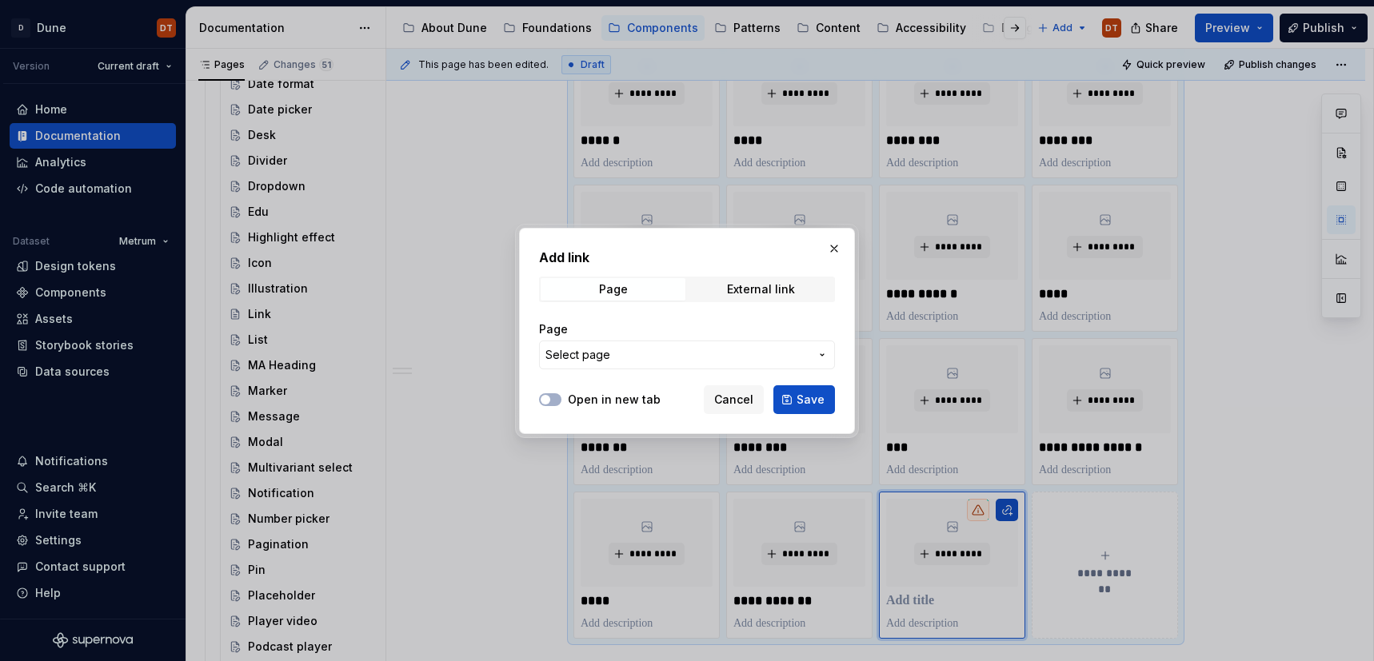
click at [824, 350] on icon "button" at bounding box center [822, 355] width 13 height 13
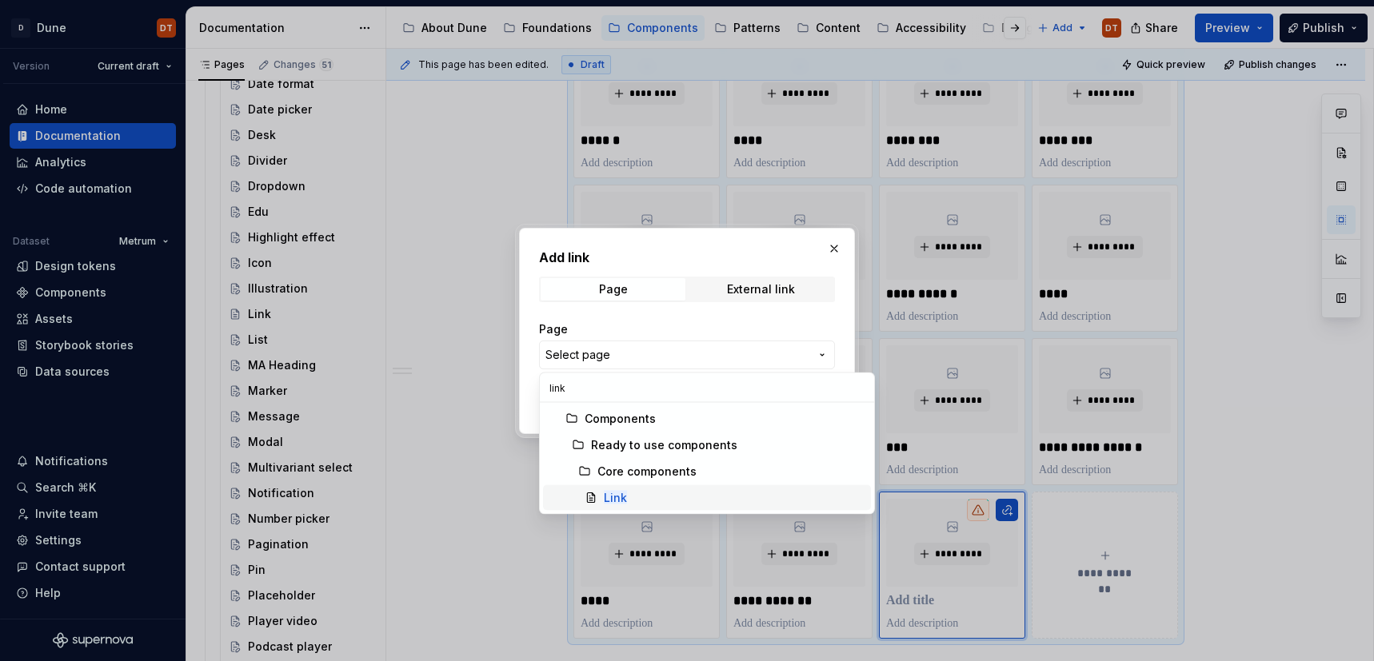
type input "link"
click at [616, 497] on mark "Link" at bounding box center [615, 498] width 23 height 14
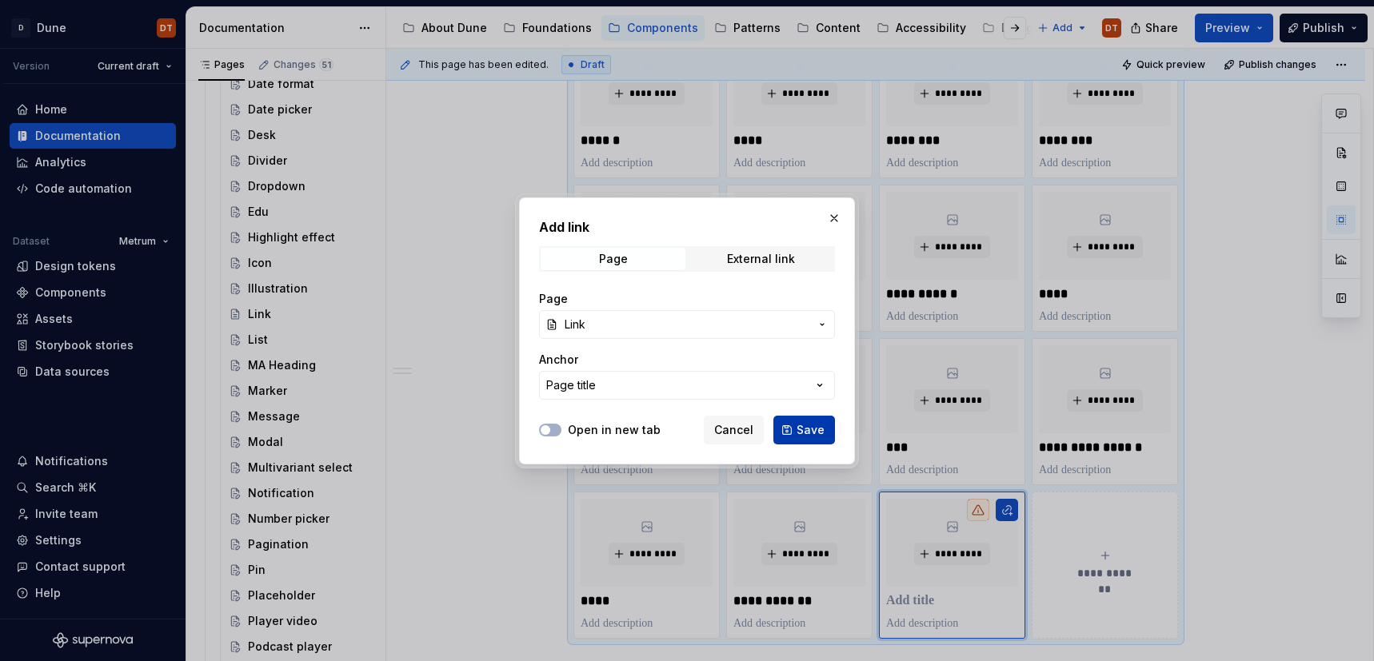
click at [824, 430] on button "Save" at bounding box center [804, 430] width 62 height 29
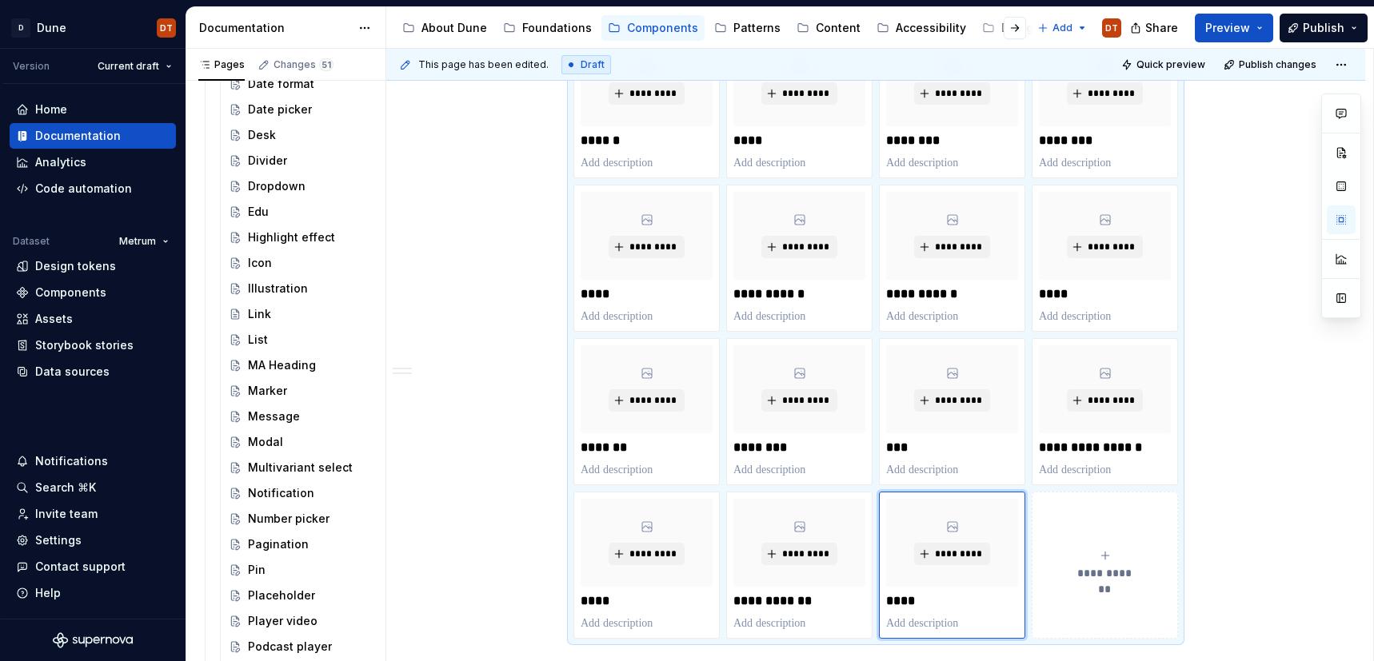
click at [1108, 581] on button "**********" at bounding box center [1104, 565] width 146 height 147
type textarea "*"
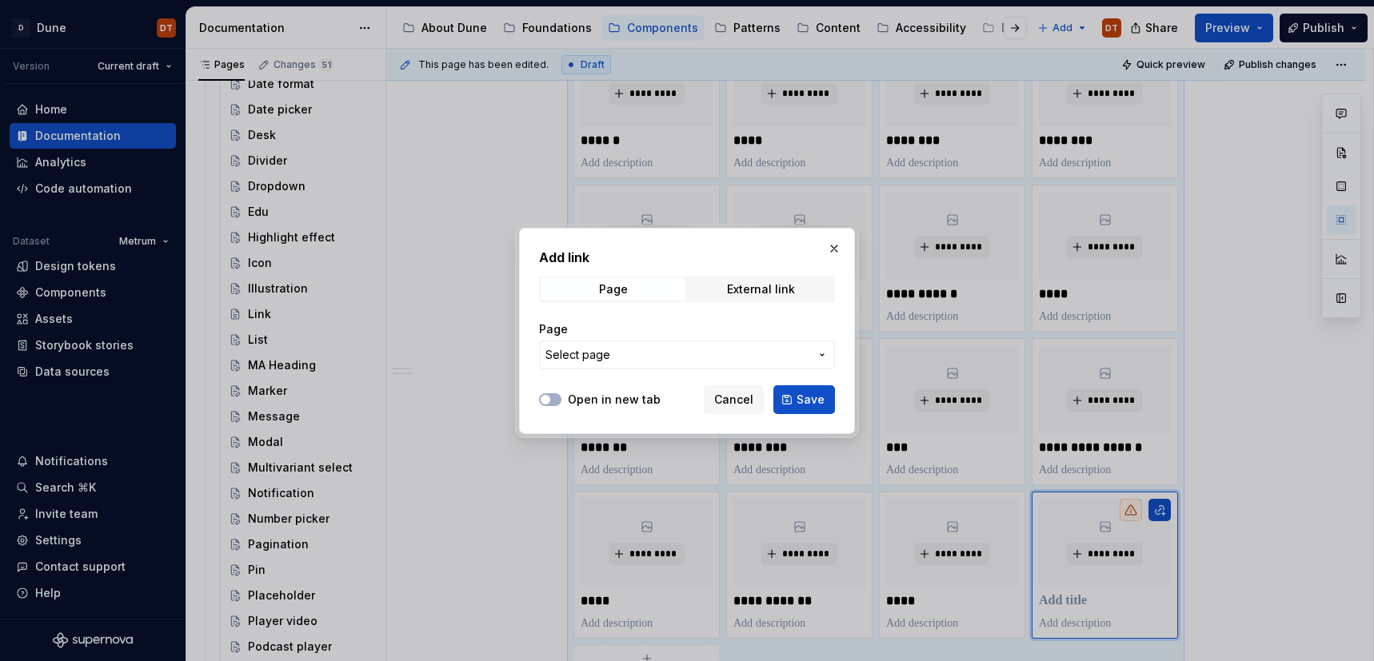
click at [817, 355] on icon "button" at bounding box center [822, 355] width 13 height 13
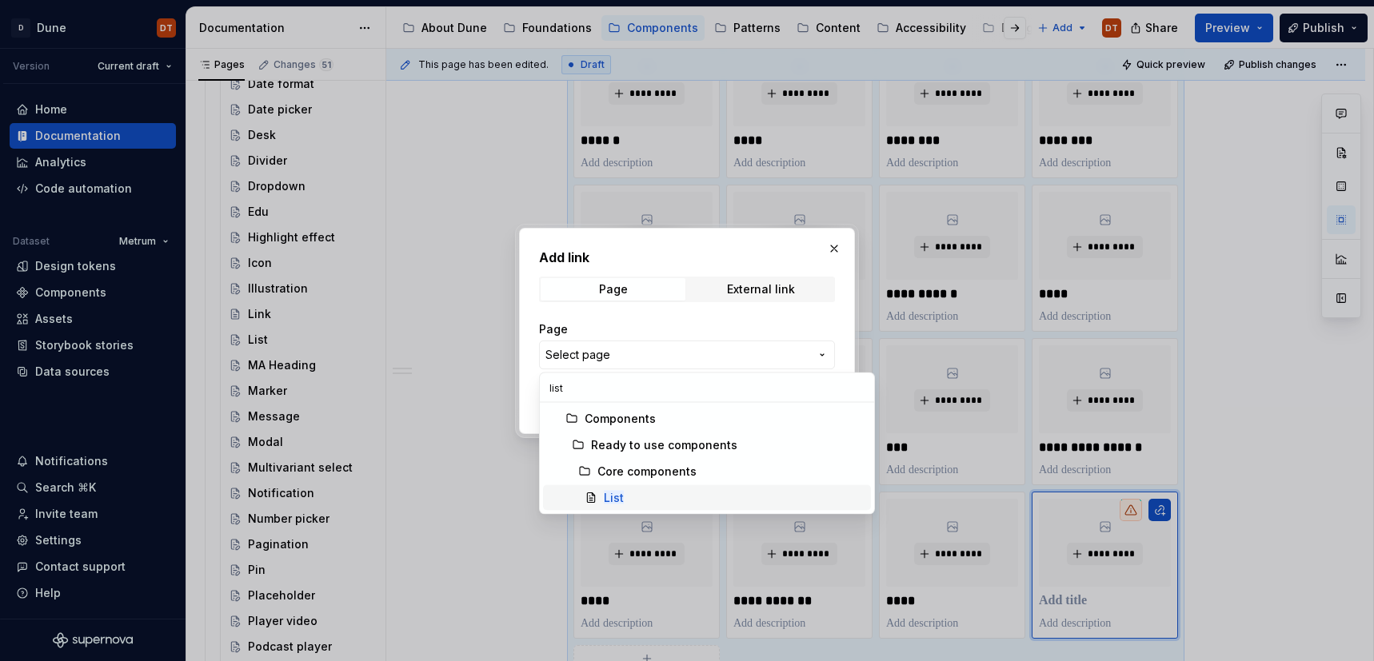
type input "list"
click at [606, 494] on mark "List" at bounding box center [614, 498] width 20 height 14
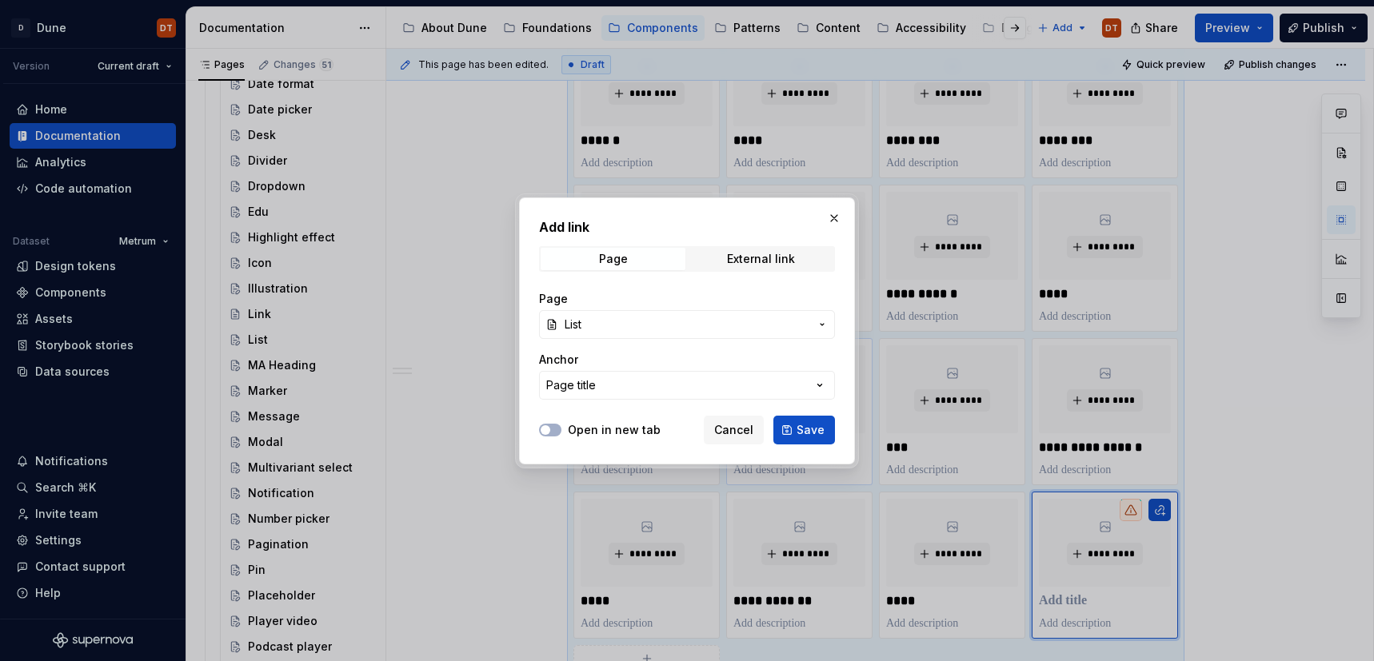
click at [796, 425] on button "Save" at bounding box center [804, 430] width 62 height 29
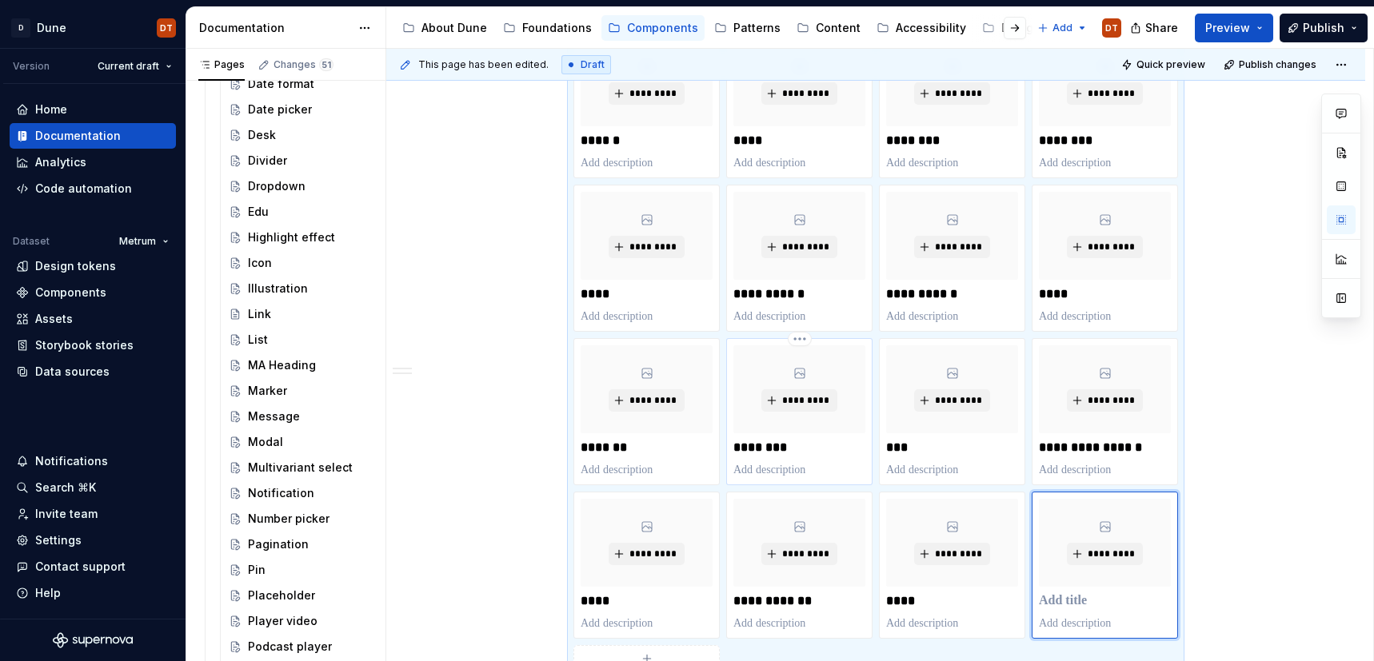
scroll to position [913, 0]
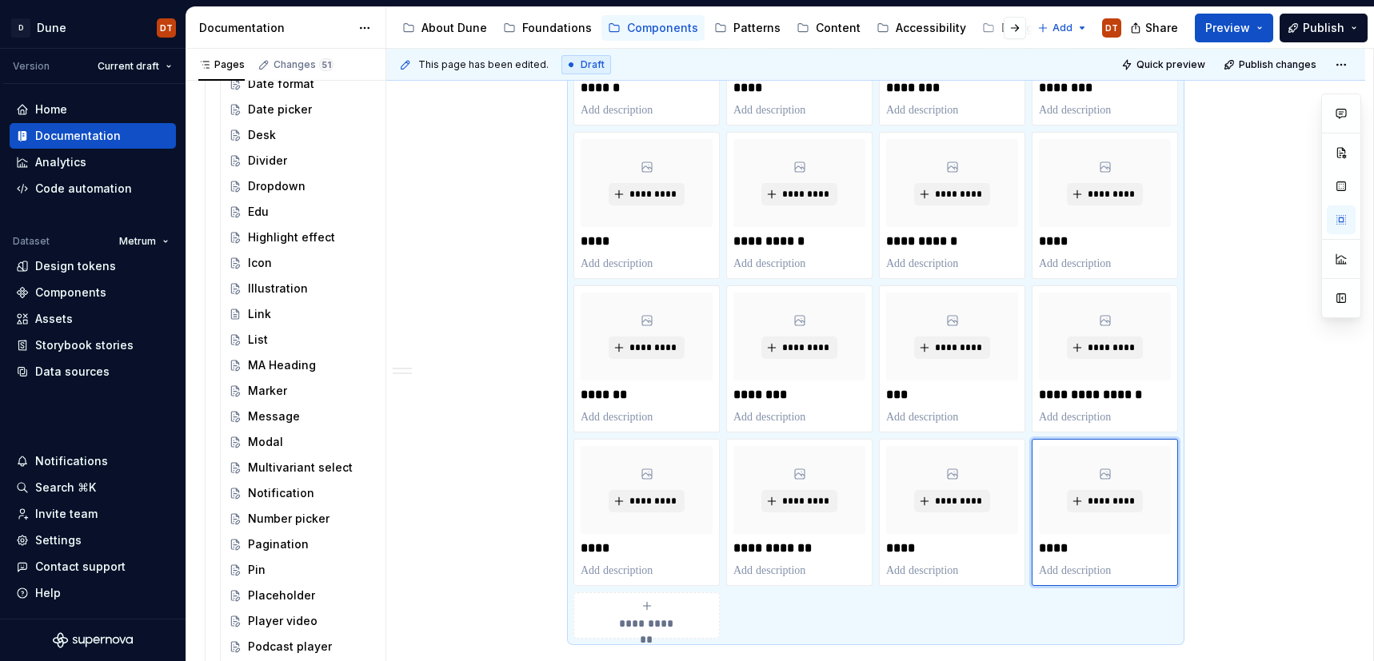
click at [660, 607] on div "**********" at bounding box center [646, 616] width 132 height 32
type textarea "*"
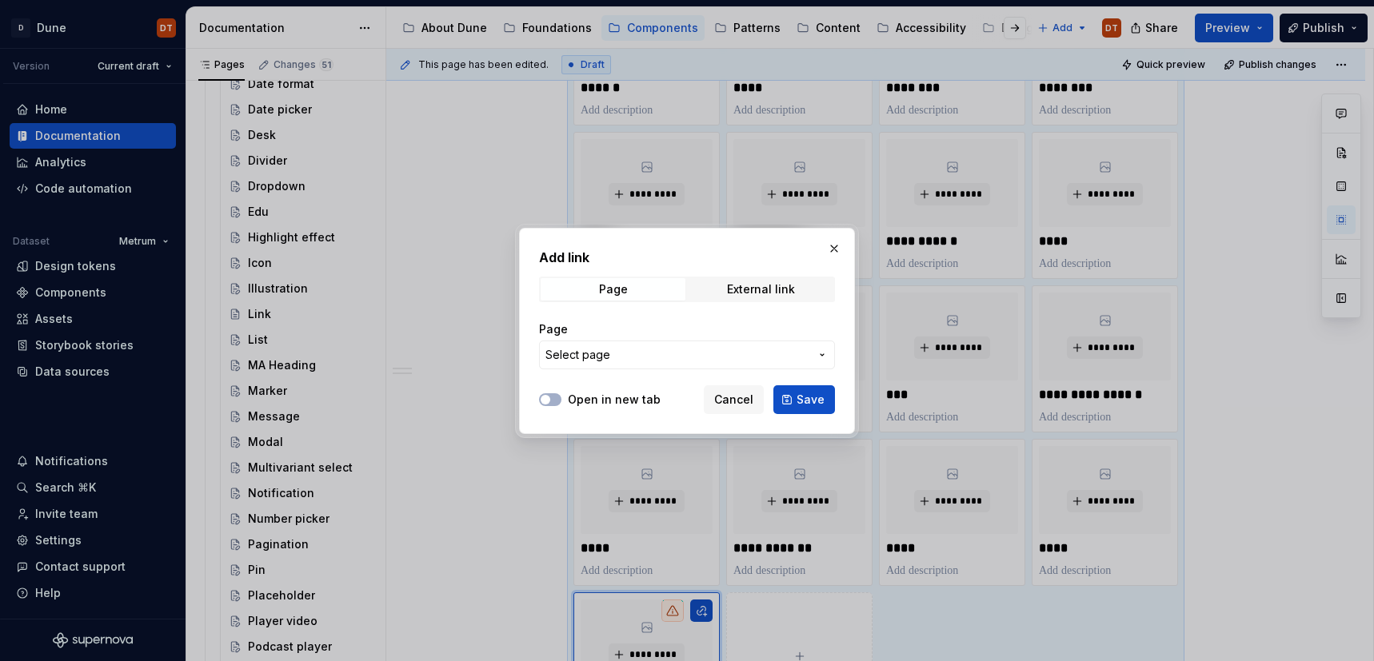
click at [817, 355] on icon "button" at bounding box center [822, 355] width 13 height 13
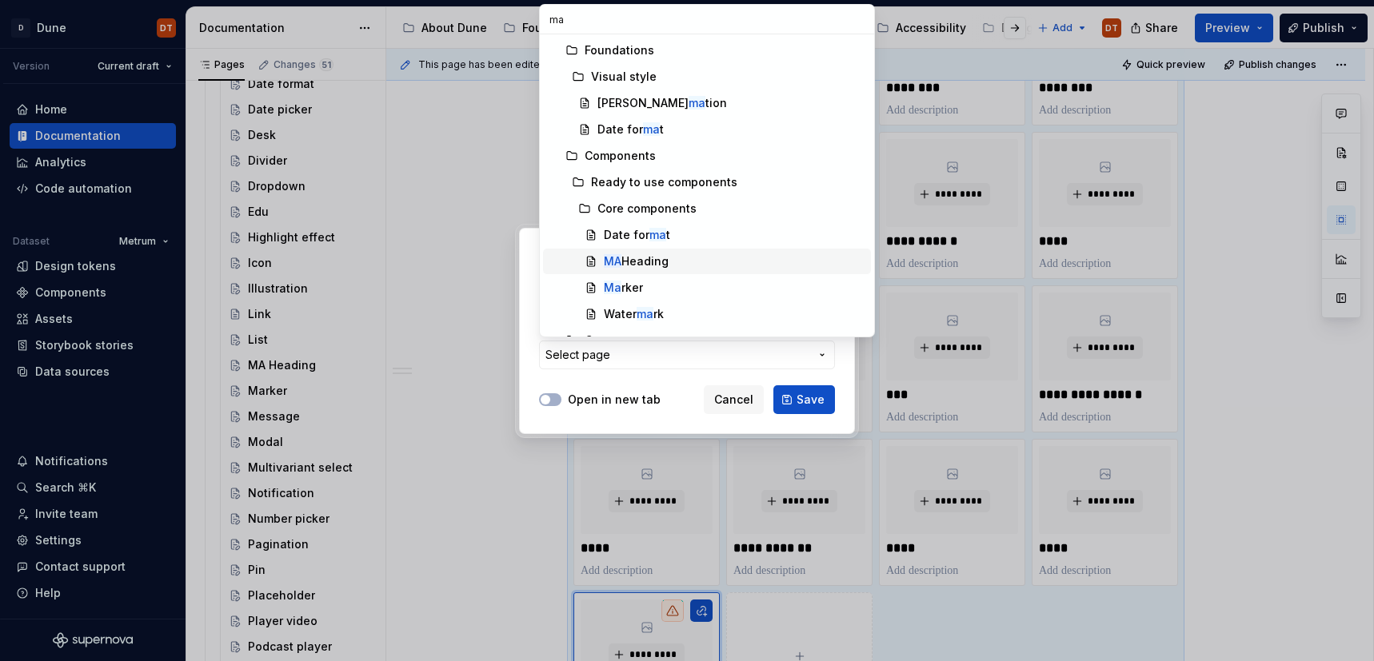
type input "ma"
click at [655, 257] on div "MA Heading" at bounding box center [636, 261] width 65 height 16
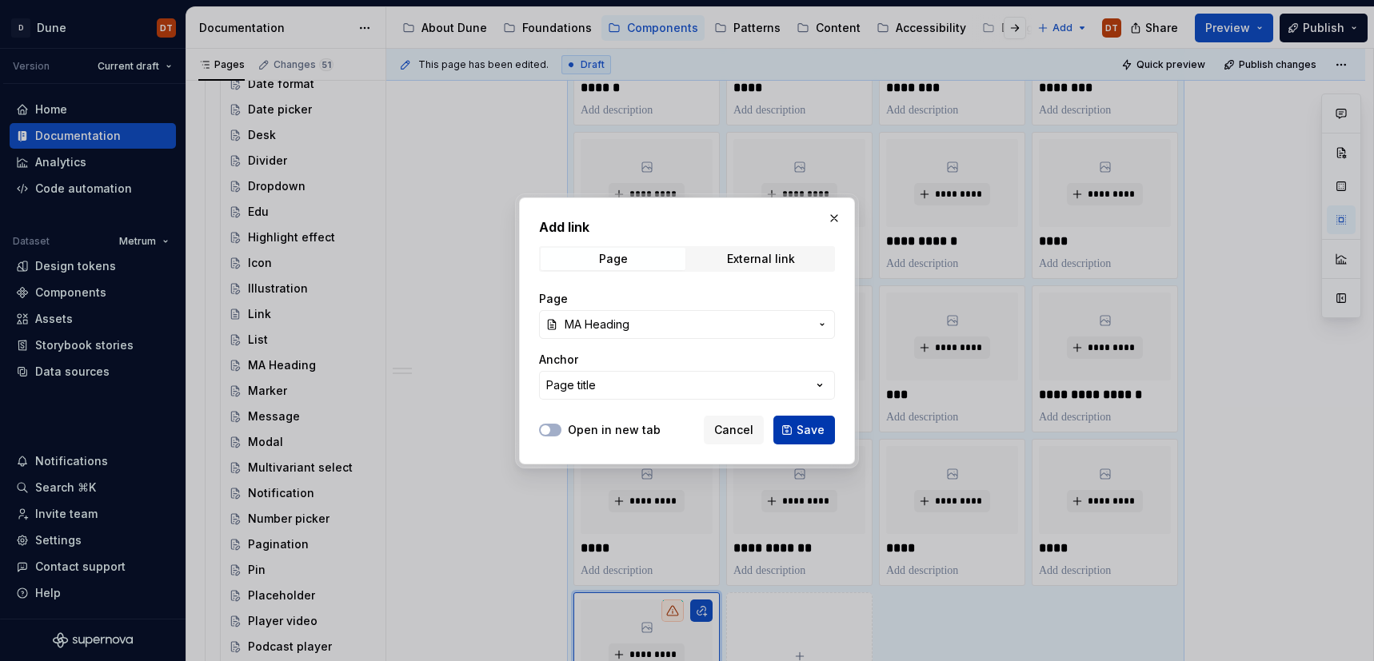
click at [807, 427] on span "Save" at bounding box center [810, 430] width 28 height 16
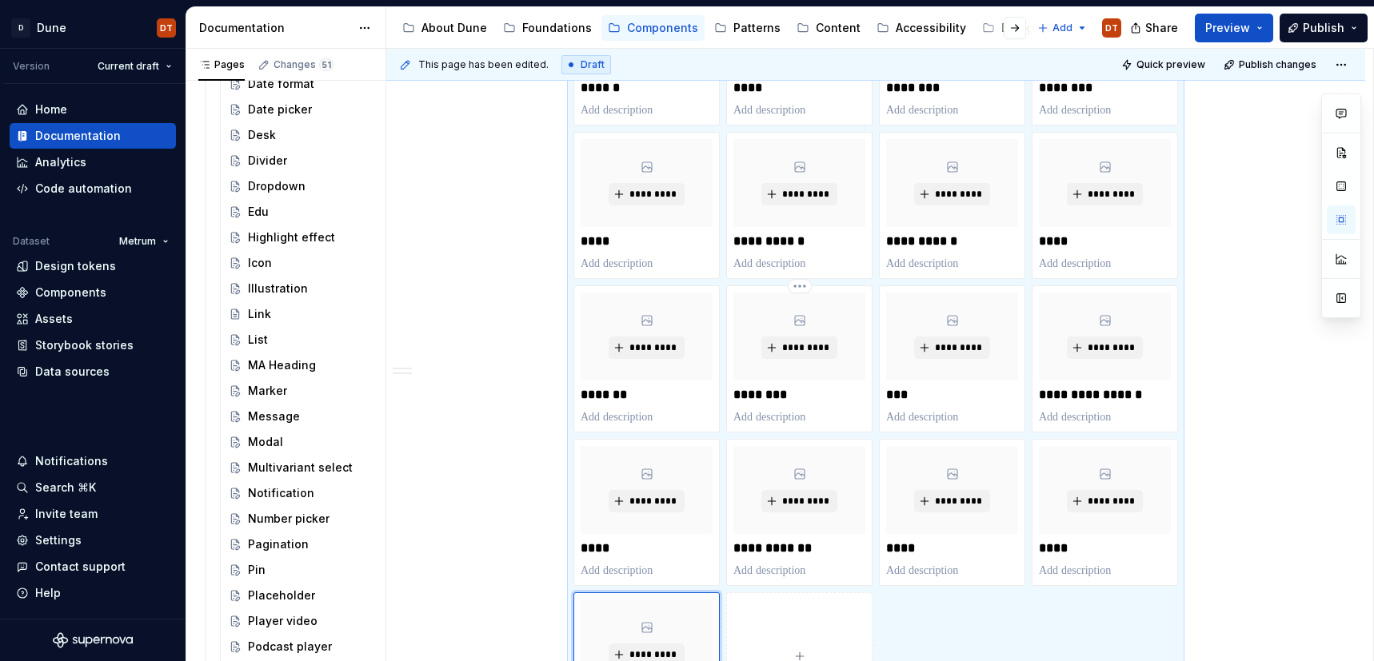
scroll to position [1014, 0]
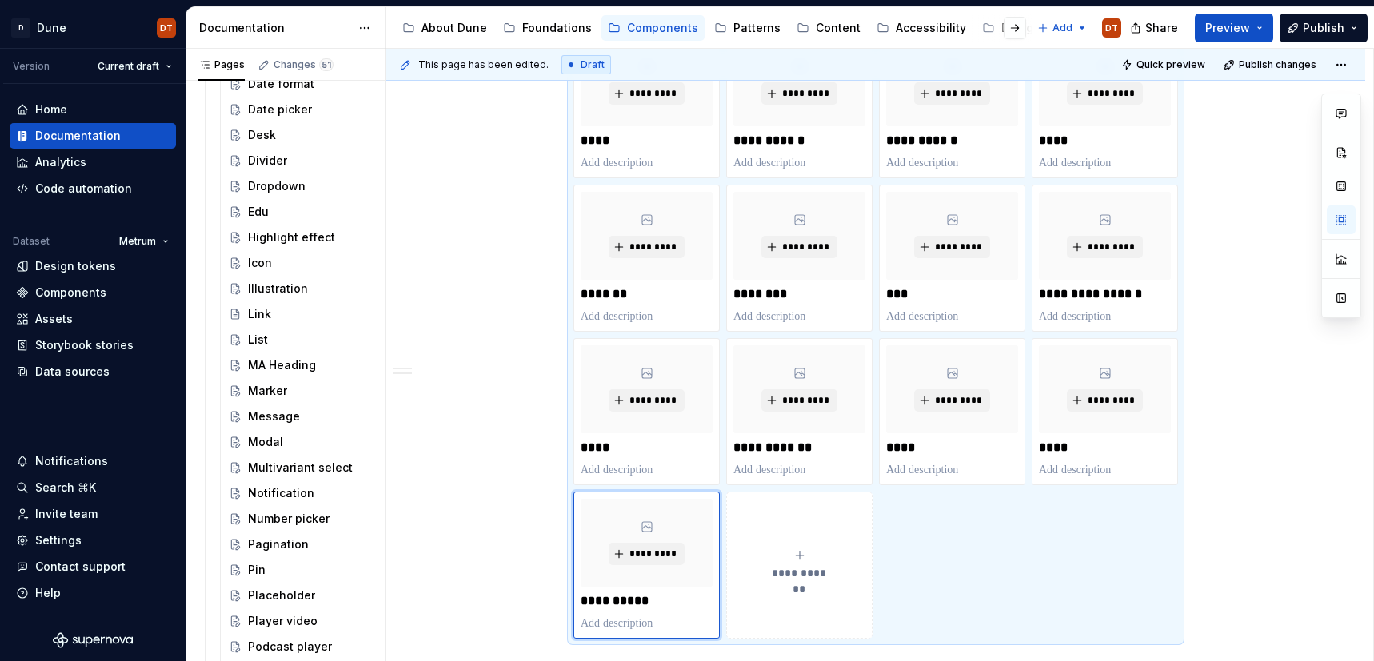
click at [804, 553] on icon "submit" at bounding box center [799, 555] width 13 height 13
type textarea "*"
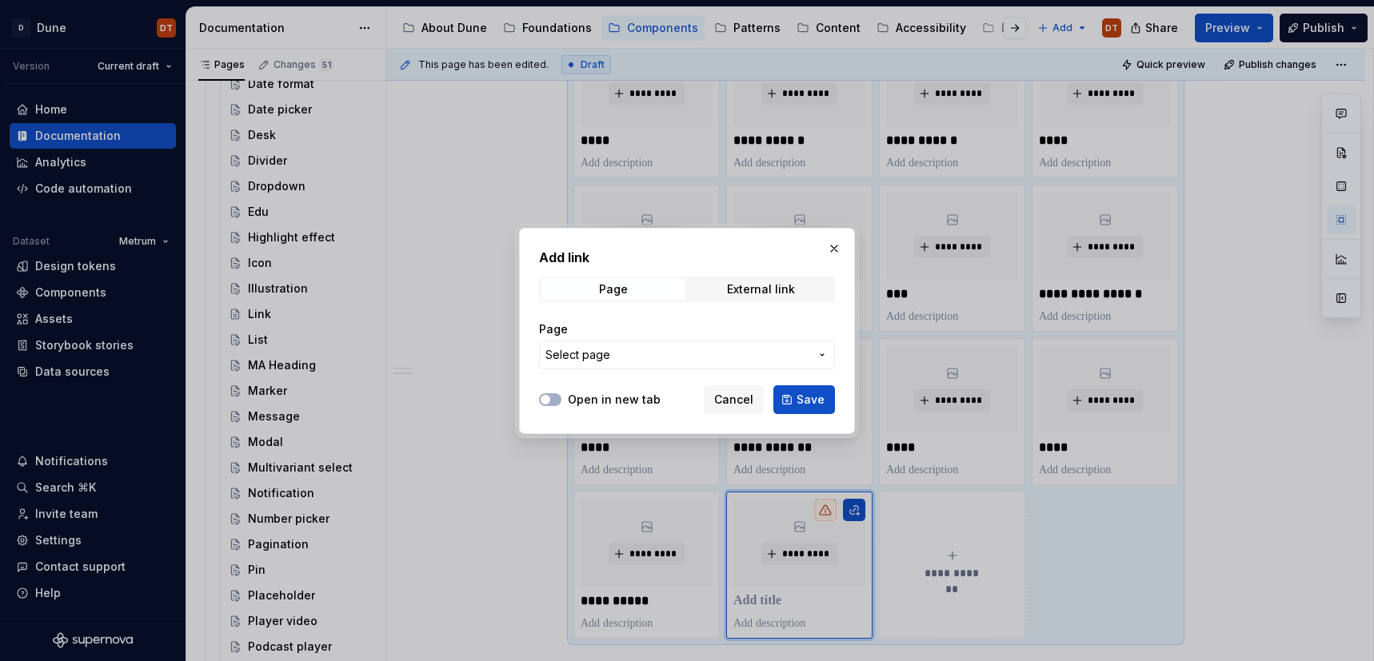
click at [821, 357] on icon "button" at bounding box center [822, 355] width 13 height 13
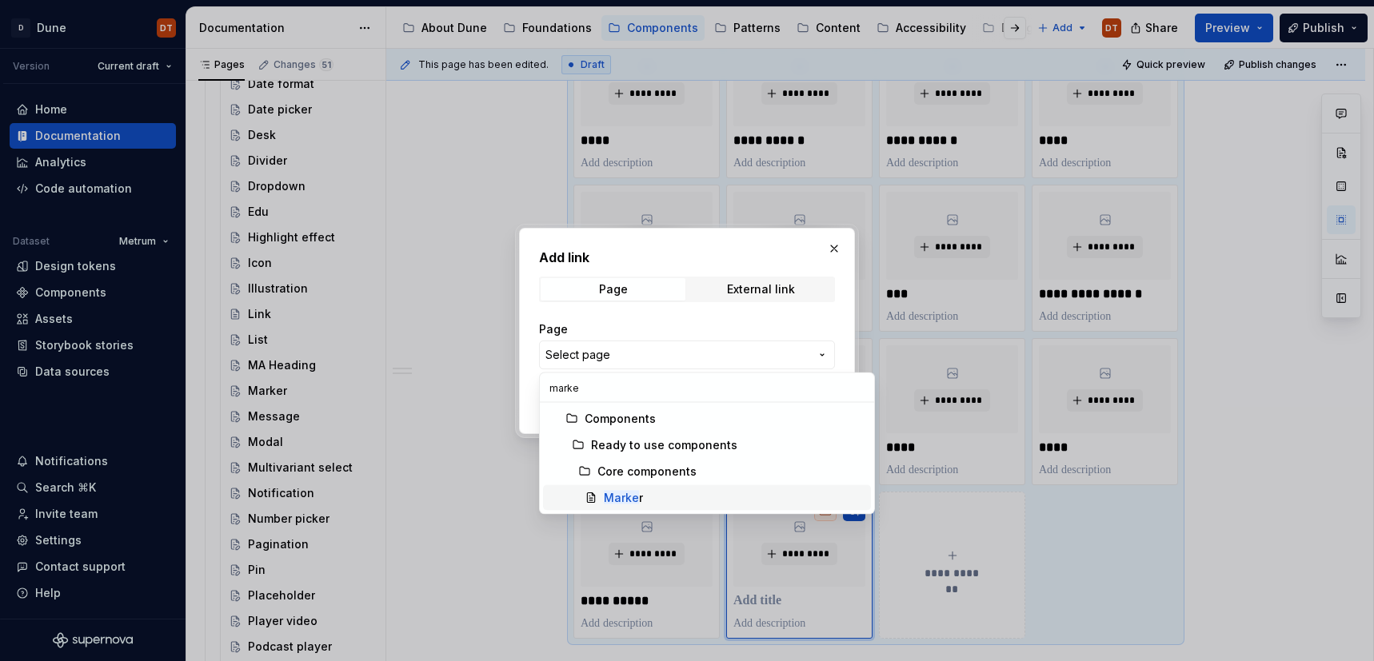
type input "marke"
click at [648, 496] on div "Marke r" at bounding box center [734, 498] width 261 height 16
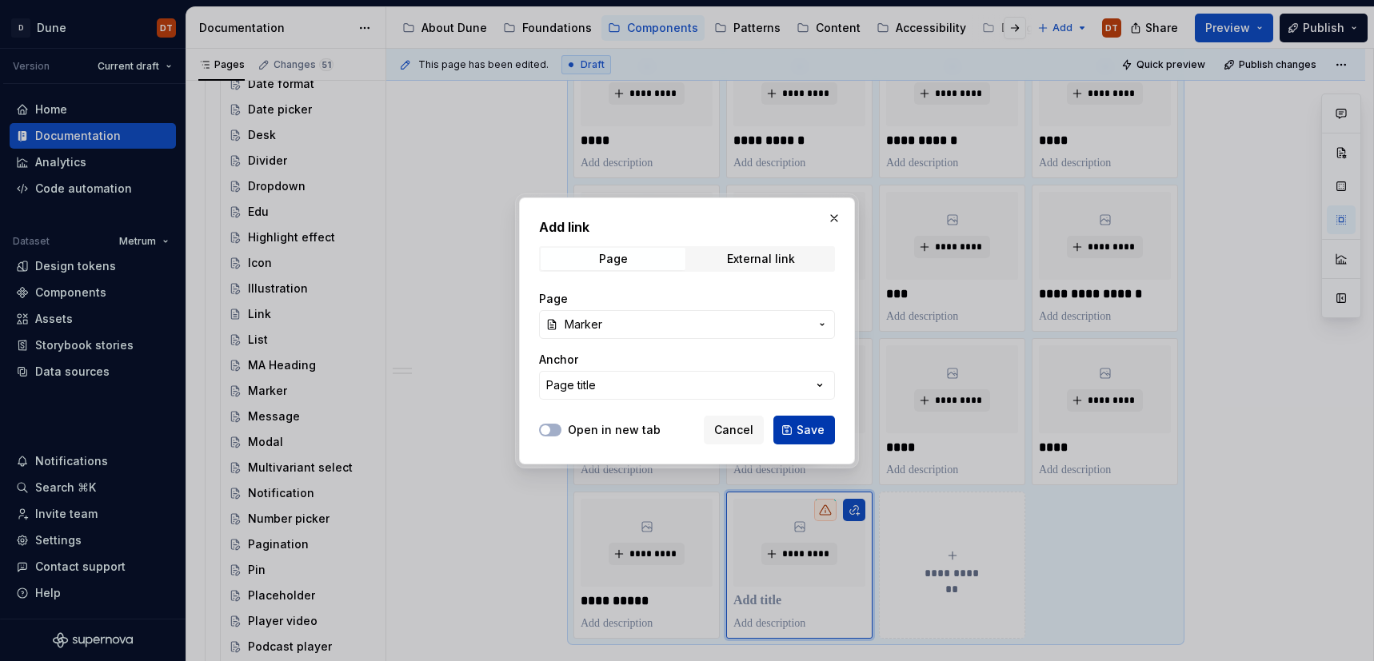
click at [797, 429] on button "Save" at bounding box center [804, 430] width 62 height 29
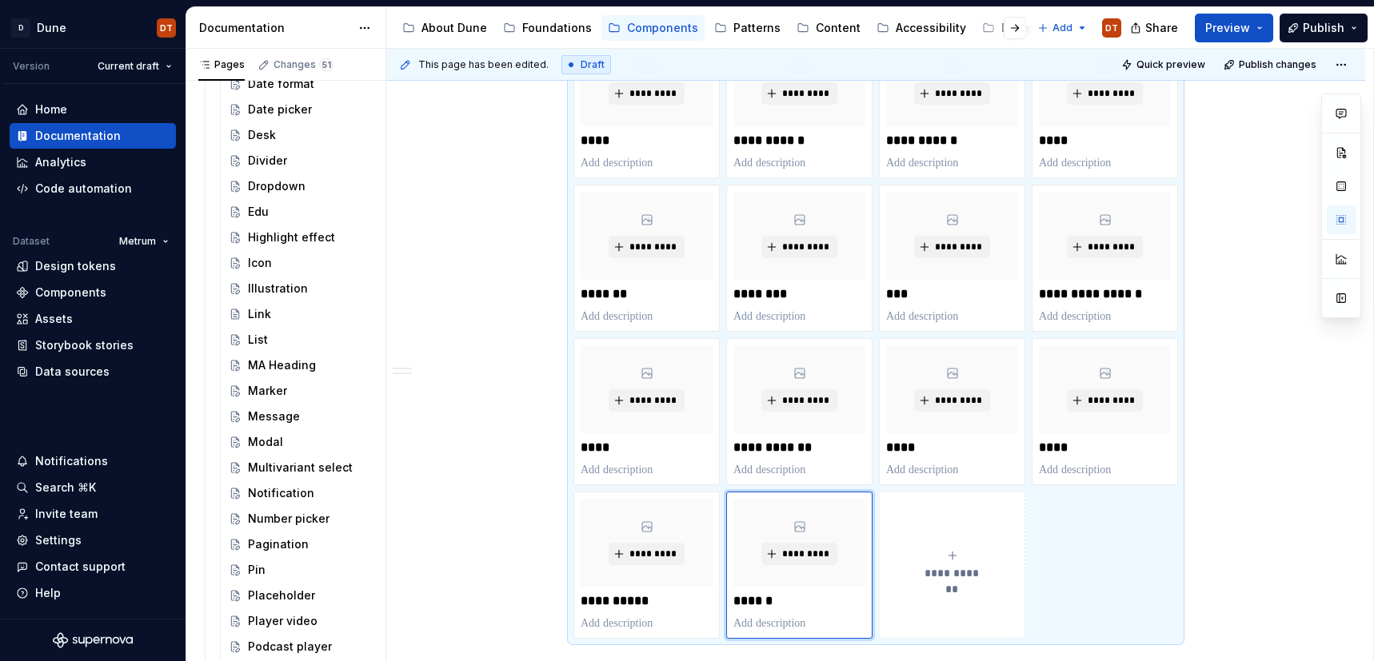
click at [939, 551] on div "**********" at bounding box center [952, 565] width 132 height 32
type textarea "*"
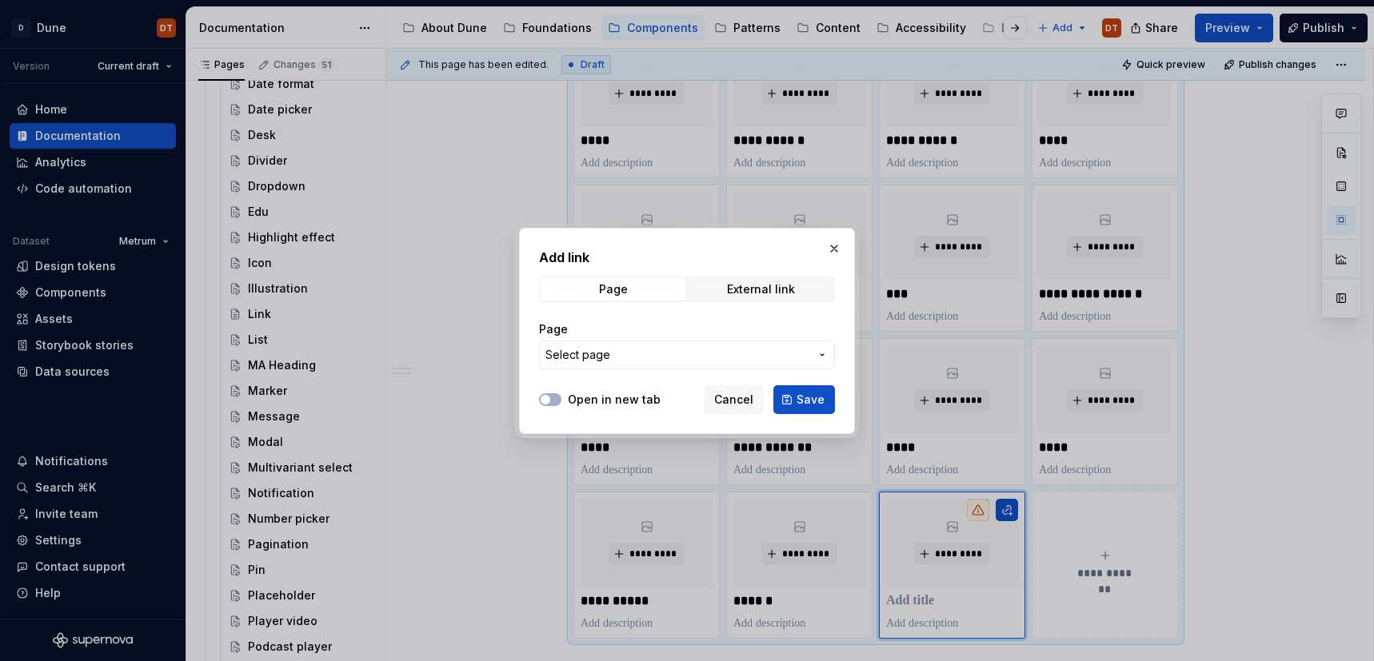
click at [824, 361] on button "Select page" at bounding box center [687, 355] width 296 height 29
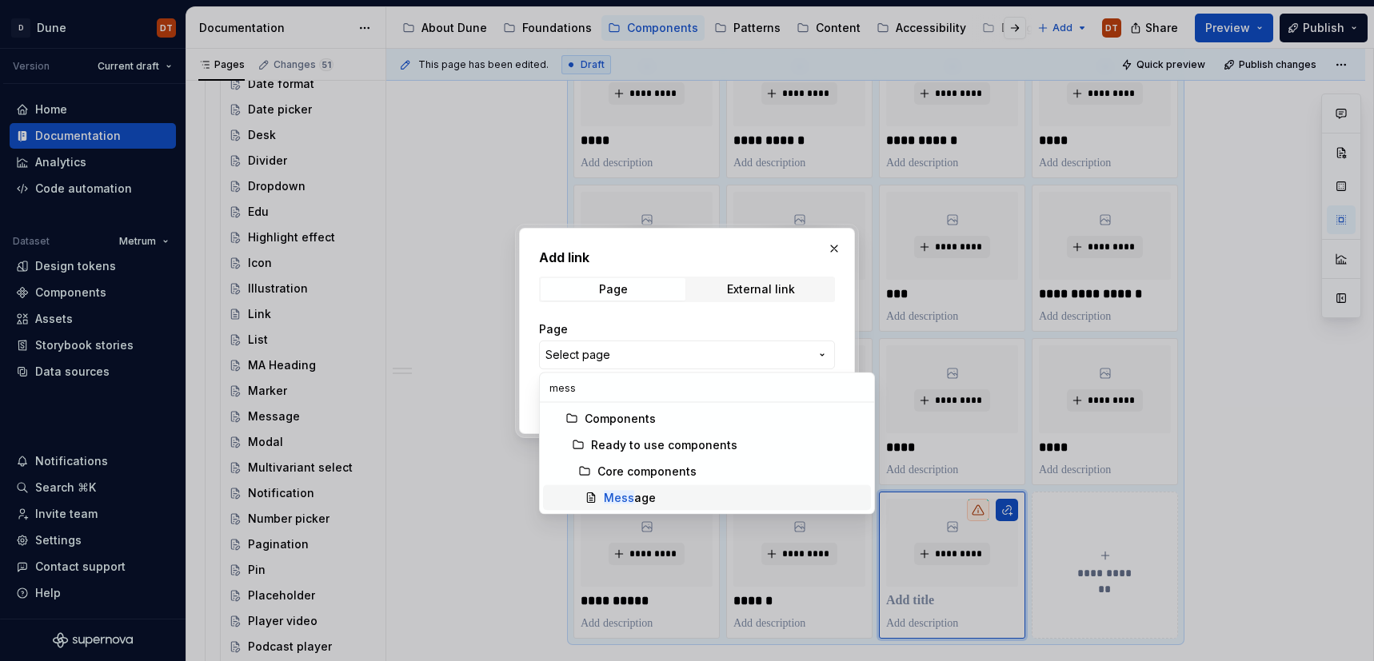
type input "mess"
click at [651, 497] on div "Mess age" at bounding box center [630, 498] width 52 height 16
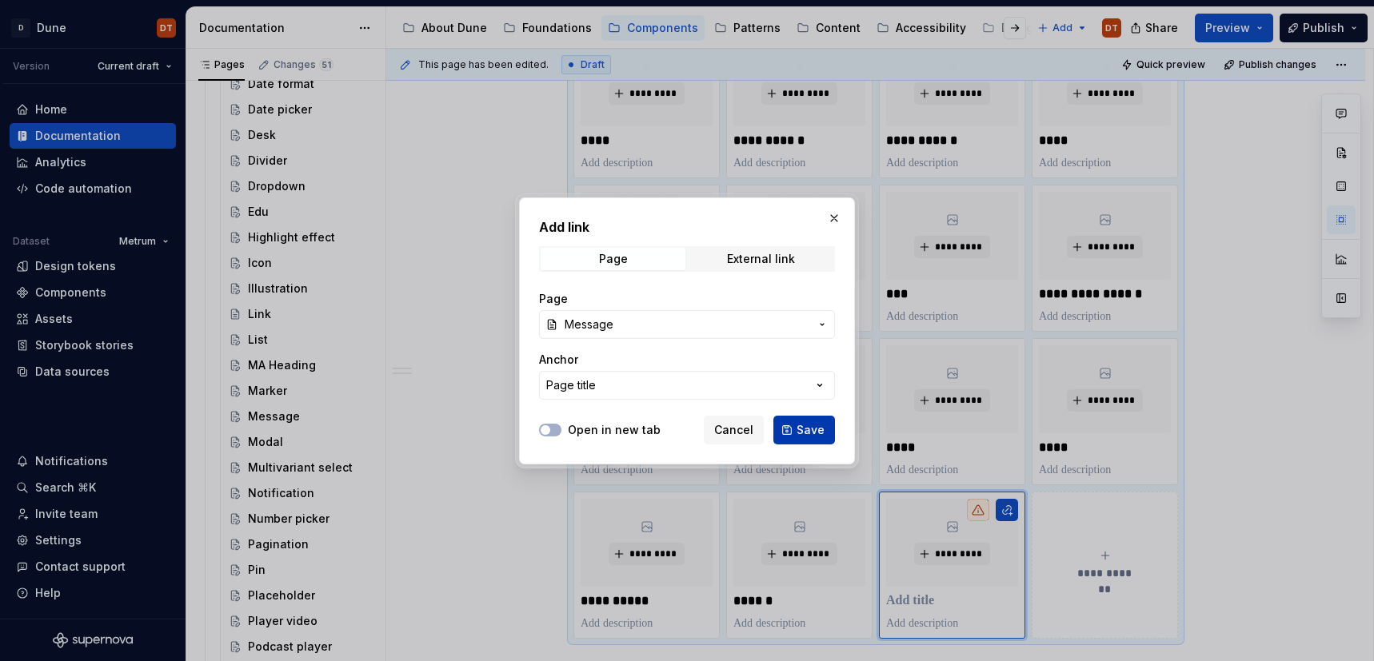
click at [796, 429] on button "Save" at bounding box center [804, 430] width 62 height 29
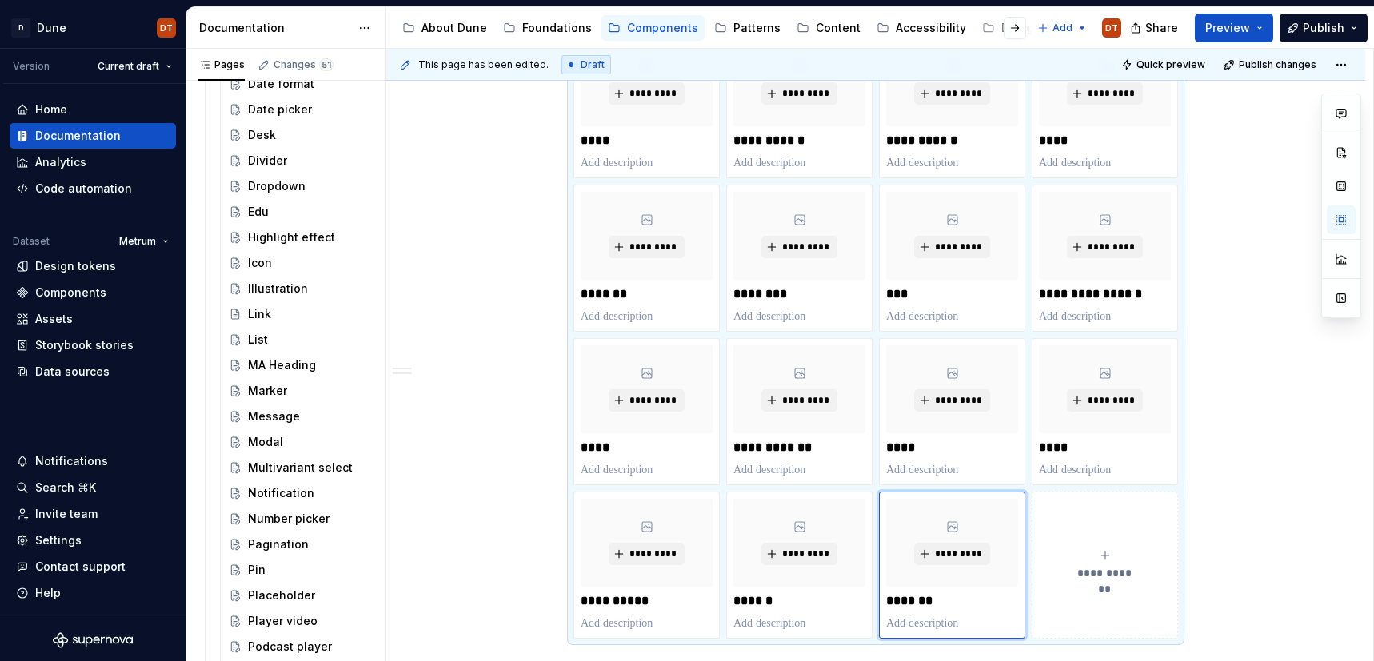
click at [1071, 573] on div "**********" at bounding box center [1105, 565] width 132 height 32
type textarea "*"
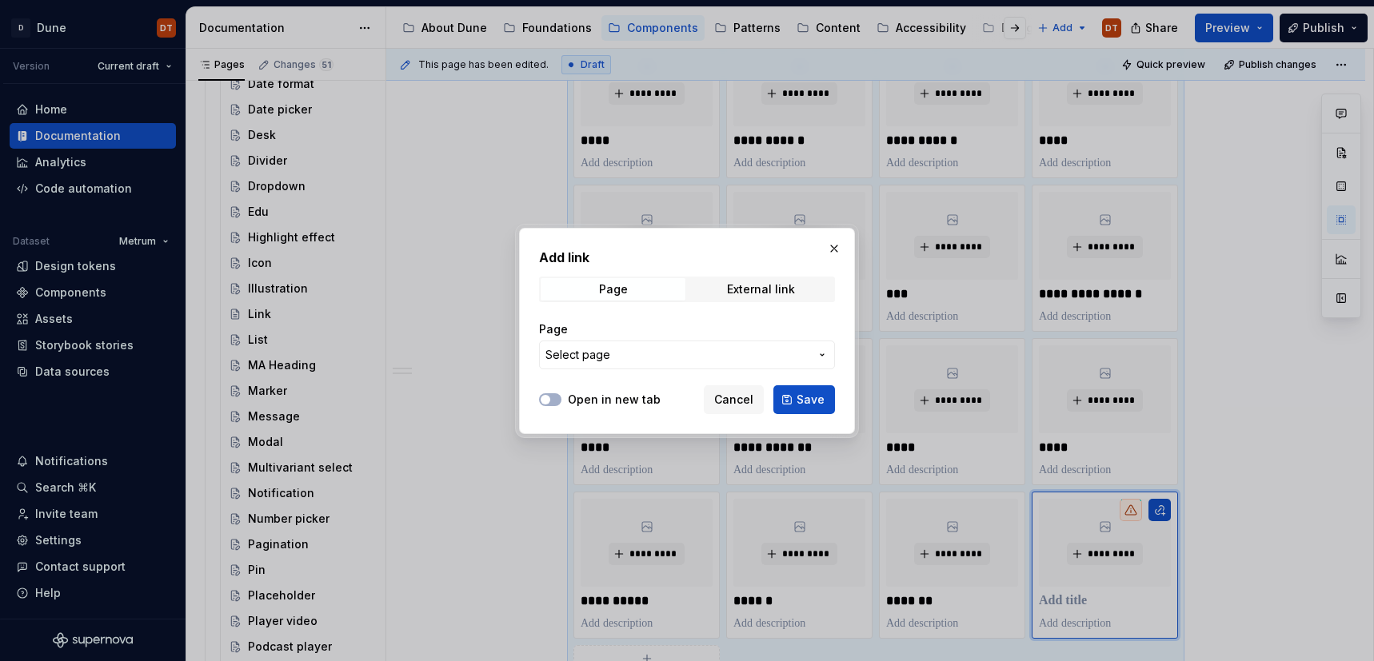
click at [823, 356] on icon "button" at bounding box center [822, 355] width 13 height 13
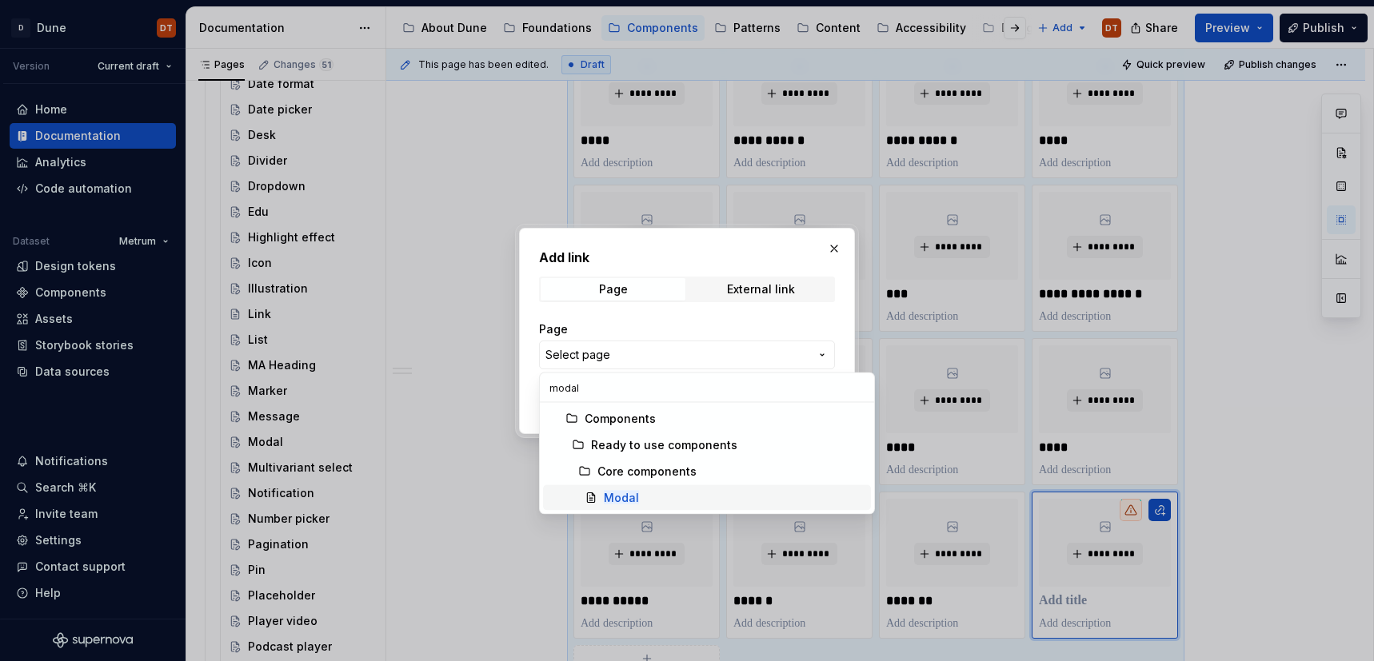
type input "modal"
click at [642, 495] on div "Modal" at bounding box center [734, 498] width 261 height 16
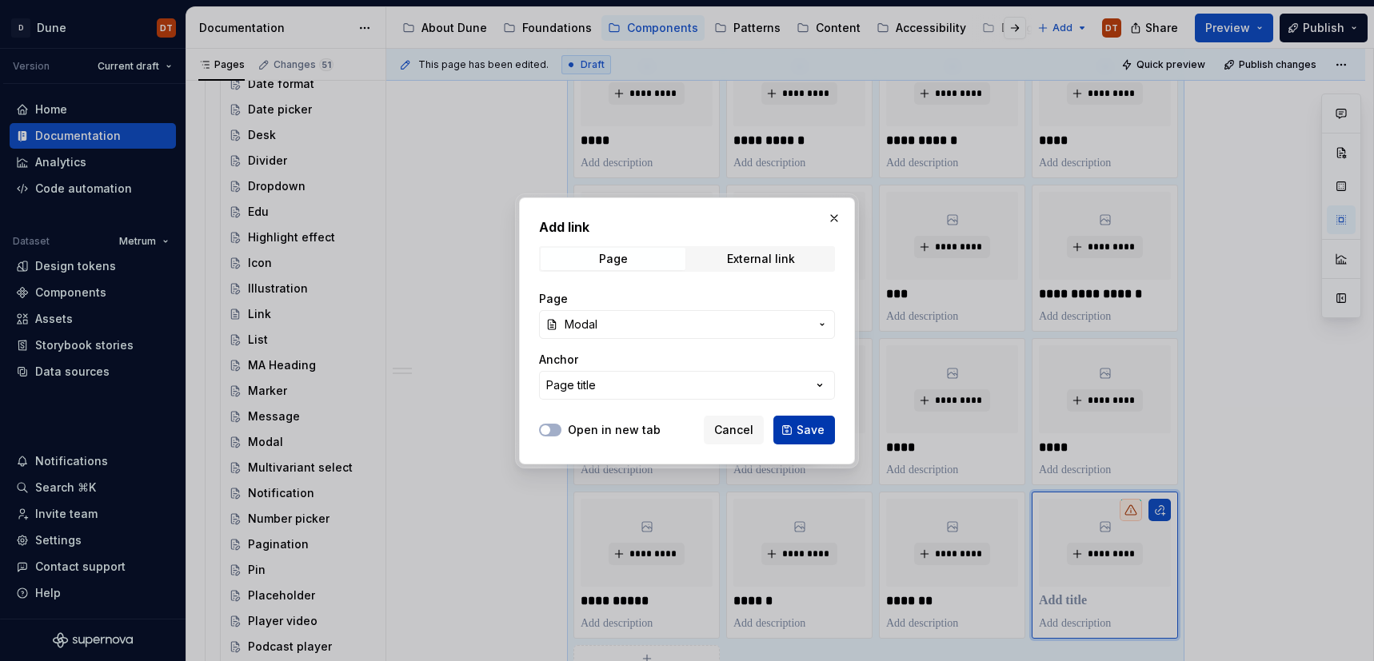
click at [803, 431] on span "Save" at bounding box center [810, 430] width 28 height 16
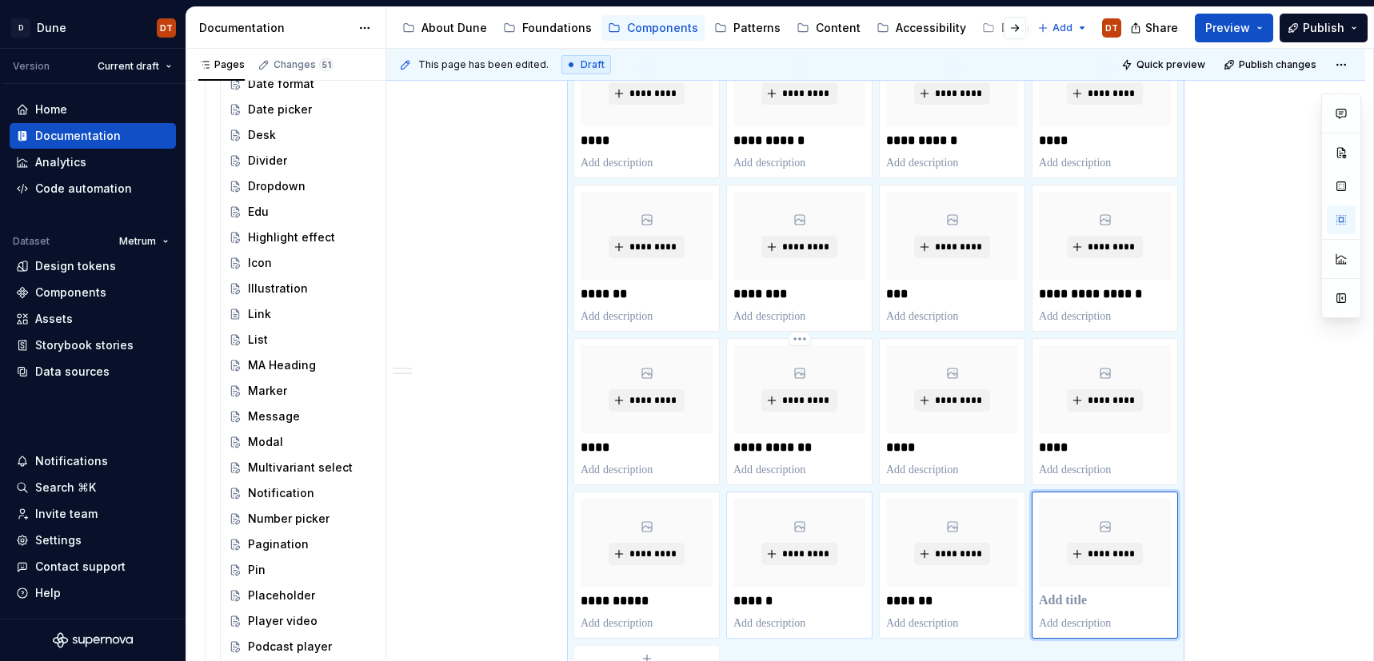
scroll to position [1067, 0]
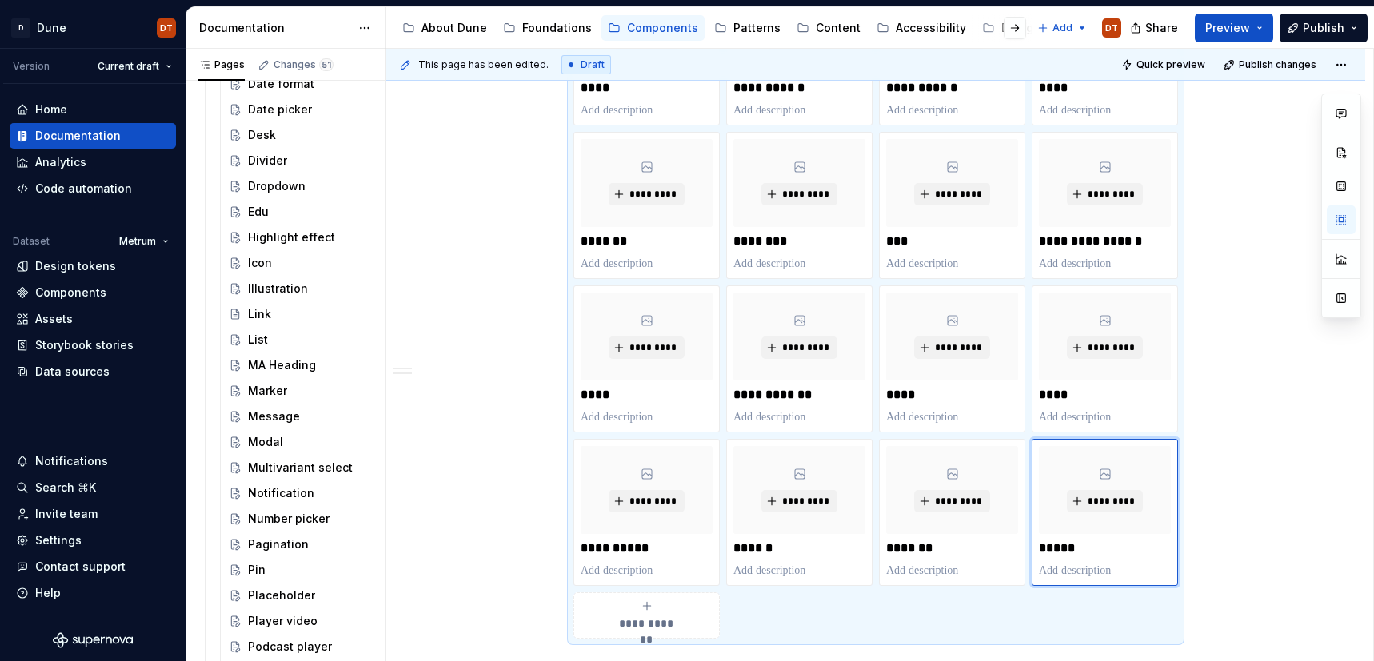
click at [625, 608] on div "**********" at bounding box center [646, 616] width 132 height 32
type textarea "*"
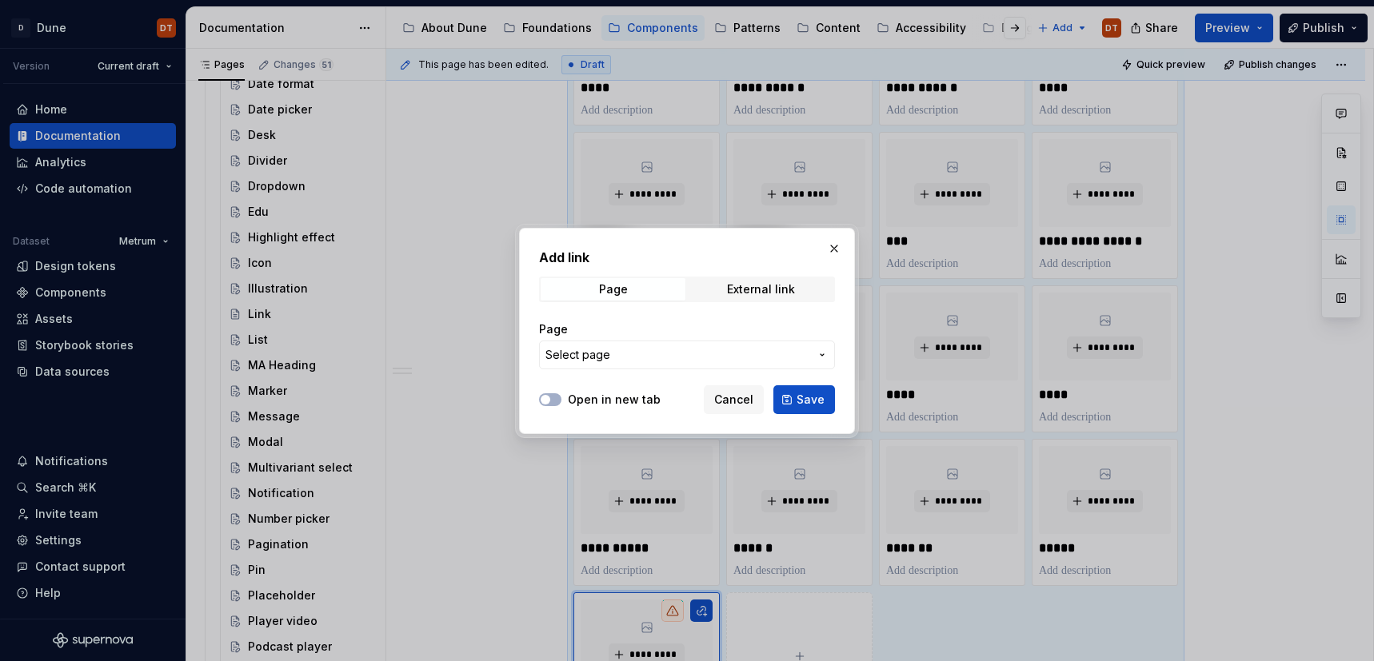
click at [820, 347] on button "Select page" at bounding box center [687, 355] width 296 height 29
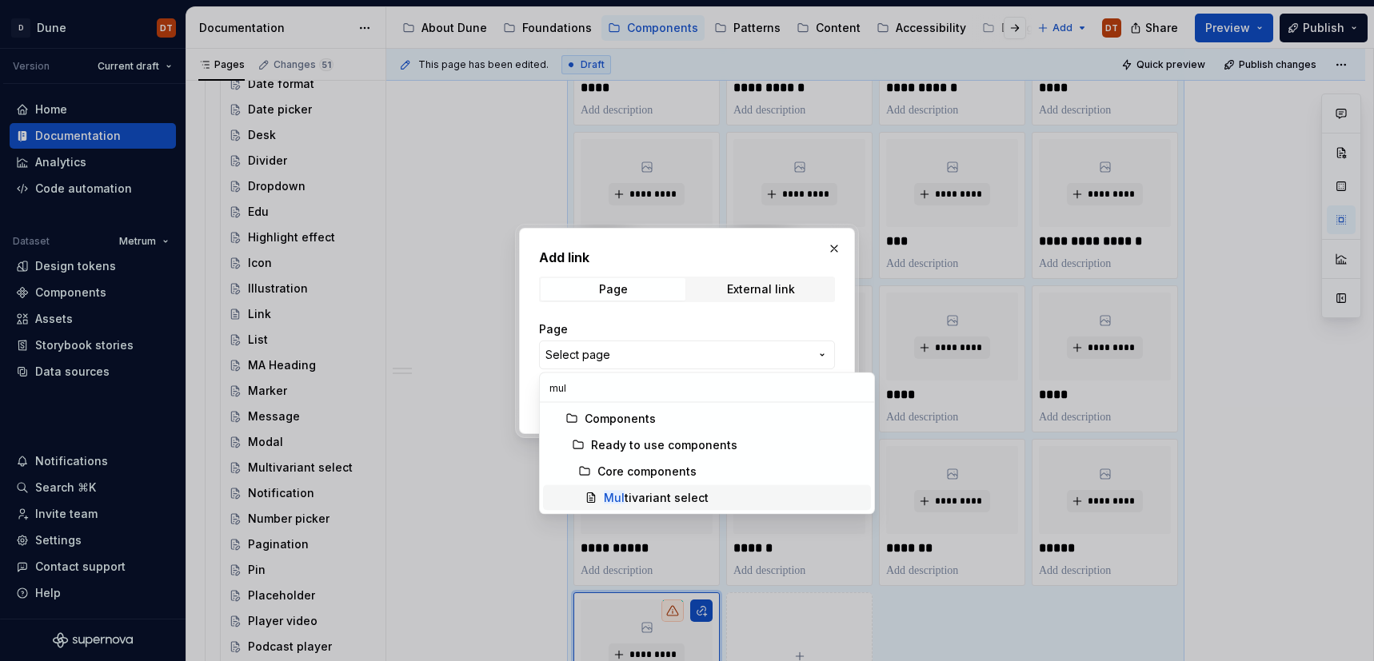
type input "mul"
click at [720, 493] on div "Mul tivariant select" at bounding box center [734, 498] width 261 height 16
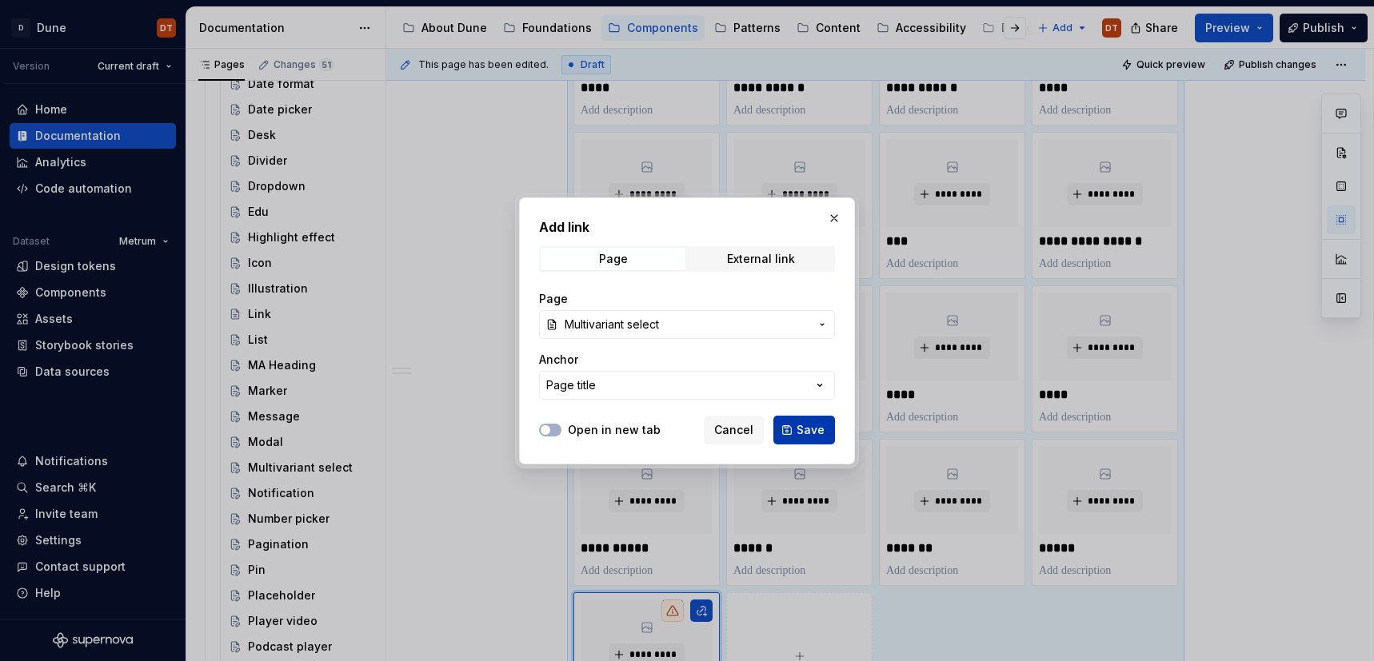
click at [807, 422] on span "Save" at bounding box center [810, 430] width 28 height 16
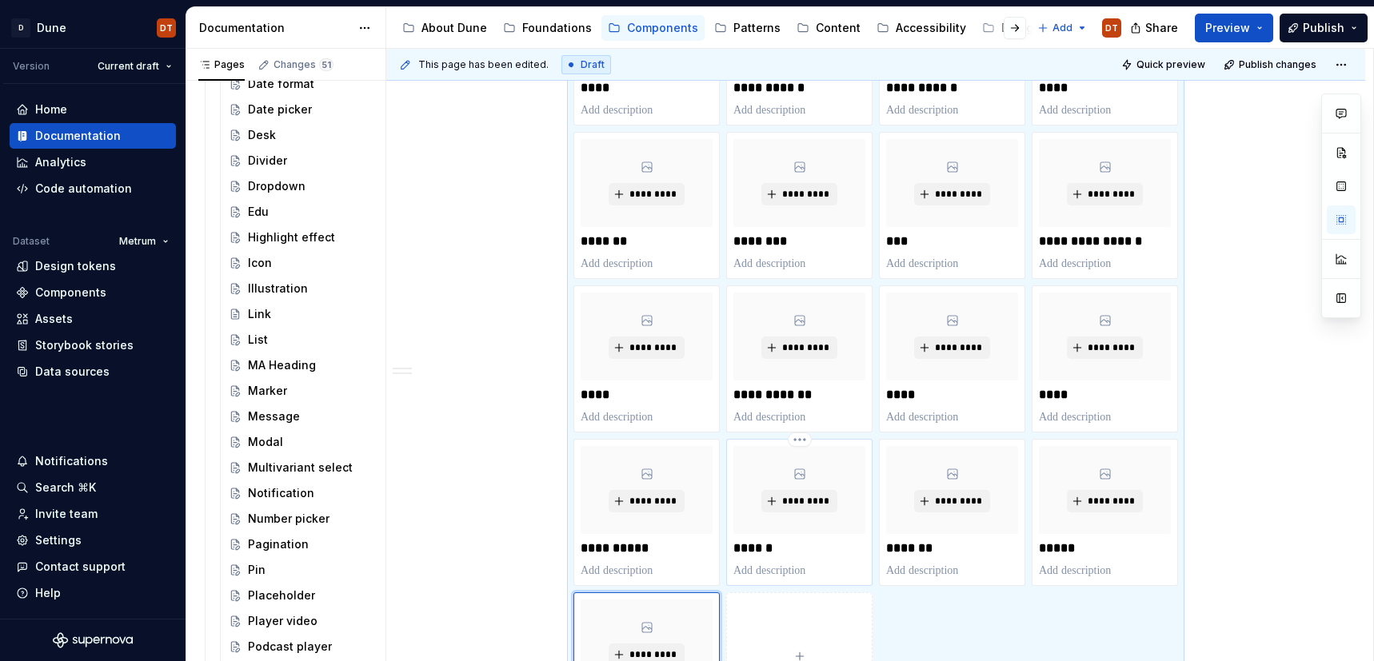
scroll to position [1167, 0]
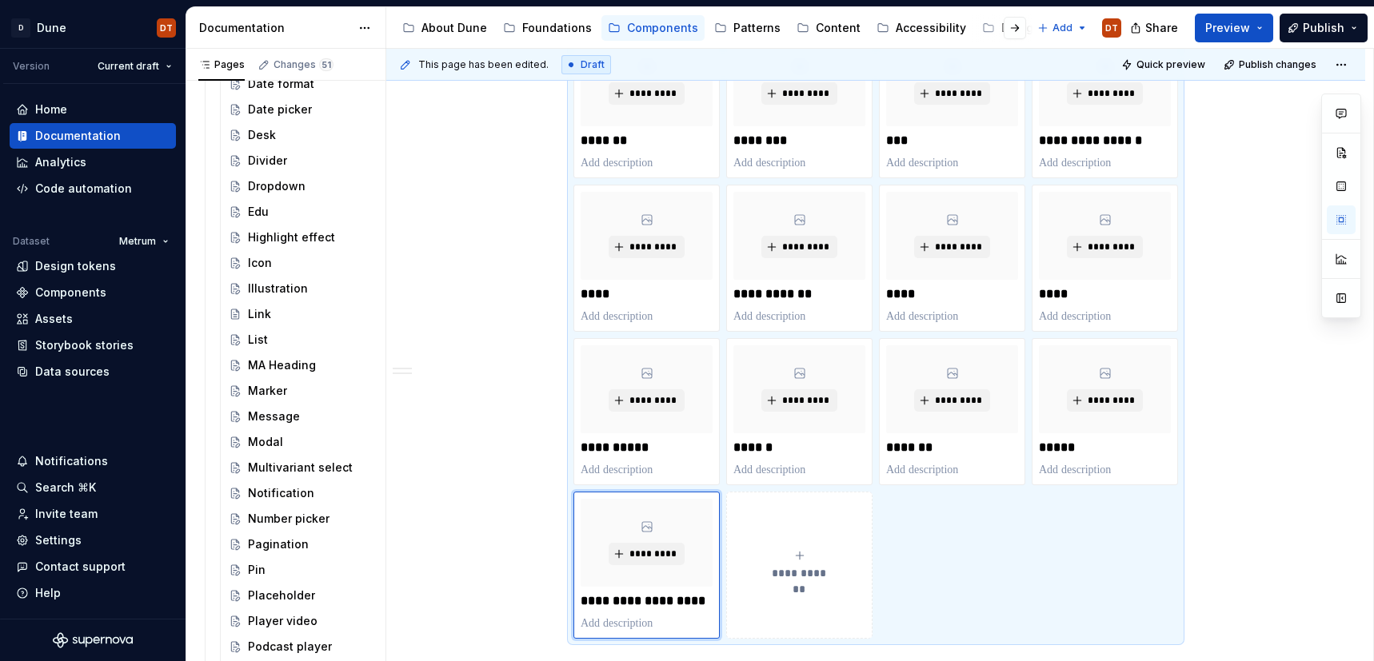
click at [824, 531] on button "**********" at bounding box center [799, 565] width 146 height 147
type textarea "*"
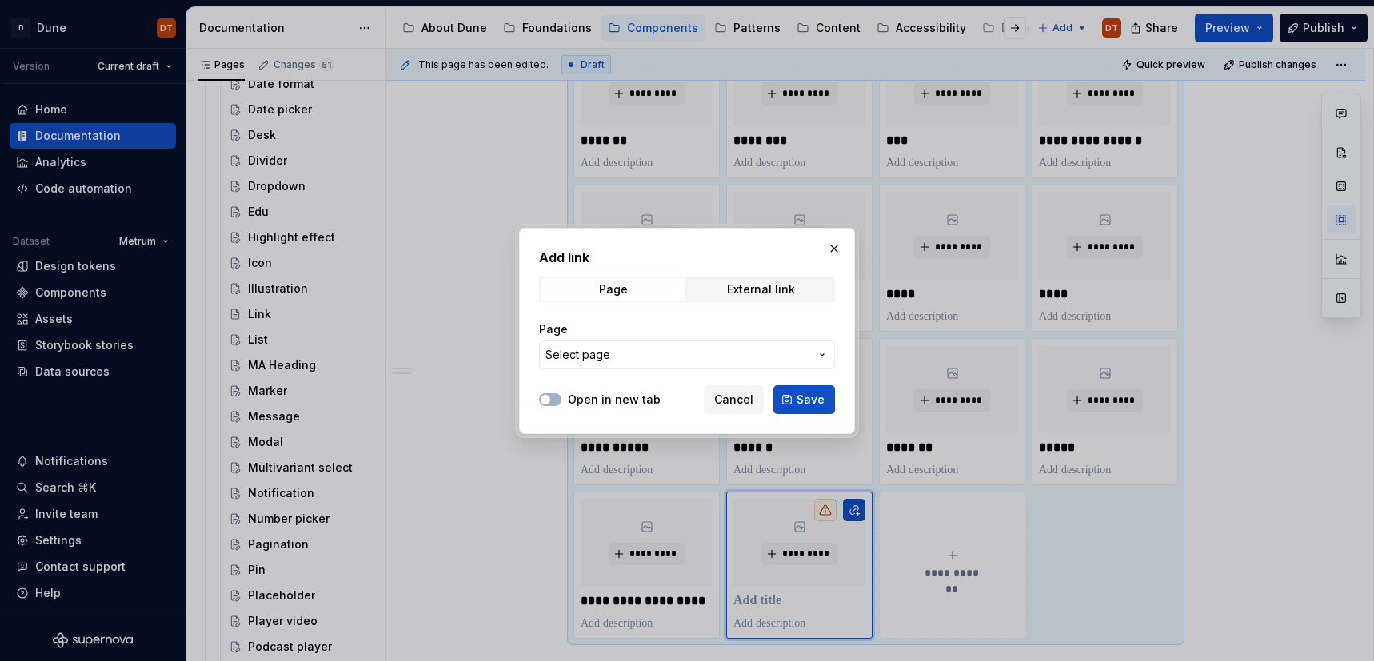
click at [826, 353] on icon "button" at bounding box center [822, 355] width 13 height 13
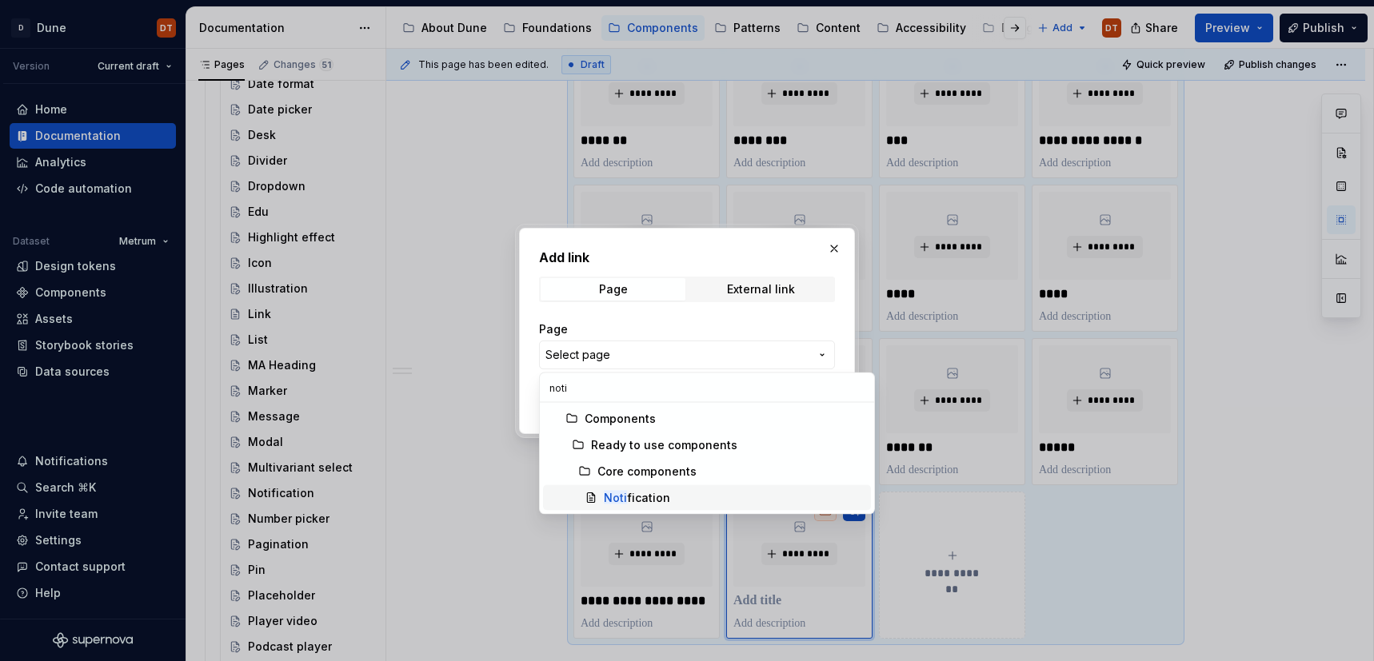
type input "noti"
click at [707, 501] on div "Noti fication" at bounding box center [734, 498] width 261 height 16
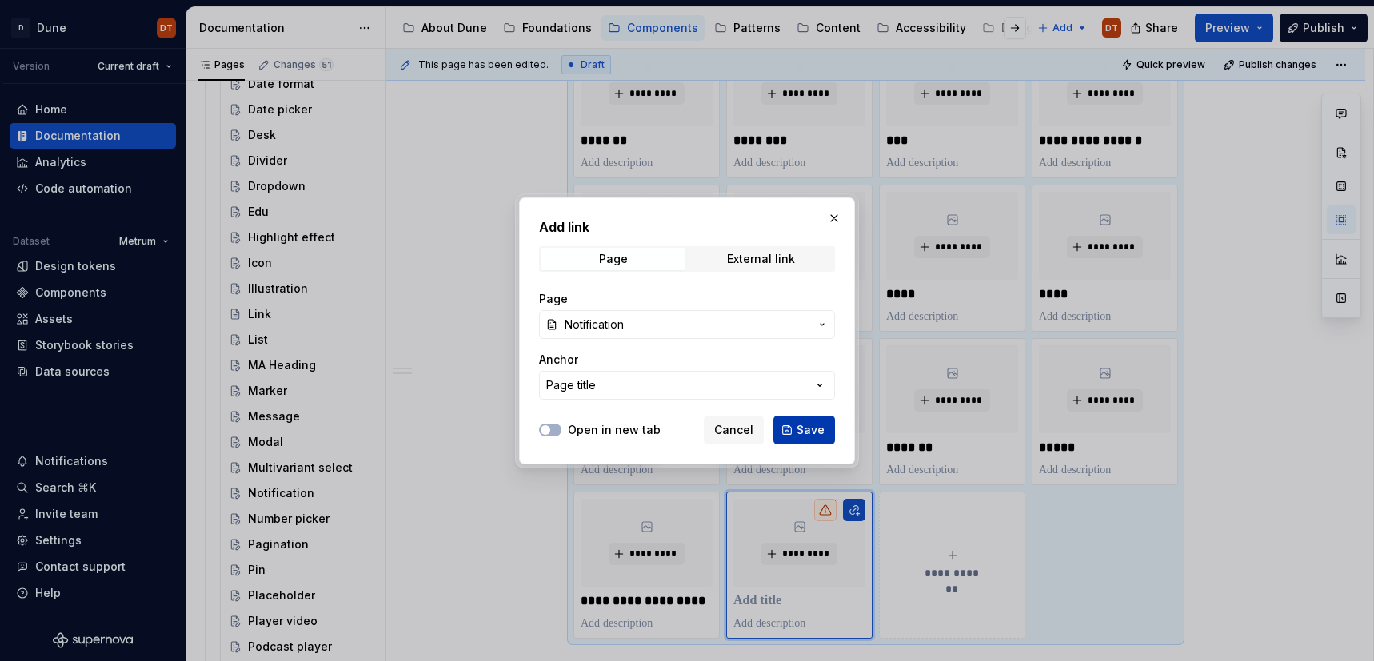
click at [804, 429] on span "Save" at bounding box center [810, 430] width 28 height 16
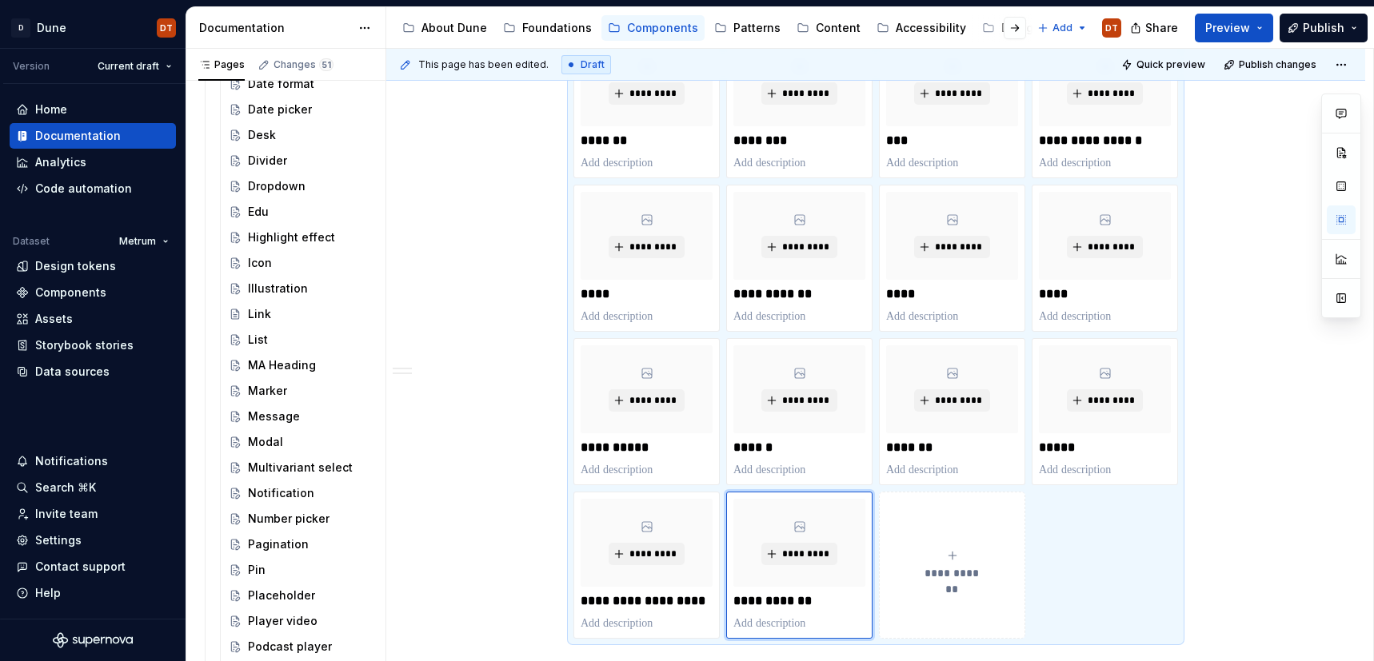
click at [951, 564] on div "**********" at bounding box center [952, 565] width 132 height 32
type textarea "*"
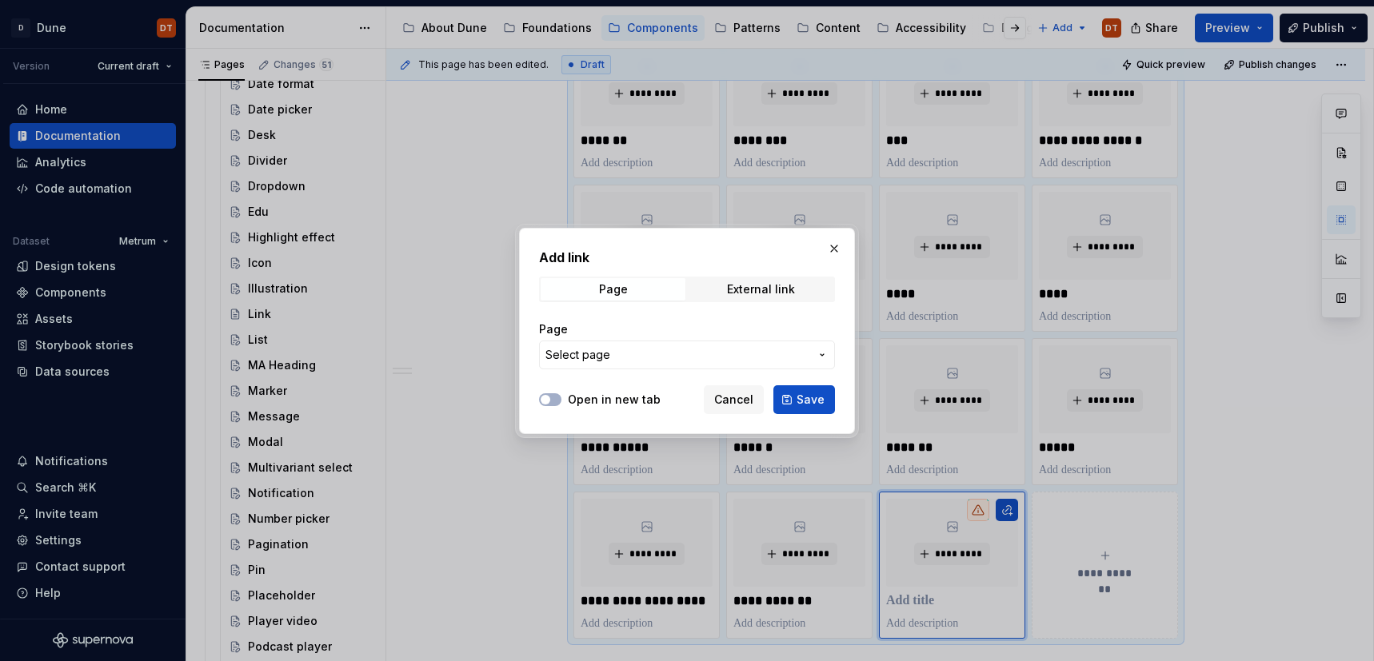
click at [819, 353] on icon "button" at bounding box center [822, 355] width 13 height 13
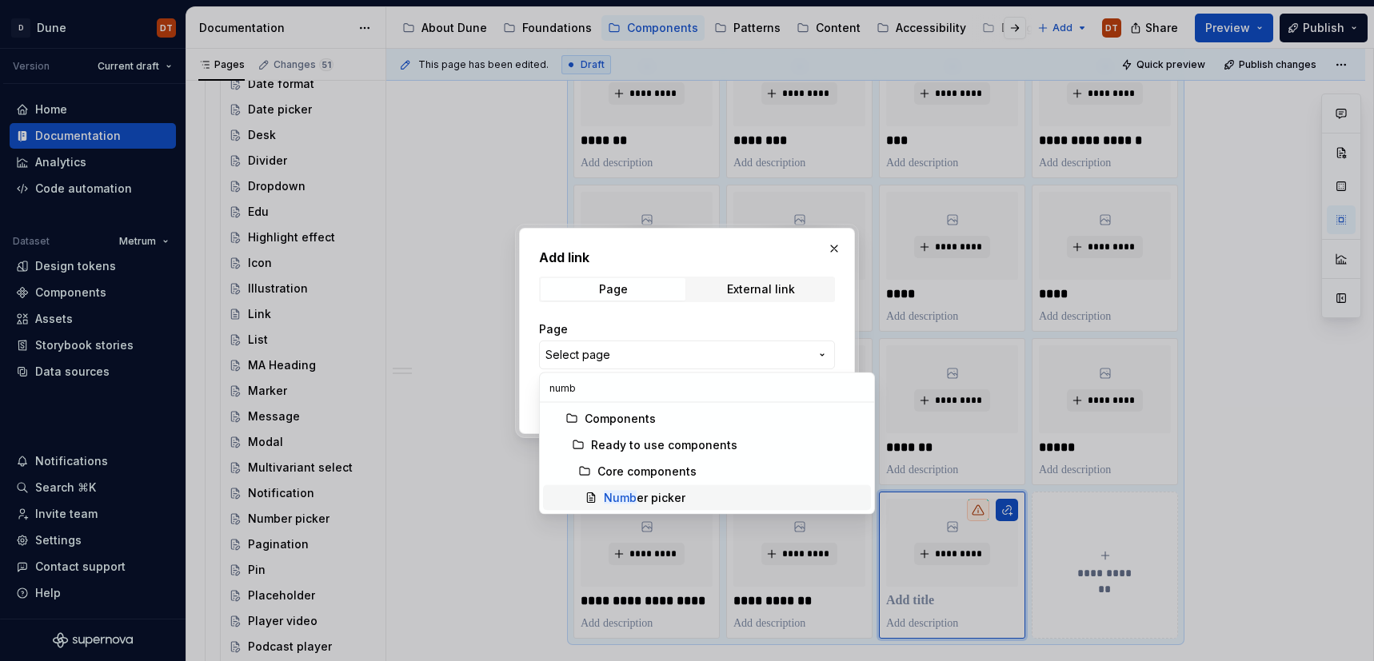
type input "numb"
click at [638, 493] on div "Numb er picker" at bounding box center [645, 498] width 82 height 16
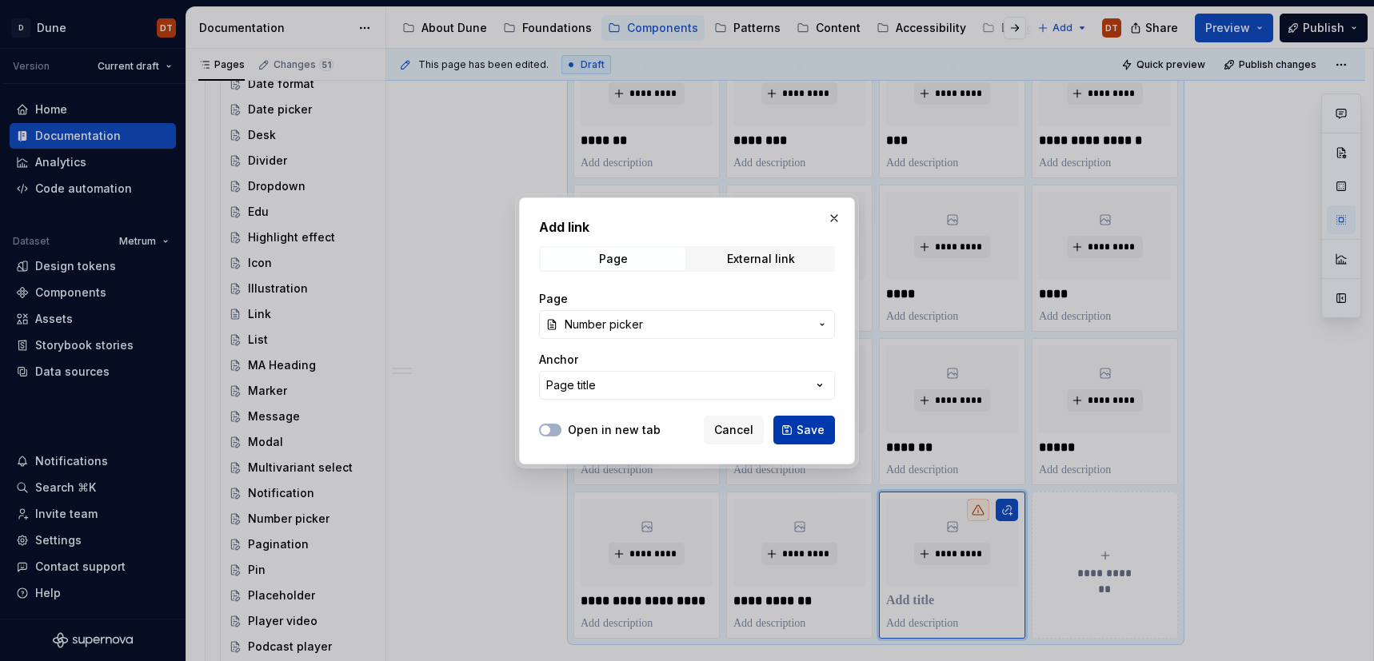
click at [808, 427] on span "Save" at bounding box center [810, 430] width 28 height 16
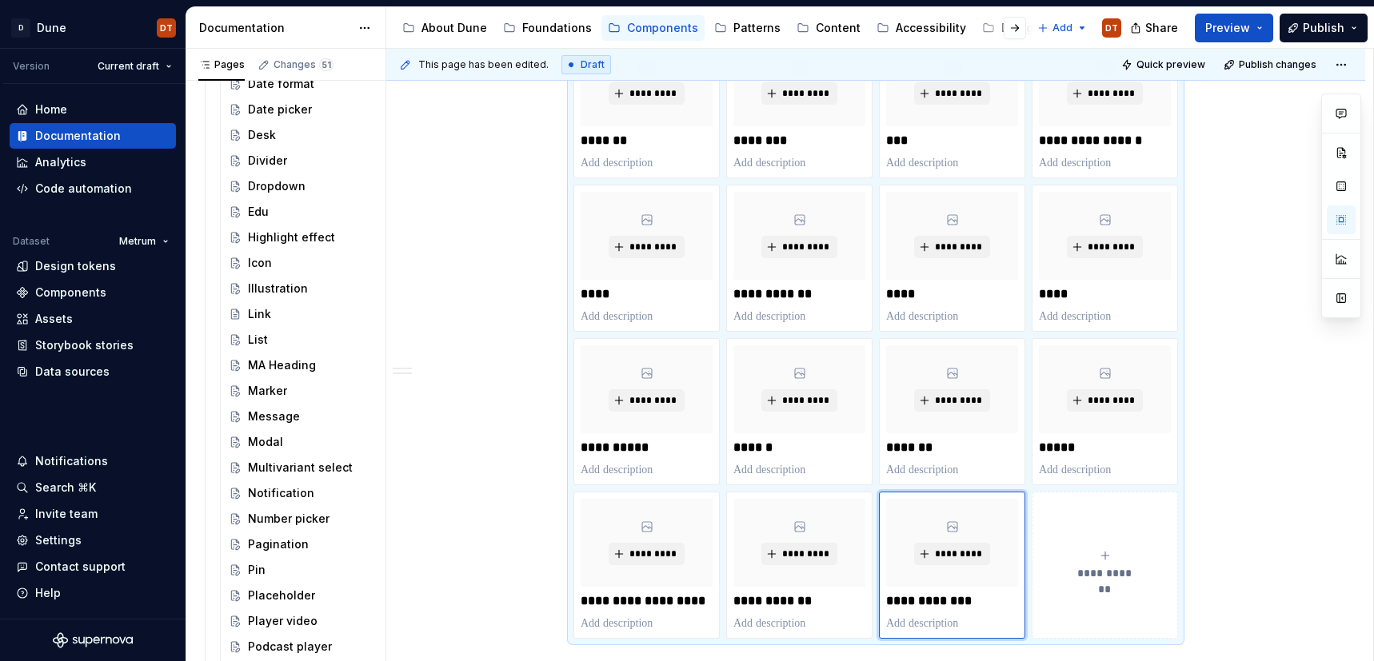
click at [1093, 552] on div "**********" at bounding box center [1105, 565] width 132 height 32
type textarea "*"
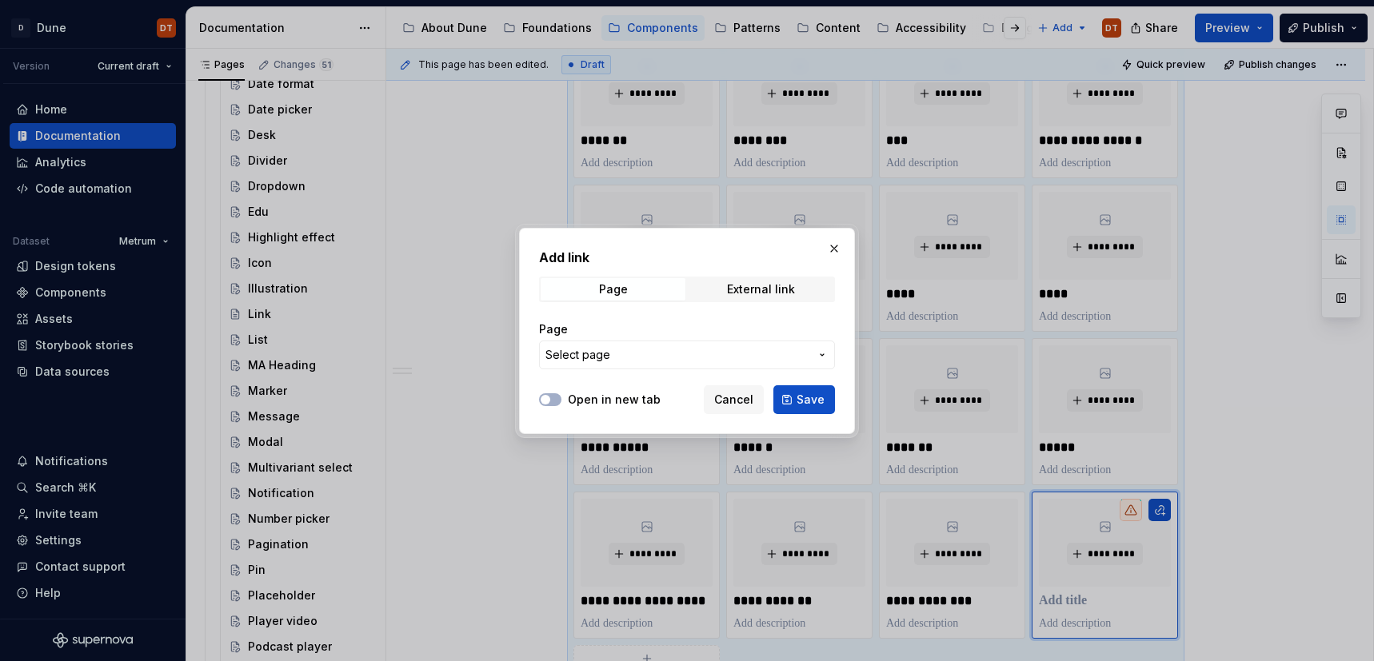
click at [825, 359] on icon "button" at bounding box center [822, 355] width 13 height 13
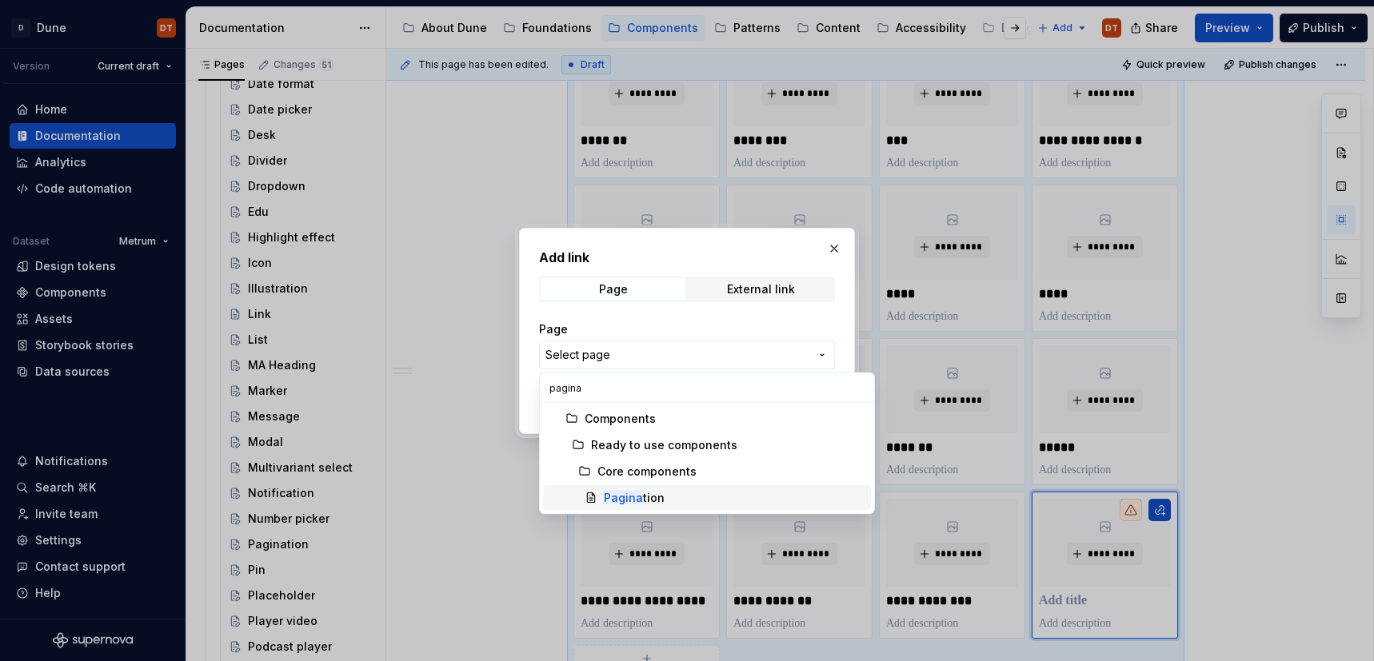
type input "pagina"
click at [635, 492] on mark "Pagina" at bounding box center [623, 498] width 39 height 14
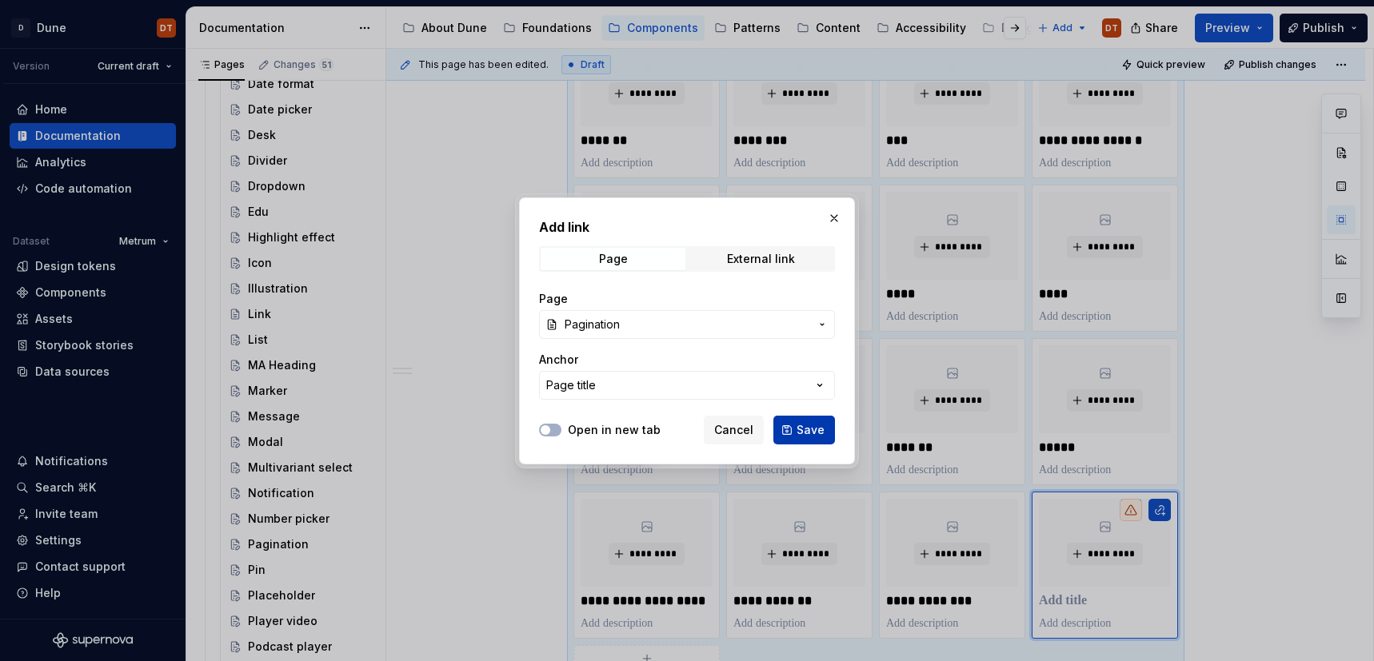
click at [807, 422] on span "Save" at bounding box center [810, 430] width 28 height 16
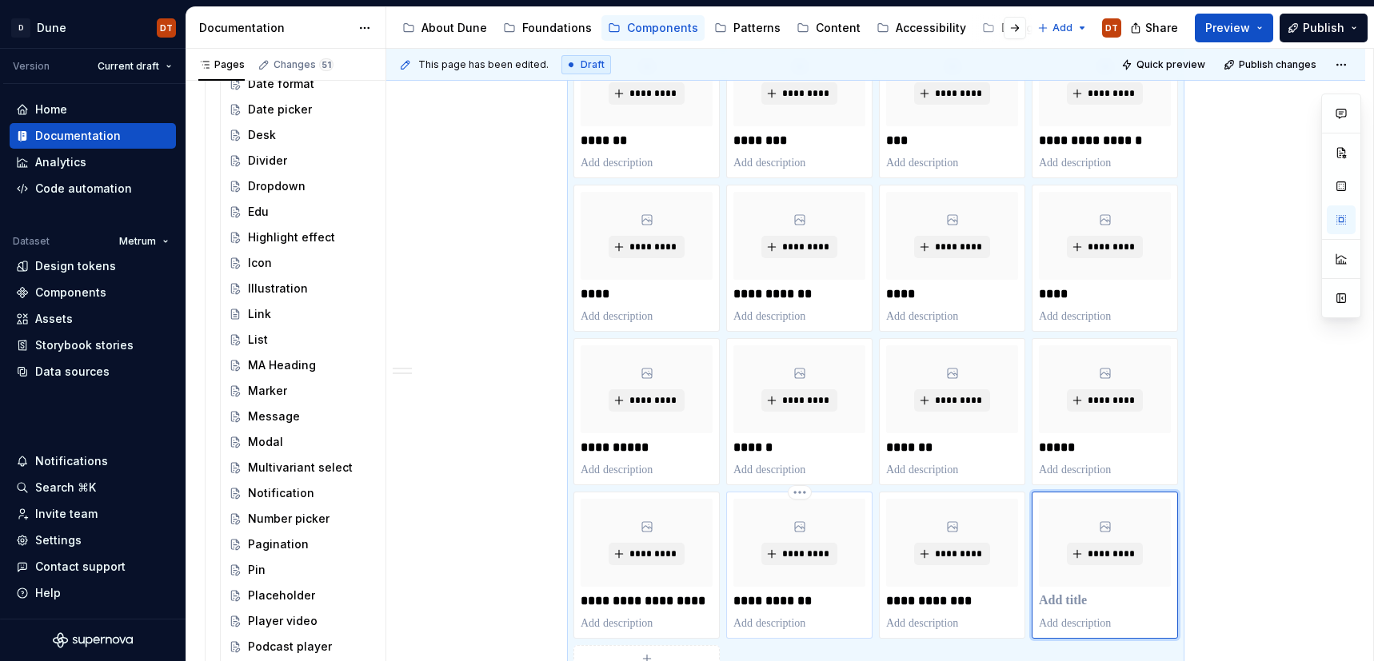
scroll to position [1220, 0]
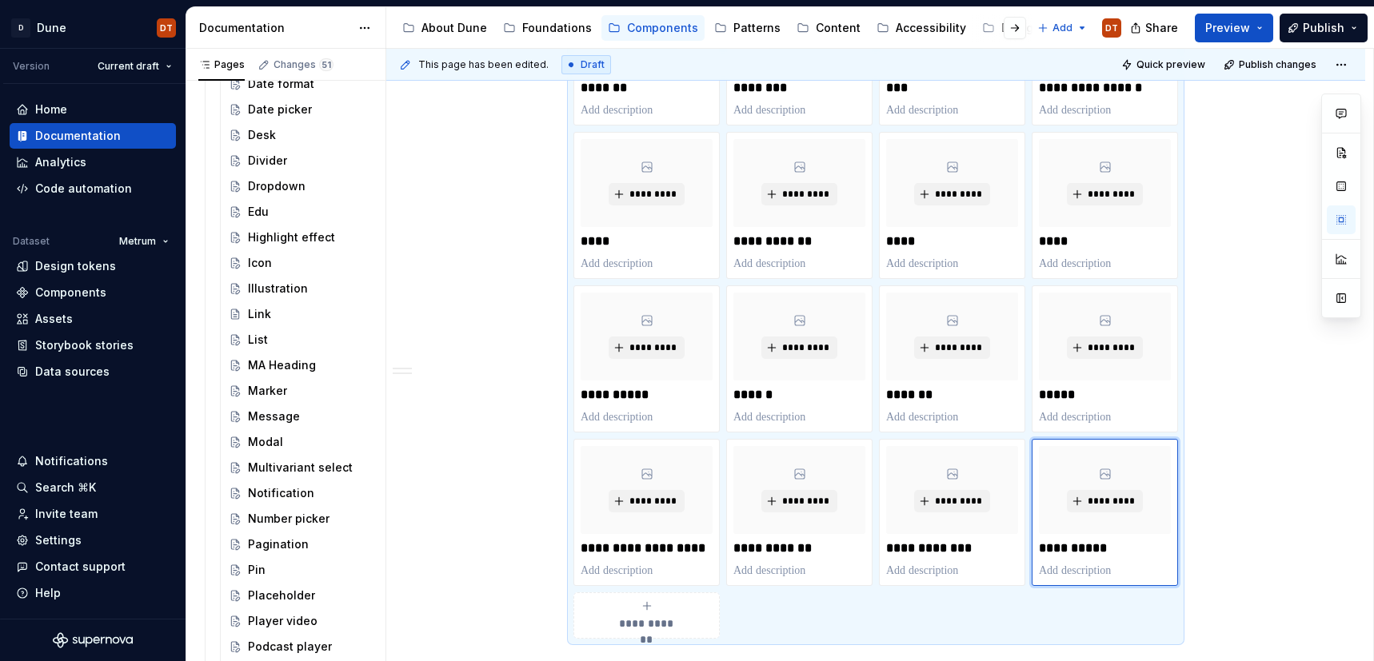
click at [616, 612] on div "**********" at bounding box center [646, 616] width 132 height 32
type textarea "*"
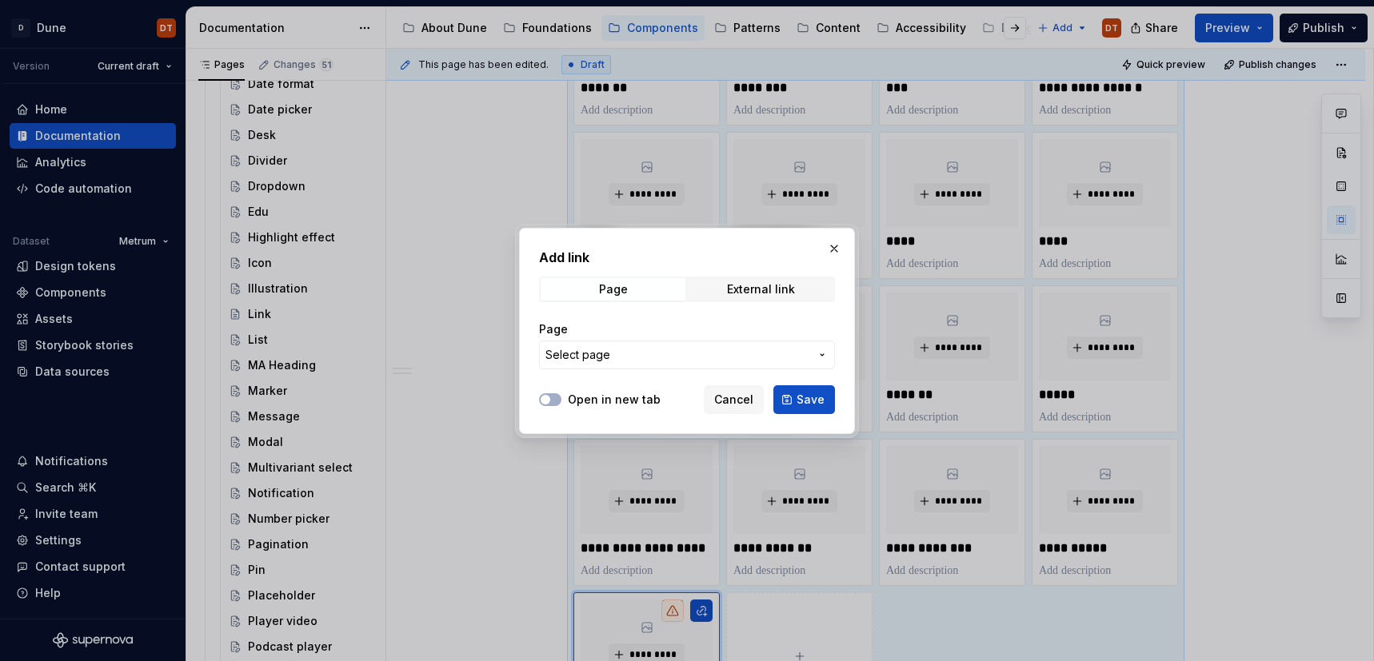
click at [820, 356] on icon "button" at bounding box center [822, 355] width 13 height 13
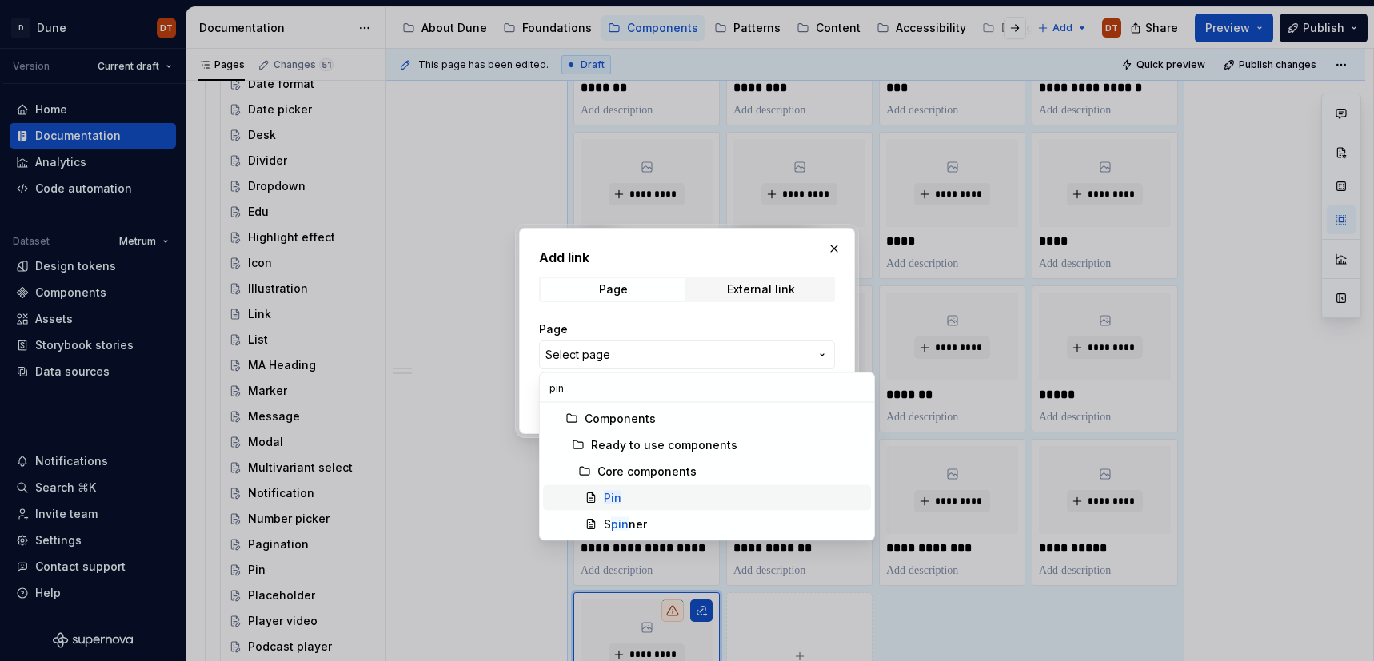
type input "pin"
click at [620, 493] on mark "Pin" at bounding box center [613, 498] width 18 height 14
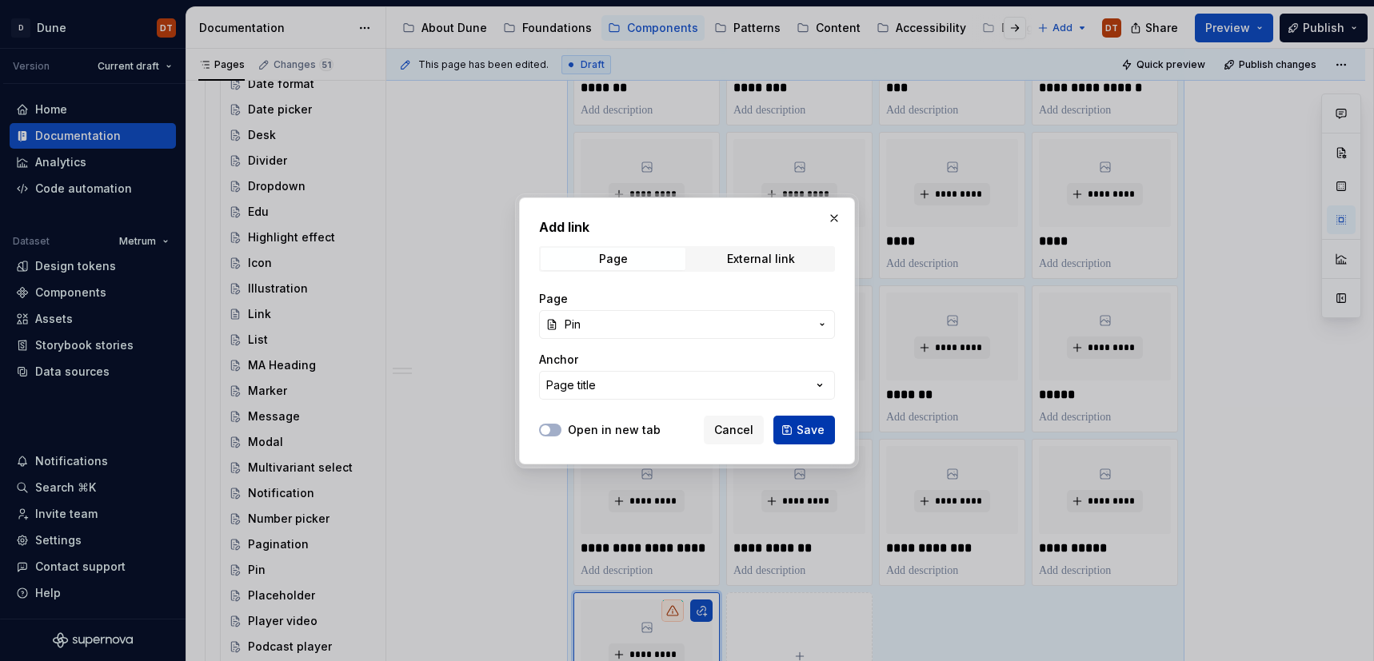
click at [821, 430] on span "Save" at bounding box center [810, 430] width 28 height 16
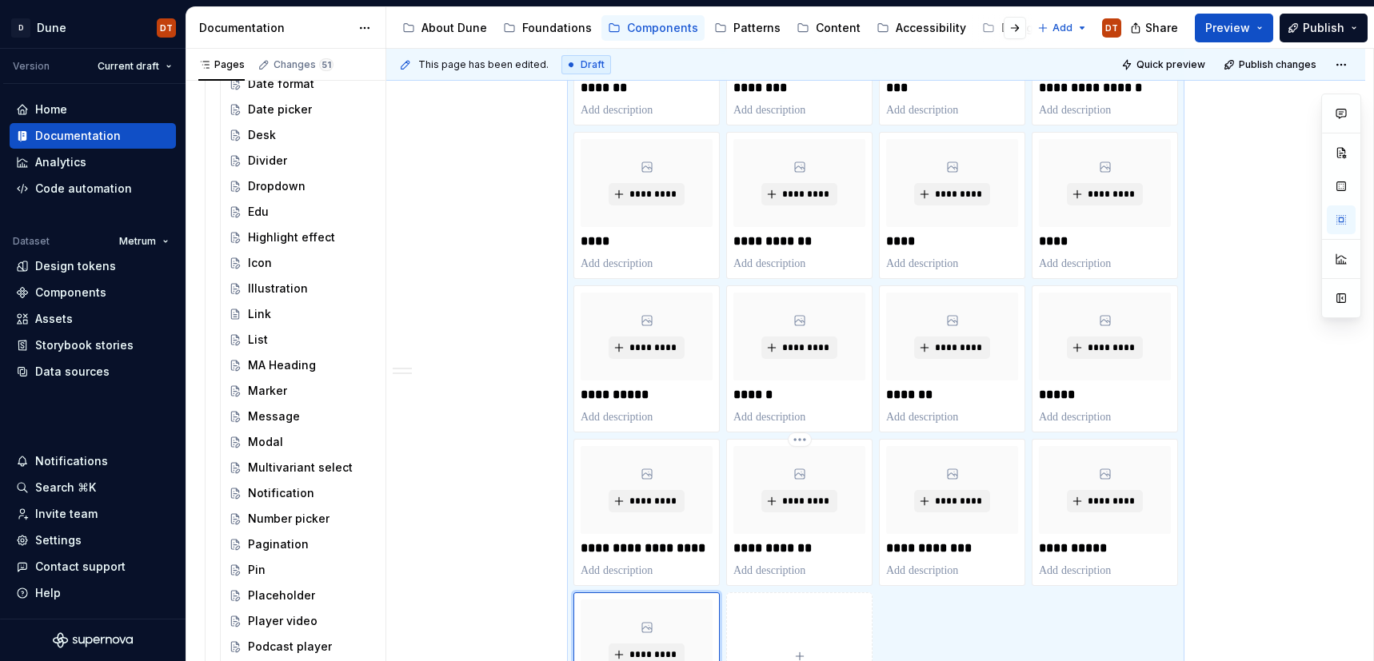
scroll to position [1321, 0]
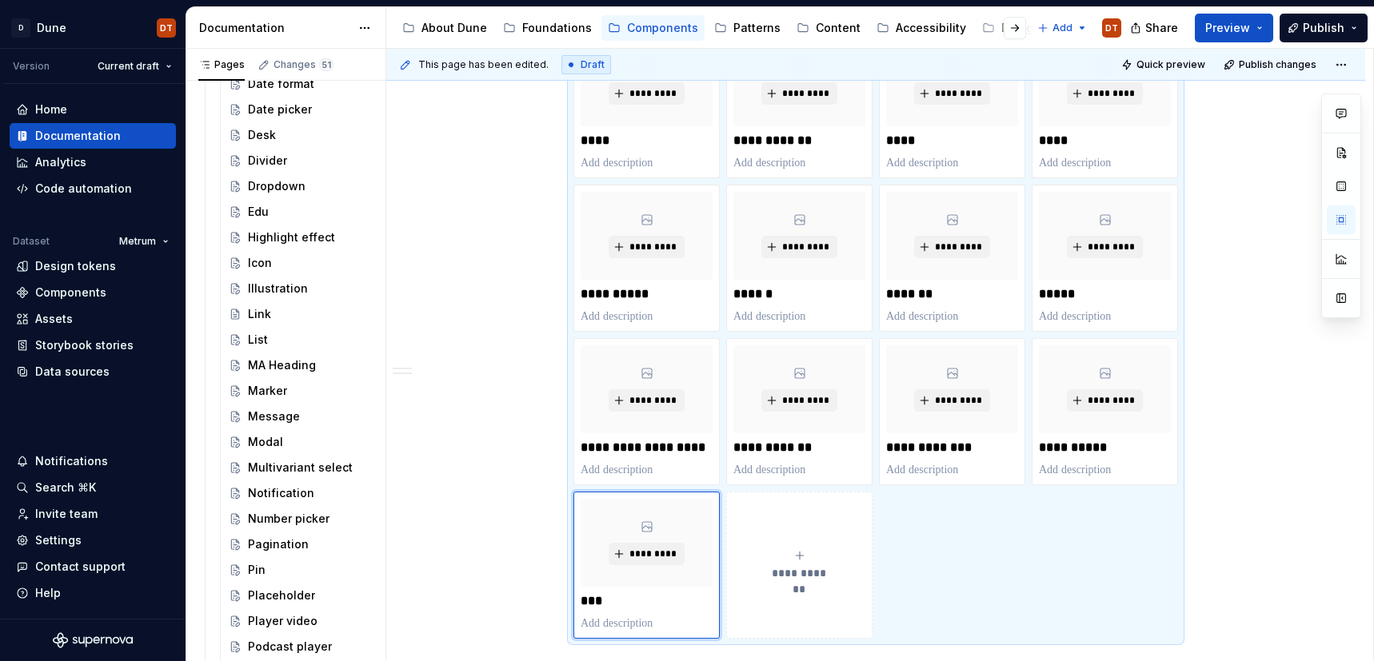
click at [773, 578] on span "**********" at bounding box center [799, 573] width 70 height 16
type textarea "*"
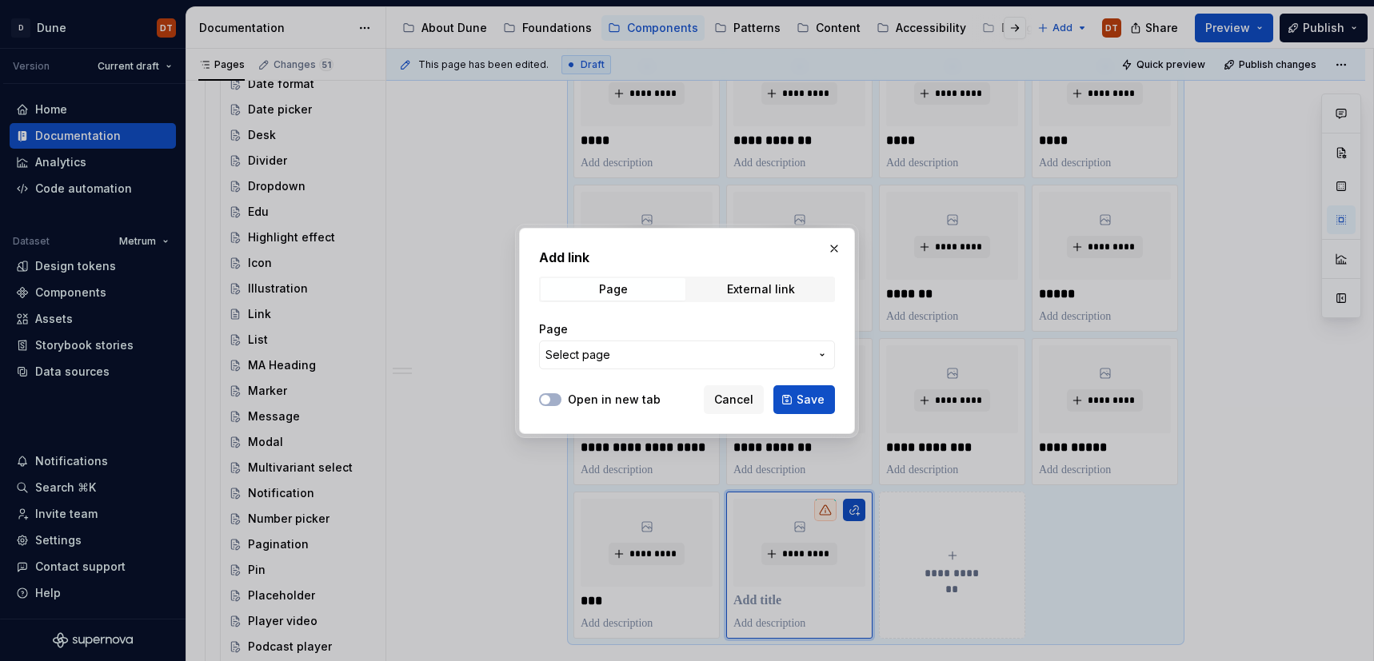
click at [825, 358] on icon "button" at bounding box center [822, 355] width 13 height 13
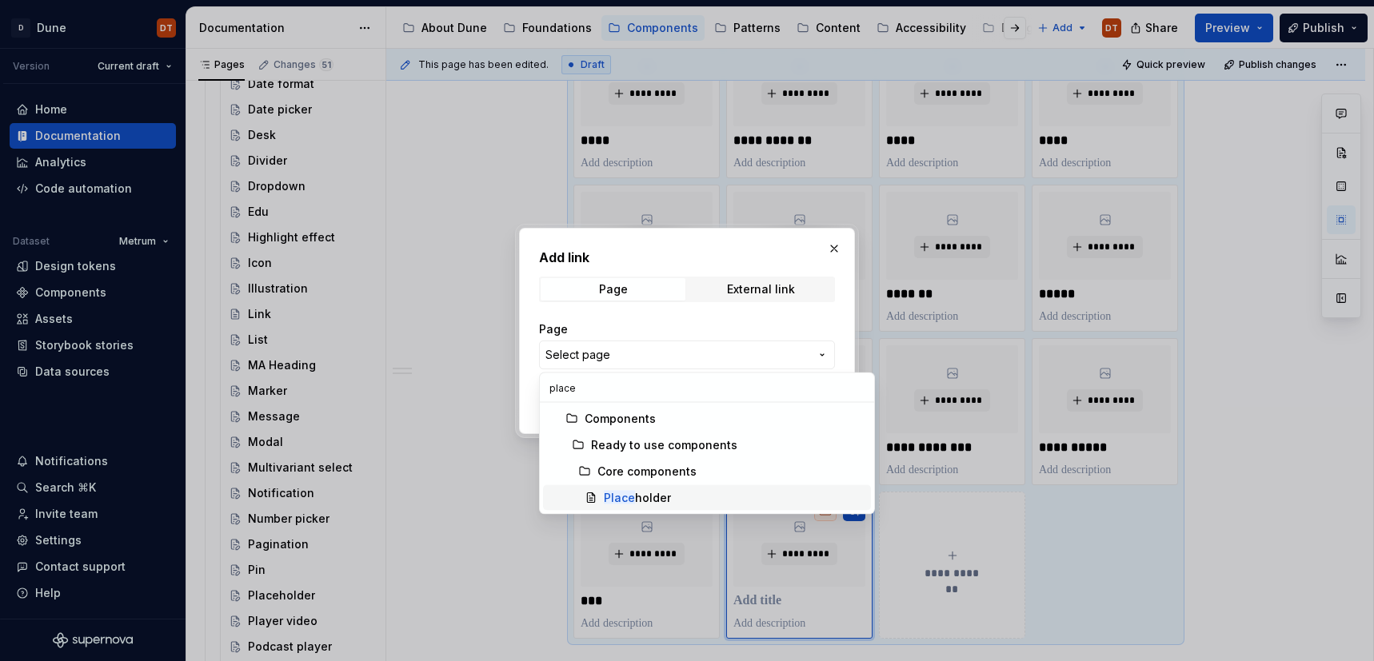
type input "place"
click at [659, 501] on div "Place holder" at bounding box center [637, 498] width 67 height 16
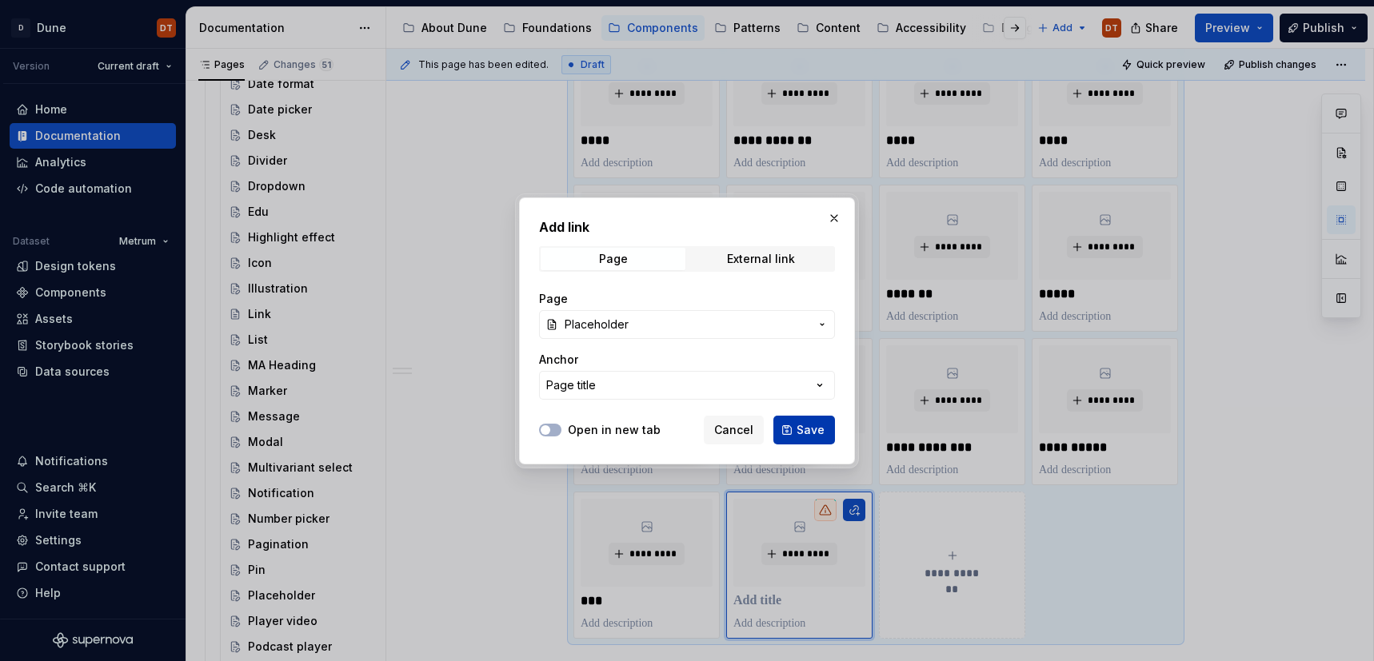
click at [804, 426] on span "Save" at bounding box center [810, 430] width 28 height 16
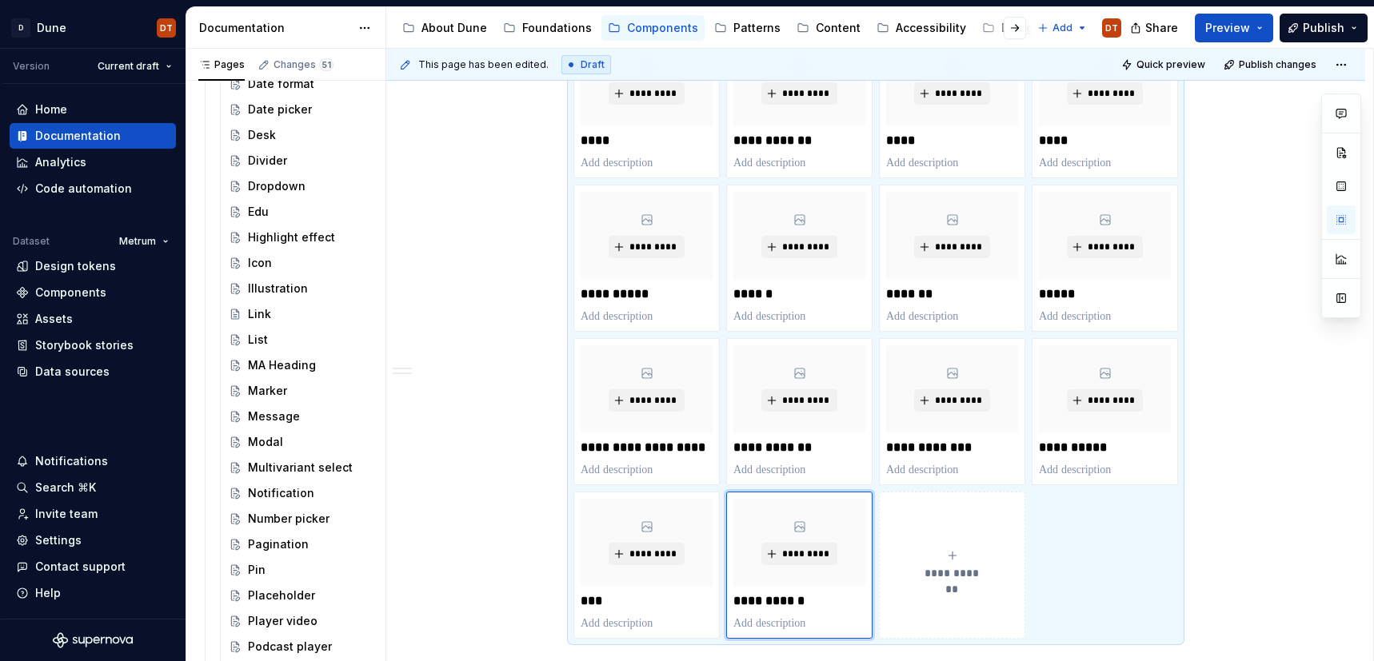
click at [945, 549] on div "**********" at bounding box center [952, 565] width 132 height 32
type textarea "*"
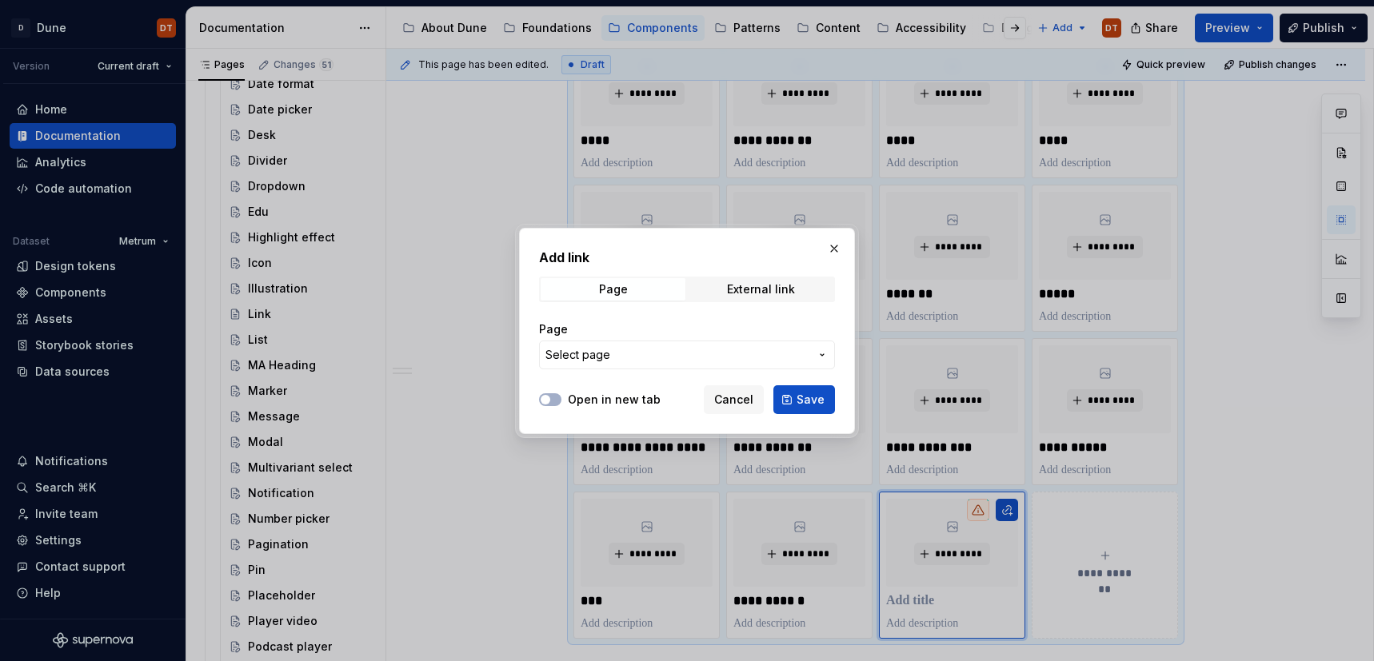
click at [824, 358] on icon "button" at bounding box center [822, 355] width 13 height 13
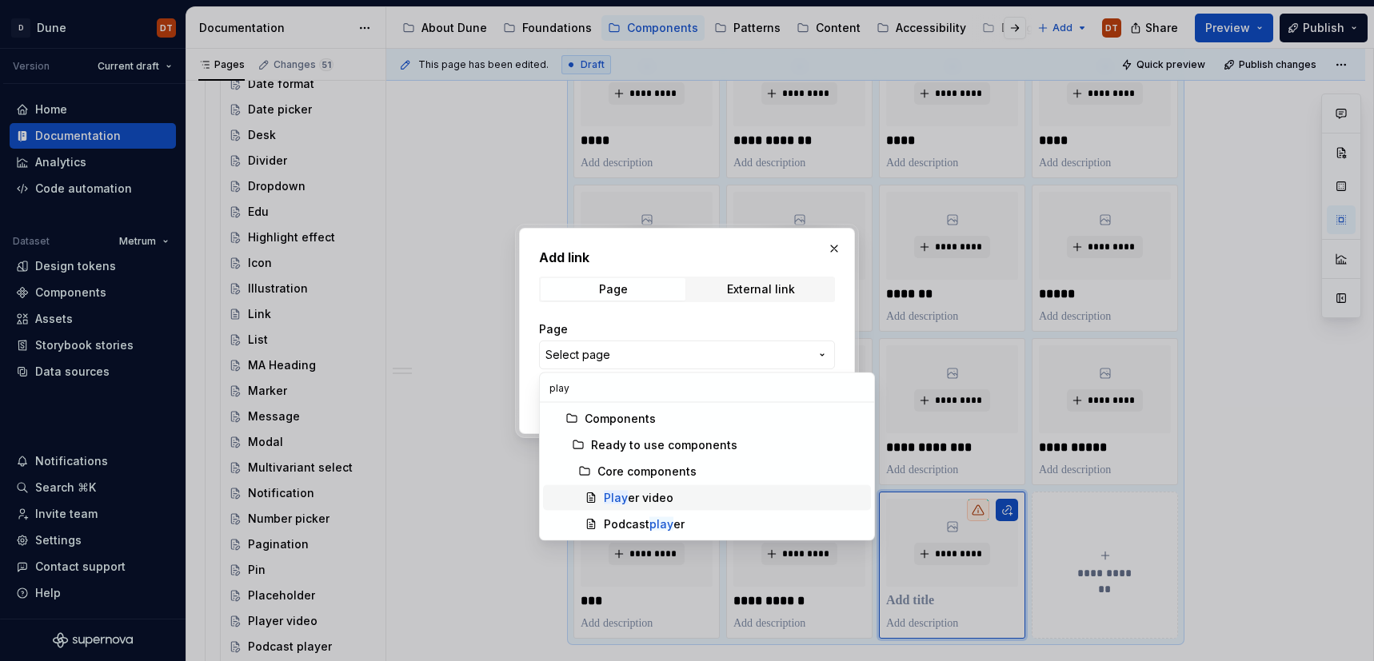
type input "play"
click at [655, 492] on div "Play er video" at bounding box center [639, 498] width 70 height 16
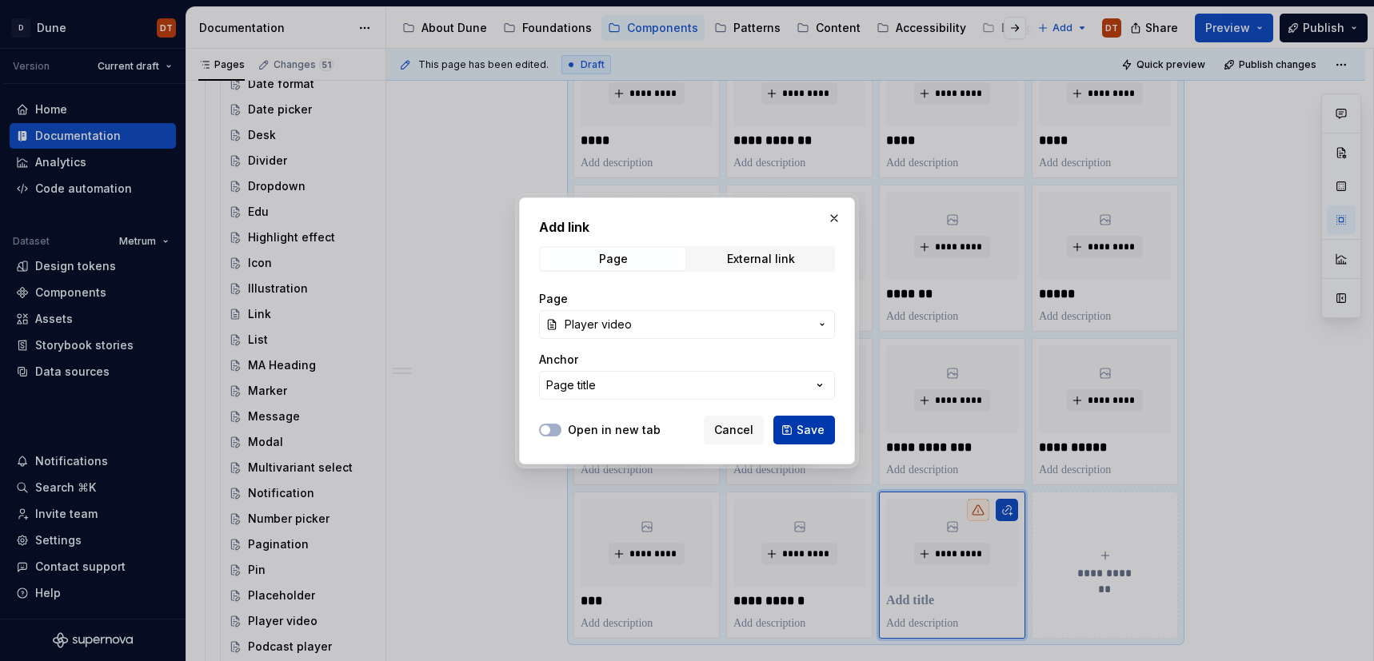
click at [801, 435] on span "Save" at bounding box center [810, 430] width 28 height 16
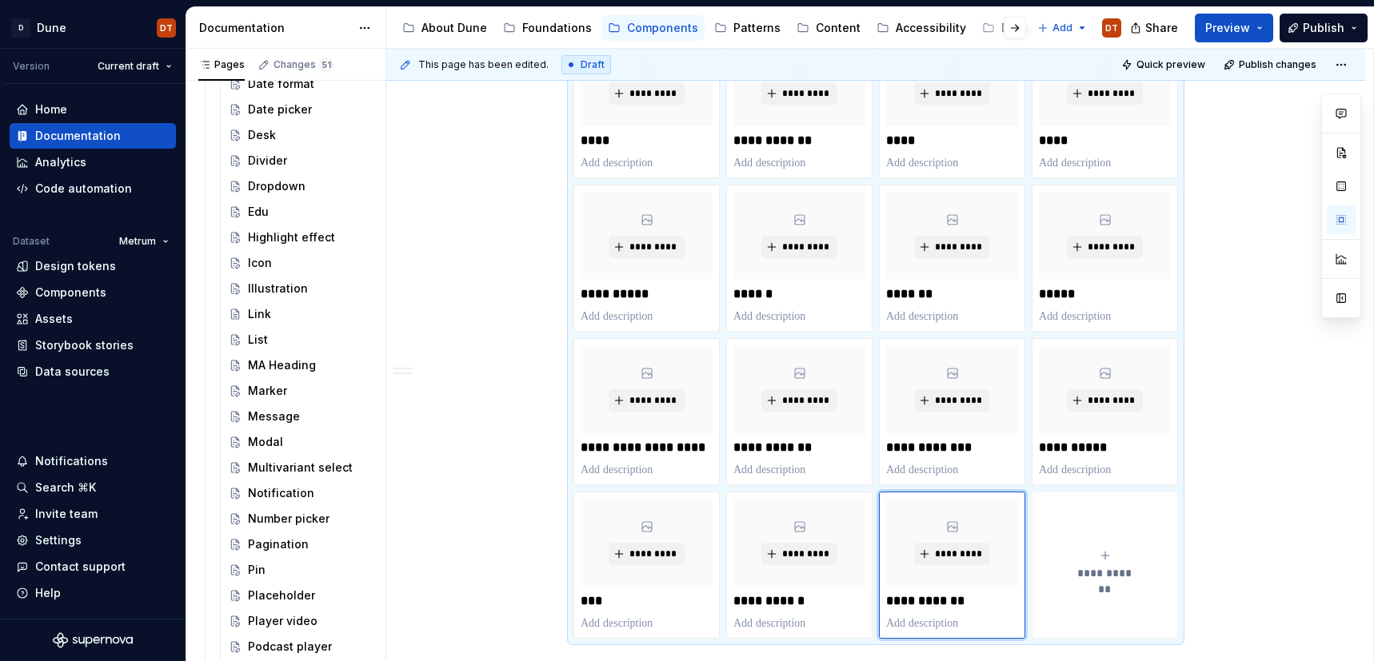
click at [1079, 553] on div "**********" at bounding box center [1105, 565] width 132 height 32
type textarea "*"
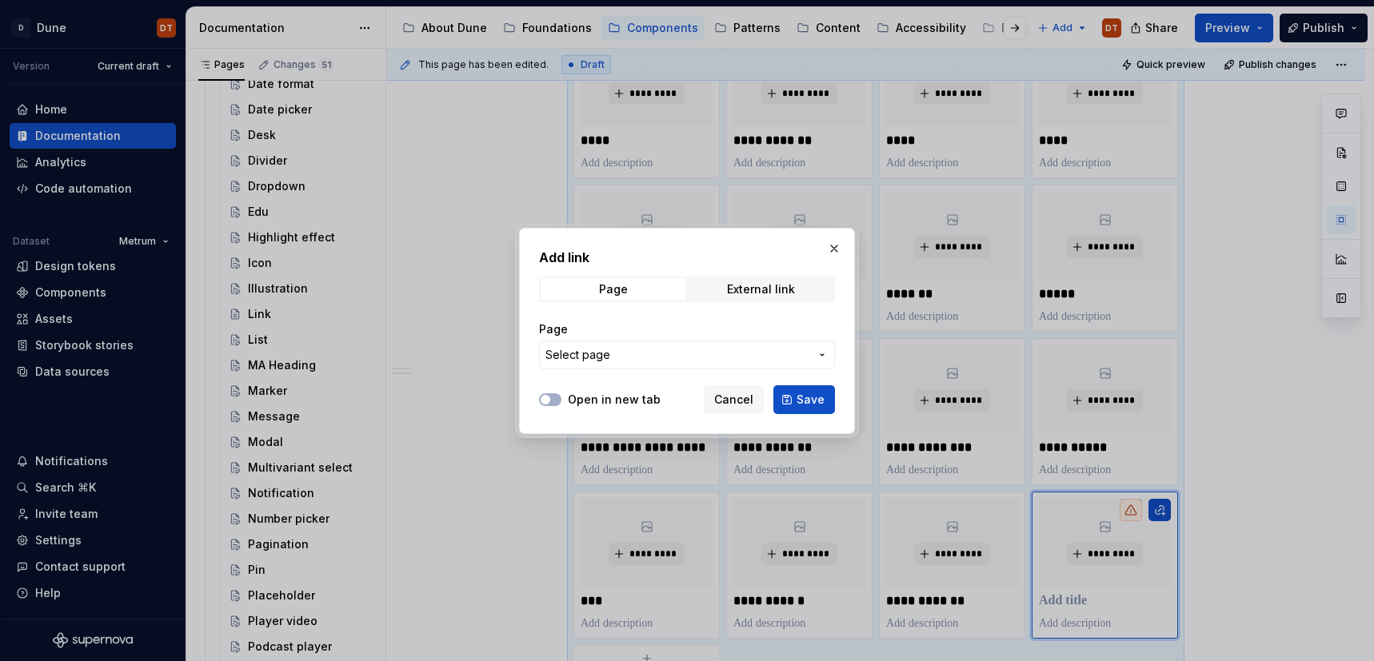
click at [825, 355] on icon "button" at bounding box center [822, 355] width 13 height 13
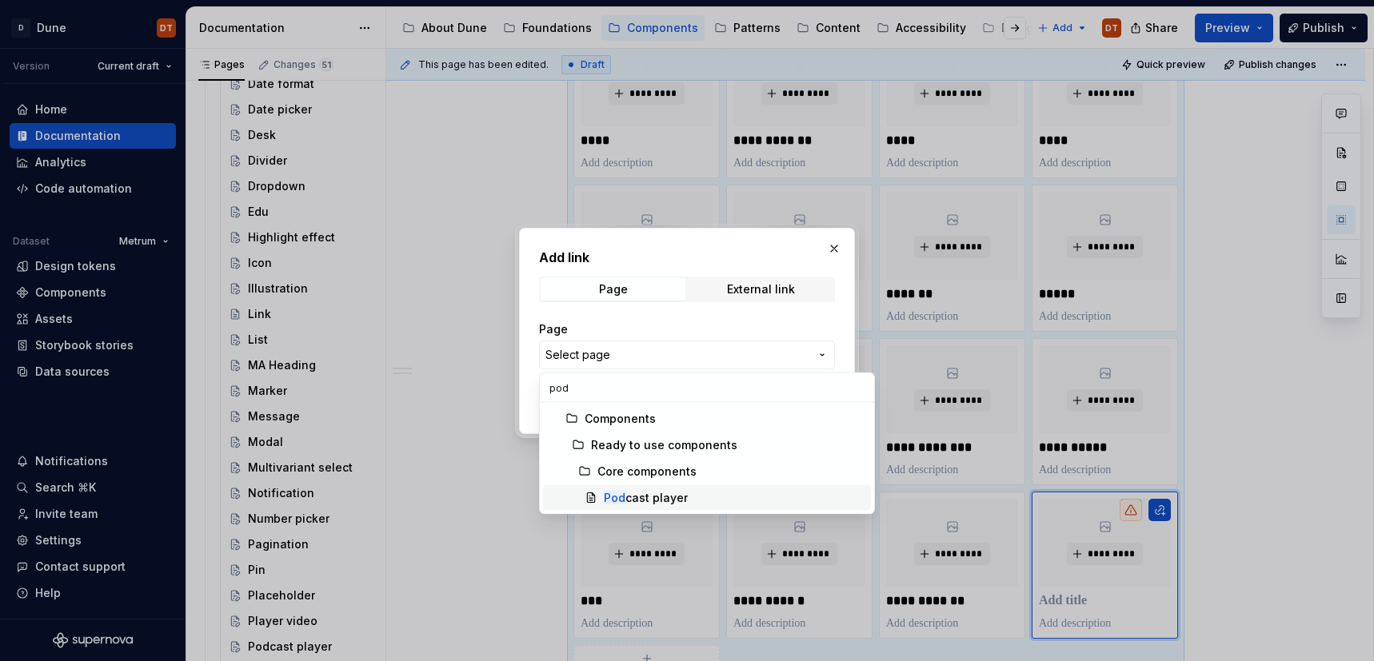
type input "pod"
click at [658, 501] on div "Pod cast player" at bounding box center [646, 498] width 84 height 16
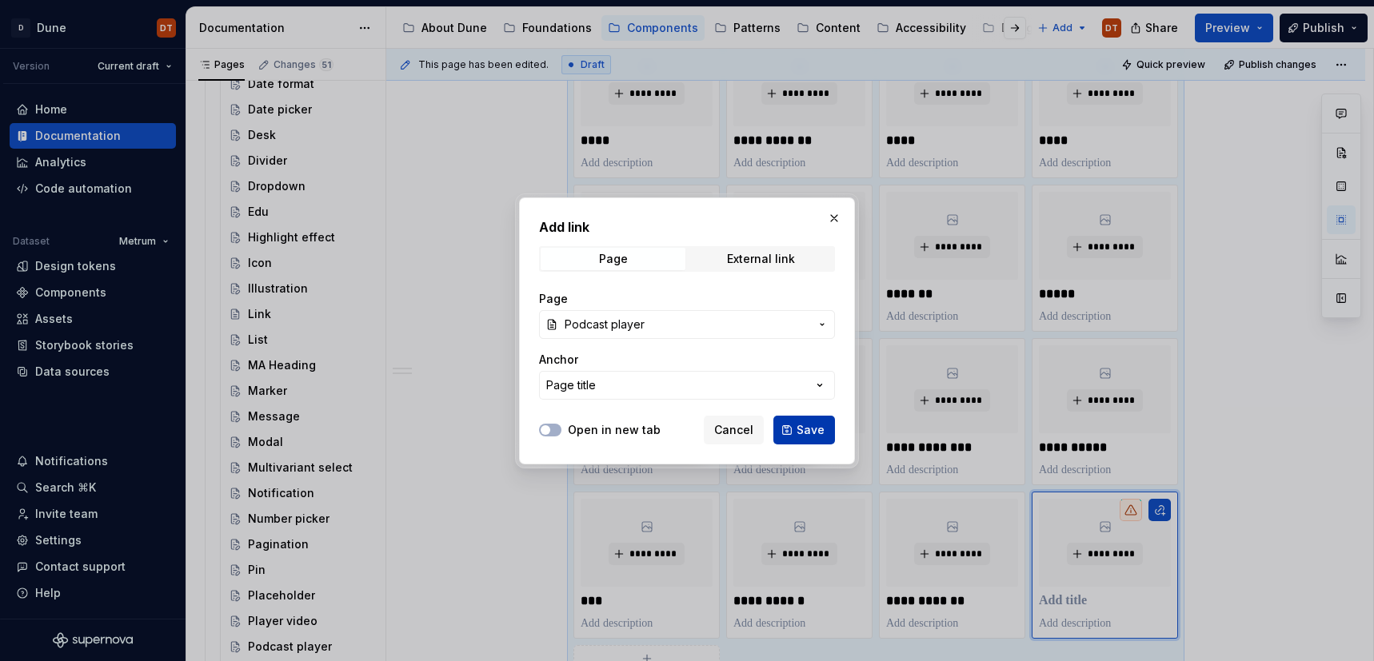
click at [811, 429] on span "Save" at bounding box center [810, 430] width 28 height 16
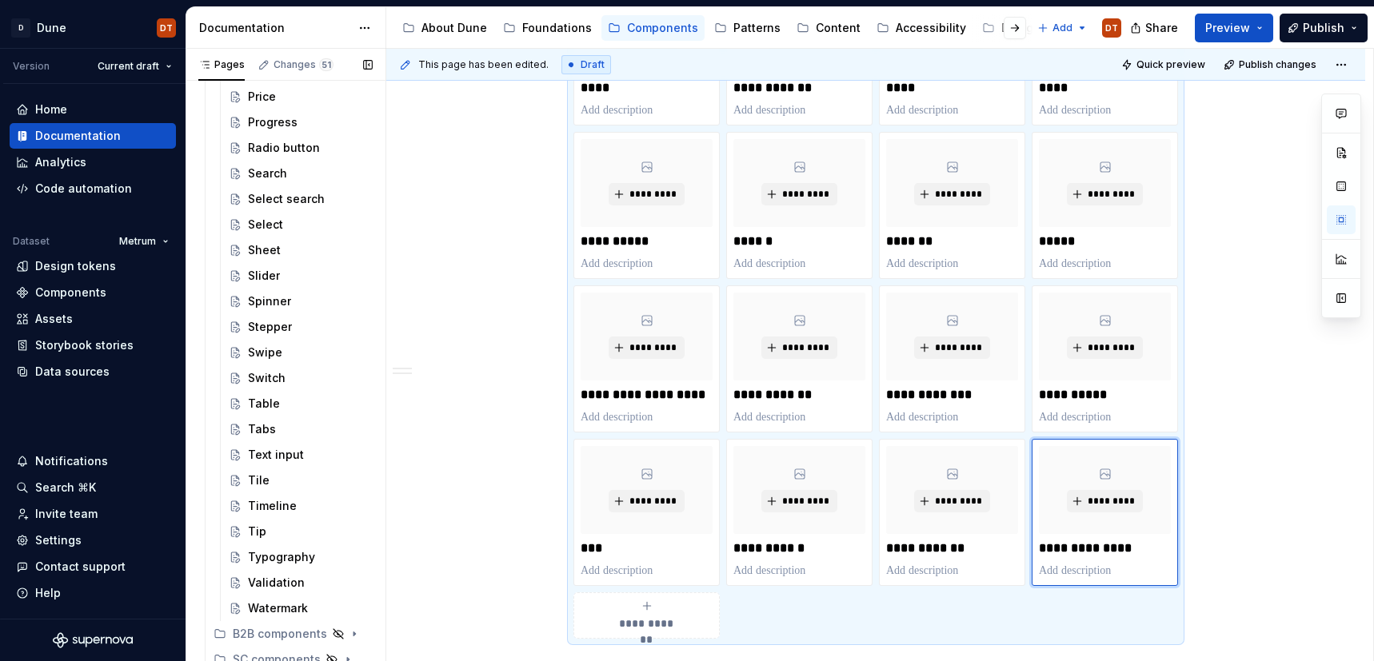
scroll to position [1184, 0]
click at [646, 595] on button "**********" at bounding box center [646, 615] width 146 height 46
type textarea "*"
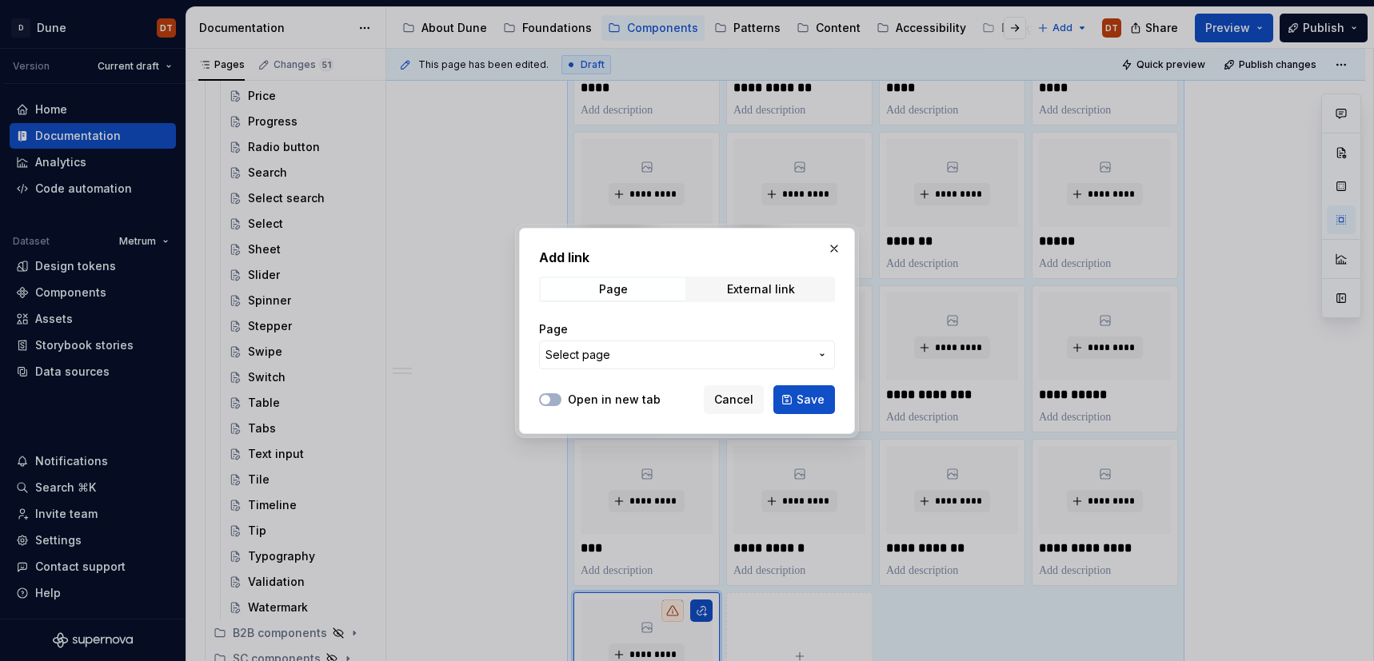
click at [823, 357] on icon "button" at bounding box center [822, 355] width 13 height 13
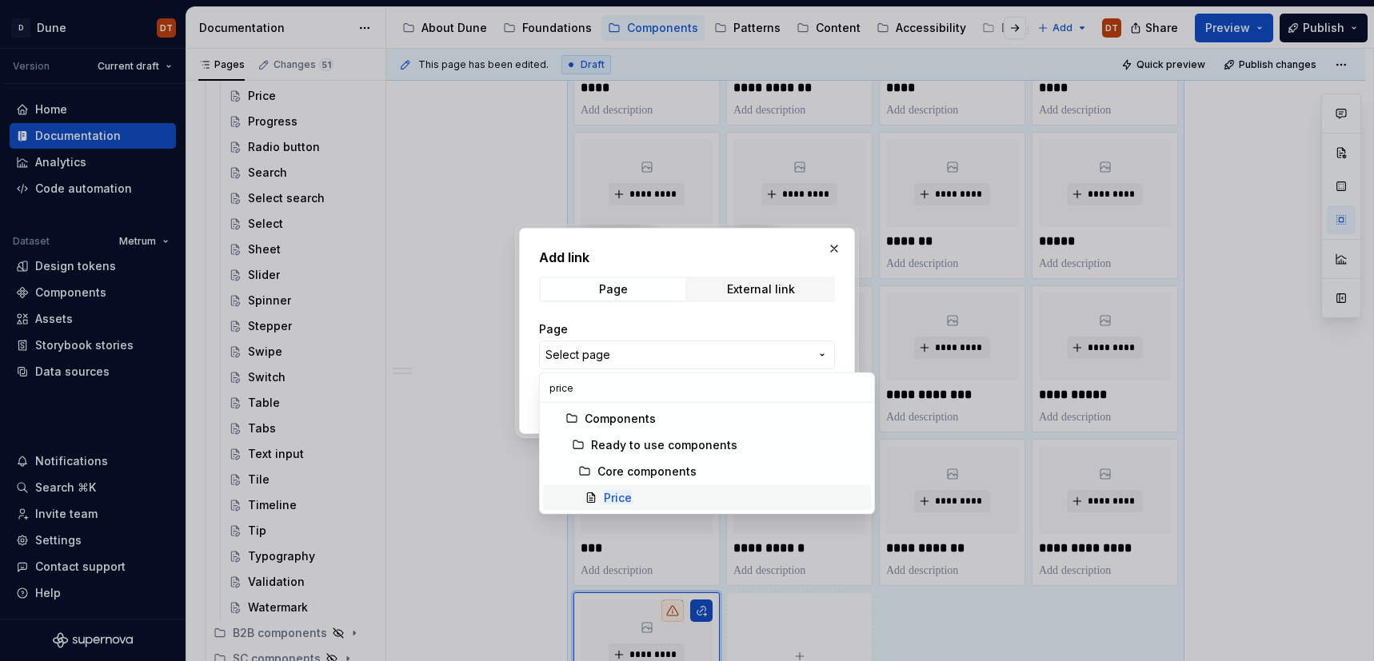
type input "price"
click at [636, 501] on div "Price" at bounding box center [734, 498] width 261 height 16
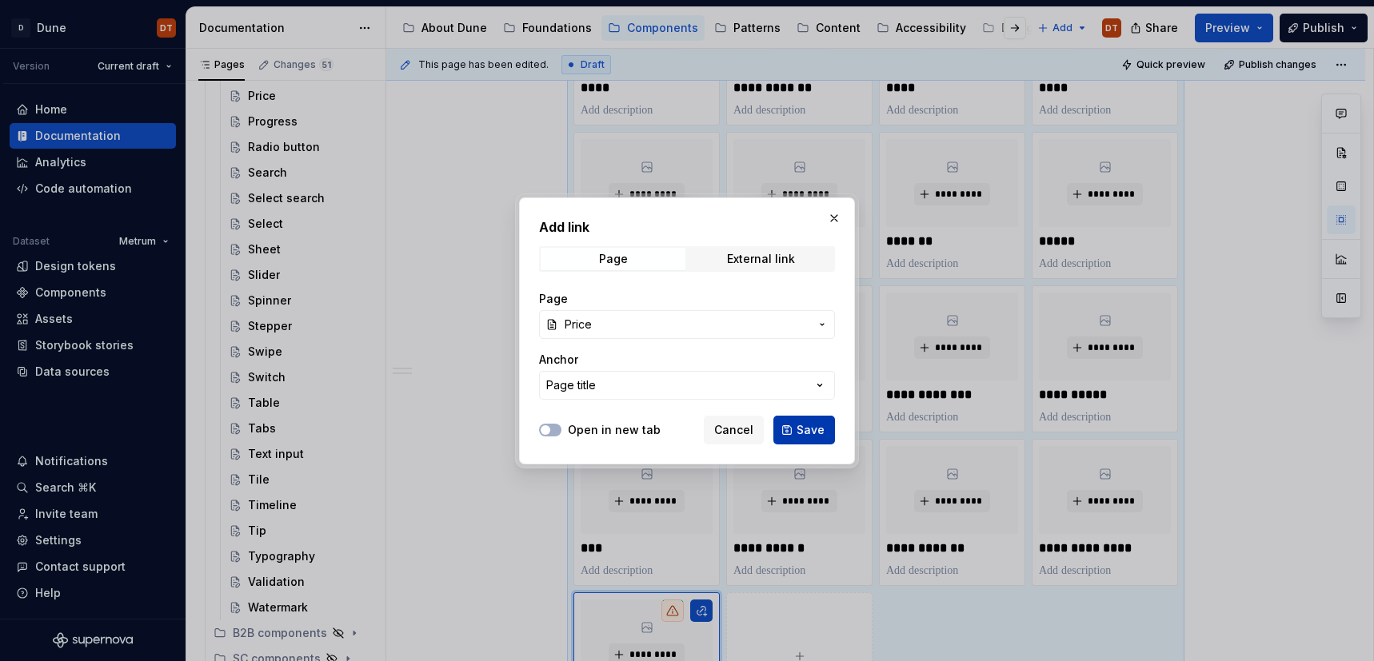
click at [815, 437] on span "Save" at bounding box center [810, 430] width 28 height 16
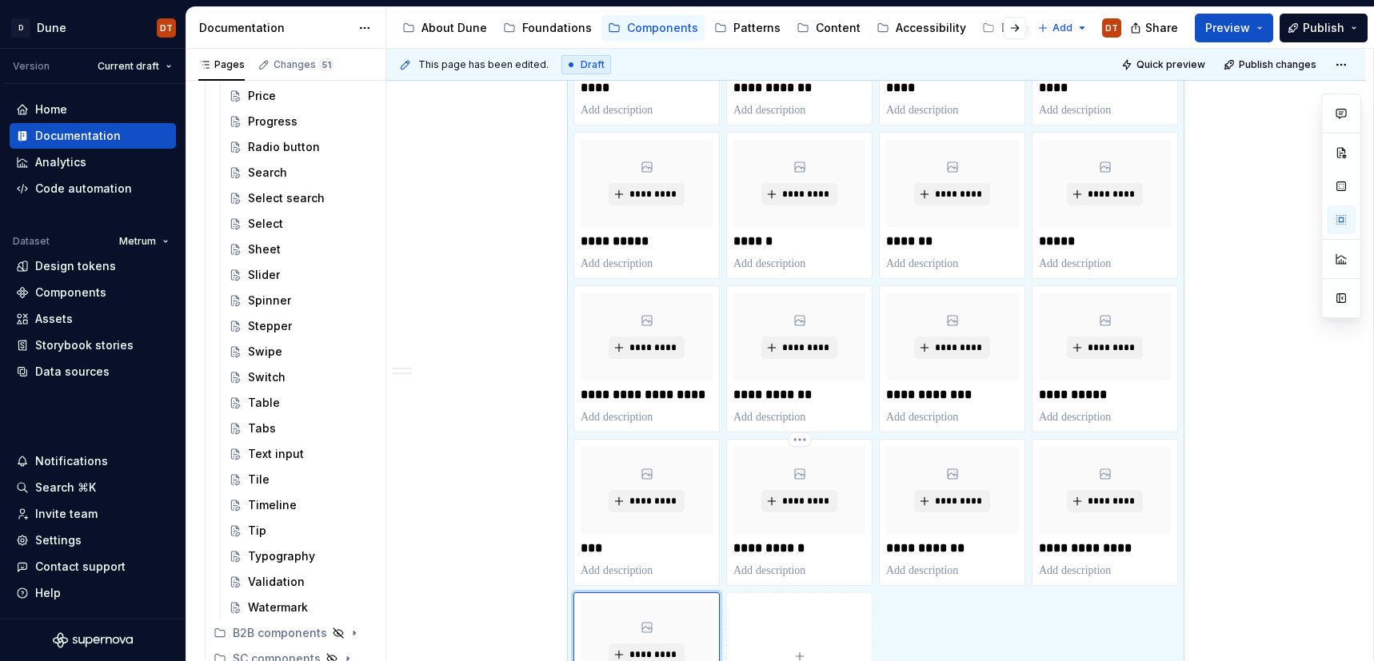
scroll to position [1474, 0]
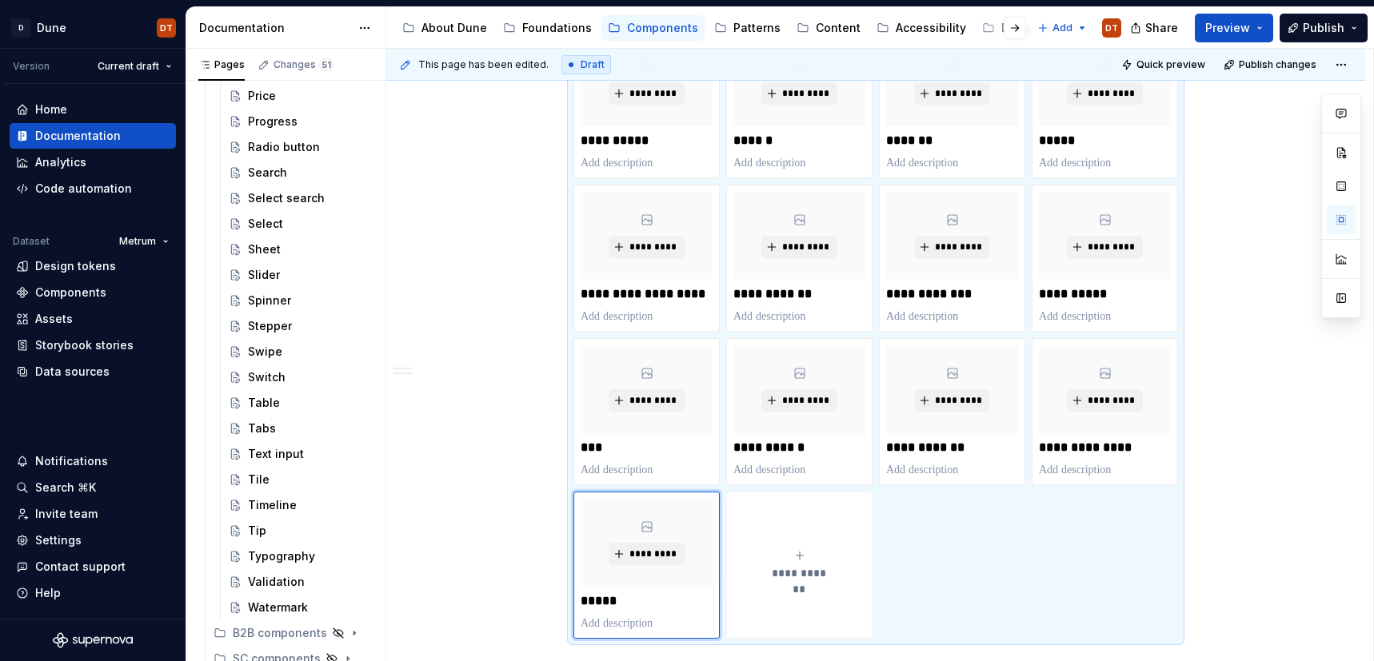
click at [818, 557] on div "**********" at bounding box center [799, 565] width 132 height 32
type textarea "*"
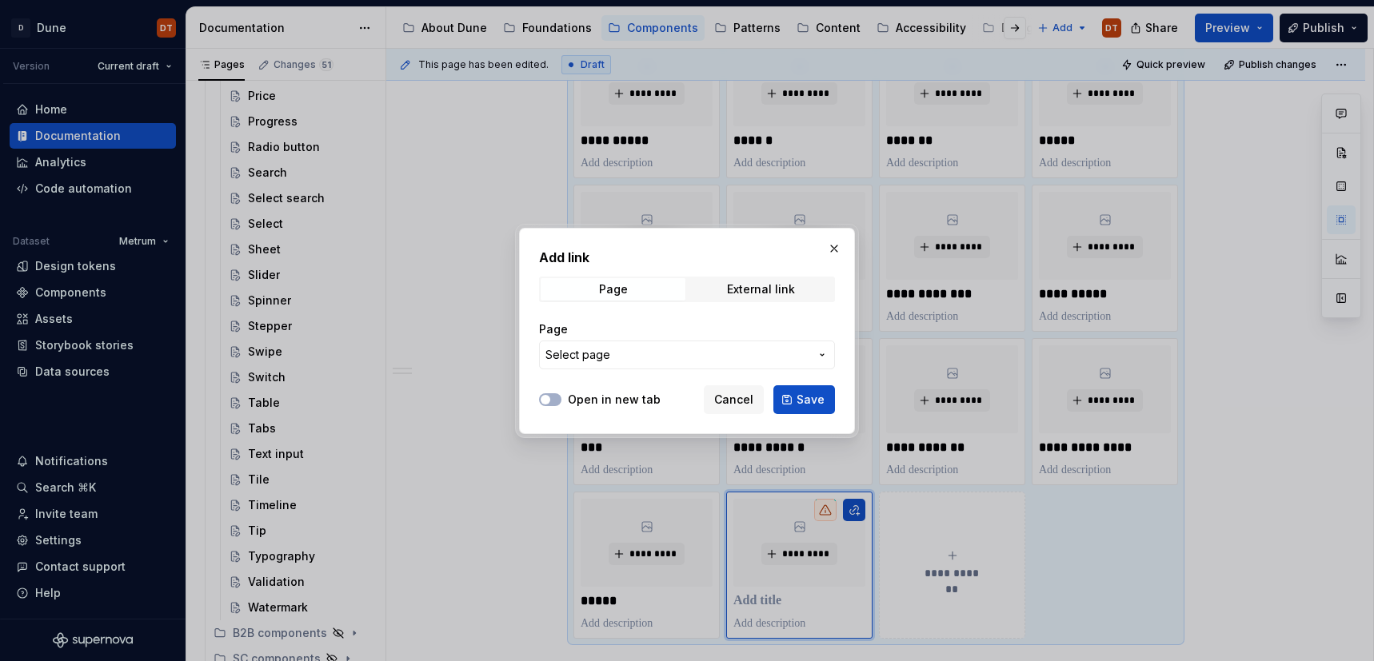
click at [820, 354] on icon "button" at bounding box center [821, 355] width 3 height 2
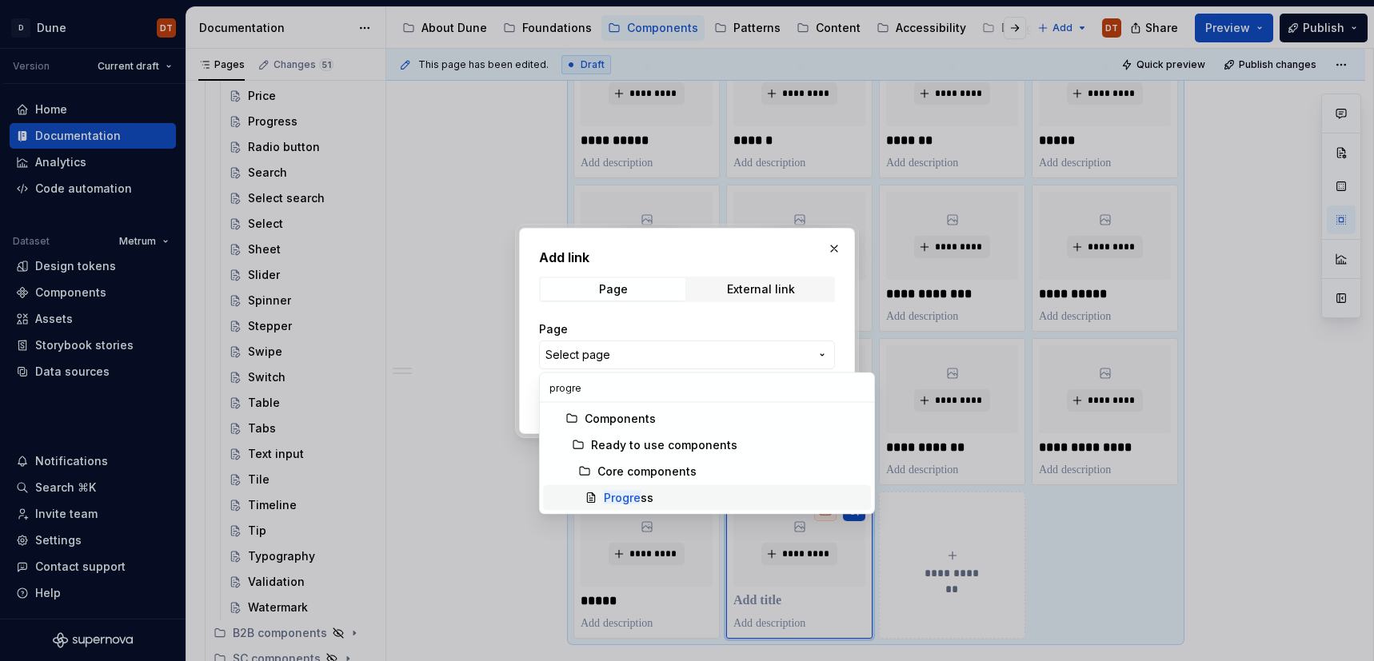
type input "progre"
click at [649, 496] on div "Progre ss" at bounding box center [629, 498] width 50 height 16
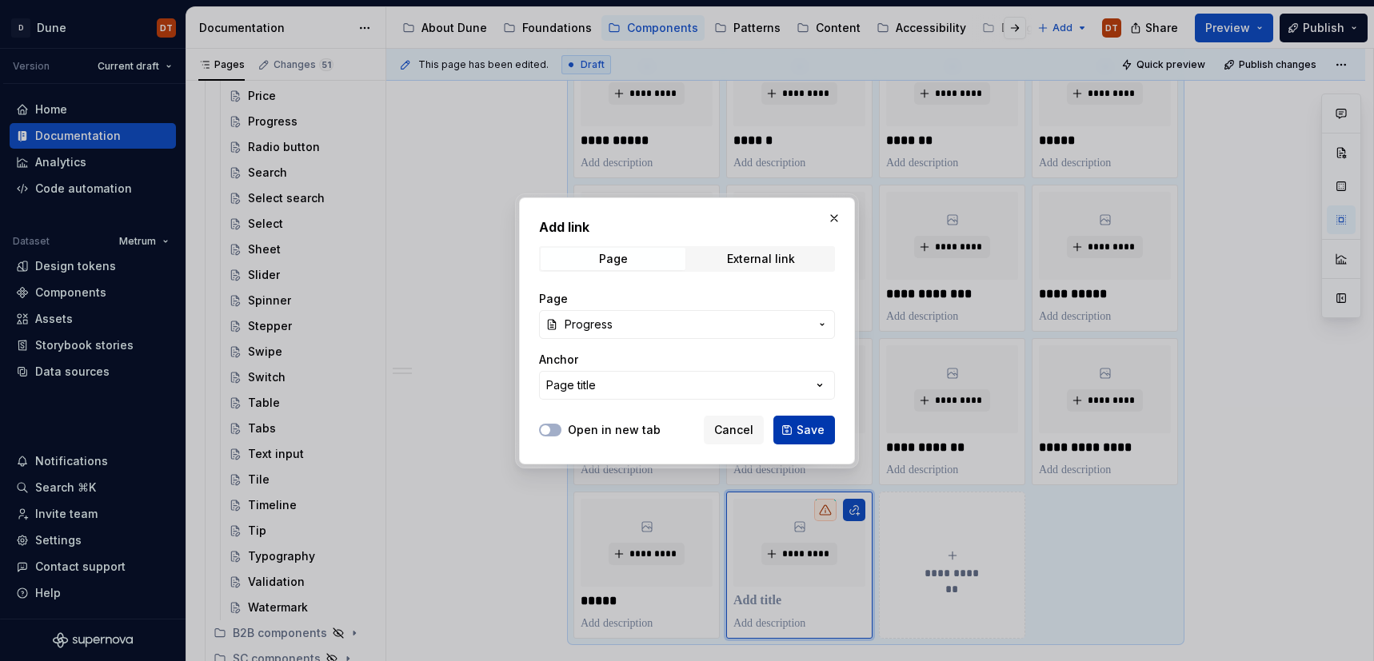
click at [813, 426] on span "Save" at bounding box center [810, 430] width 28 height 16
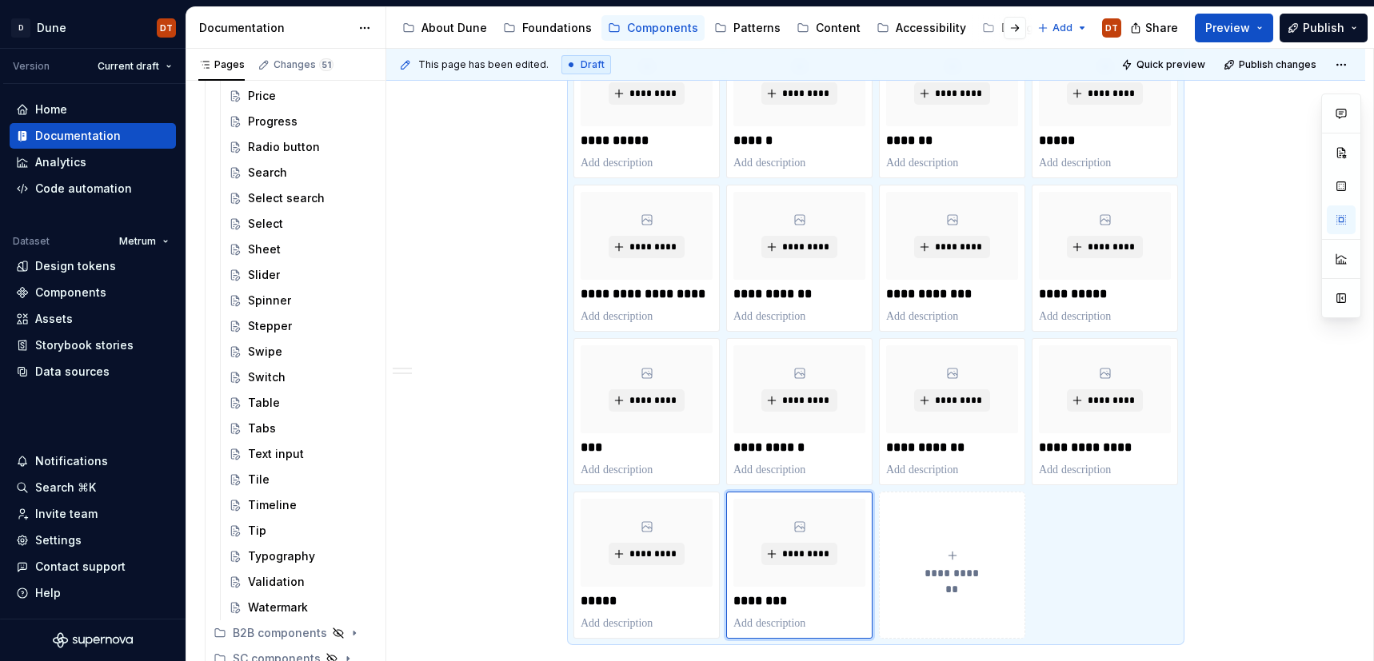
click at [947, 581] on button "**********" at bounding box center [952, 565] width 146 height 147
type textarea "*"
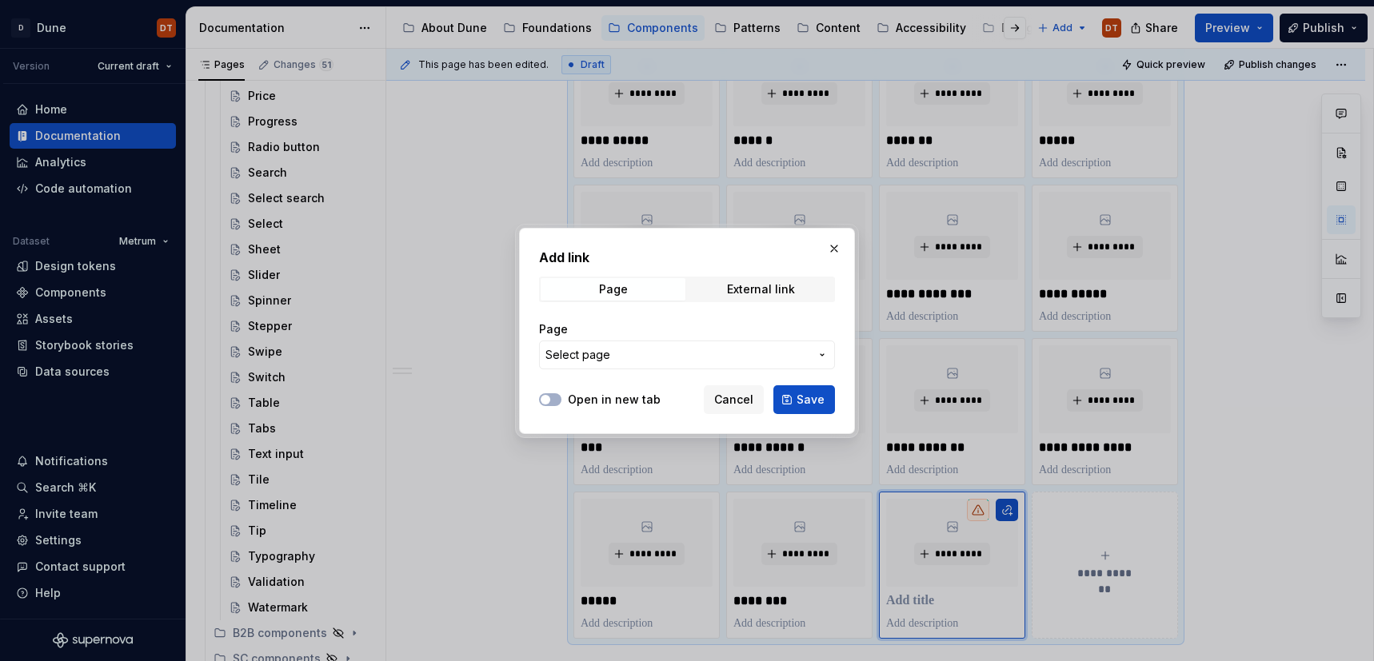
click at [823, 358] on icon "button" at bounding box center [822, 355] width 13 height 13
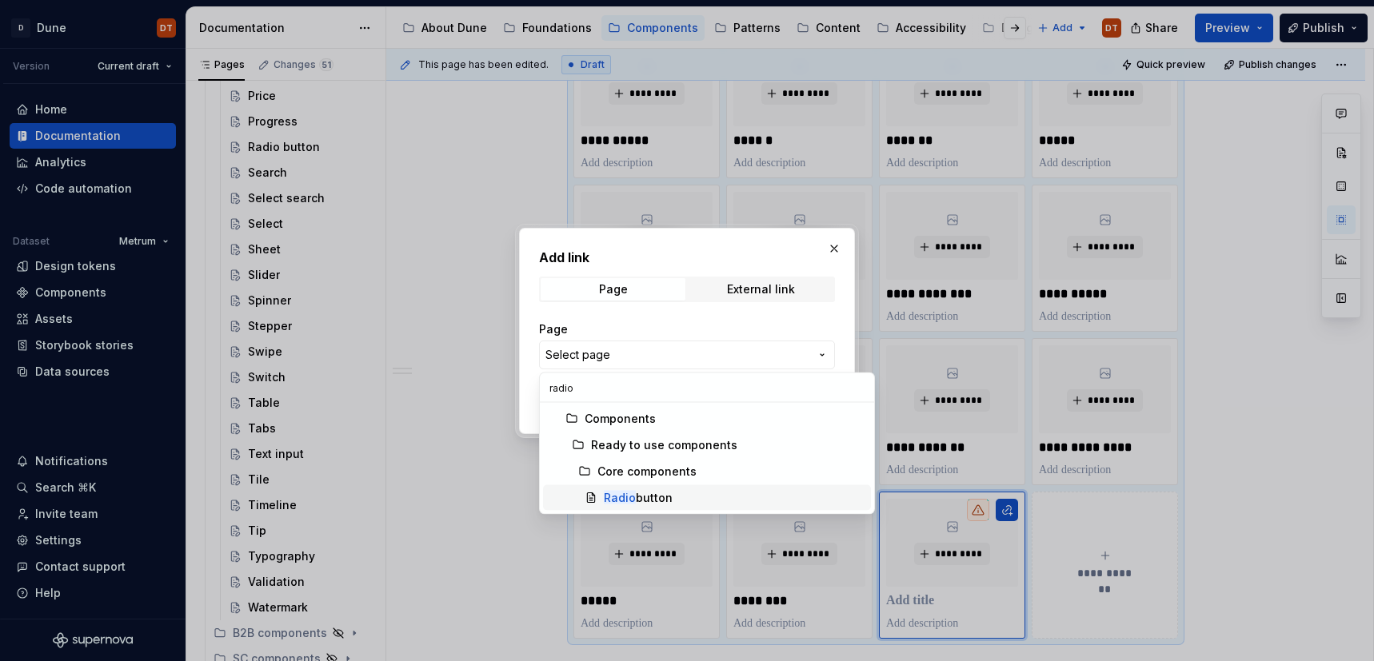
type input "radio"
click at [666, 495] on div "Radio button" at bounding box center [638, 498] width 69 height 16
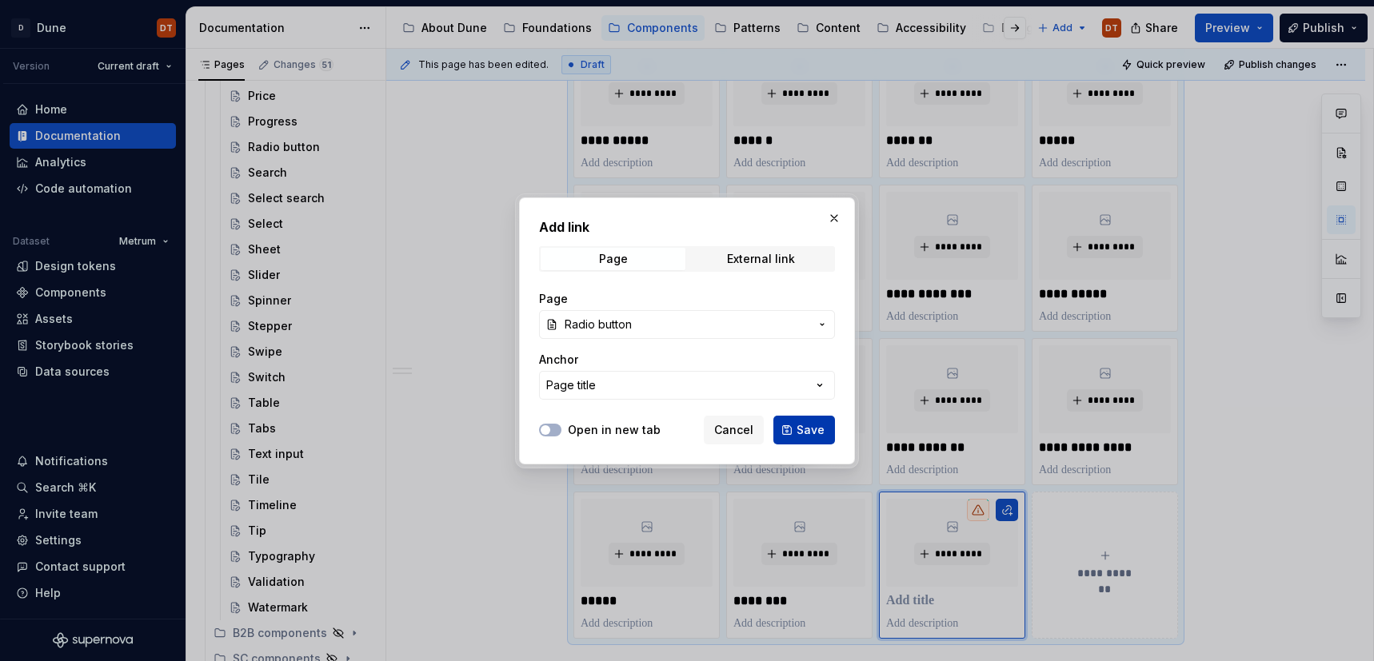
click at [807, 428] on span "Save" at bounding box center [810, 430] width 28 height 16
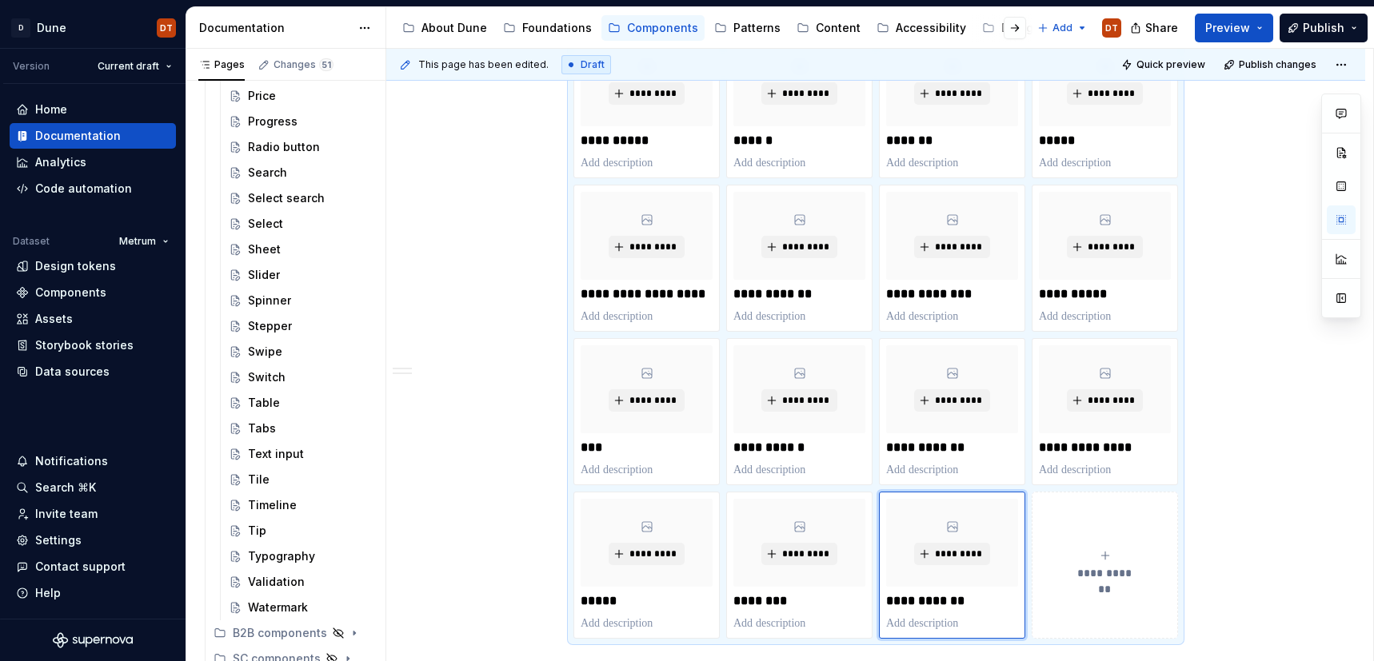
click at [1094, 568] on span "**********" at bounding box center [1105, 573] width 70 height 16
type textarea "*"
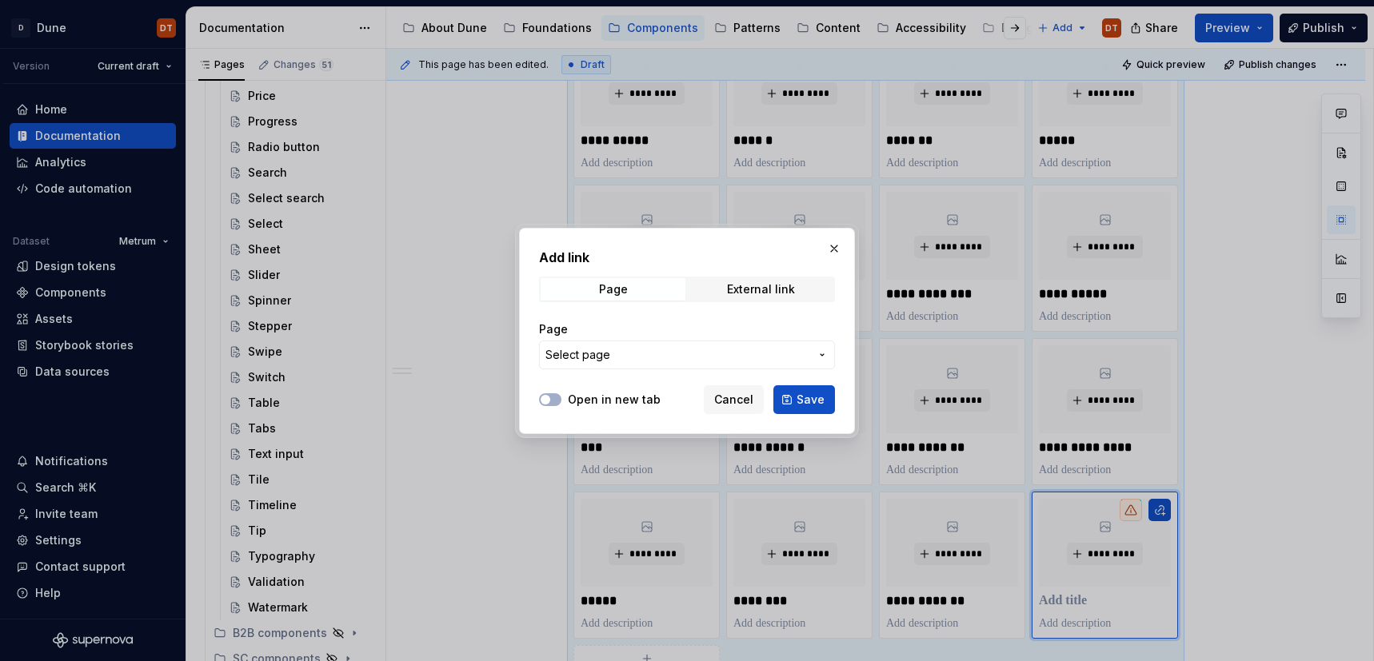
click at [821, 356] on icon "button" at bounding box center [822, 355] width 13 height 13
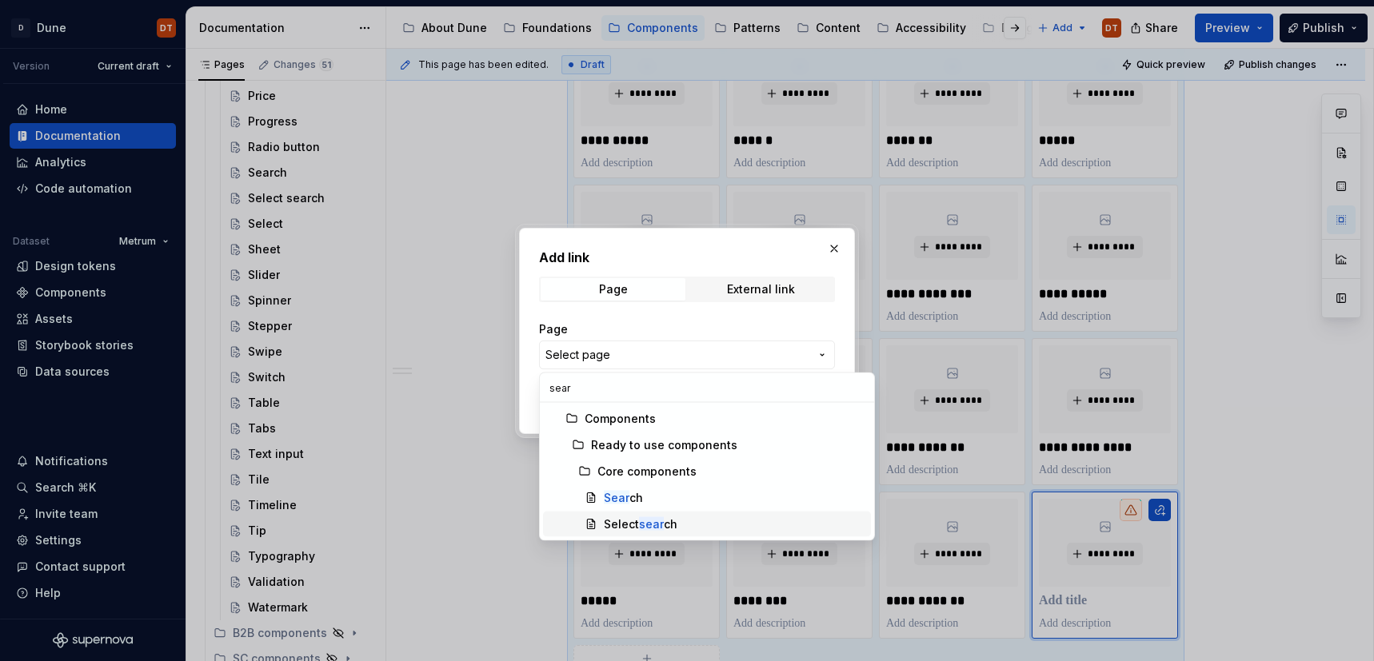
type input "sear"
click at [617, 496] on mark "Sear" at bounding box center [617, 498] width 26 height 14
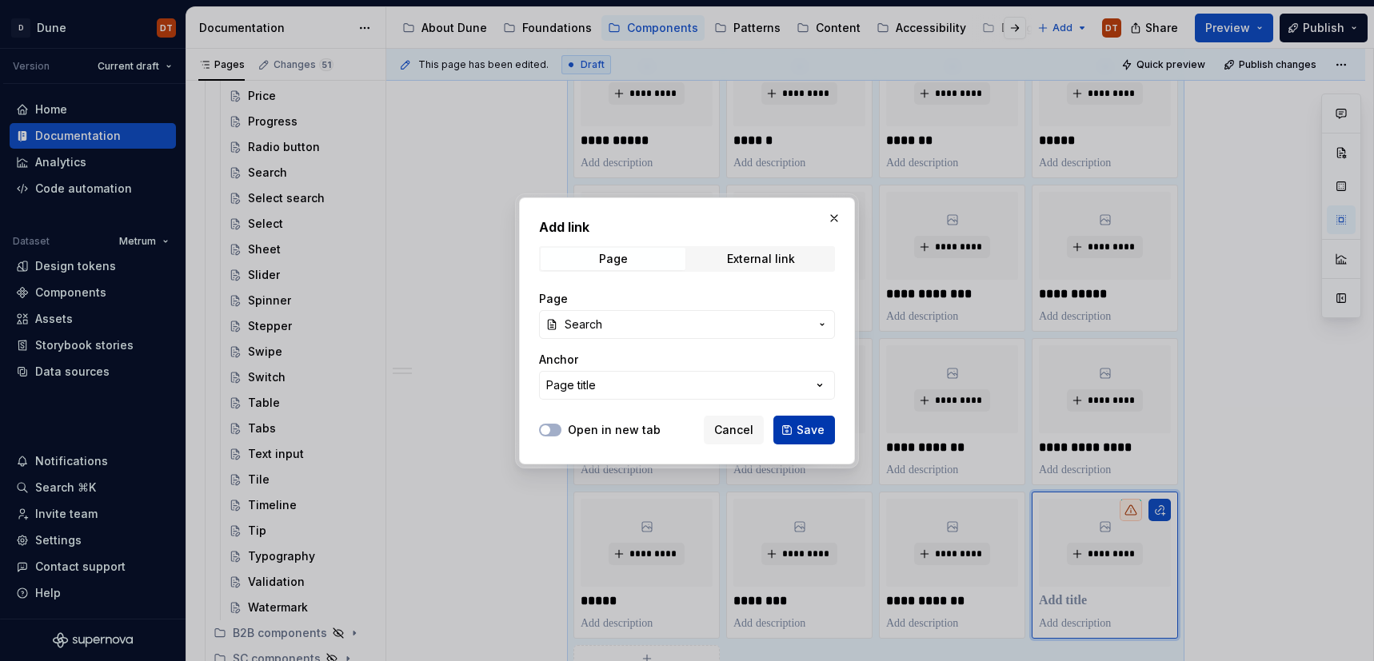
click at [813, 438] on button "Save" at bounding box center [804, 430] width 62 height 29
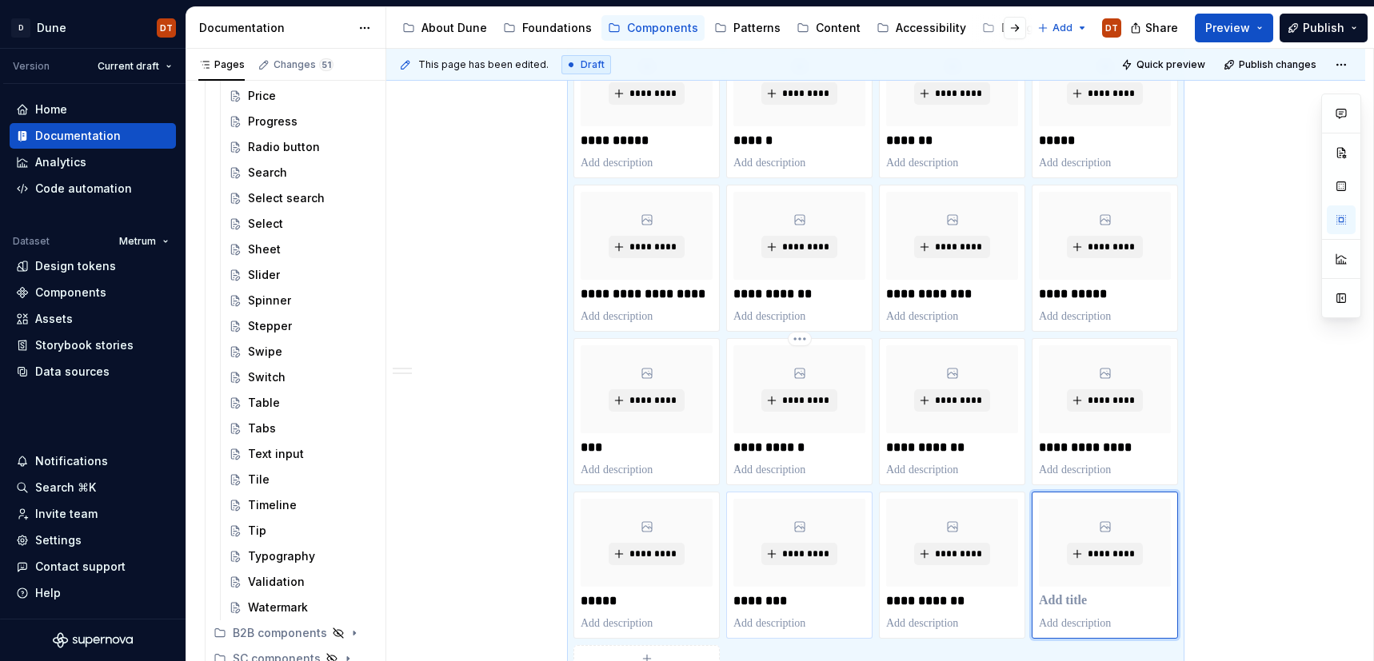
scroll to position [1527, 0]
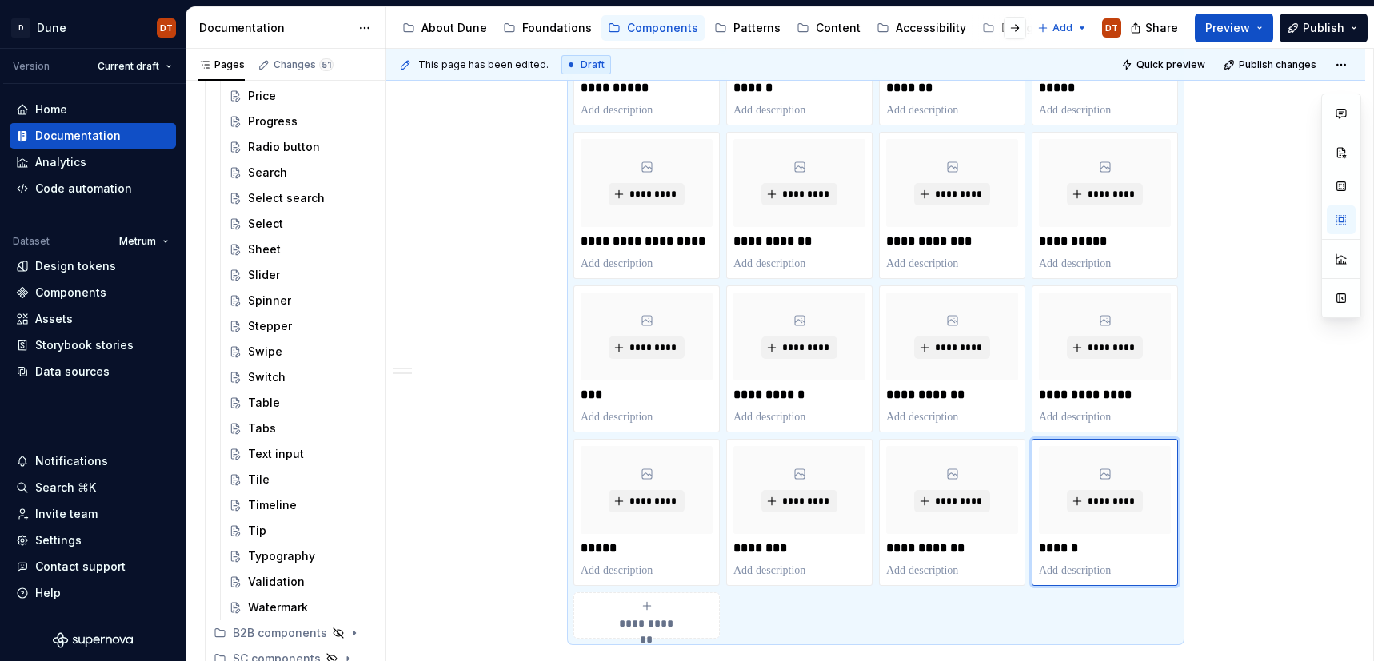
click at [672, 608] on div "**********" at bounding box center [646, 616] width 132 height 32
type textarea "*"
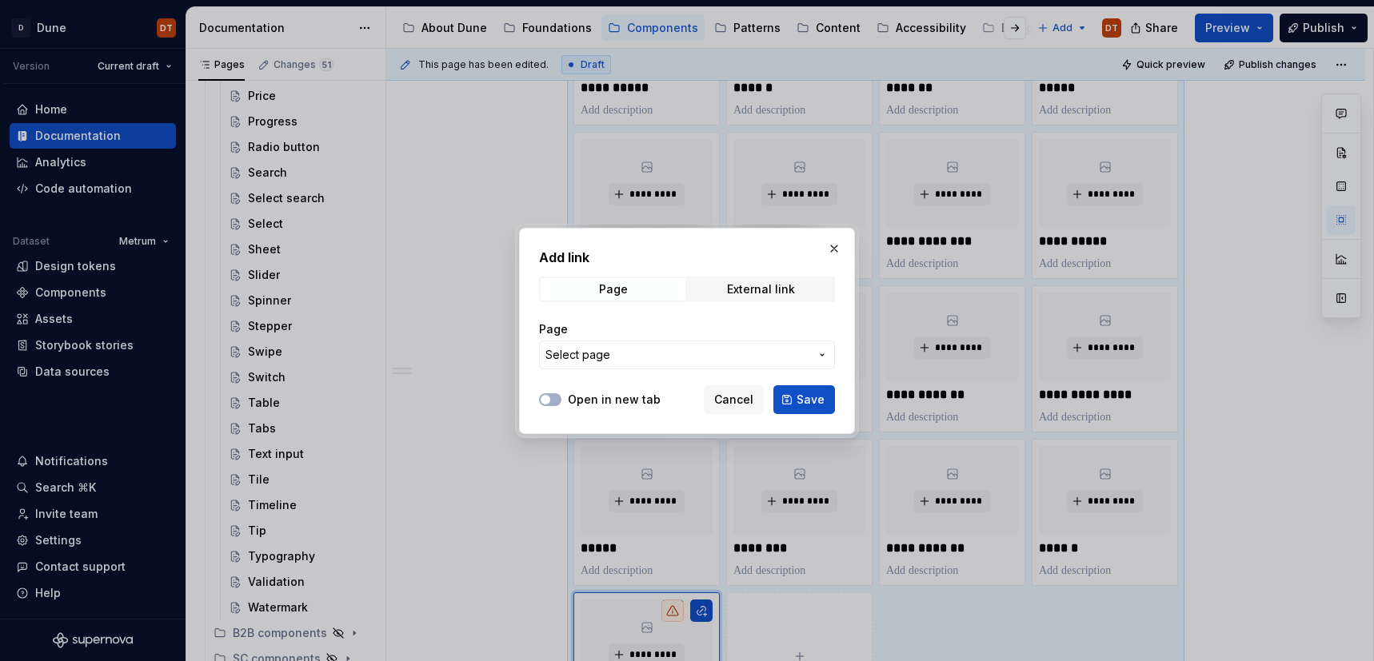
click at [818, 353] on icon "button" at bounding box center [822, 355] width 13 height 13
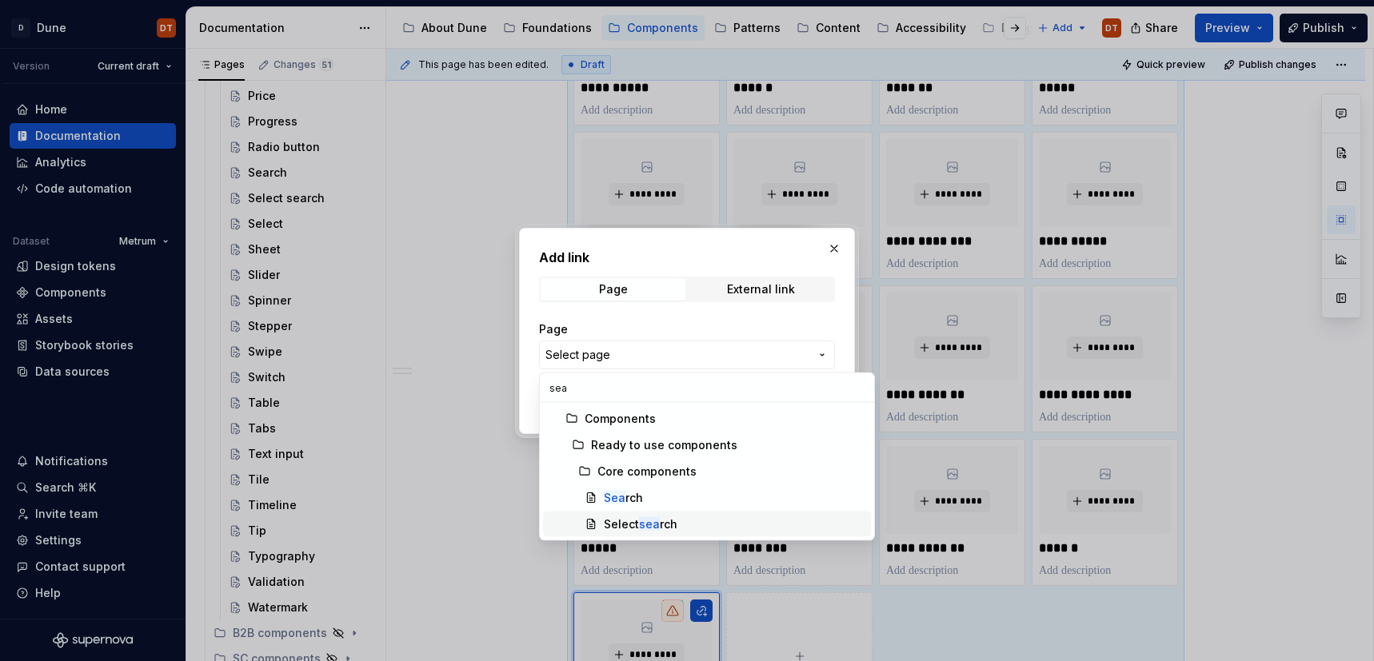
type input "sea"
click at [673, 520] on div "Select sea rch" at bounding box center [641, 525] width 74 height 16
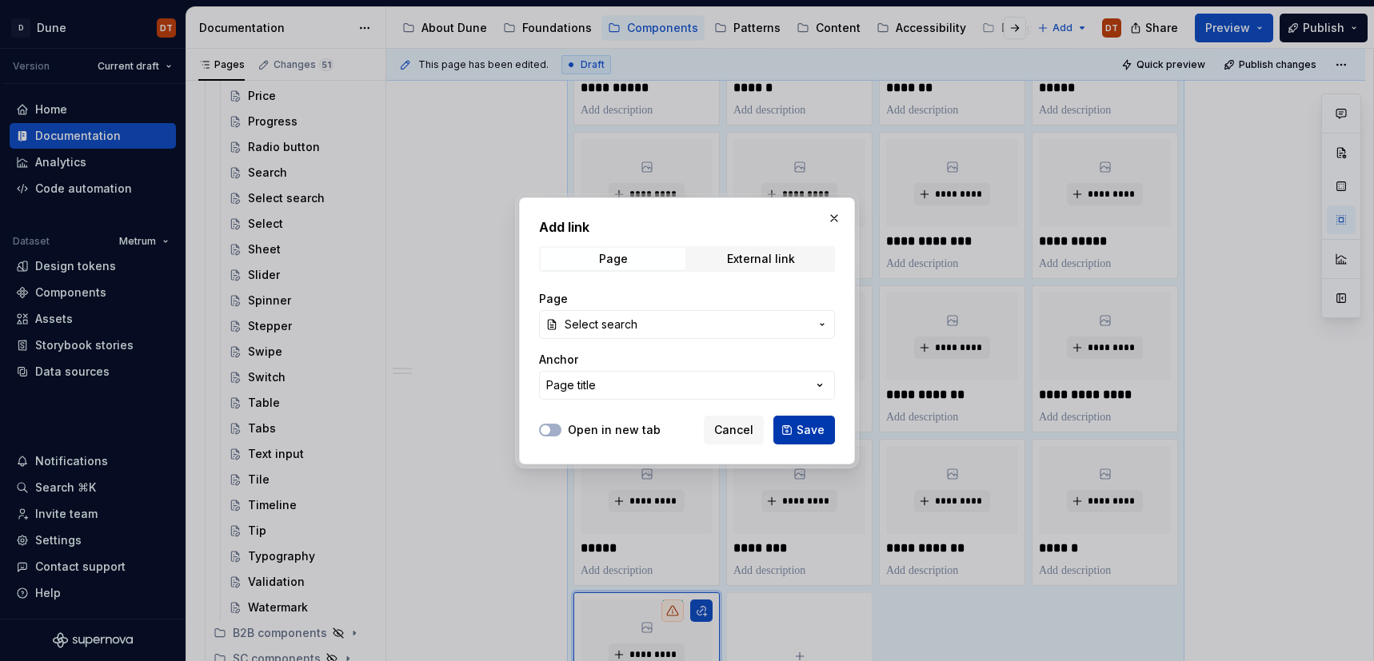
click at [801, 429] on span "Save" at bounding box center [810, 430] width 28 height 16
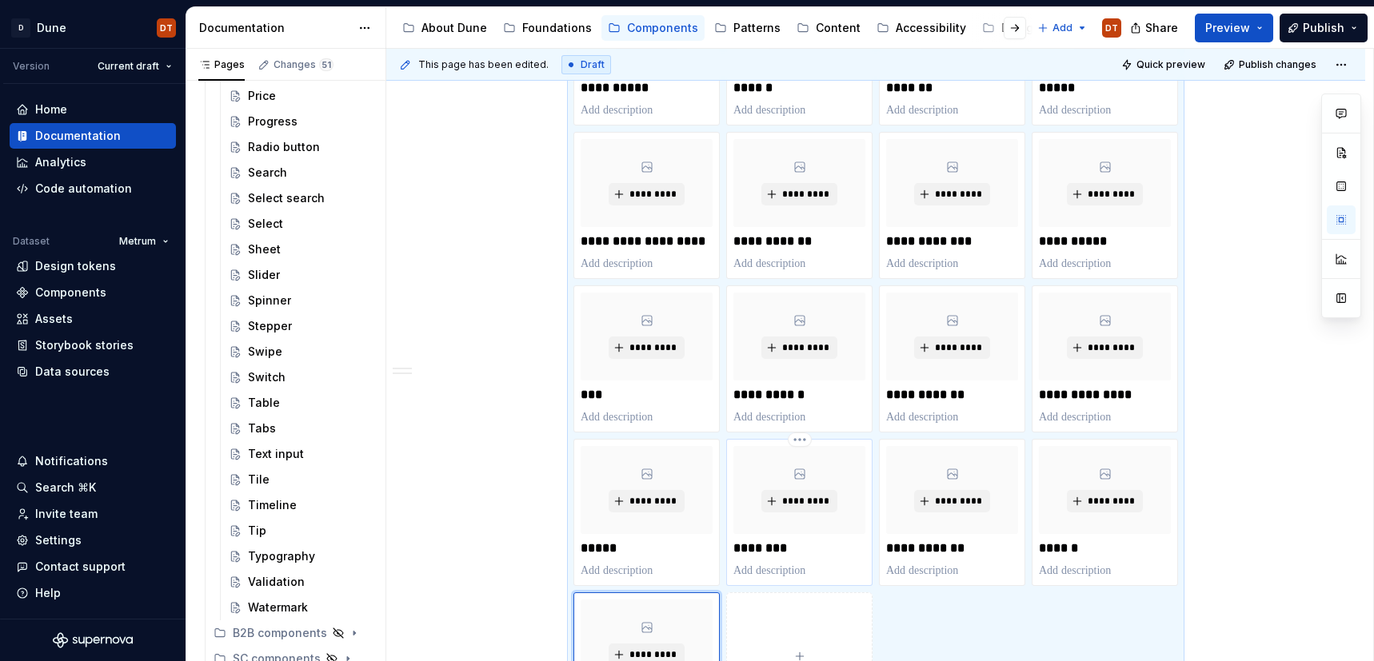
scroll to position [1628, 0]
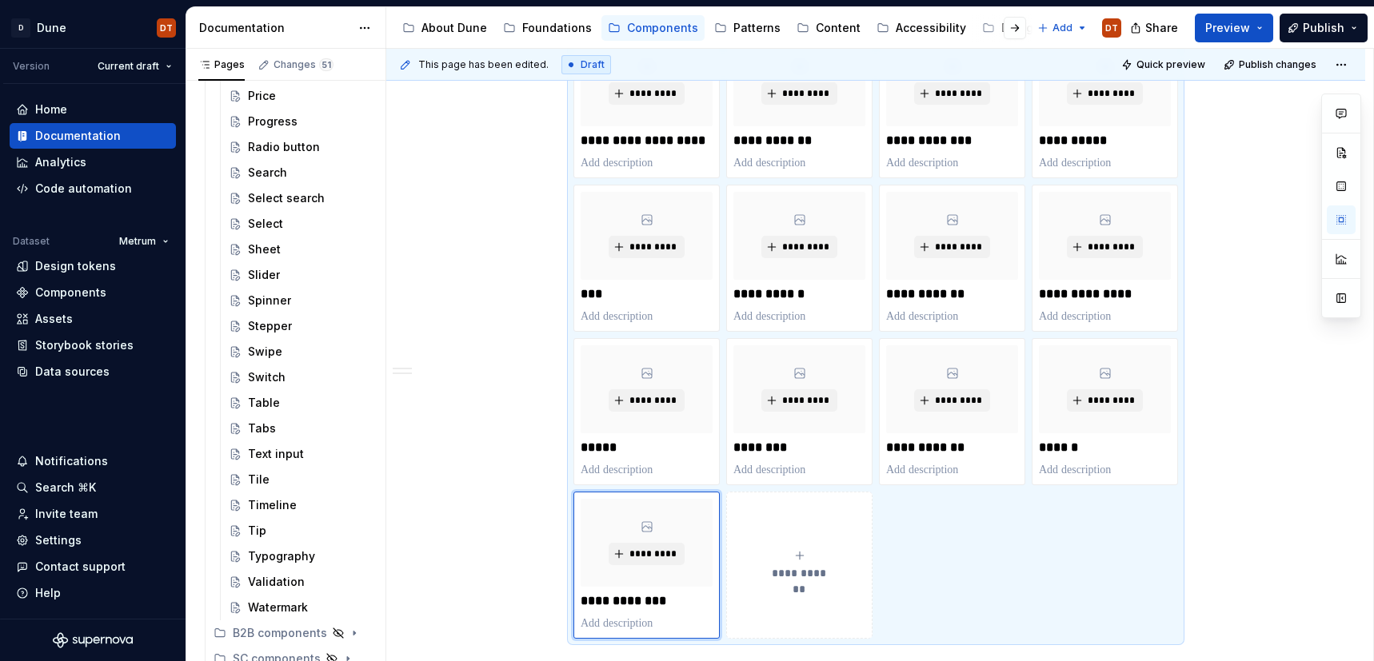
click at [790, 569] on span "**********" at bounding box center [799, 573] width 70 height 16
type textarea "*"
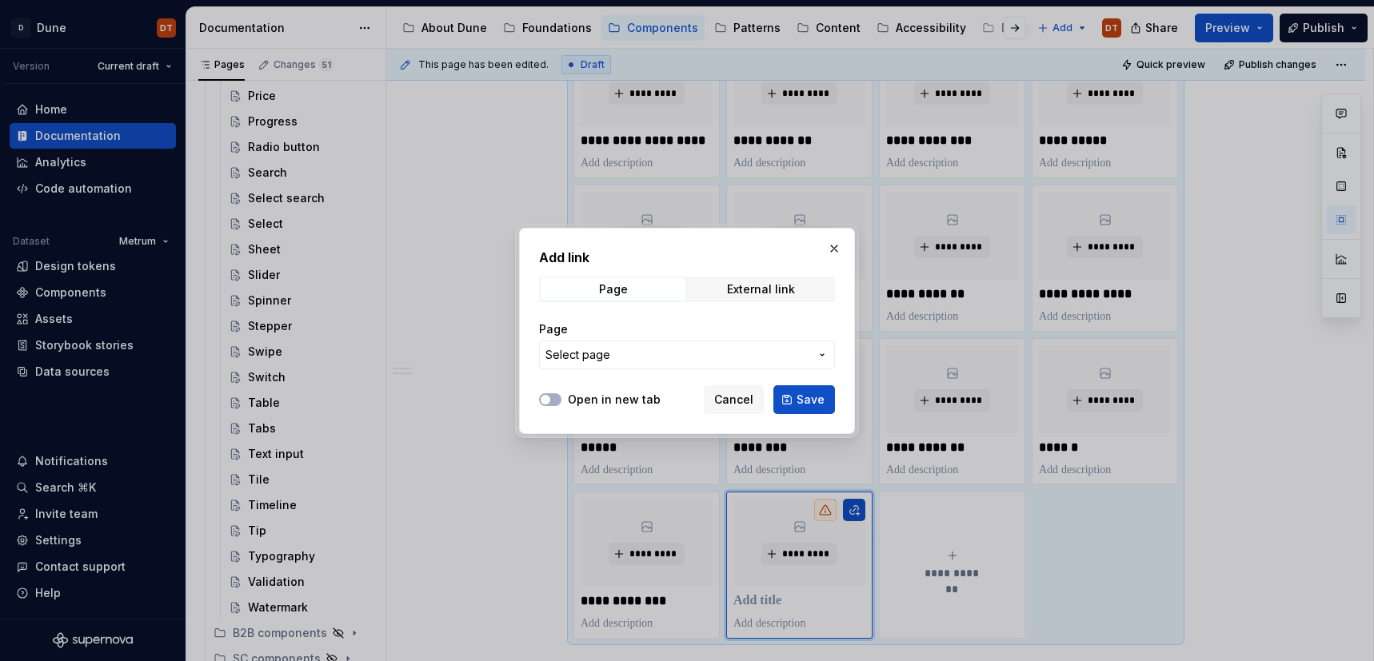
click at [819, 357] on icon "button" at bounding box center [822, 355] width 13 height 13
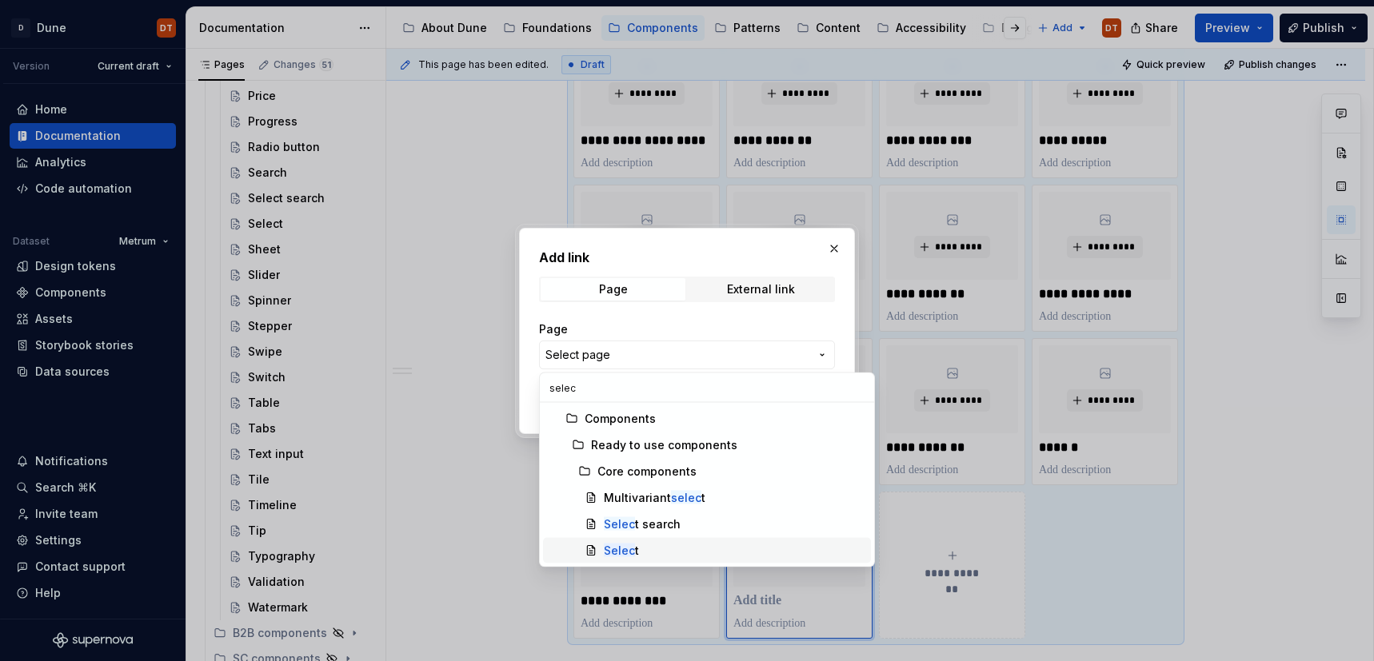
type input "selec"
click at [648, 544] on div "Selec t" at bounding box center [734, 551] width 261 height 16
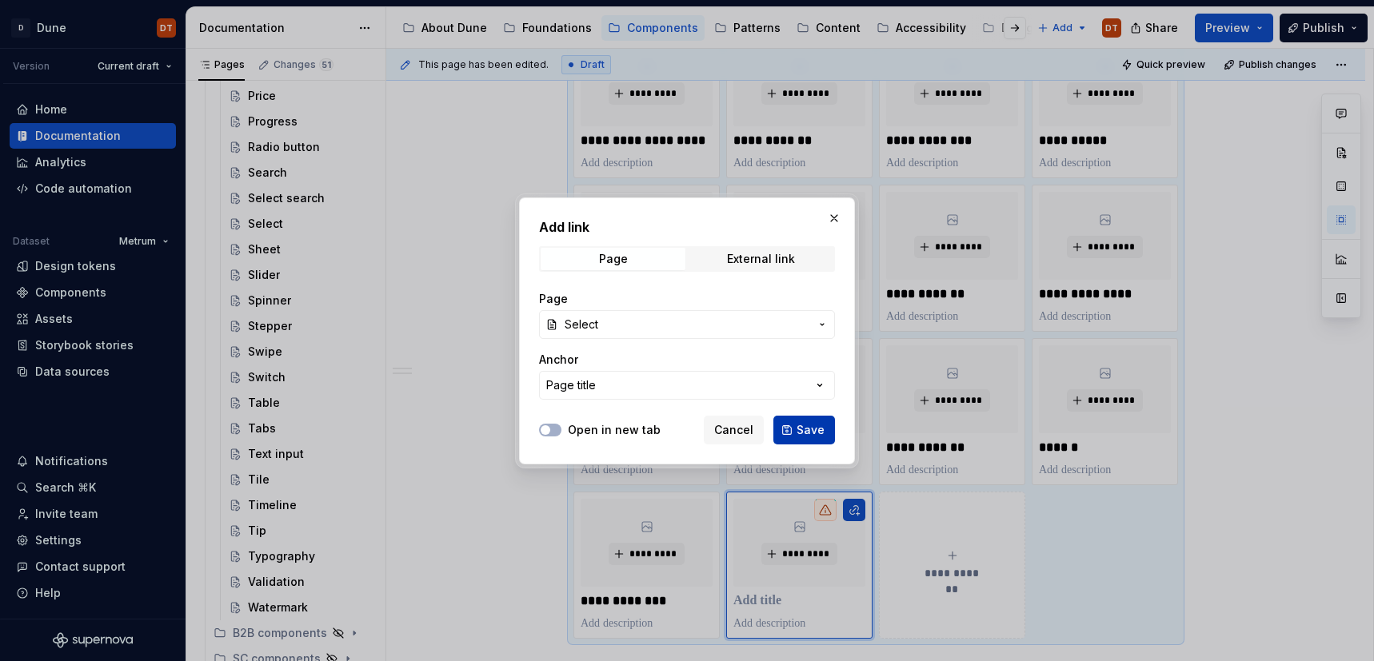
click at [803, 426] on span "Save" at bounding box center [810, 430] width 28 height 16
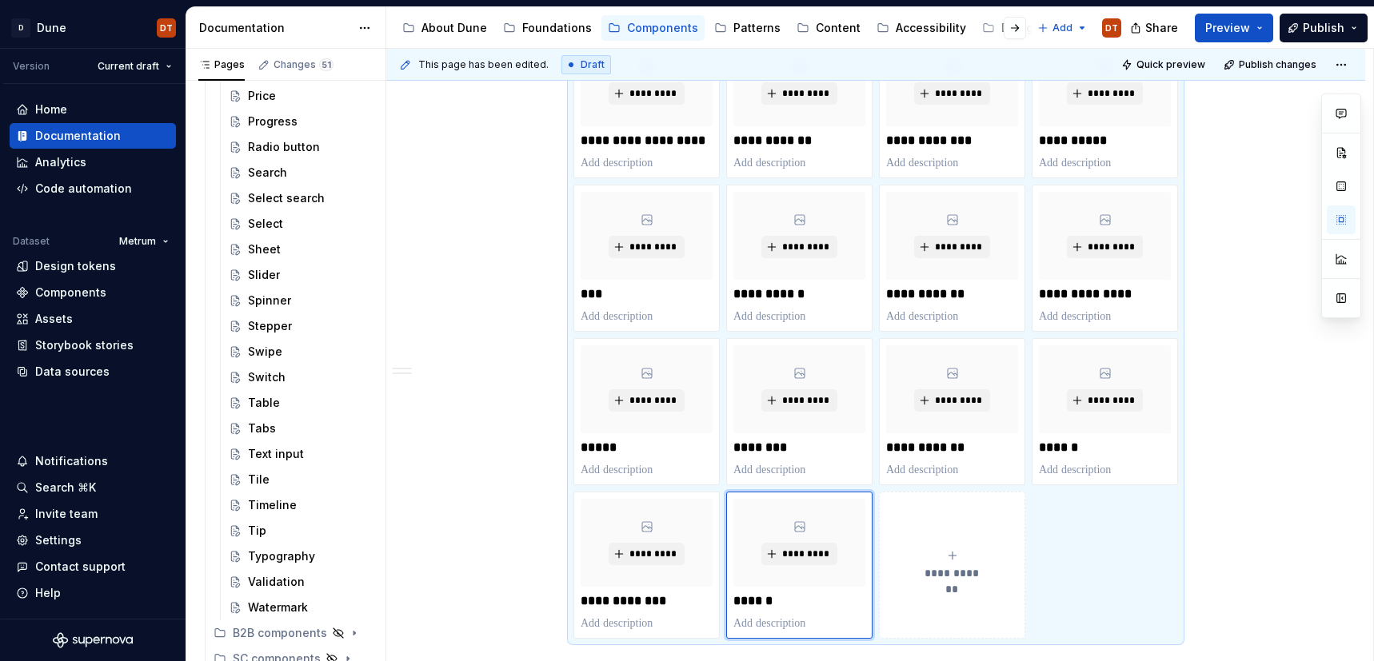
click at [949, 555] on icon "submit" at bounding box center [952, 555] width 13 height 13
type textarea "*"
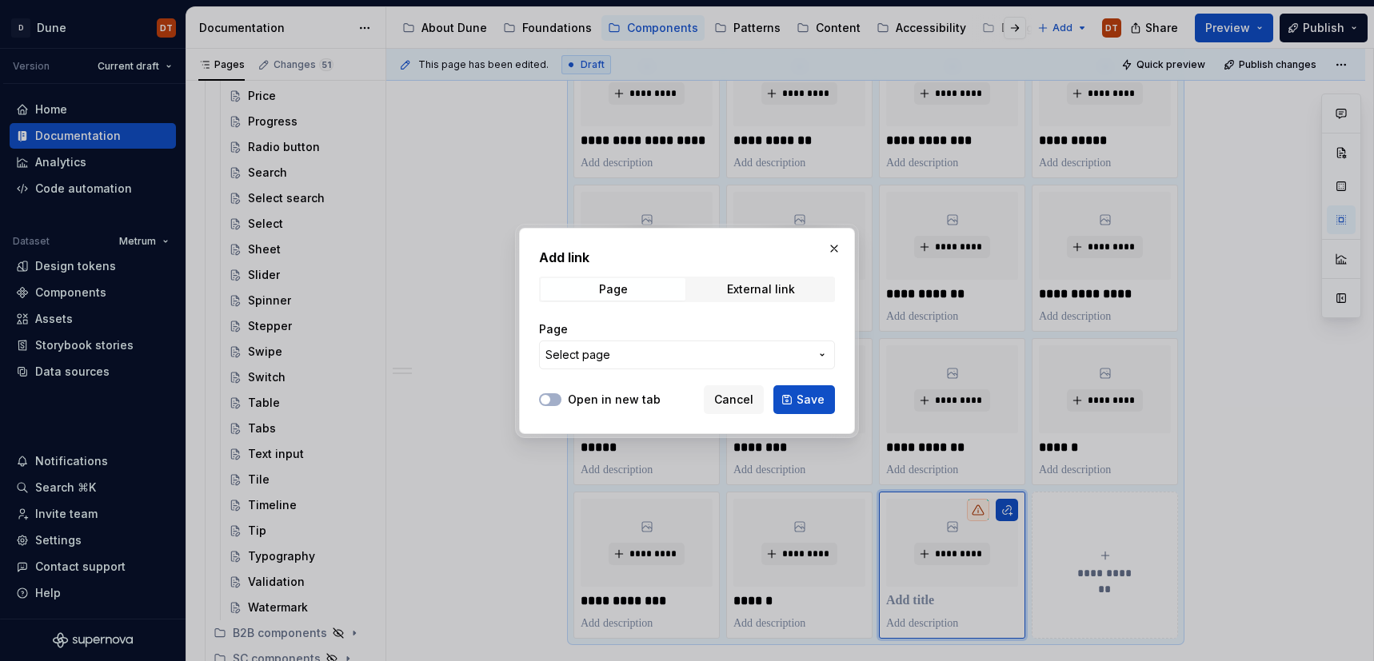
click at [823, 355] on icon "button" at bounding box center [822, 355] width 13 height 13
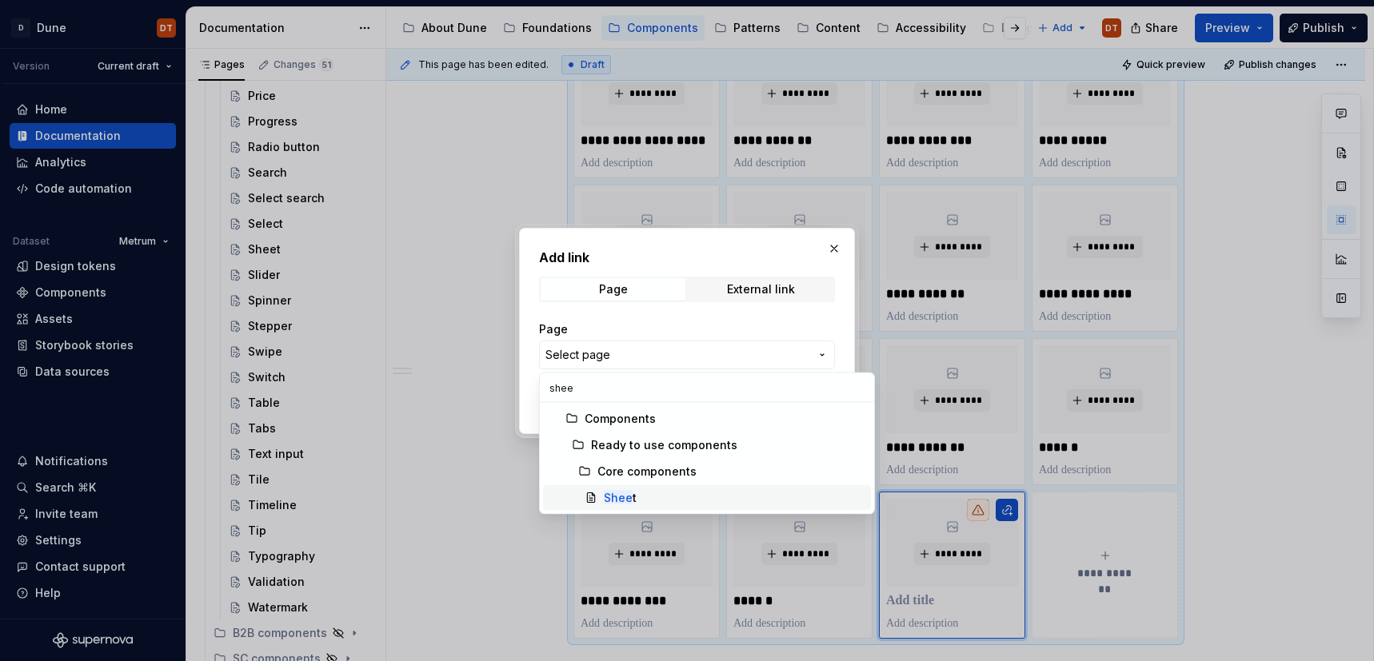
type input "shee"
click at [619, 494] on mark "Shee" at bounding box center [618, 498] width 29 height 14
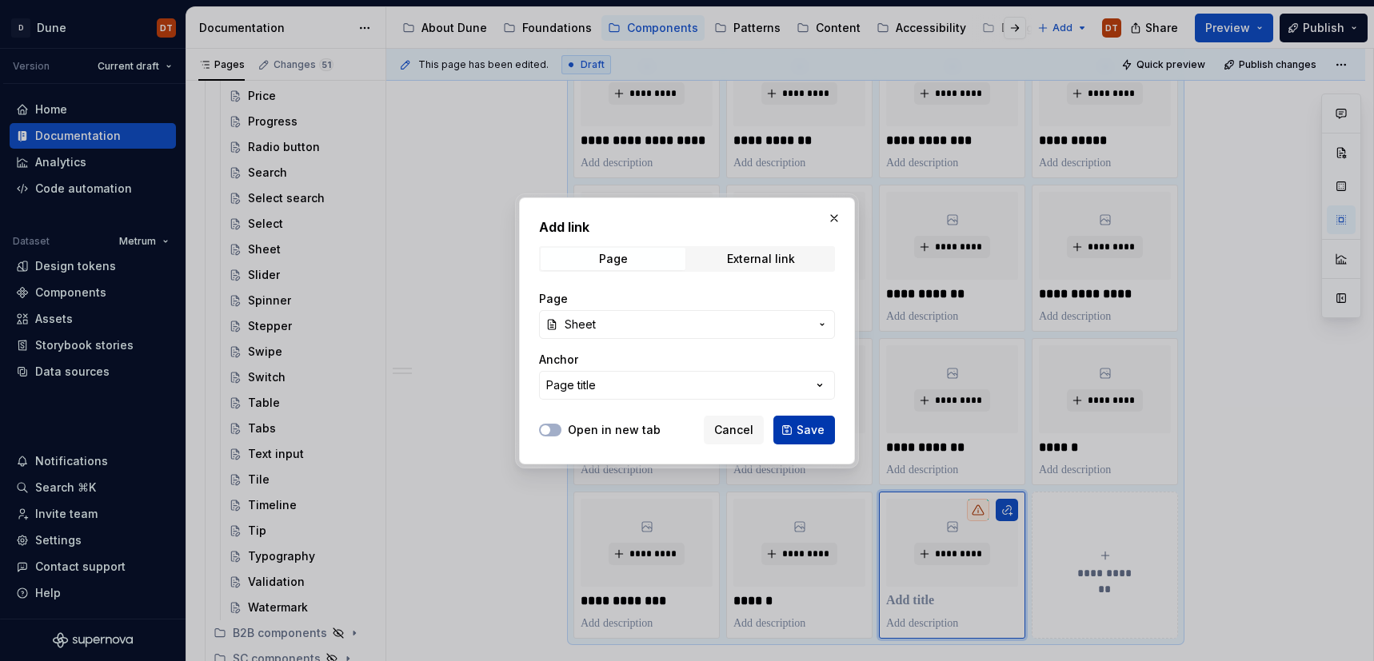
click at [816, 420] on button "Save" at bounding box center [804, 430] width 62 height 29
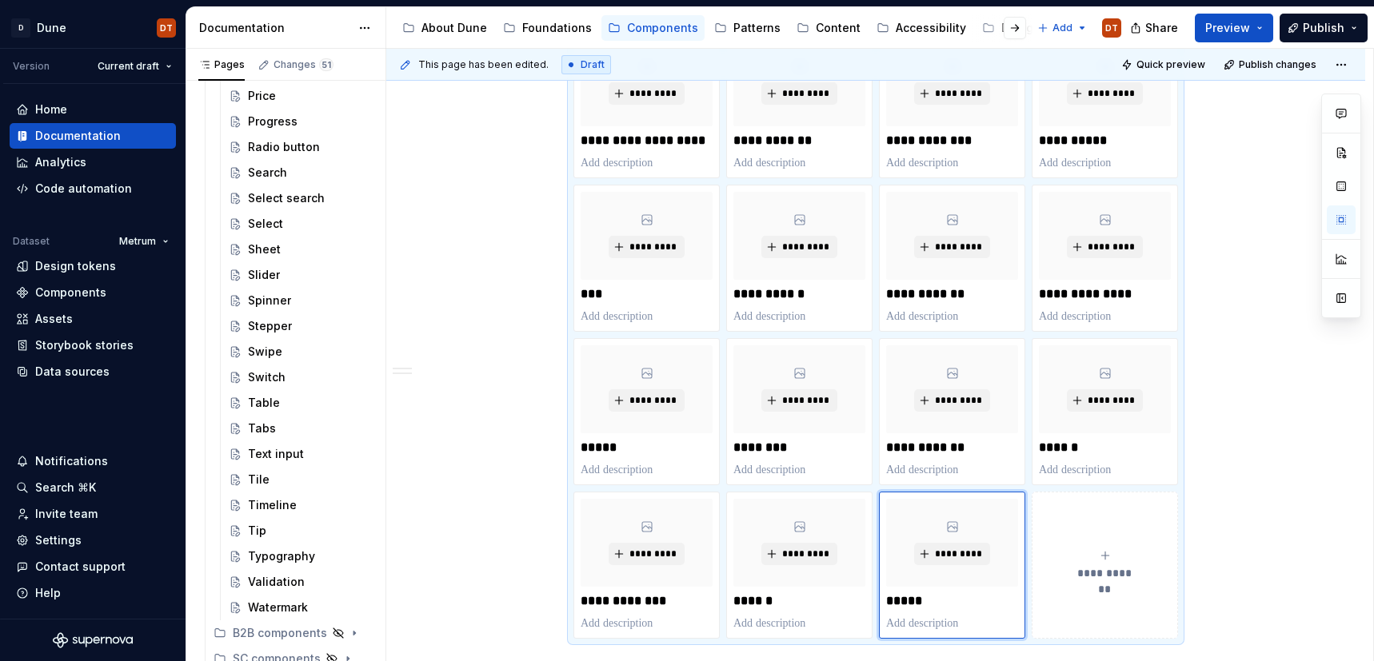
click at [1073, 553] on div "**********" at bounding box center [1105, 565] width 132 height 32
type textarea "*"
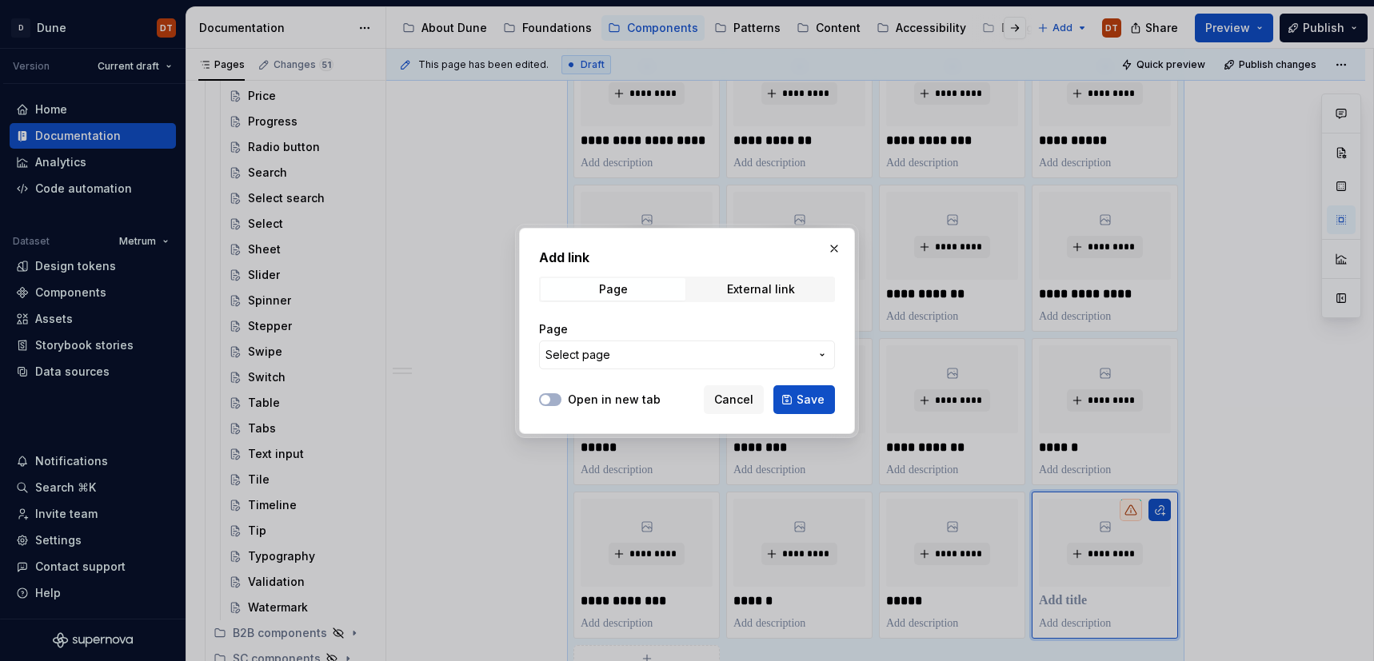
click at [820, 355] on icon "button" at bounding box center [822, 355] width 13 height 13
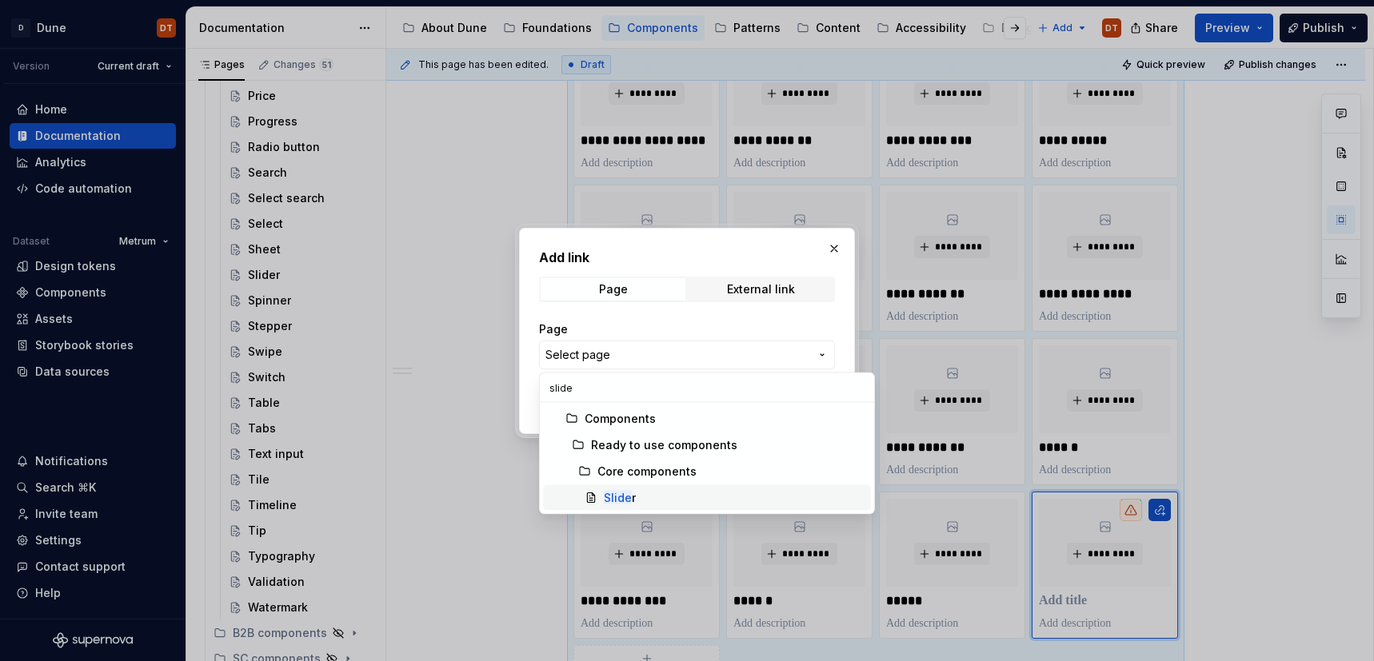
type input "slide"
click at [608, 498] on mark "Slide" at bounding box center [618, 498] width 28 height 14
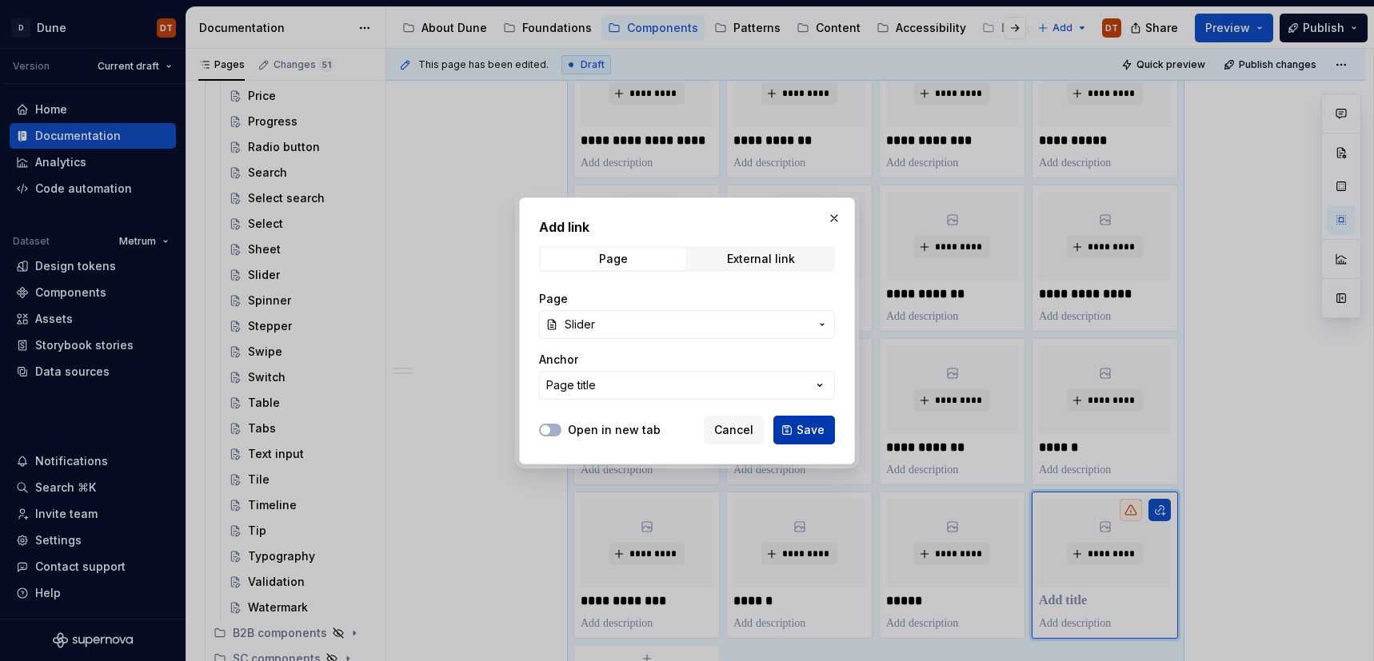
click at [819, 429] on span "Save" at bounding box center [810, 430] width 28 height 16
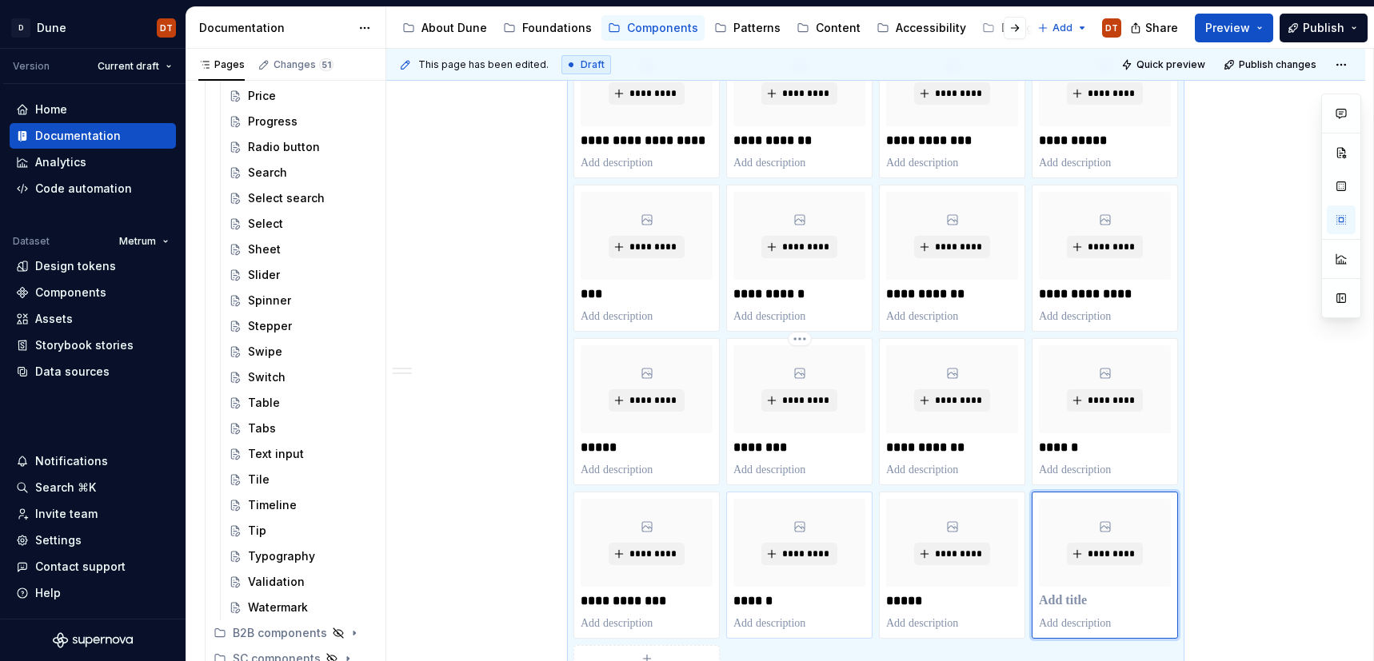
scroll to position [1681, 0]
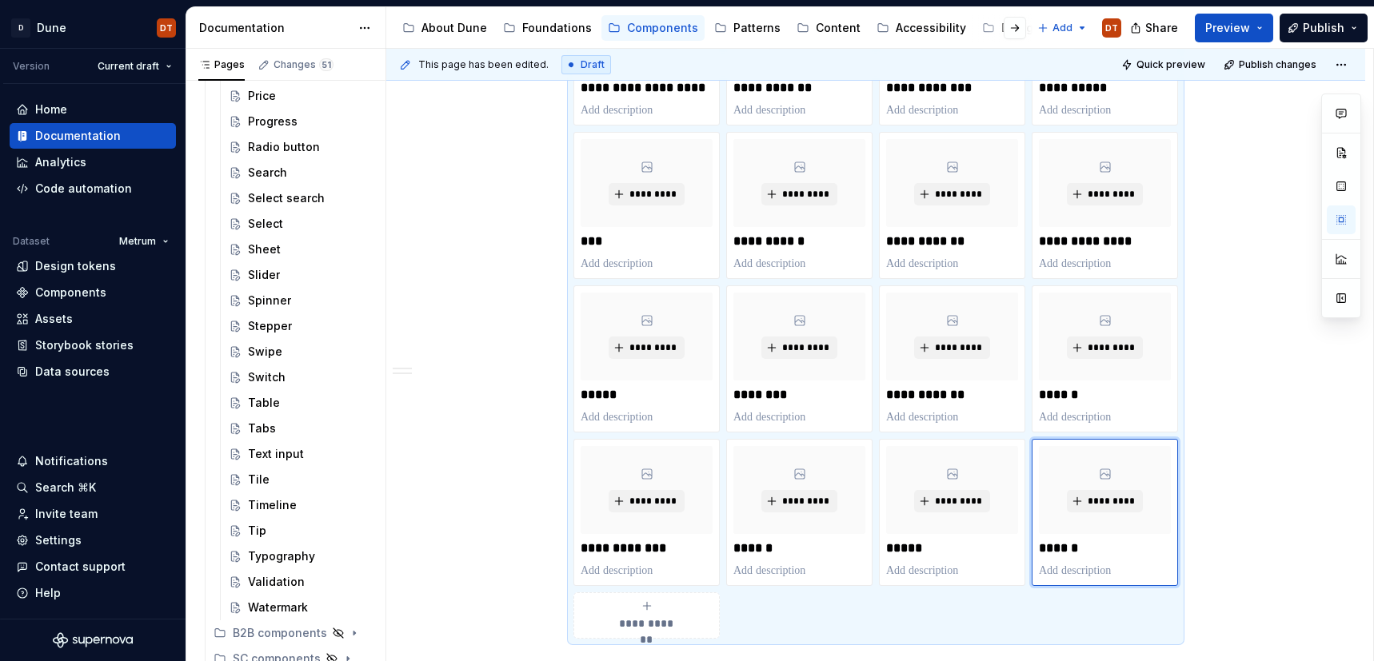
click at [636, 608] on div "**********" at bounding box center [646, 616] width 132 height 32
type textarea "*"
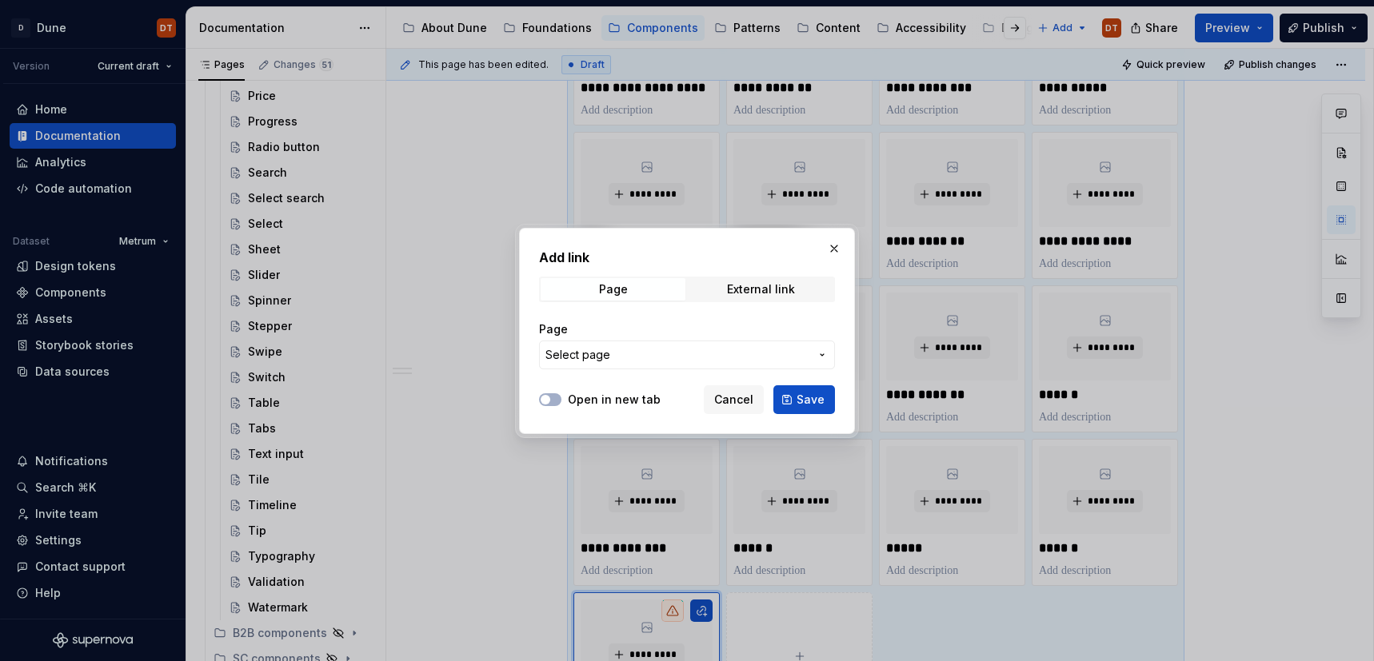
click at [820, 354] on icon "button" at bounding box center [822, 355] width 13 height 13
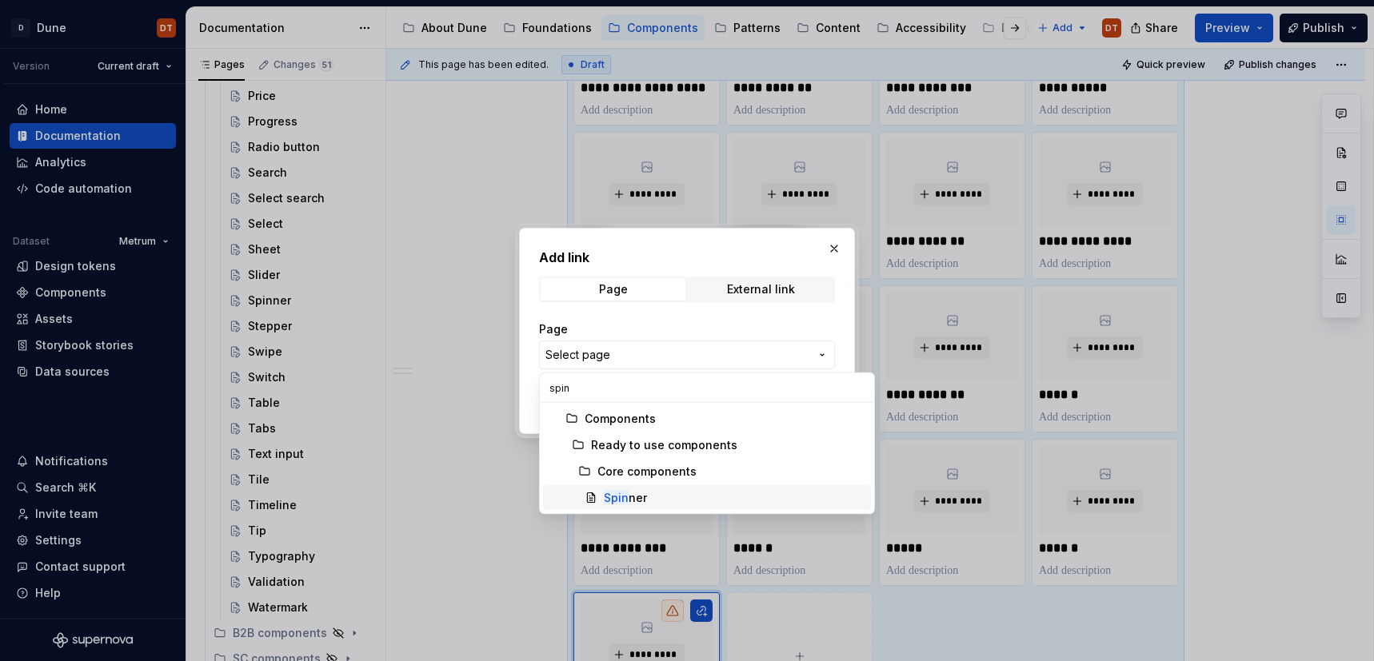
type input "spin"
drag, startPoint x: 620, startPoint y: 495, endPoint x: 601, endPoint y: 484, distance: 21.5
click at [620, 495] on mark "Spin" at bounding box center [616, 498] width 25 height 14
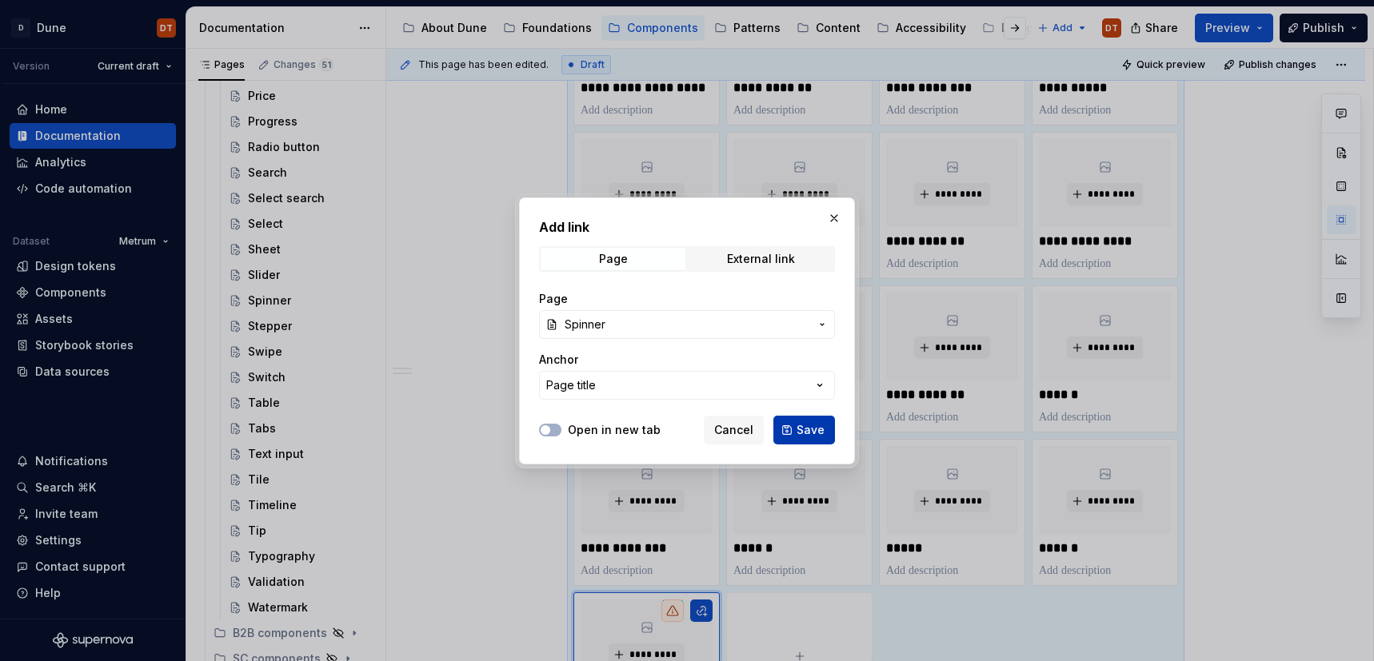
click at [799, 430] on span "Save" at bounding box center [810, 430] width 28 height 16
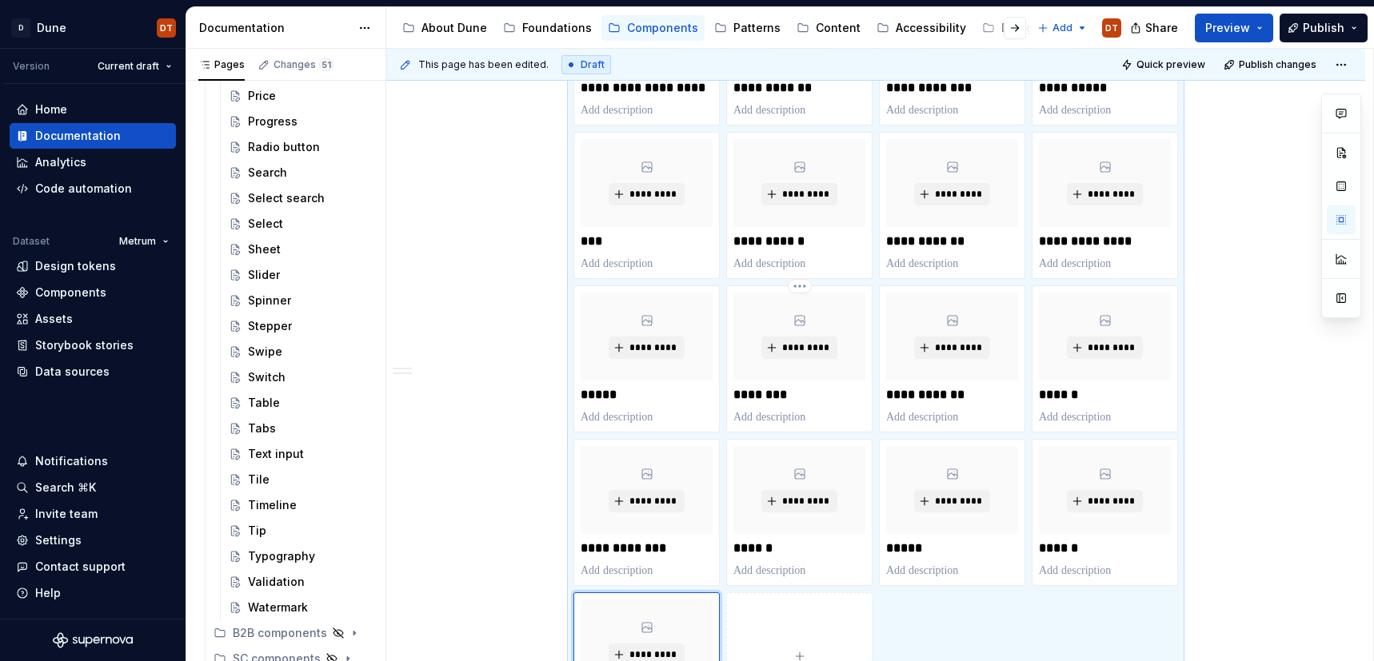
scroll to position [1781, 0]
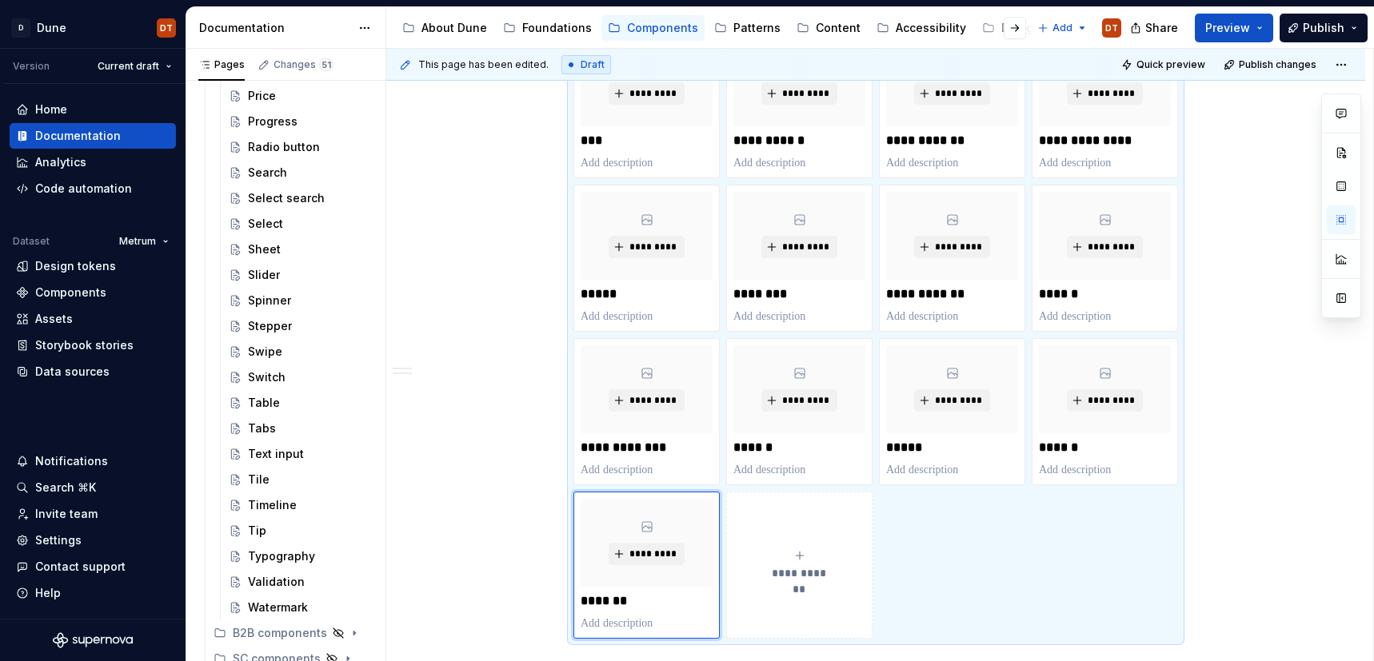
click at [811, 576] on span "**********" at bounding box center [799, 573] width 70 height 16
type textarea "*"
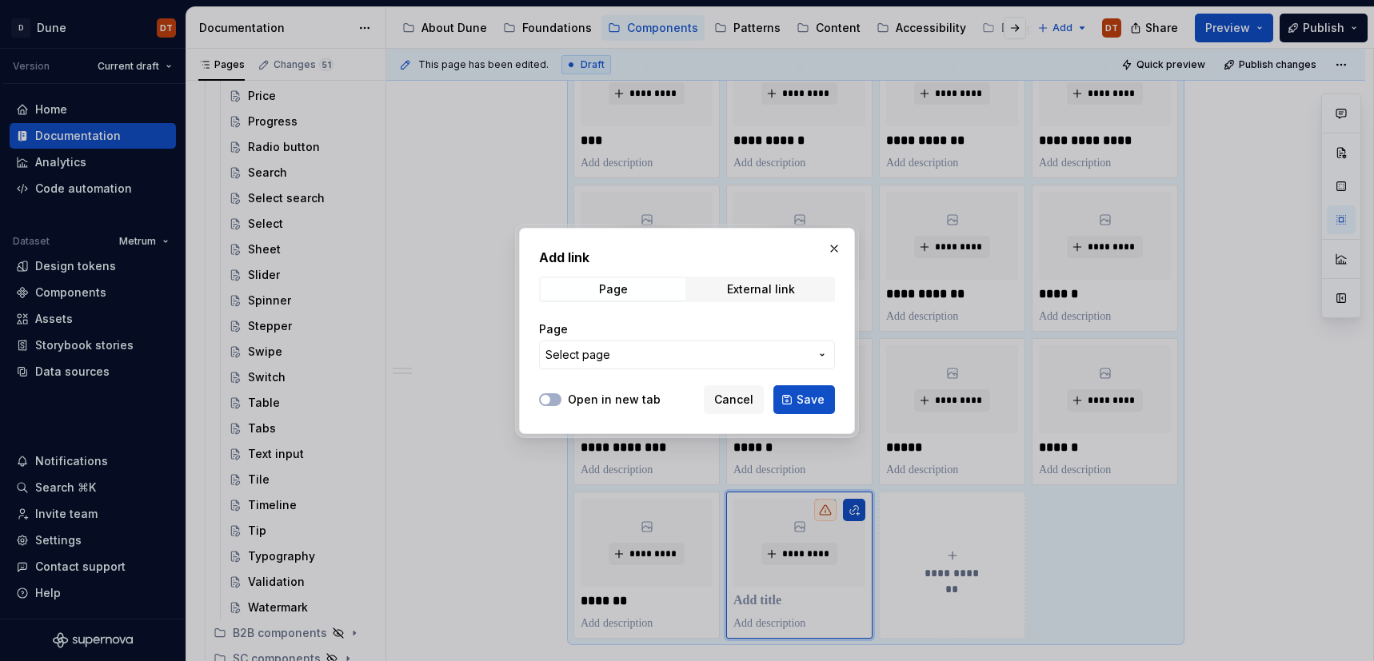
click at [827, 357] on icon "button" at bounding box center [822, 355] width 13 height 13
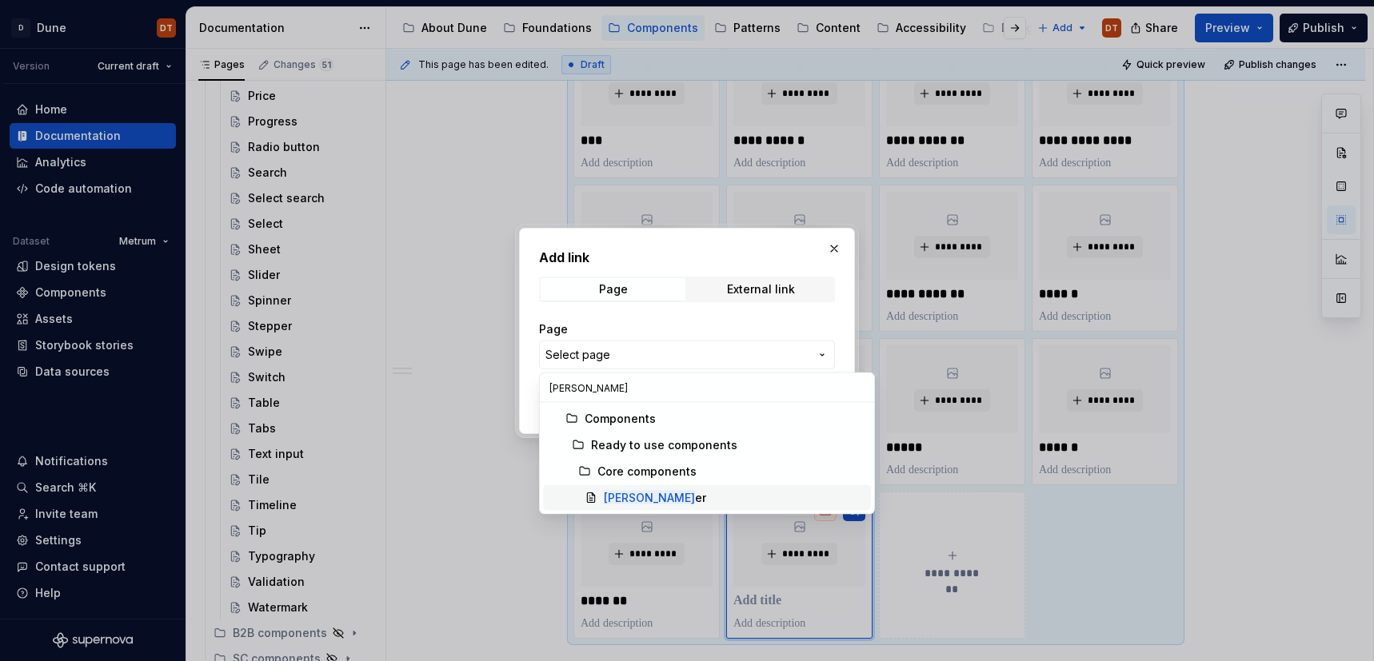
type input "[PERSON_NAME]"
click at [651, 493] on div "[PERSON_NAME]" at bounding box center [734, 498] width 261 height 16
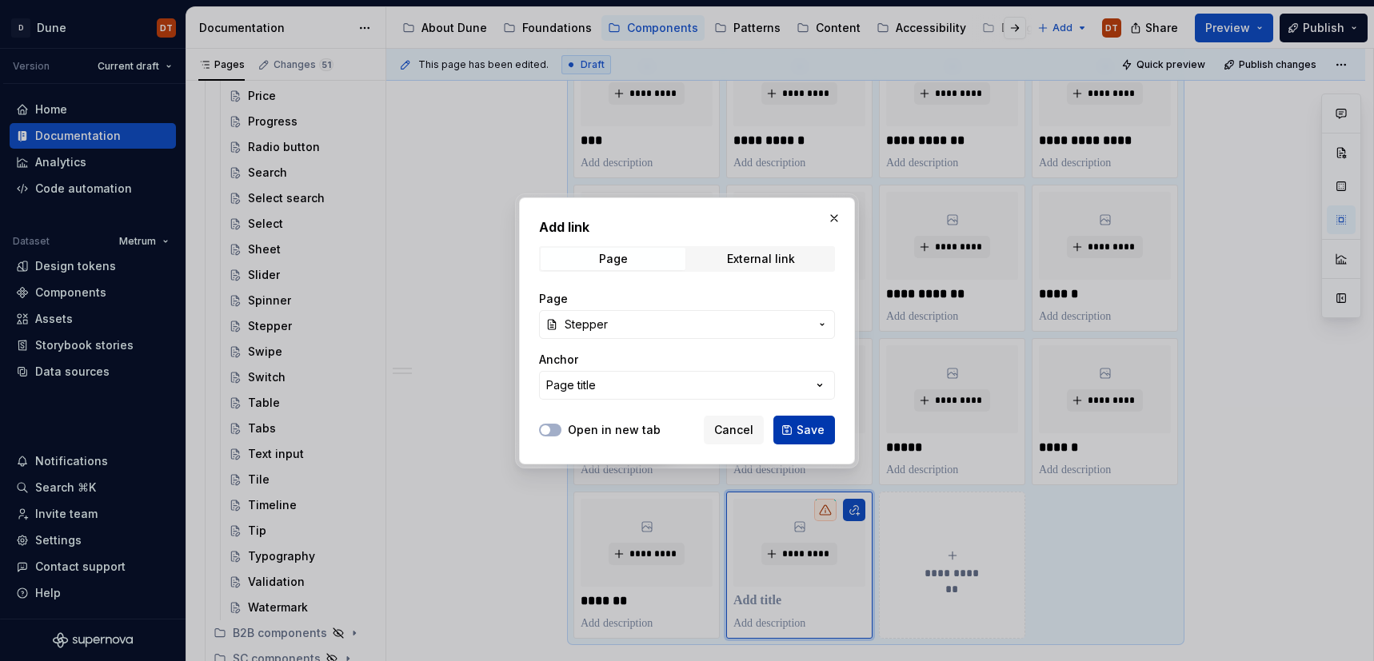
click at [796, 430] on button "Save" at bounding box center [804, 430] width 62 height 29
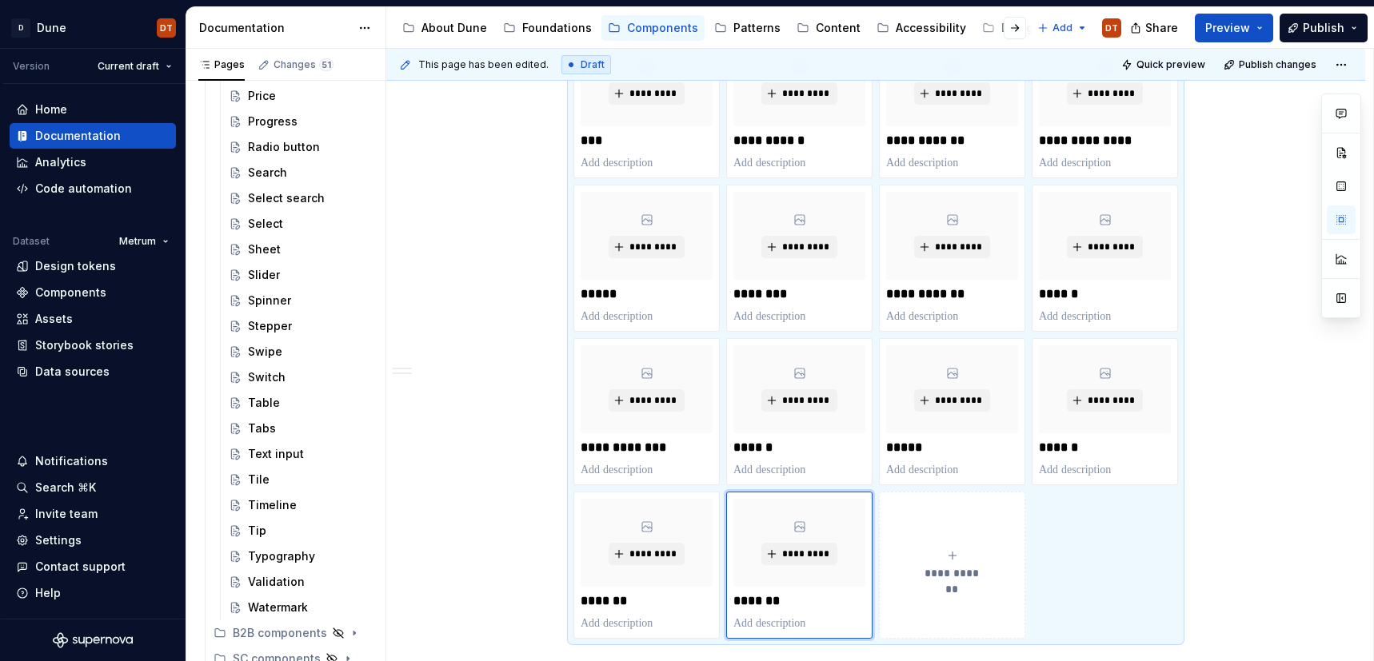
click at [911, 532] on button "**********" at bounding box center [952, 565] width 146 height 147
type textarea "*"
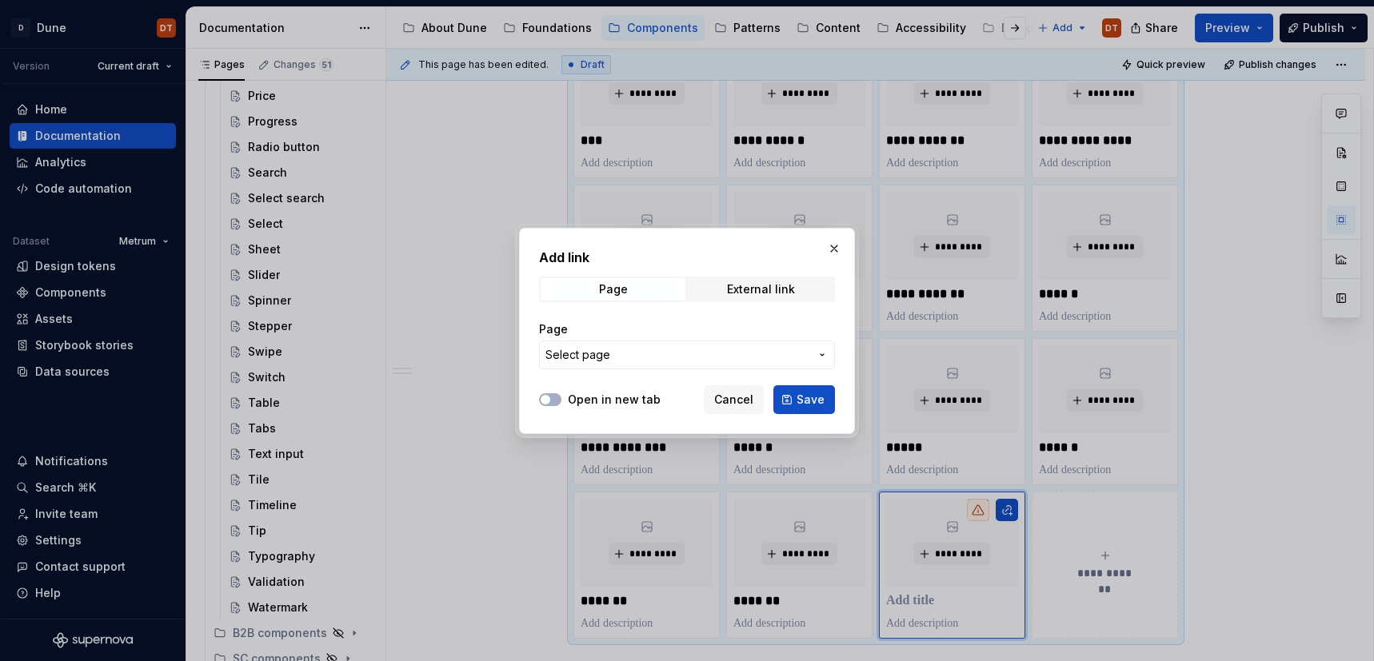
click at [824, 357] on icon "button" at bounding box center [822, 355] width 13 height 13
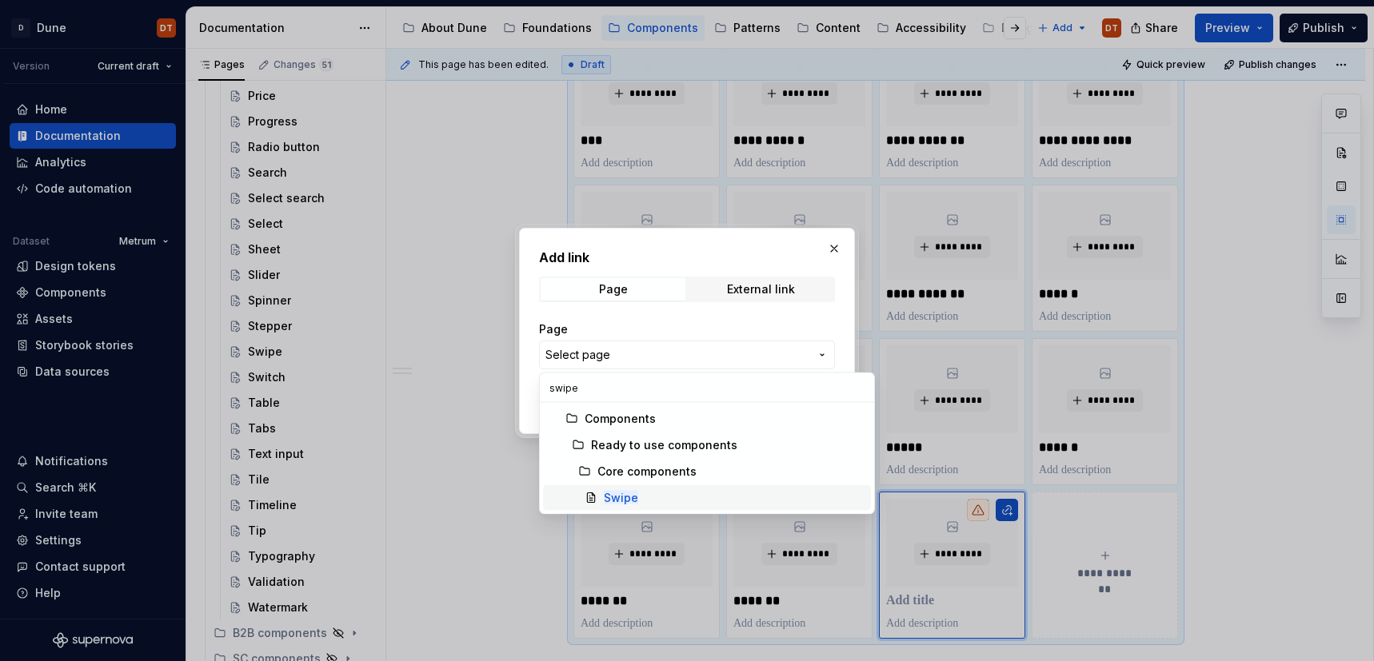
type input "swipe"
click at [627, 489] on span "Swipe" at bounding box center [707, 498] width 328 height 26
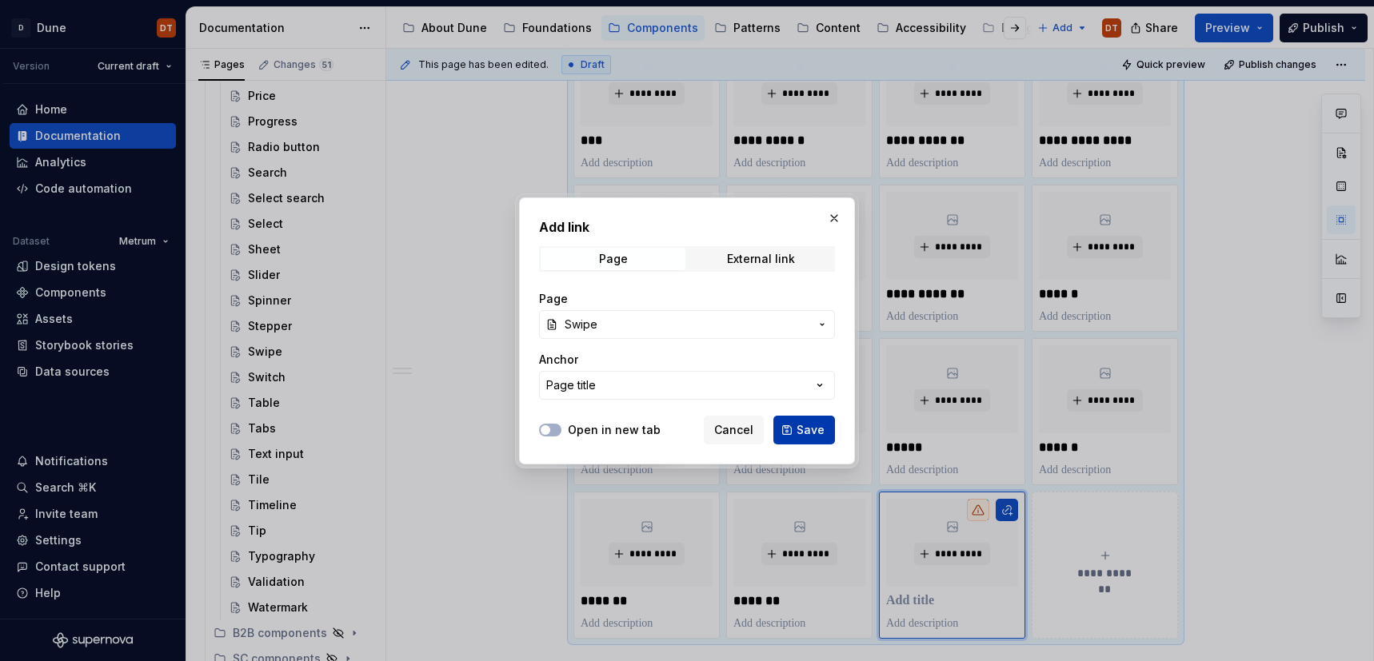
click at [808, 429] on span "Save" at bounding box center [810, 430] width 28 height 16
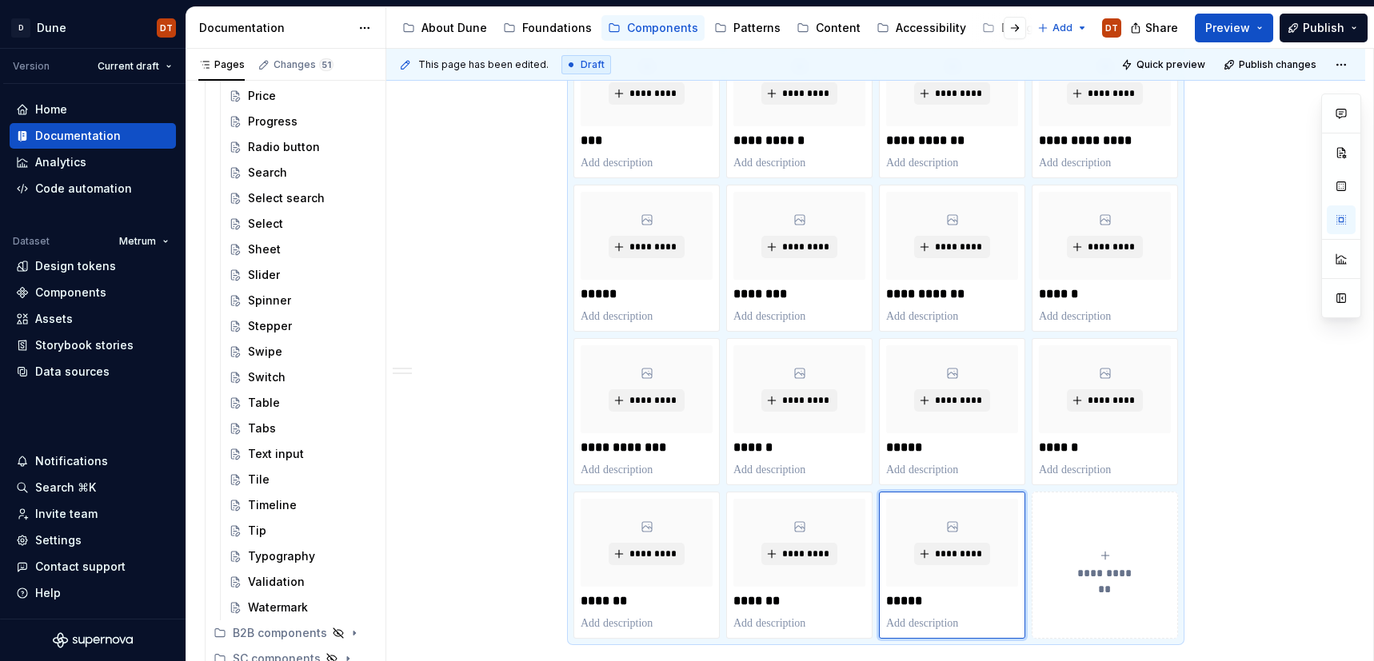
click at [1073, 529] on button "**********" at bounding box center [1104, 565] width 146 height 147
type textarea "*"
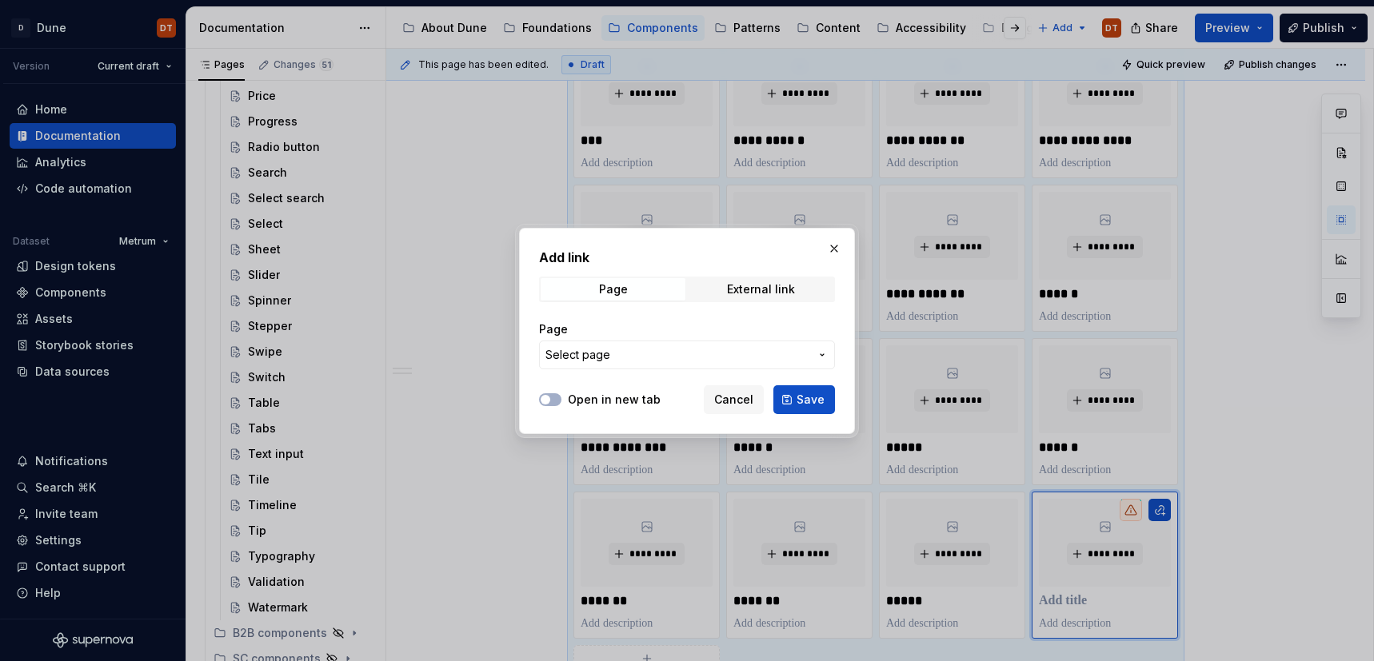
click at [820, 354] on icon "button" at bounding box center [822, 355] width 13 height 13
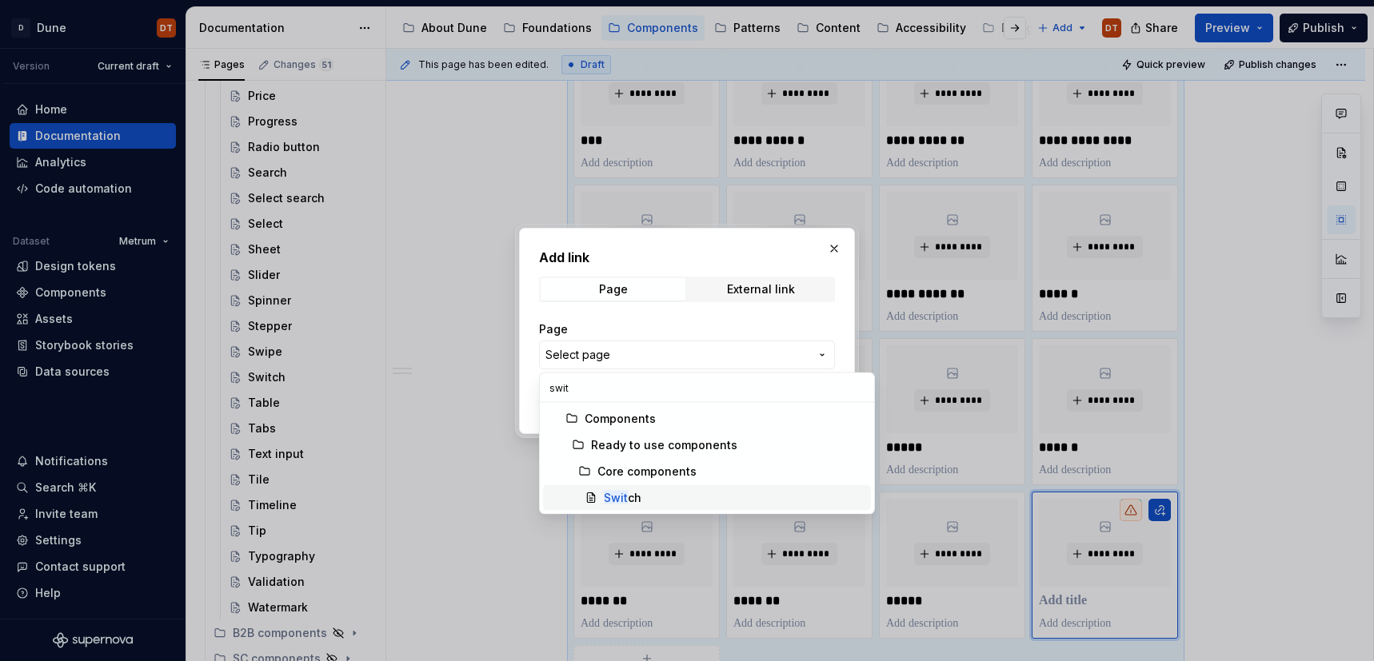
type input "swit"
click at [640, 496] on div "Swit ch" at bounding box center [734, 498] width 261 height 16
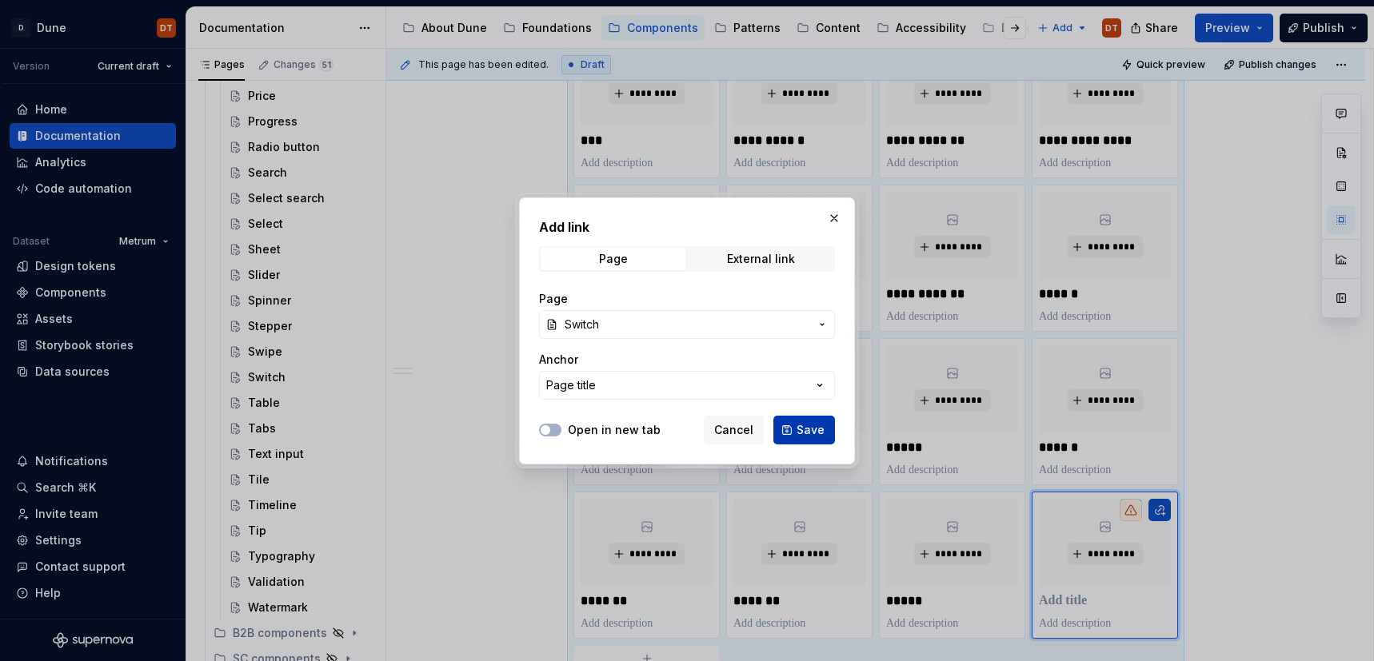
click at [813, 425] on span "Save" at bounding box center [810, 430] width 28 height 16
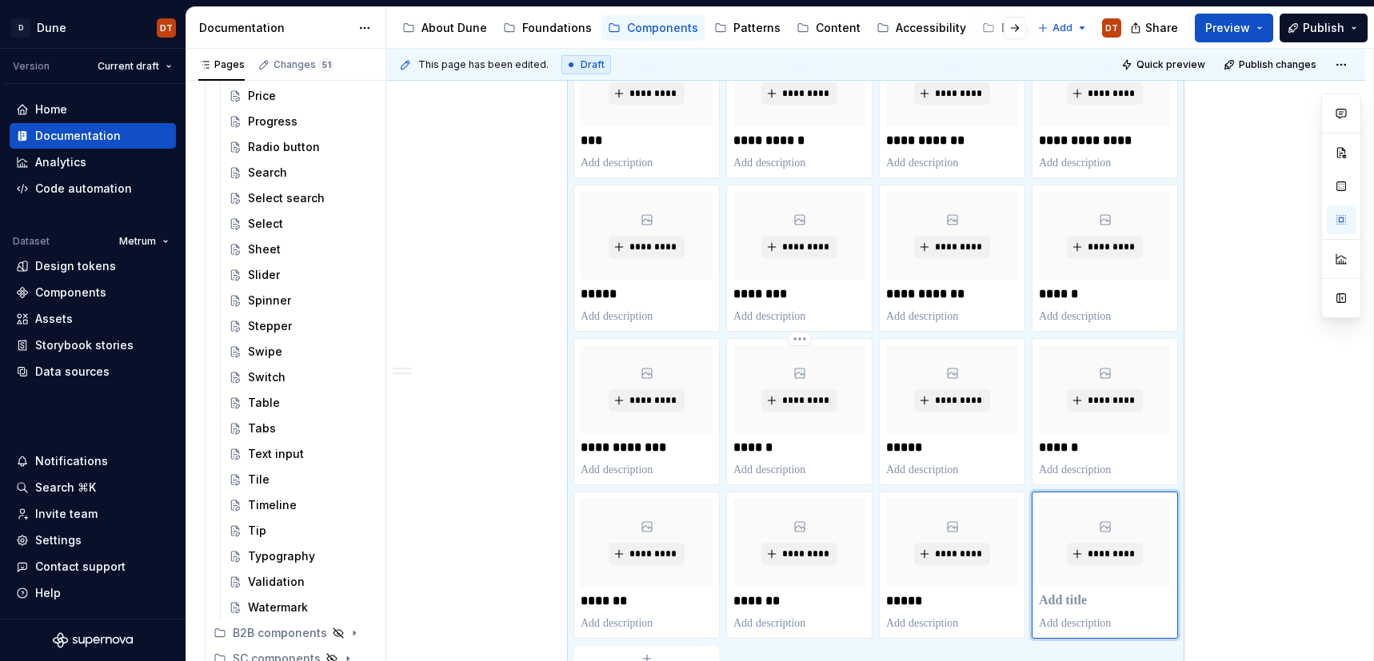
scroll to position [1834, 0]
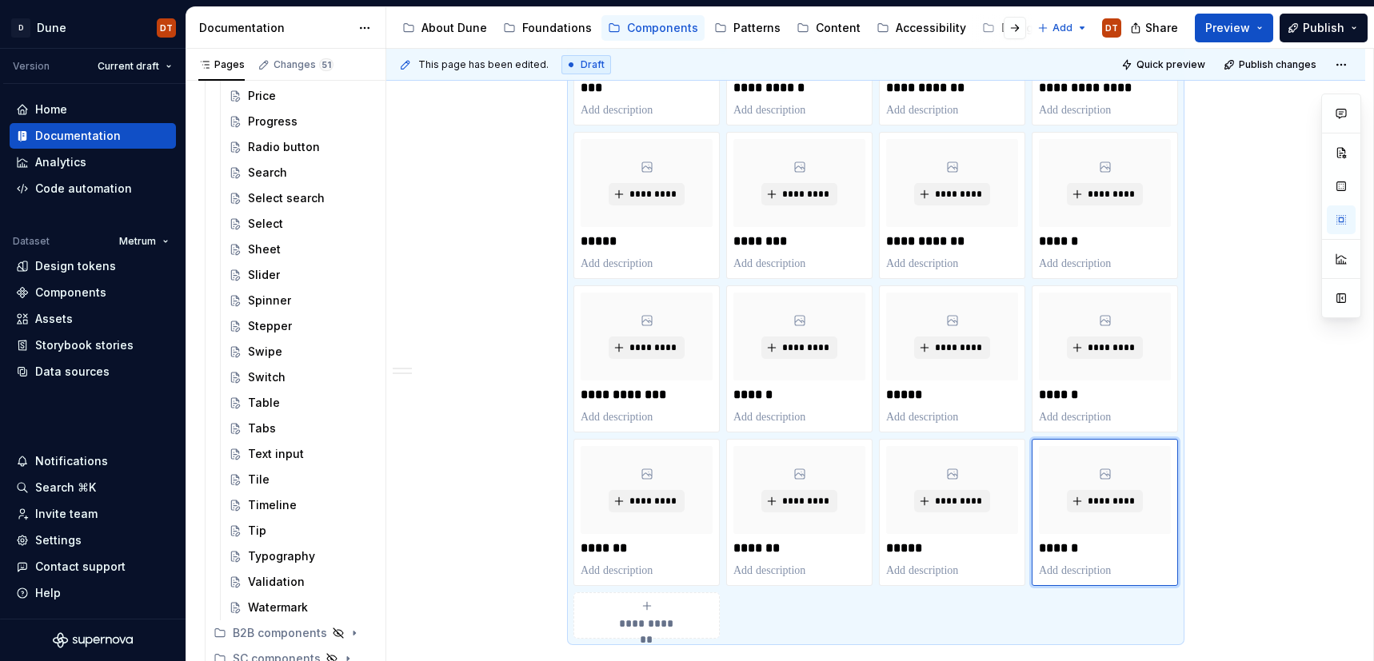
click at [634, 610] on div "**********" at bounding box center [646, 616] width 132 height 32
type textarea "*"
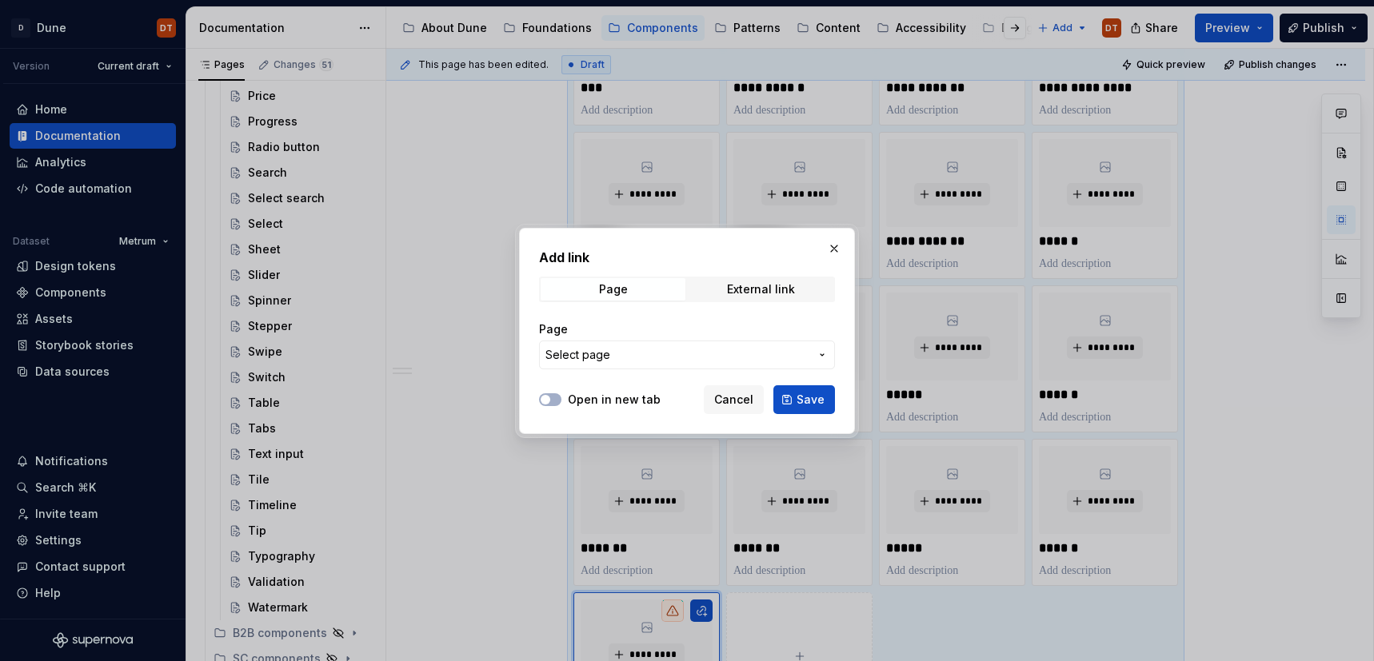
click at [823, 357] on icon "button" at bounding box center [822, 355] width 13 height 13
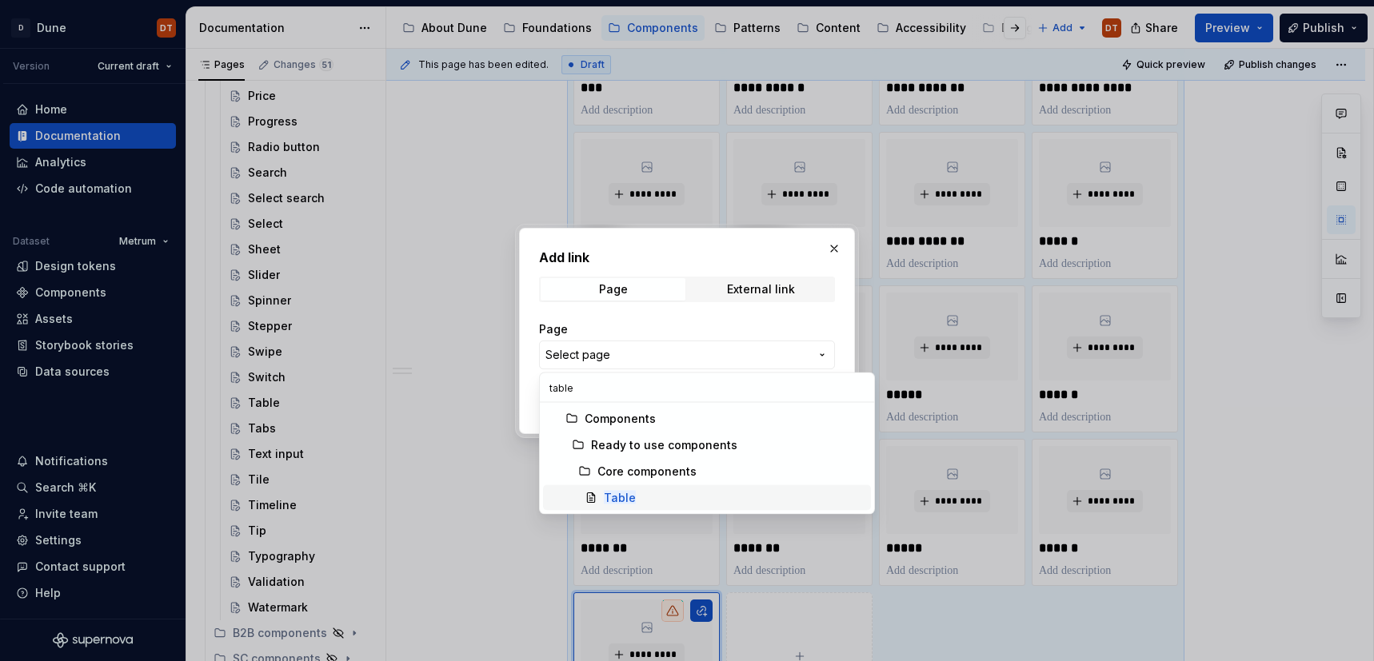
type input "table"
click at [639, 493] on div "Table" at bounding box center [734, 498] width 261 height 16
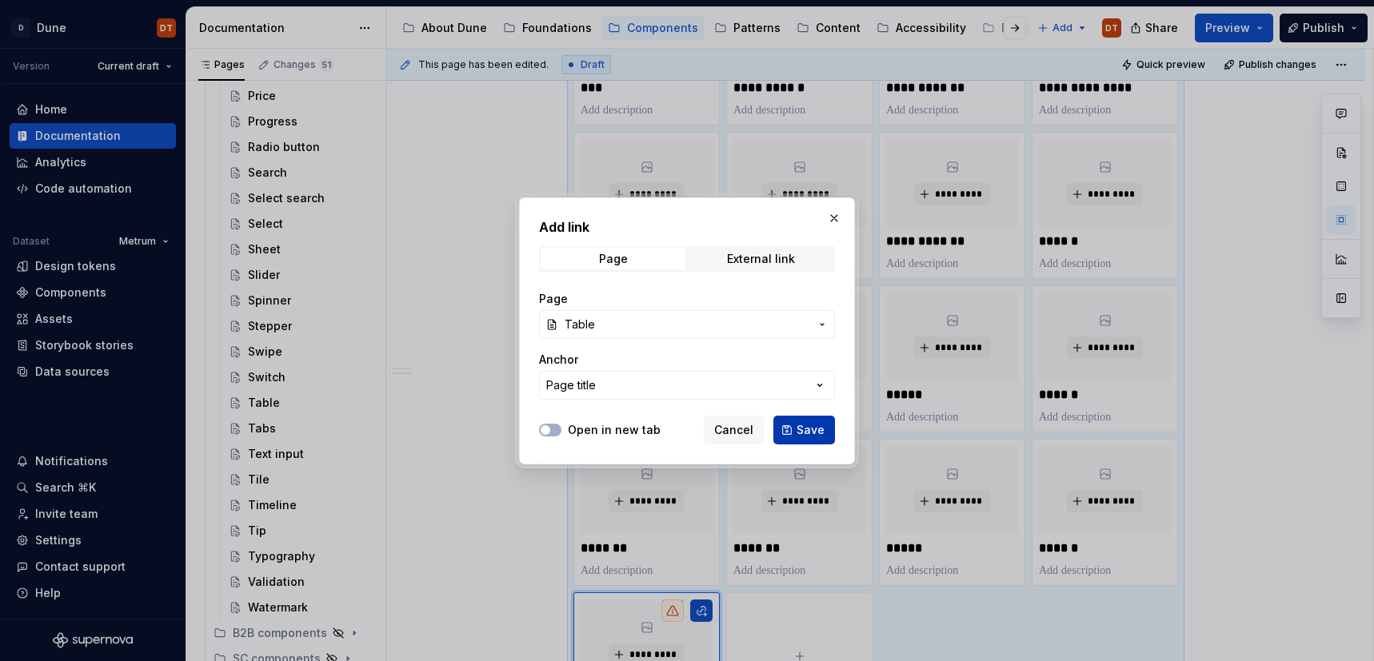
click at [809, 429] on span "Save" at bounding box center [810, 430] width 28 height 16
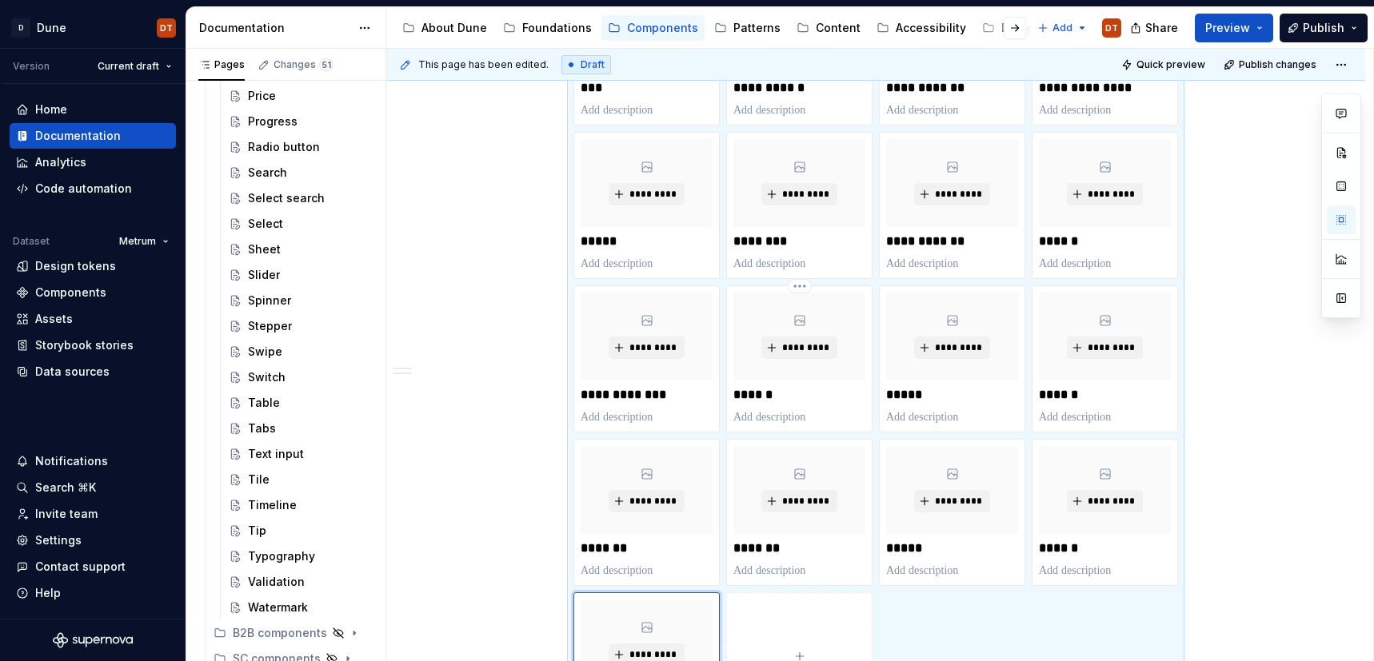
scroll to position [1935, 0]
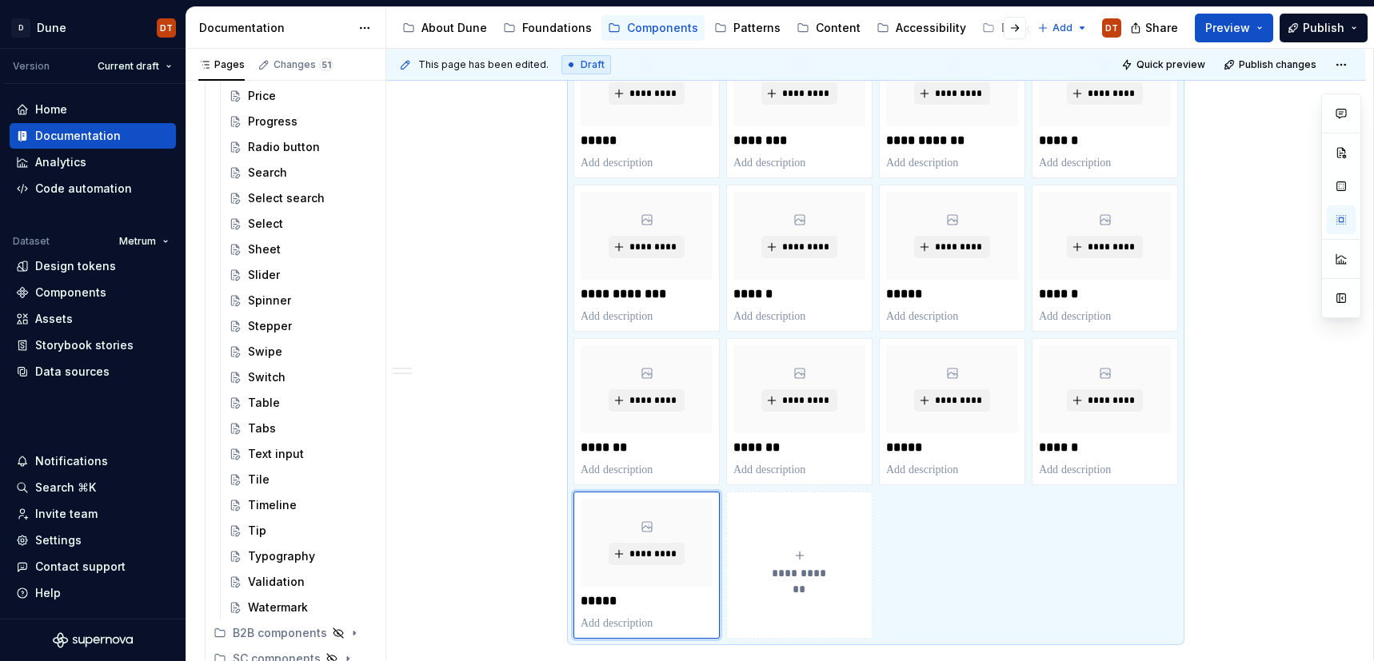
click at [784, 524] on button "**********" at bounding box center [799, 565] width 146 height 147
type textarea "*"
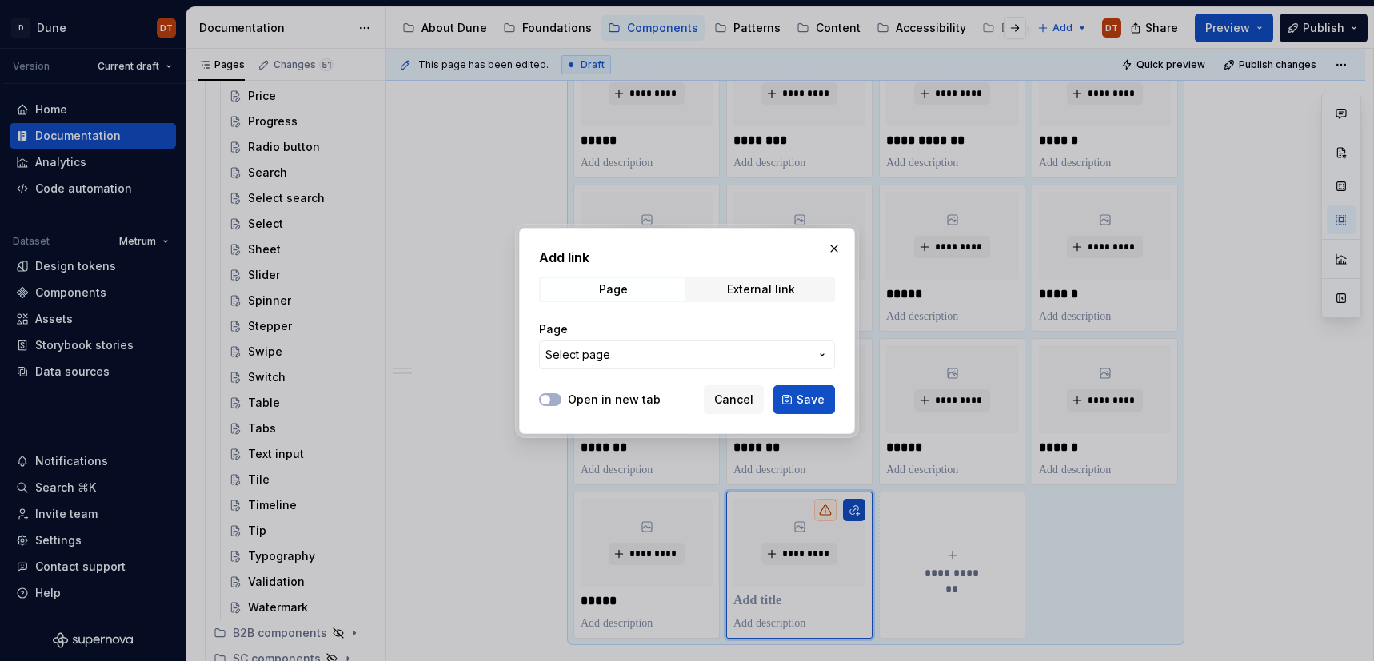
click at [820, 354] on icon "button" at bounding box center [821, 355] width 3 height 2
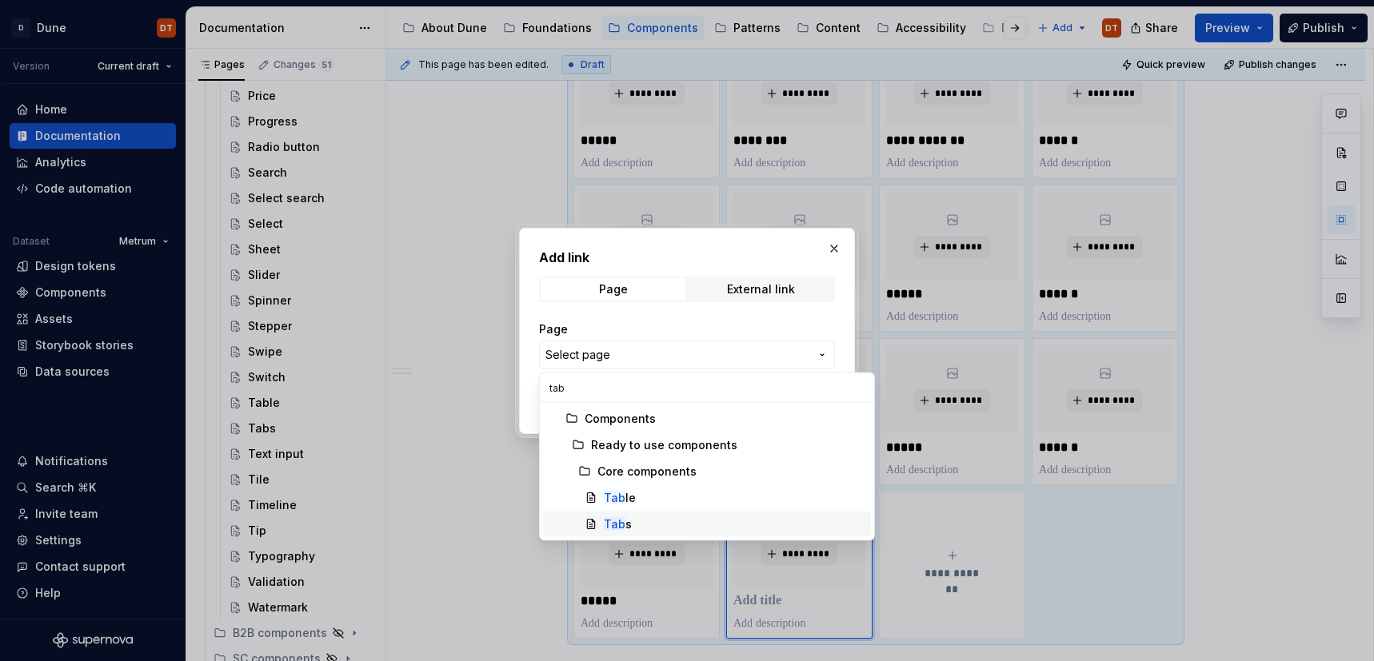
type input "tab"
click at [616, 524] on mark "Tab" at bounding box center [615, 524] width 22 height 14
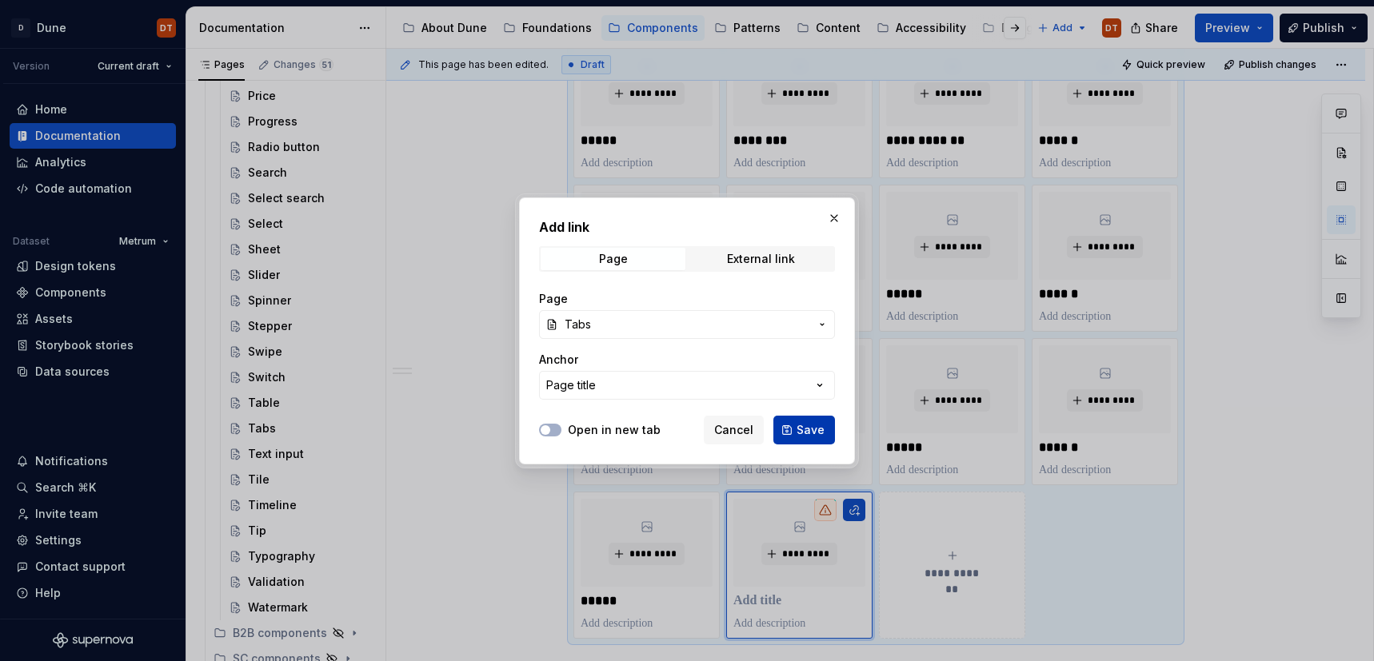
click at [801, 429] on span "Save" at bounding box center [810, 430] width 28 height 16
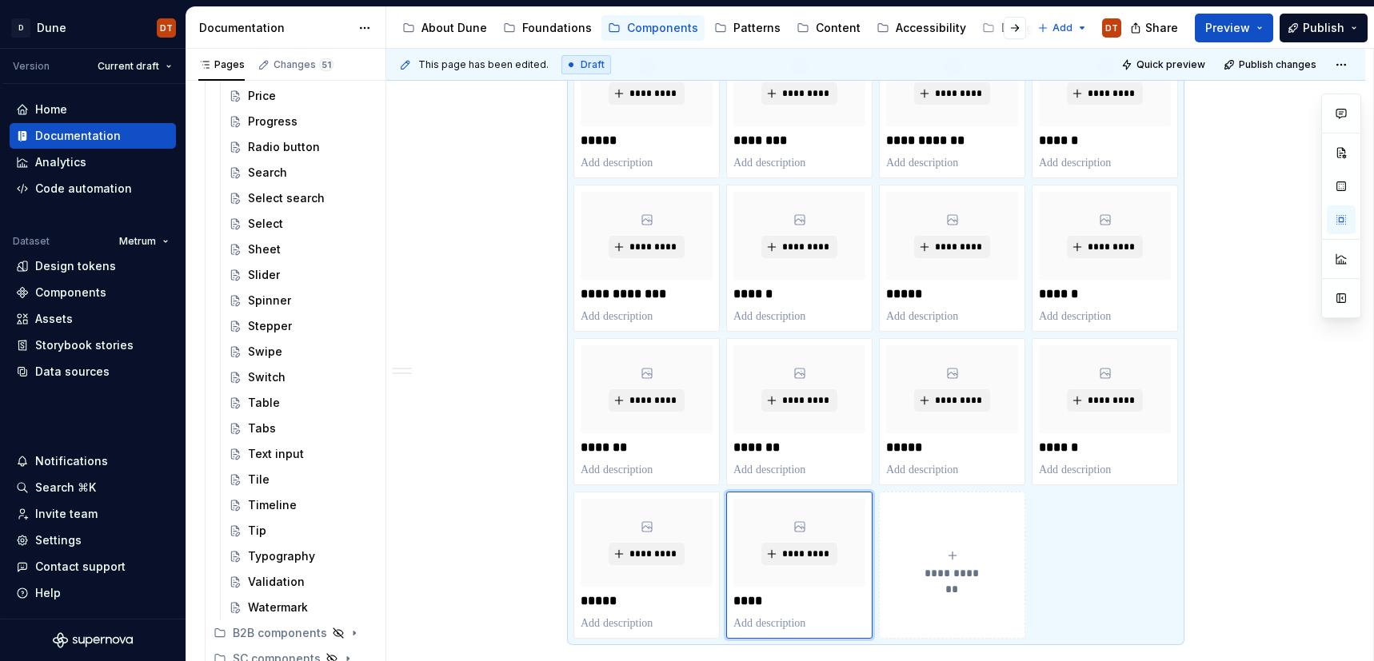
click at [927, 563] on div "**********" at bounding box center [952, 565] width 132 height 32
type textarea "*"
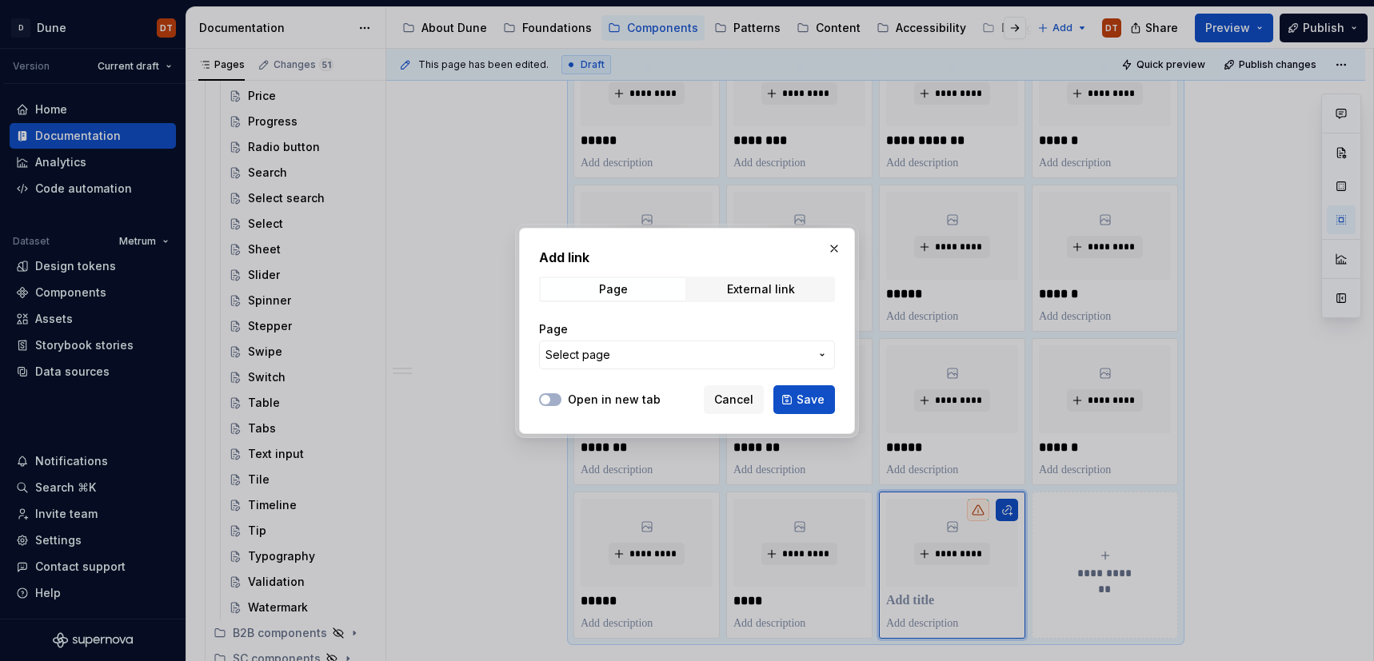
click at [821, 356] on icon "button" at bounding box center [822, 355] width 13 height 13
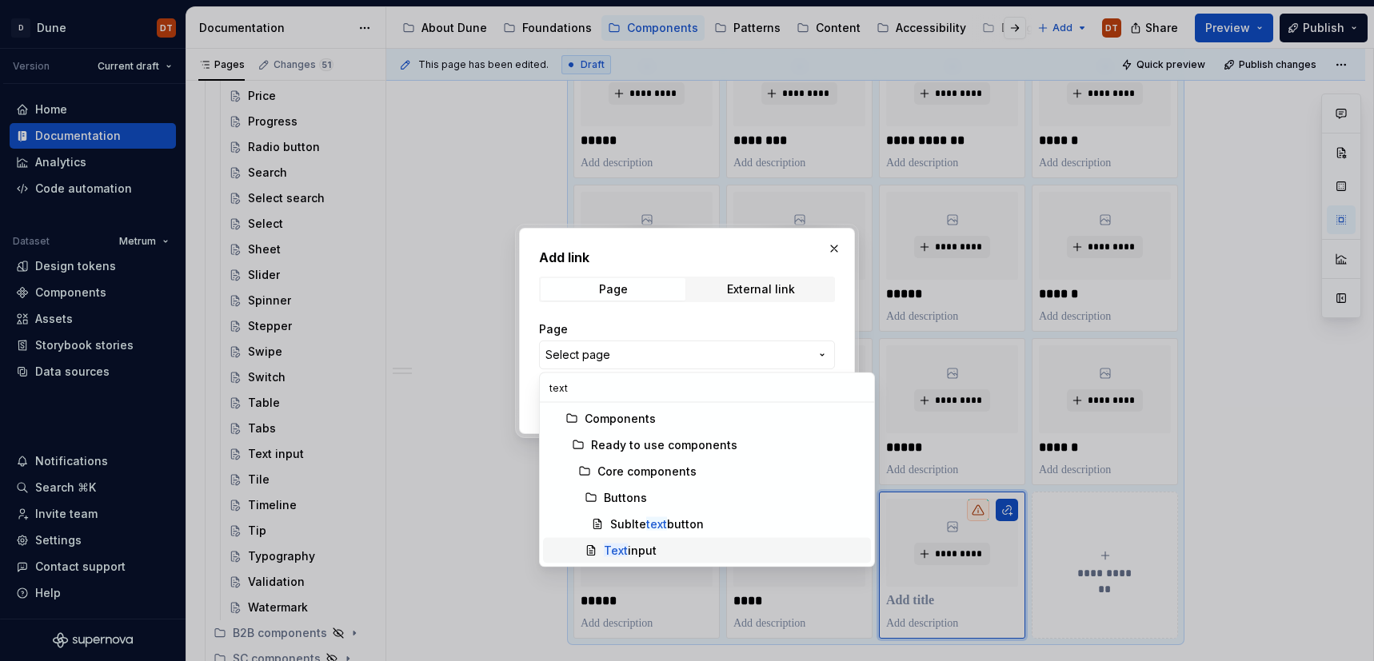
type input "text"
click at [626, 541] on span "Text input" at bounding box center [707, 551] width 328 height 26
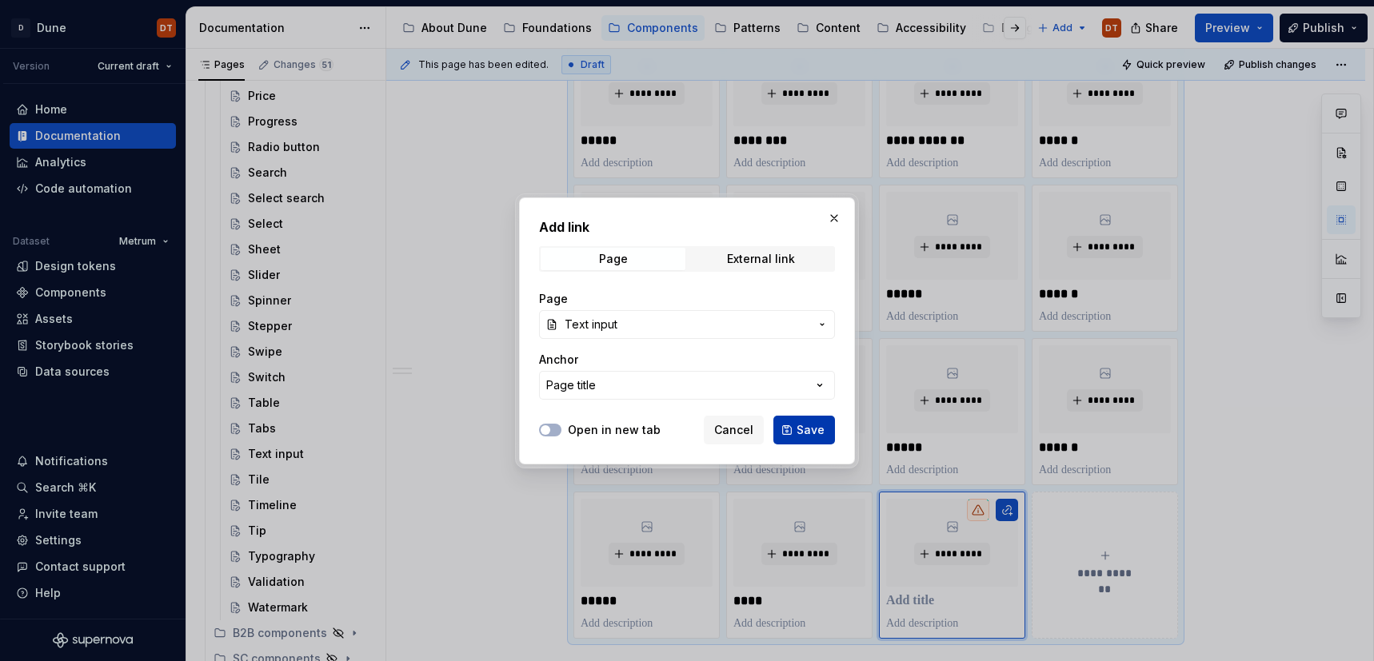
click at [799, 433] on span "Save" at bounding box center [810, 430] width 28 height 16
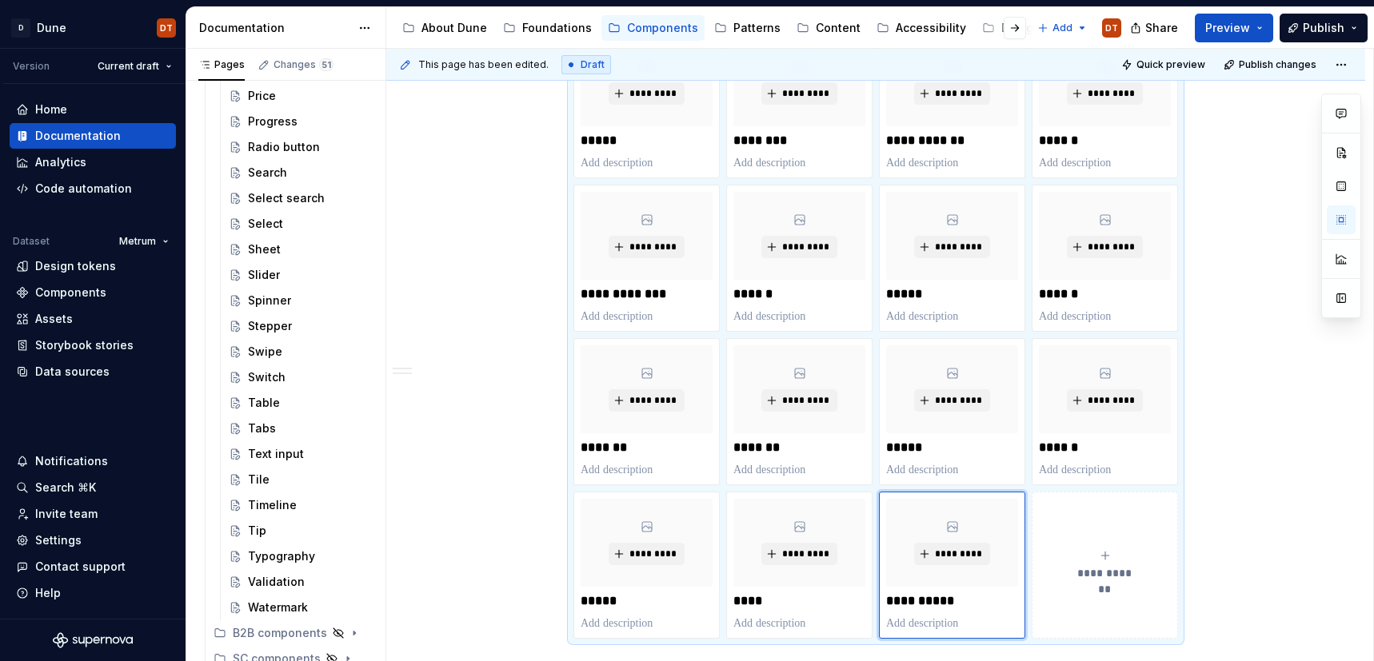
click at [1106, 573] on span "**********" at bounding box center [1105, 573] width 70 height 16
type textarea "*"
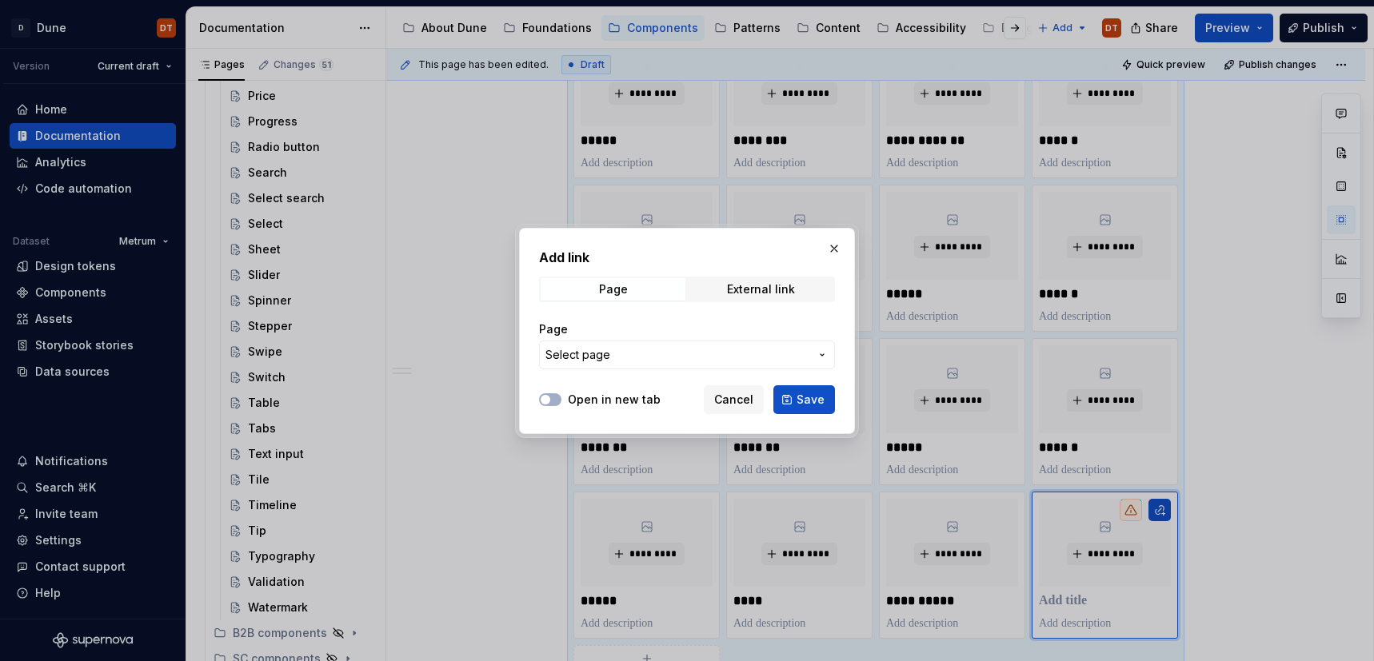
click at [823, 357] on icon "button" at bounding box center [822, 355] width 13 height 13
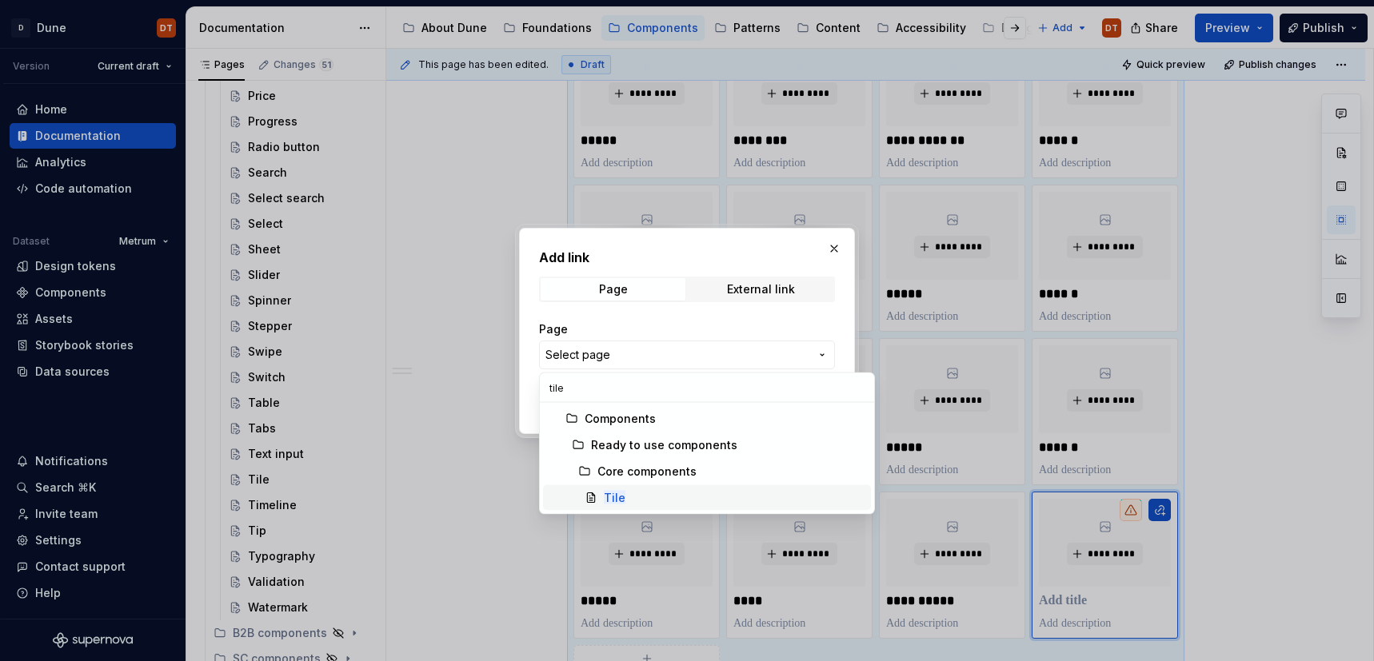
type input "tile"
click at [609, 492] on mark "Tile" at bounding box center [615, 498] width 22 height 14
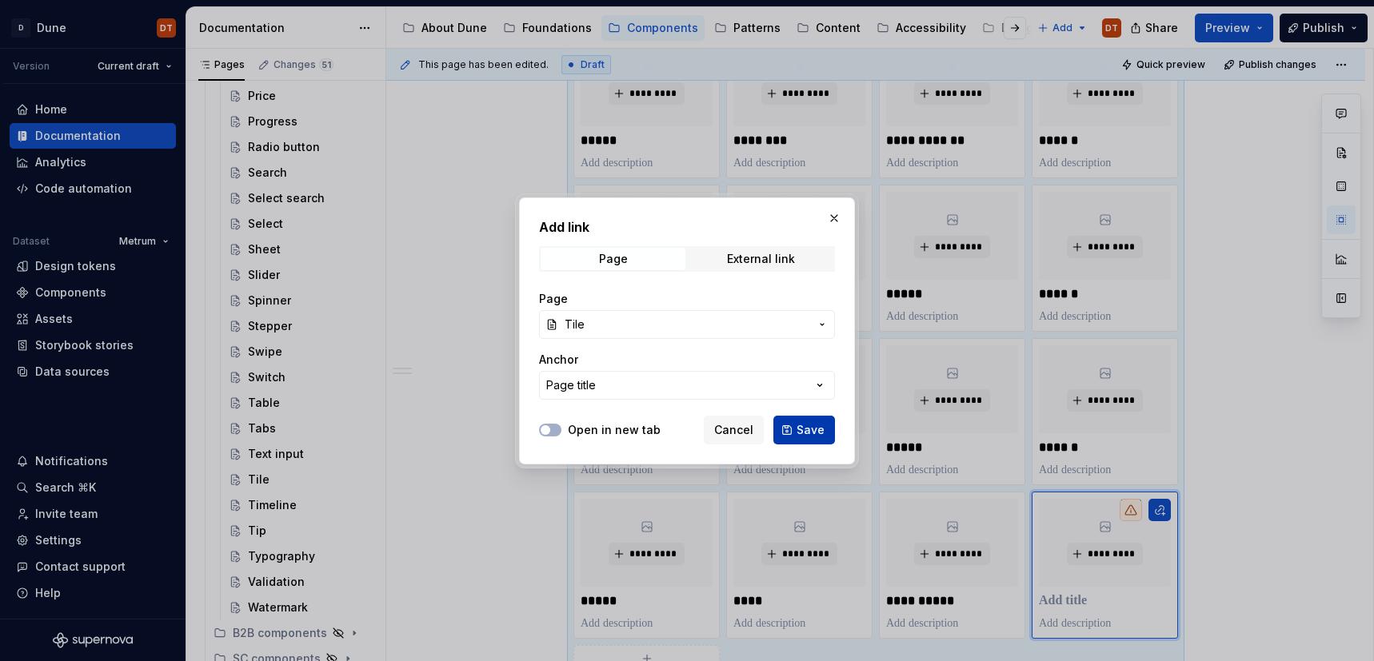
click at [809, 430] on span "Save" at bounding box center [810, 430] width 28 height 16
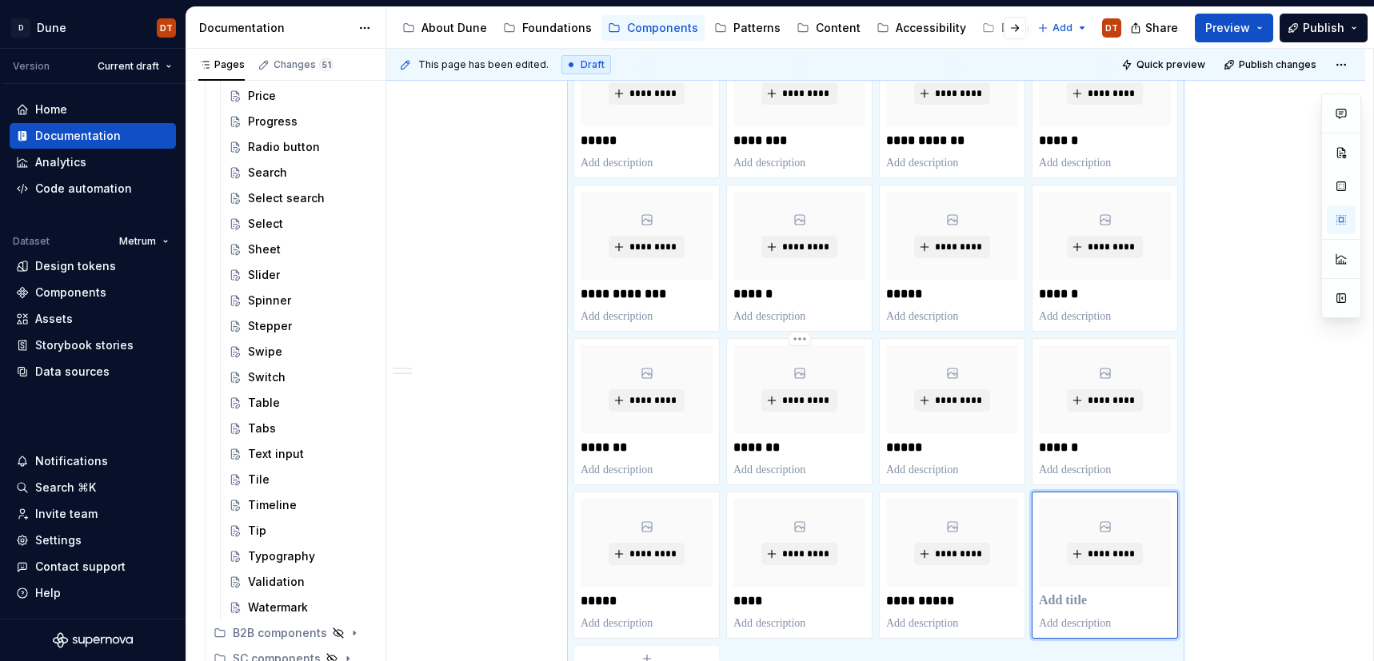
scroll to position [1988, 0]
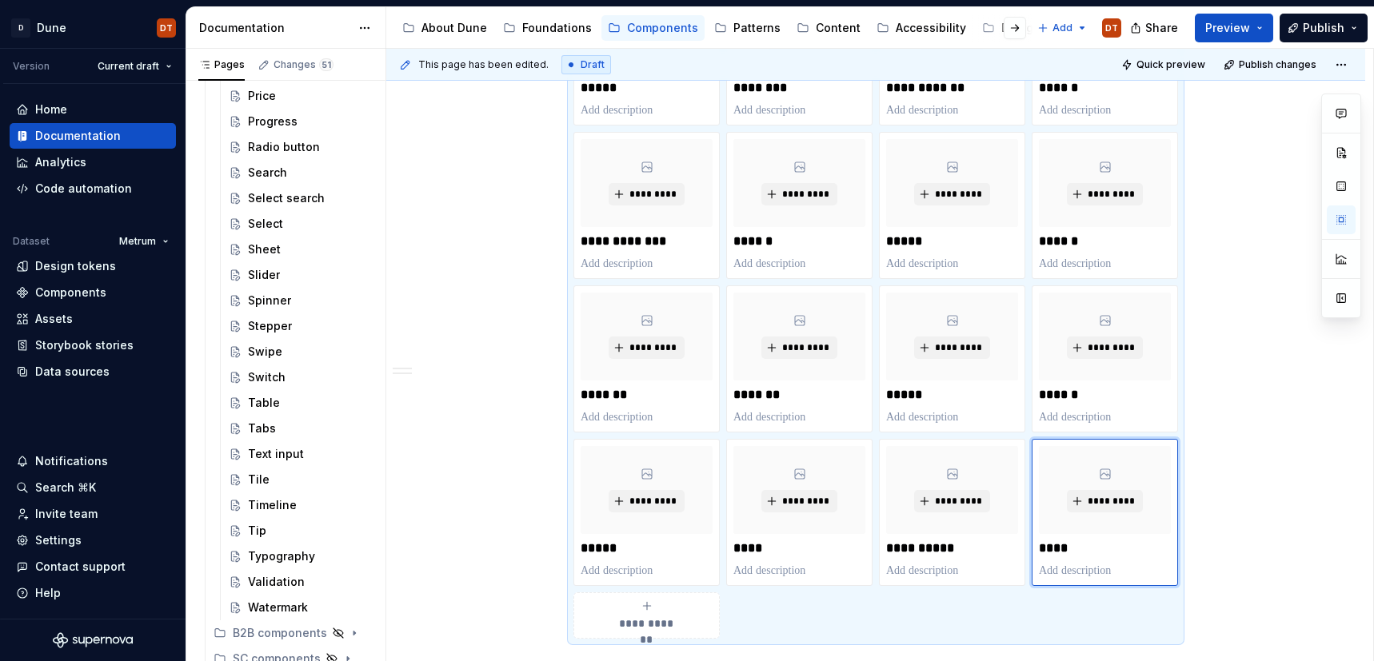
click at [690, 615] on div "**********" at bounding box center [646, 616] width 132 height 32
type textarea "*"
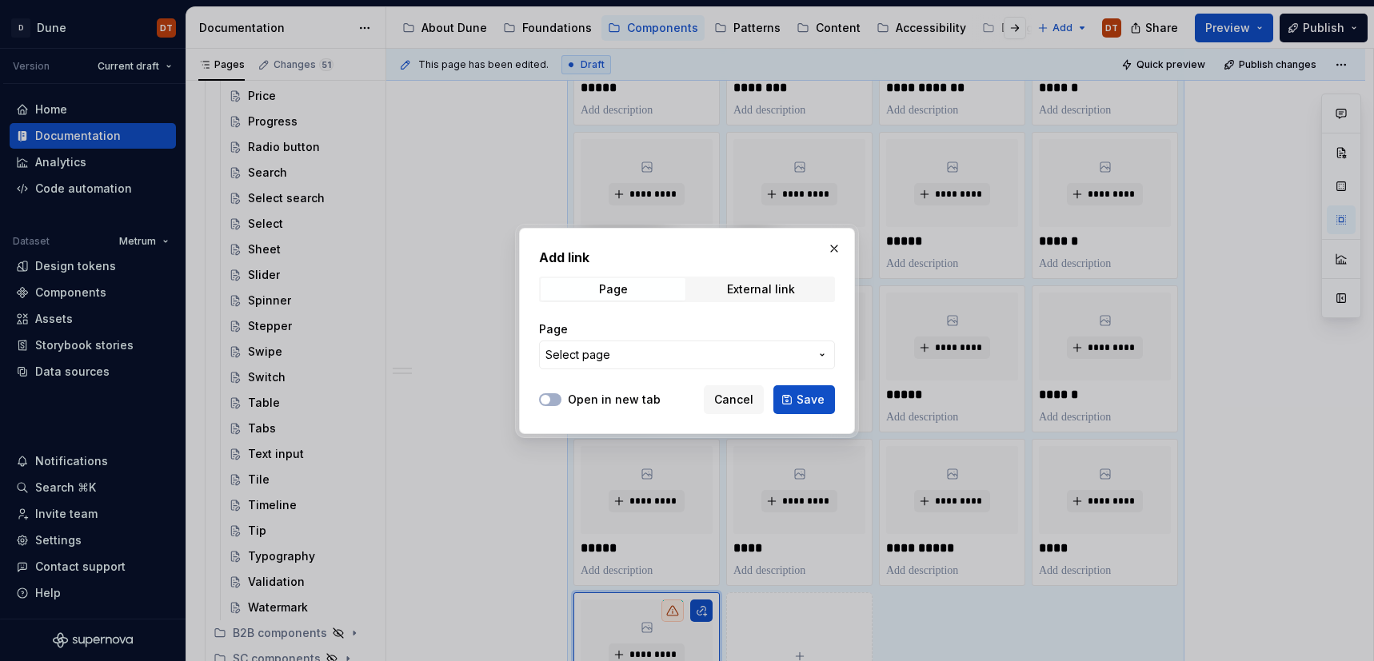
click at [817, 357] on icon "button" at bounding box center [822, 355] width 13 height 13
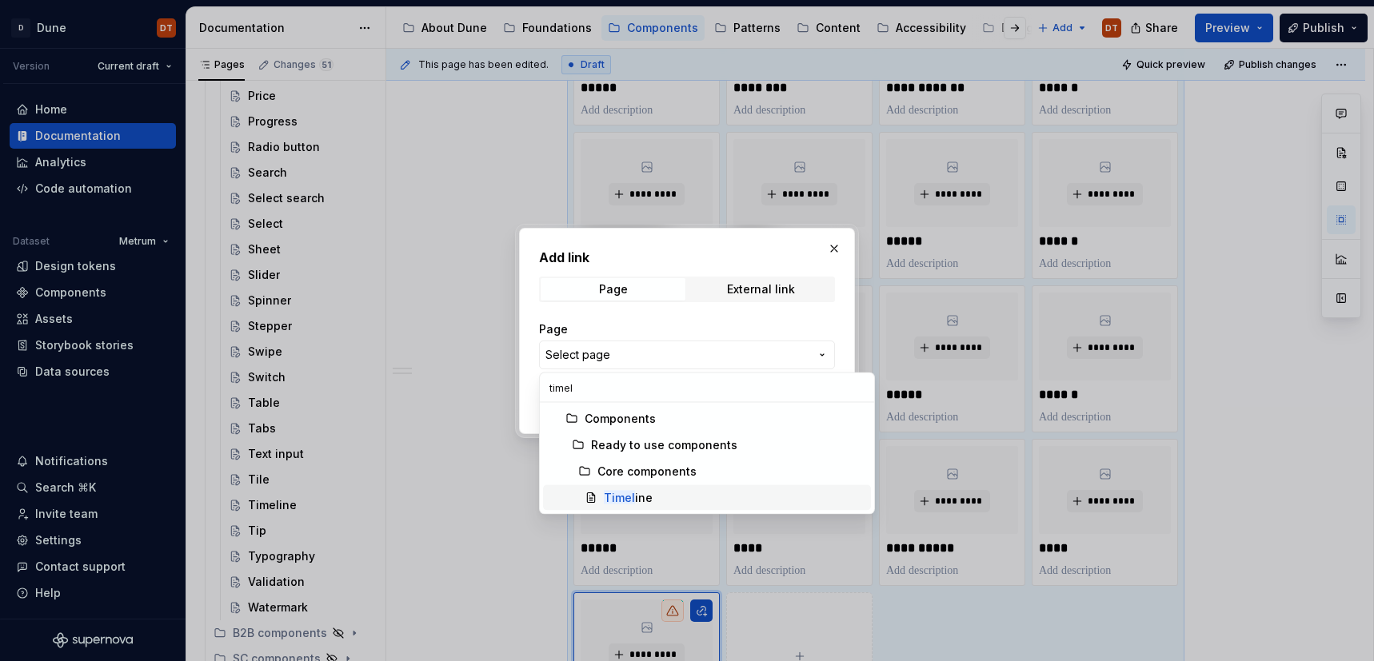
type input "timel"
click at [620, 493] on mark "Timel" at bounding box center [619, 498] width 31 height 14
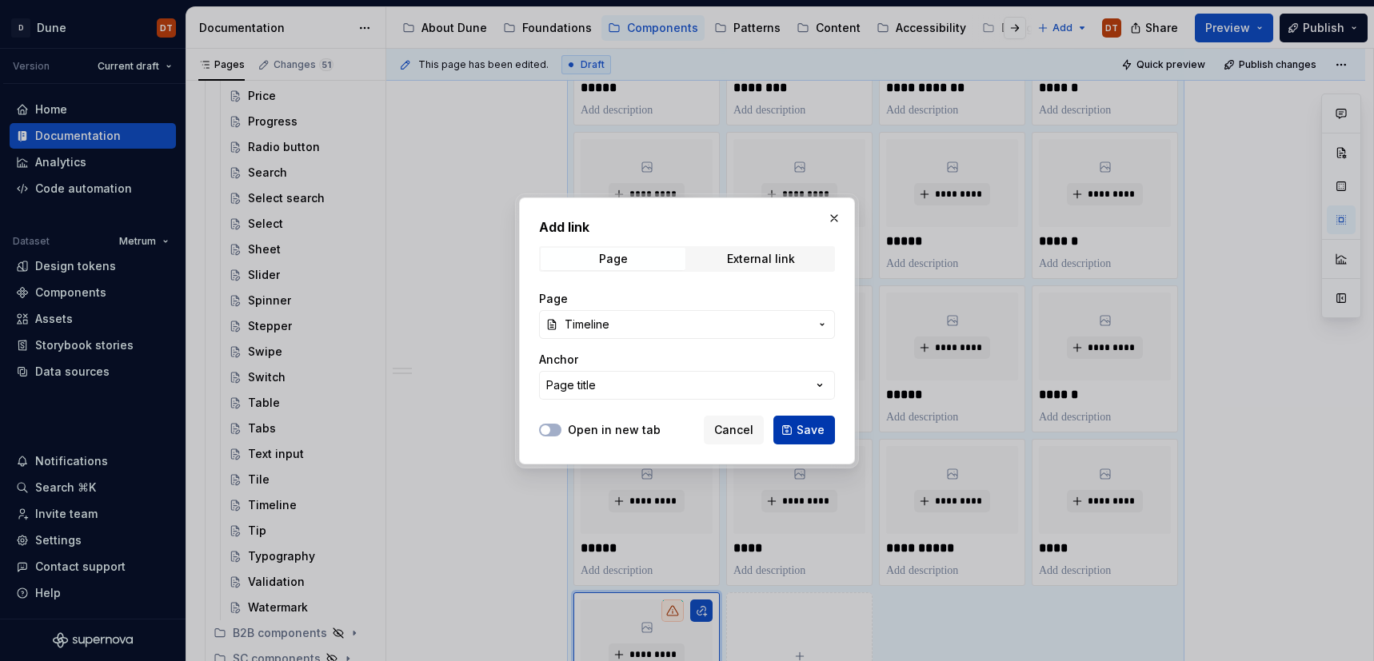
click at [812, 429] on span "Save" at bounding box center [810, 430] width 28 height 16
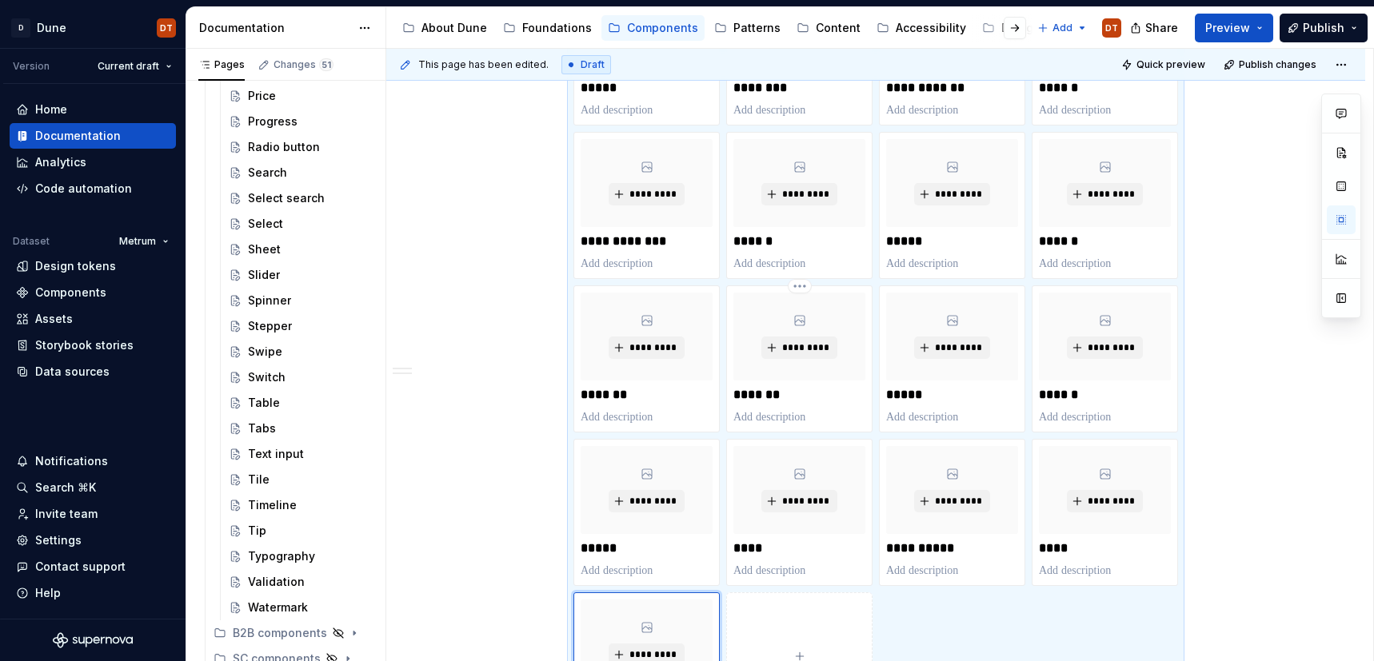
scroll to position [2088, 0]
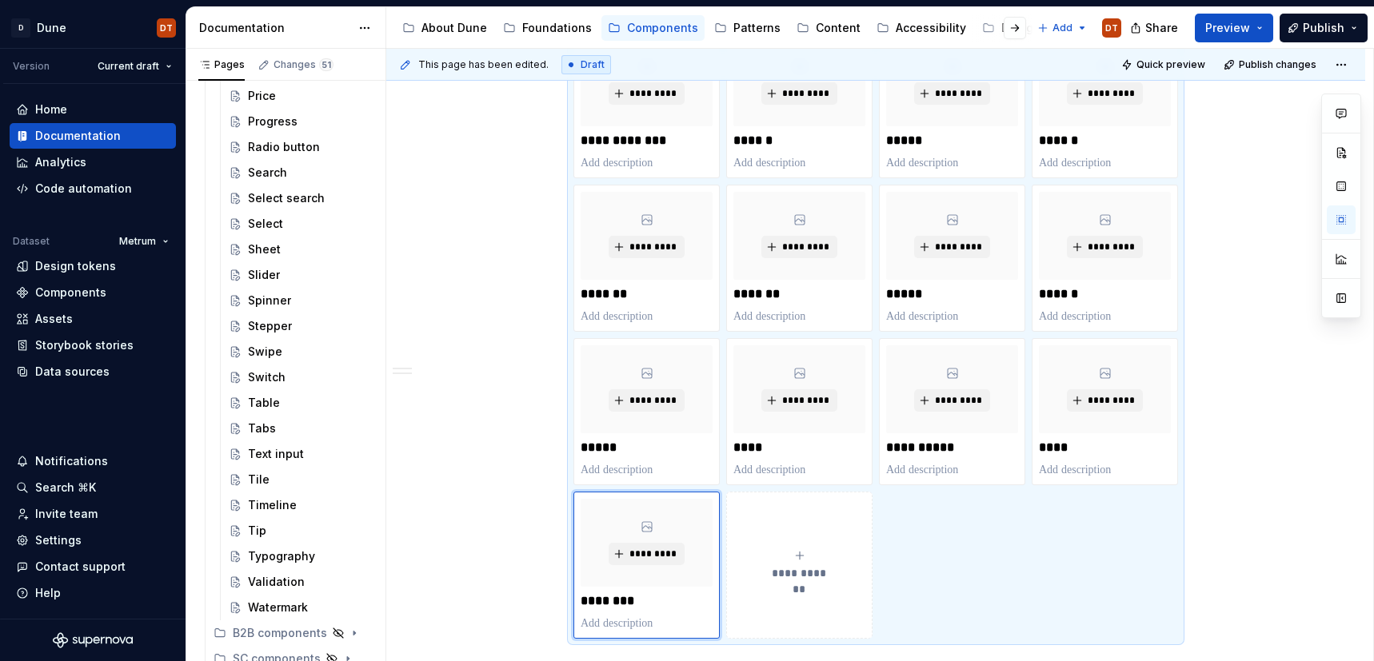
click at [808, 537] on button "**********" at bounding box center [799, 565] width 146 height 147
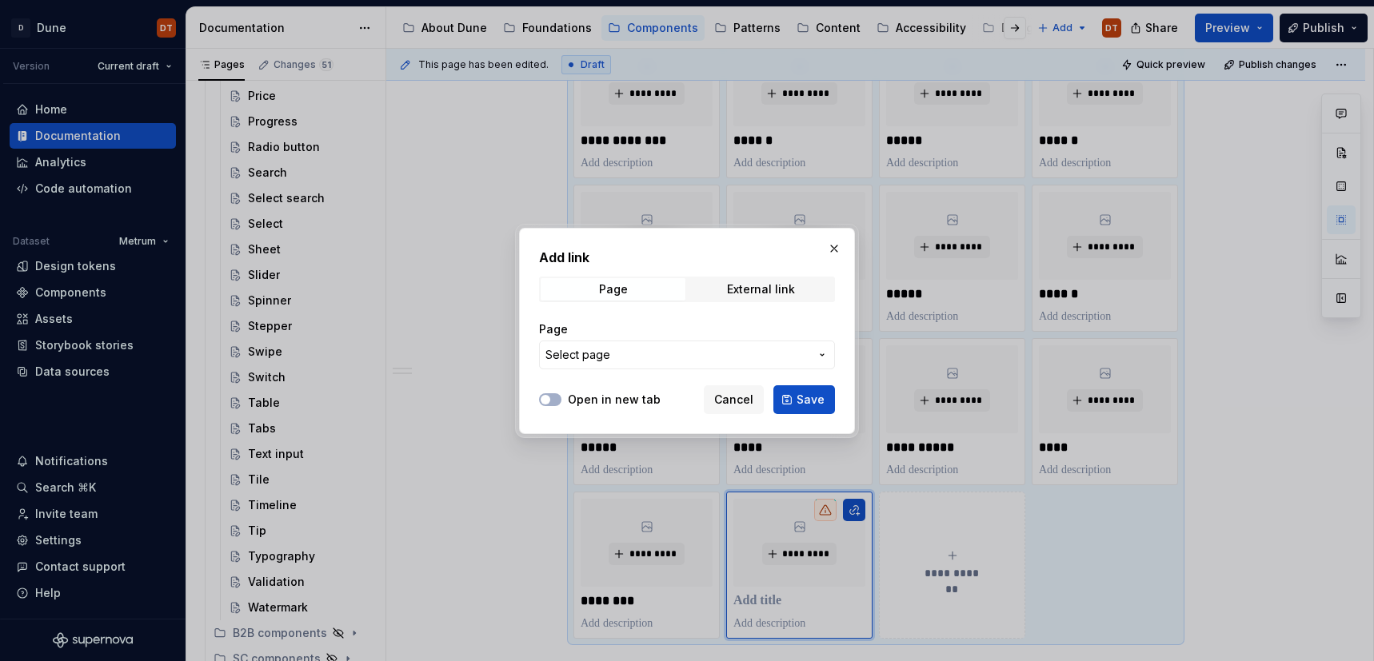
type textarea "*"
click at [821, 353] on icon "button" at bounding box center [822, 355] width 13 height 13
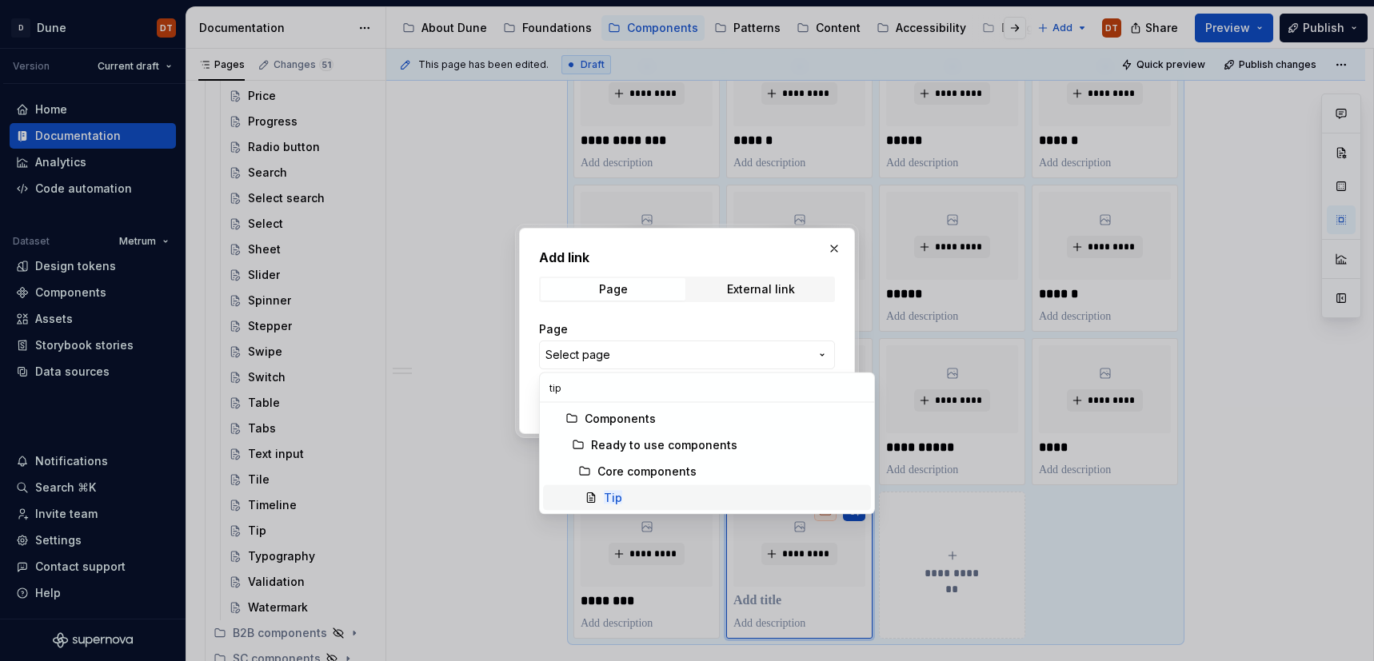
type input "tip"
click at [617, 493] on mark "Tip" at bounding box center [613, 498] width 18 height 14
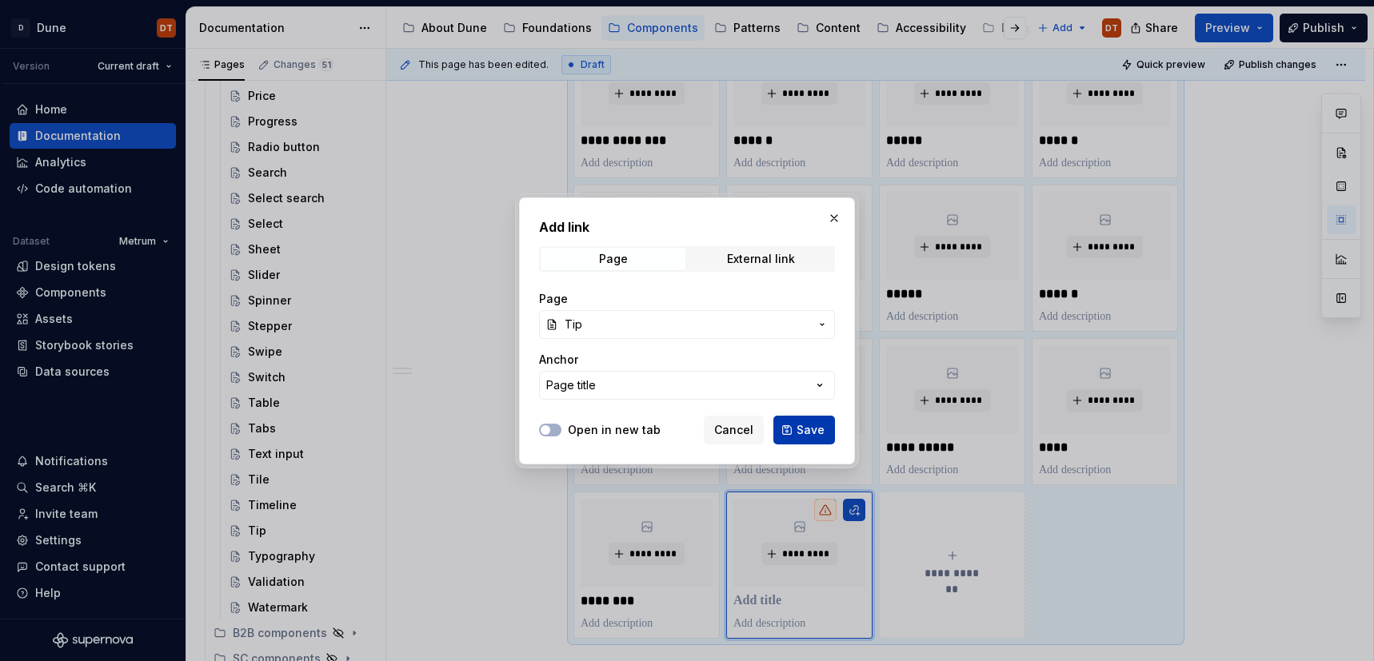
click at [816, 428] on span "Save" at bounding box center [810, 430] width 28 height 16
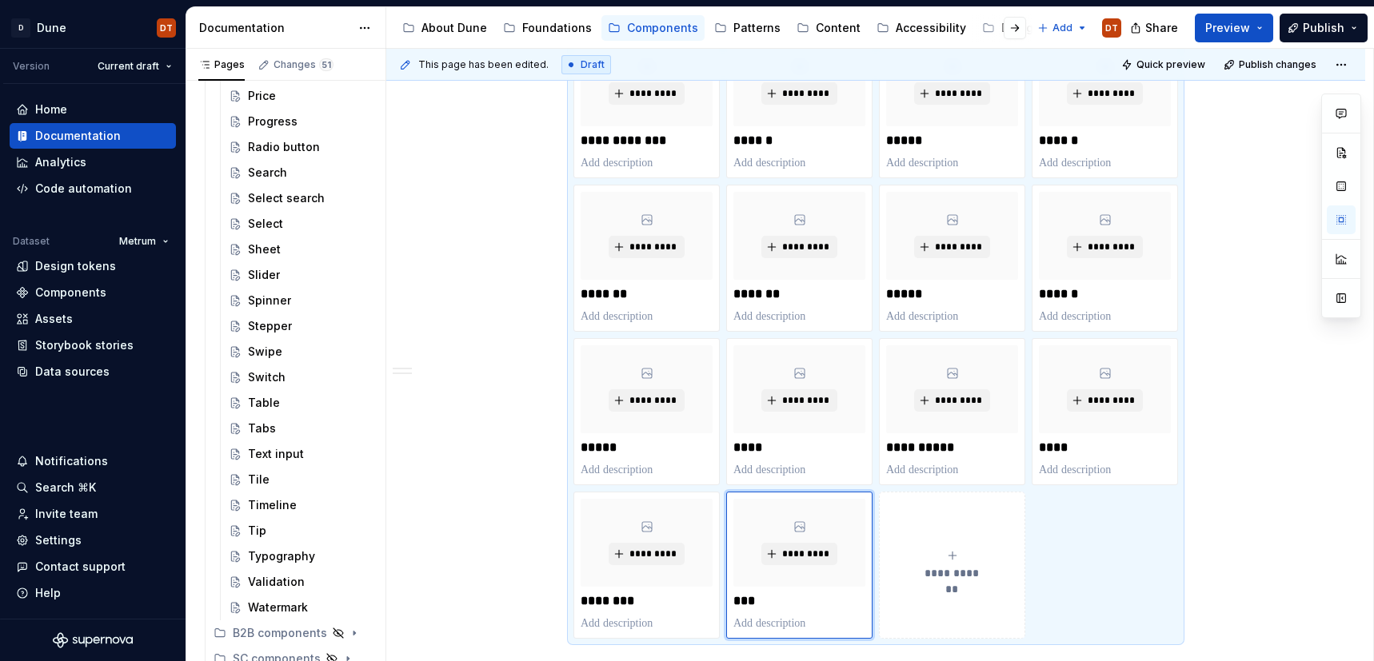
click at [927, 560] on div "**********" at bounding box center [952, 565] width 132 height 32
type textarea "*"
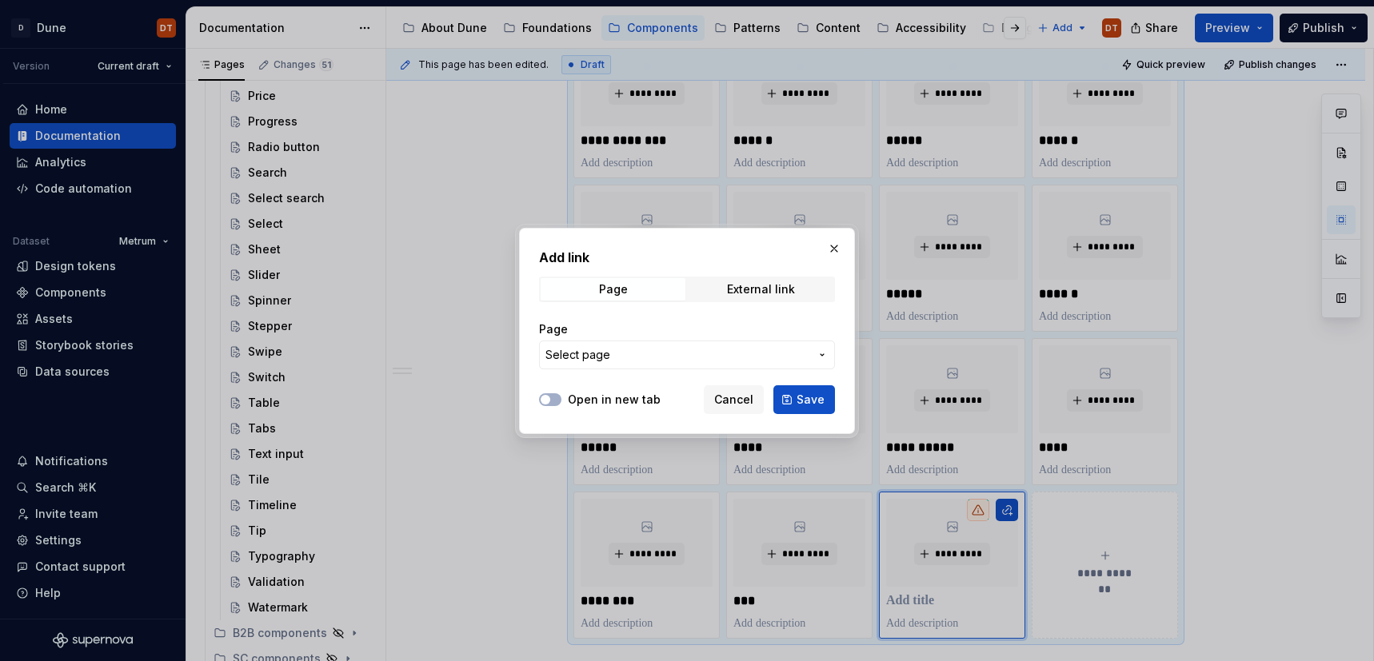
click at [824, 360] on icon "button" at bounding box center [822, 355] width 13 height 13
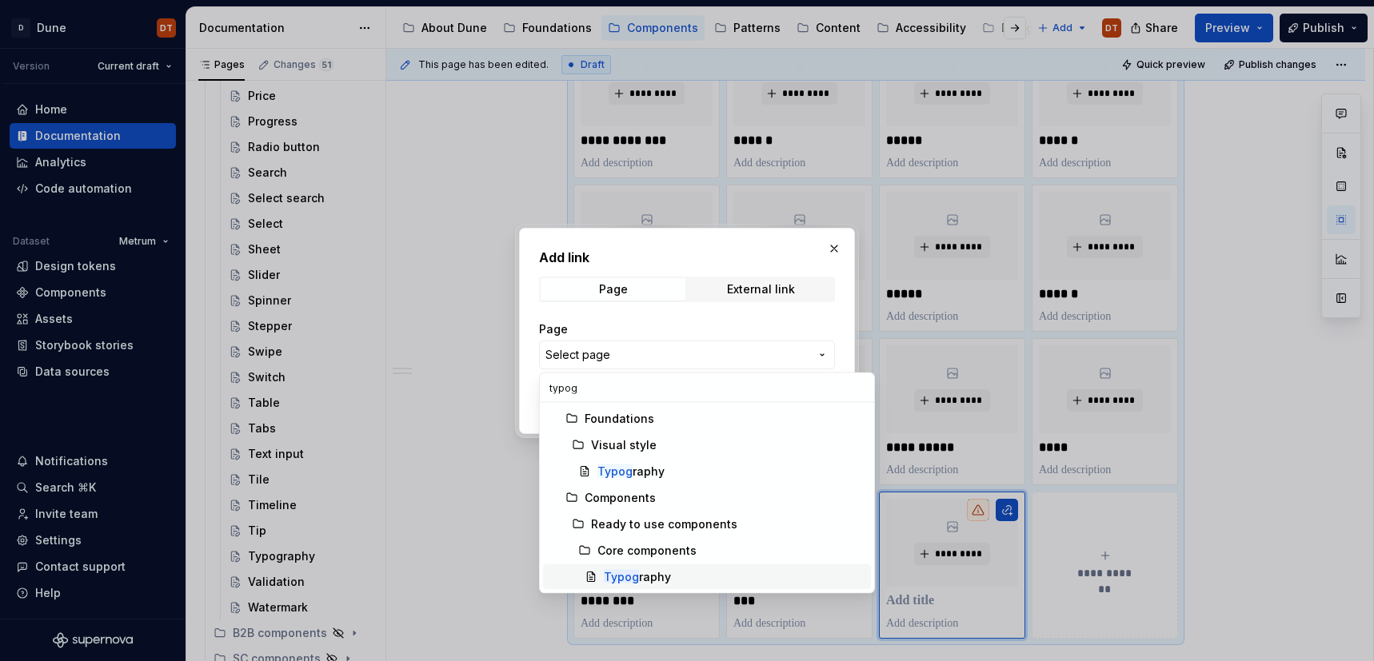
type input "typog"
click at [669, 572] on div "Typog raphy" at bounding box center [734, 577] width 261 height 16
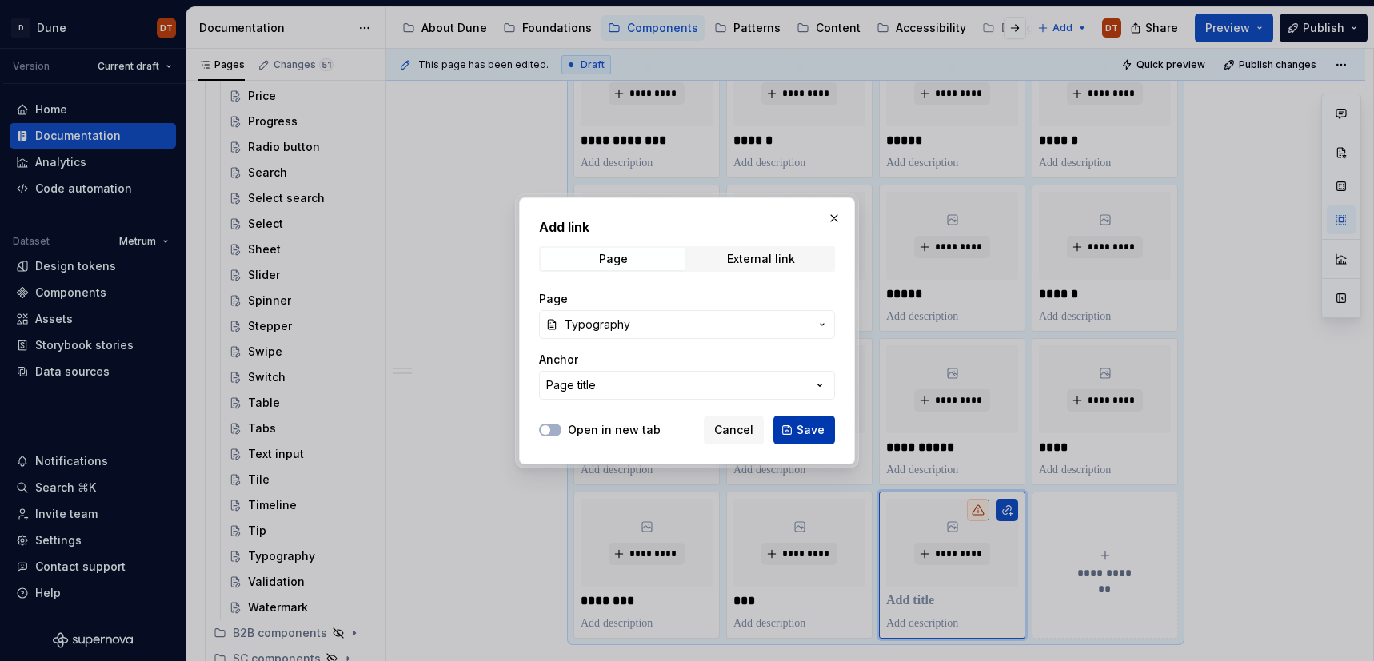
click at [795, 429] on button "Save" at bounding box center [804, 430] width 62 height 29
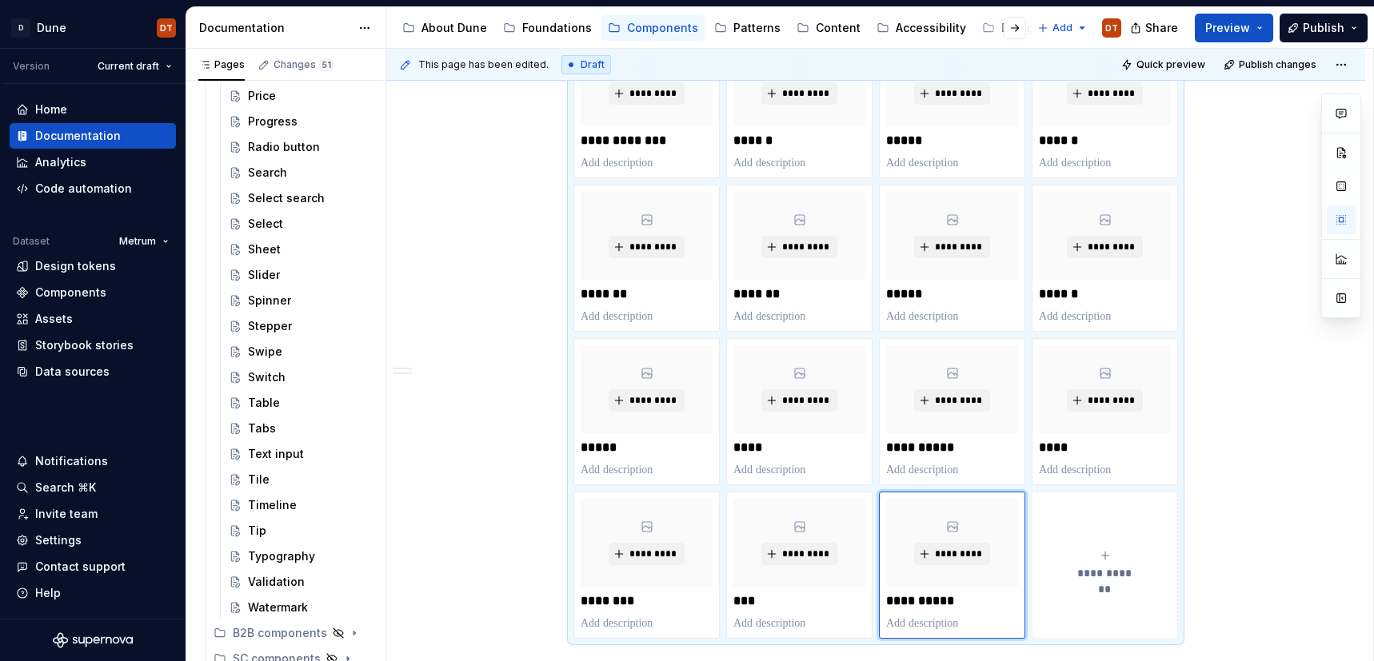
click at [1076, 565] on span "**********" at bounding box center [1105, 573] width 70 height 16
type textarea "*"
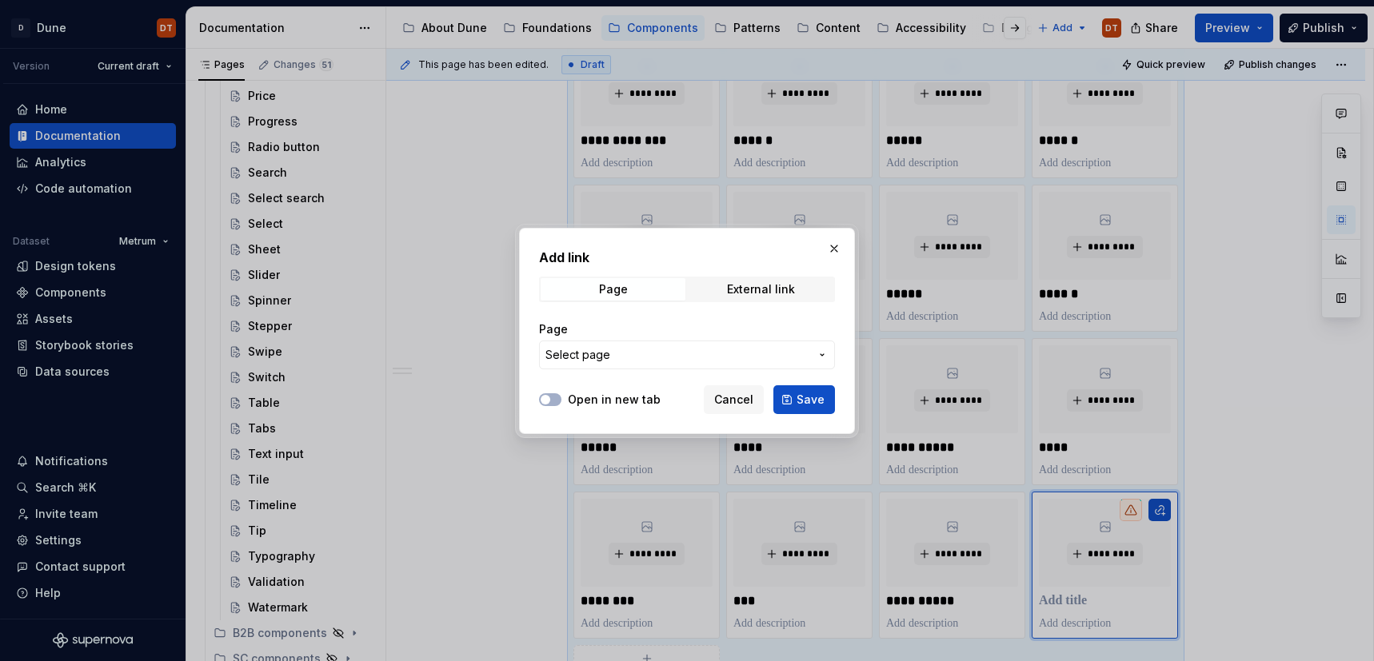
click at [823, 354] on icon "button" at bounding box center [821, 355] width 3 height 2
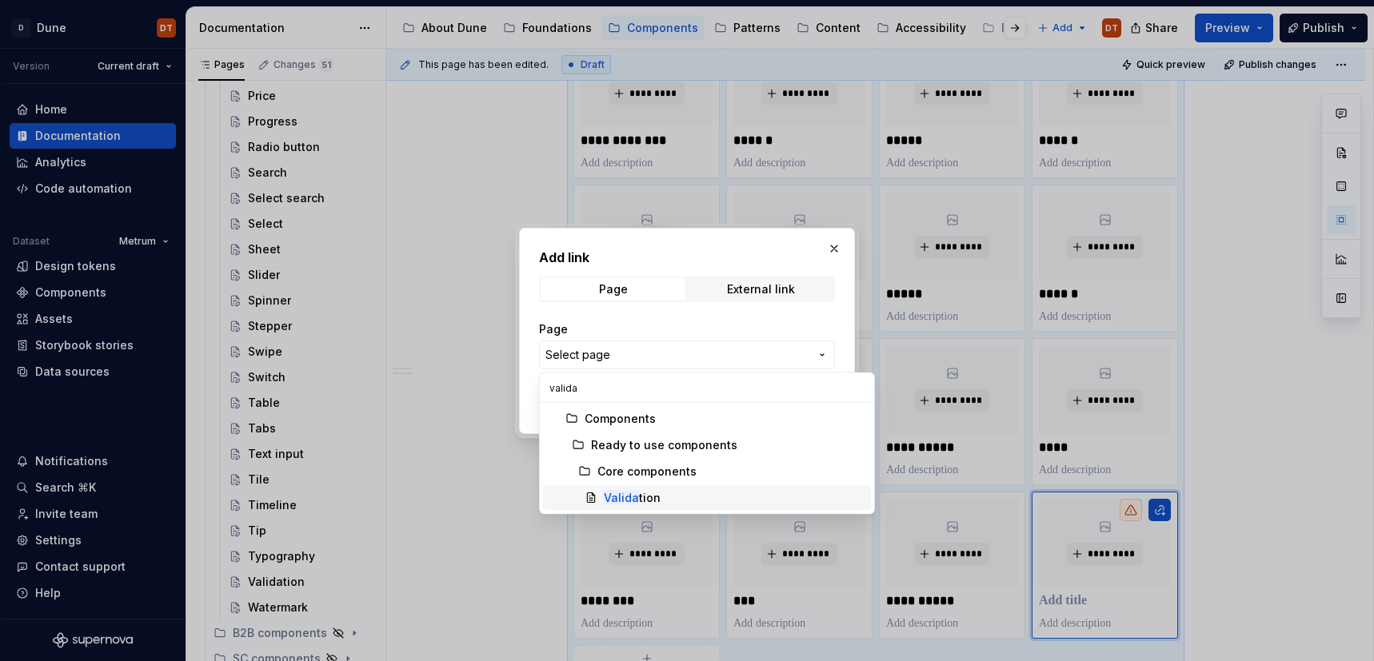
type input "valida"
click at [678, 493] on div "Valida tion" at bounding box center [734, 498] width 261 height 16
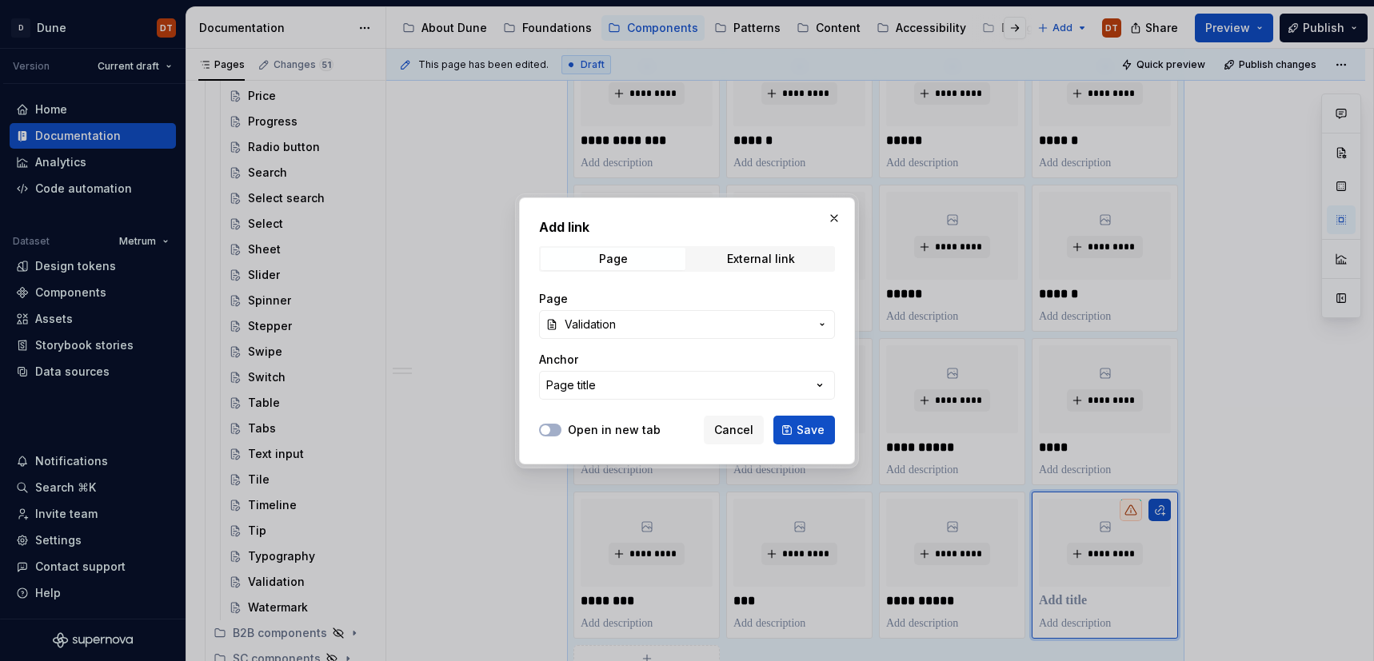
click at [810, 440] on button "Save" at bounding box center [804, 430] width 62 height 29
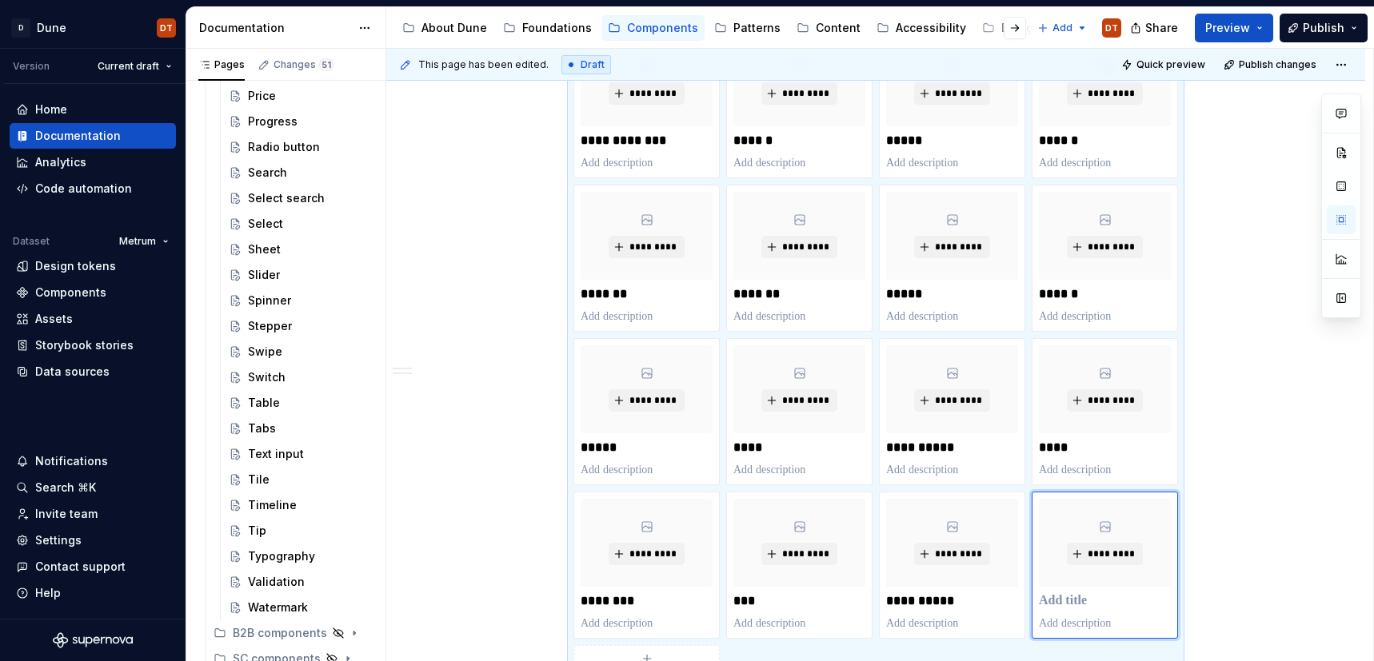
scroll to position [2141, 0]
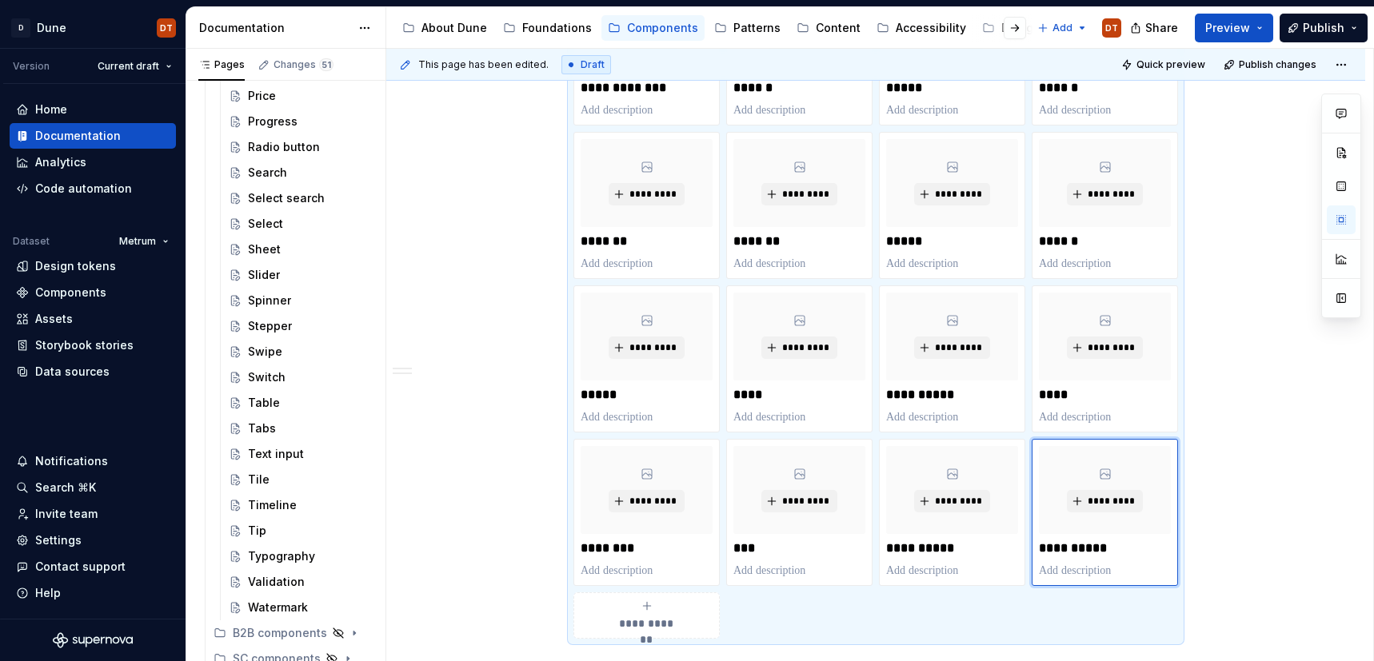
click at [666, 609] on div "**********" at bounding box center [646, 616] width 132 height 32
type textarea "*"
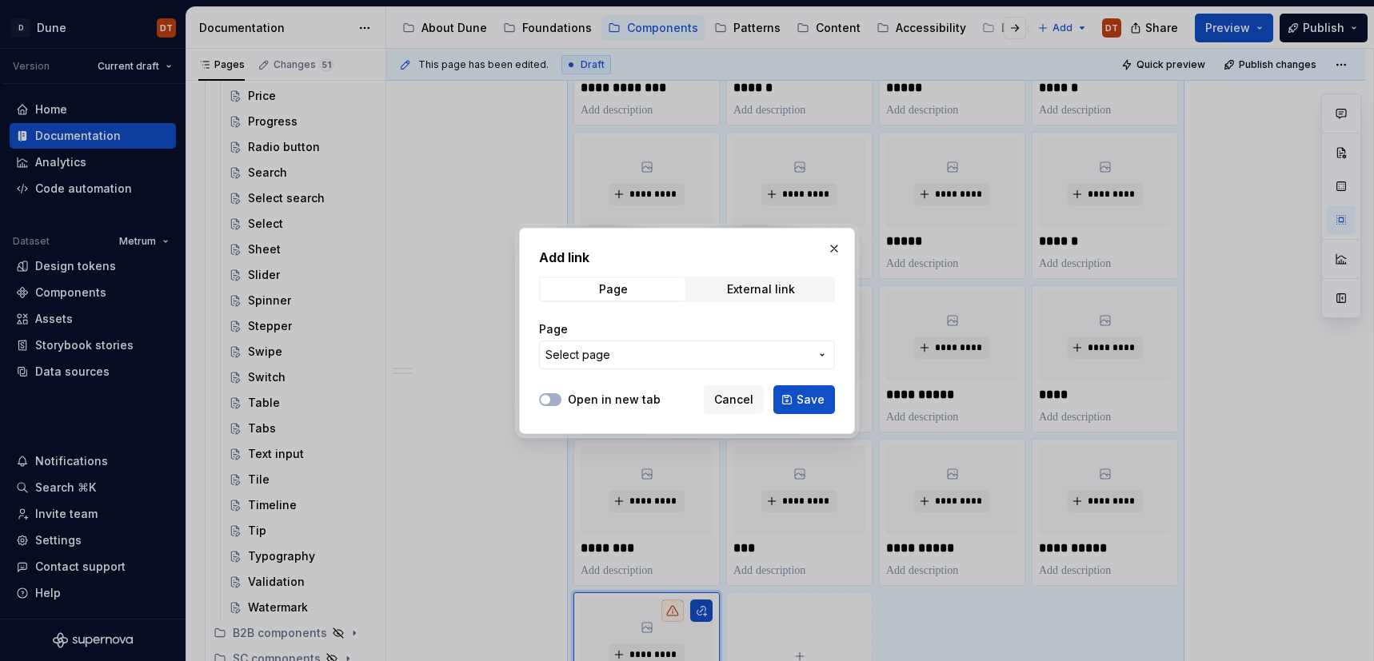
click at [825, 353] on icon "button" at bounding box center [822, 355] width 13 height 13
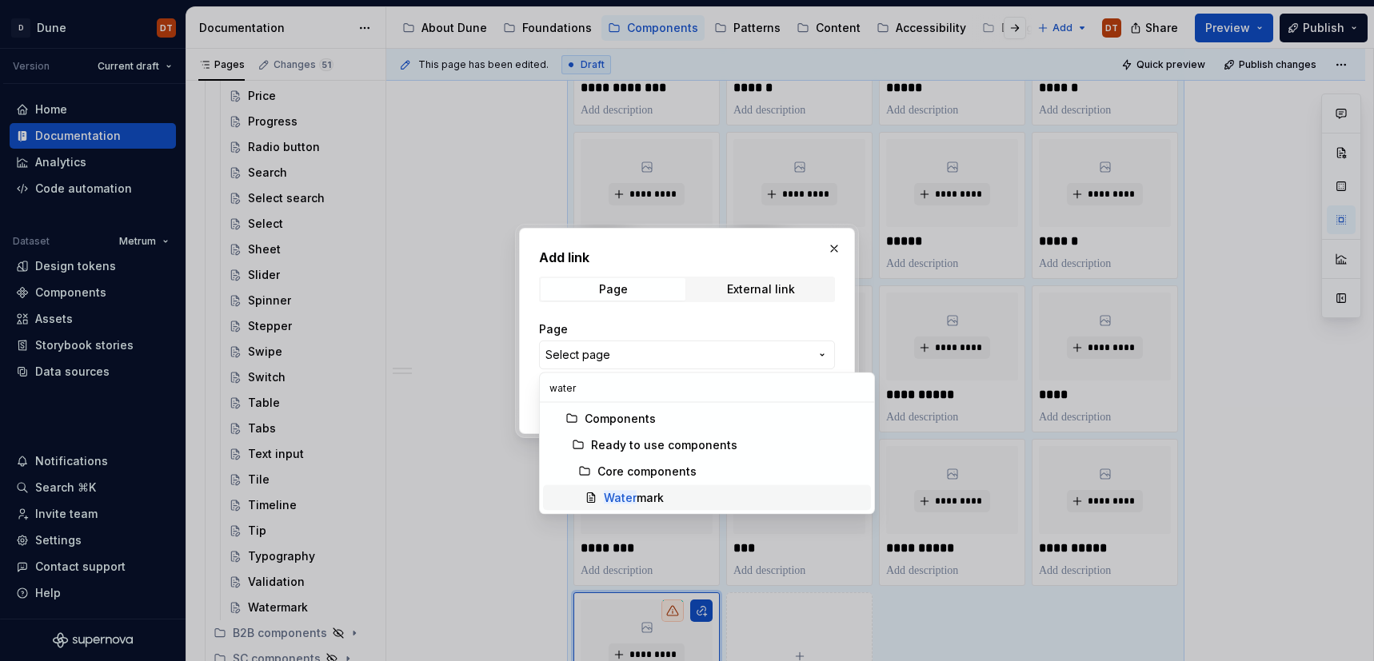
type input "water"
click at [628, 491] on mark "Water" at bounding box center [620, 498] width 33 height 14
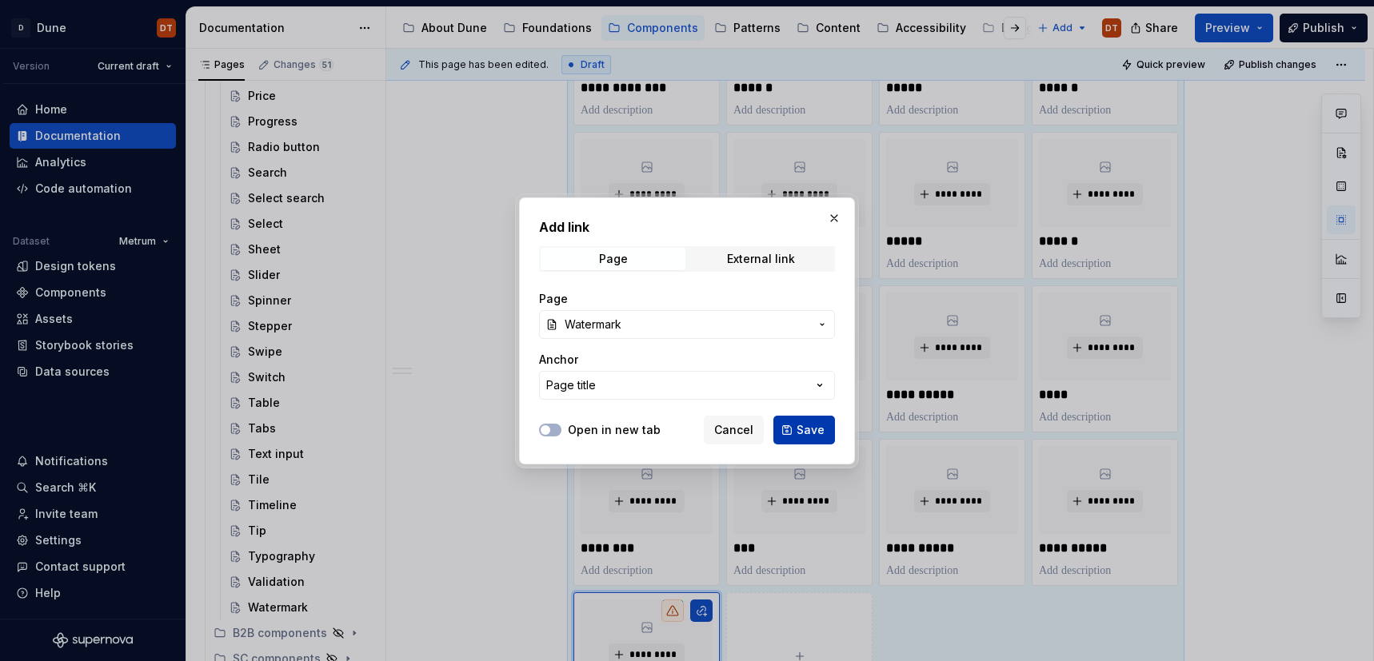
click at [812, 429] on span "Save" at bounding box center [810, 430] width 28 height 16
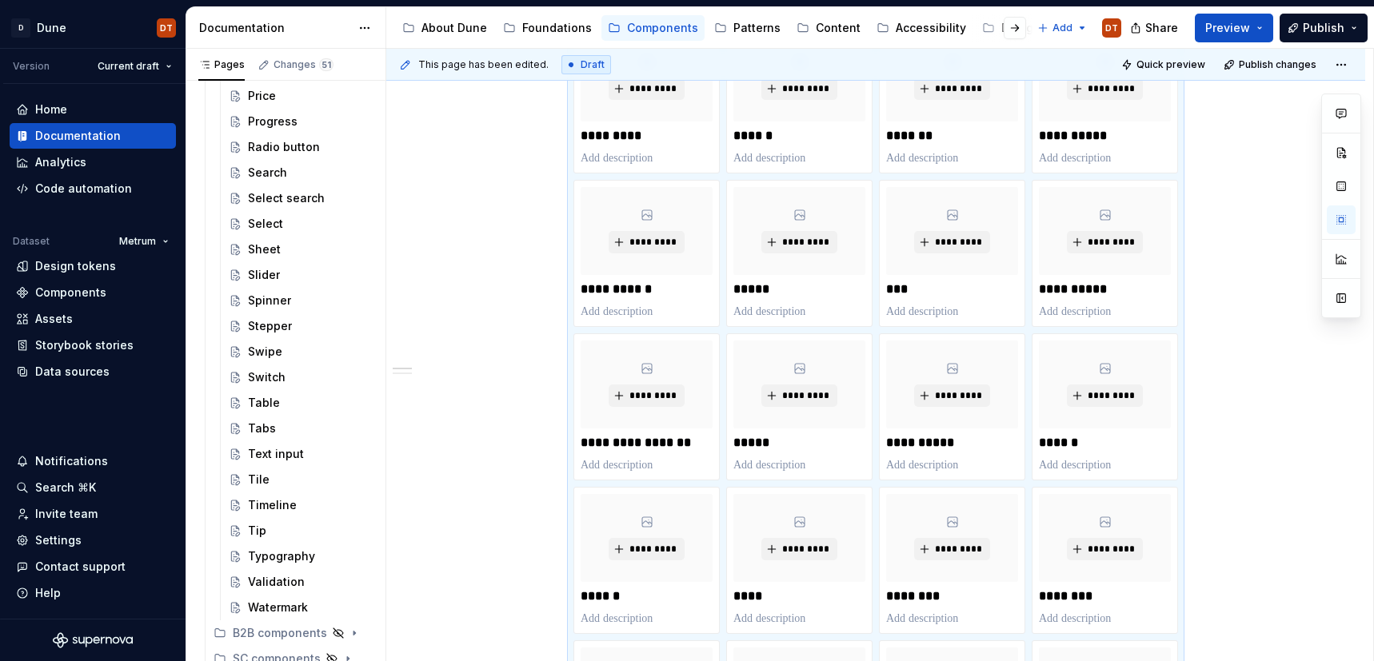
scroll to position [0, 0]
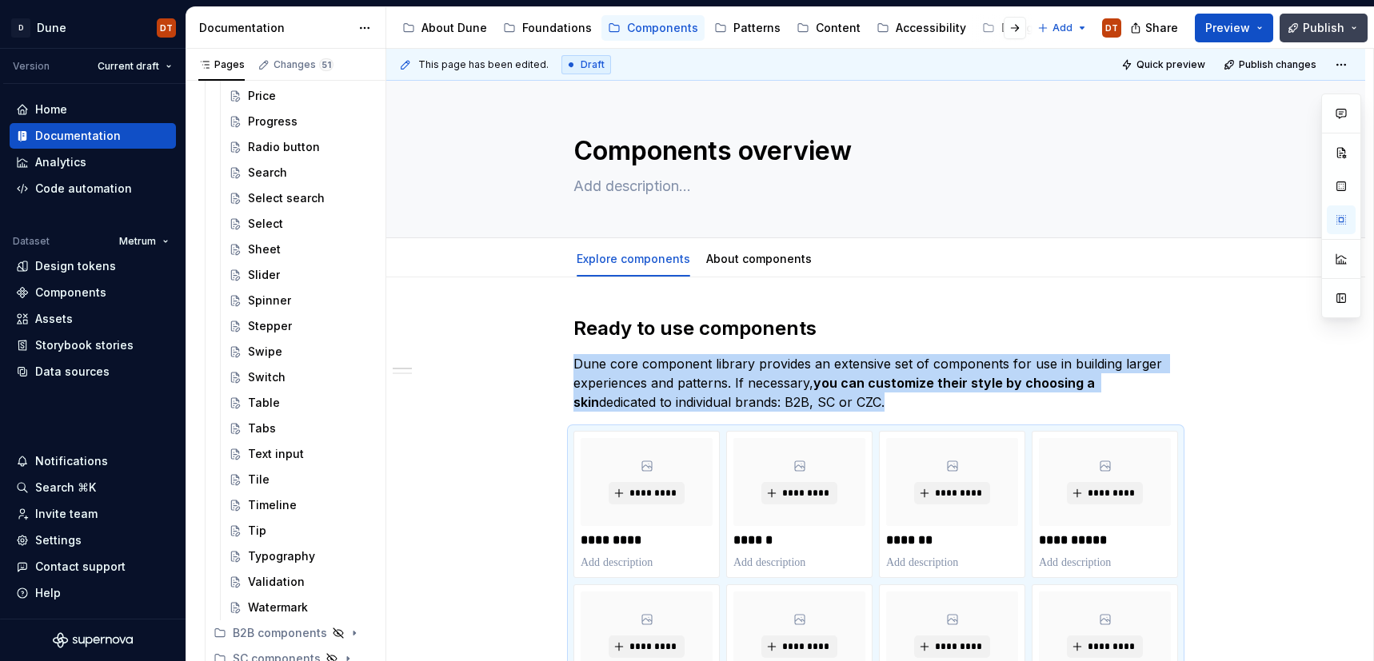
click at [1323, 26] on span "Publish" at bounding box center [1323, 28] width 42 height 16
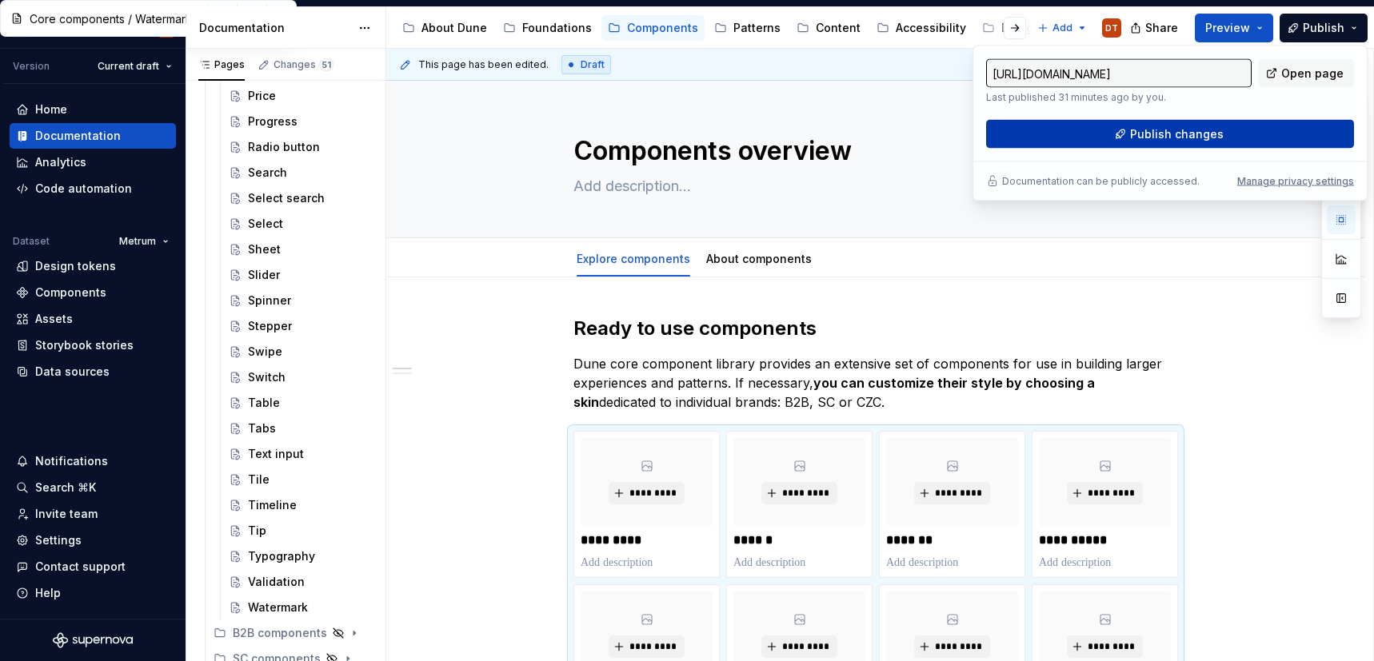
click at [1191, 134] on span "Publish changes" at bounding box center [1177, 134] width 94 height 16
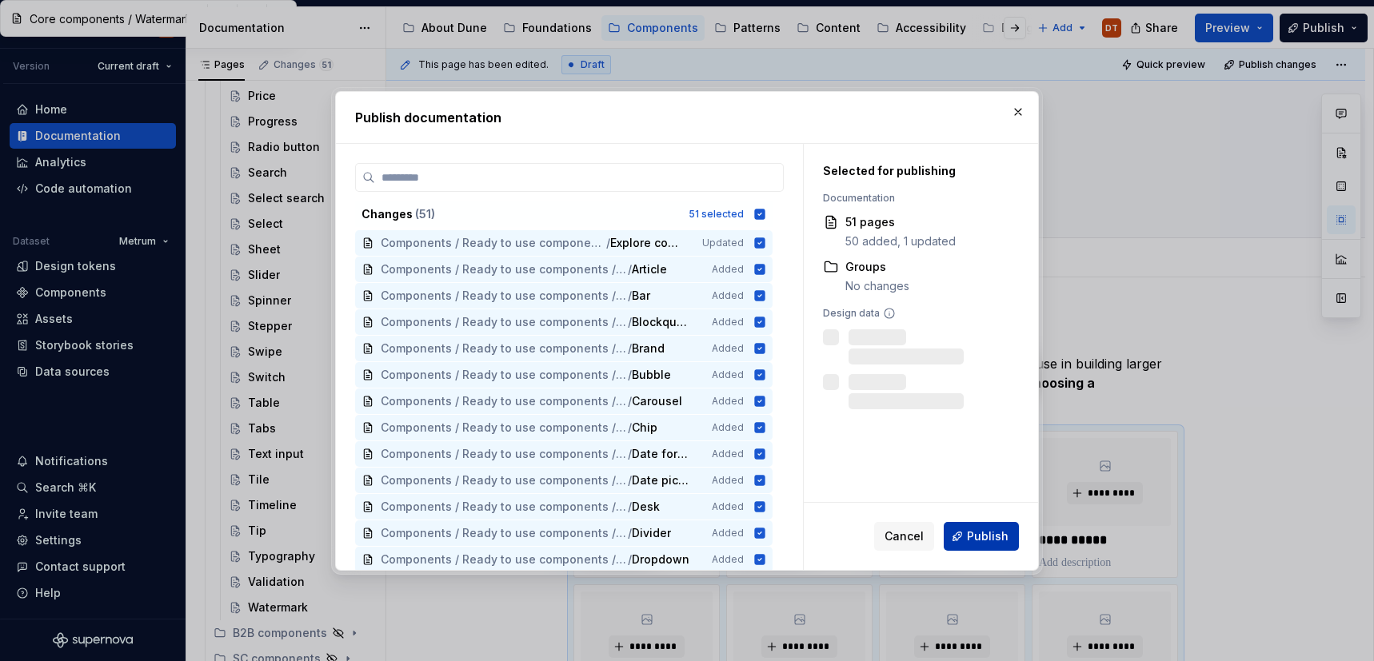
click at [983, 533] on span "Publish" at bounding box center [988, 537] width 42 height 16
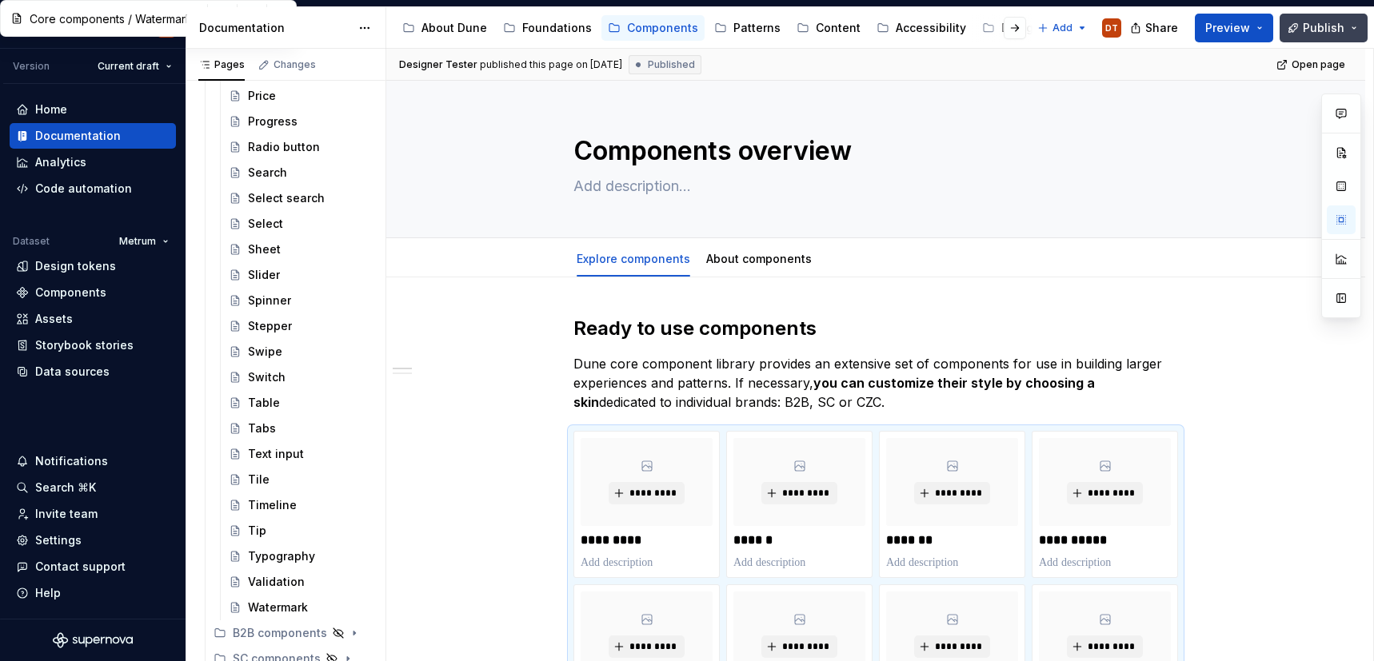
click at [1356, 31] on button "Publish" at bounding box center [1323, 28] width 88 height 29
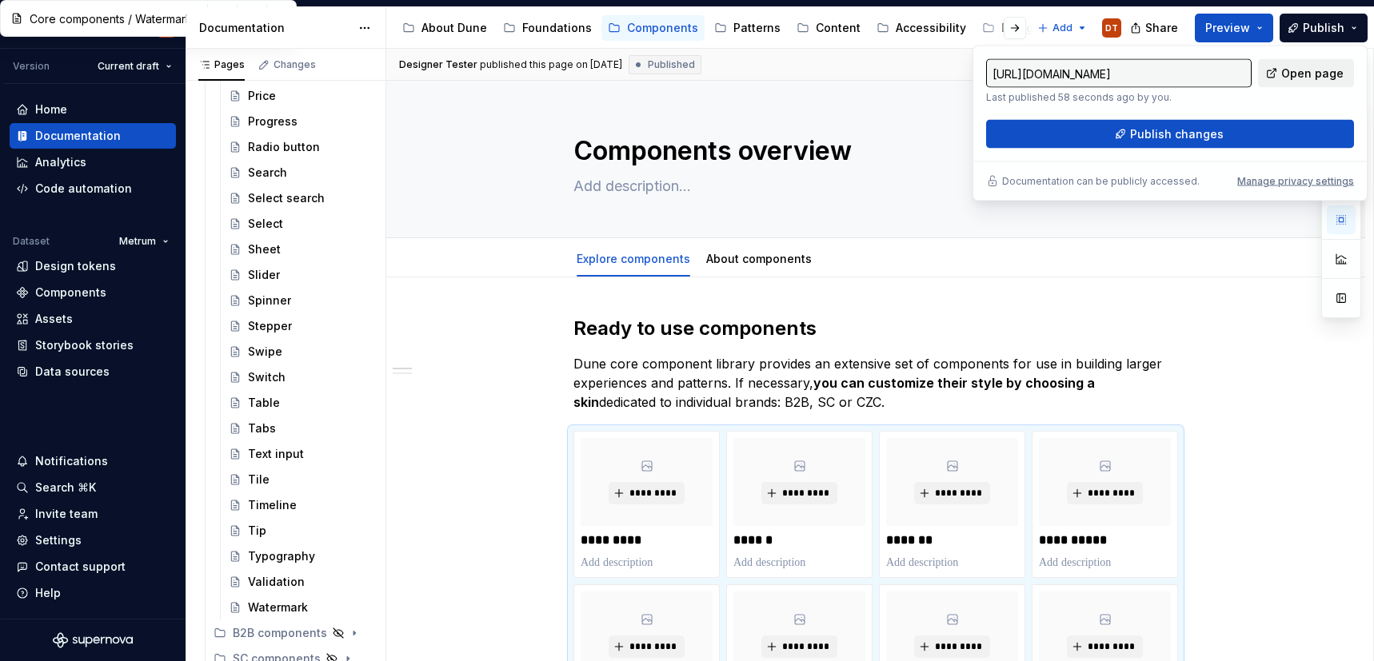
click at [1304, 74] on span "Open page" at bounding box center [1312, 74] width 62 height 16
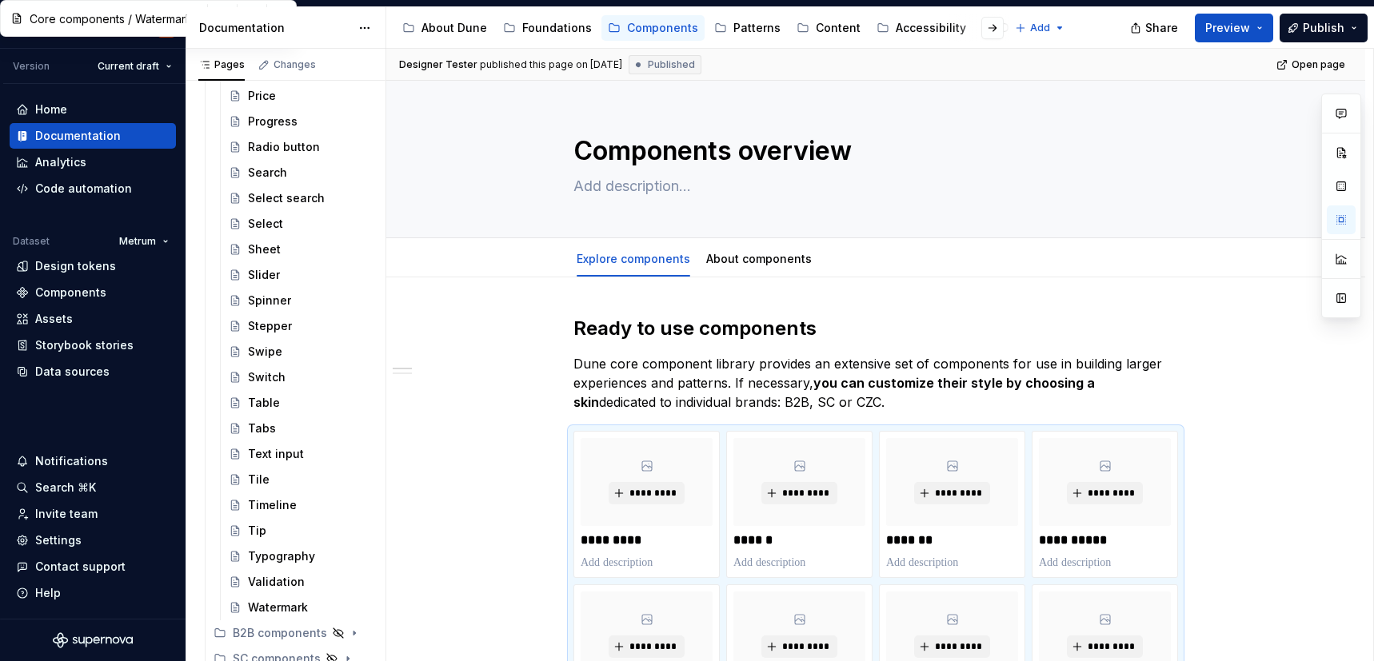
type textarea "*"
